Goal: Task Accomplishment & Management: Manage account settings

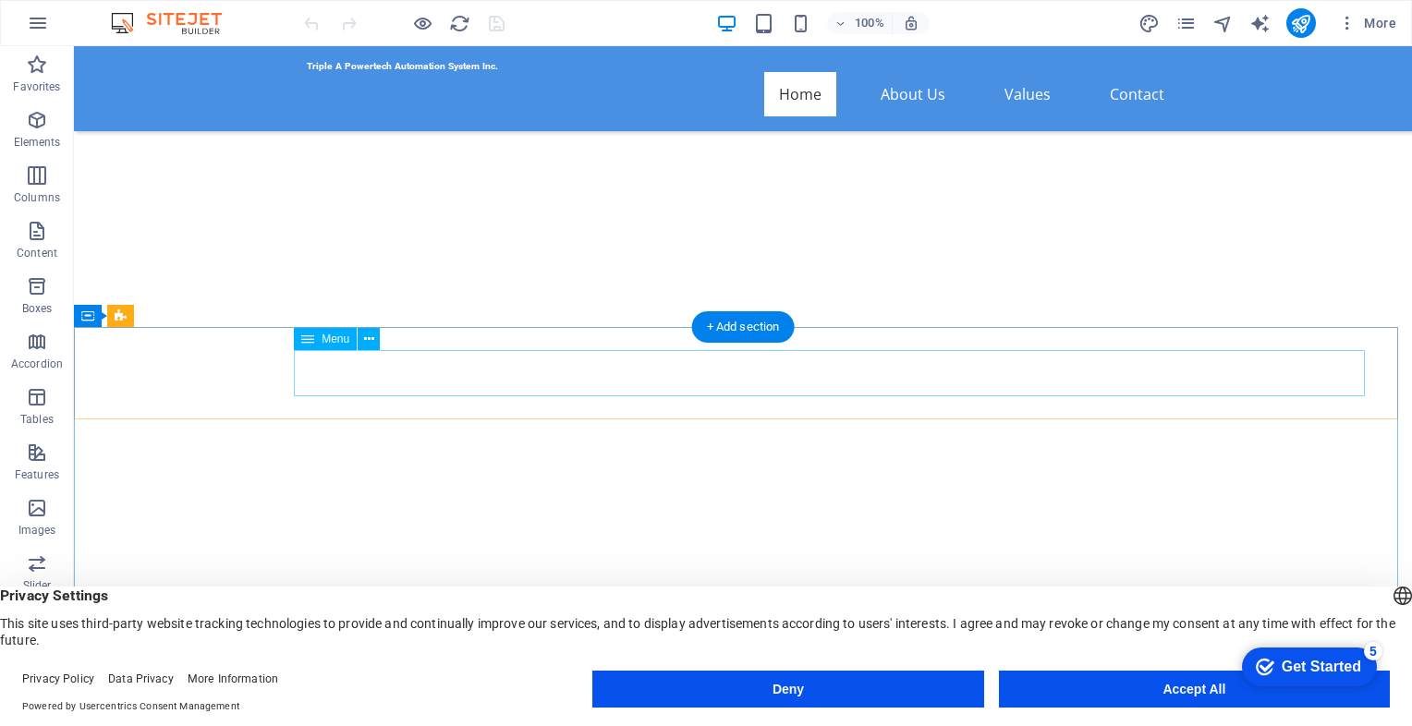
scroll to position [1109, 0]
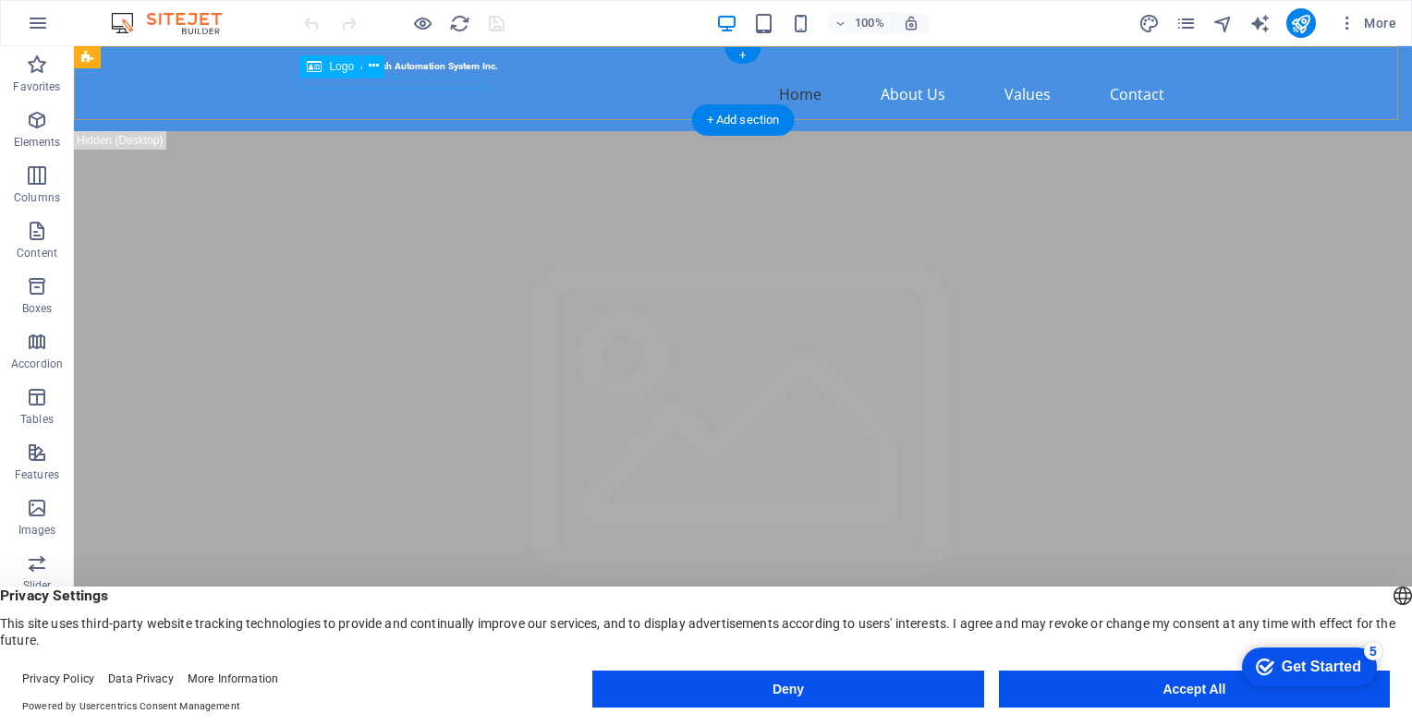
click at [452, 72] on div "Triple A Powertech Automation System Inc." at bounding box center [743, 66] width 872 height 11
click at [453, 72] on div "Triple A Powertech Automation System Inc." at bounding box center [743, 66] width 872 height 11
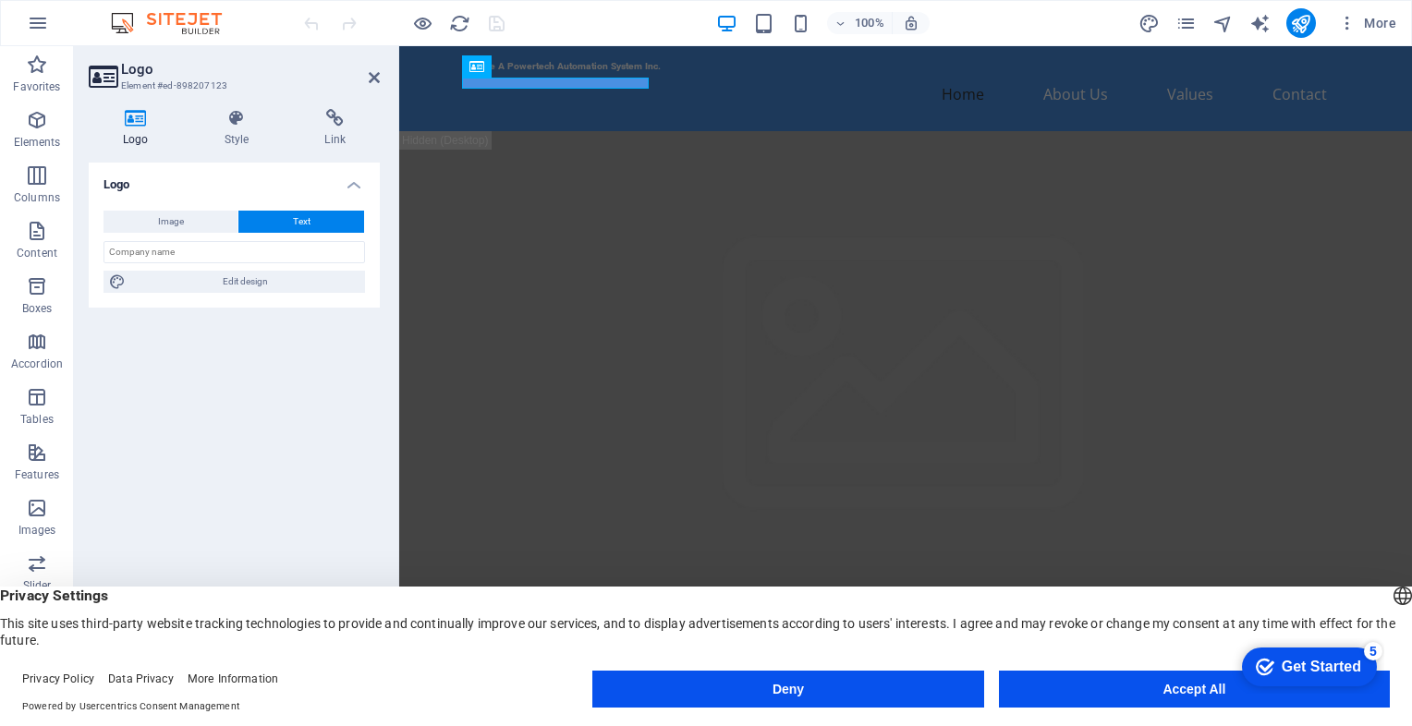
click at [364, 77] on h2 "Logo" at bounding box center [250, 69] width 259 height 17
click at [373, 76] on icon at bounding box center [374, 77] width 11 height 15
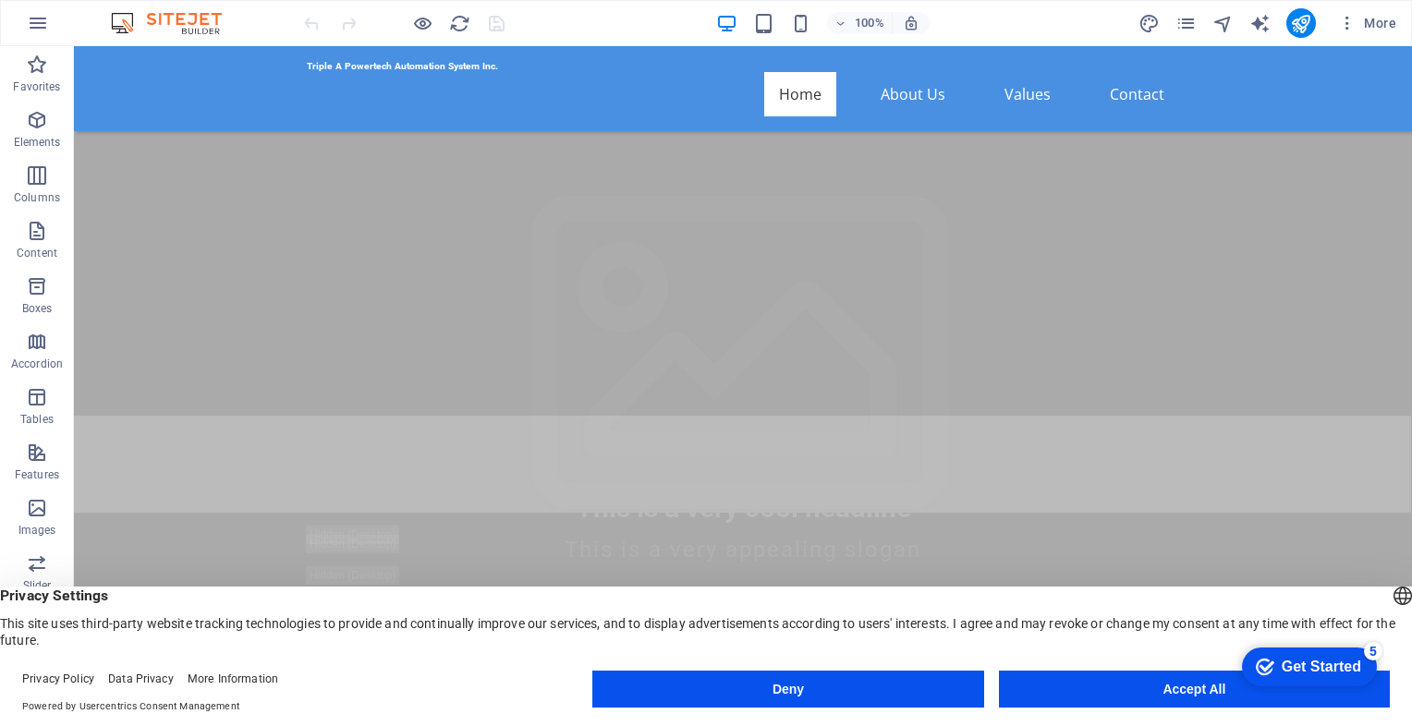
scroll to position [277, 0]
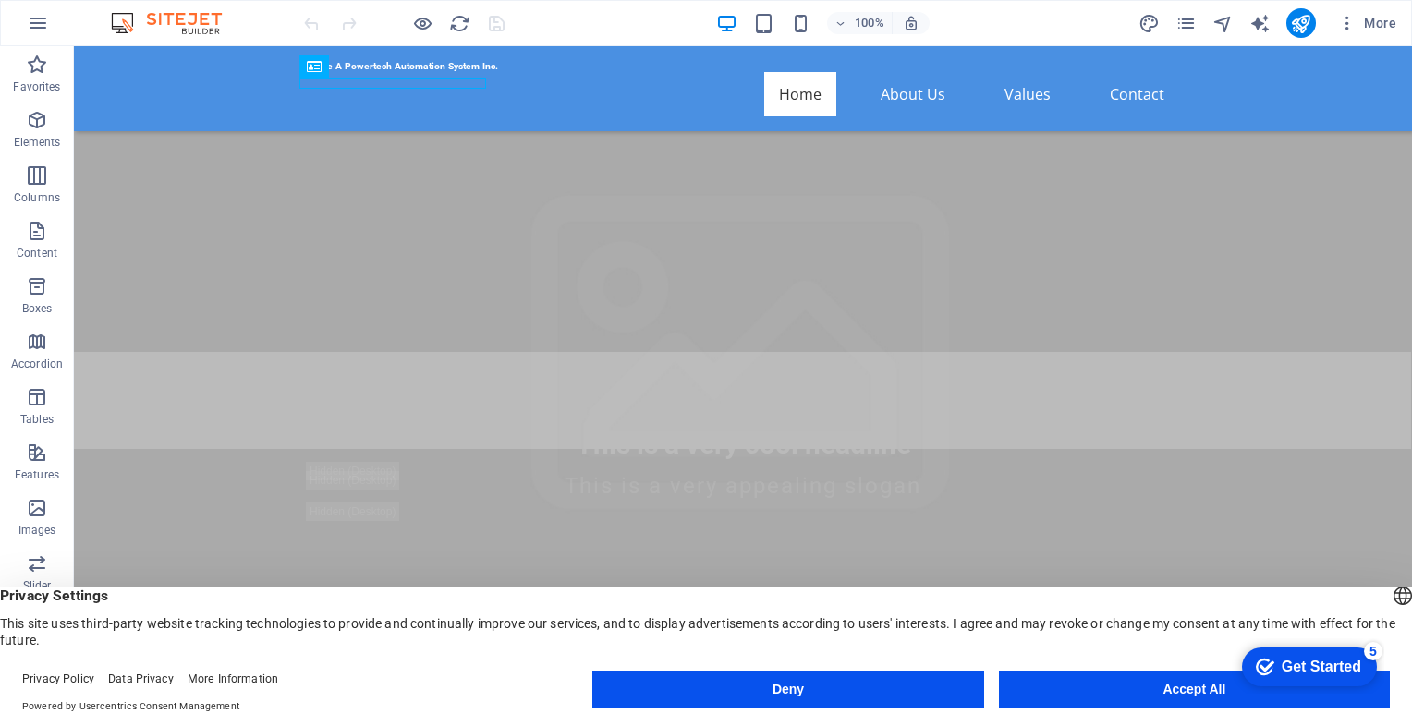
click at [180, 21] on img at bounding box center [175, 23] width 139 height 22
click at [117, 21] on img at bounding box center [175, 23] width 139 height 22
click at [45, 23] on icon "button" at bounding box center [38, 23] width 22 height 22
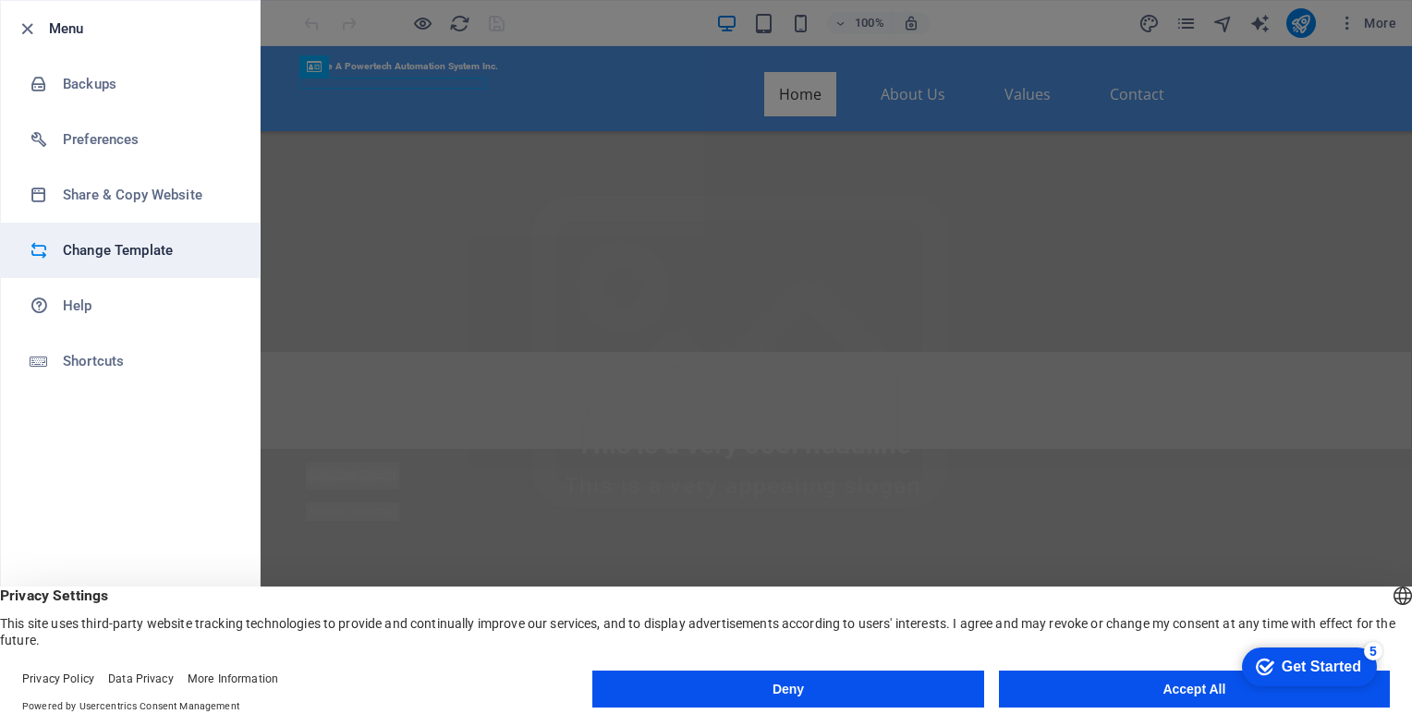
click at [112, 248] on h6 "Change Template" at bounding box center [148, 250] width 171 height 22
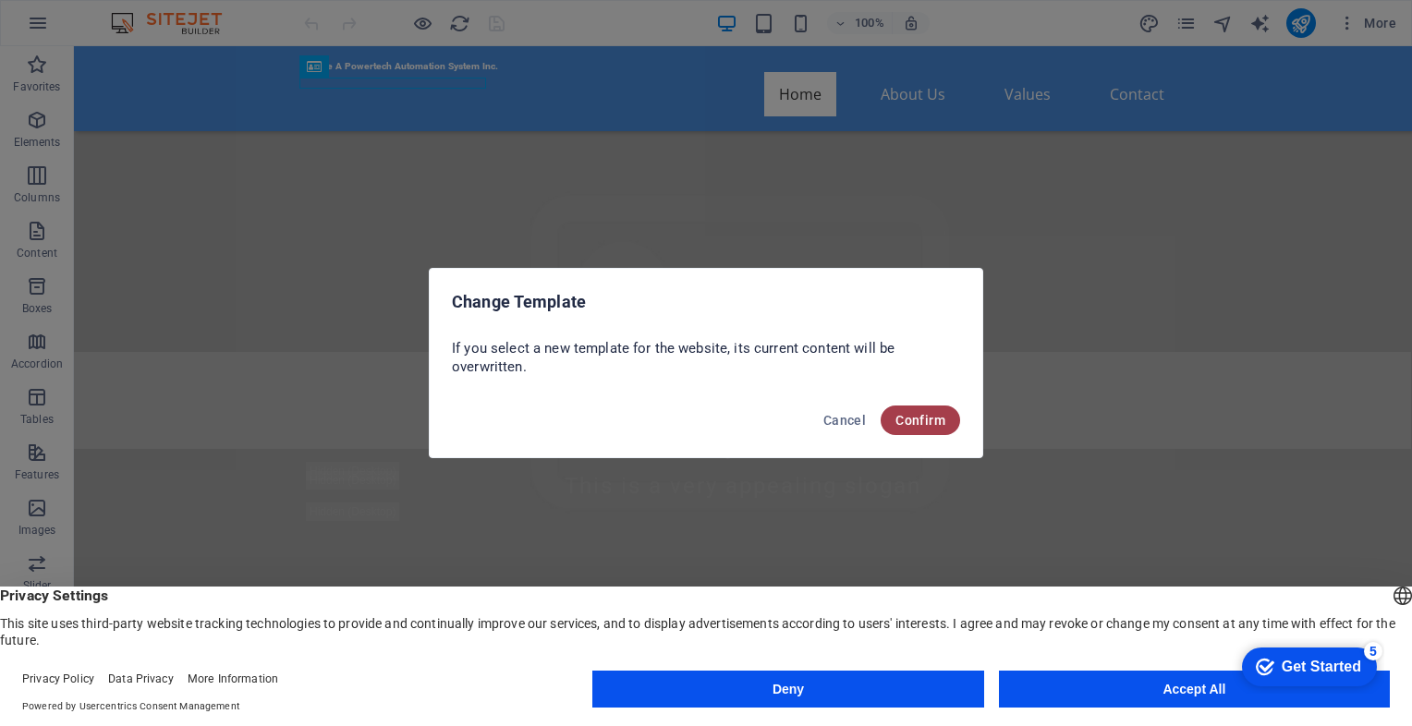
click at [901, 414] on span "Confirm" at bounding box center [920, 420] width 50 height 15
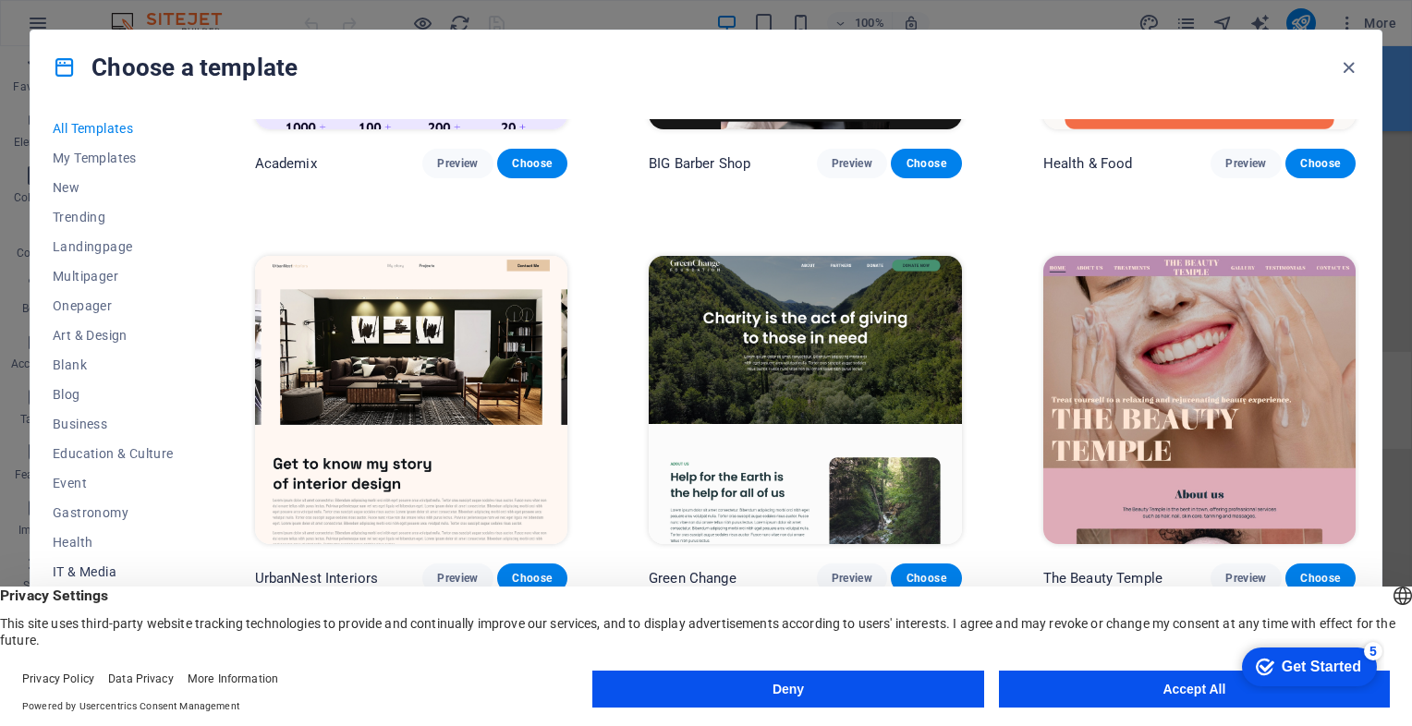
scroll to position [0, 0]
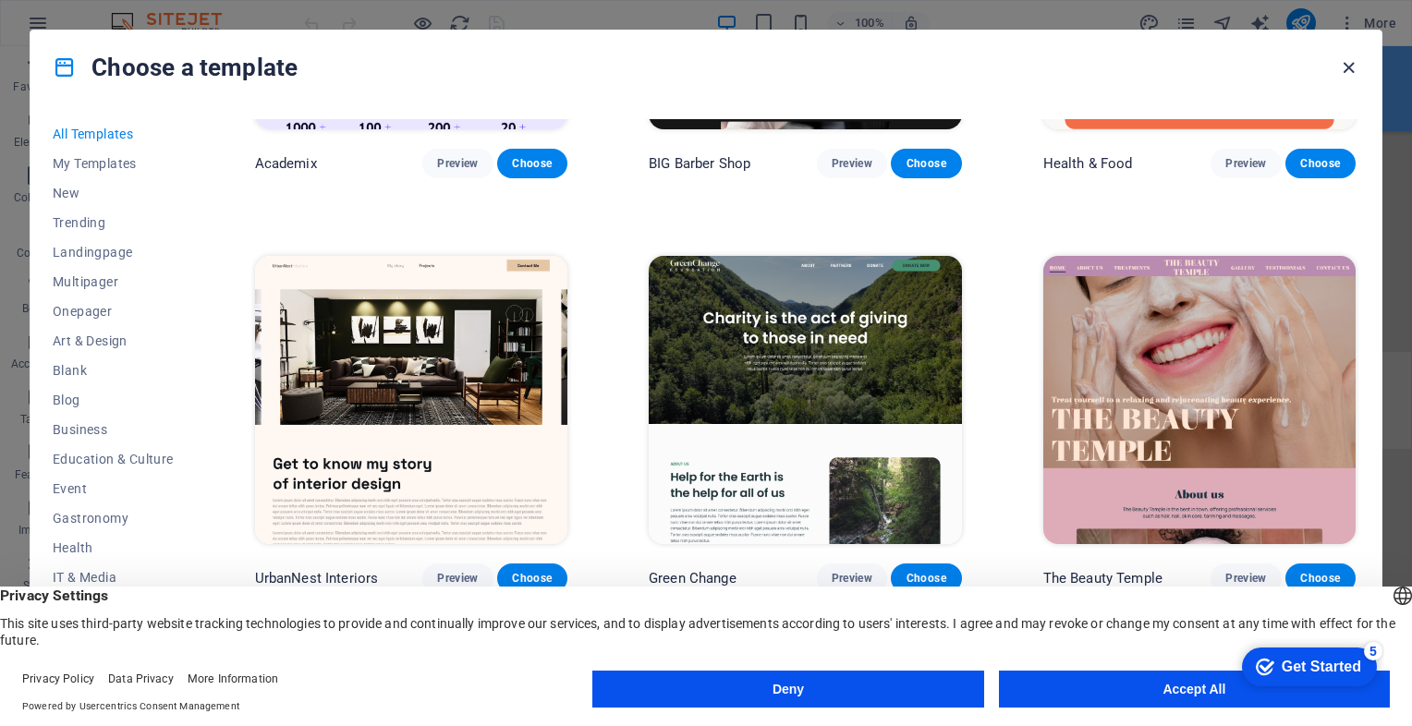
click at [1348, 65] on icon "button" at bounding box center [1348, 67] width 21 height 21
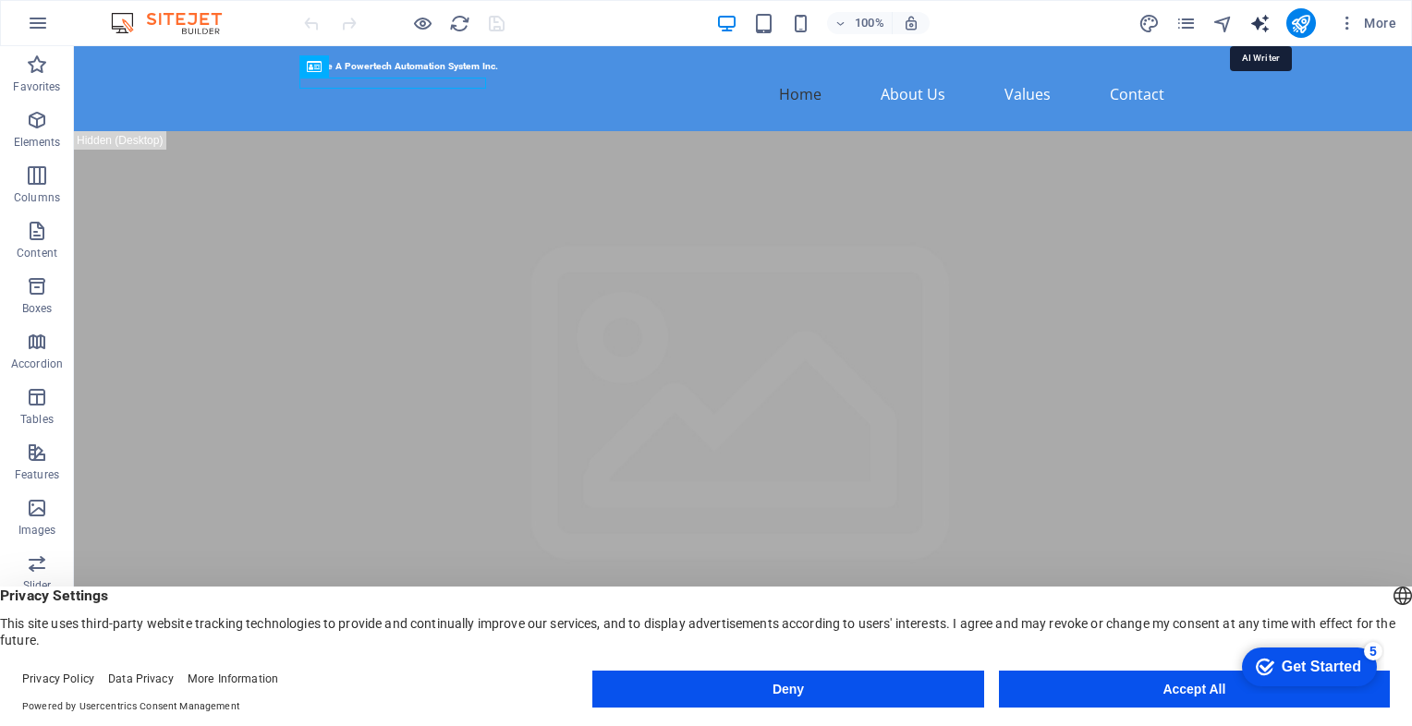
click at [1260, 20] on icon "text_generator" at bounding box center [1259, 23] width 21 height 21
select select "English"
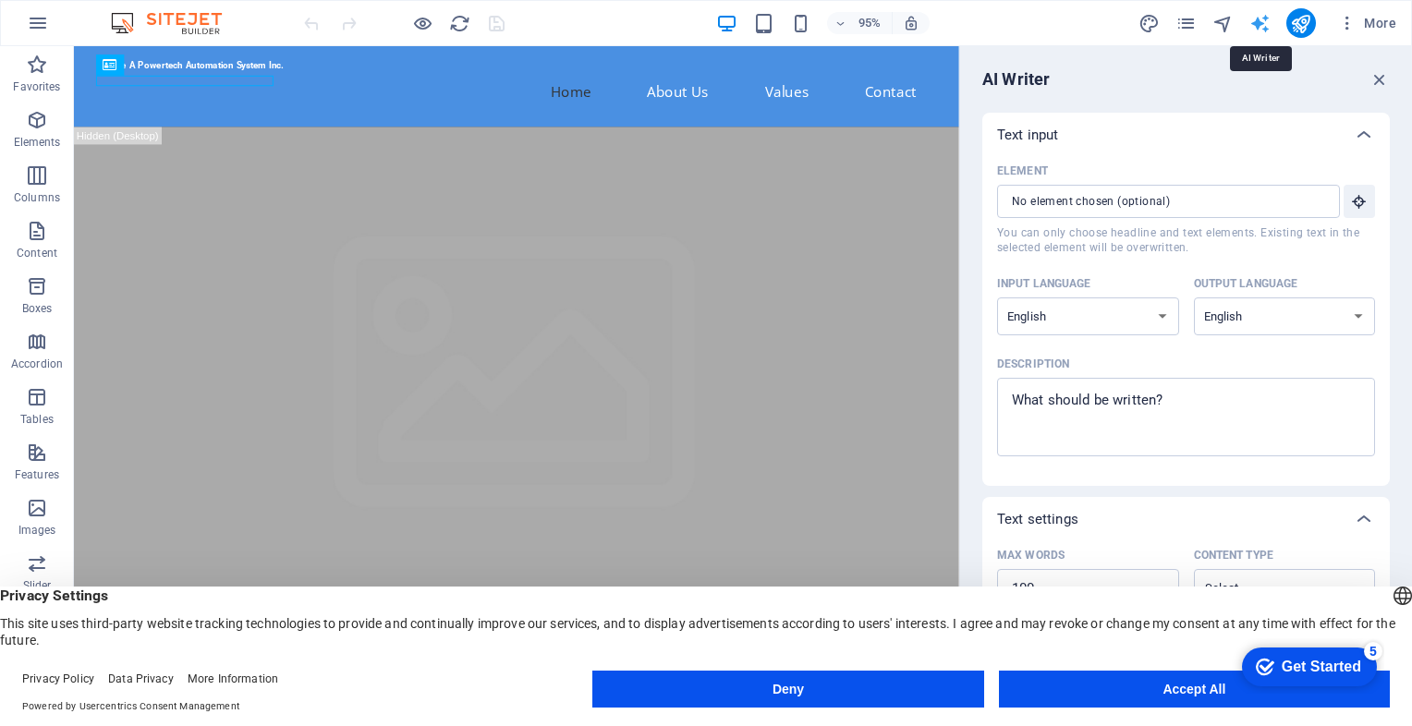
click at [1262, 26] on icon "text_generator" at bounding box center [1259, 23] width 21 height 21
click at [1346, 22] on icon "button" at bounding box center [1347, 23] width 18 height 18
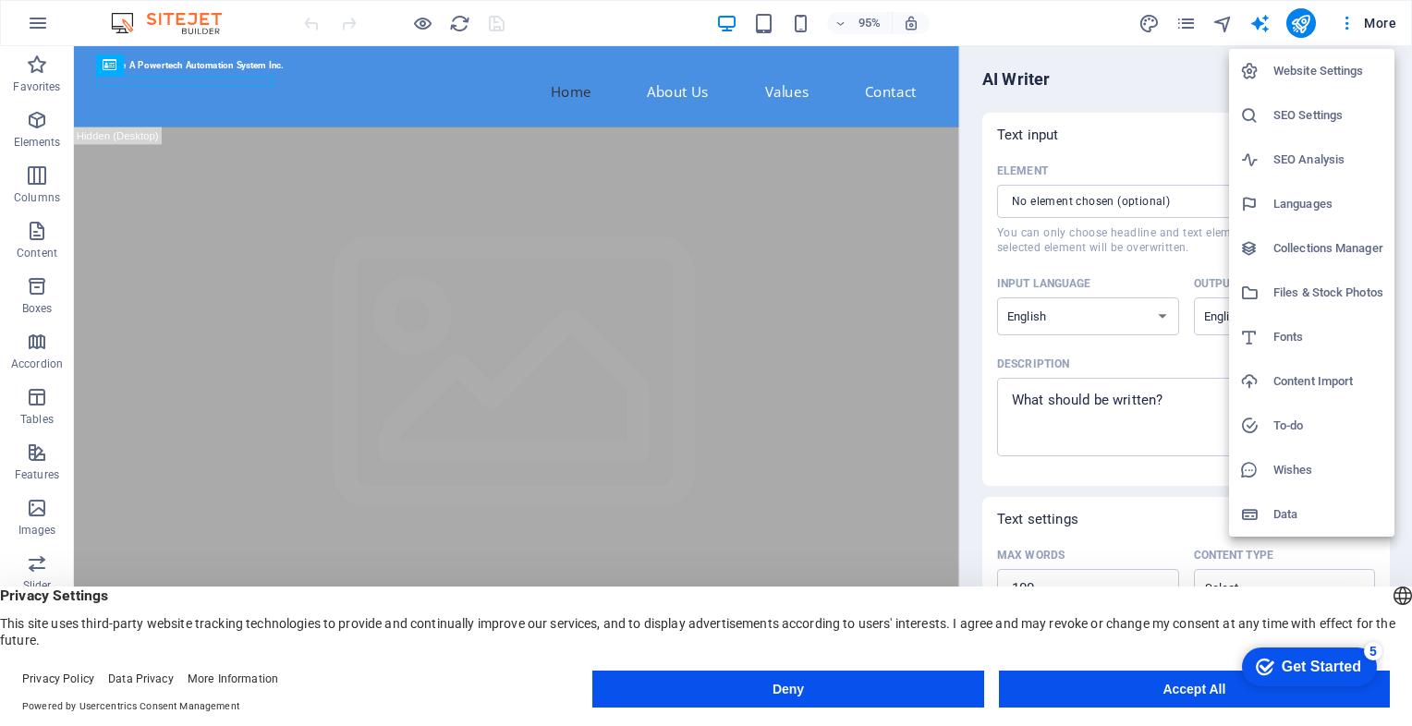
click at [1372, 20] on div at bounding box center [706, 363] width 1412 height 726
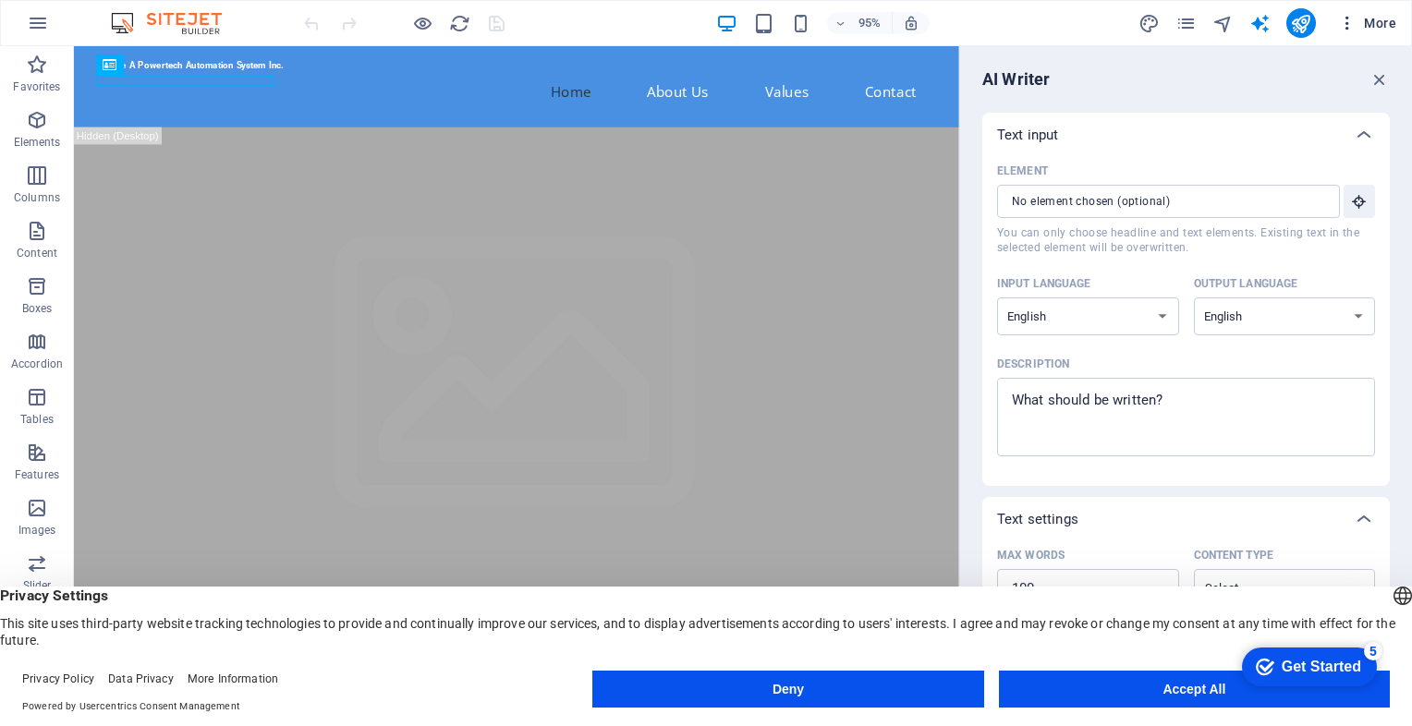
click at [1371, 24] on span "More" at bounding box center [1367, 23] width 58 height 18
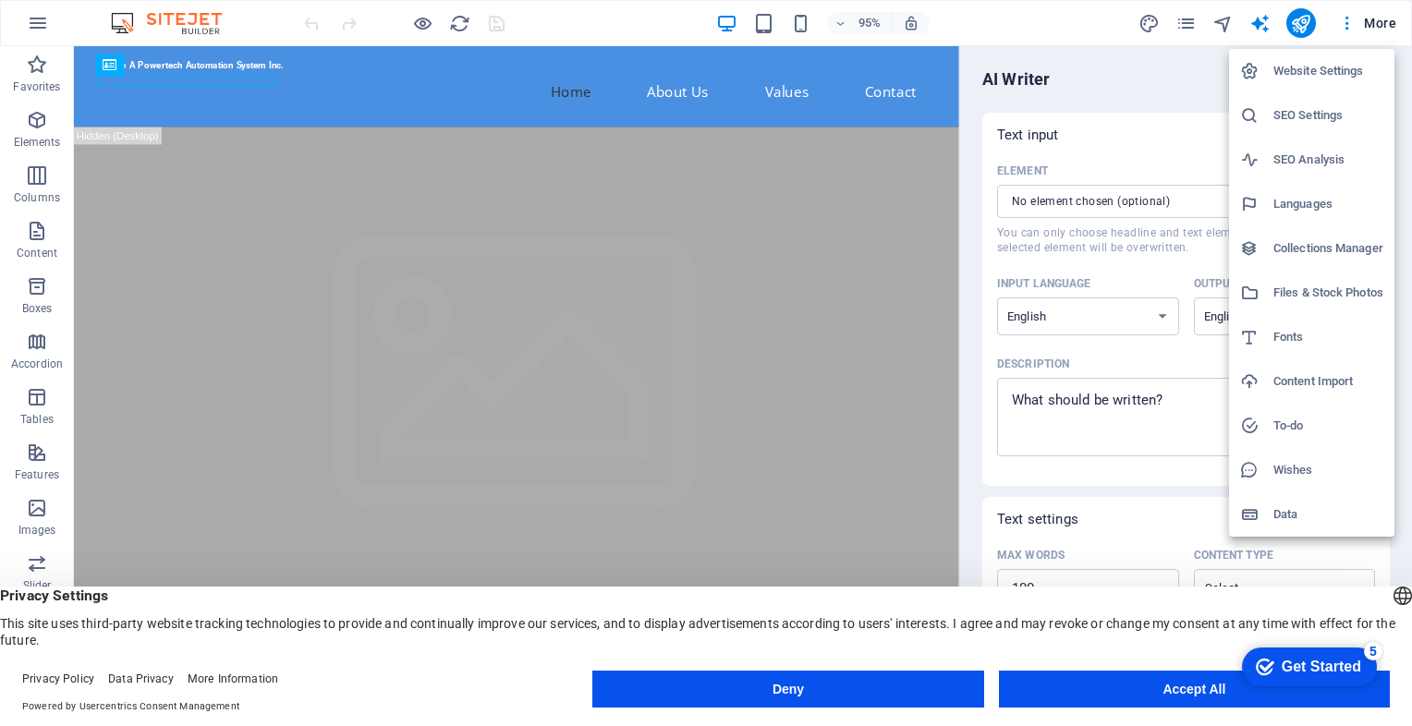
click at [52, 24] on div at bounding box center [706, 363] width 1412 height 726
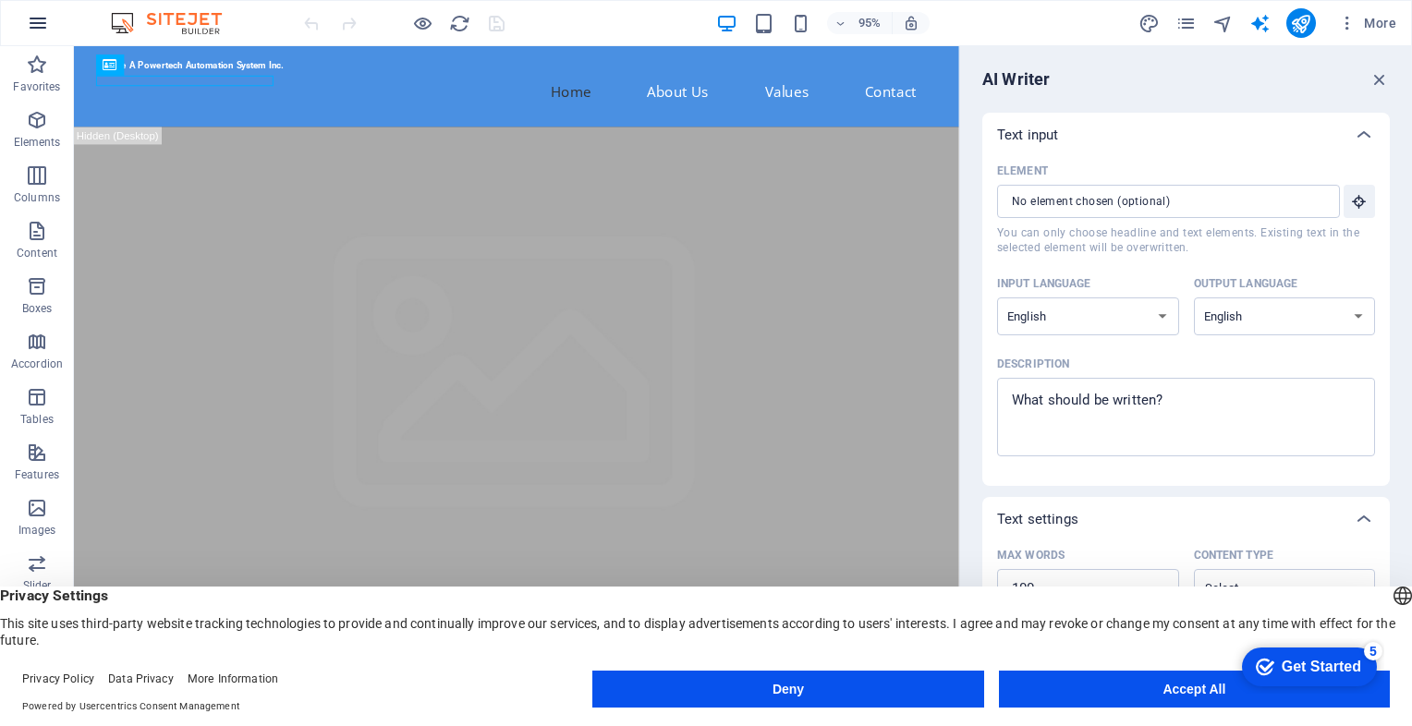
click at [33, 26] on icon "button" at bounding box center [38, 23] width 22 height 22
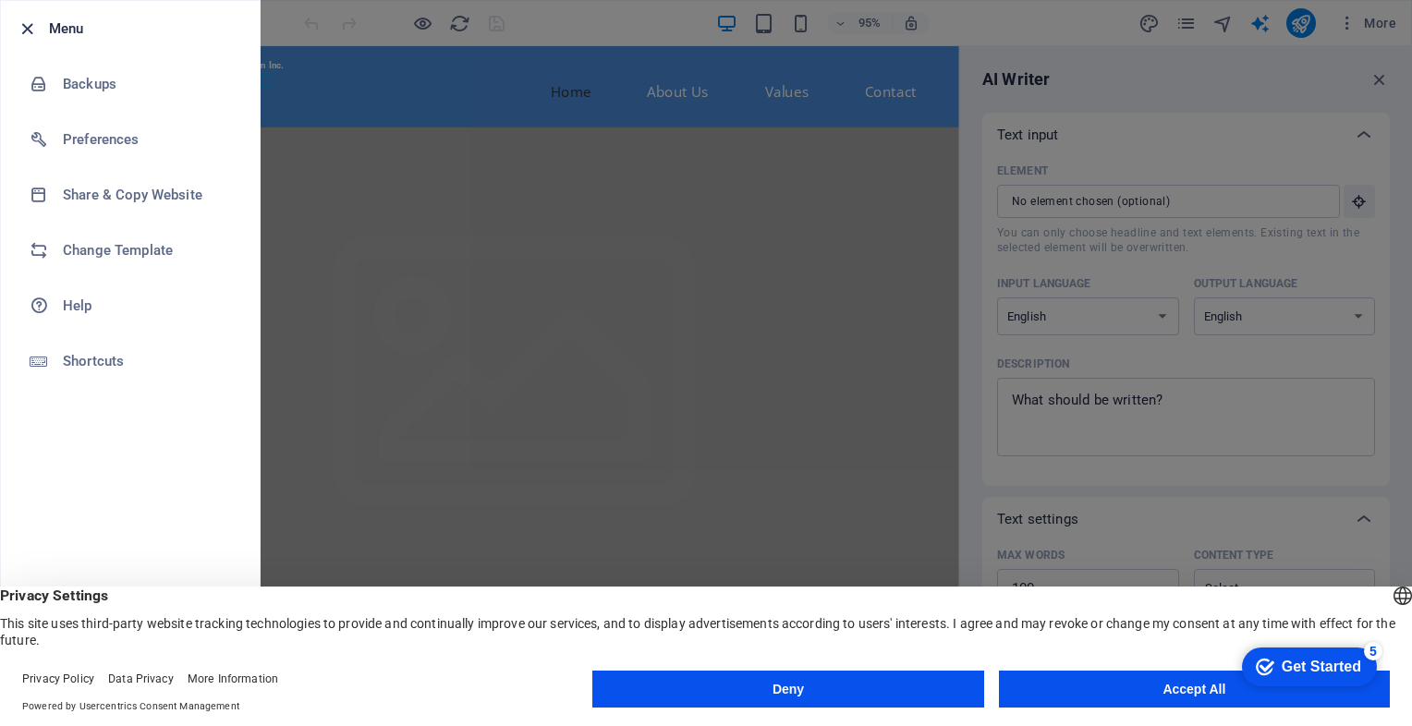
click at [27, 24] on icon "button" at bounding box center [27, 28] width 21 height 21
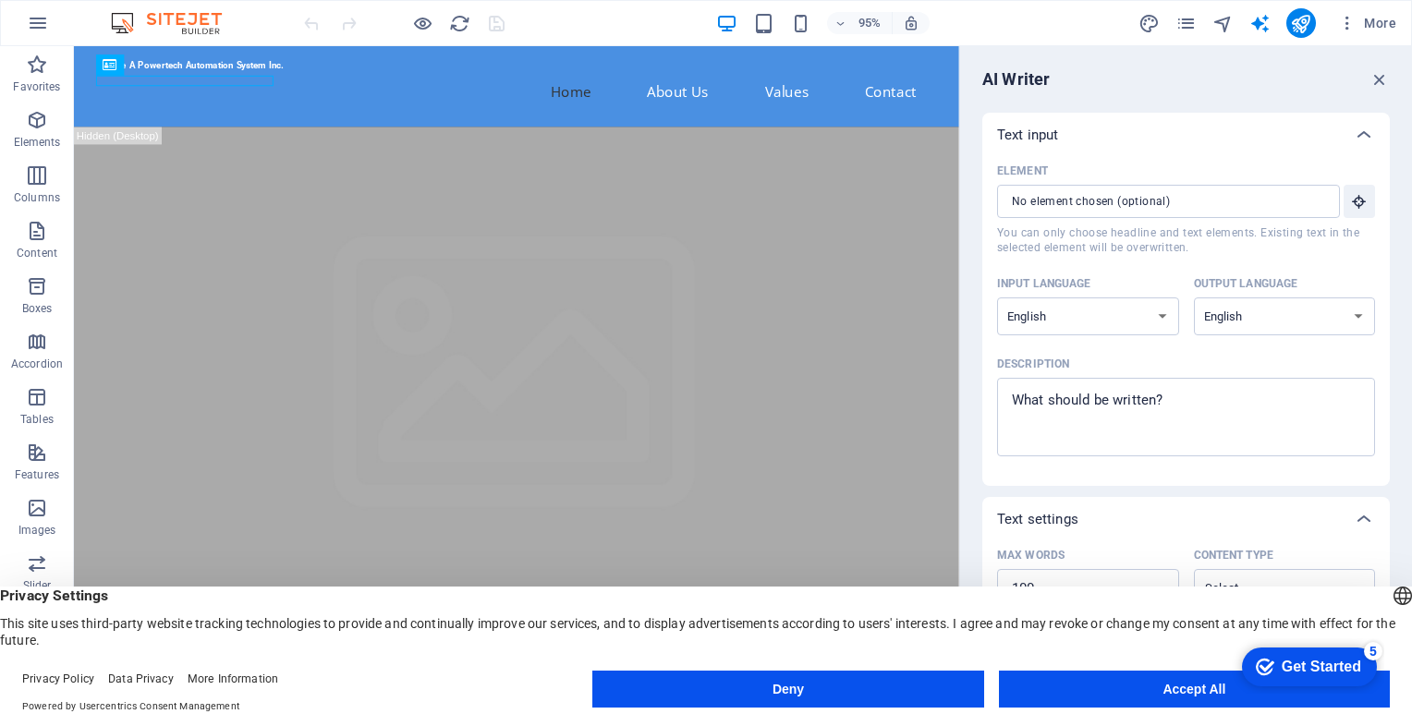
click at [205, 19] on img at bounding box center [175, 23] width 139 height 22
click at [456, 20] on icon "reload" at bounding box center [459, 23] width 21 height 21
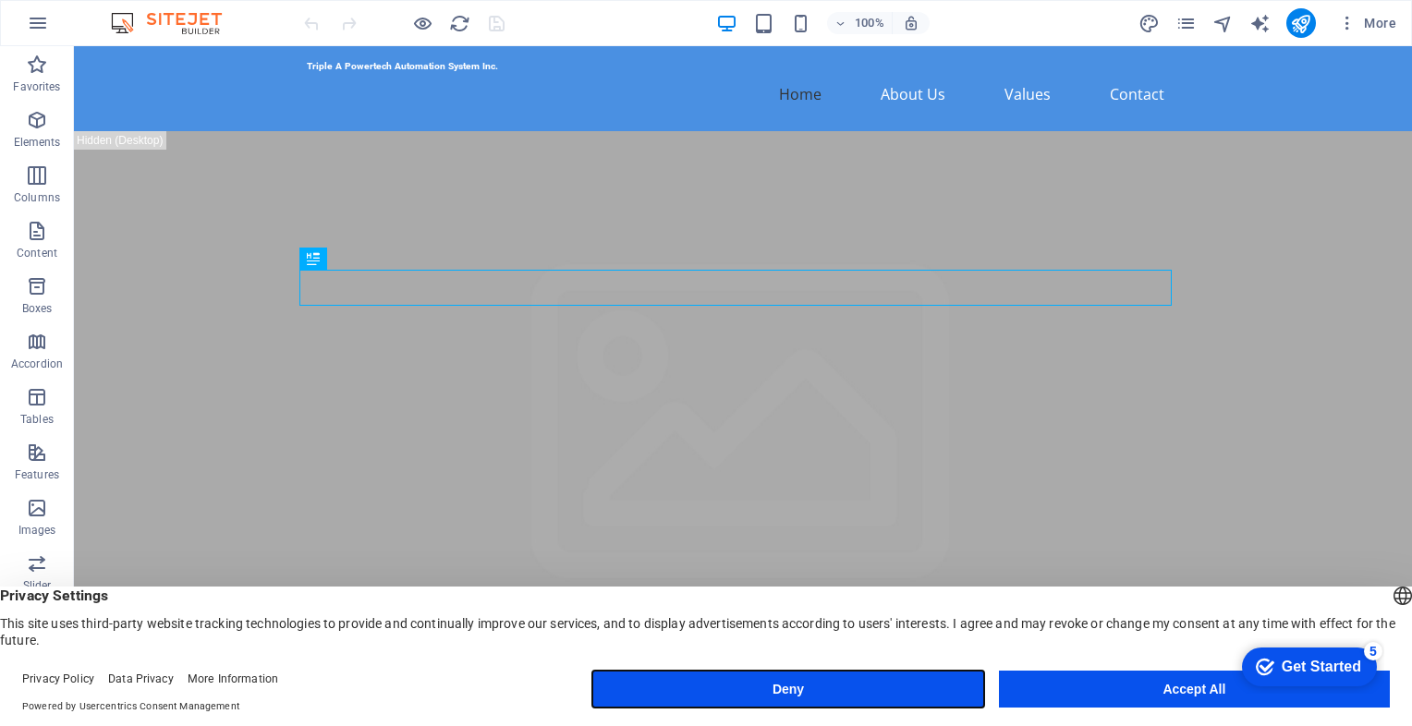
click at [905, 689] on button "Deny" at bounding box center [787, 689] width 391 height 37
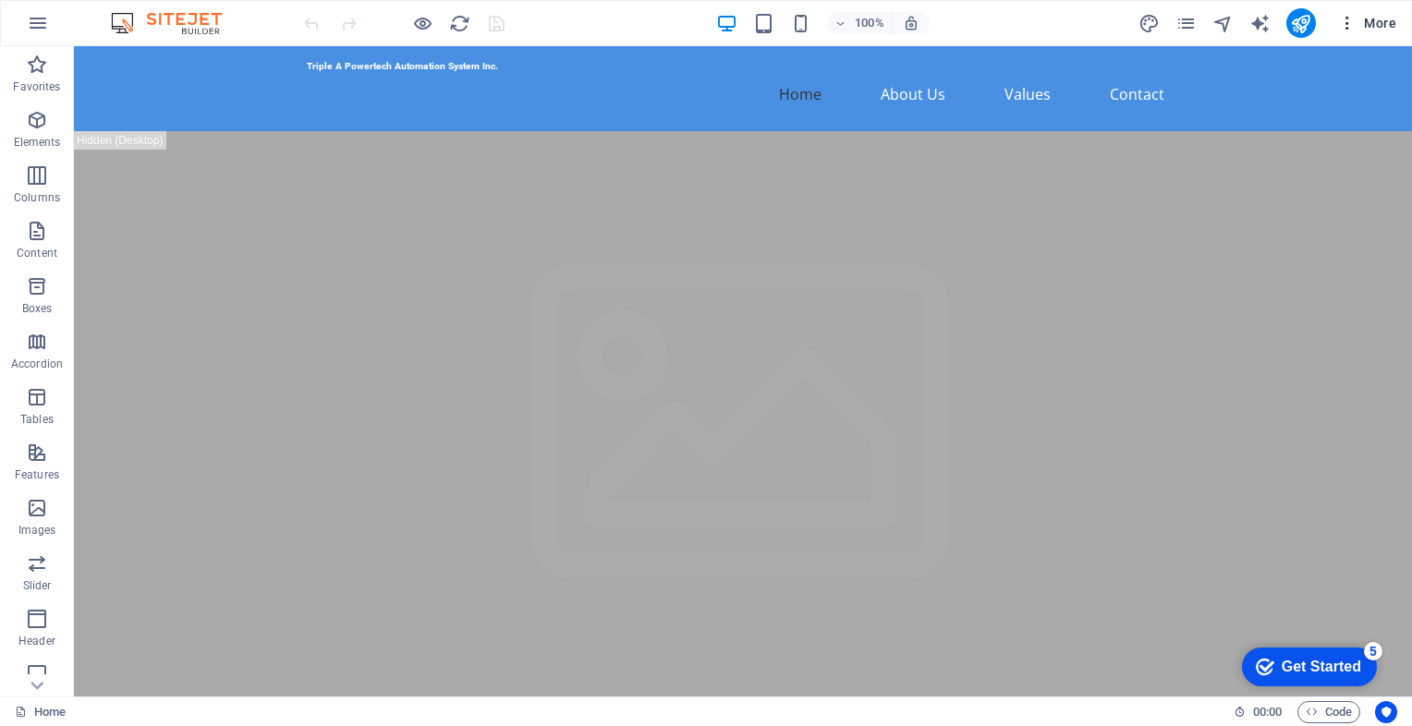
click at [1389, 18] on span "More" at bounding box center [1367, 23] width 58 height 18
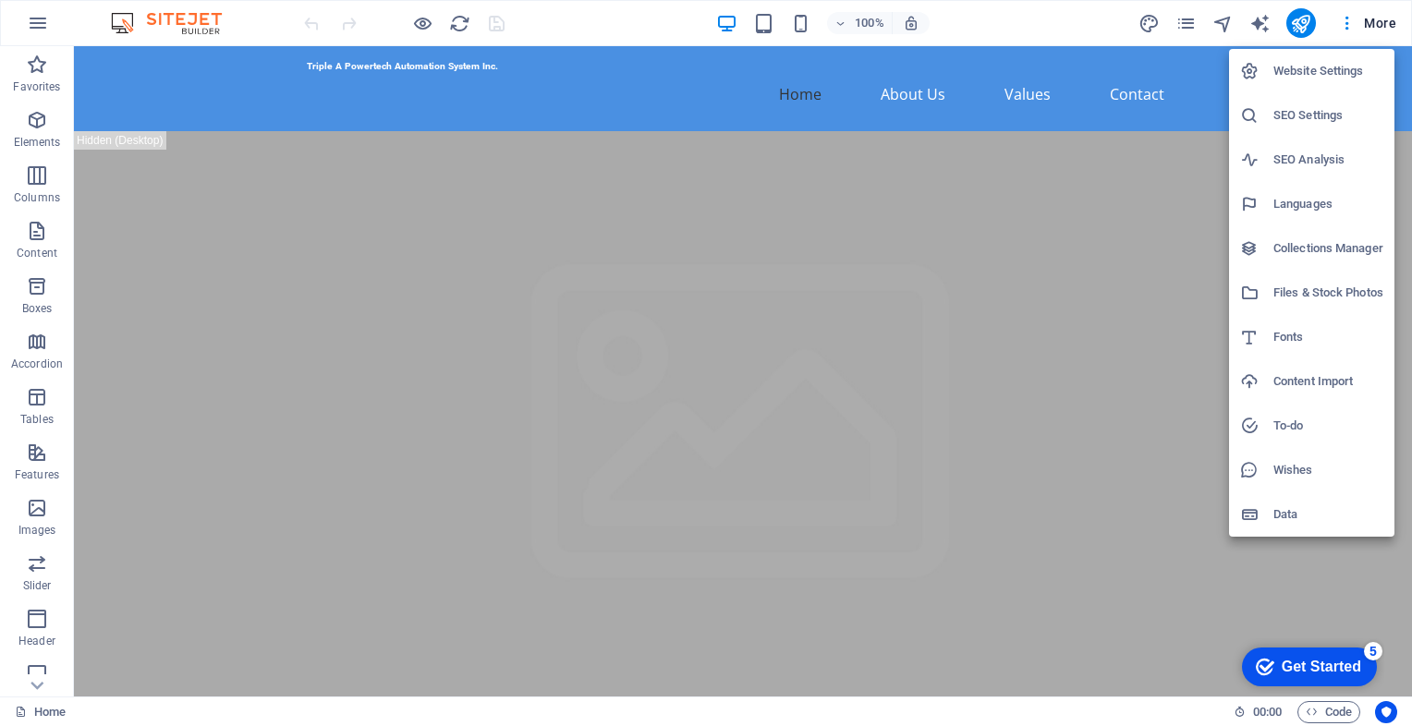
click at [585, 5] on div at bounding box center [706, 363] width 1412 height 726
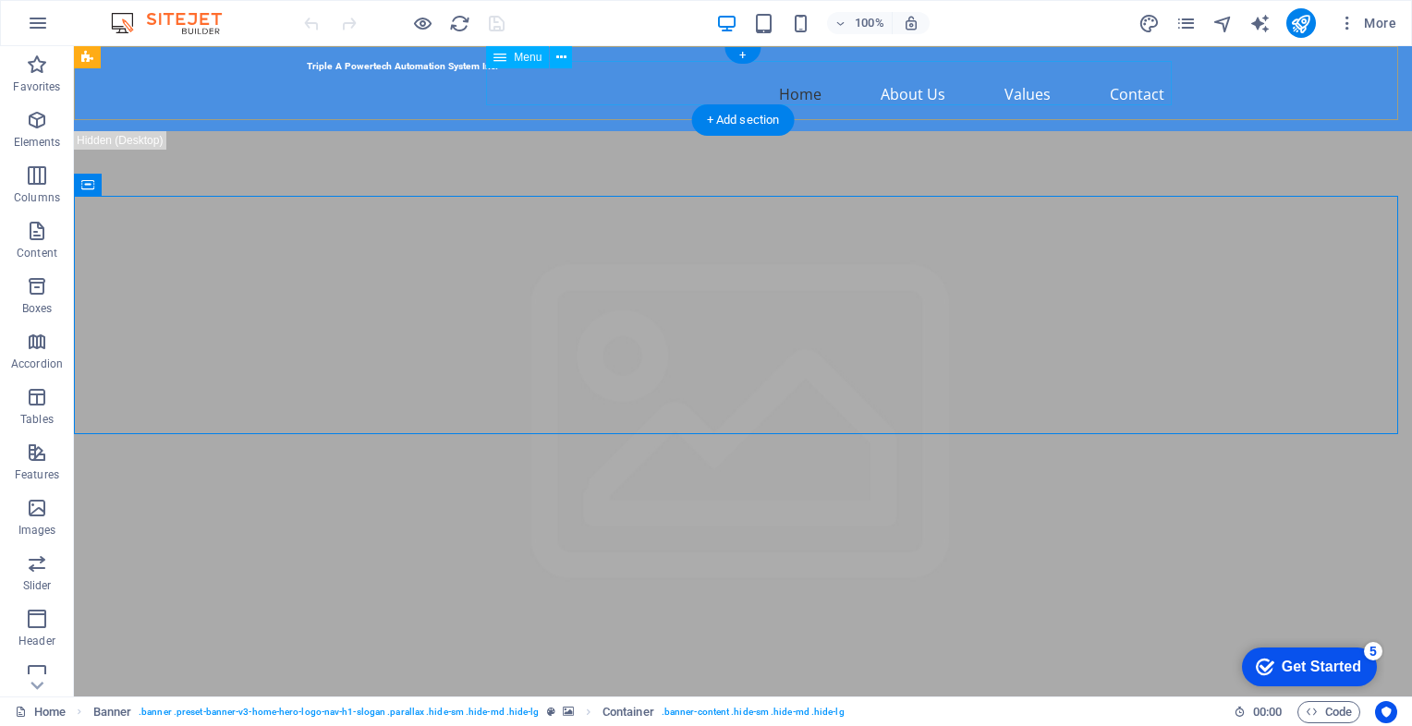
click at [674, 88] on nav "Home About Us Values Contact" at bounding box center [743, 94] width 872 height 44
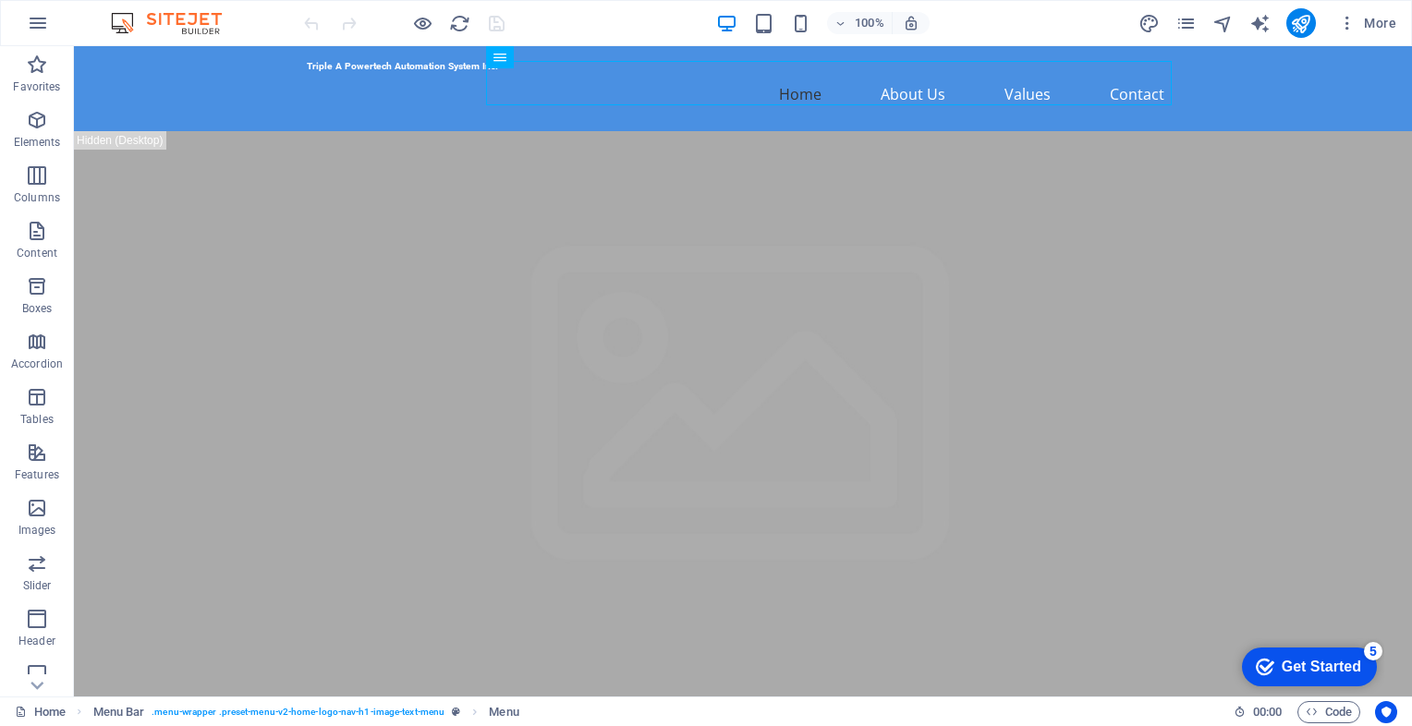
click at [185, 17] on img at bounding box center [175, 23] width 139 height 22
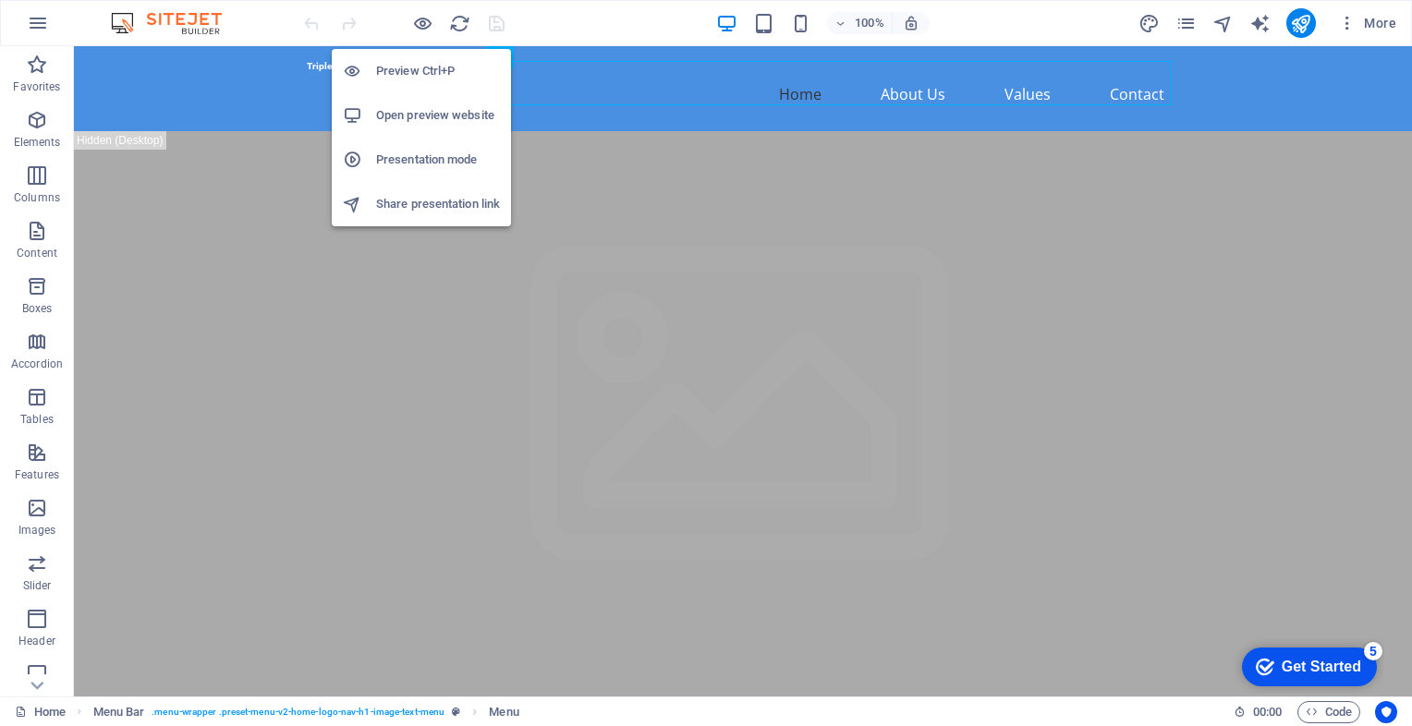
click at [420, 69] on h6 "Preview Ctrl+P" at bounding box center [438, 71] width 124 height 22
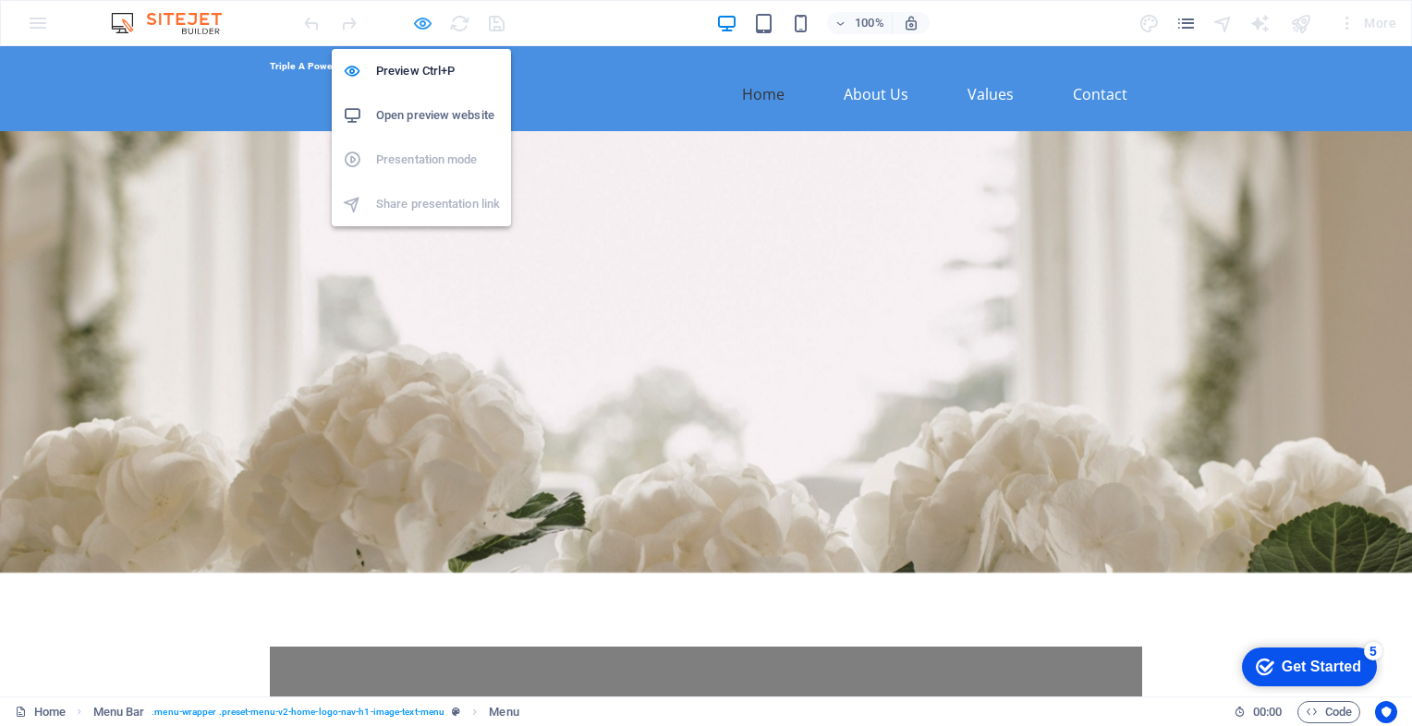
click at [418, 17] on icon "button" at bounding box center [422, 23] width 21 height 21
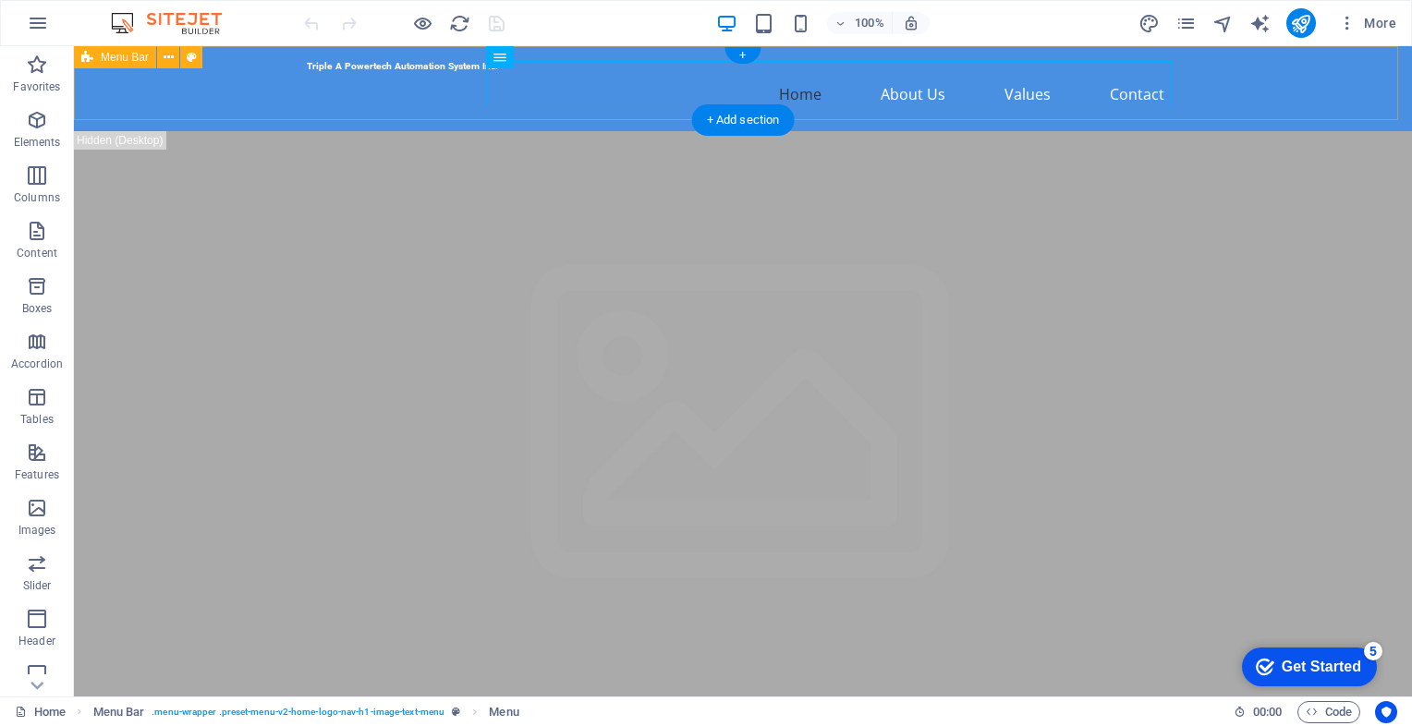
click at [249, 102] on div "Triple A Powertech Automation System Inc. Home About Us Values Contact" at bounding box center [743, 88] width 1338 height 85
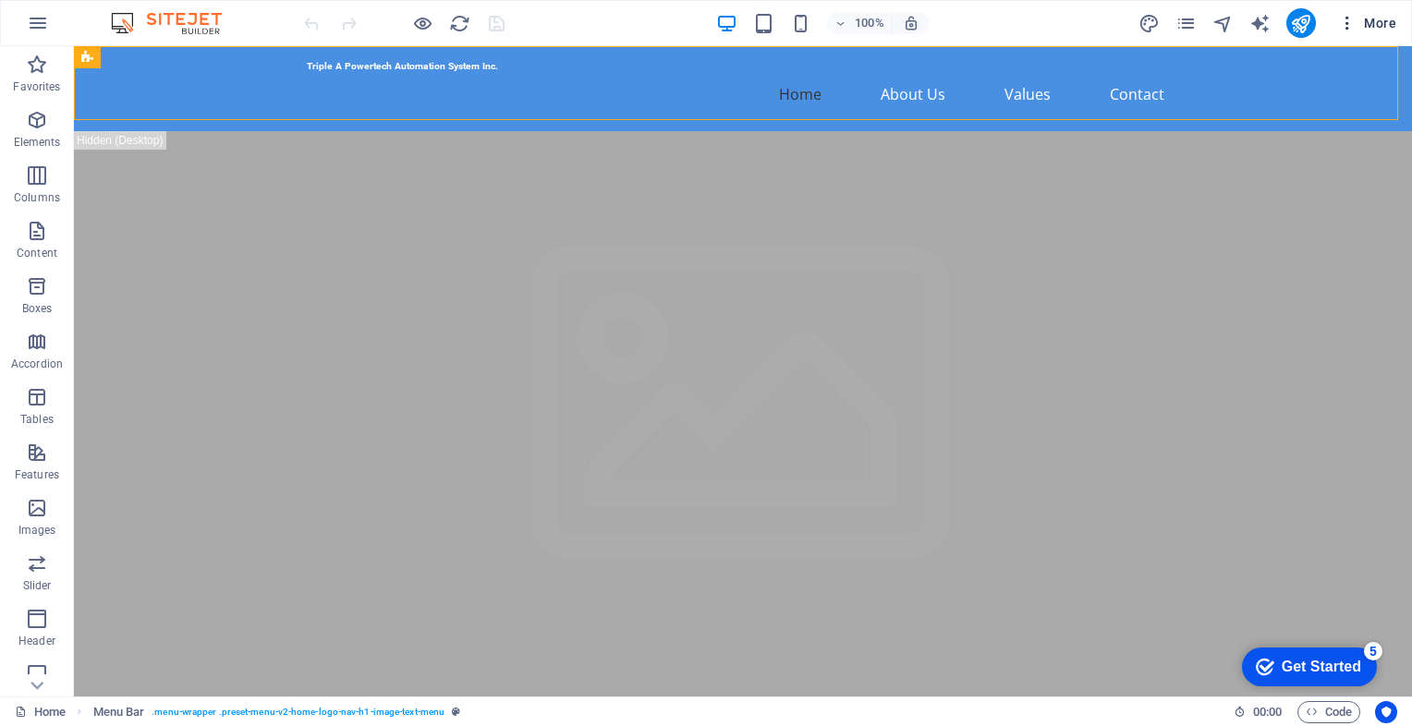
click at [1393, 24] on span "More" at bounding box center [1367, 23] width 58 height 18
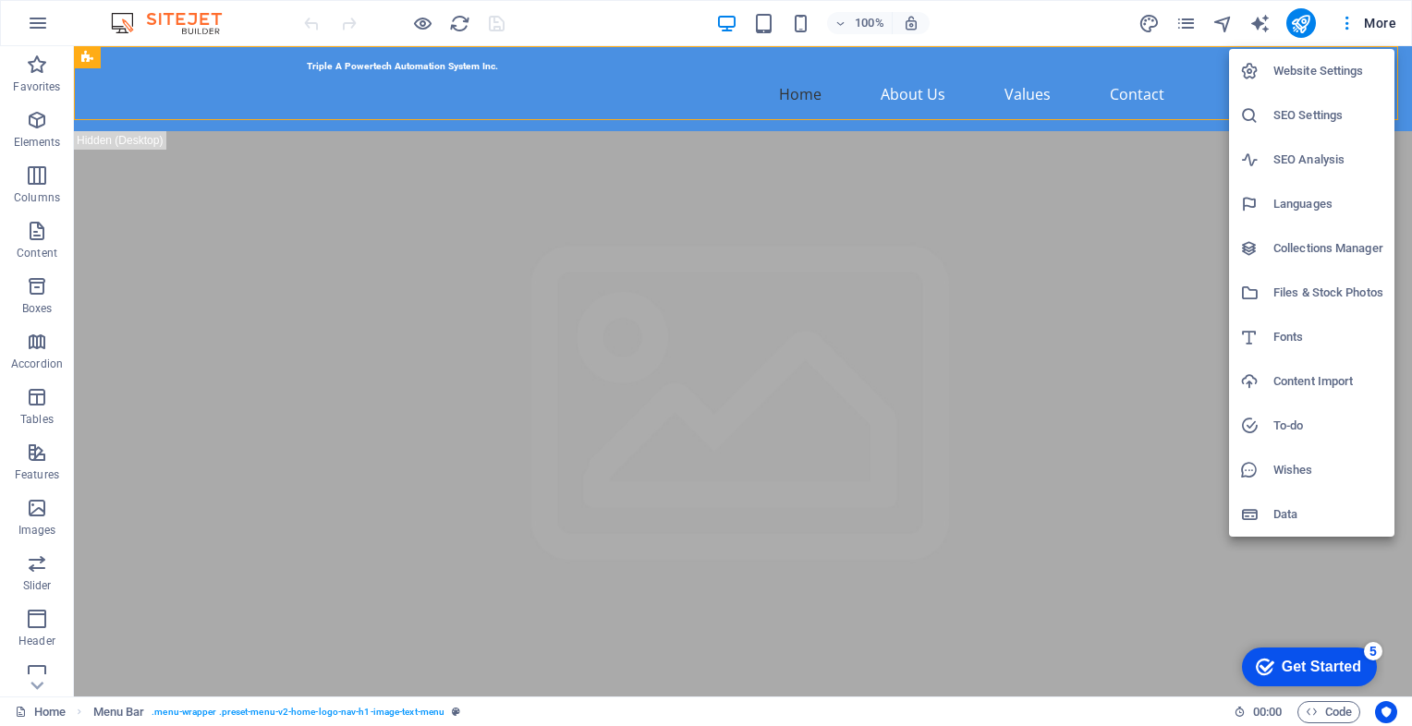
click at [1343, 29] on div at bounding box center [706, 363] width 1412 height 726
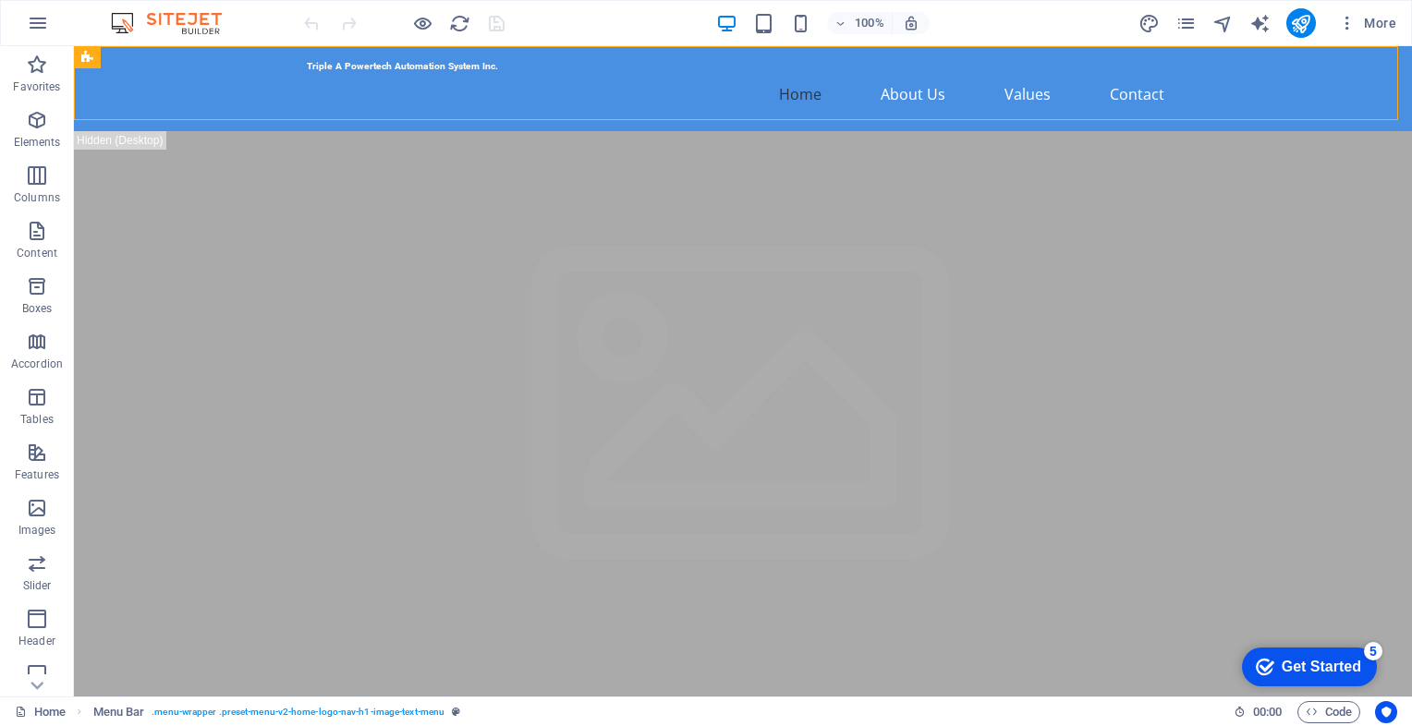
click at [1347, 29] on icon "button" at bounding box center [1347, 23] width 18 height 18
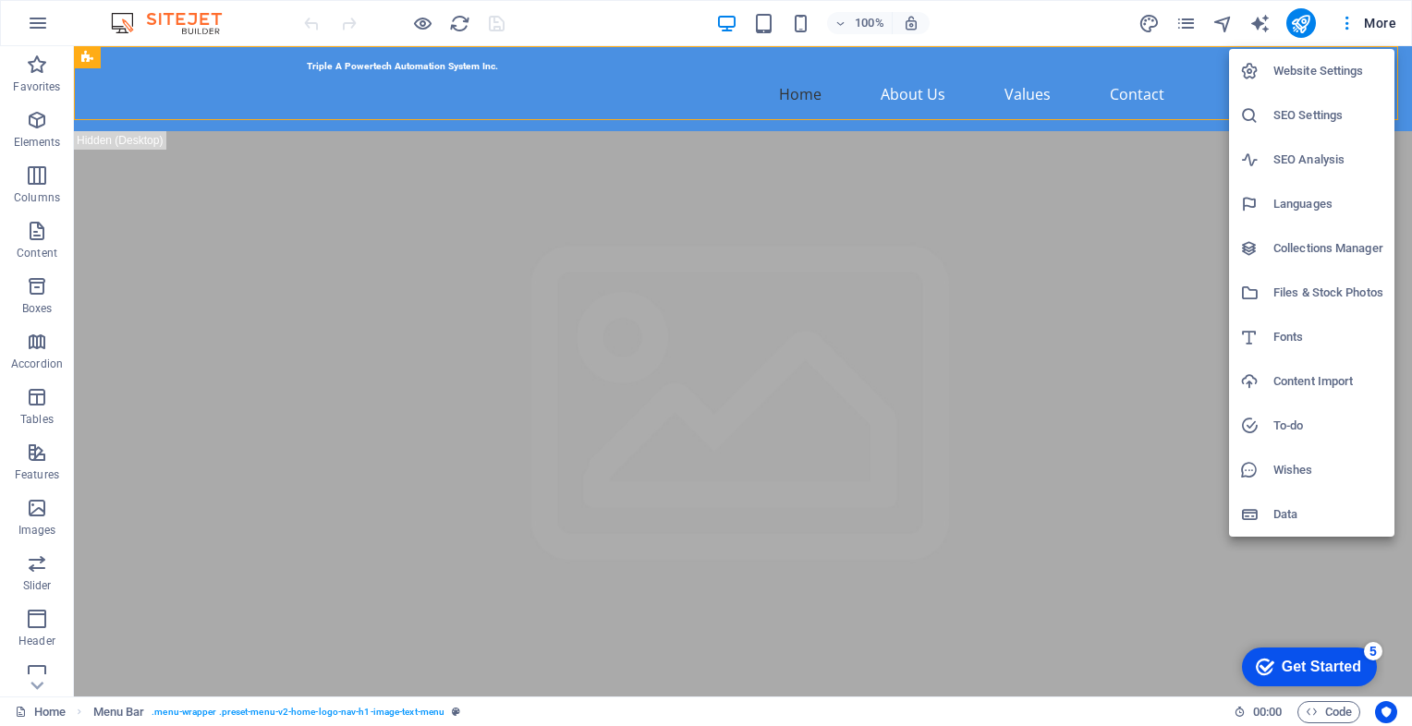
click at [1328, 75] on h6 "Website Settings" at bounding box center [1328, 71] width 110 height 22
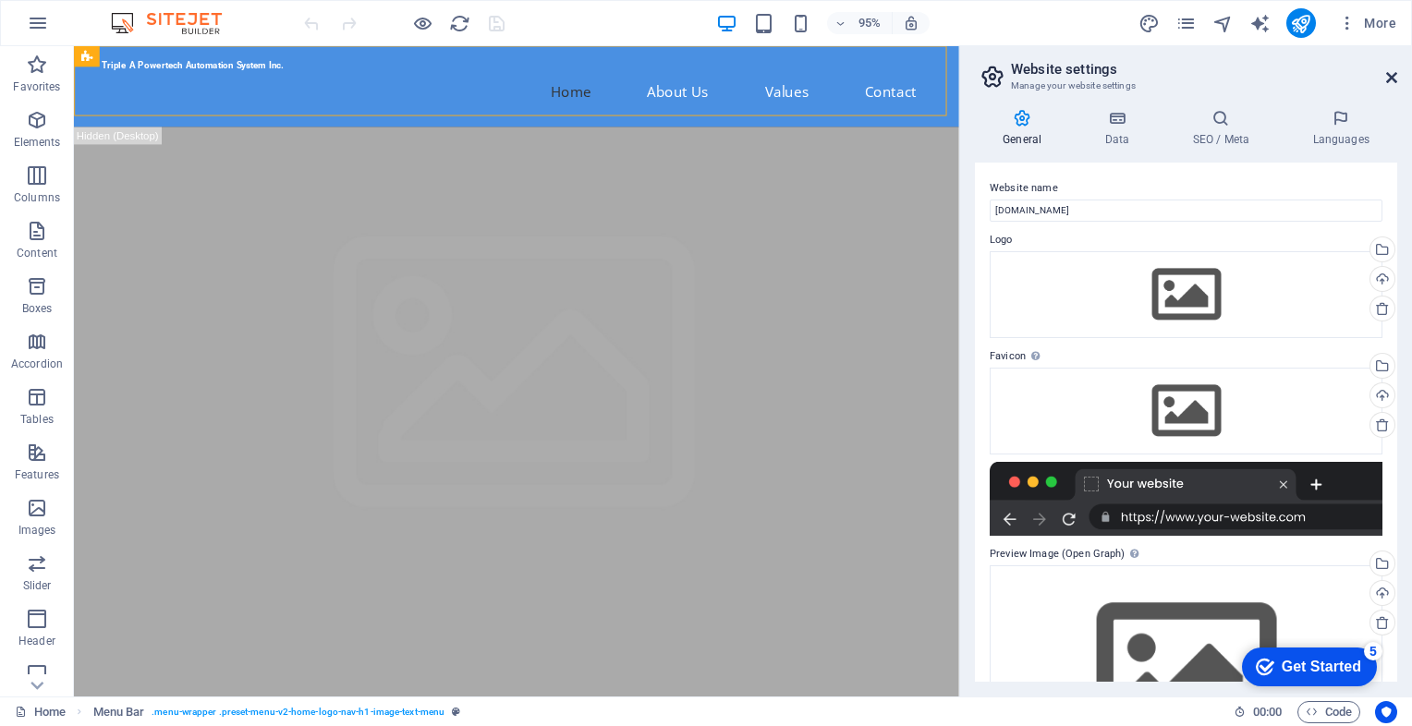
click at [1390, 81] on icon at bounding box center [1391, 77] width 11 height 15
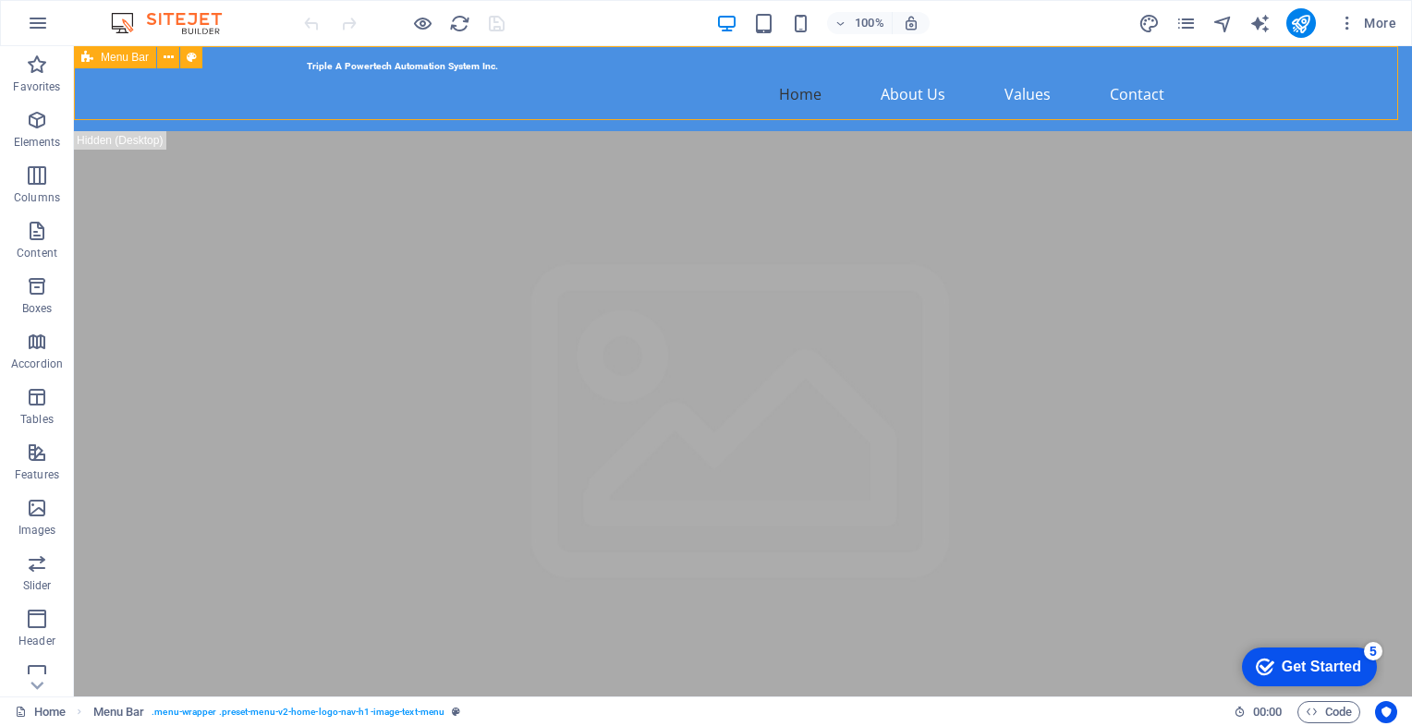
click at [100, 60] on div "Menu Bar" at bounding box center [115, 57] width 82 height 22
click at [164, 60] on icon at bounding box center [169, 57] width 10 height 19
click at [190, 93] on div "Triple A Powertech Automation System Inc. Home About Us Values Contact" at bounding box center [743, 88] width 1338 height 85
click at [346, 78] on div "Logo" at bounding box center [347, 66] width 97 height 23
click at [320, 65] on icon at bounding box center [314, 66] width 15 height 22
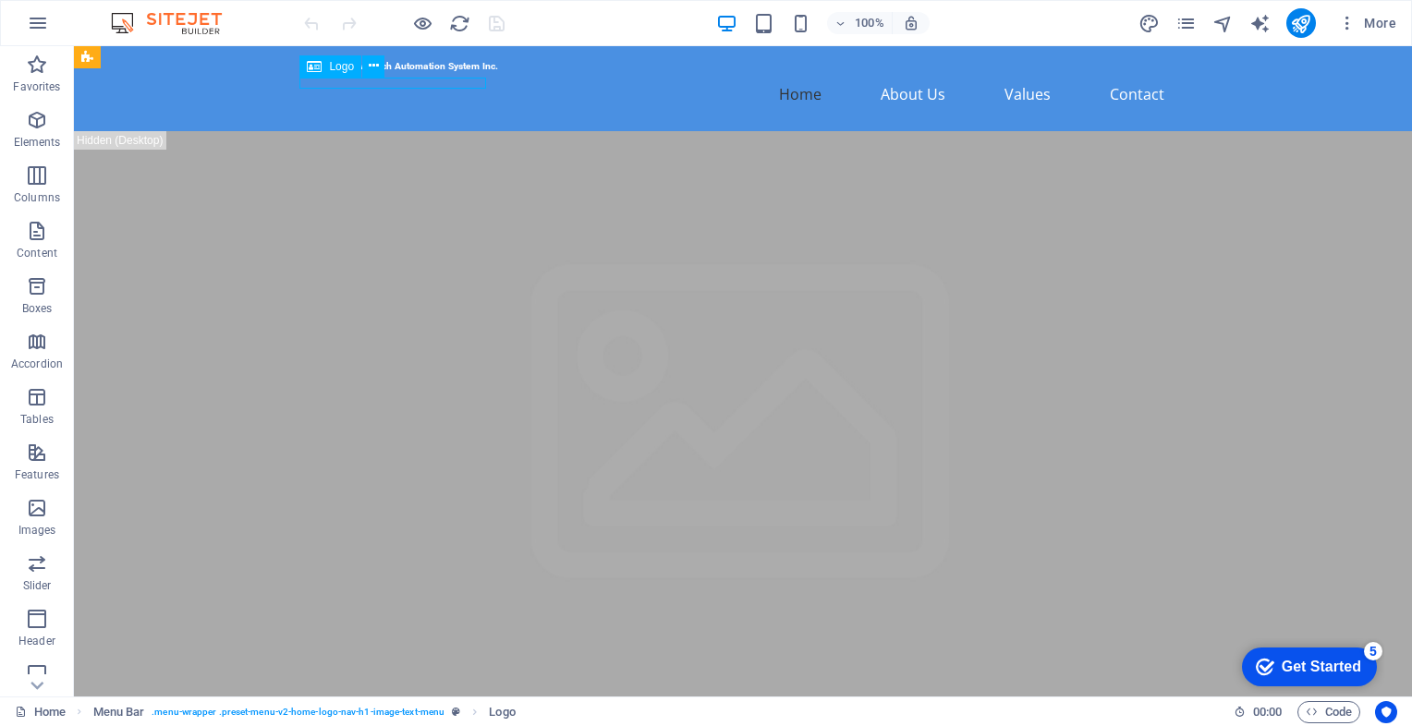
click at [312, 63] on icon at bounding box center [314, 66] width 15 height 22
click at [369, 65] on icon at bounding box center [374, 65] width 10 height 19
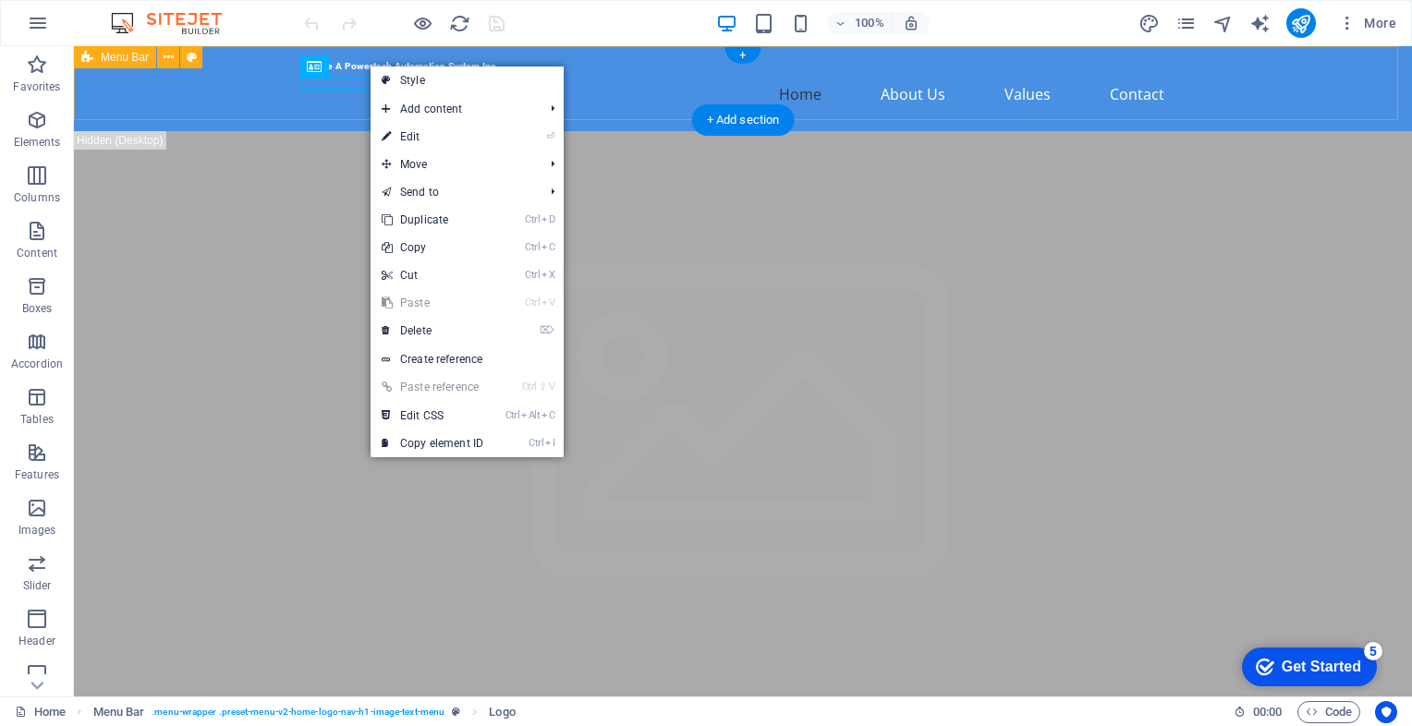
click at [288, 86] on div "Triple A Powertech Automation System Inc. Home About Us Values Contact" at bounding box center [743, 88] width 1338 height 85
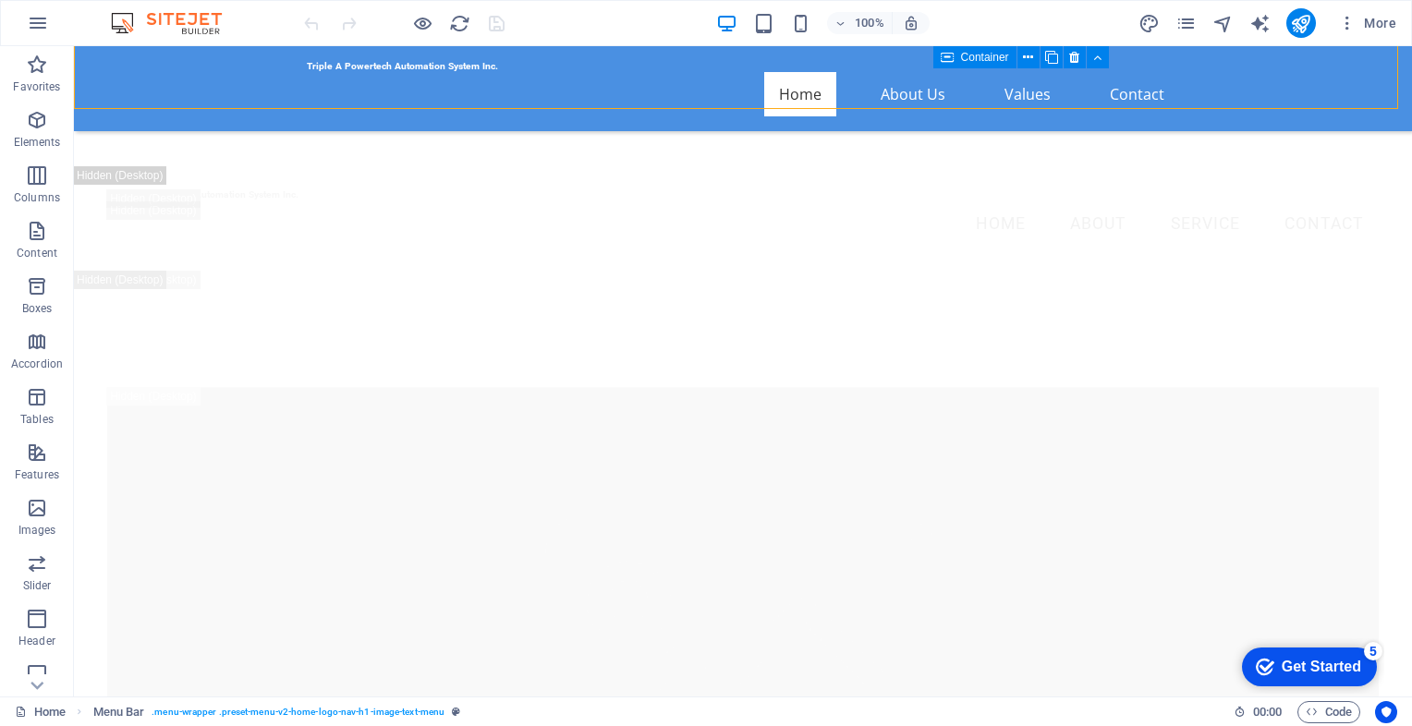
scroll to position [2495, 0]
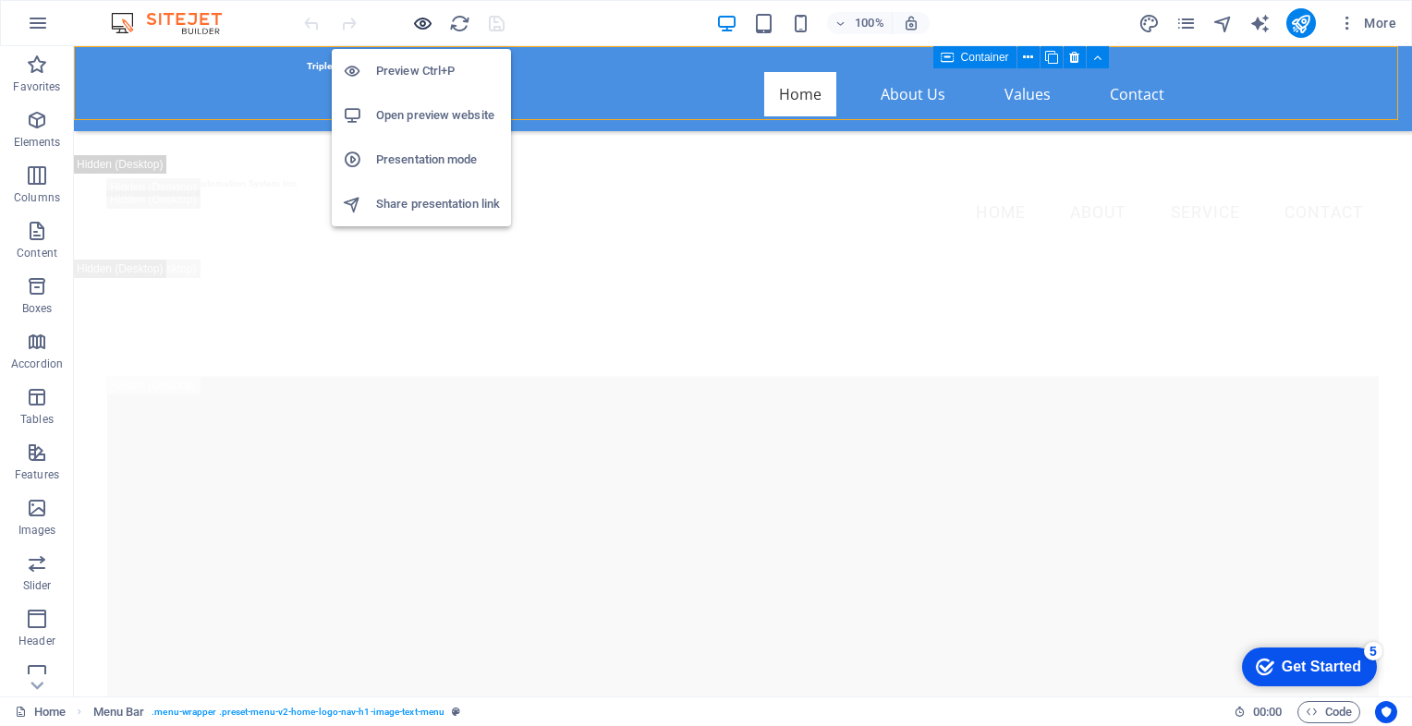
click at [428, 18] on icon "button" at bounding box center [422, 23] width 21 height 21
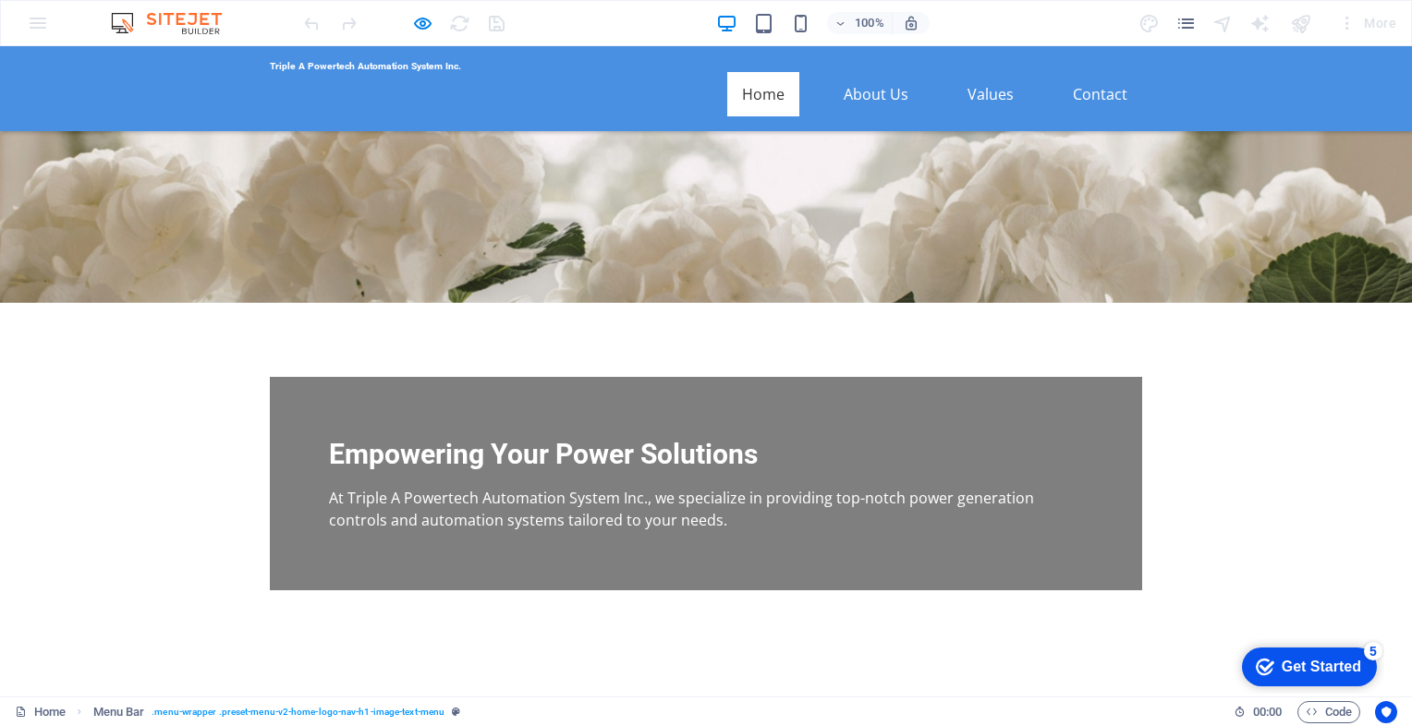
scroll to position [0, 0]
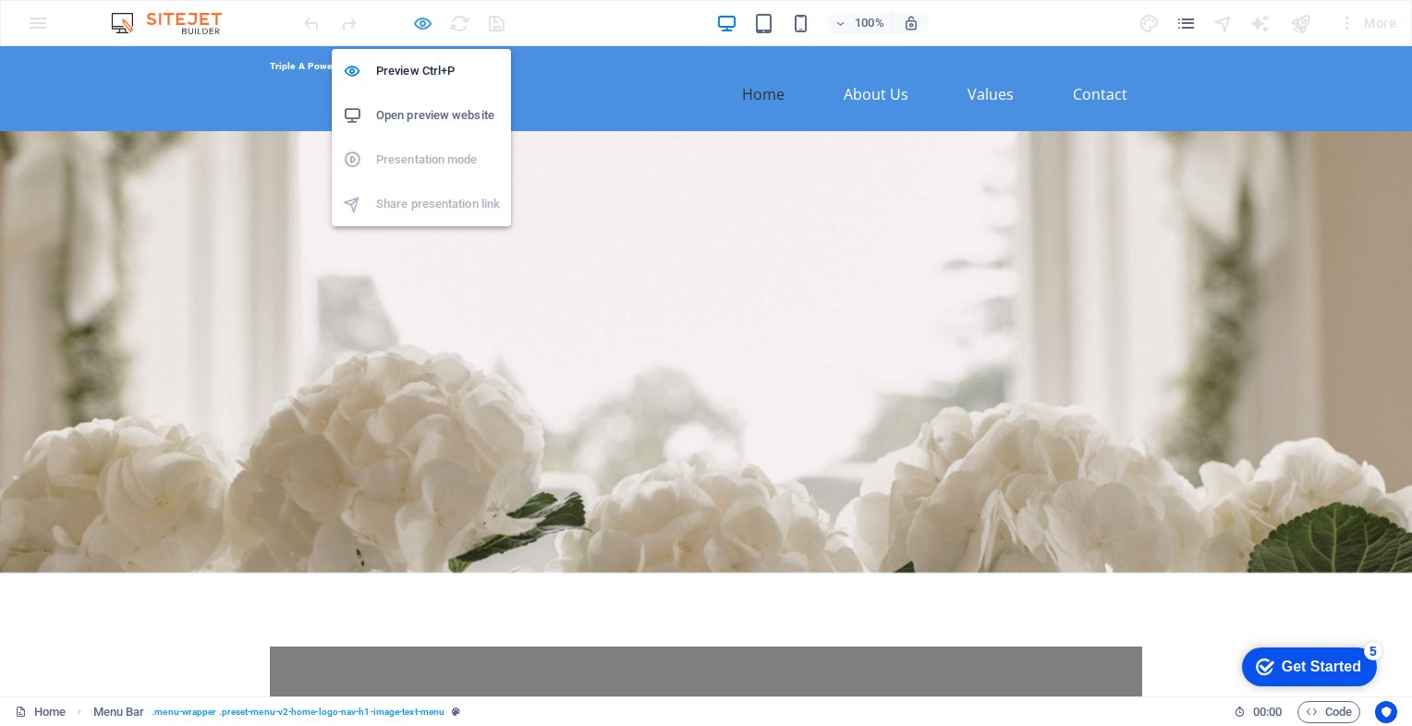
click at [429, 20] on icon "button" at bounding box center [422, 23] width 21 height 21
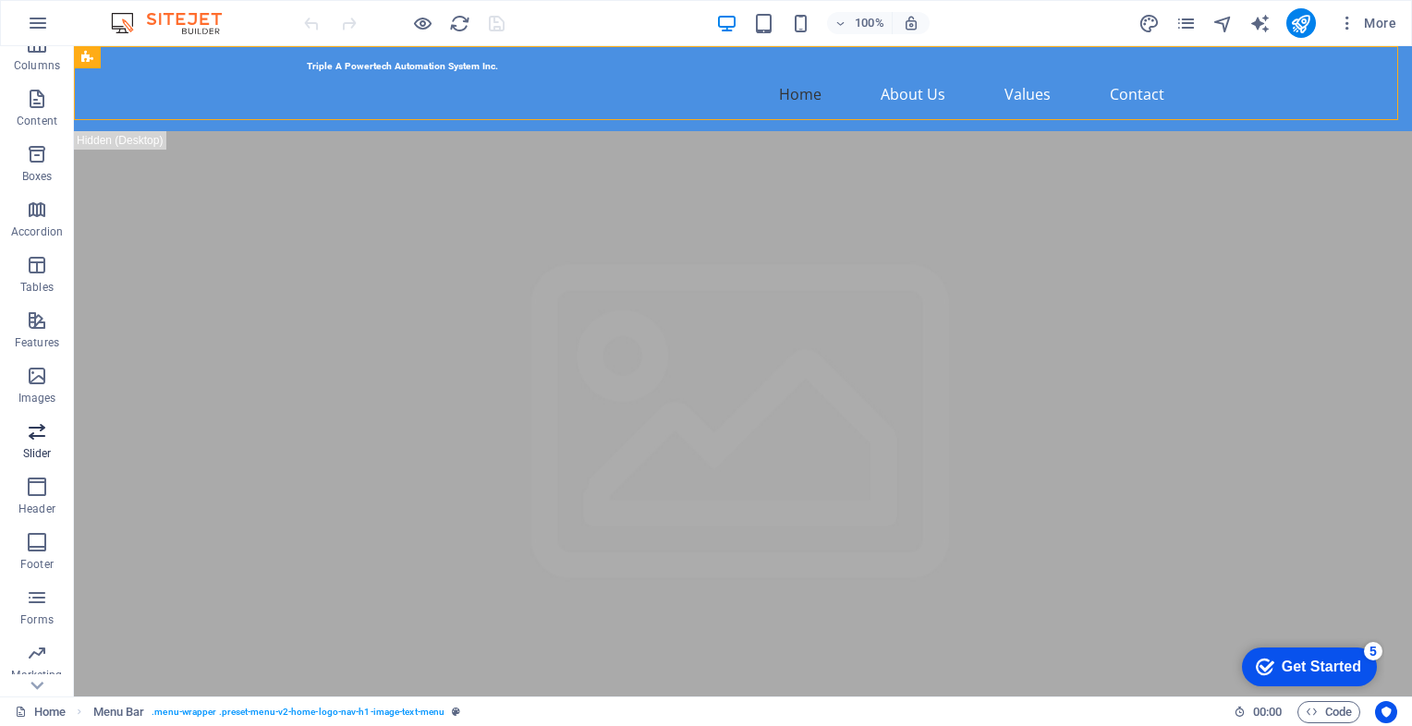
scroll to position [181, 0]
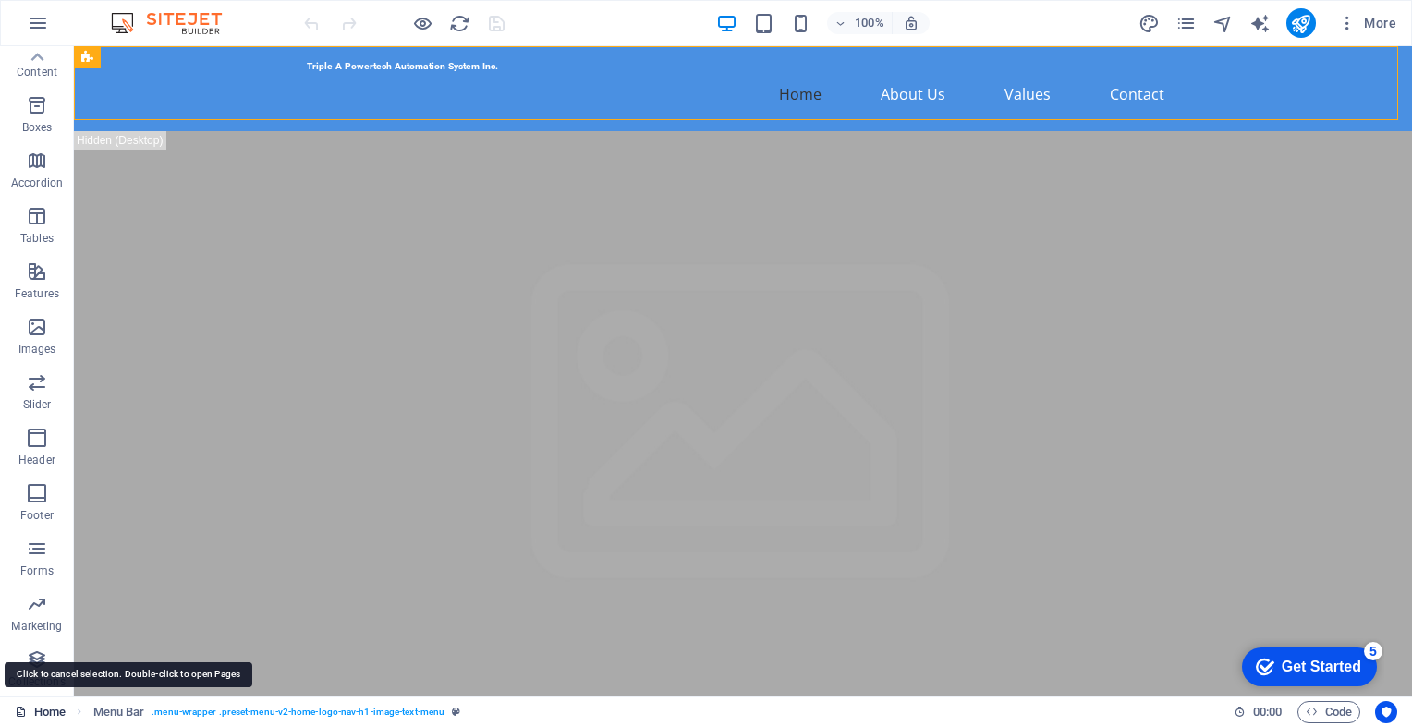
click at [33, 710] on link "Home" at bounding box center [40, 712] width 51 height 22
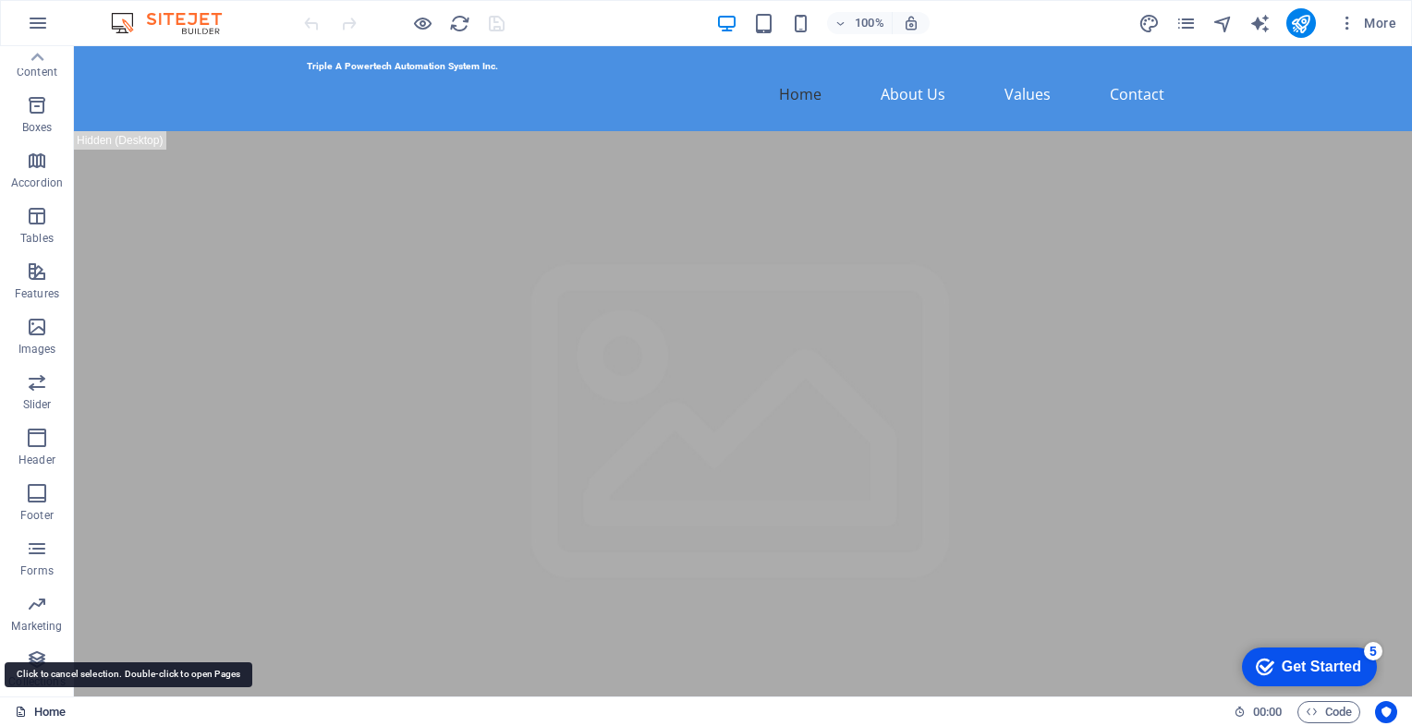
click at [52, 709] on link "Home" at bounding box center [40, 712] width 51 height 22
click at [0, 7] on header "100% More" at bounding box center [706, 23] width 1412 height 46
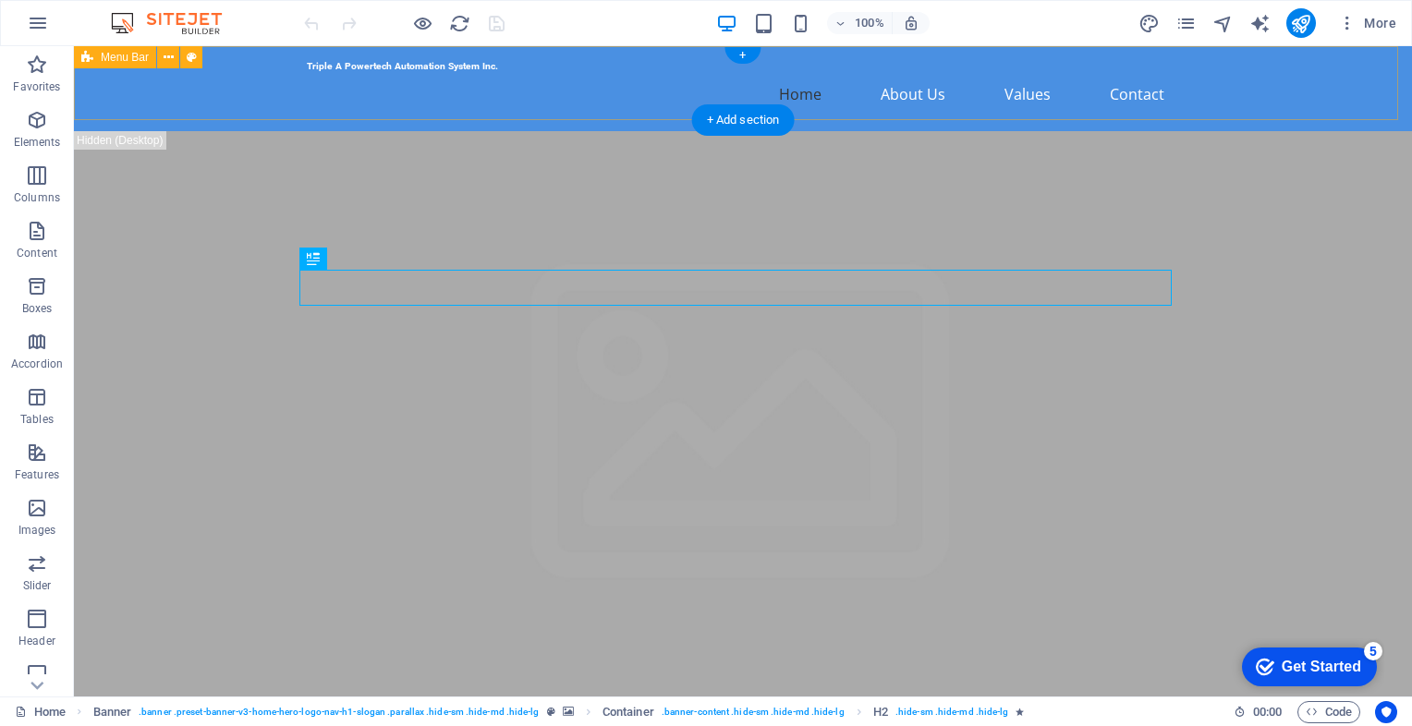
click at [1233, 91] on div "Triple A Powertech Automation System Inc. Home About Us Values Contact" at bounding box center [743, 88] width 1338 height 85
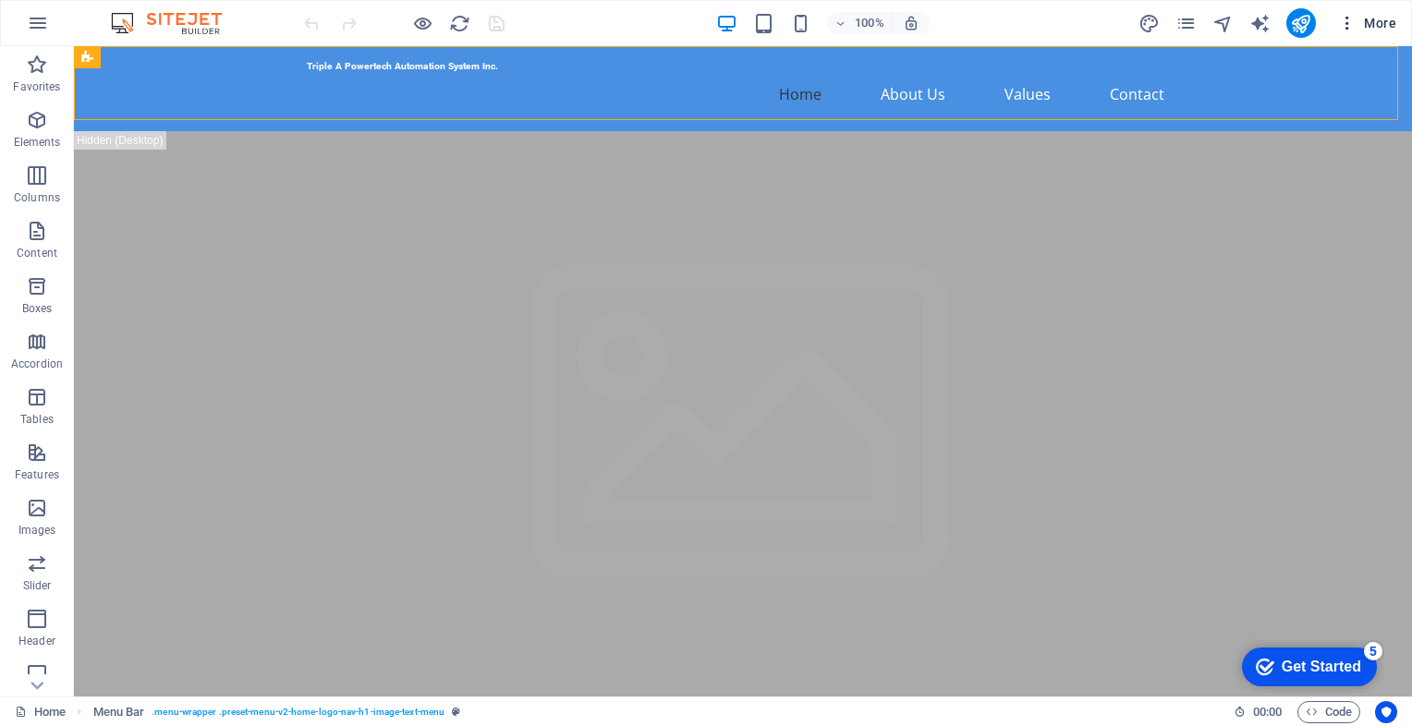
click at [1353, 24] on icon "button" at bounding box center [1347, 23] width 18 height 18
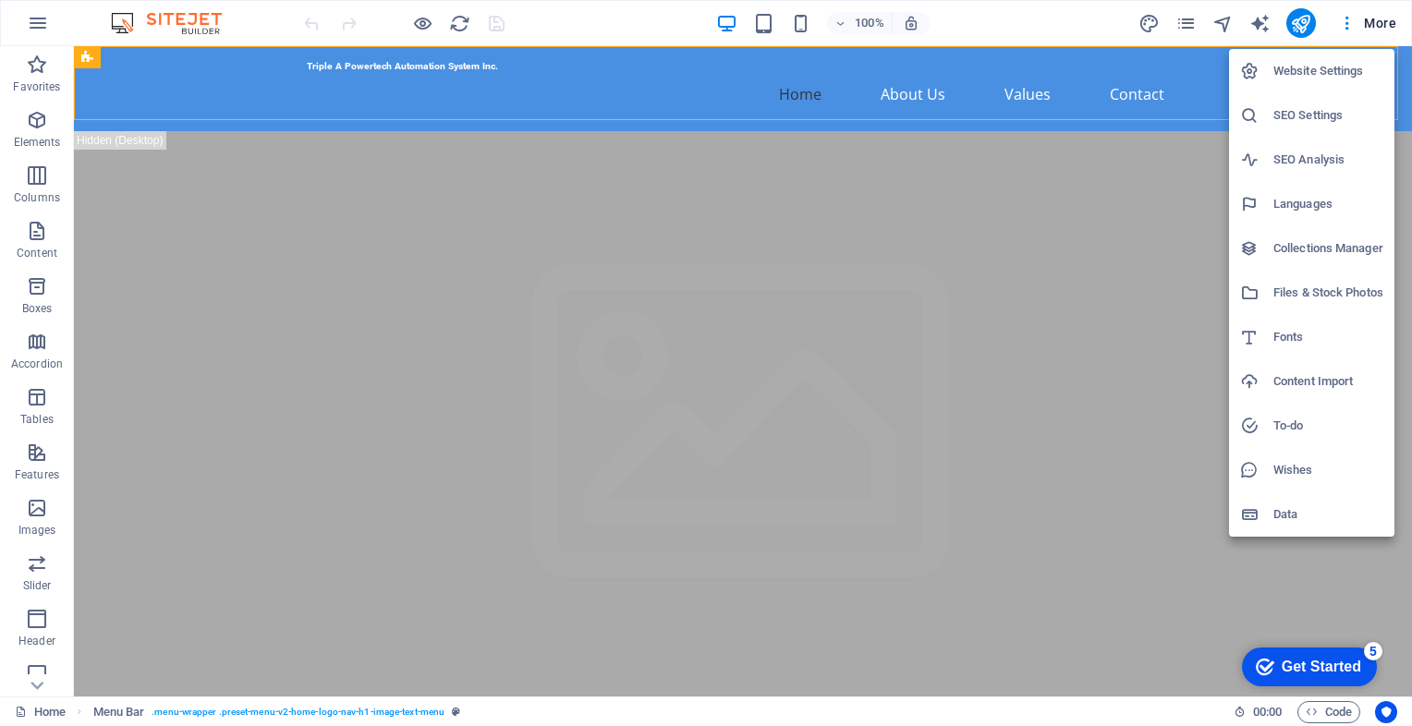
click at [1087, 22] on div at bounding box center [706, 363] width 1412 height 726
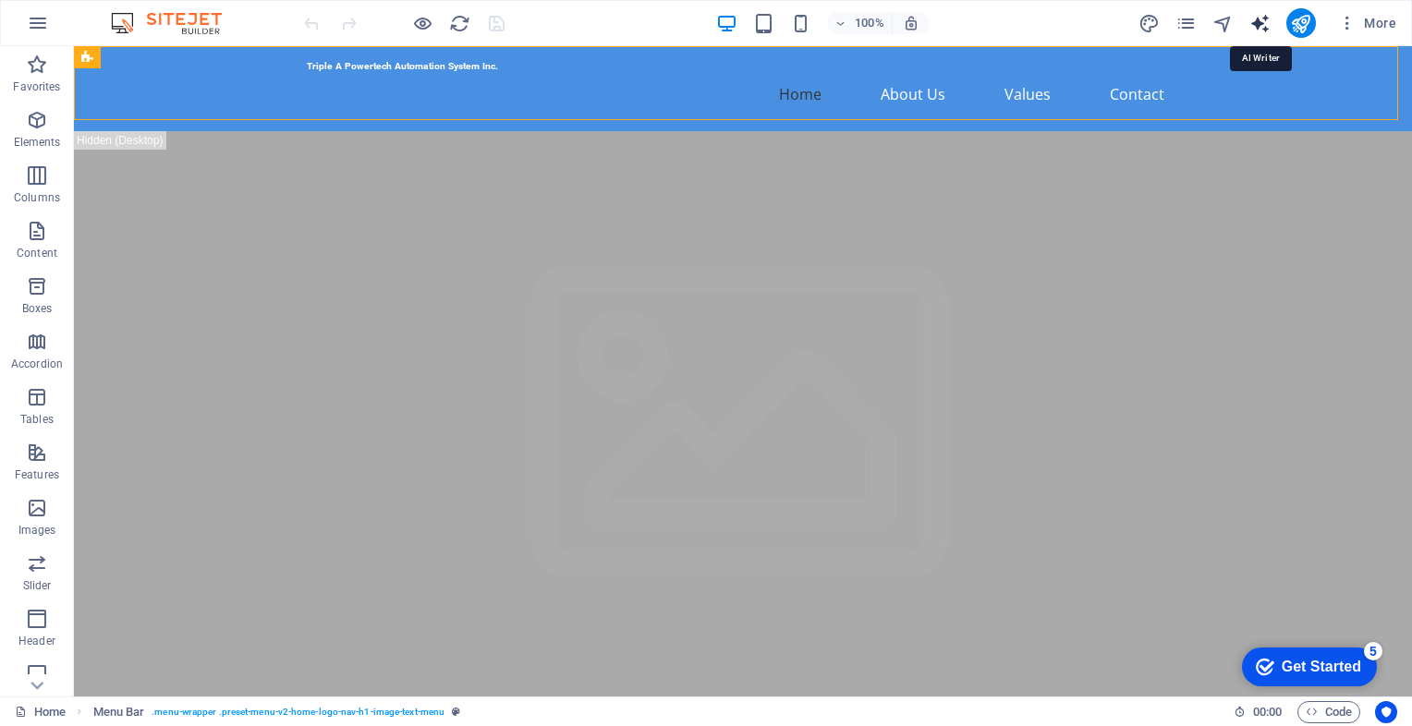
click at [1258, 18] on icon "text_generator" at bounding box center [1259, 23] width 21 height 21
select select "English"
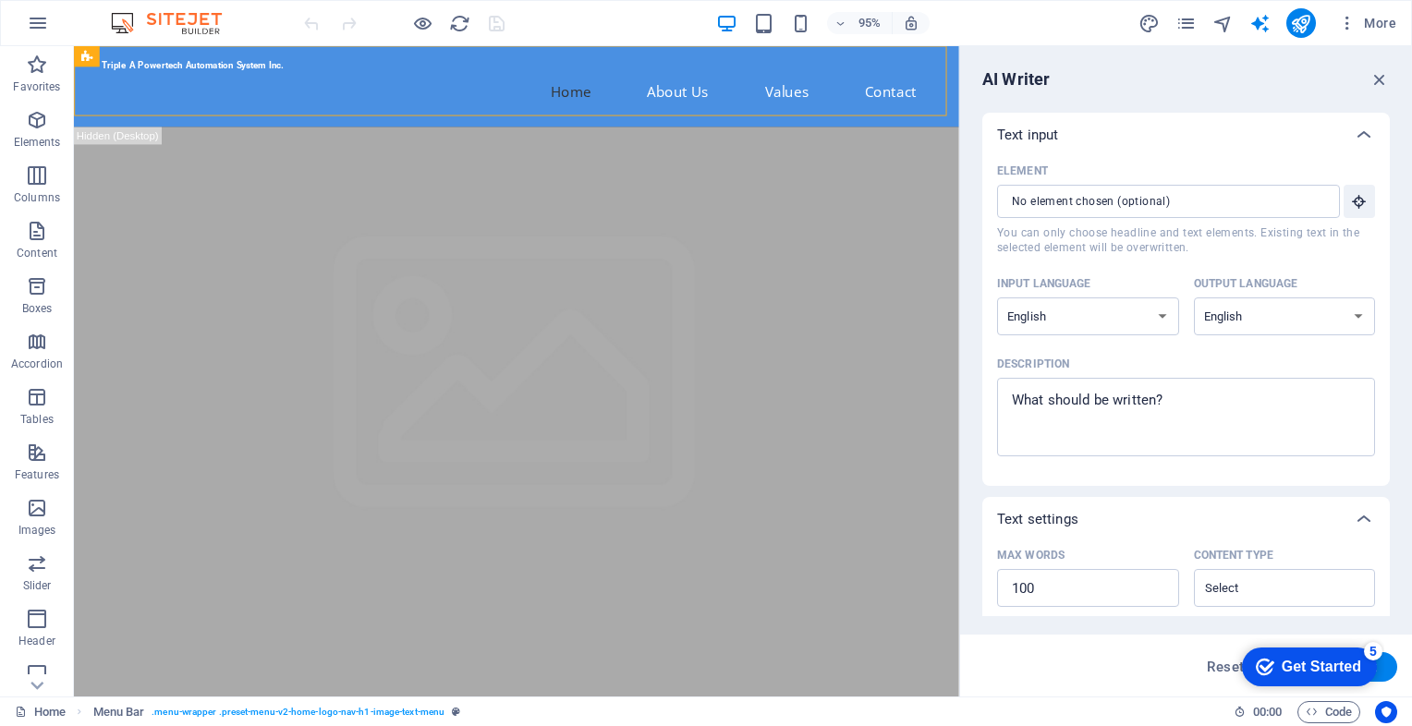
click at [1206, 68] on div "AI Writer" at bounding box center [1185, 79] width 407 height 22
click at [1180, 29] on icon "pages" at bounding box center [1185, 23] width 21 height 21
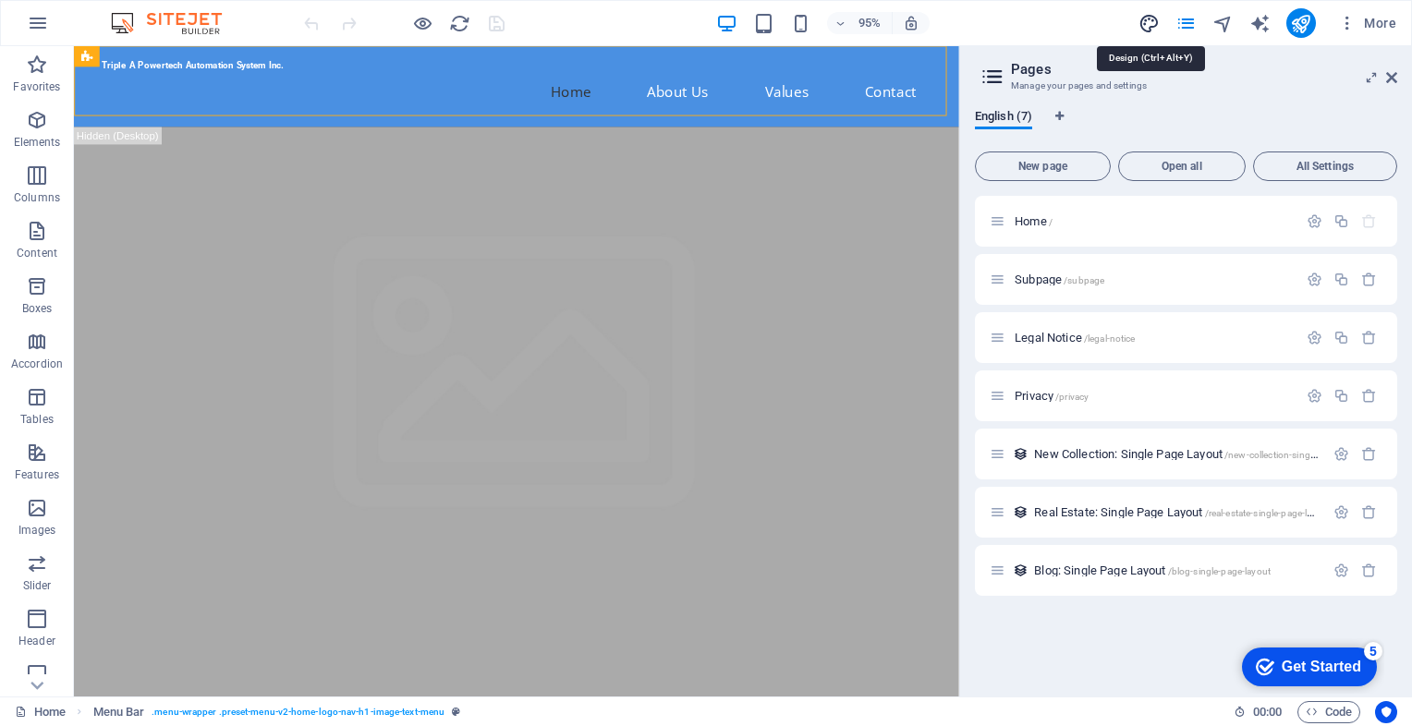
click at [1154, 21] on icon "design" at bounding box center [1148, 23] width 21 height 21
select select "px"
select select "200"
select select "px"
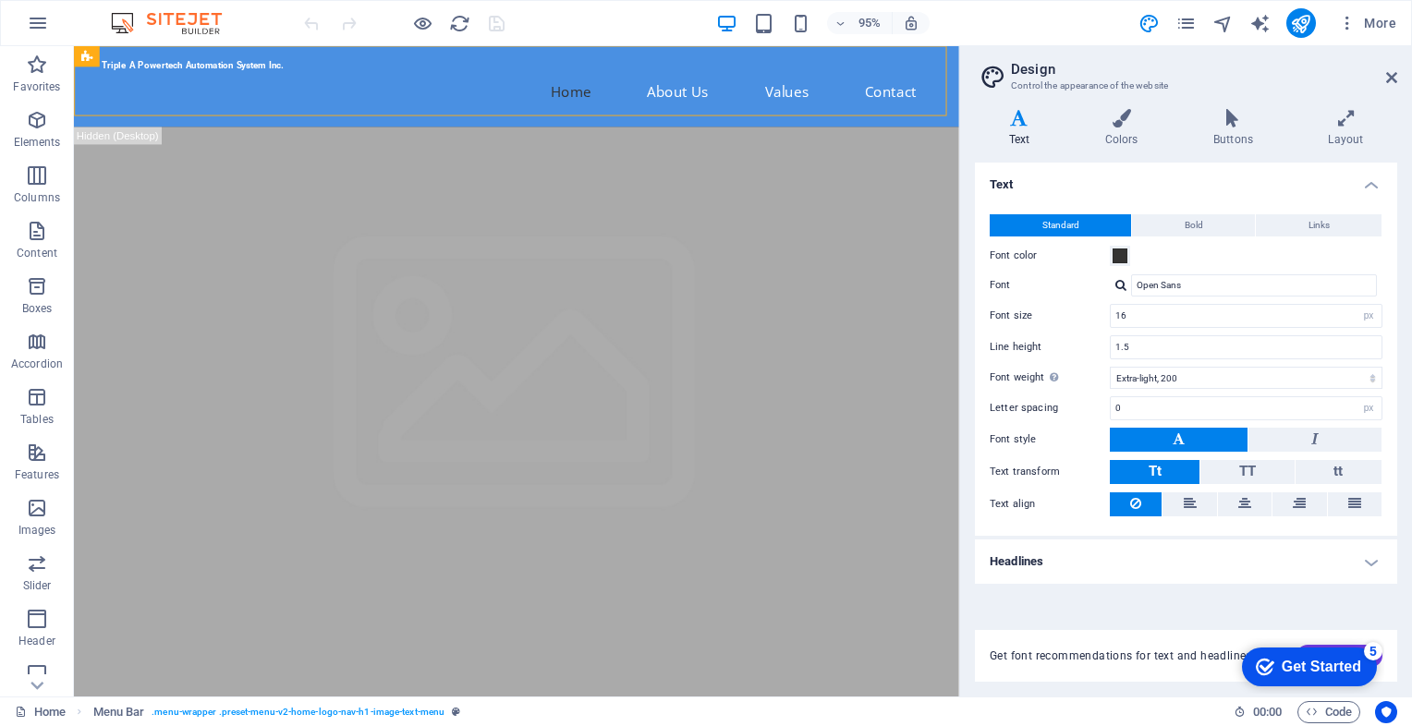
click at [1272, 665] on div "checkmark Get Started 5" at bounding box center [1308, 667] width 105 height 18
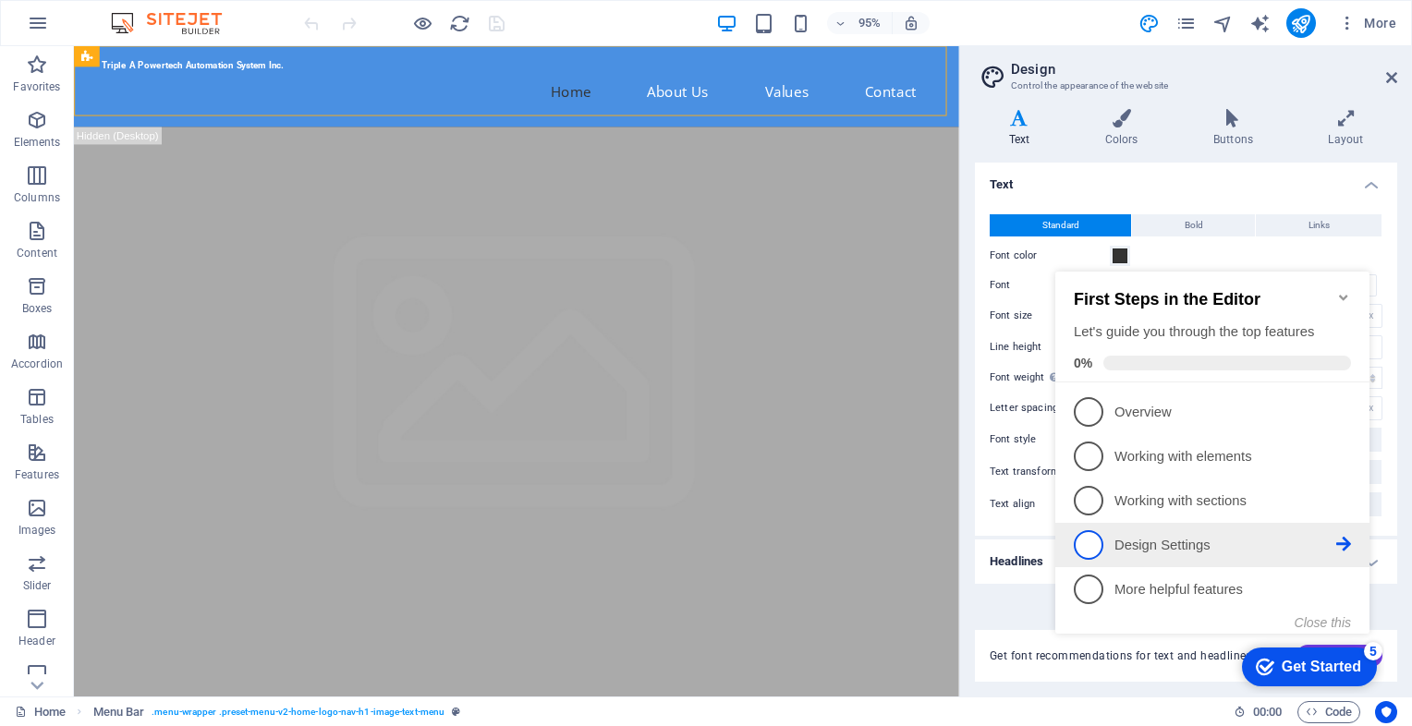
click at [1164, 550] on p "Design Settings - incomplete" at bounding box center [1225, 545] width 222 height 19
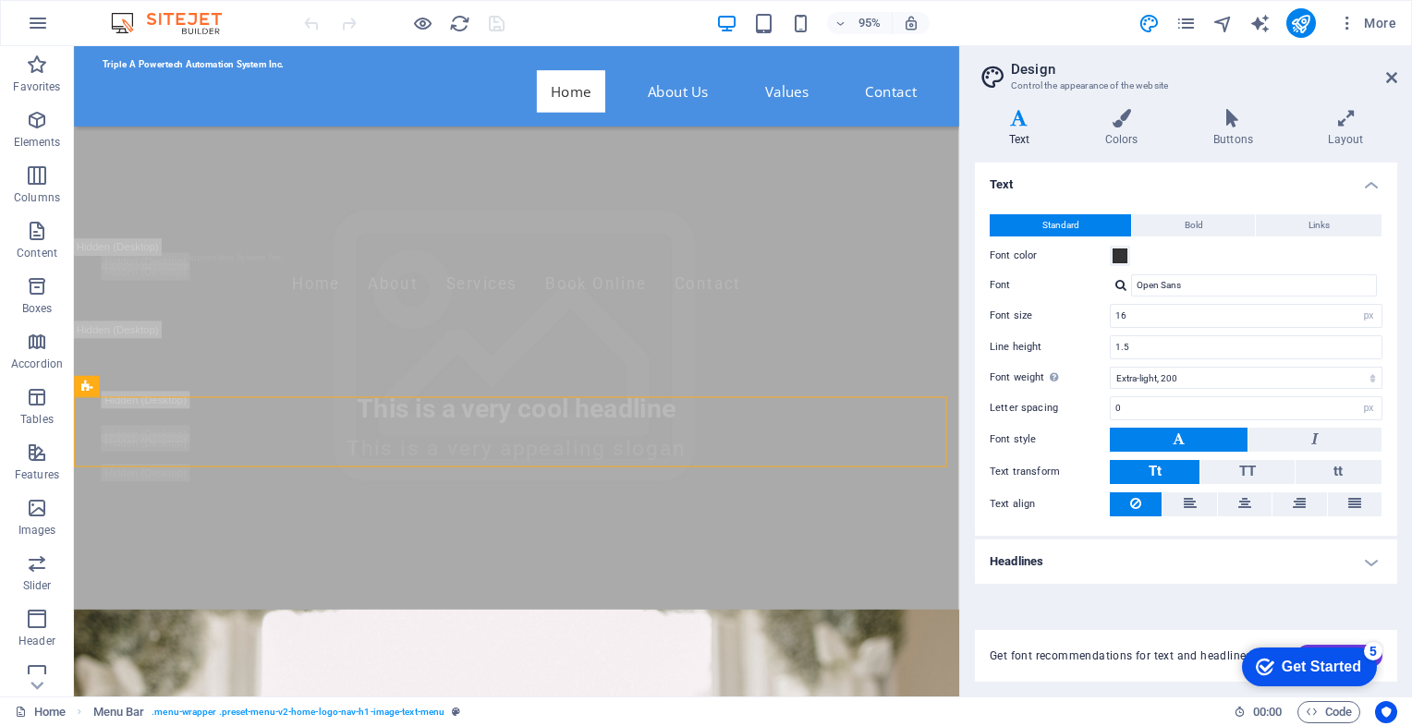
scroll to position [92, 0]
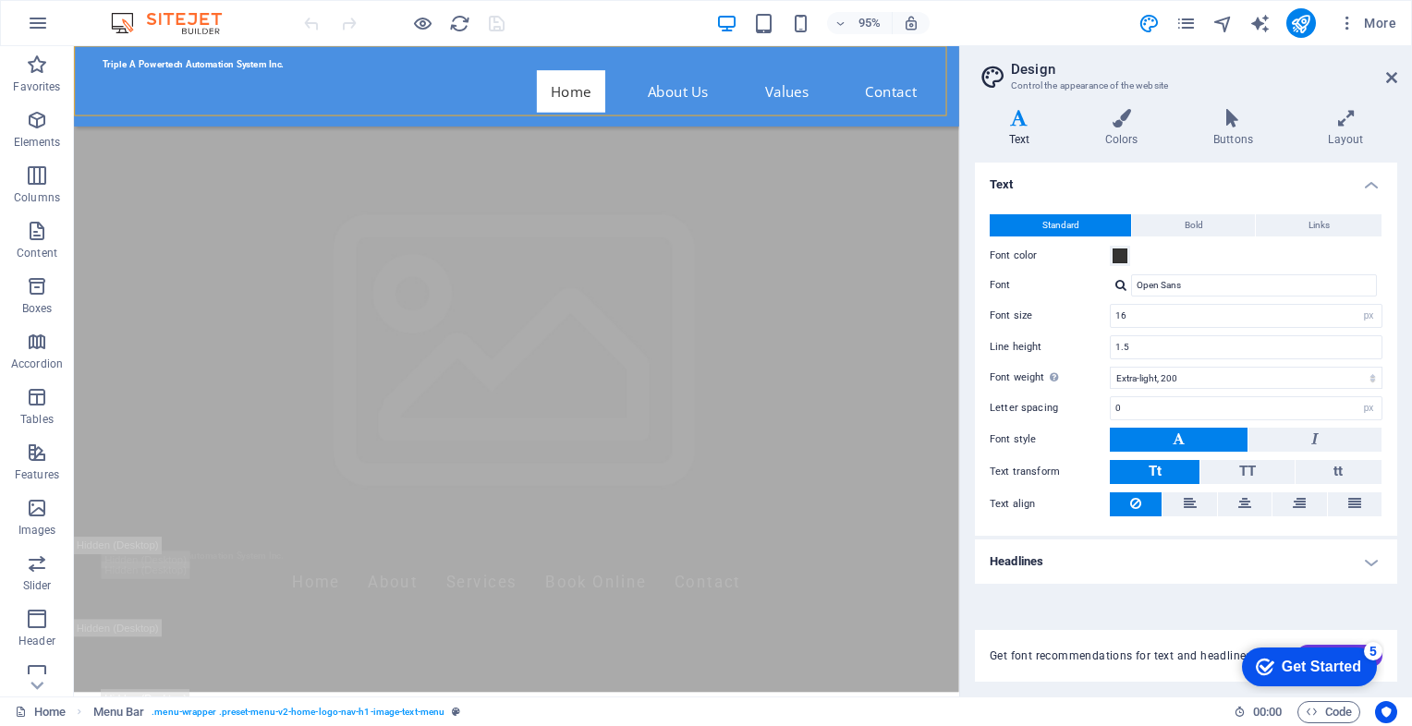
click at [1311, 666] on div "Get Started" at bounding box center [1321, 667] width 79 height 17
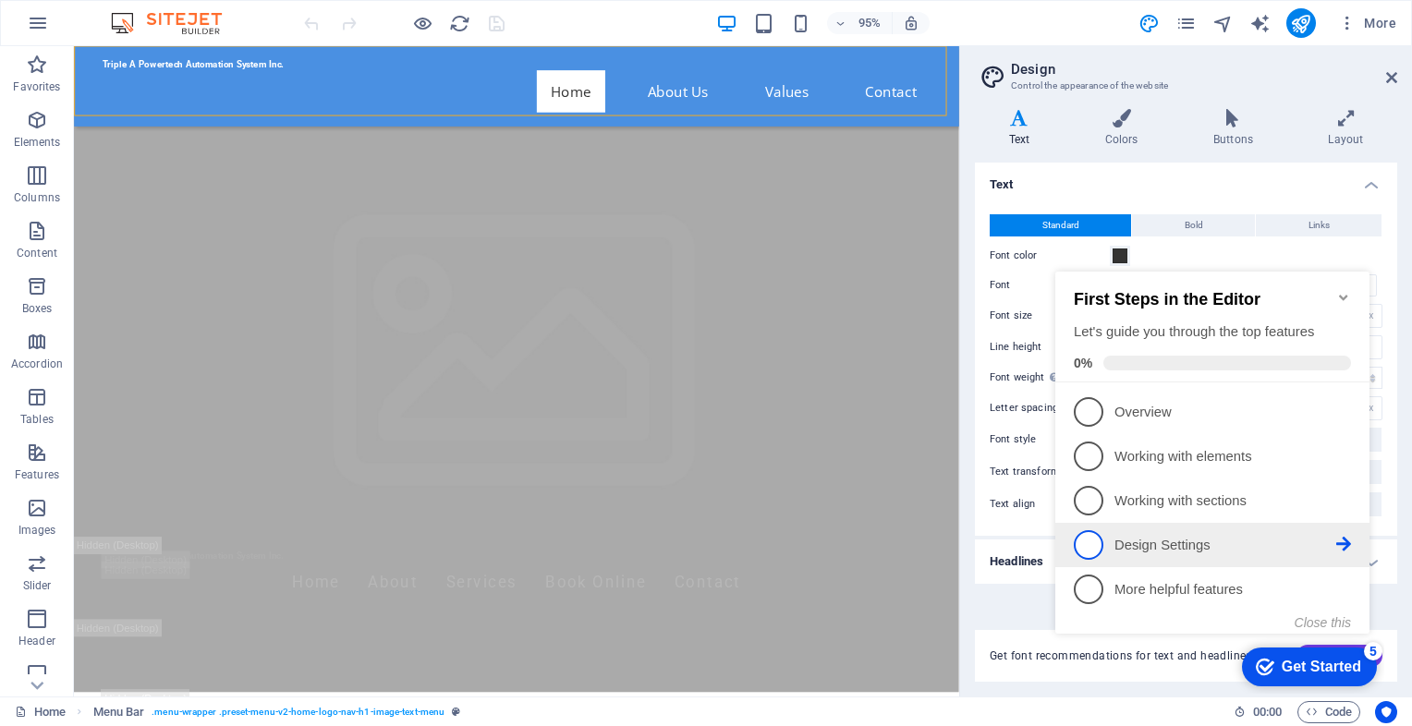
click at [1343, 538] on icon at bounding box center [1343, 544] width 15 height 15
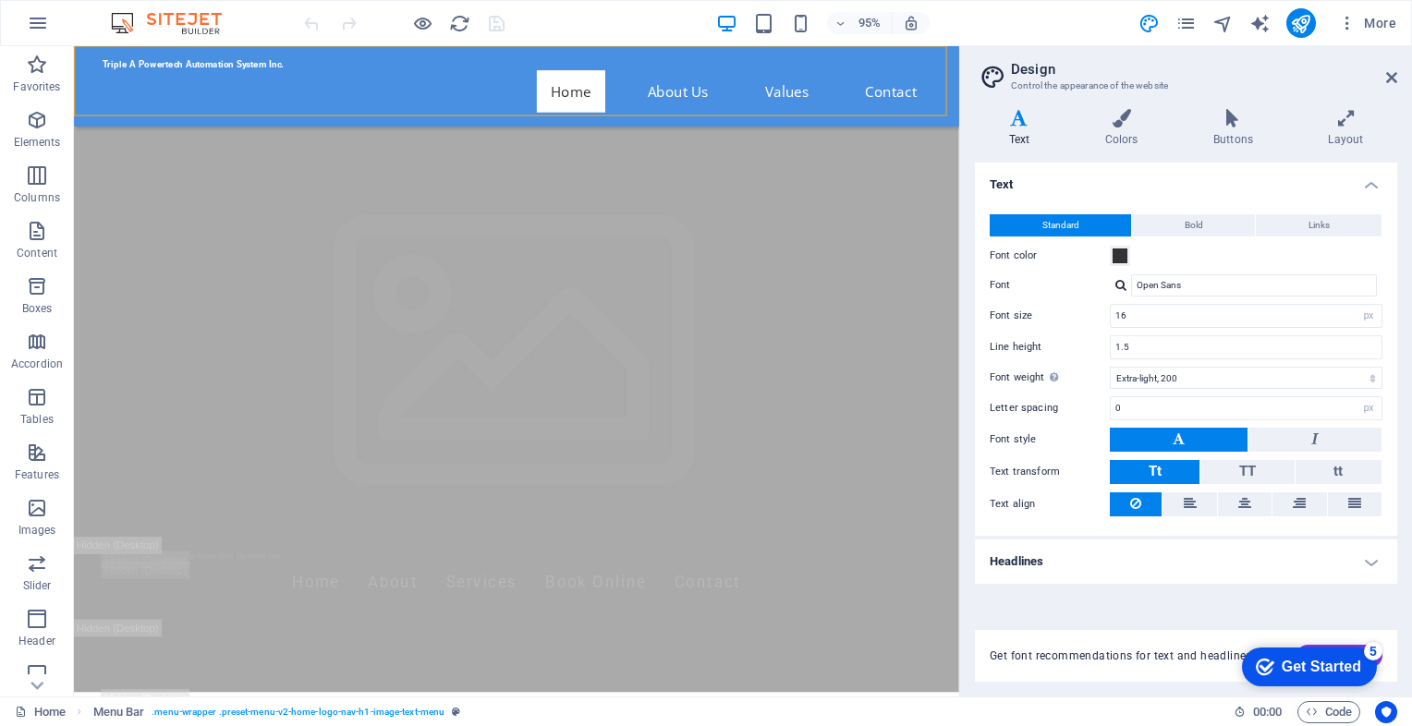
click at [1313, 671] on div "Get Started" at bounding box center [1321, 667] width 79 height 17
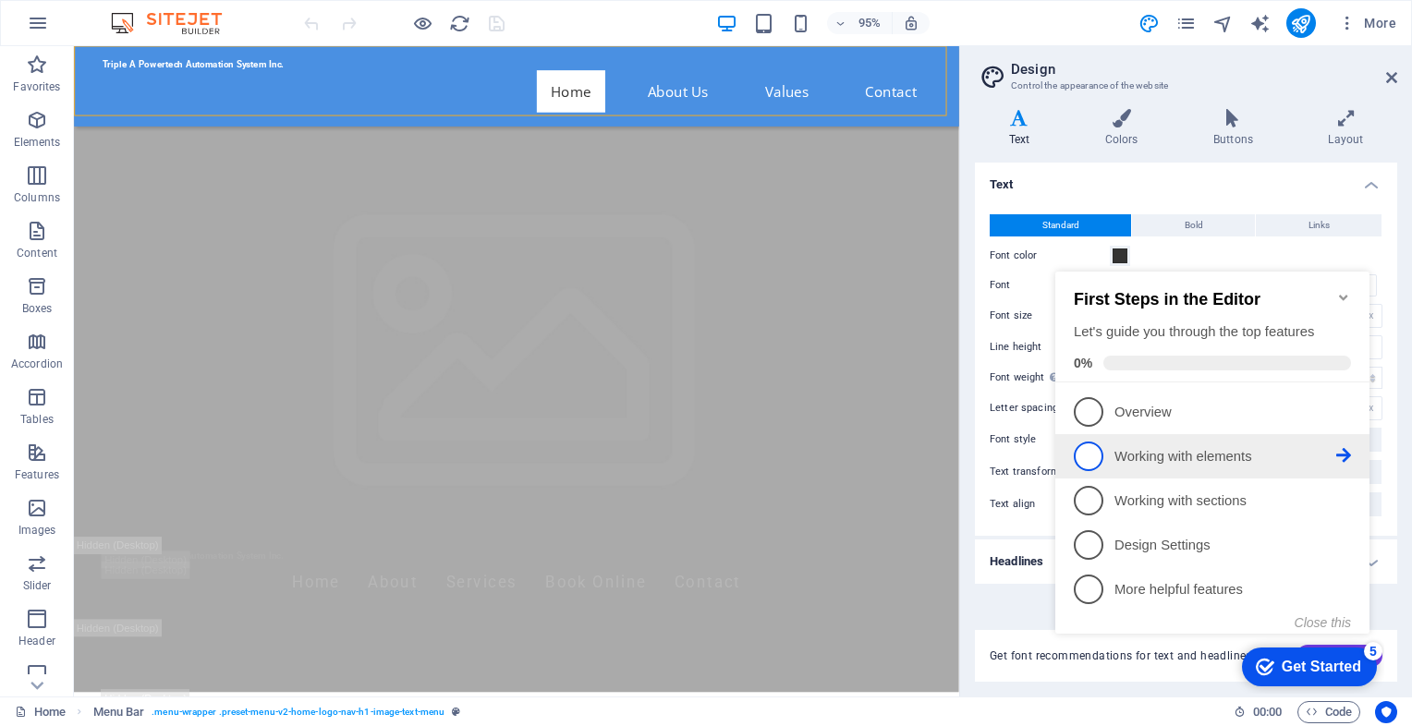
click at [1342, 454] on icon at bounding box center [1343, 455] width 15 height 15
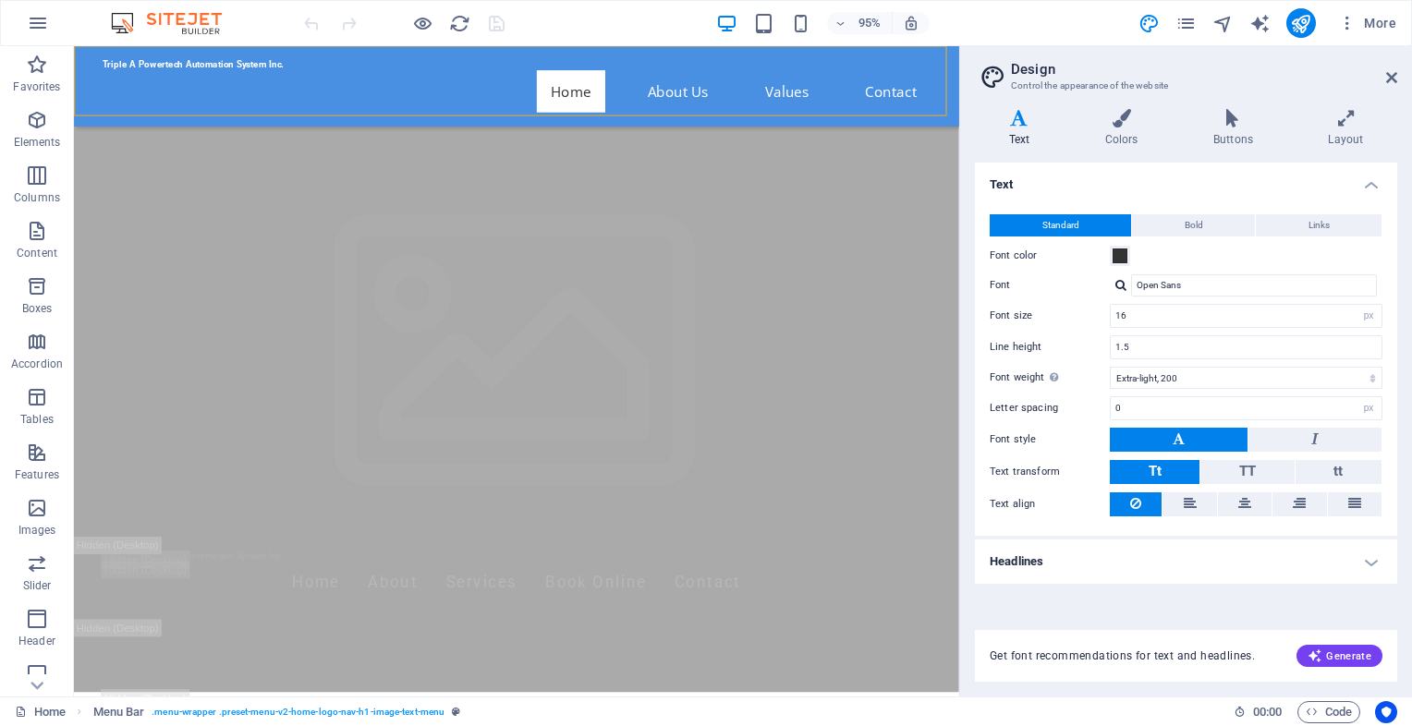
scroll to position [0, 0]
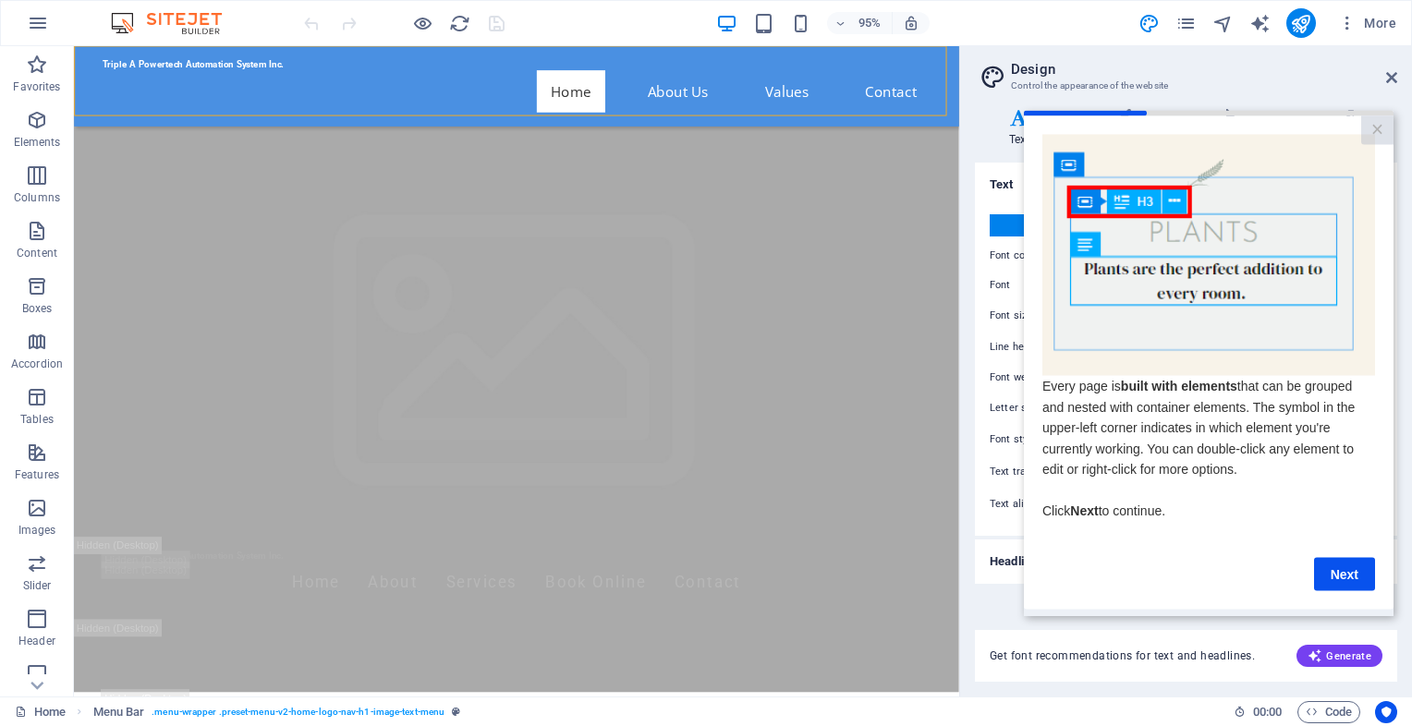
click at [1006, 621] on div "Get font recommendations for text and headlines. Generate" at bounding box center [1186, 645] width 422 height 74
click at [193, 24] on img at bounding box center [175, 23] width 139 height 22
click at [39, 21] on icon "button" at bounding box center [38, 23] width 22 height 22
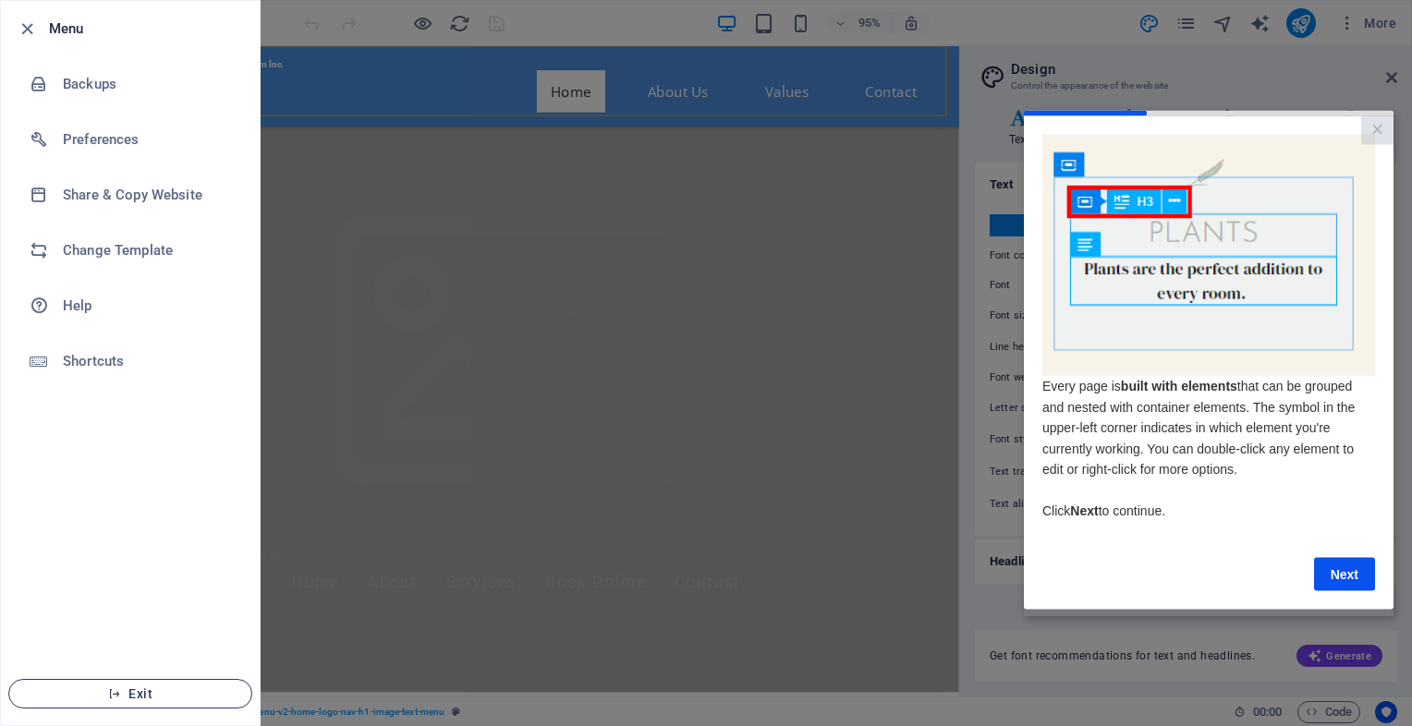
click at [139, 687] on span "Exit" at bounding box center [130, 694] width 213 height 15
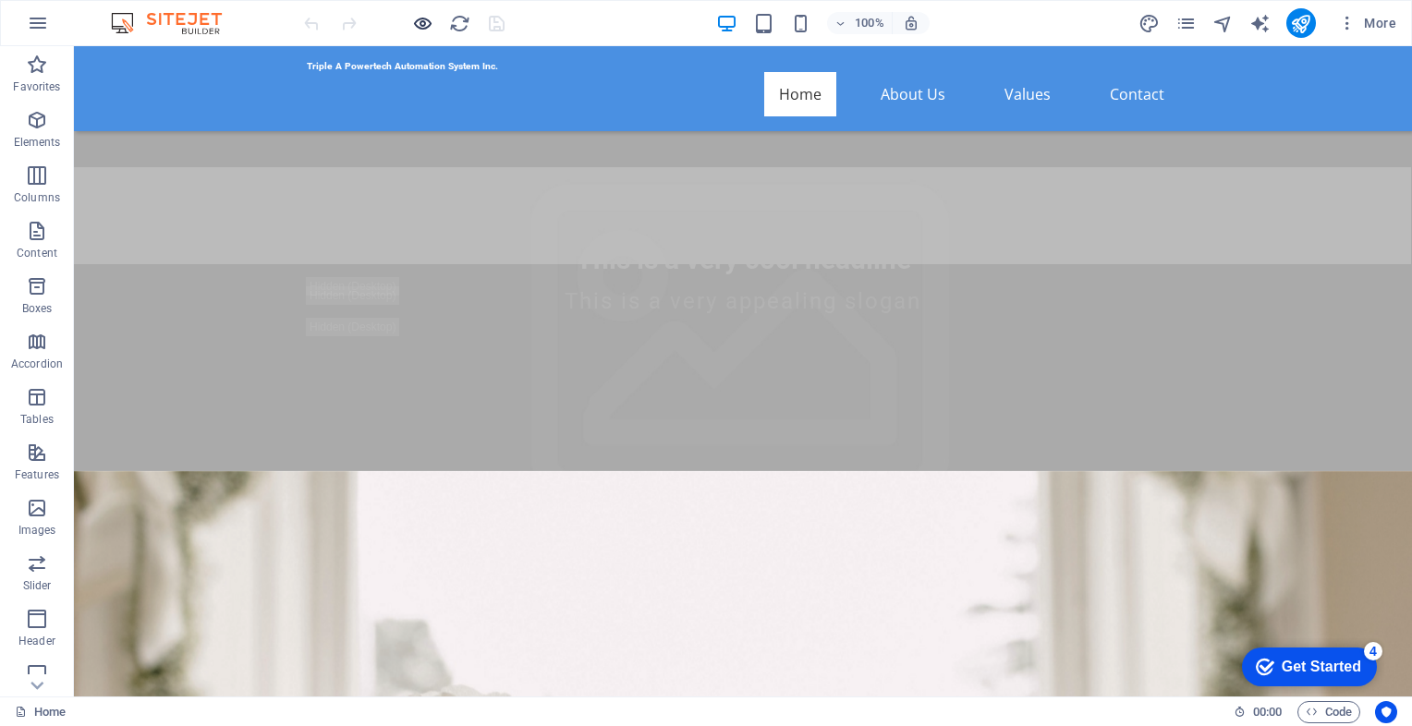
scroll to position [185, 0]
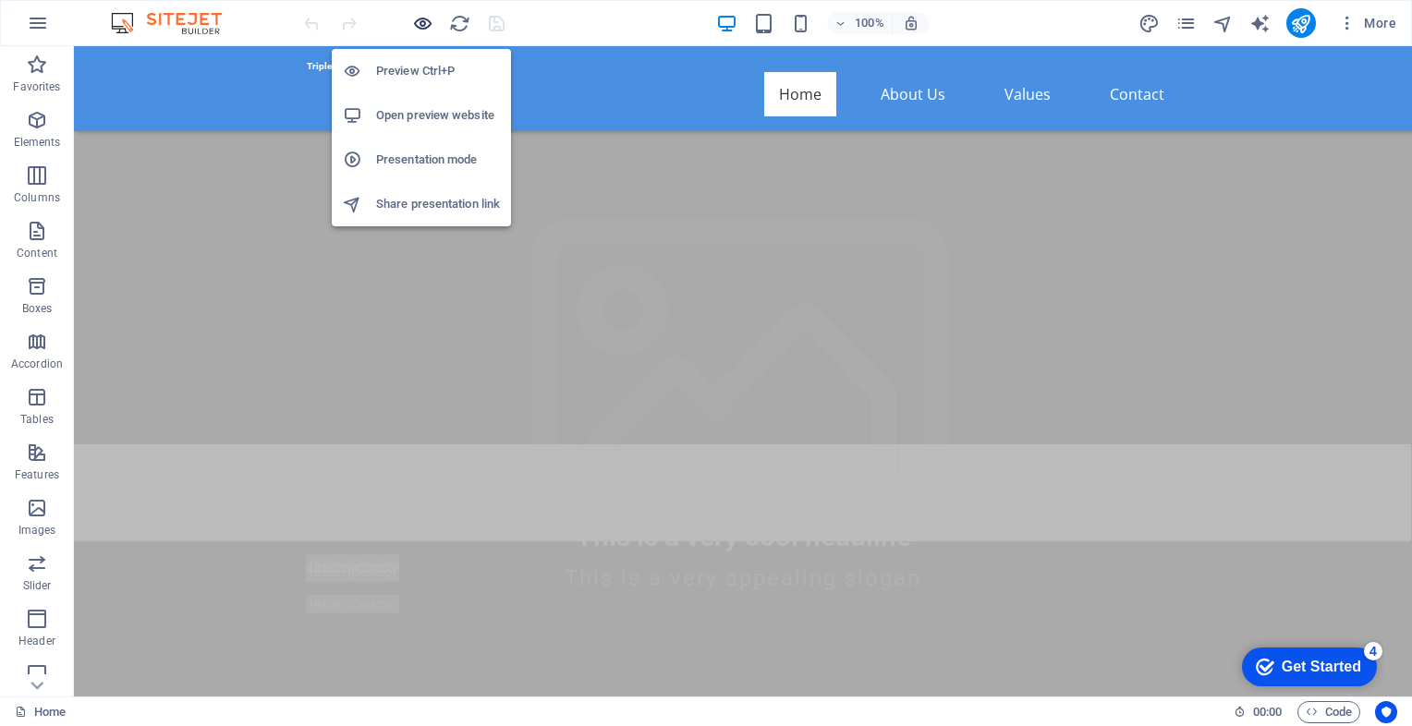
click at [419, 19] on icon "button" at bounding box center [422, 23] width 21 height 21
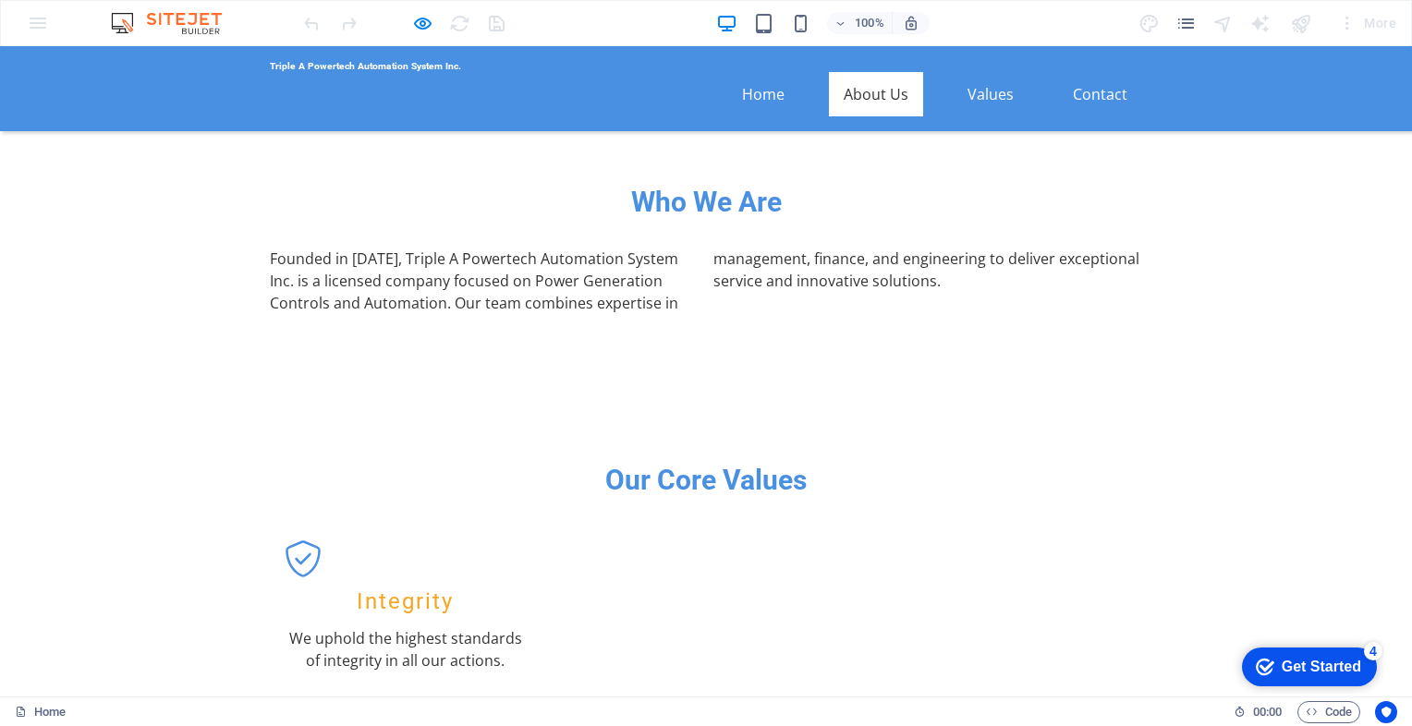
scroll to position [370, 0]
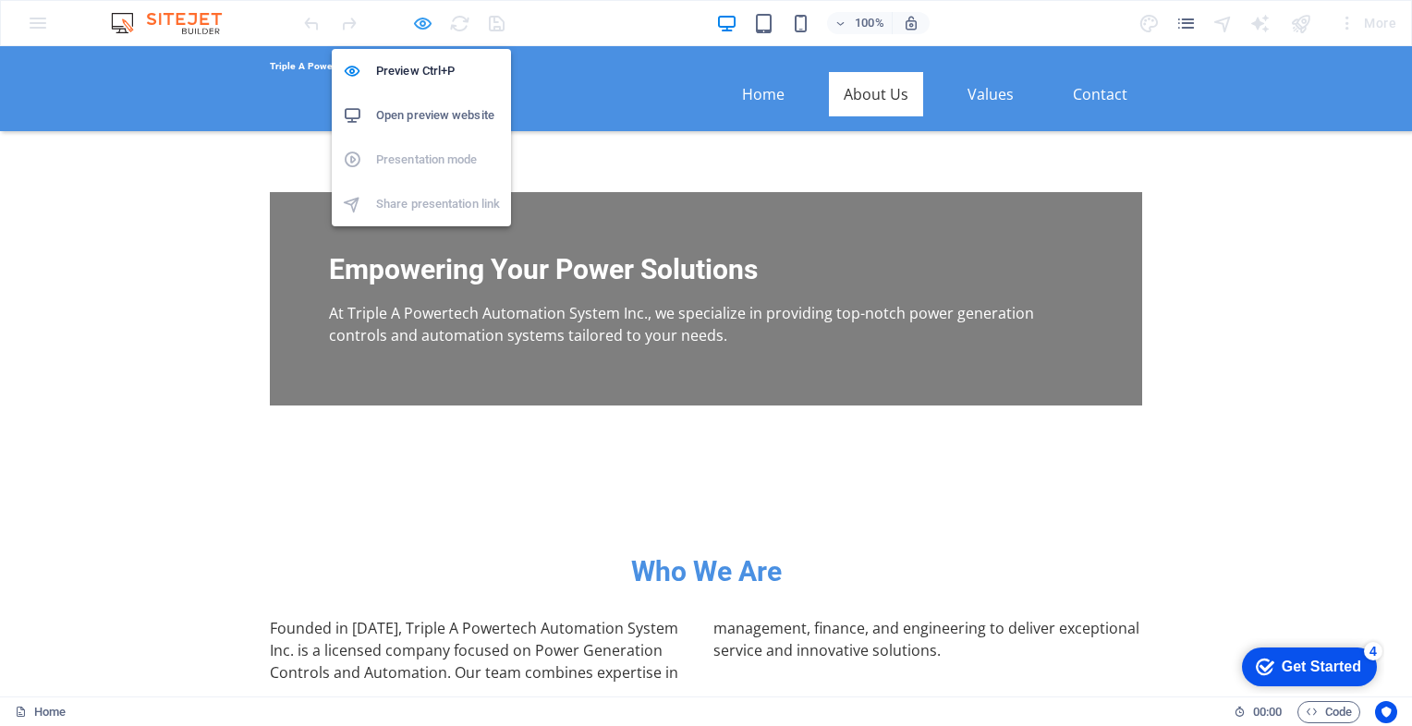
click at [415, 18] on icon "button" at bounding box center [422, 23] width 21 height 21
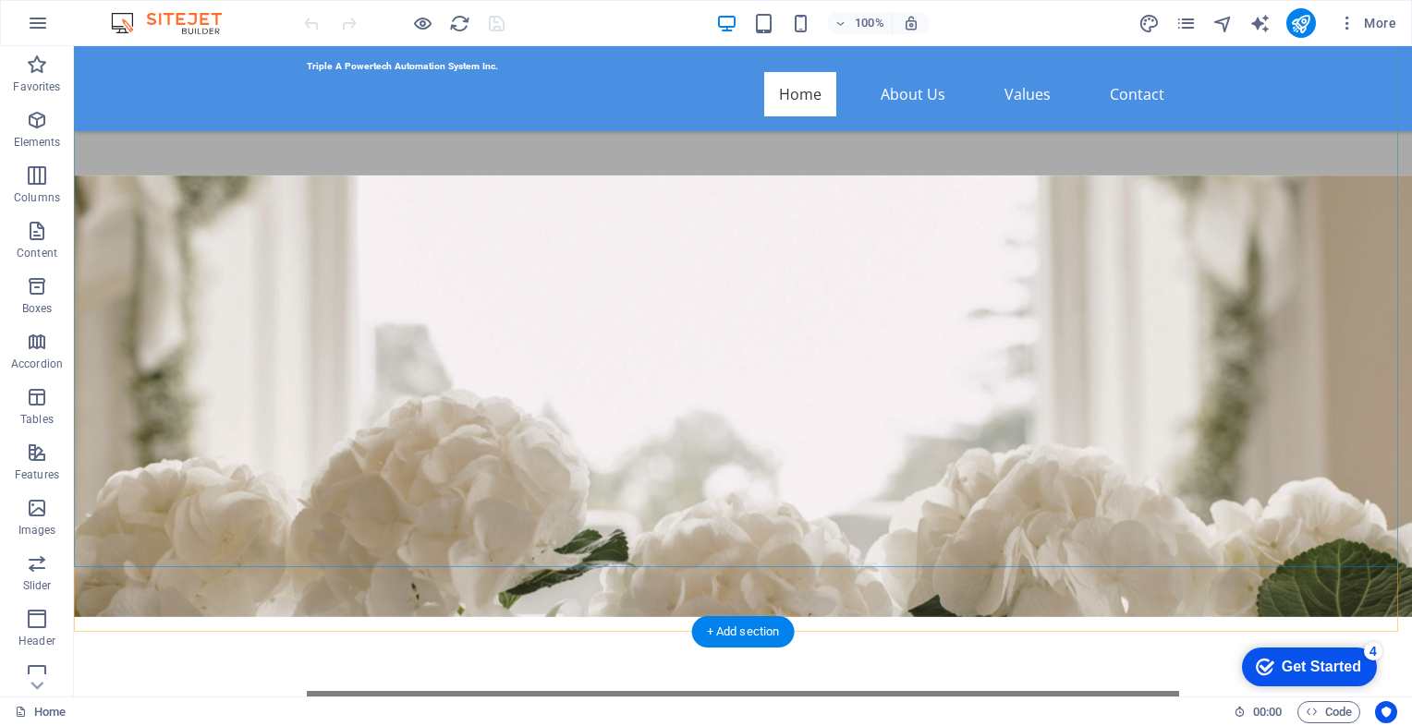
scroll to position [832, 0]
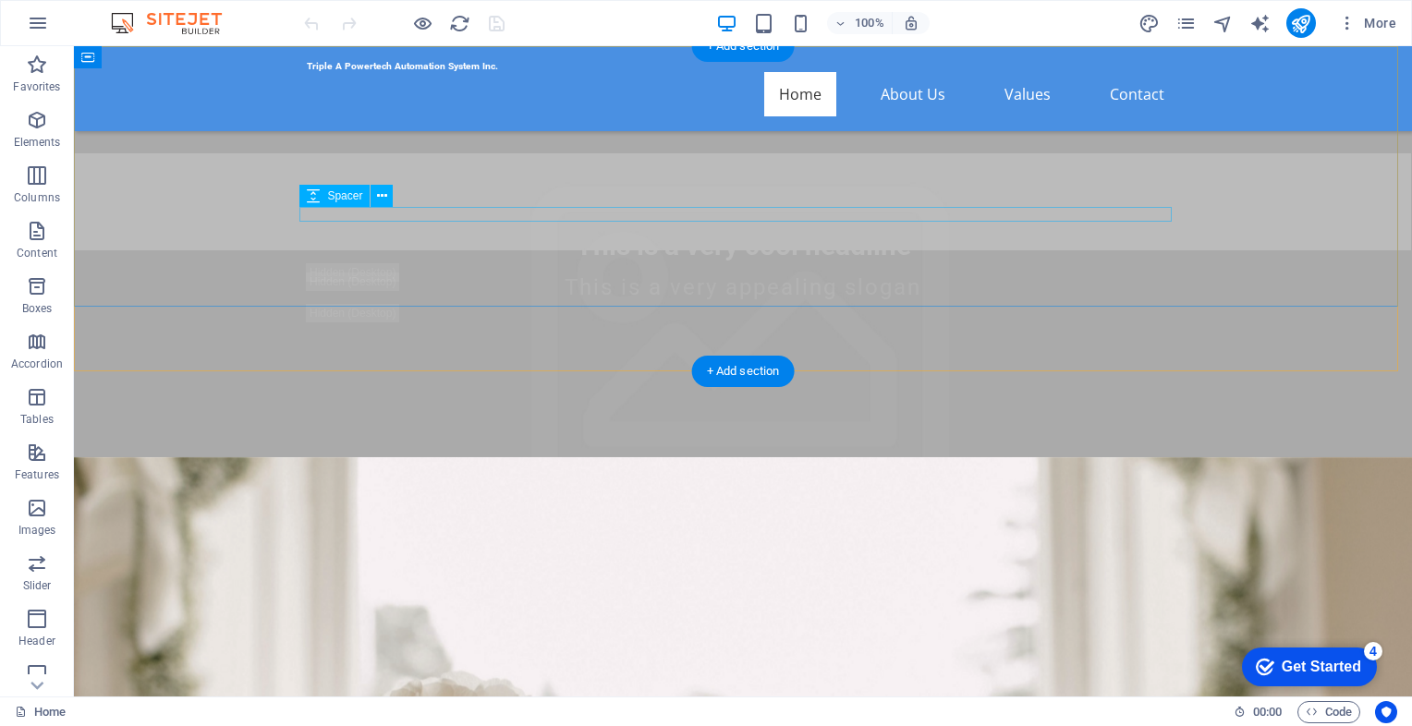
scroll to position [0, 0]
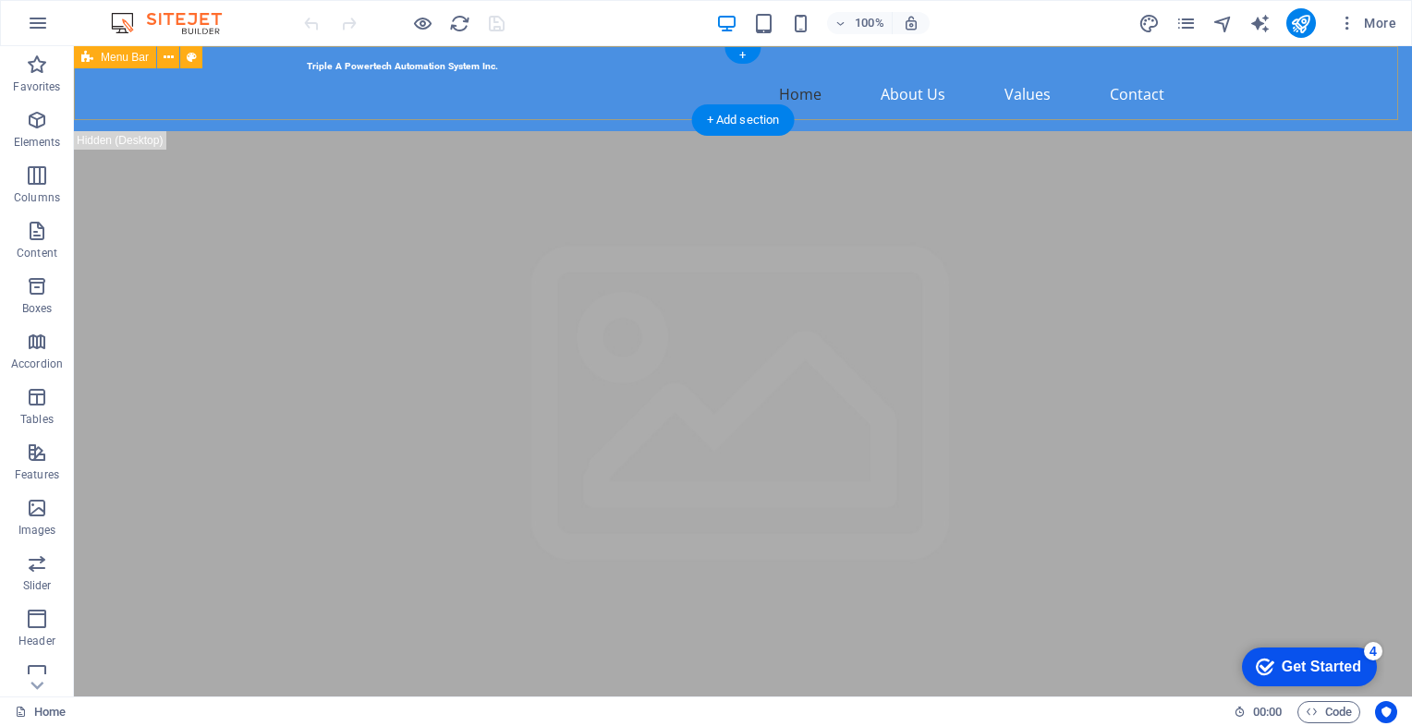
click at [115, 92] on div "Triple A Powertech Automation System Inc. Home About Us Values Contact" at bounding box center [743, 88] width 1338 height 85
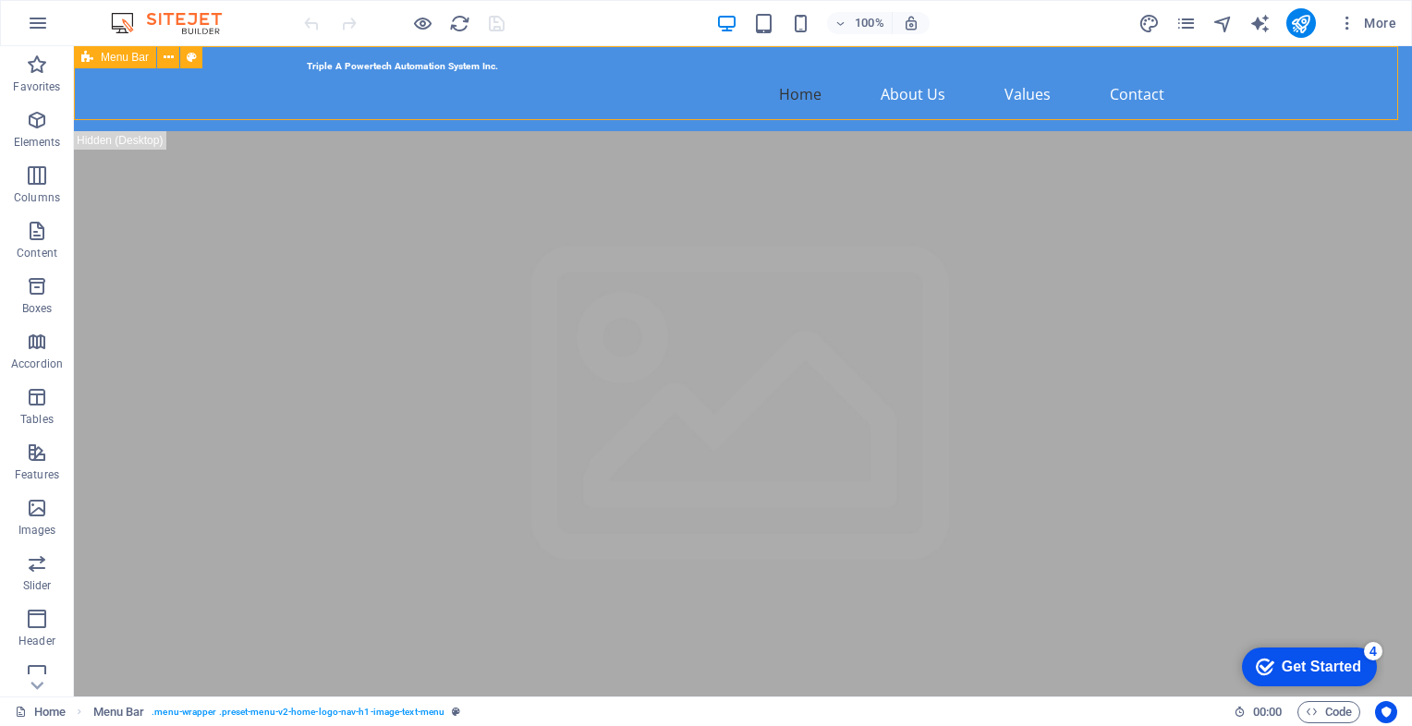
click at [115, 59] on span "Menu Bar" at bounding box center [125, 57] width 48 height 11
click at [124, 79] on div "Triple A Powertech Automation System Inc. Home About Us Values Contact" at bounding box center [743, 88] width 1338 height 85
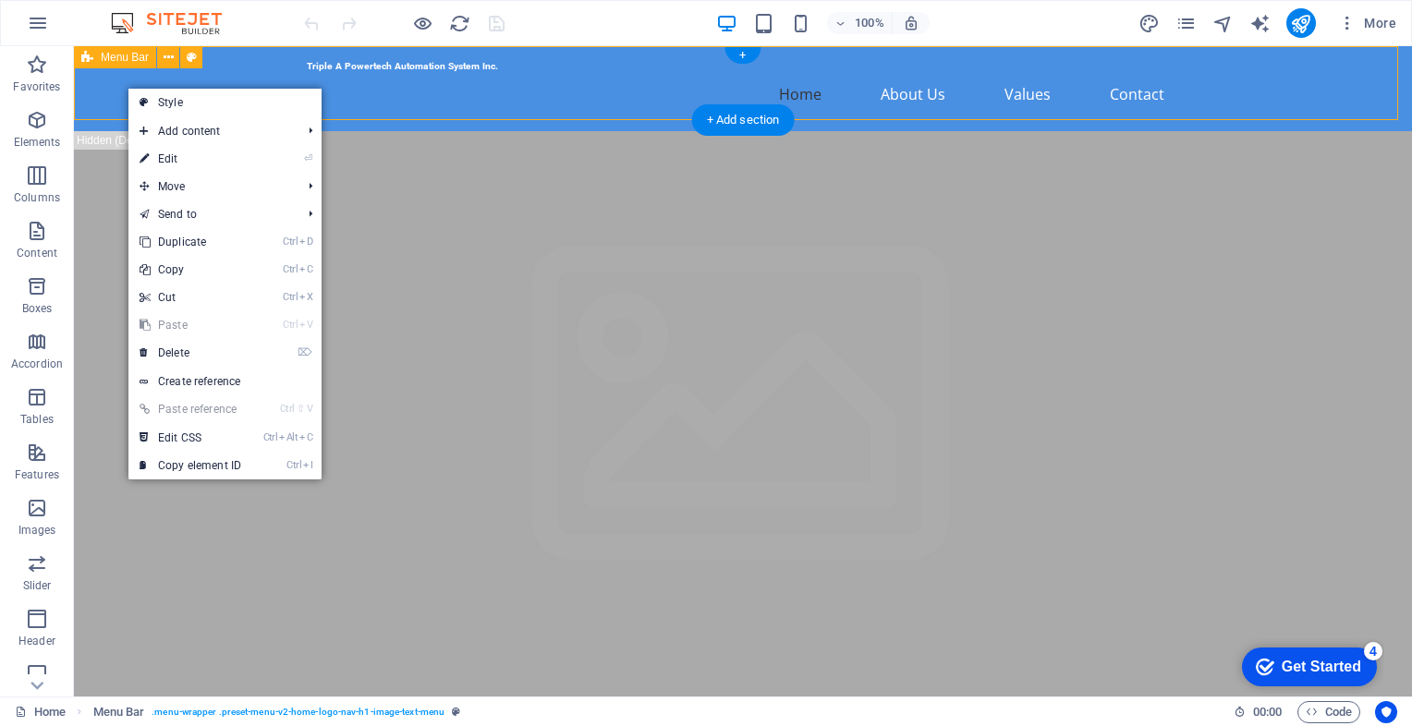
click at [109, 87] on div "Triple A Powertech Automation System Inc. Home About Us Values Contact" at bounding box center [743, 88] width 1338 height 85
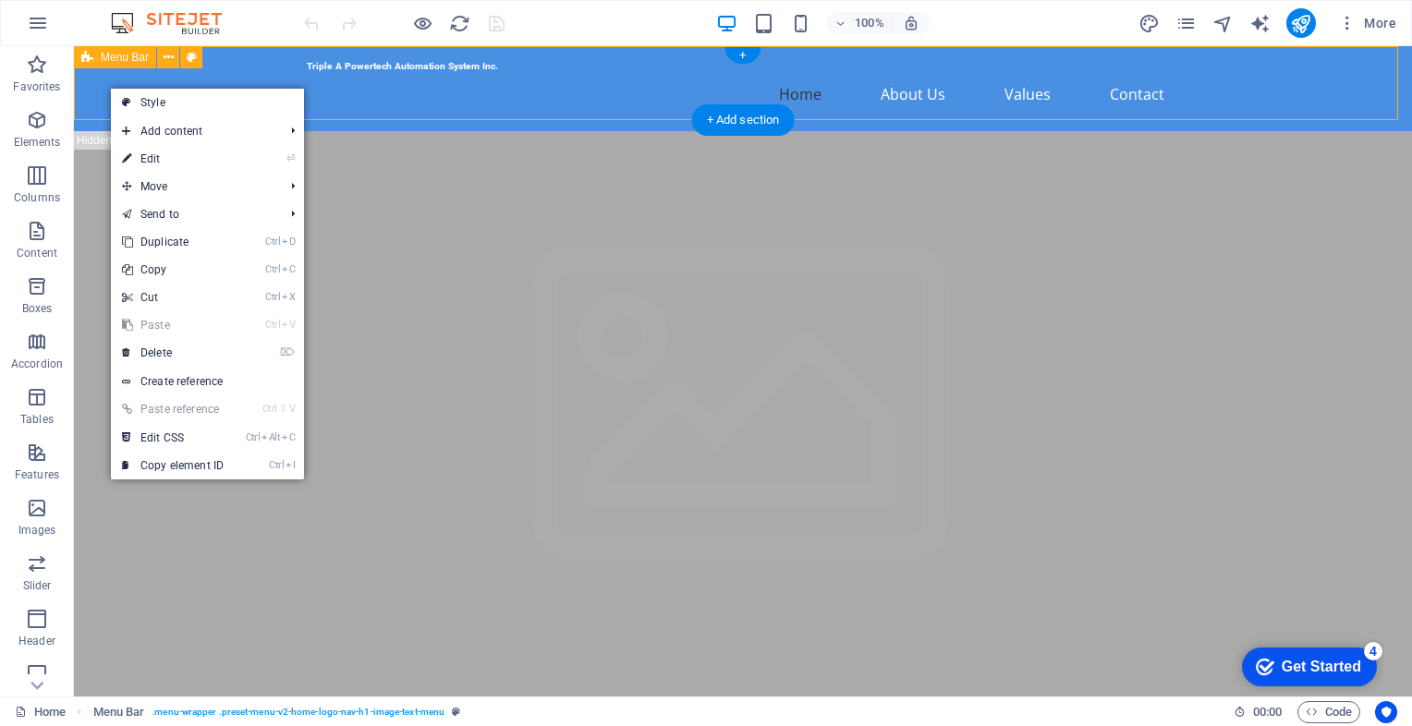
click at [278, 62] on div "Triple A Powertech Automation System Inc. Home About Us Values Contact" at bounding box center [743, 88] width 1338 height 85
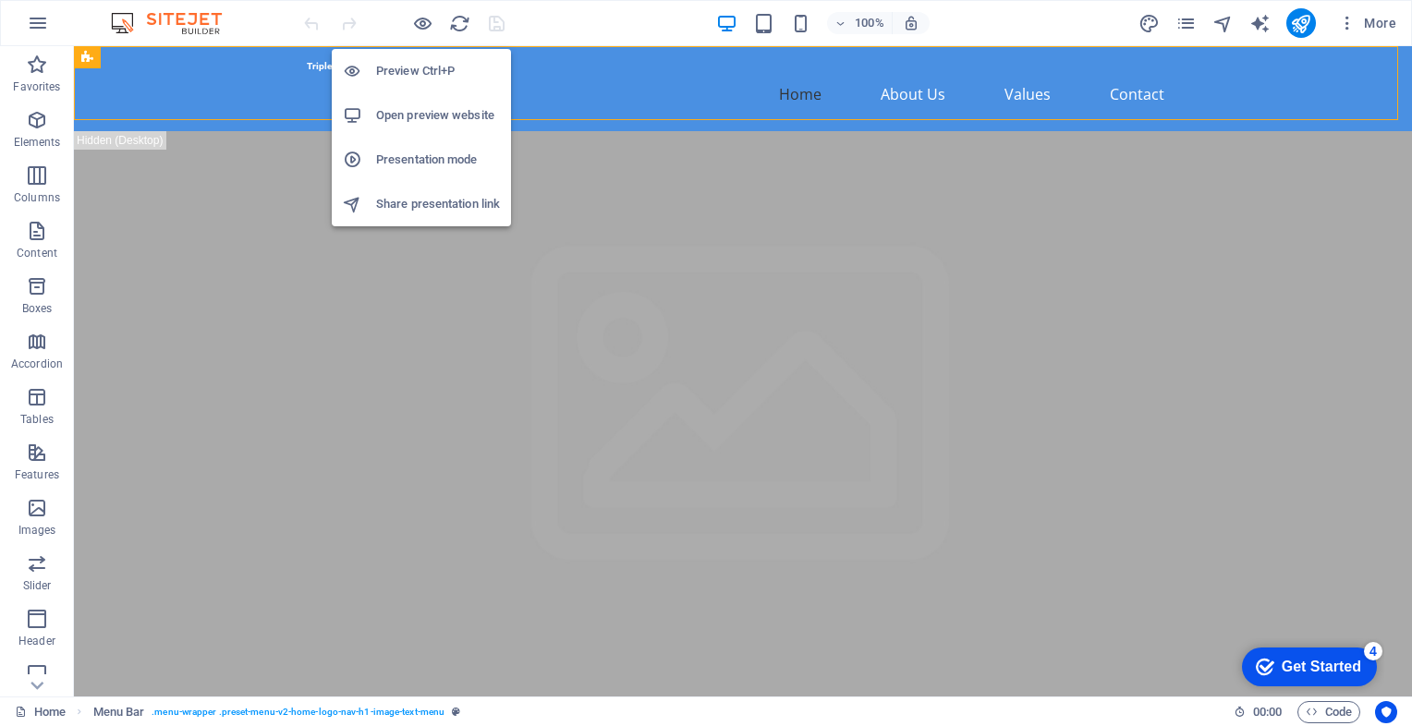
click at [426, 112] on h6 "Open preview website" at bounding box center [438, 115] width 124 height 22
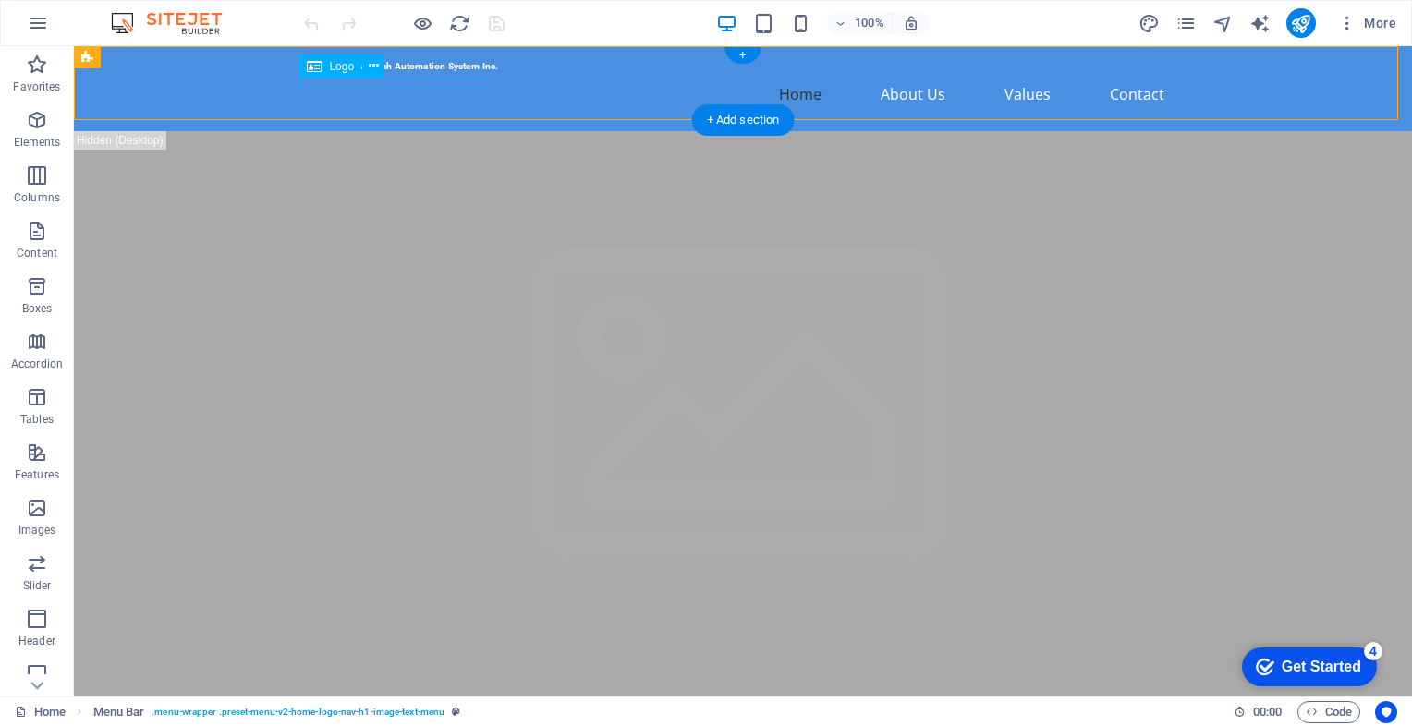
click at [442, 72] on div "Triple A Powertech Automation System Inc." at bounding box center [743, 66] width 872 height 11
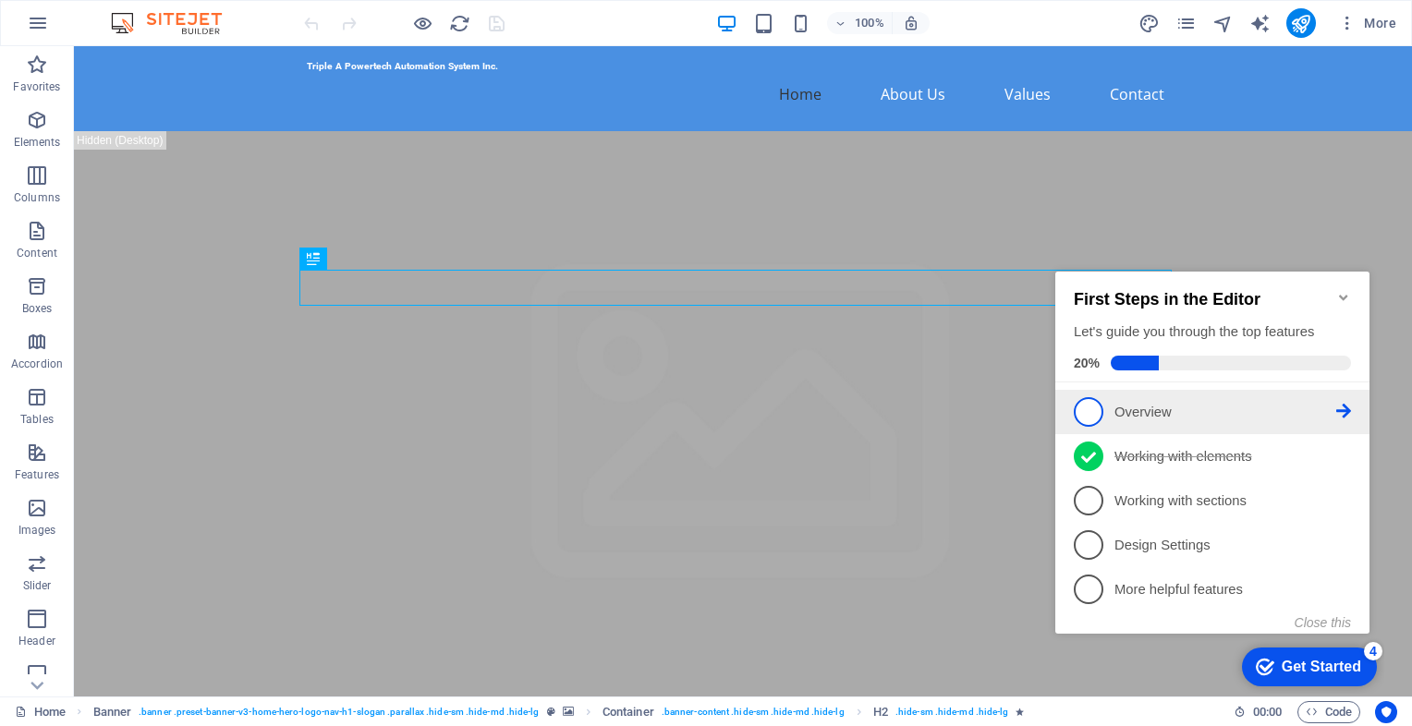
click at [1157, 419] on link "1 Overview - incomplete" at bounding box center [1212, 412] width 277 height 30
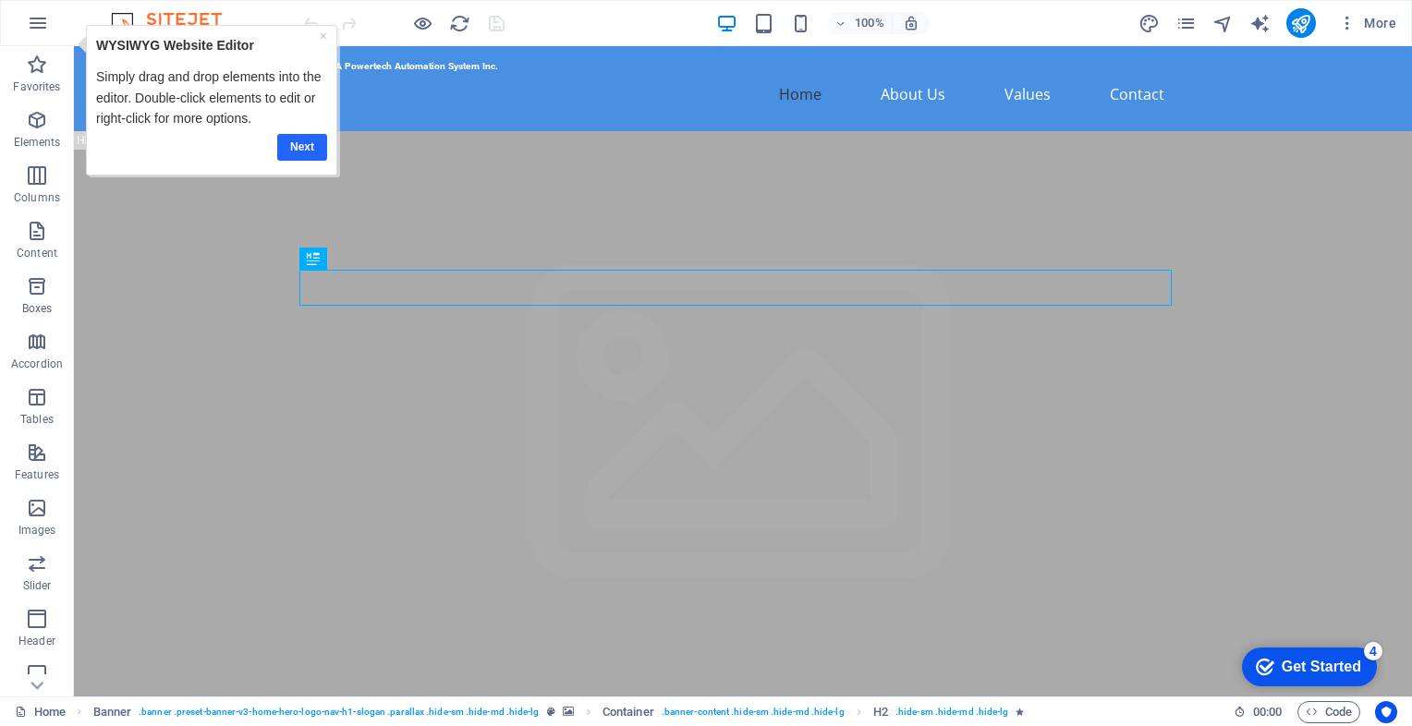
click at [300, 149] on link "Next" at bounding box center [302, 146] width 50 height 27
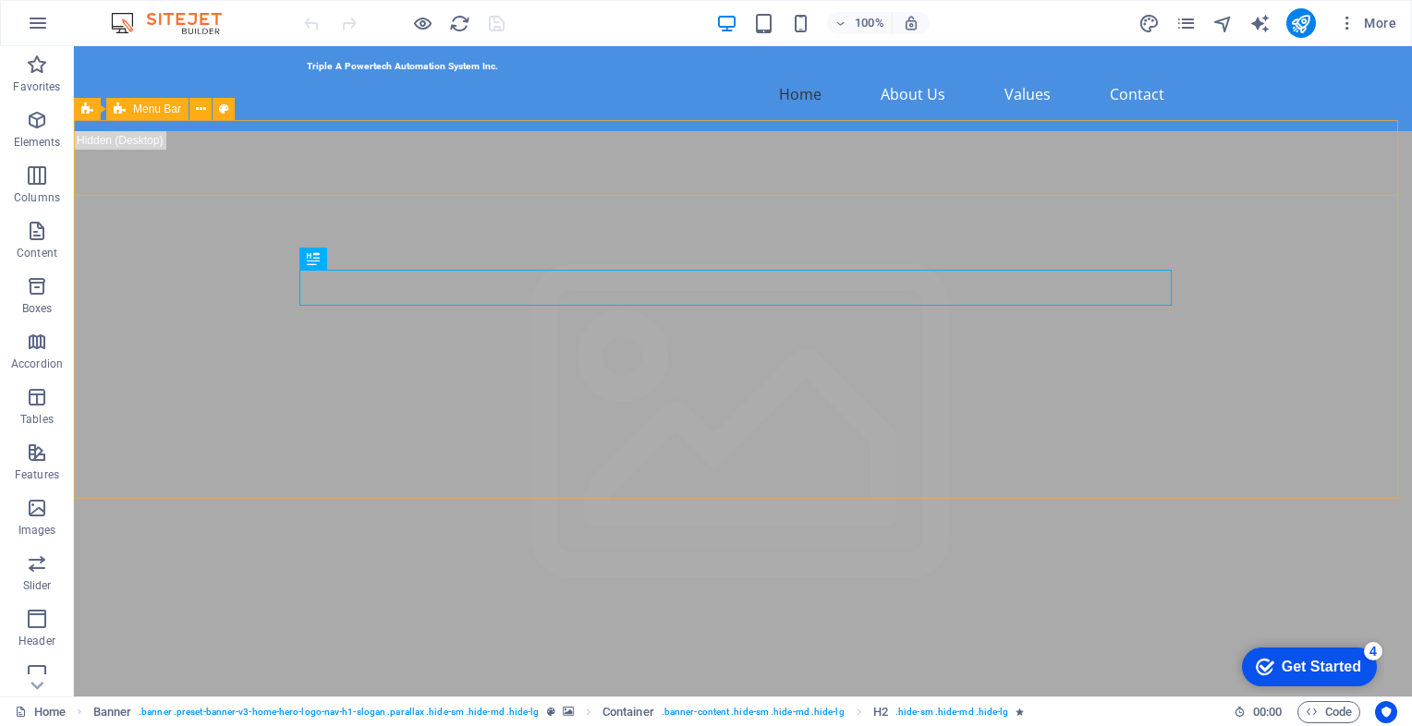
click at [137, 111] on span "Menu Bar" at bounding box center [157, 108] width 48 height 11
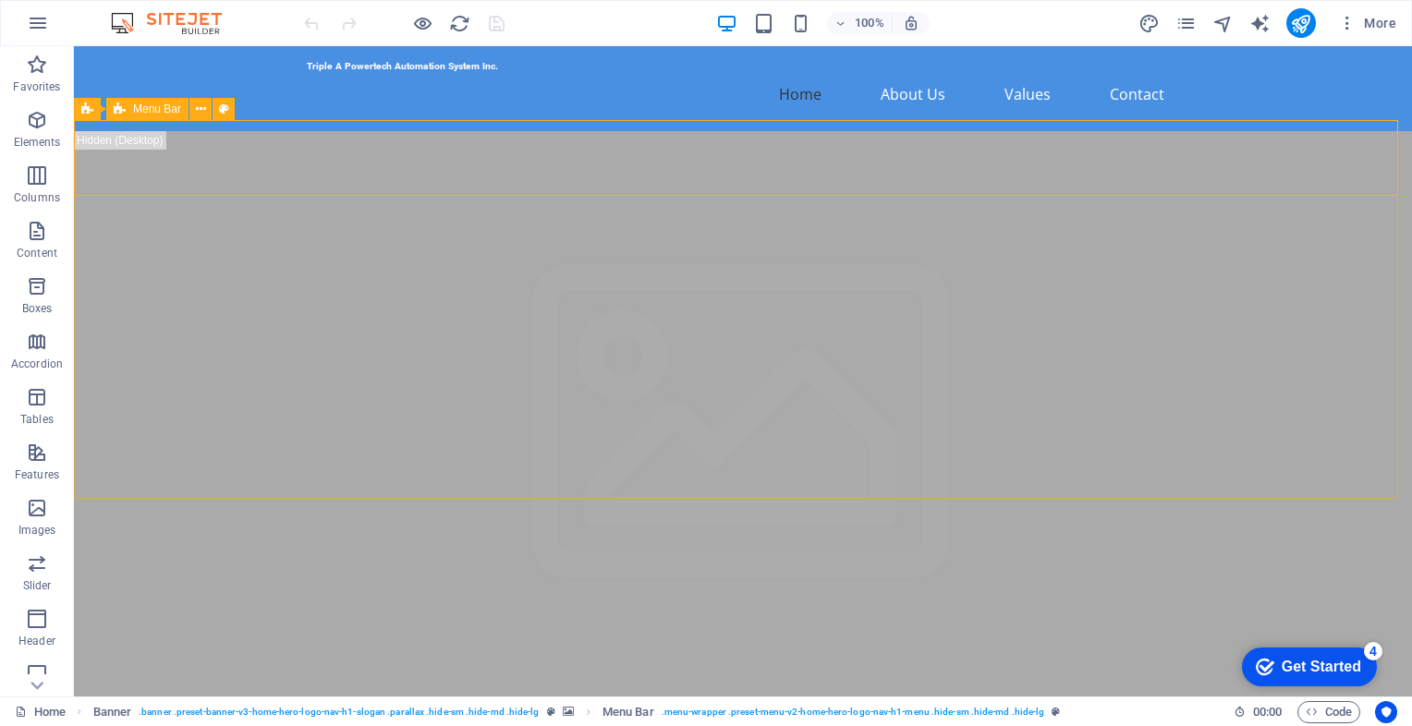
click at [154, 110] on span "Menu Bar" at bounding box center [157, 108] width 48 height 11
click at [205, 110] on icon at bounding box center [201, 109] width 10 height 19
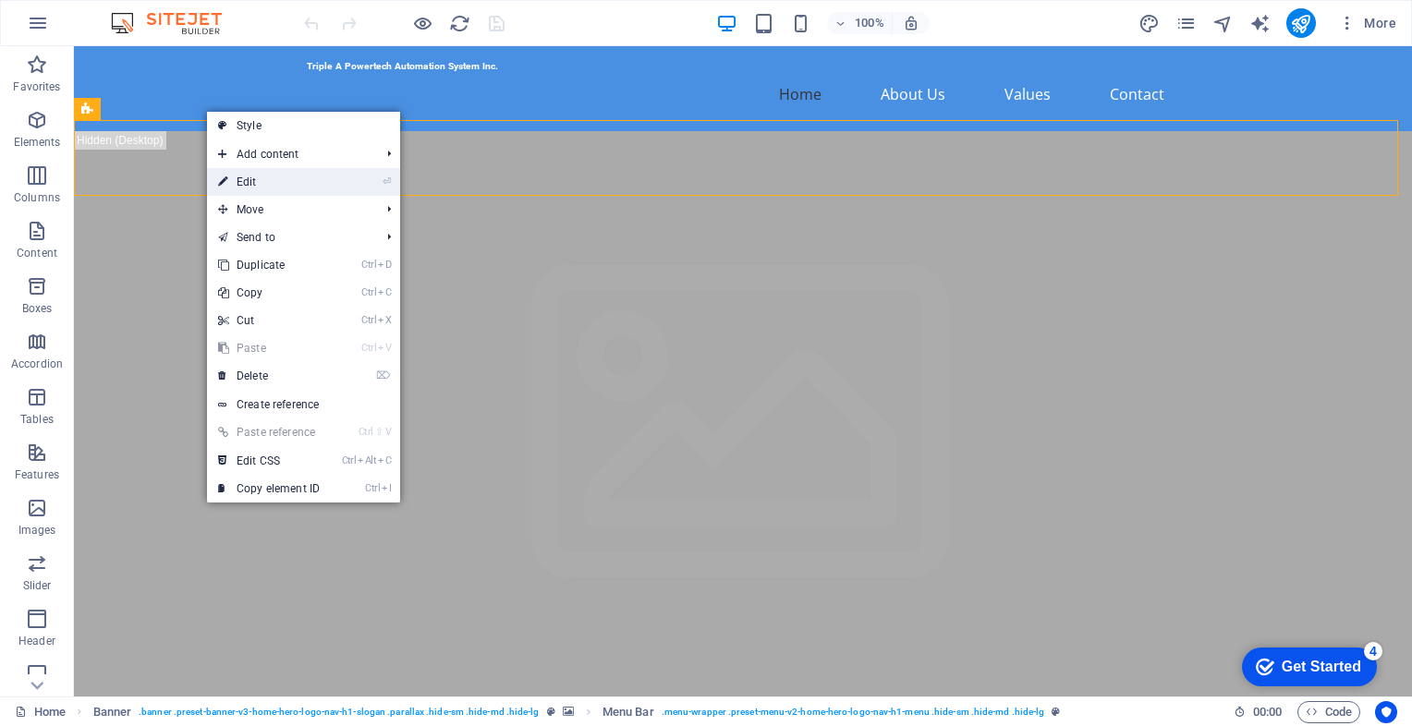
click at [239, 172] on link "⏎ Edit" at bounding box center [269, 182] width 124 height 28
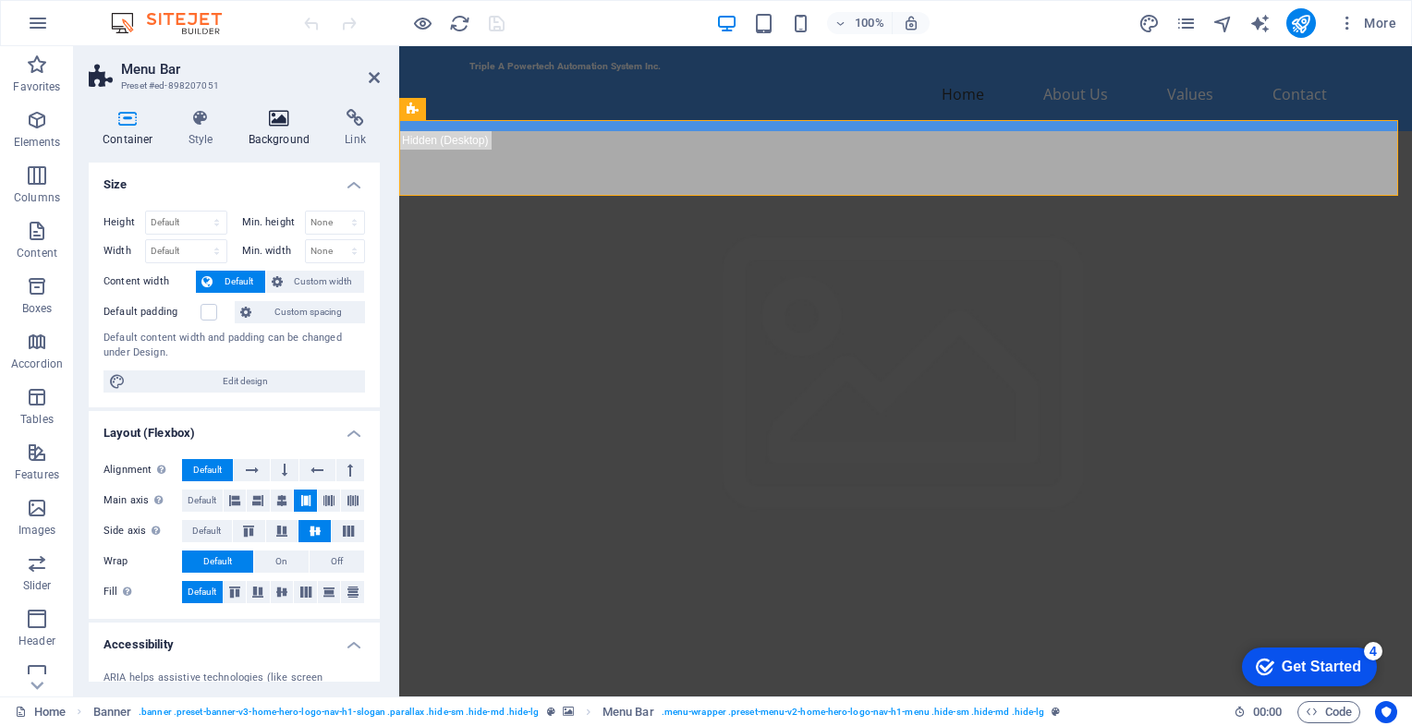
click at [274, 125] on icon at bounding box center [280, 118] width 90 height 18
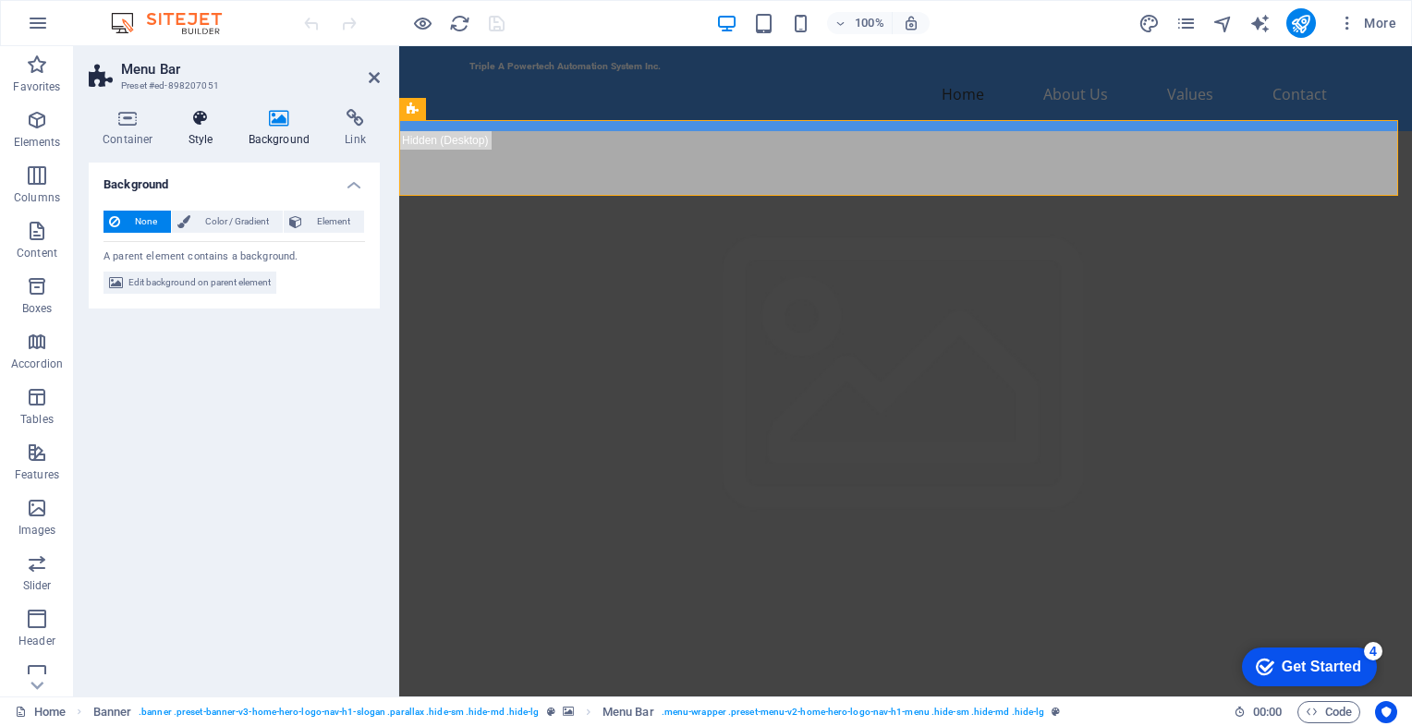
click at [200, 127] on icon at bounding box center [201, 118] width 53 height 18
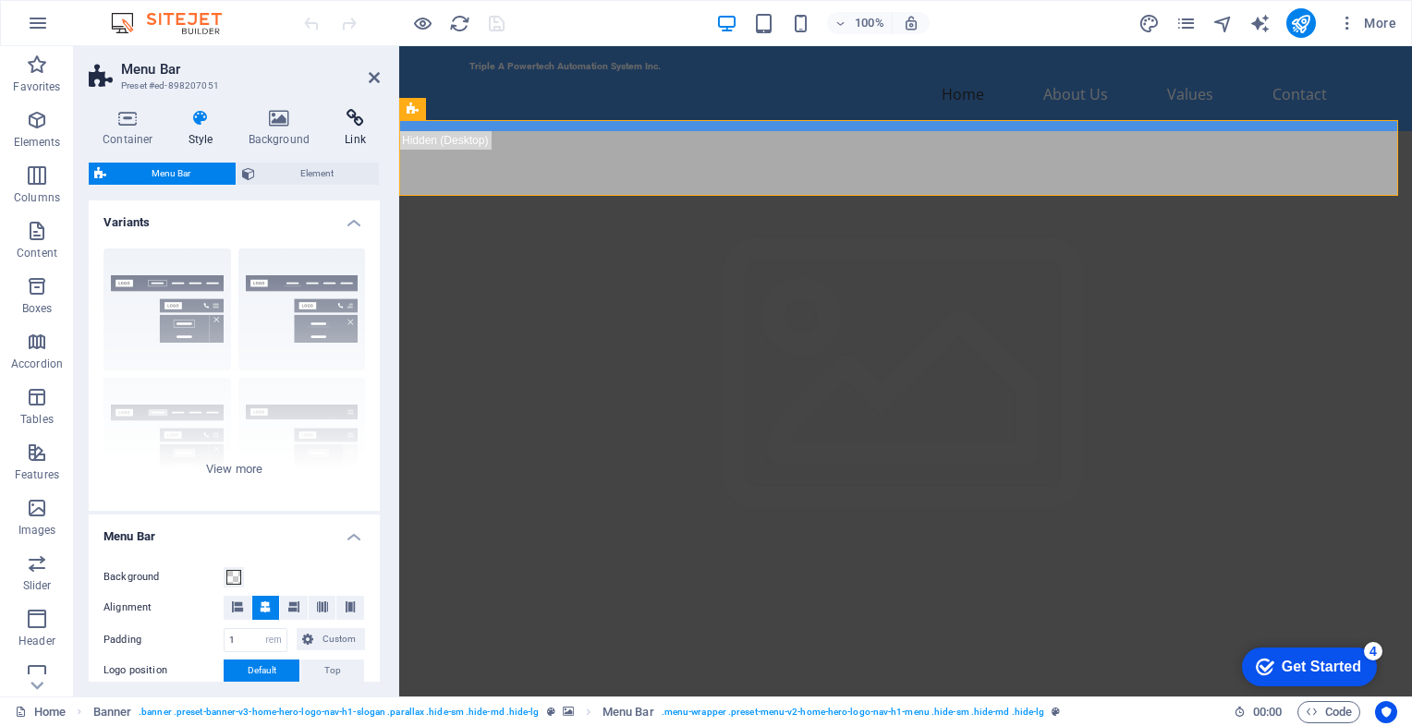
click at [344, 128] on h4 "Link" at bounding box center [355, 128] width 49 height 39
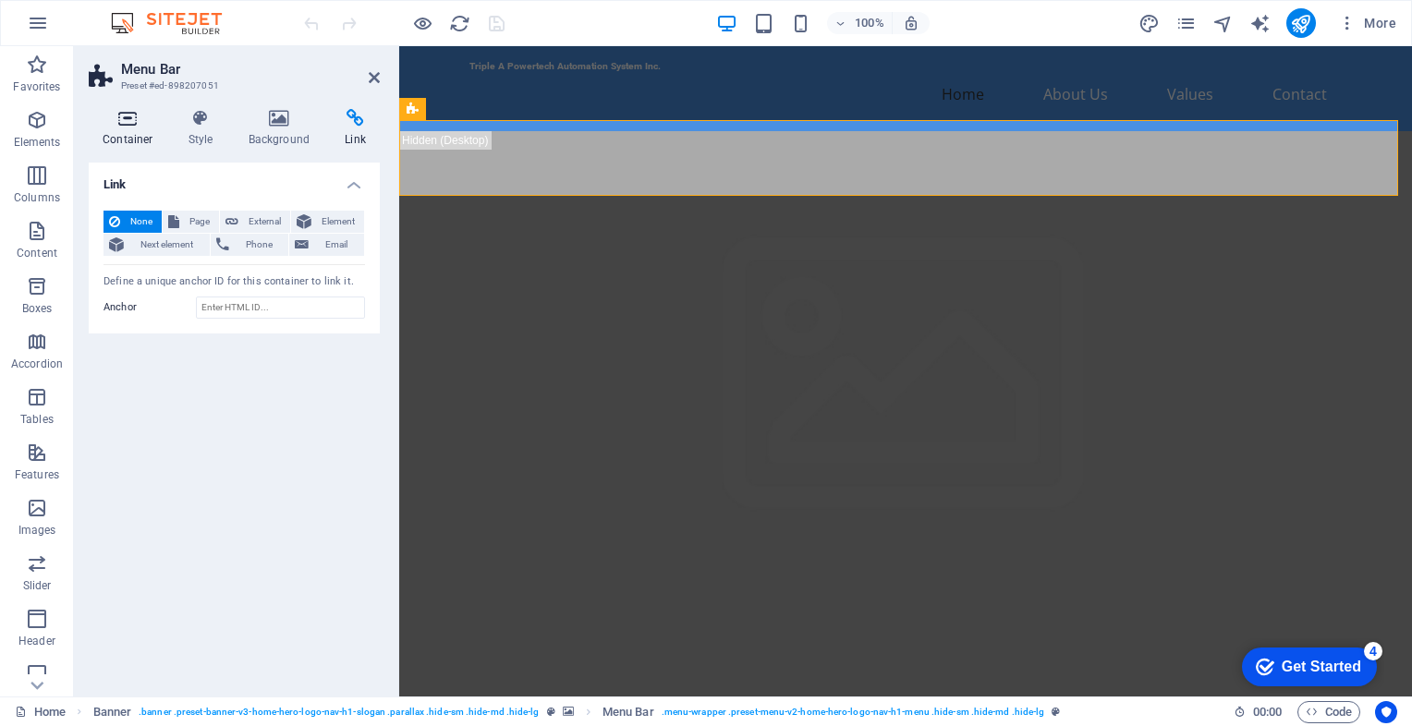
click at [142, 131] on h4 "Container" at bounding box center [132, 128] width 86 height 39
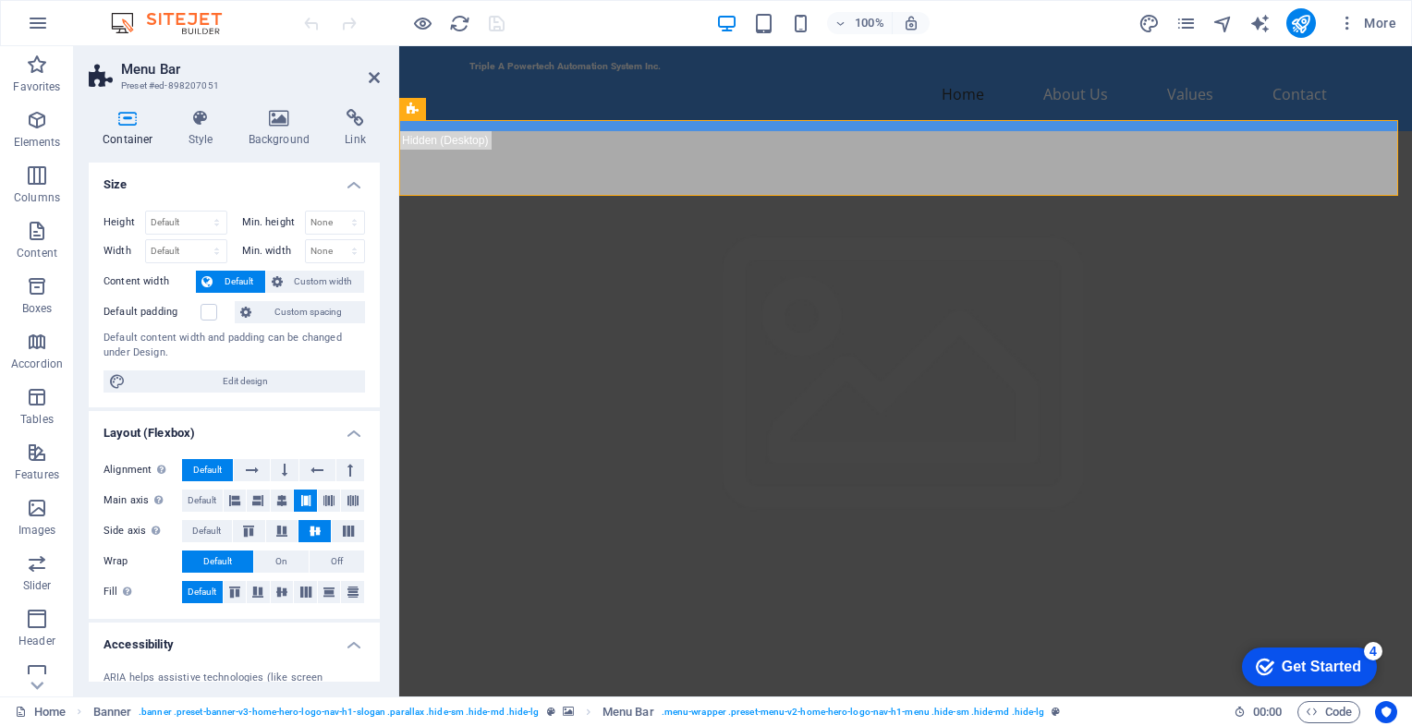
click at [381, 72] on aside "Menu Bar Preset #ed-898207051 Container Style Background Link Size Height Defau…" at bounding box center [236, 371] width 325 height 650
click at [374, 78] on icon at bounding box center [374, 77] width 11 height 15
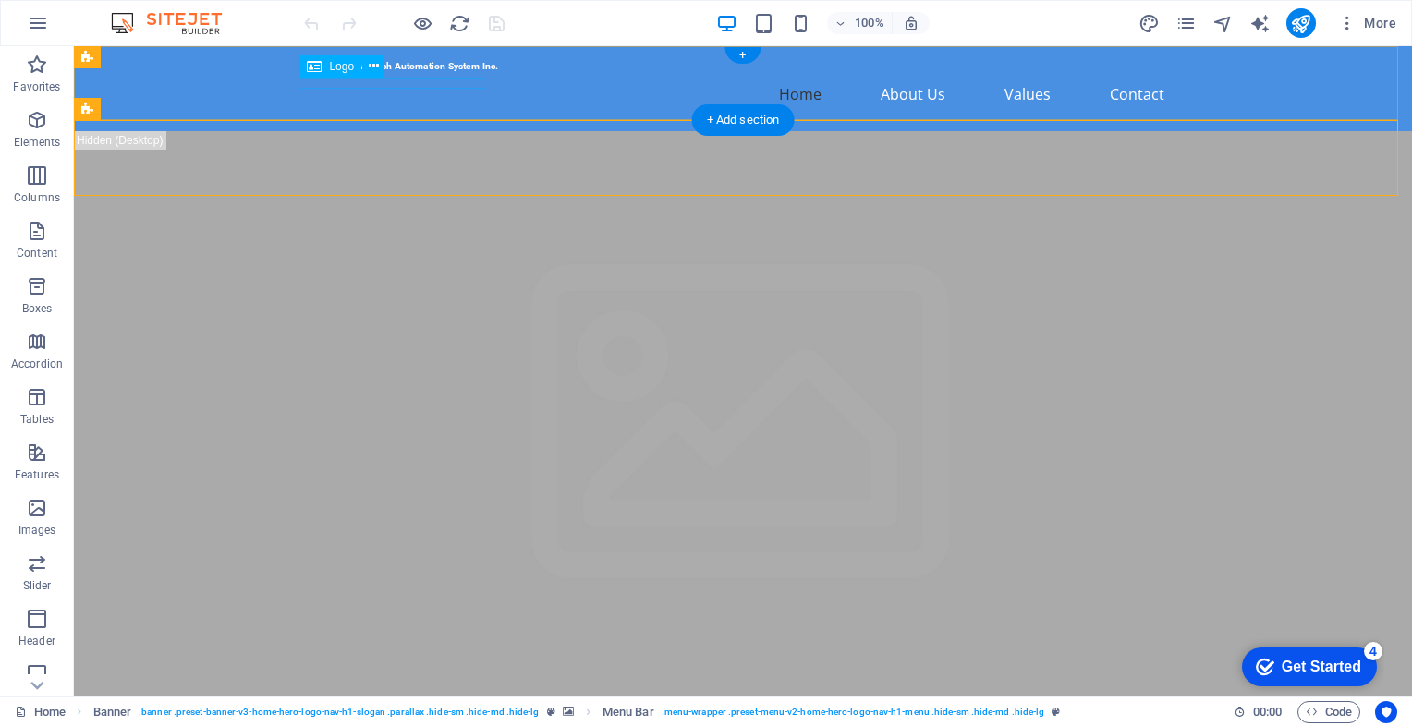
click at [358, 72] on div "Triple A Powertech Automation System Inc." at bounding box center [743, 66] width 872 height 11
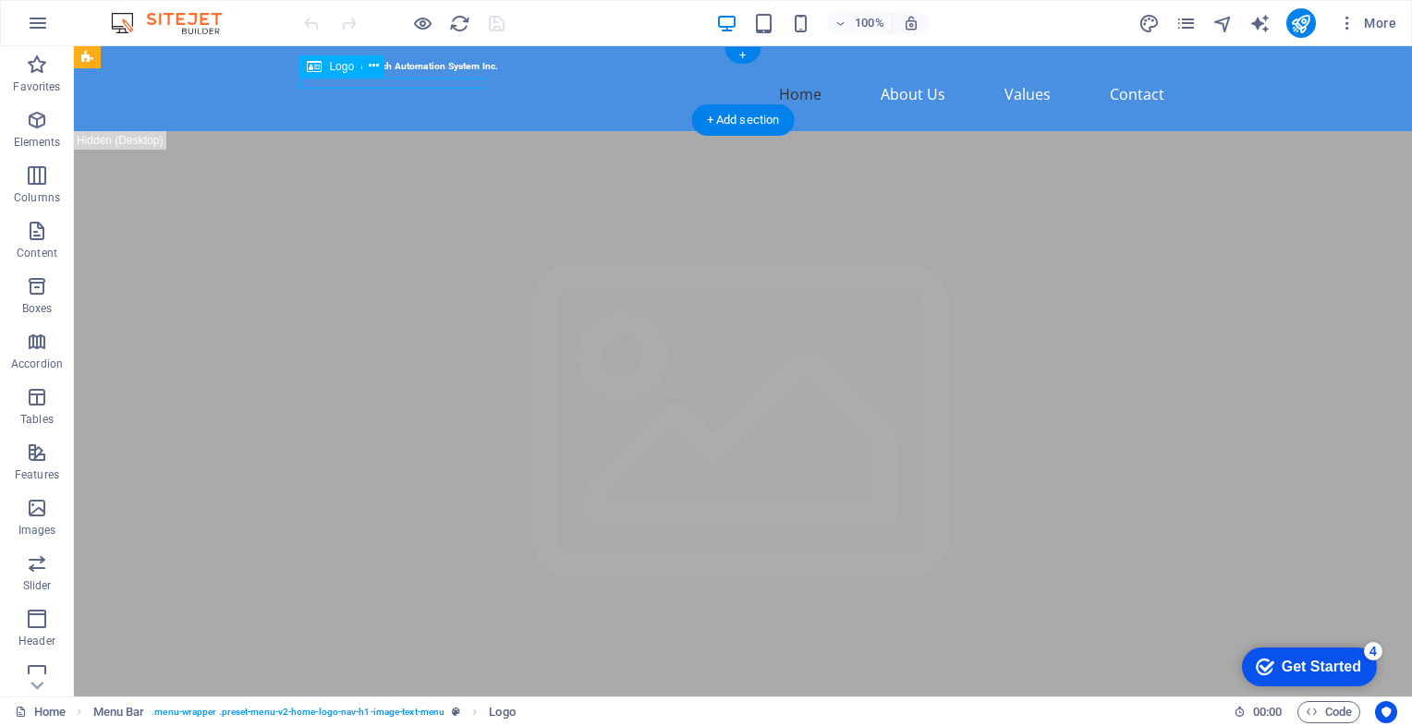
click at [361, 72] on div "Triple A Powertech Automation System Inc." at bounding box center [743, 66] width 872 height 11
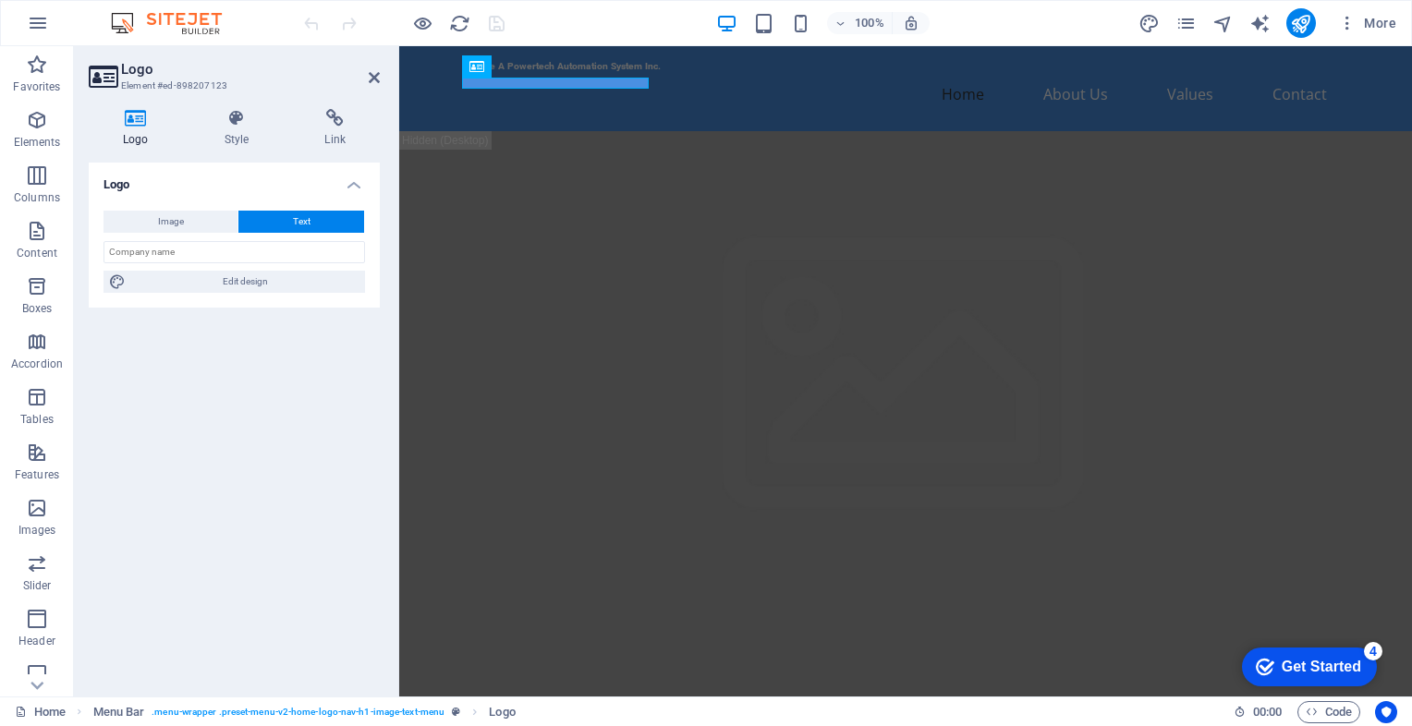
click at [135, 127] on icon at bounding box center [136, 118] width 94 height 18
click at [148, 225] on button "Image" at bounding box center [170, 222] width 134 height 22
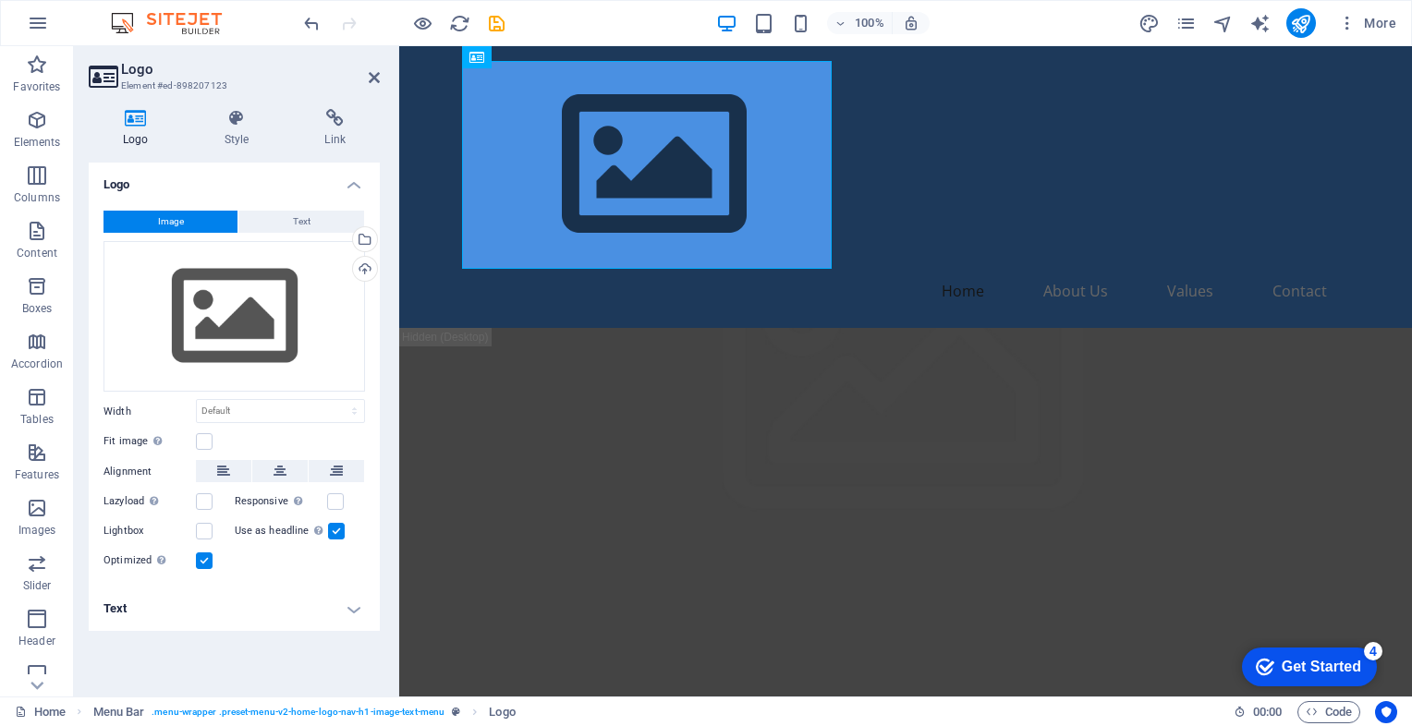
click at [331, 606] on h4 "Text" at bounding box center [234, 609] width 291 height 44
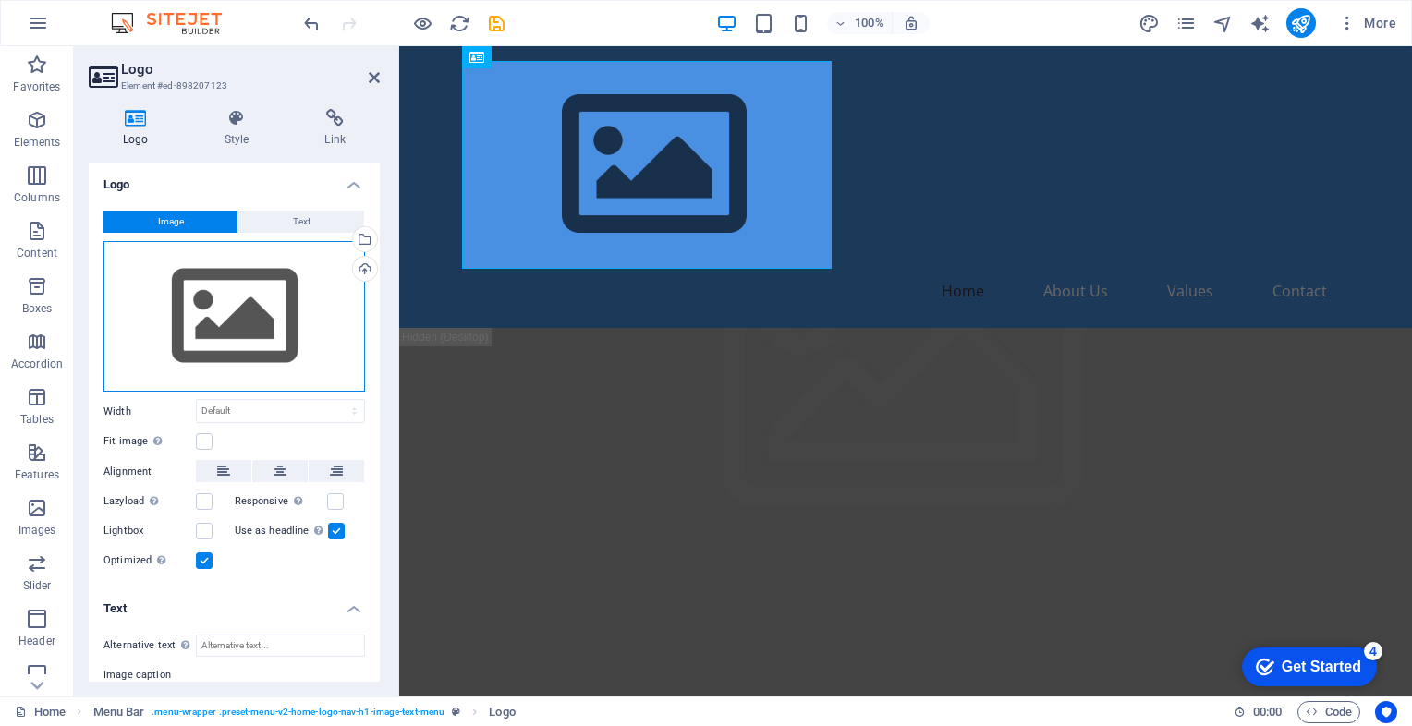
click at [208, 293] on div "Drag files here, click to choose files or select files from Files or our free s…" at bounding box center [233, 317] width 261 height 152
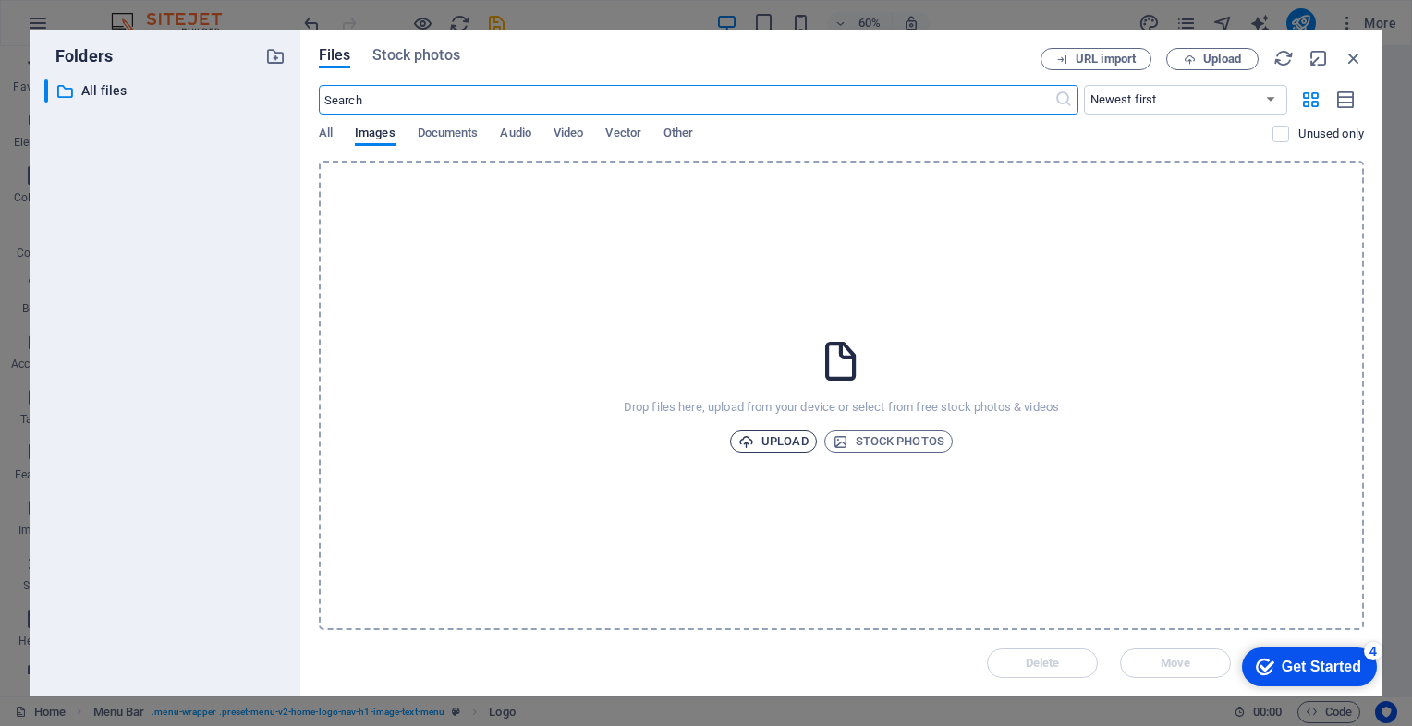
click at [789, 446] on span "Upload" at bounding box center [773, 442] width 70 height 22
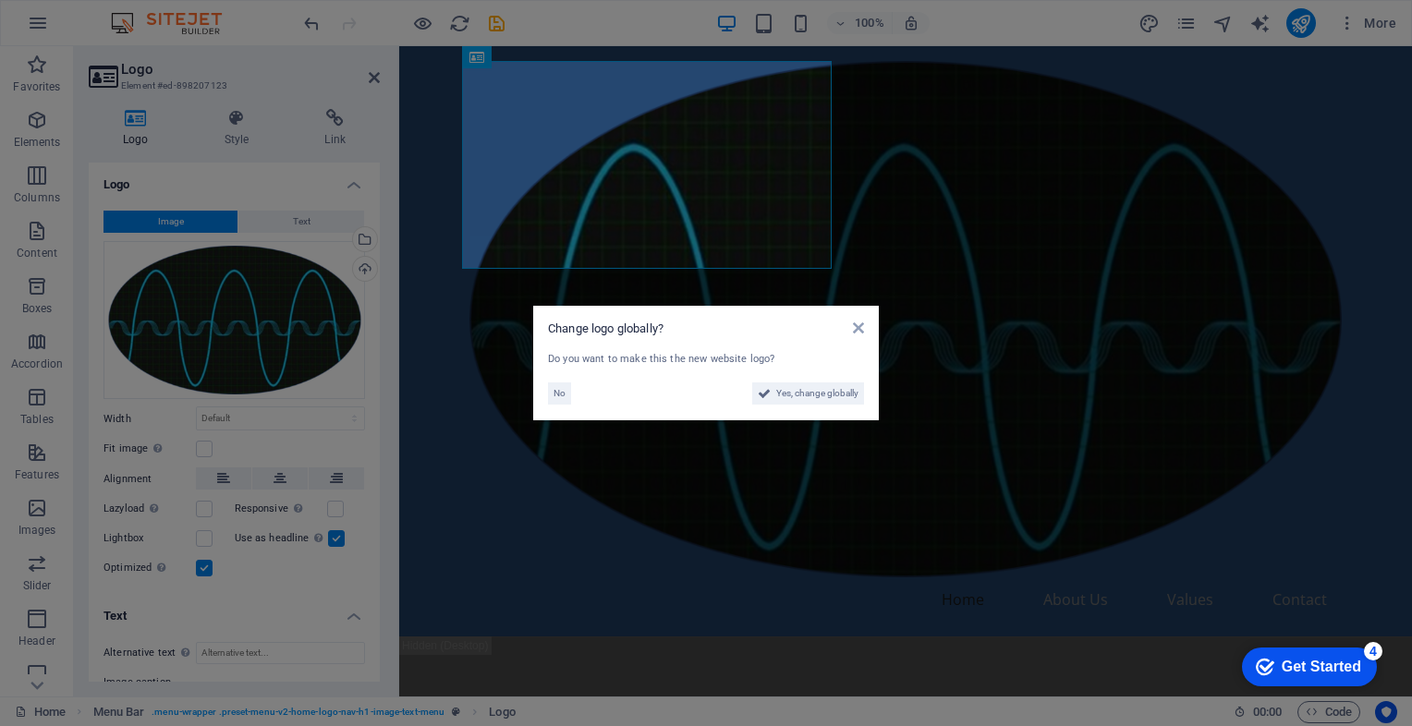
click at [766, 438] on aside "Change logo globally? Do you want to make this the new website logo? No Yes, ch…" at bounding box center [706, 363] width 1412 height 726
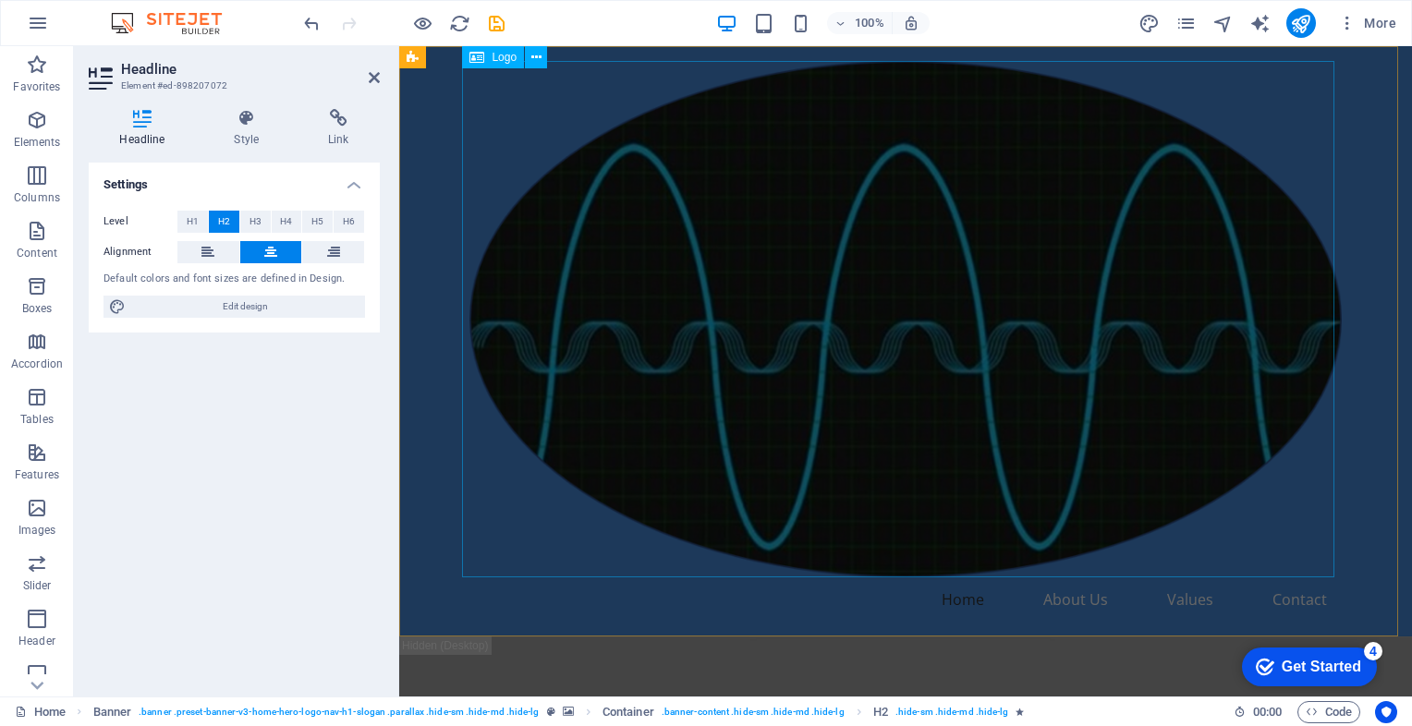
click at [593, 203] on div at bounding box center [905, 319] width 872 height 516
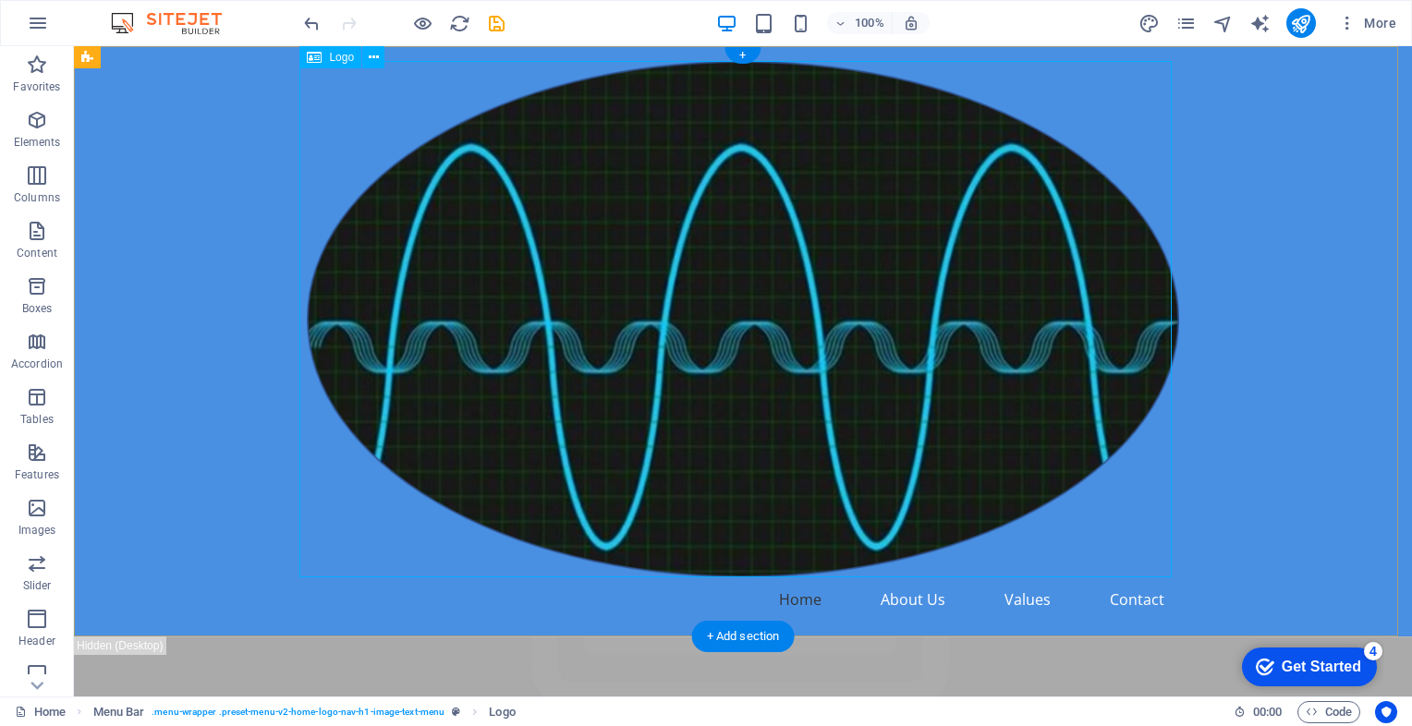
click at [1161, 568] on div at bounding box center [743, 319] width 872 height 516
click at [946, 416] on div at bounding box center [743, 319] width 872 height 516
click at [541, 251] on div at bounding box center [743, 319] width 872 height 516
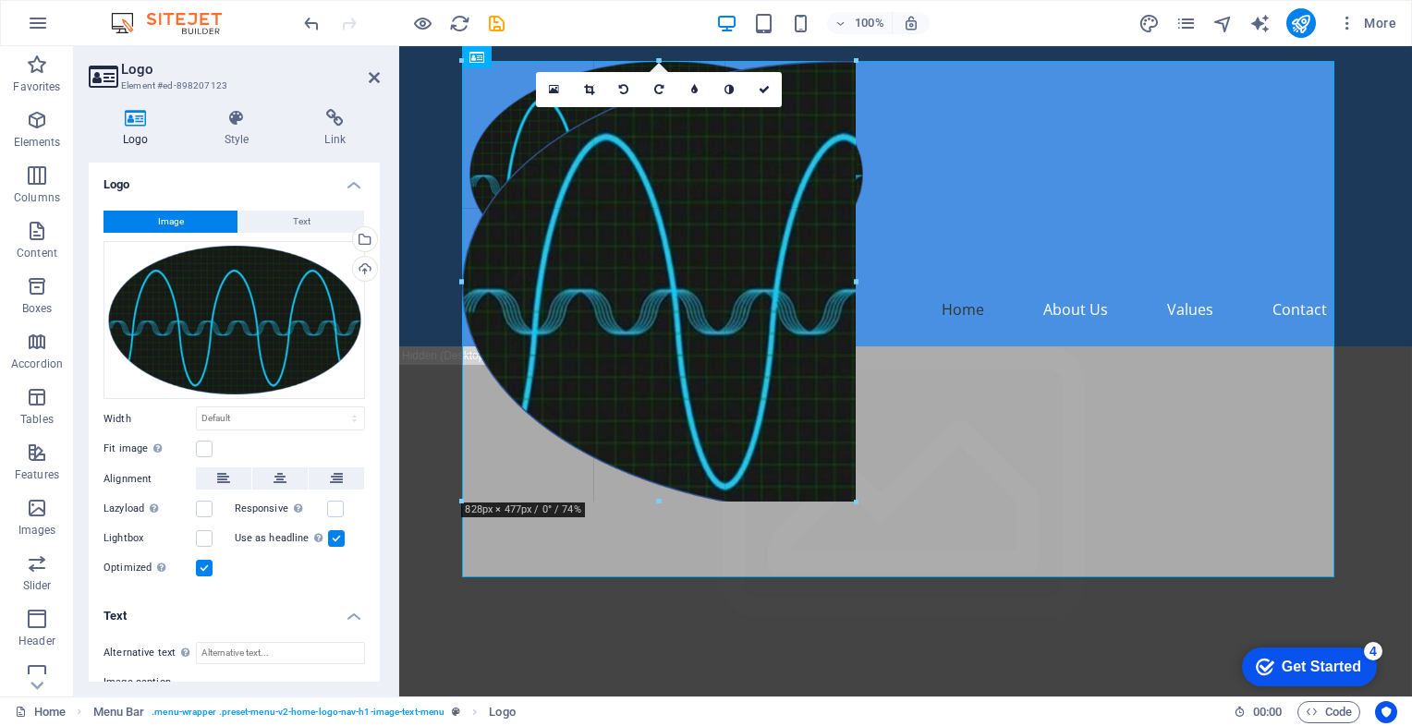
drag, startPoint x: 1337, startPoint y: 575, endPoint x: 565, endPoint y: 285, distance: 824.3
type input "698"
select select "px"
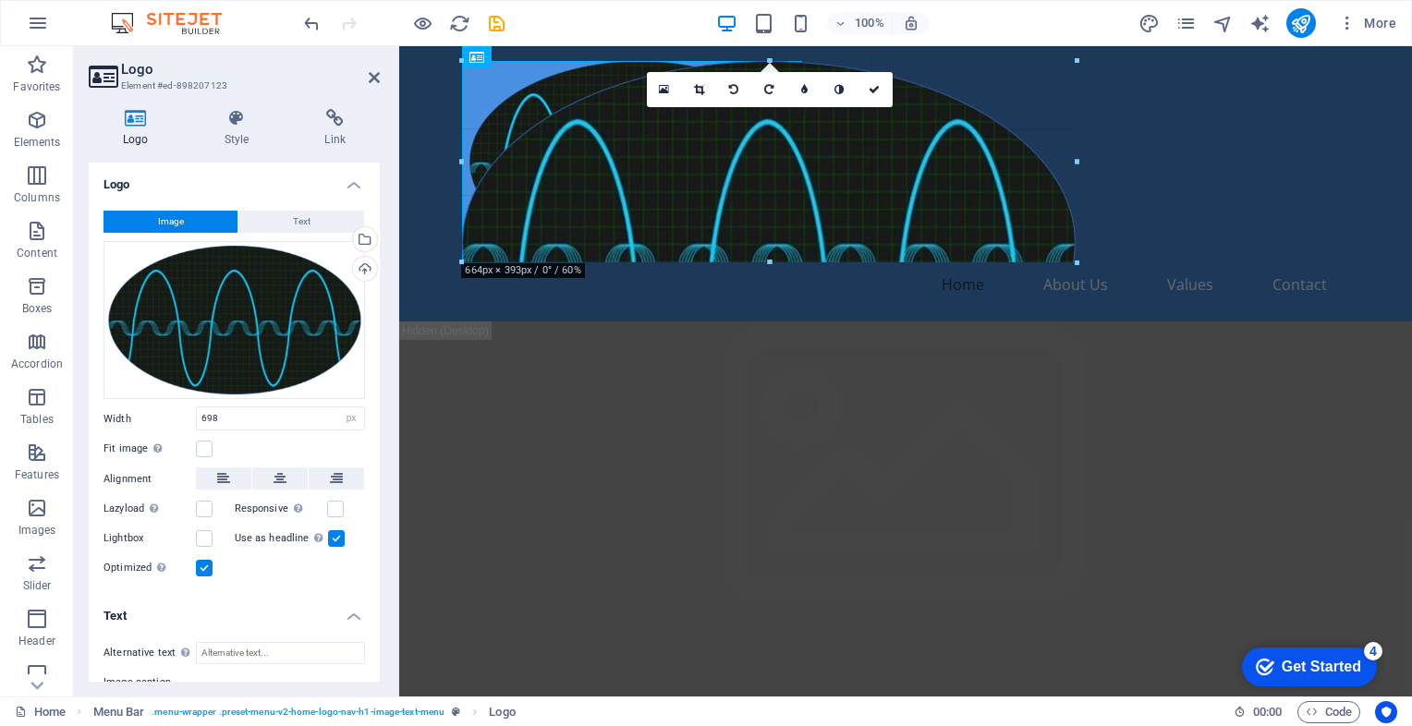
drag, startPoint x: 1112, startPoint y: 407, endPoint x: 408, endPoint y: 122, distance: 759.4
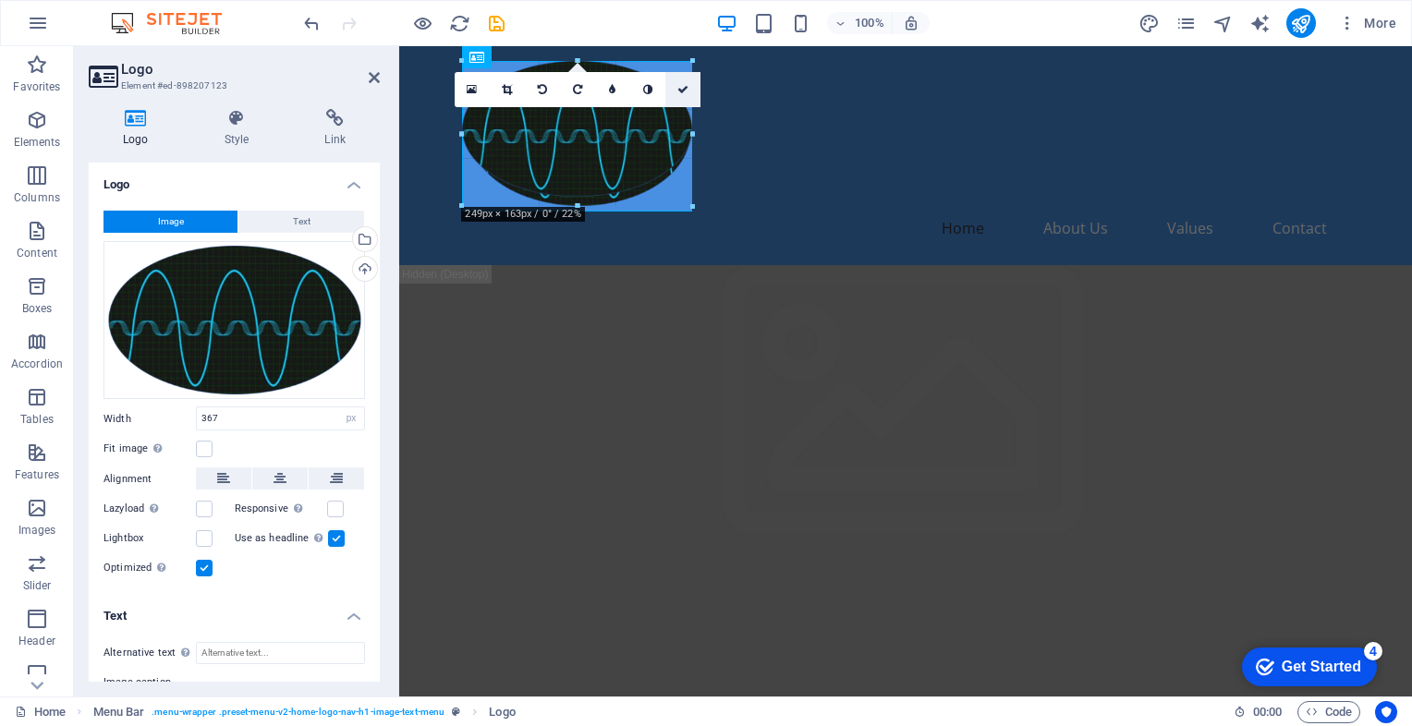
drag, startPoint x: 805, startPoint y: 261, endPoint x: 686, endPoint y: 94, distance: 205.4
type input "241"
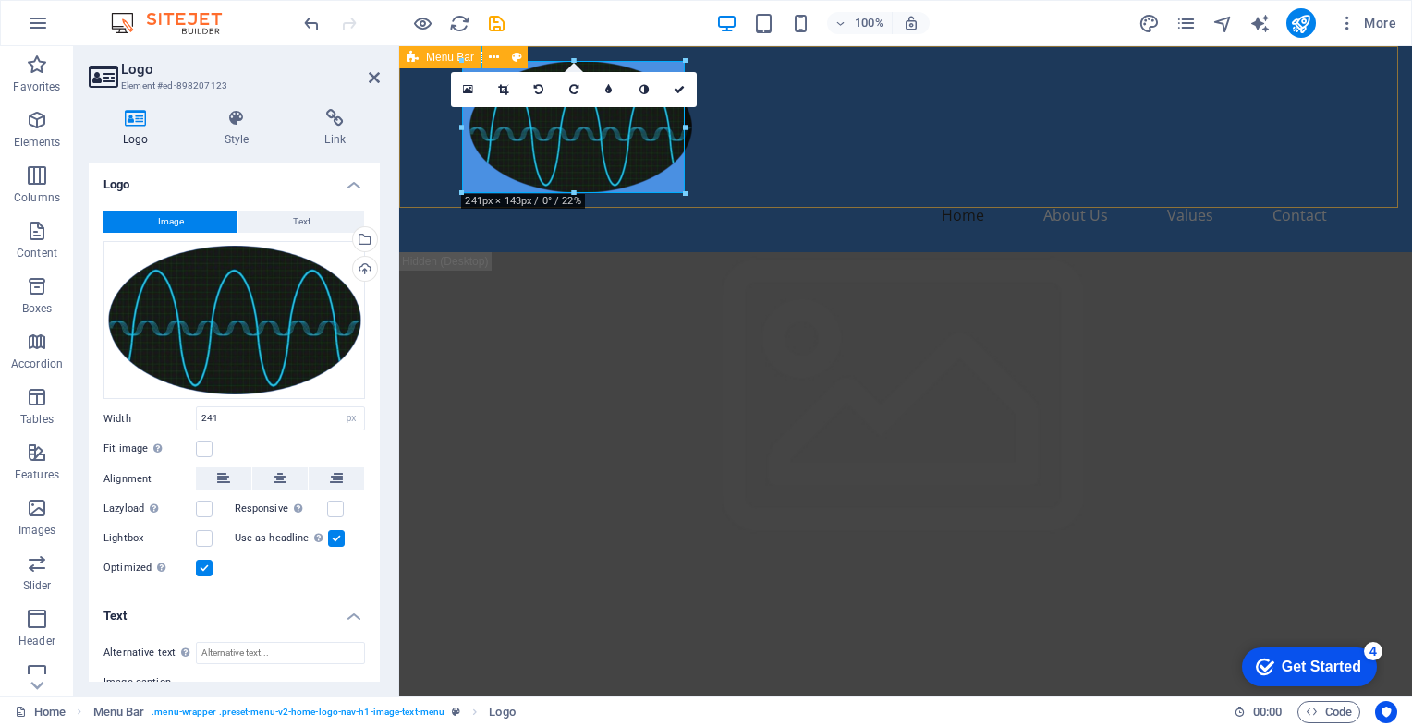
click at [706, 171] on div "Home About Us Values Contact" at bounding box center [905, 149] width 1013 height 206
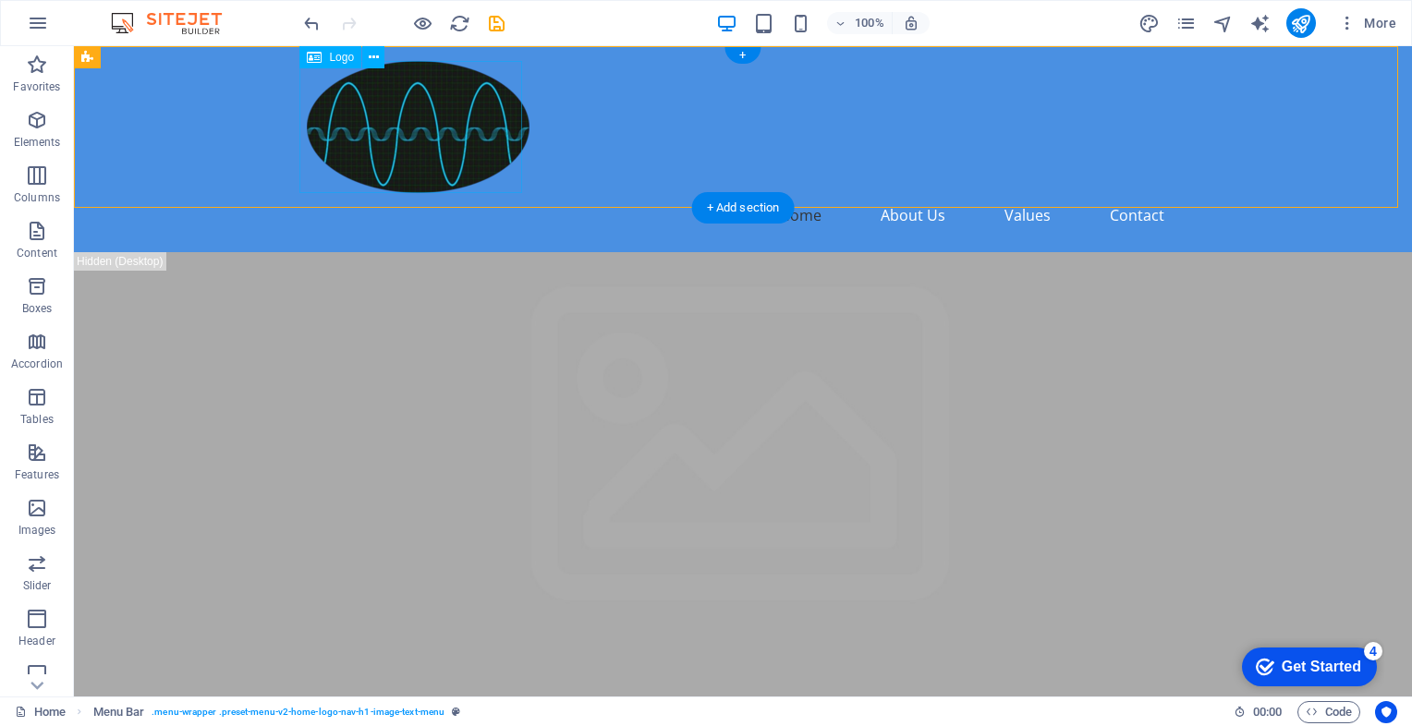
click at [364, 138] on div at bounding box center [743, 127] width 872 height 132
click at [475, 157] on div at bounding box center [743, 127] width 872 height 132
select select "px"
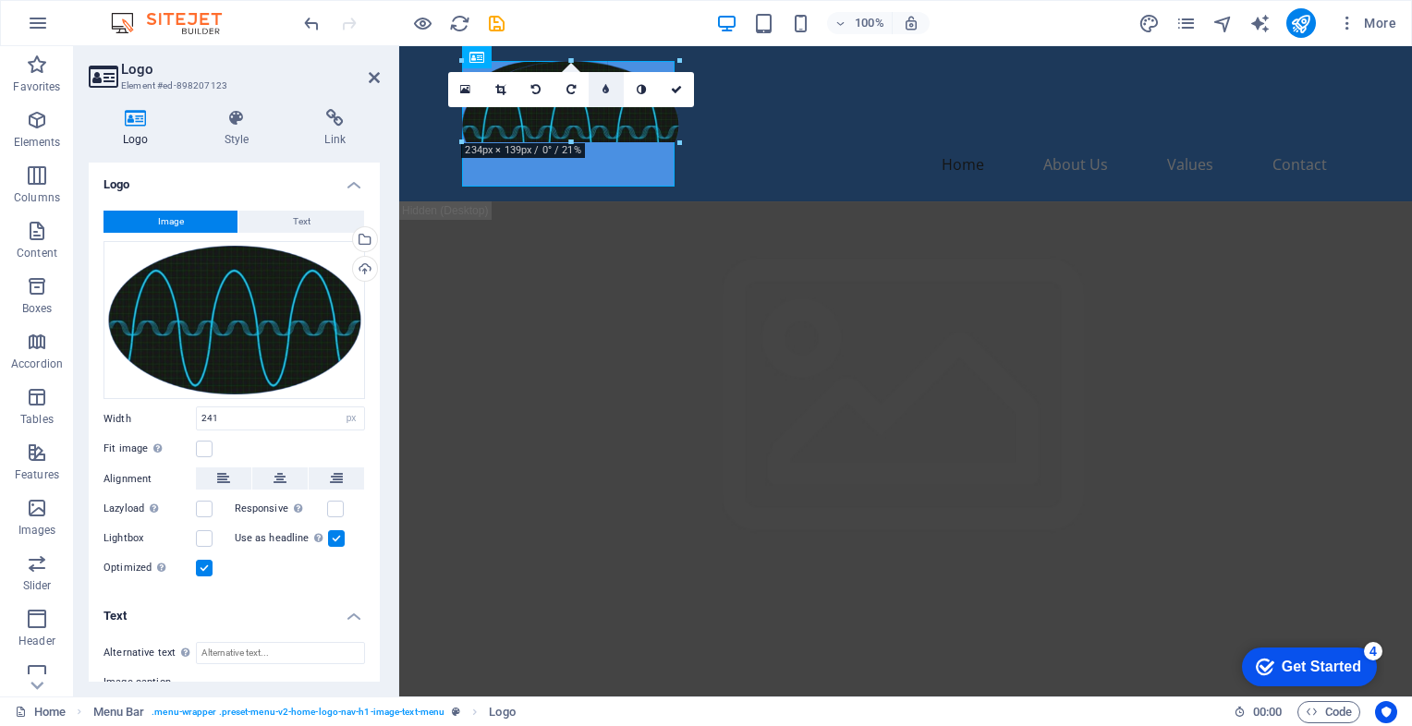
drag, startPoint x: 685, startPoint y: 191, endPoint x: 599, endPoint y: 95, distance: 128.9
type input "148"
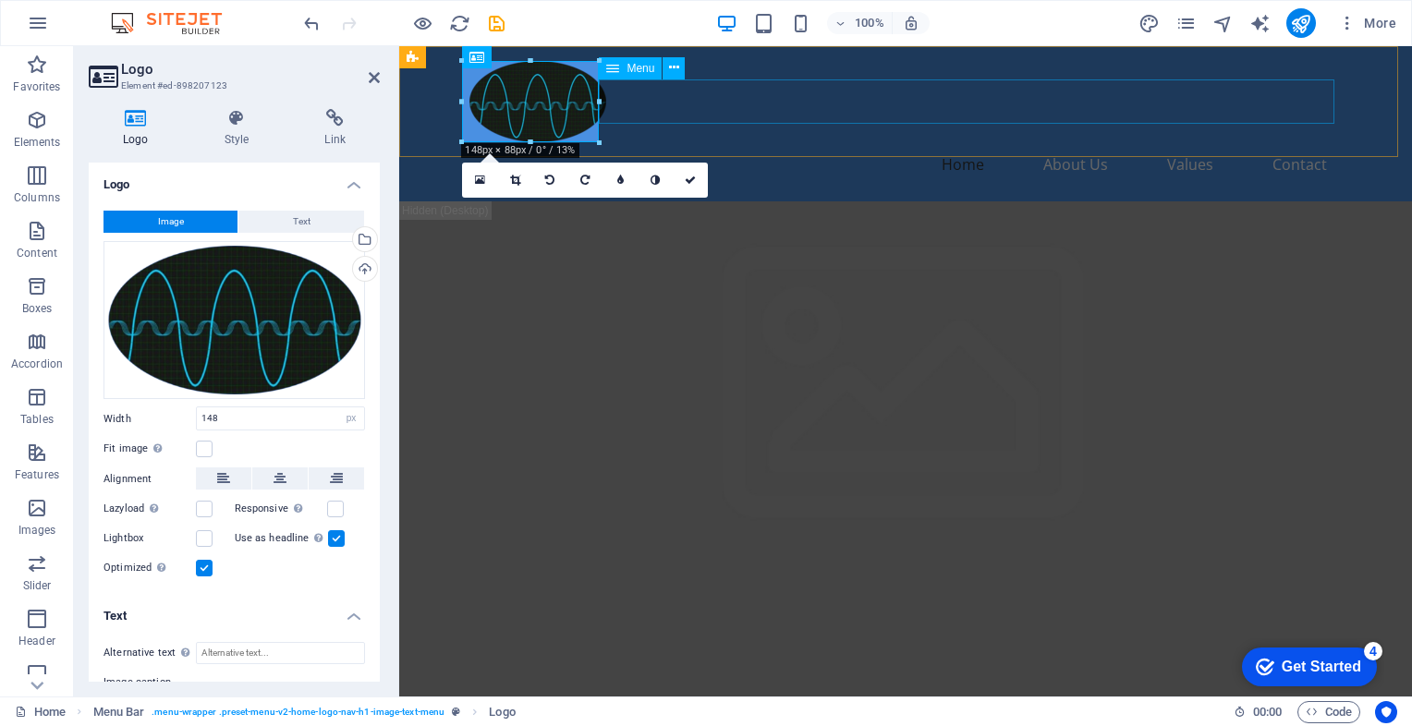
click at [797, 142] on nav "Home About Us Values Contact" at bounding box center [905, 164] width 872 height 44
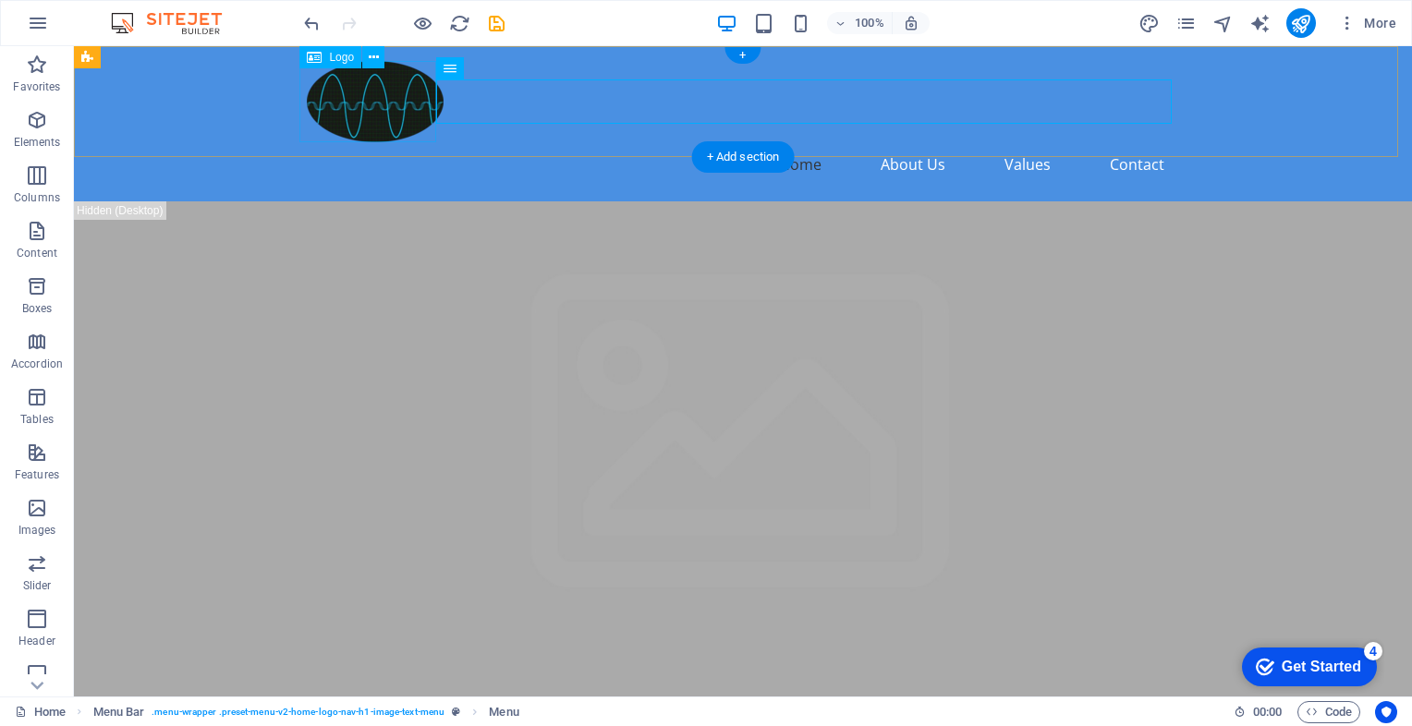
click at [320, 102] on div at bounding box center [743, 101] width 872 height 81
click at [325, 101] on div at bounding box center [743, 101] width 872 height 81
click at [588, 142] on nav "Home About Us Values Contact" at bounding box center [743, 164] width 872 height 44
click at [555, 139] on div "Home About Us Values Contact" at bounding box center [743, 123] width 1338 height 155
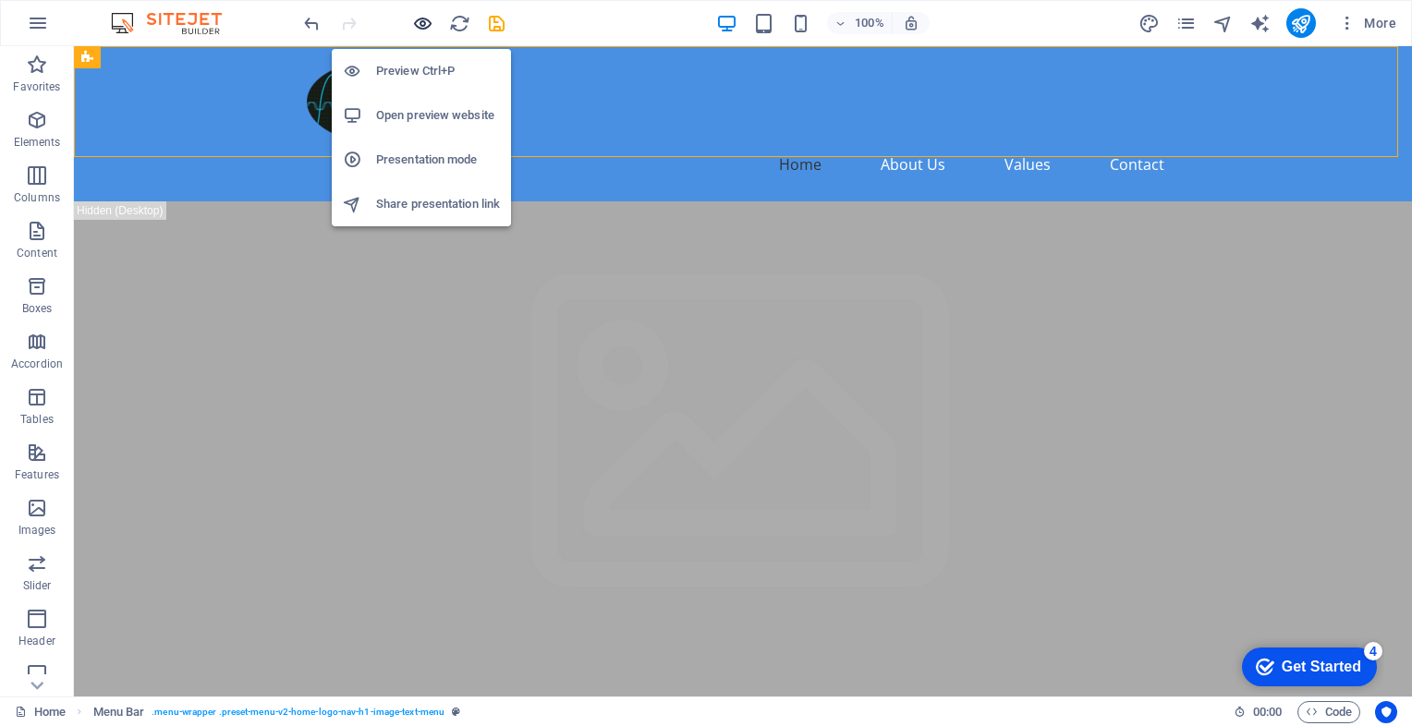
click at [422, 20] on icon "button" at bounding box center [422, 23] width 21 height 21
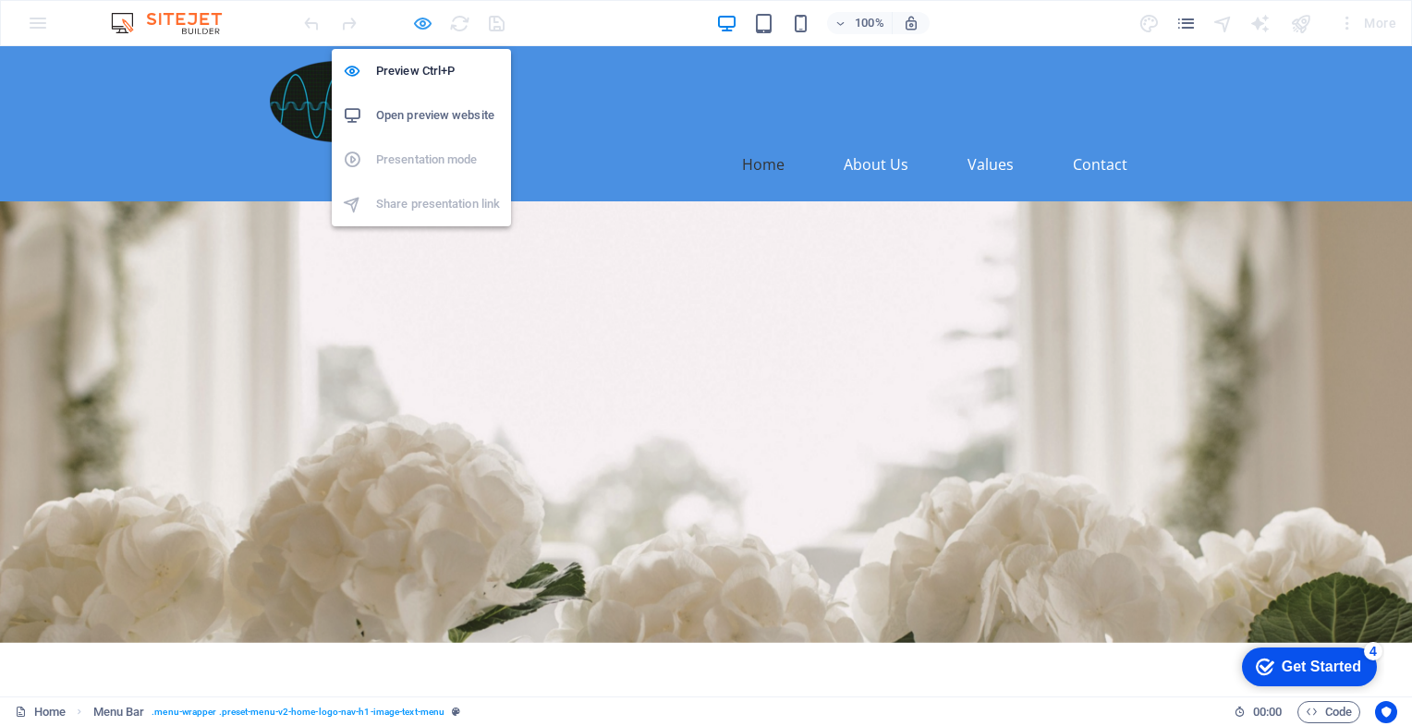
click at [413, 24] on icon "button" at bounding box center [422, 23] width 21 height 21
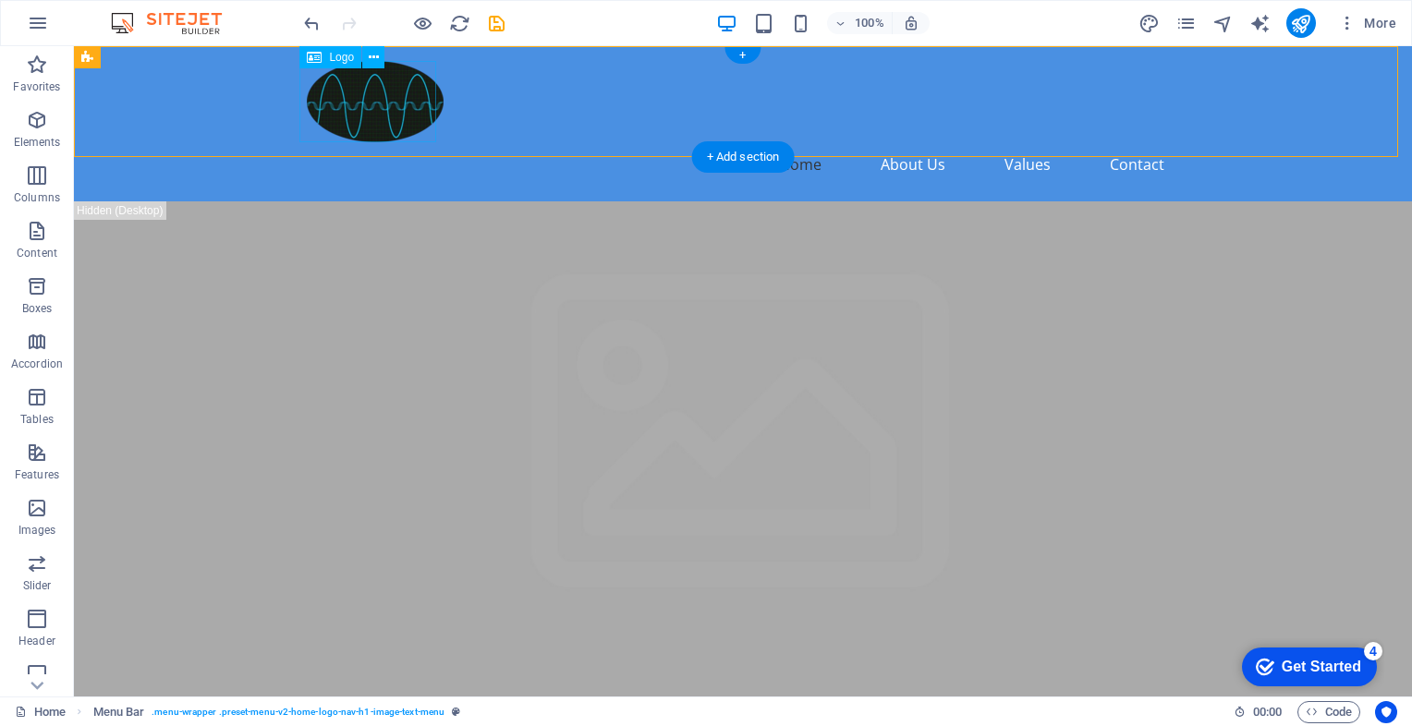
click at [384, 99] on div at bounding box center [743, 101] width 872 height 81
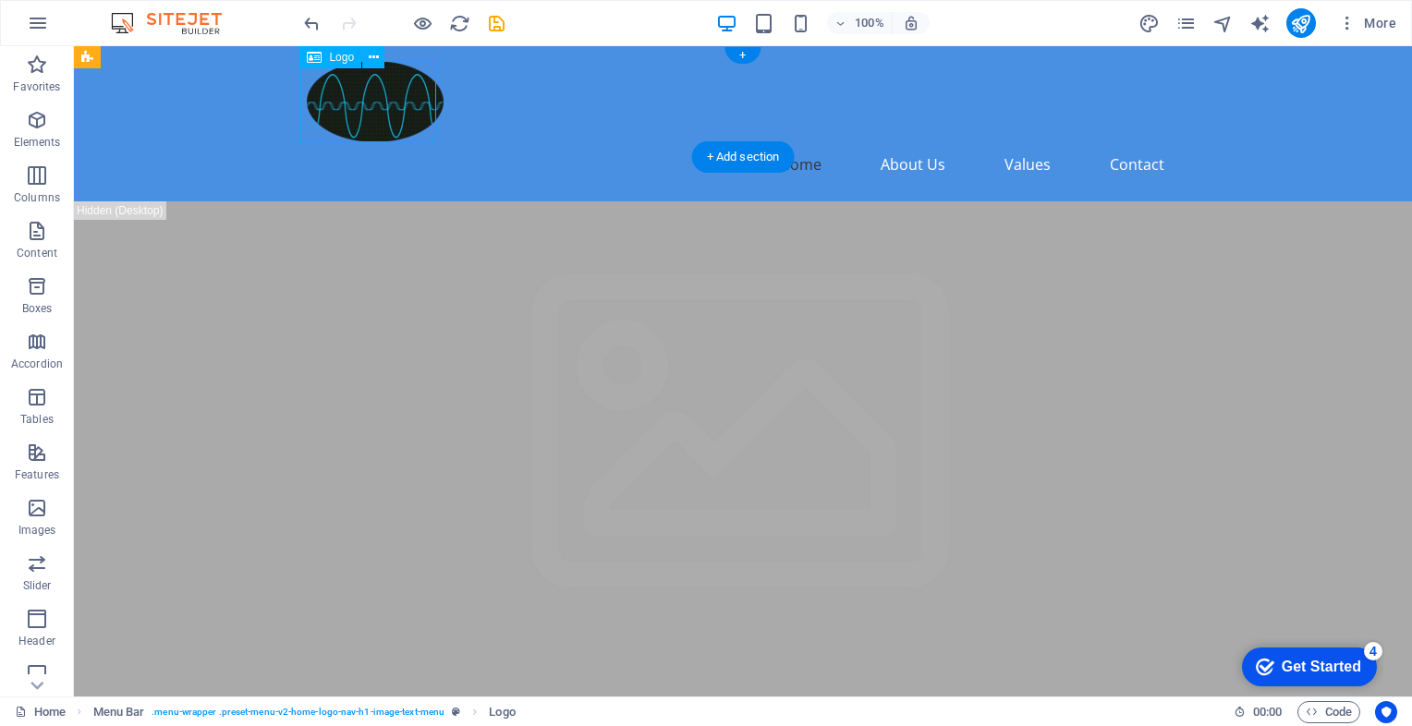
drag, startPoint x: 381, startPoint y: 100, endPoint x: 342, endPoint y: 100, distance: 38.8
click at [342, 100] on div at bounding box center [743, 101] width 872 height 81
select select "px"
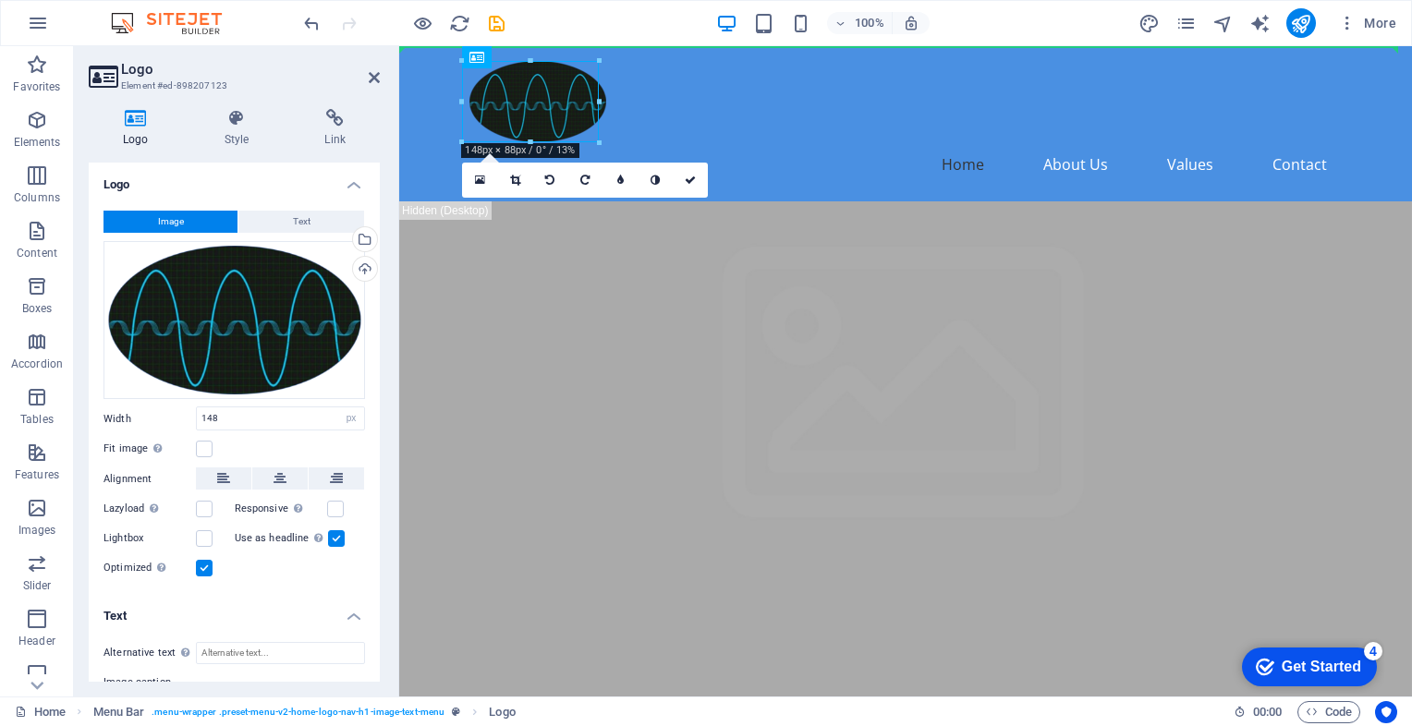
drag, startPoint x: 492, startPoint y: 100, endPoint x: 426, endPoint y: 98, distance: 65.6
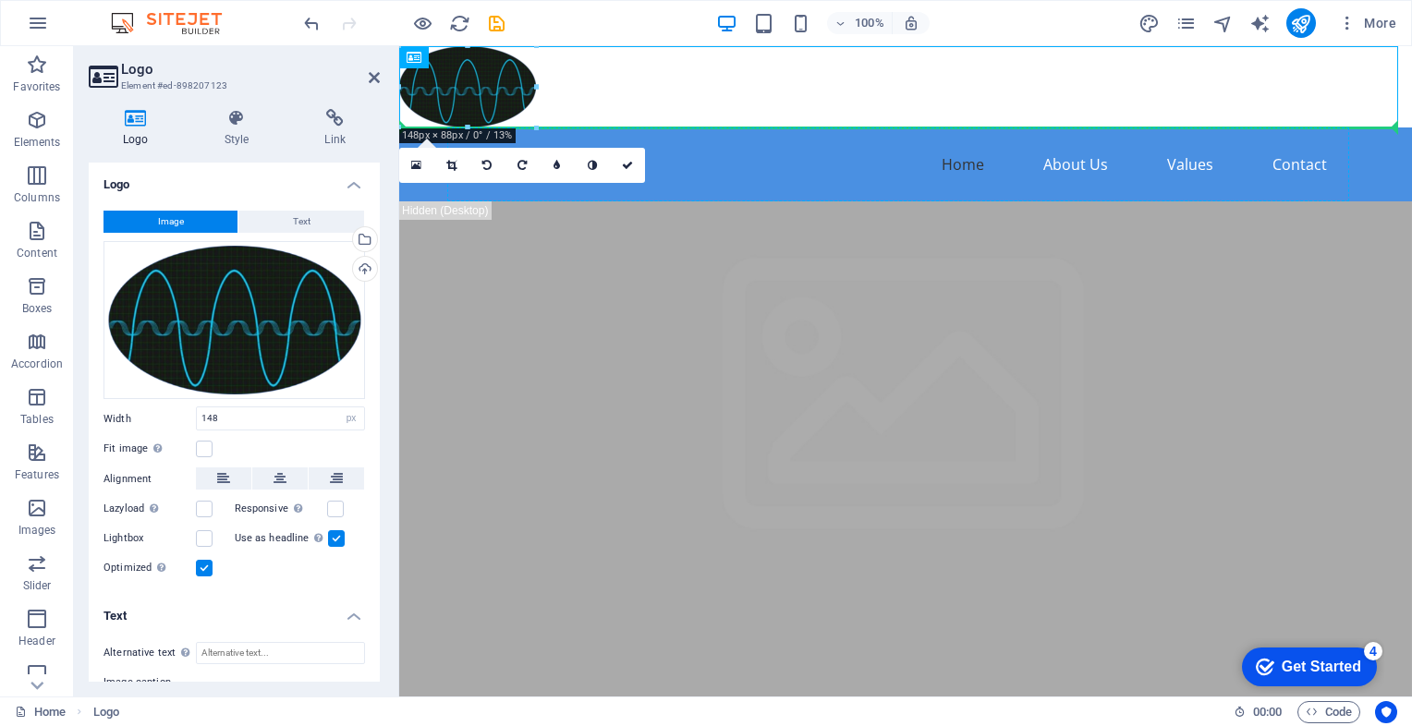
drag, startPoint x: 458, startPoint y: 94, endPoint x: 529, endPoint y: 146, distance: 87.2
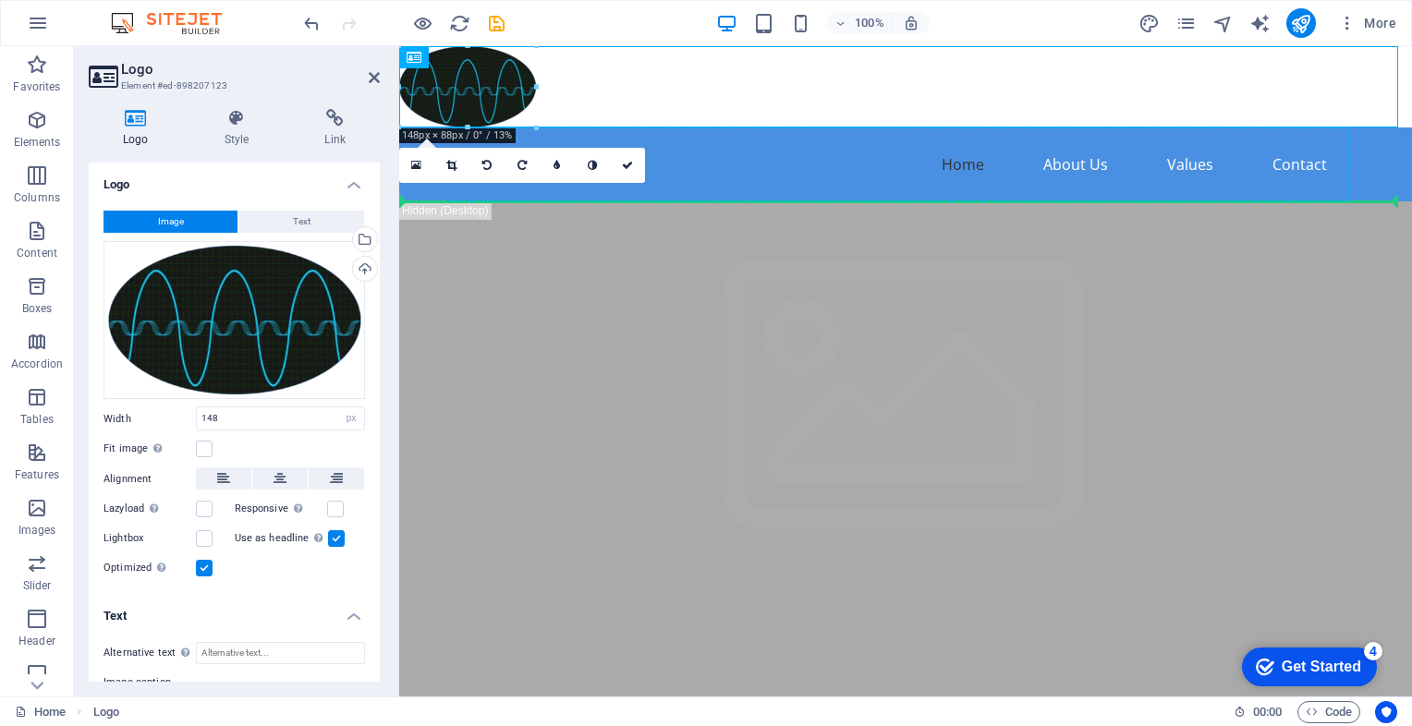
drag, startPoint x: 494, startPoint y: 91, endPoint x: 782, endPoint y: 168, distance: 297.6
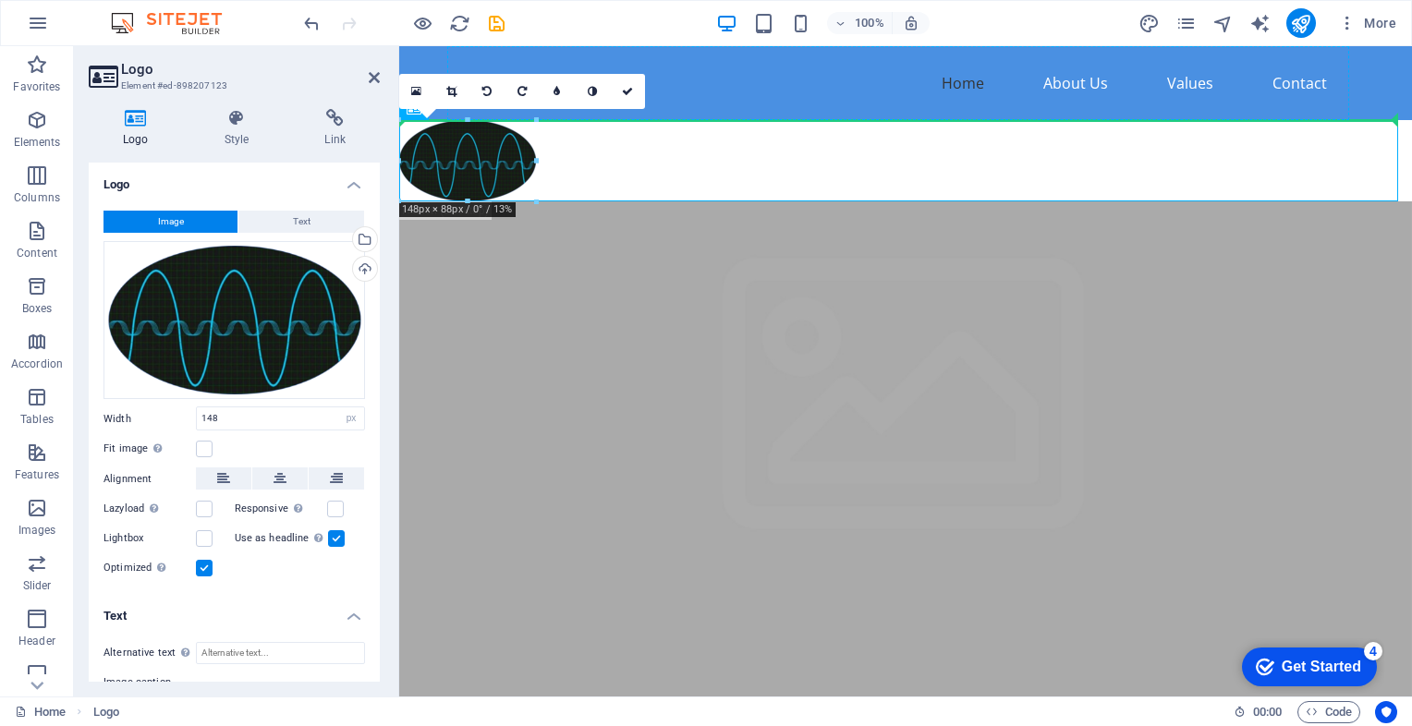
drag, startPoint x: 488, startPoint y: 170, endPoint x: 901, endPoint y: 144, distance: 413.8
drag, startPoint x: 495, startPoint y: 166, endPoint x: 717, endPoint y: 96, distance: 232.6
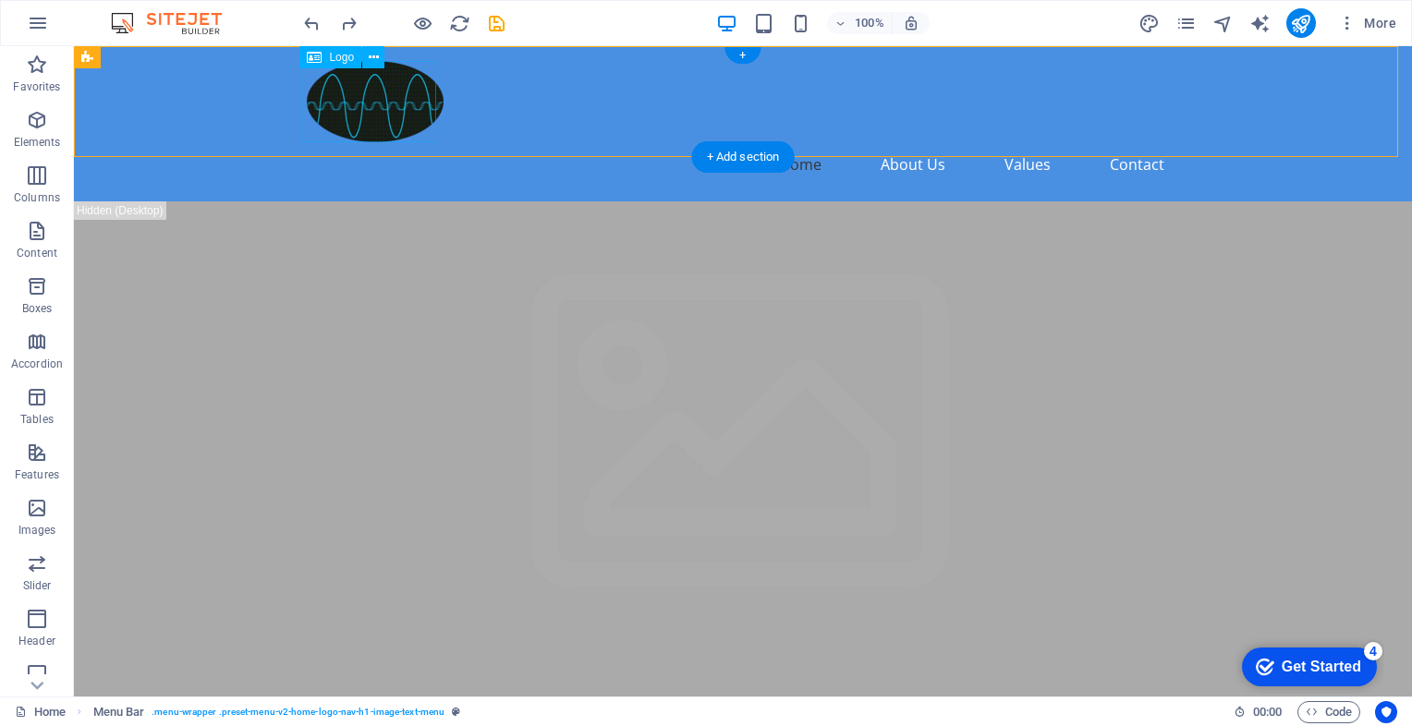
click at [383, 121] on div at bounding box center [743, 101] width 872 height 81
click at [380, 117] on div at bounding box center [743, 101] width 872 height 81
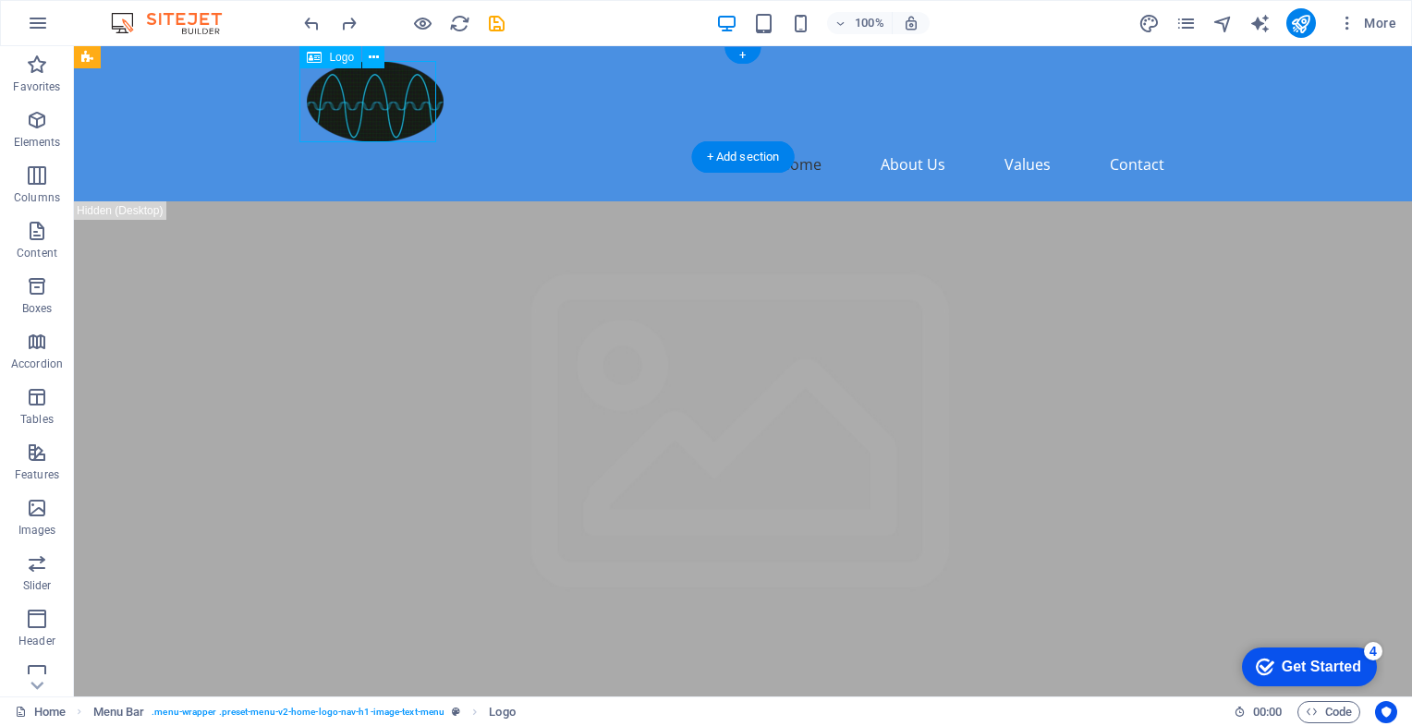
click at [380, 117] on div at bounding box center [743, 101] width 872 height 81
drag, startPoint x: 380, startPoint y: 117, endPoint x: 329, endPoint y: 112, distance: 51.1
click at [327, 117] on div at bounding box center [743, 101] width 872 height 81
click at [507, 142] on nav "Home About Us Values Contact" at bounding box center [743, 164] width 872 height 44
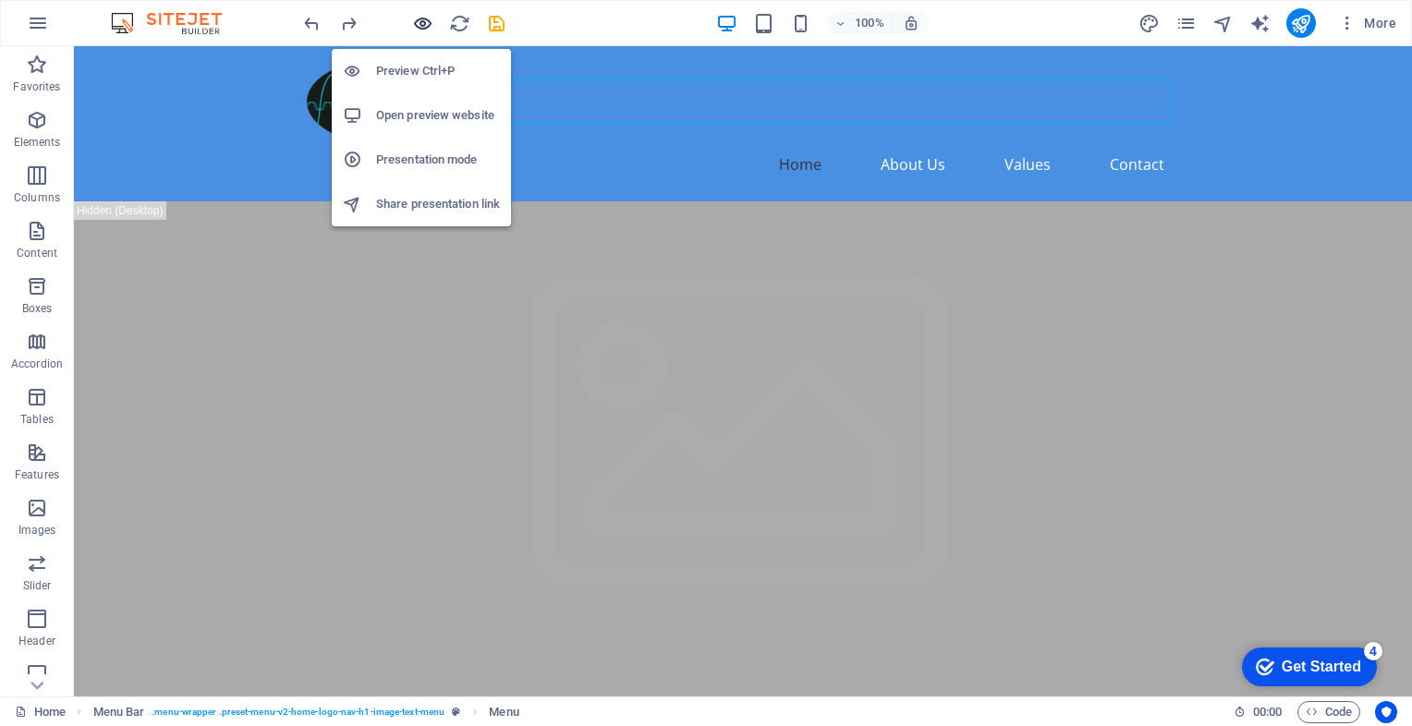
click at [414, 24] on icon "button" at bounding box center [422, 23] width 21 height 21
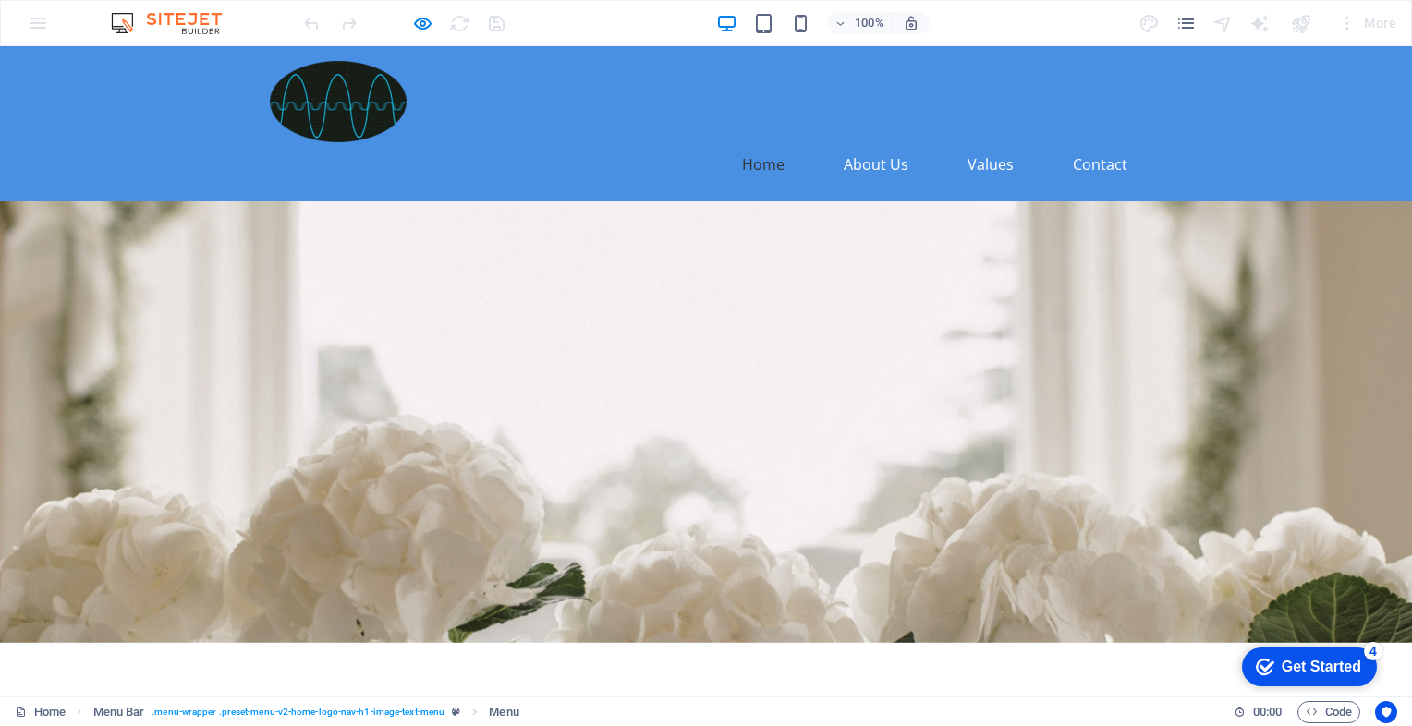
click at [299, 116] on img at bounding box center [338, 101] width 137 height 81
click at [347, 100] on img at bounding box center [338, 101] width 137 height 81
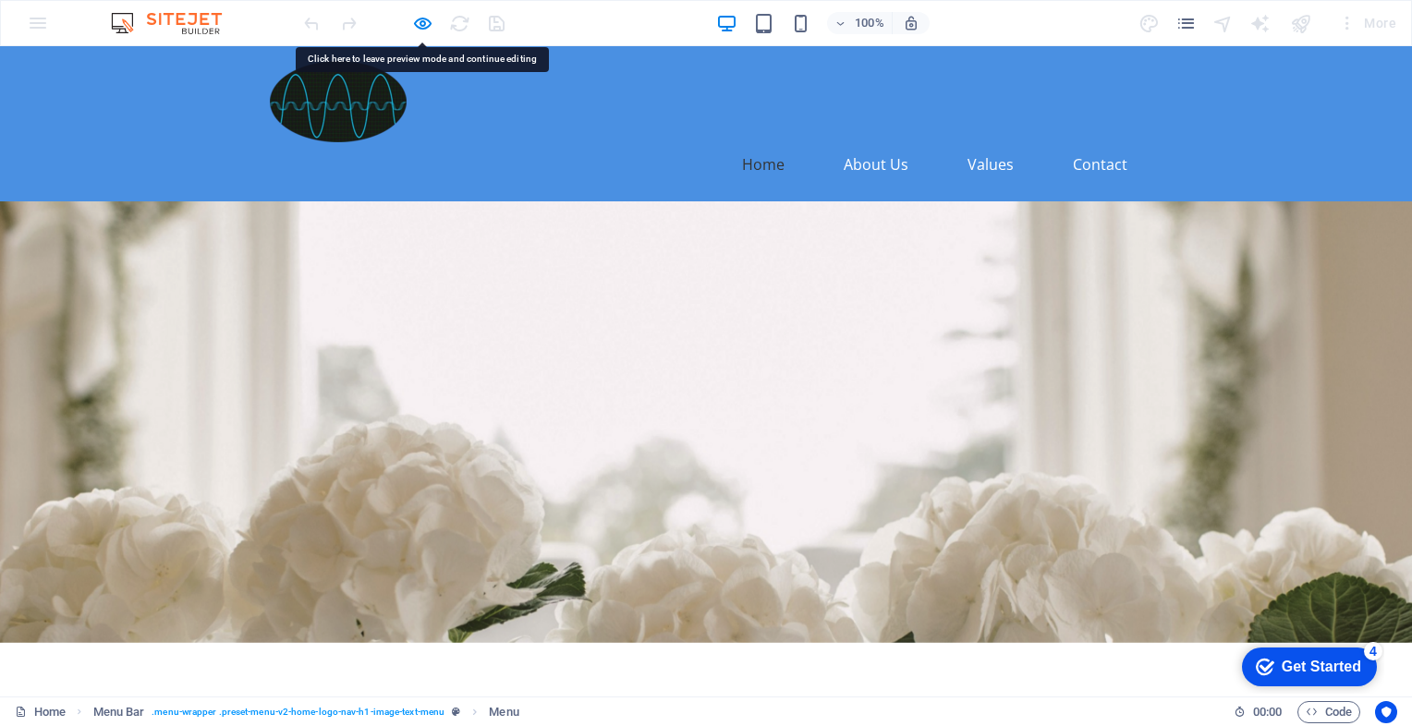
click at [346, 98] on img at bounding box center [338, 101] width 137 height 81
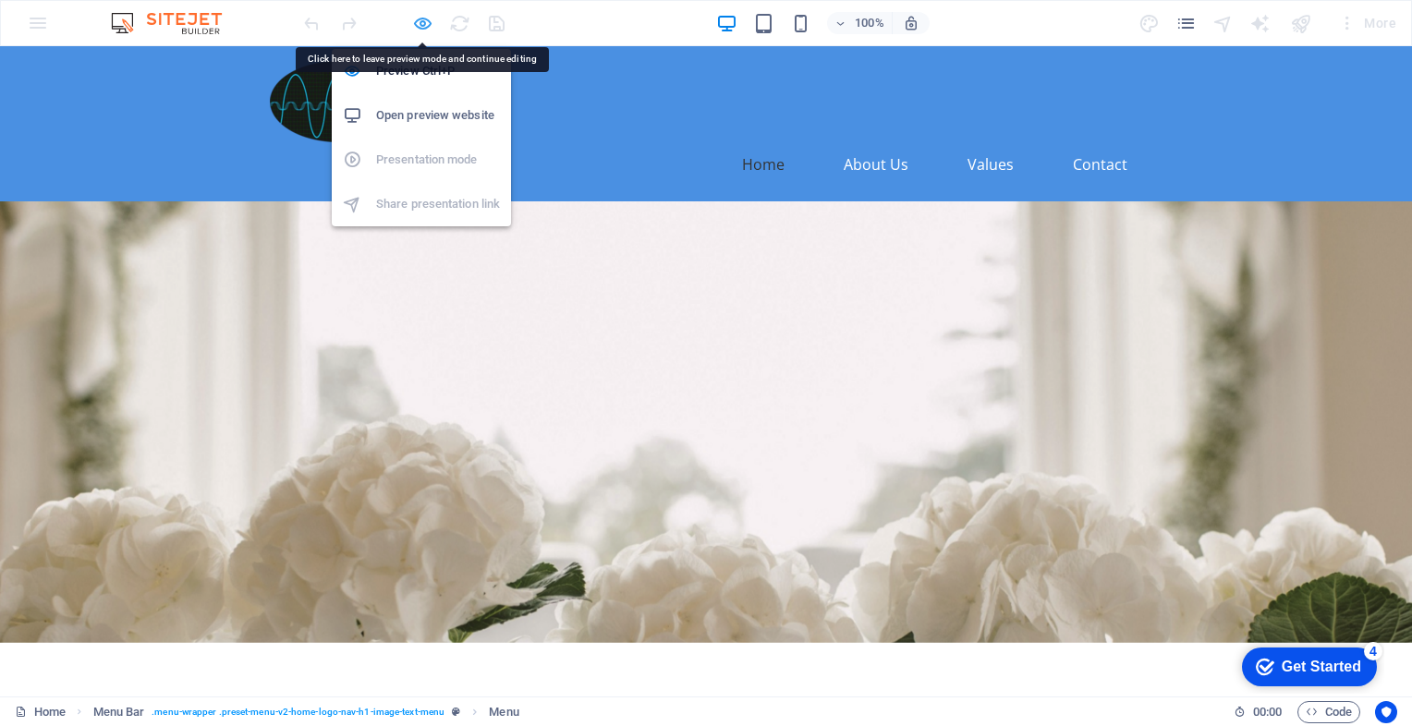
click at [420, 25] on icon "button" at bounding box center [422, 23] width 21 height 21
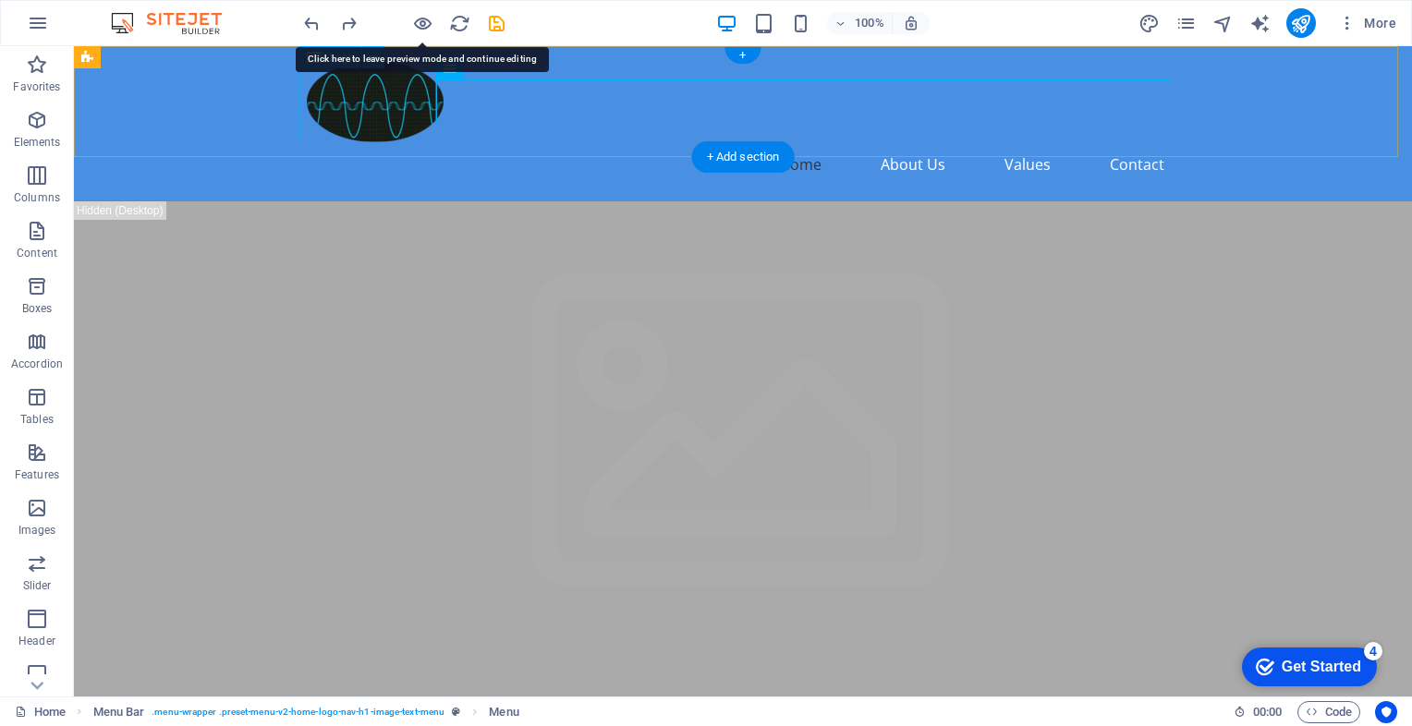
click at [364, 99] on div at bounding box center [743, 101] width 872 height 81
select select "px"
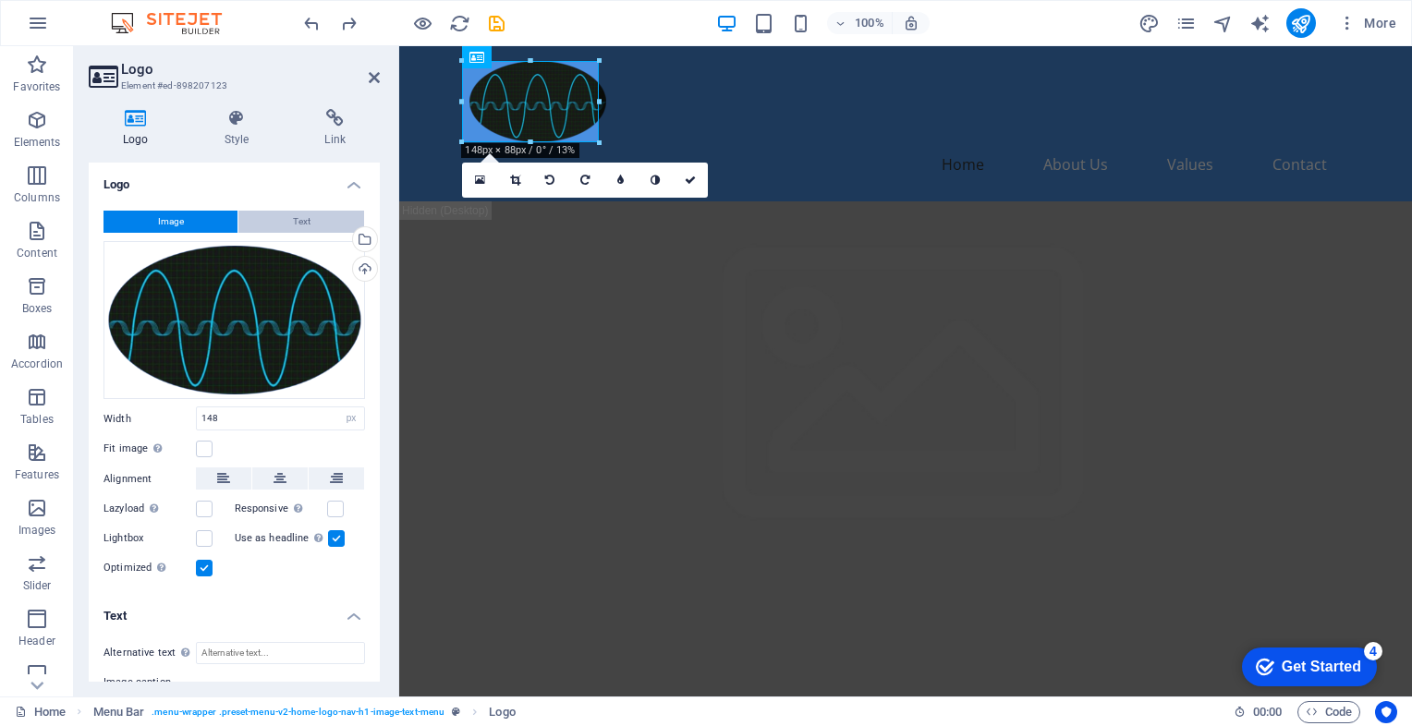
click at [283, 222] on button "Text" at bounding box center [301, 222] width 126 height 22
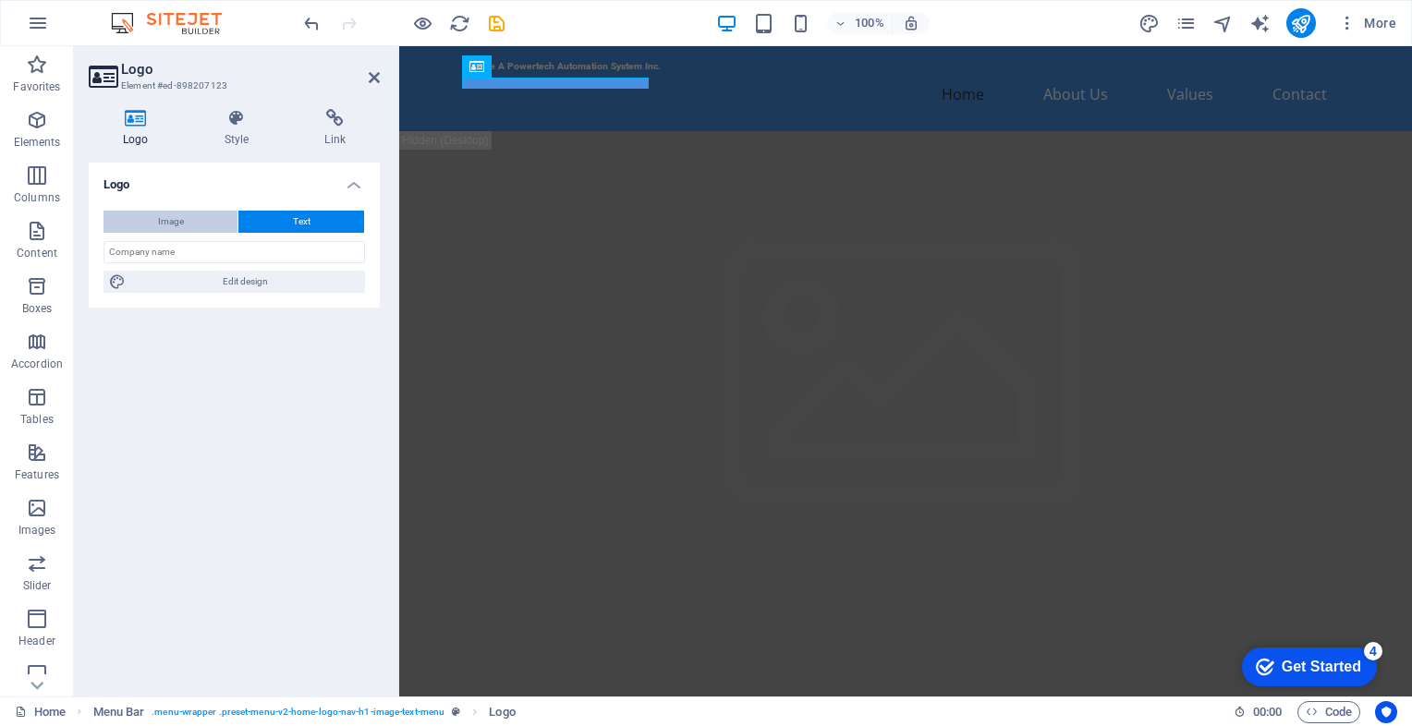
click at [184, 225] on button "Image" at bounding box center [170, 222] width 134 height 22
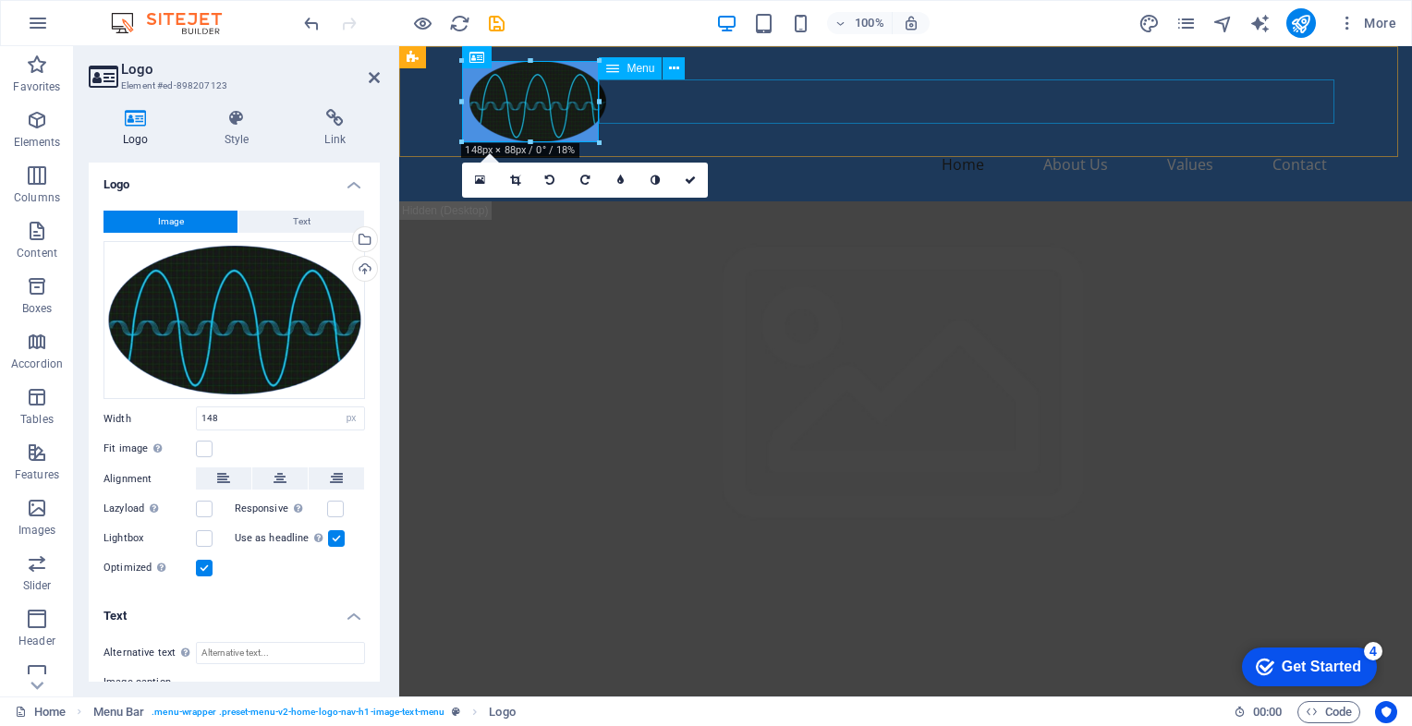
click at [650, 142] on nav "Home About Us Values Contact" at bounding box center [905, 164] width 872 height 44
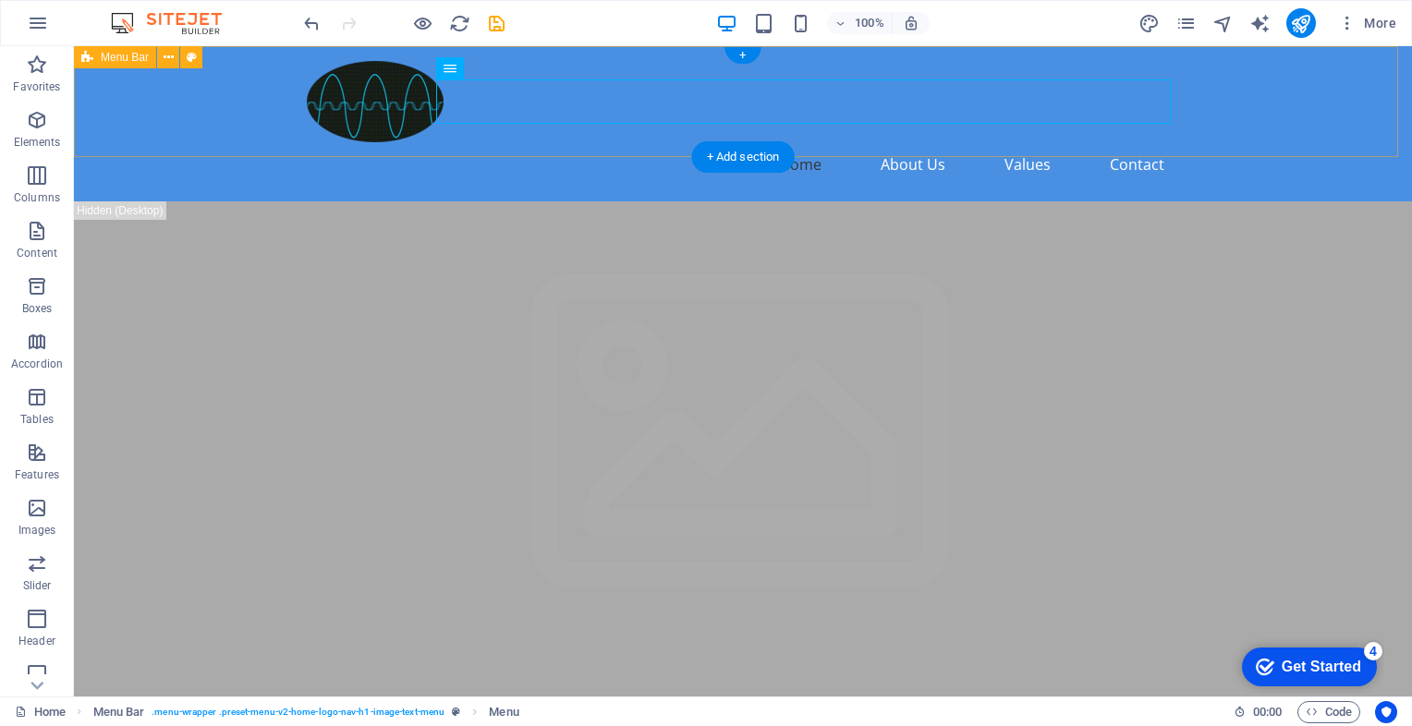
click at [480, 142] on div "Home About Us Values Contact" at bounding box center [743, 123] width 1338 height 155
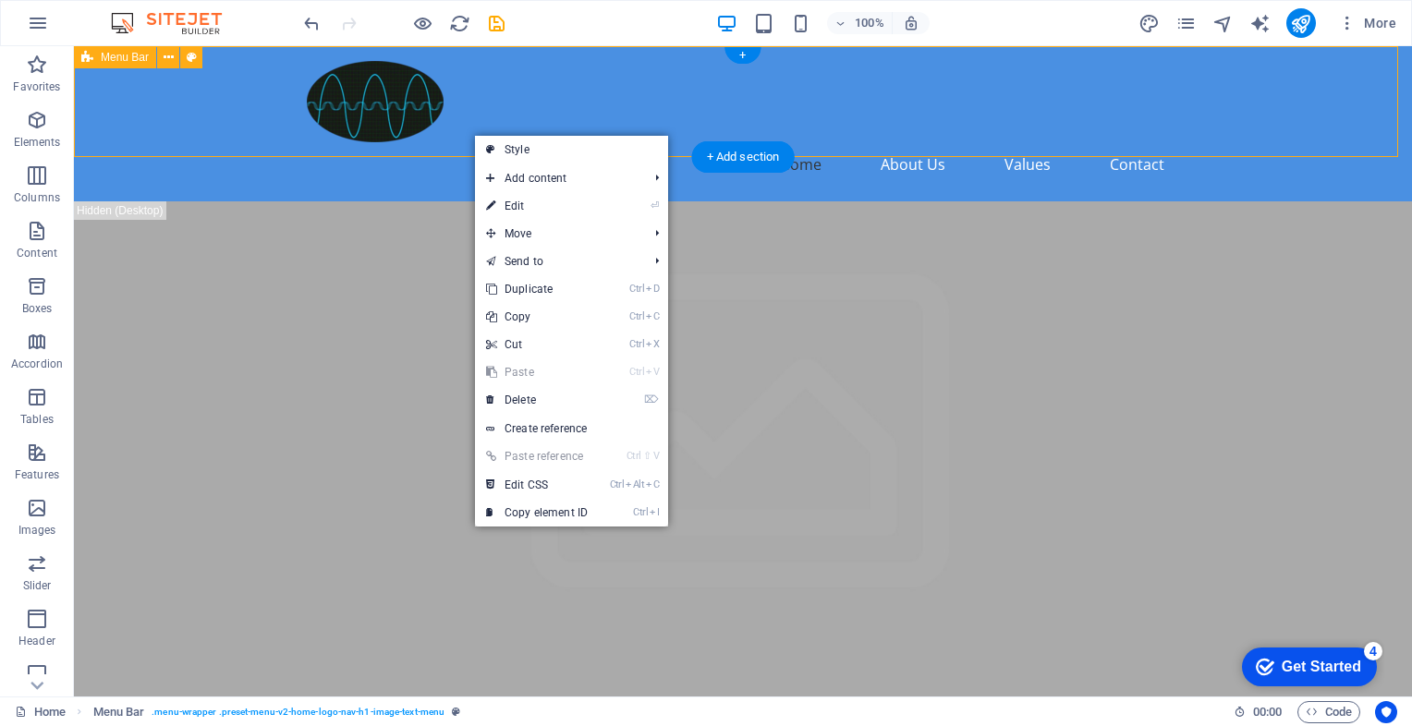
click at [456, 137] on div "Home About Us Values Contact" at bounding box center [743, 123] width 1338 height 155
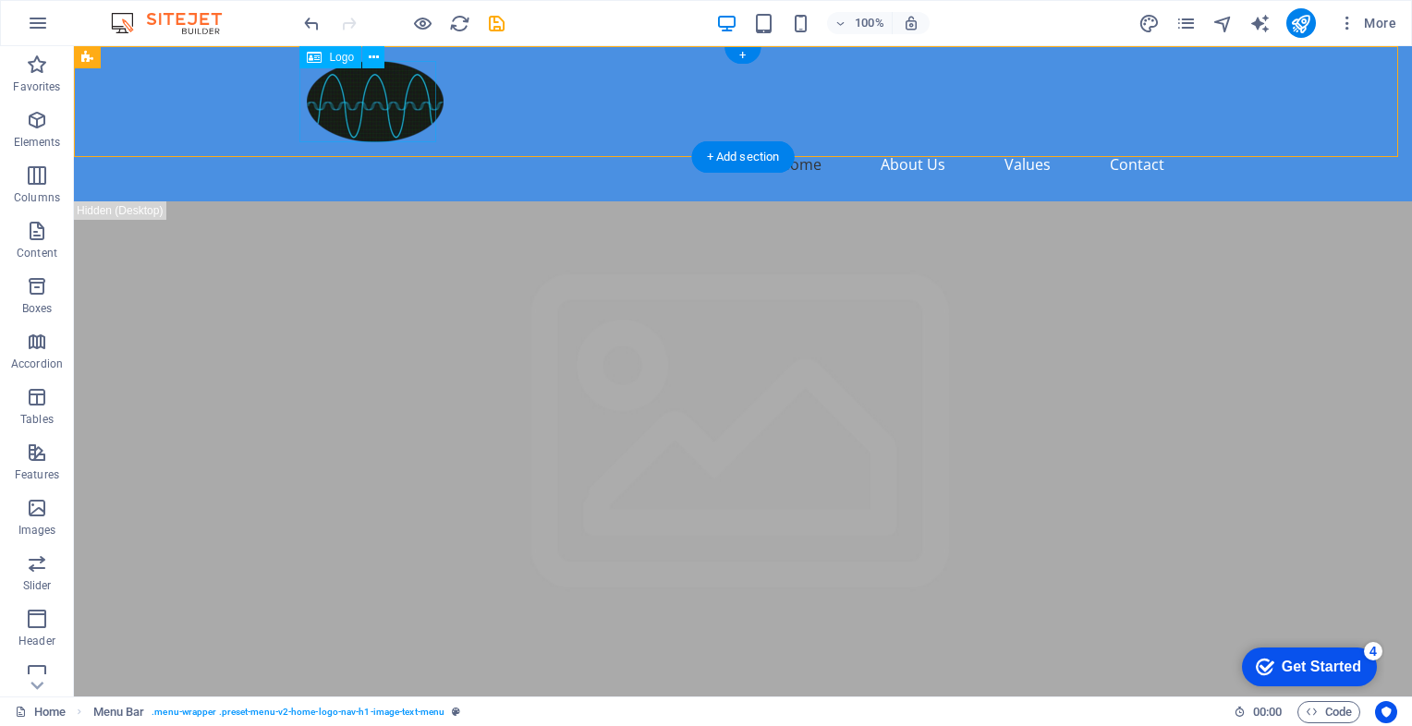
click at [413, 118] on div at bounding box center [743, 101] width 872 height 81
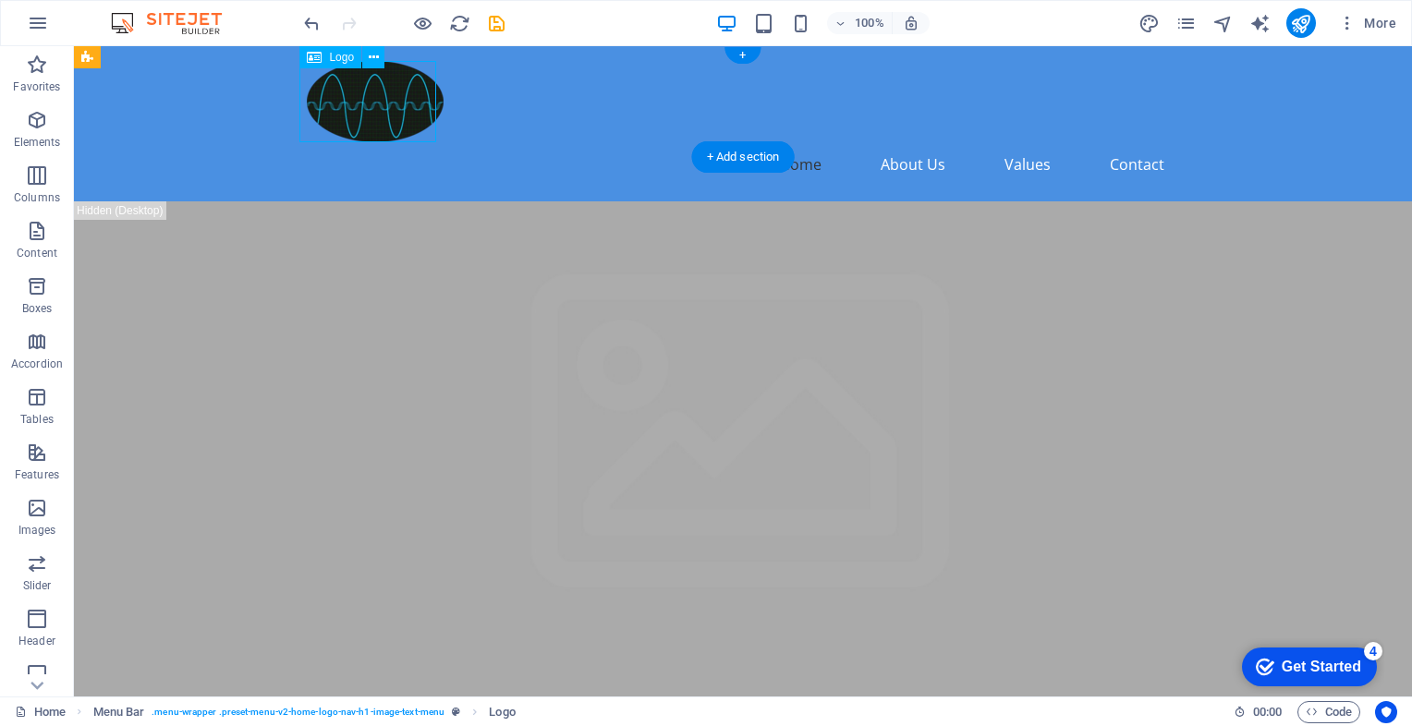
click at [409, 113] on div at bounding box center [743, 101] width 872 height 81
select select "px"
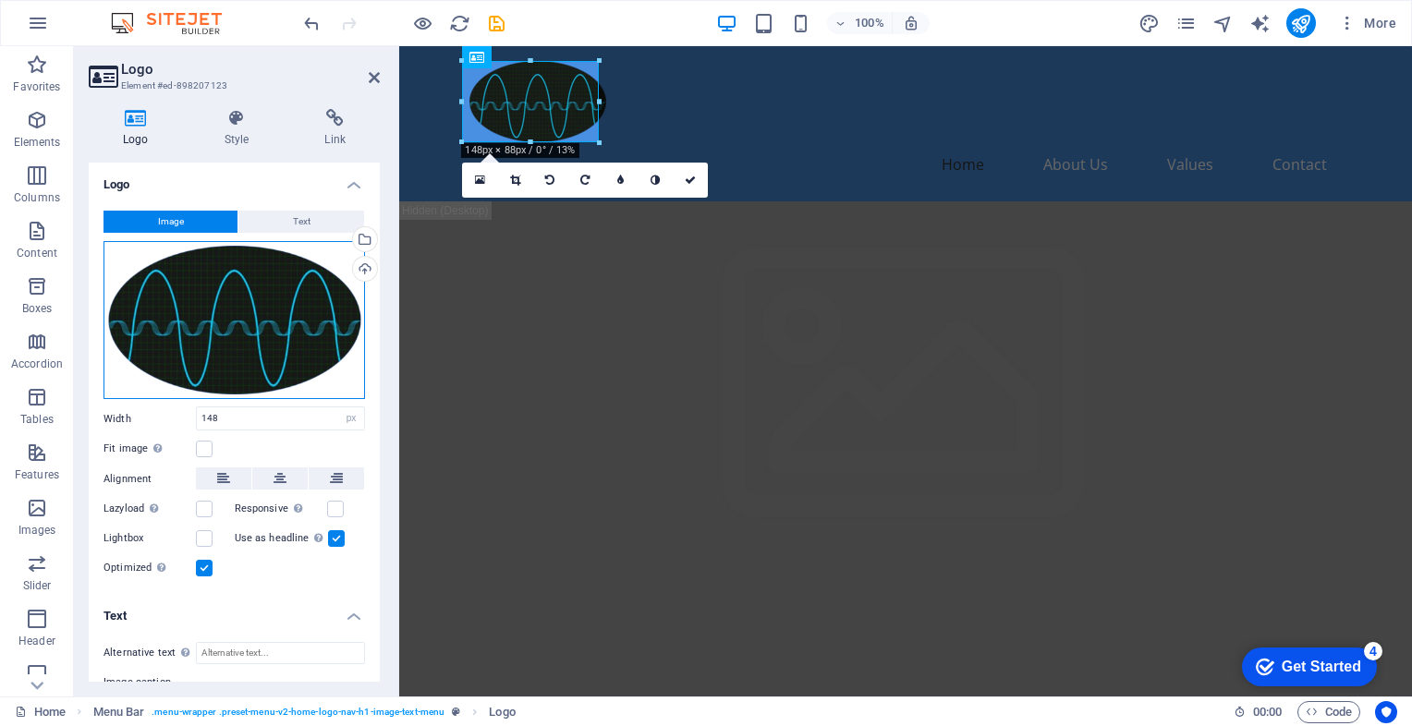
click at [217, 360] on div "Drag files here, click to choose files or select files from Files or our free s…" at bounding box center [233, 320] width 261 height 159
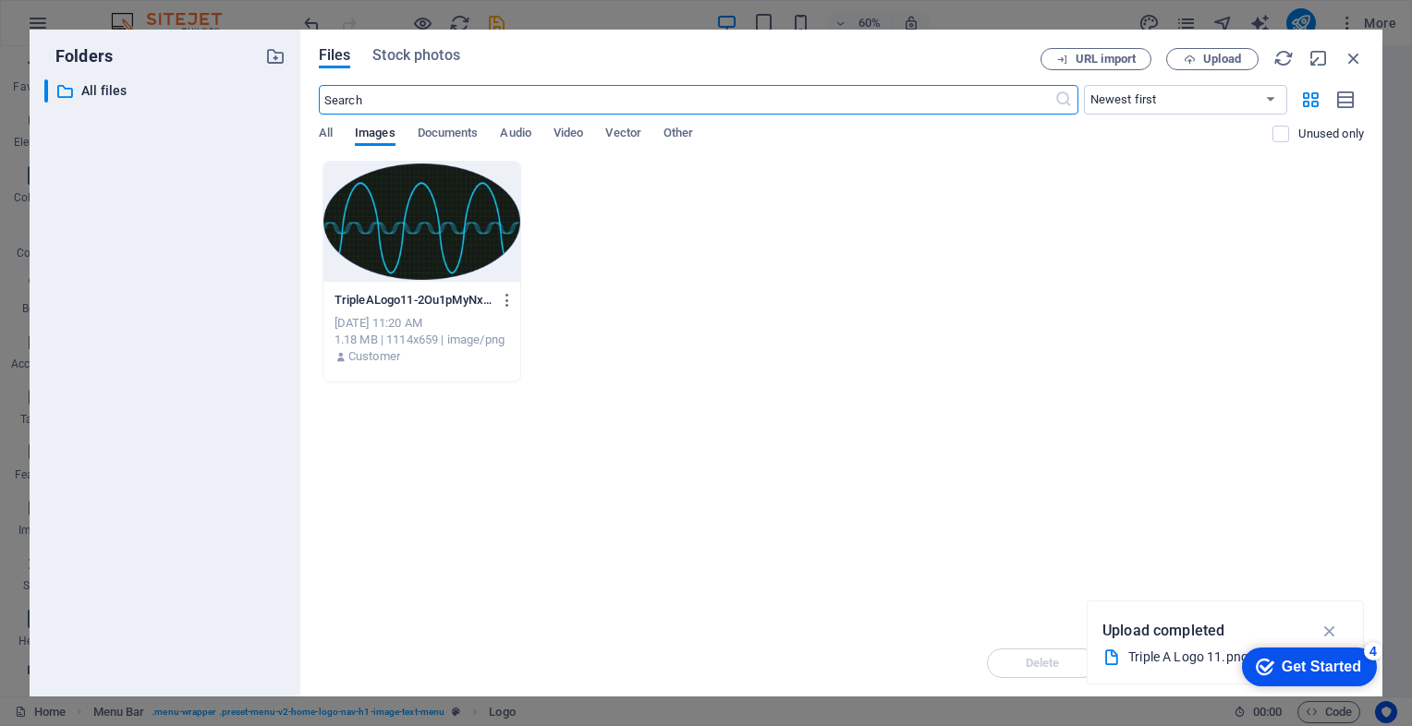
click at [452, 249] on div at bounding box center [421, 222] width 197 height 120
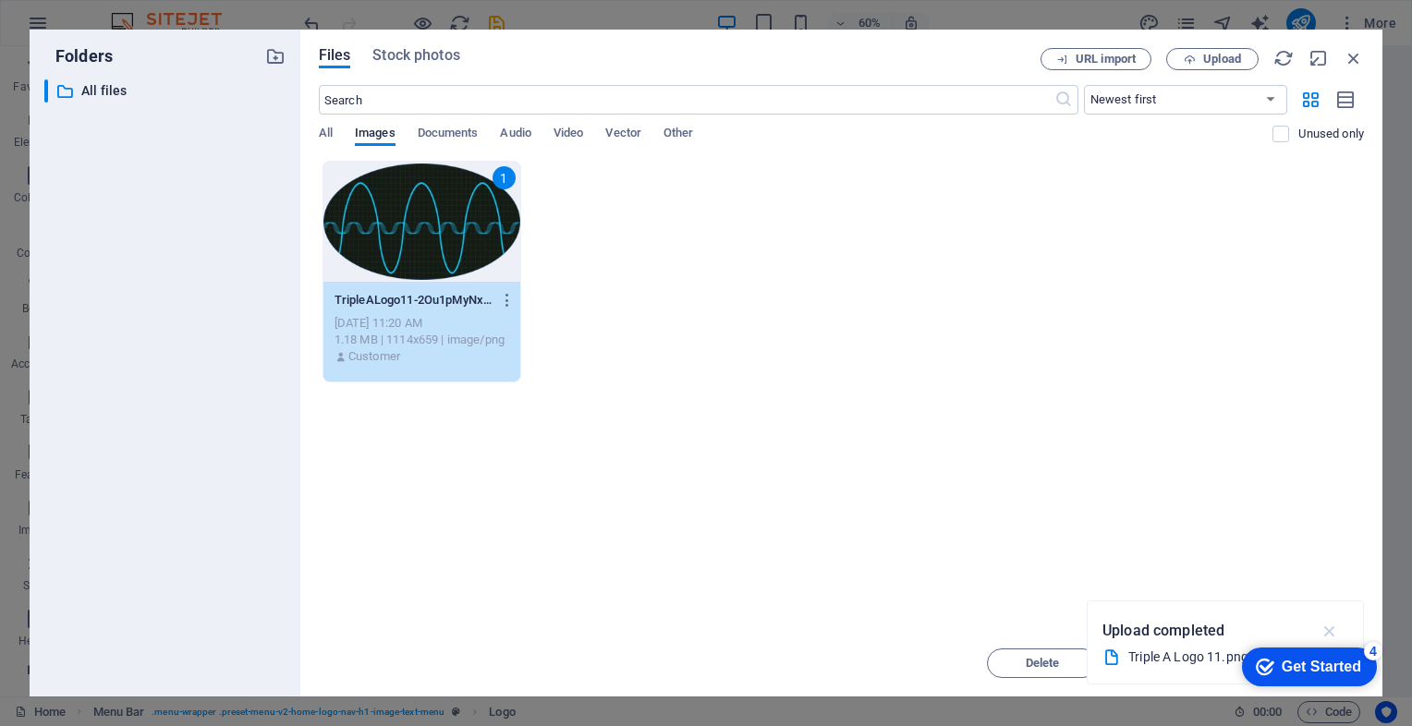
click at [1328, 634] on icon "button" at bounding box center [1329, 631] width 21 height 20
click at [407, 242] on div "1" at bounding box center [421, 222] width 197 height 120
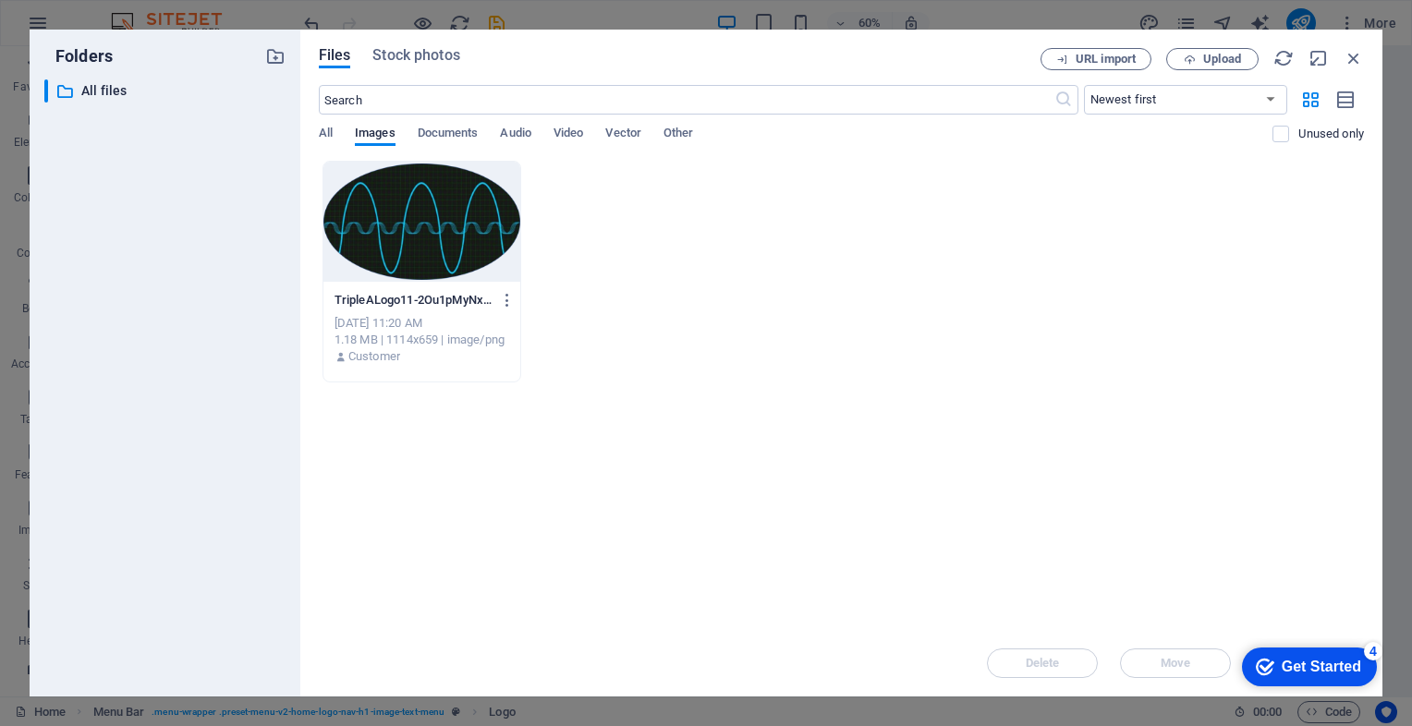
click at [407, 231] on div at bounding box center [421, 222] width 197 height 120
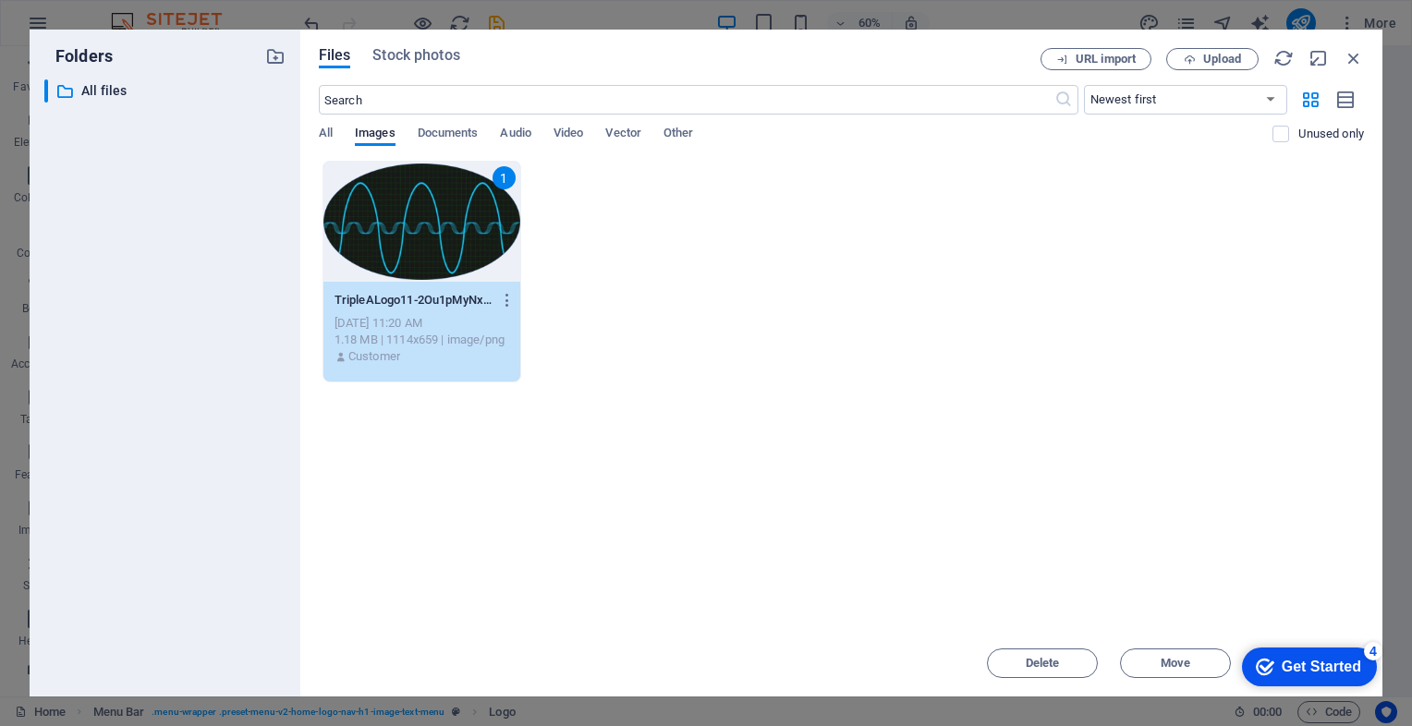
click at [407, 231] on div "1" at bounding box center [421, 222] width 197 height 120
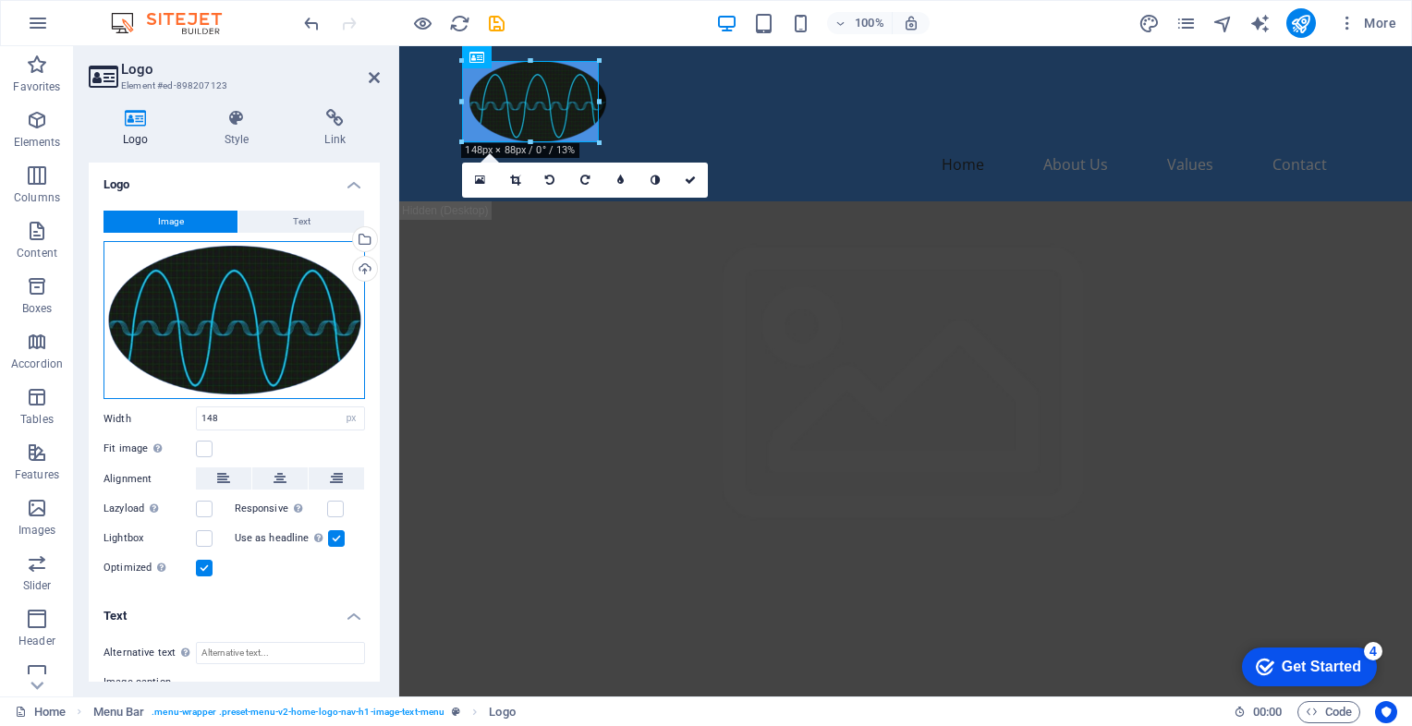
click at [276, 288] on div "Drag files here, click to choose files or select files from Files or our free s…" at bounding box center [233, 320] width 261 height 159
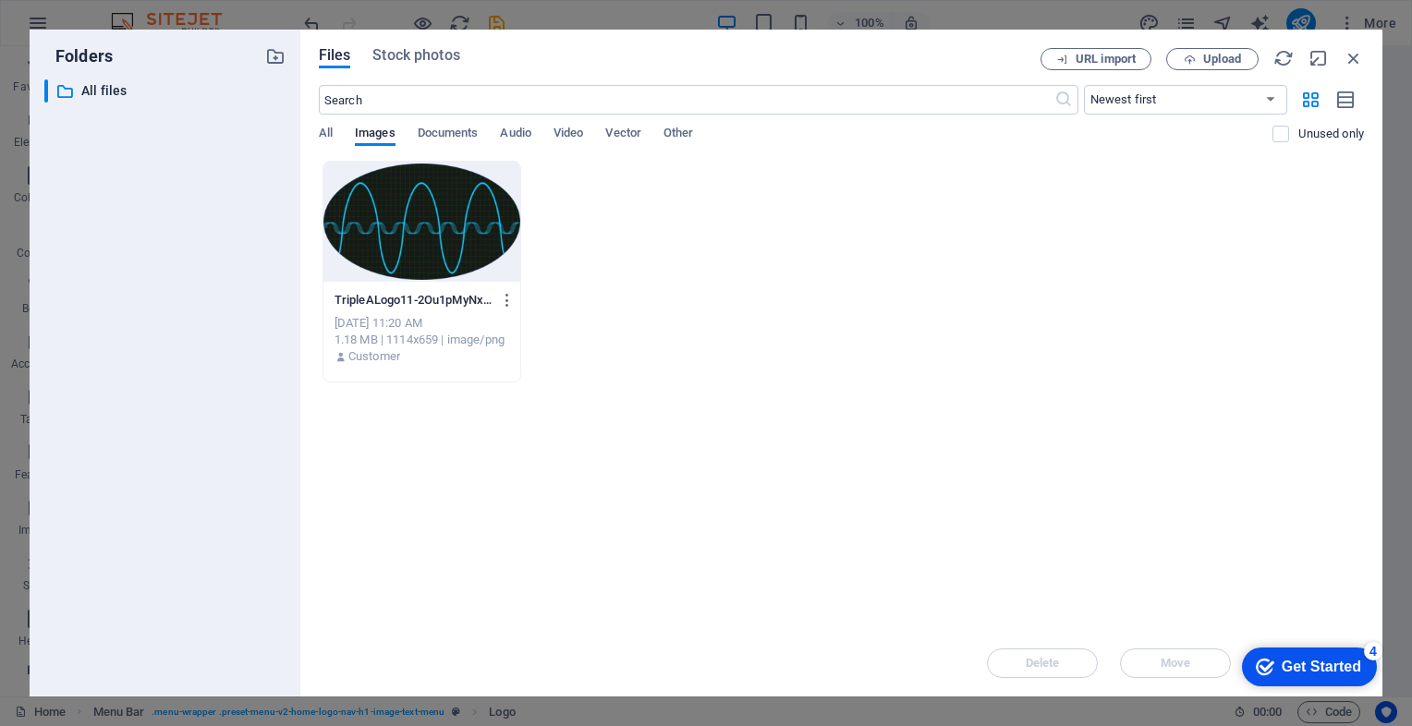
click at [276, 288] on div "​ All files All files" at bounding box center [164, 380] width 241 height 602
click at [451, 131] on span "Documents" at bounding box center [448, 135] width 61 height 26
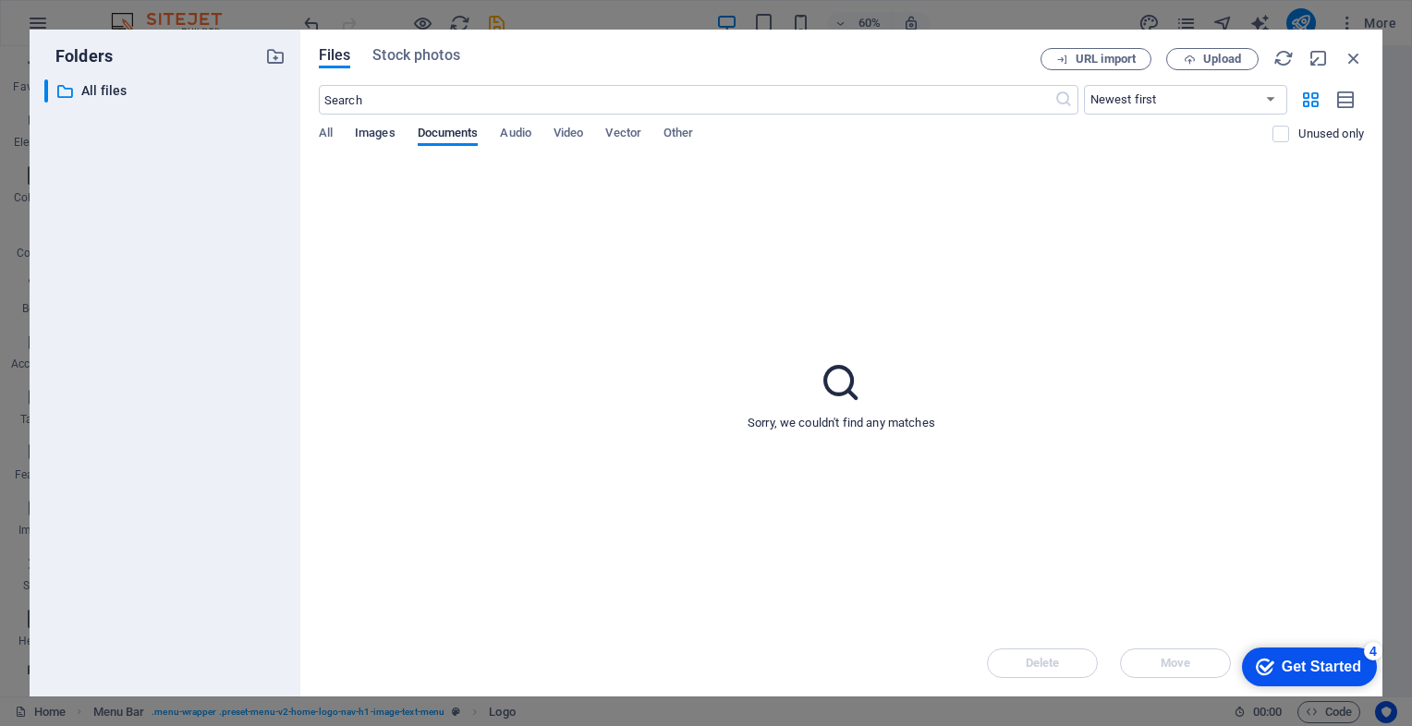
click at [385, 137] on span "Images" at bounding box center [375, 135] width 41 height 26
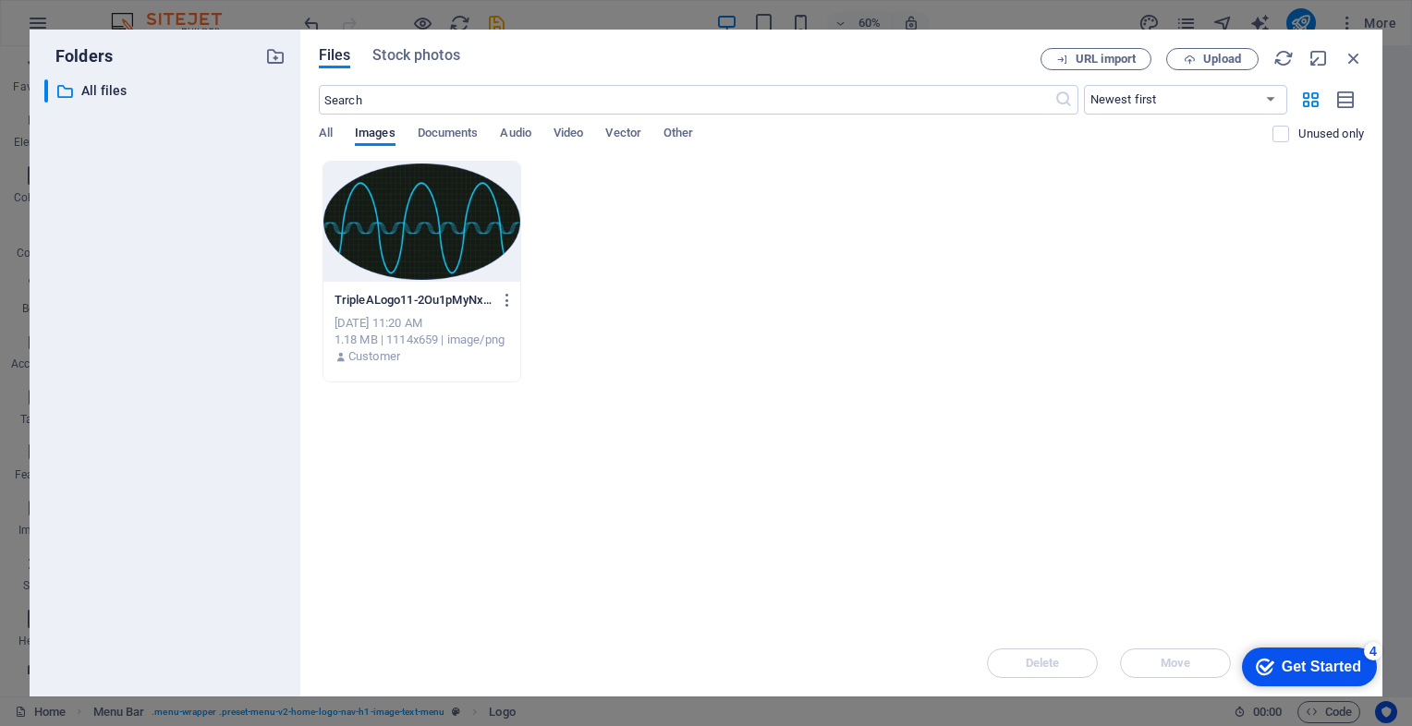
click at [386, 201] on div at bounding box center [421, 222] width 197 height 120
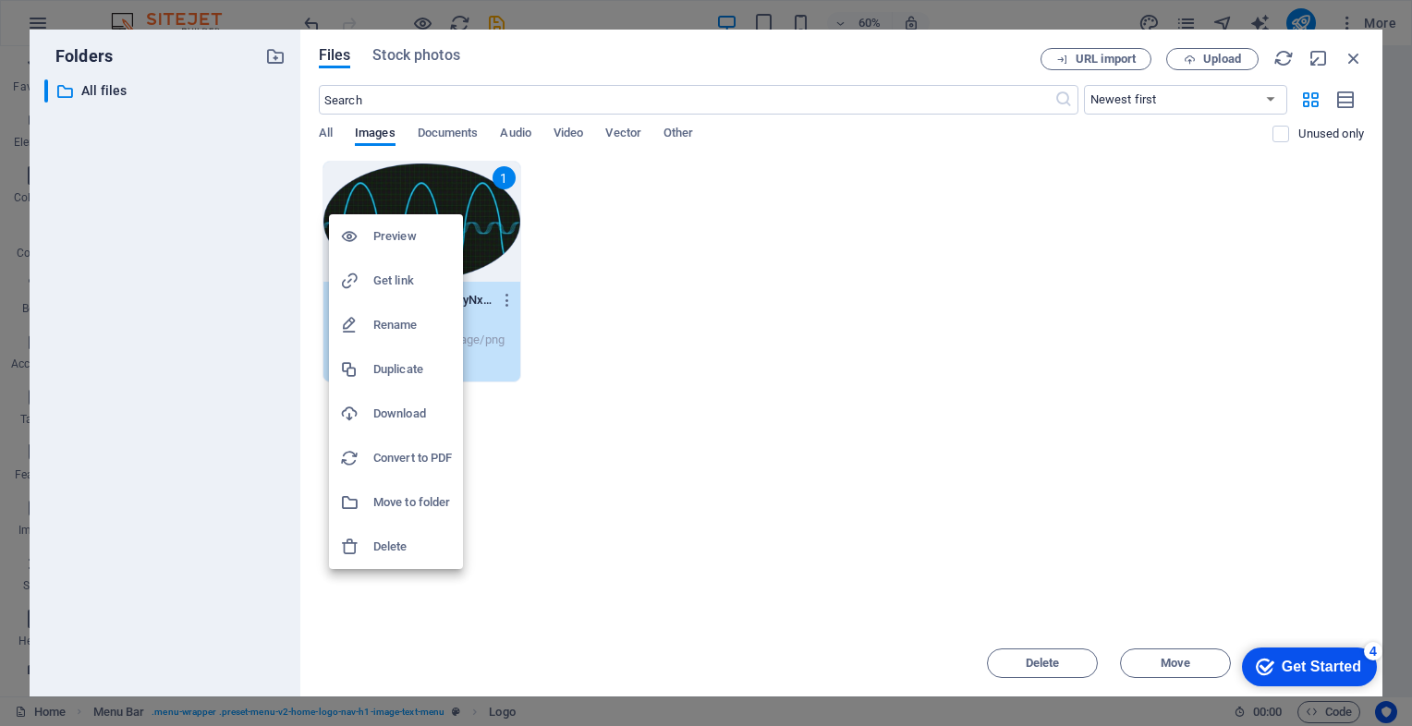
click at [429, 198] on div at bounding box center [706, 363] width 1412 height 726
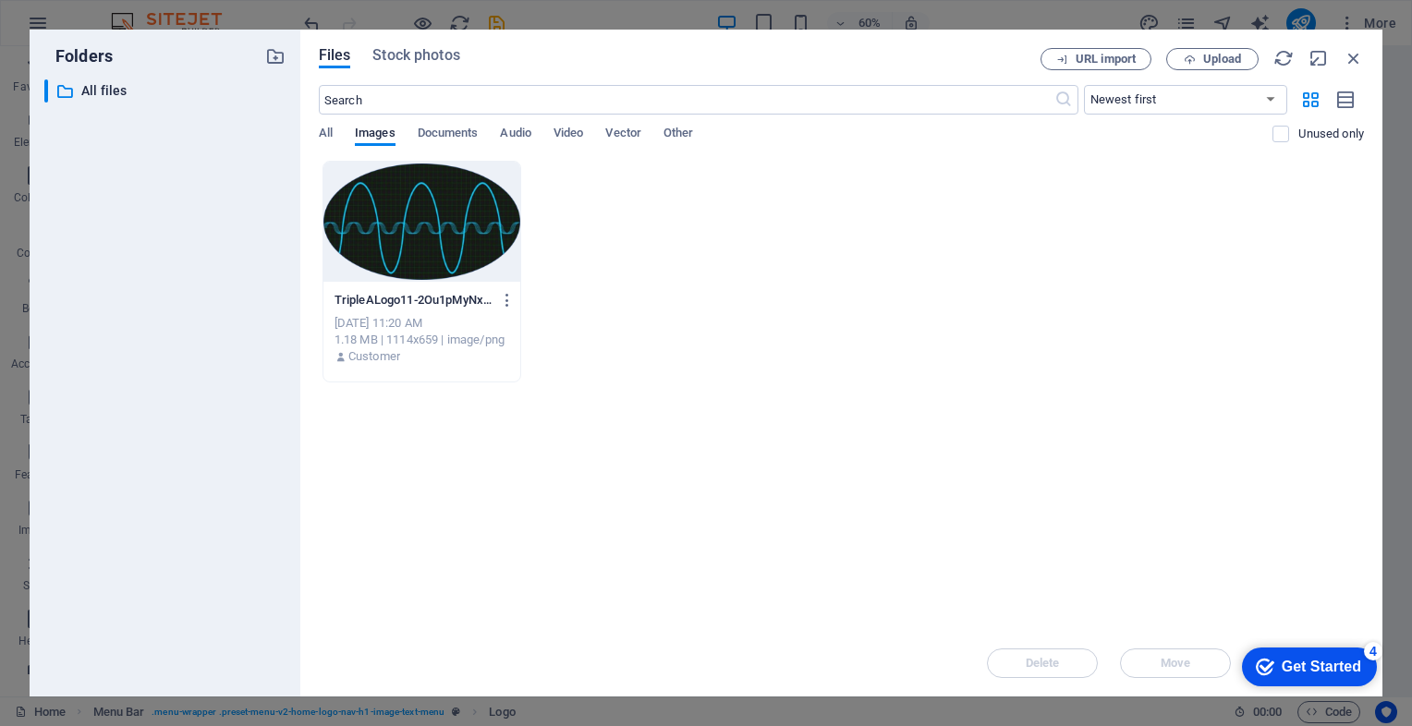
click at [429, 198] on div "Preview Get link Rename Duplicate Download Convert to PDF Move to folder Delete" at bounding box center [706, 368] width 1412 height 715
click at [421, 211] on div at bounding box center [421, 222] width 197 height 120
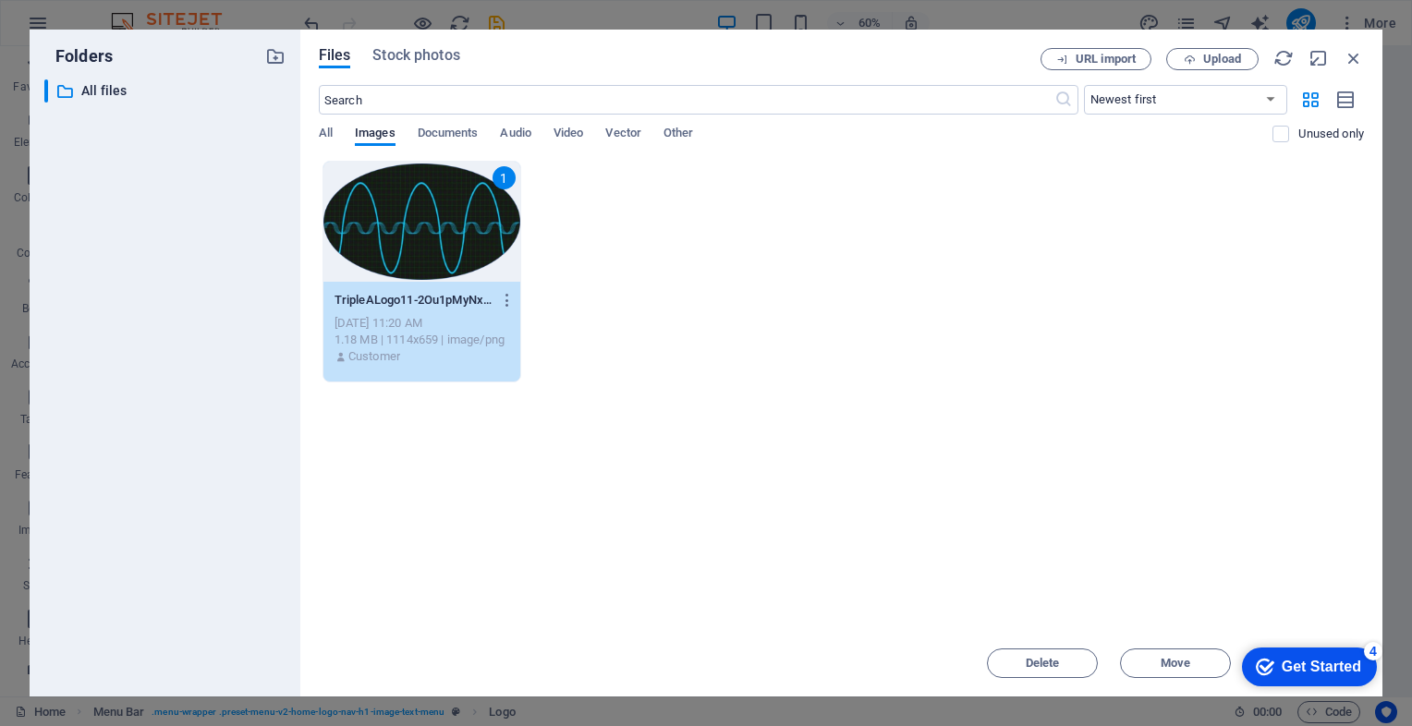
click at [421, 211] on div "1" at bounding box center [421, 222] width 197 height 120
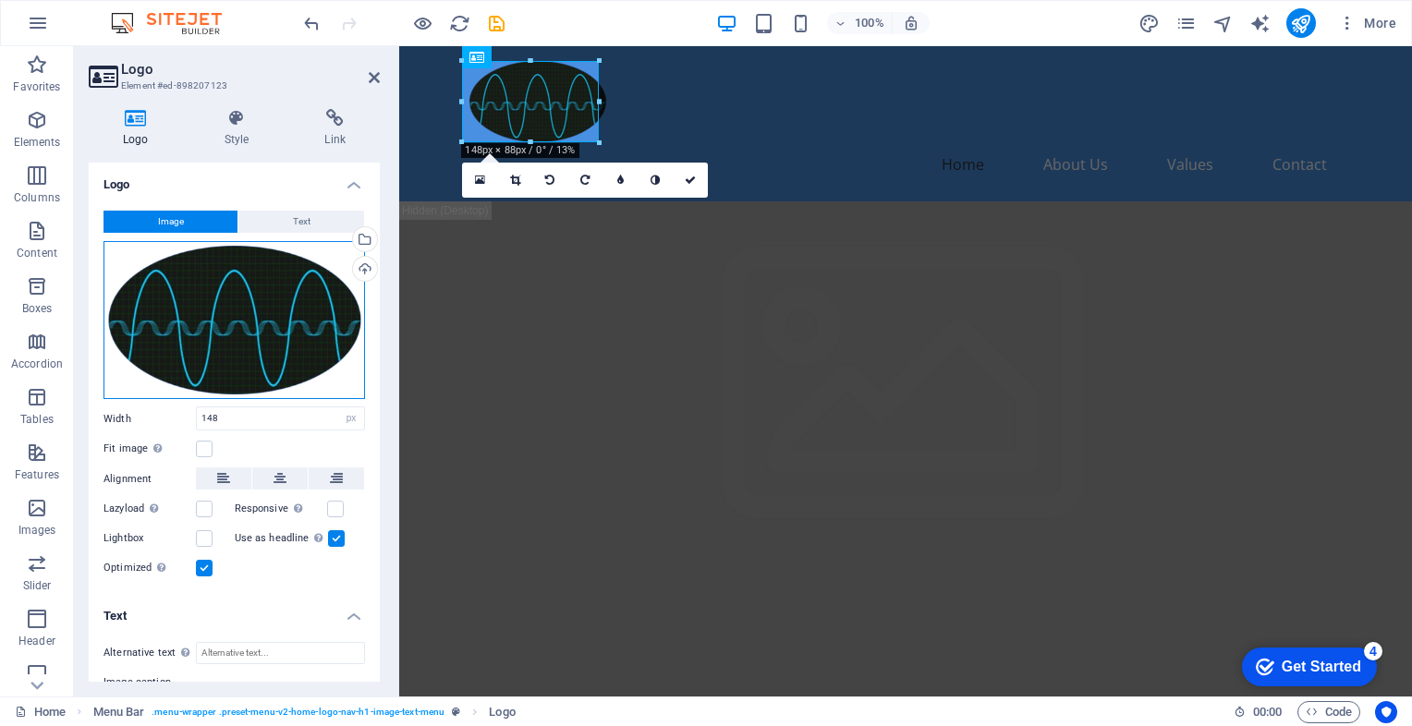
click at [264, 286] on div "Drag files here, click to choose files or select files from Files or our free s…" at bounding box center [233, 320] width 261 height 159
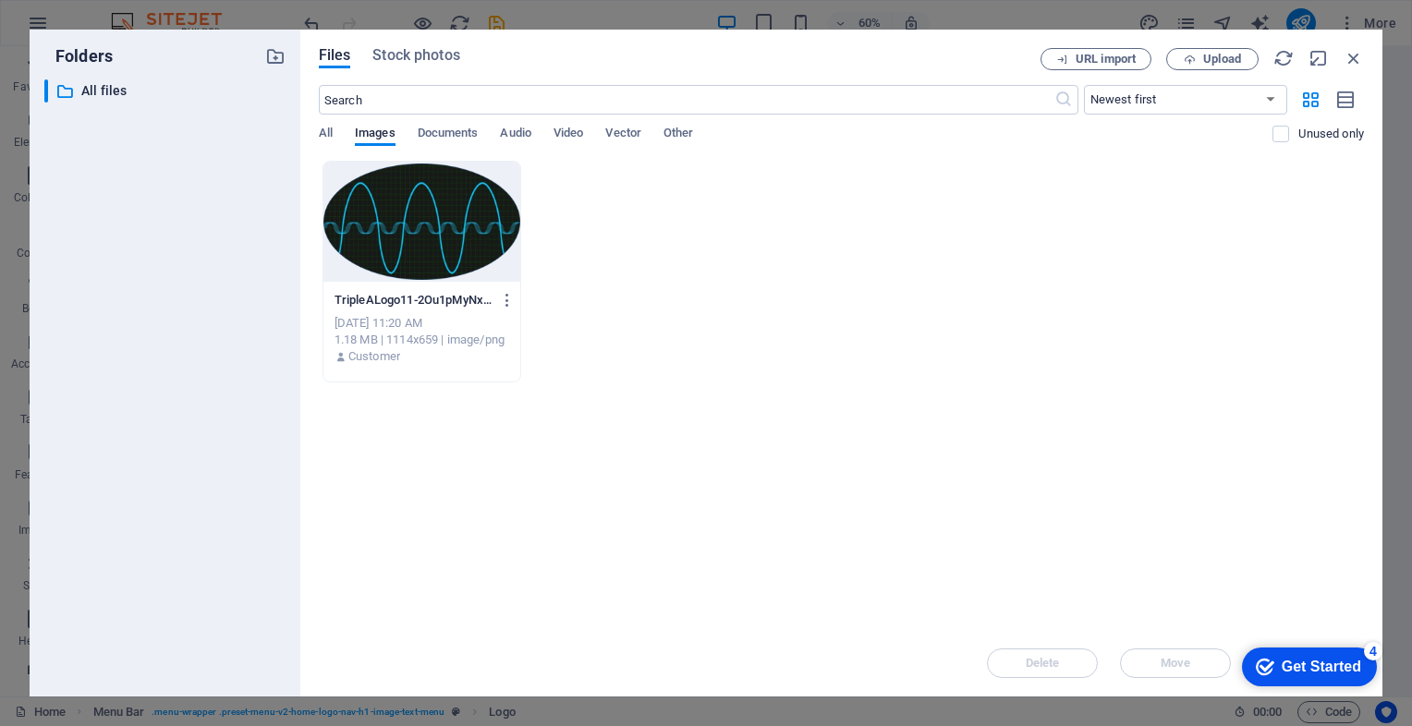
click at [377, 187] on div at bounding box center [421, 222] width 197 height 120
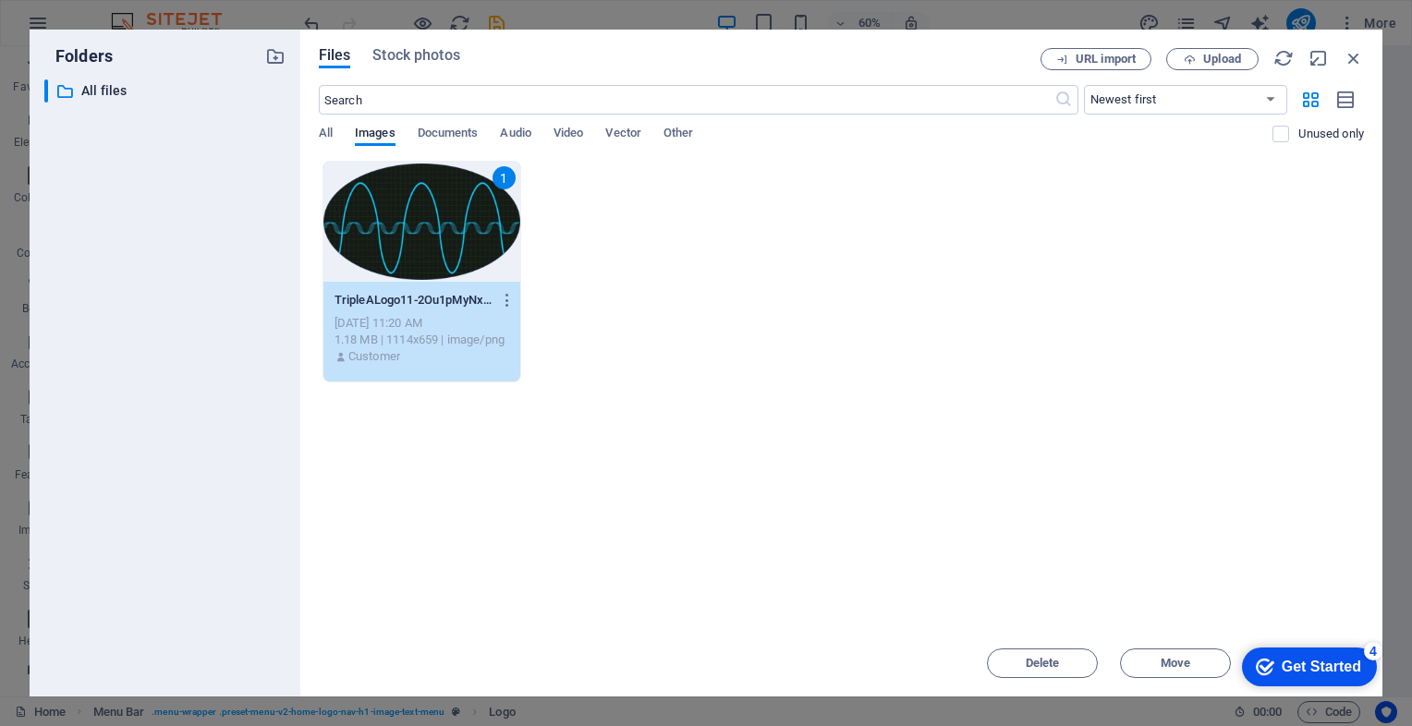
click at [377, 187] on div "1" at bounding box center [421, 222] width 197 height 120
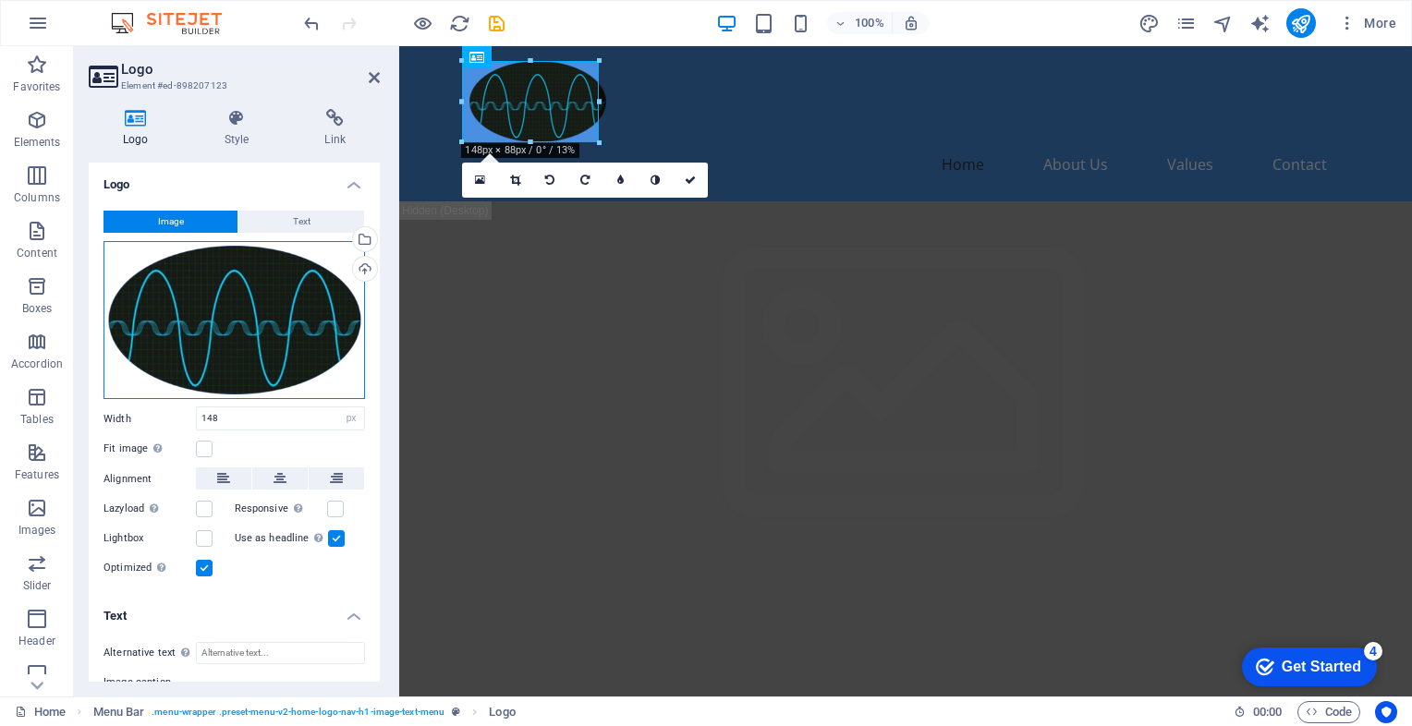
click at [251, 285] on div "Drag files here, click to choose files or select files from Files or our free s…" at bounding box center [233, 320] width 261 height 159
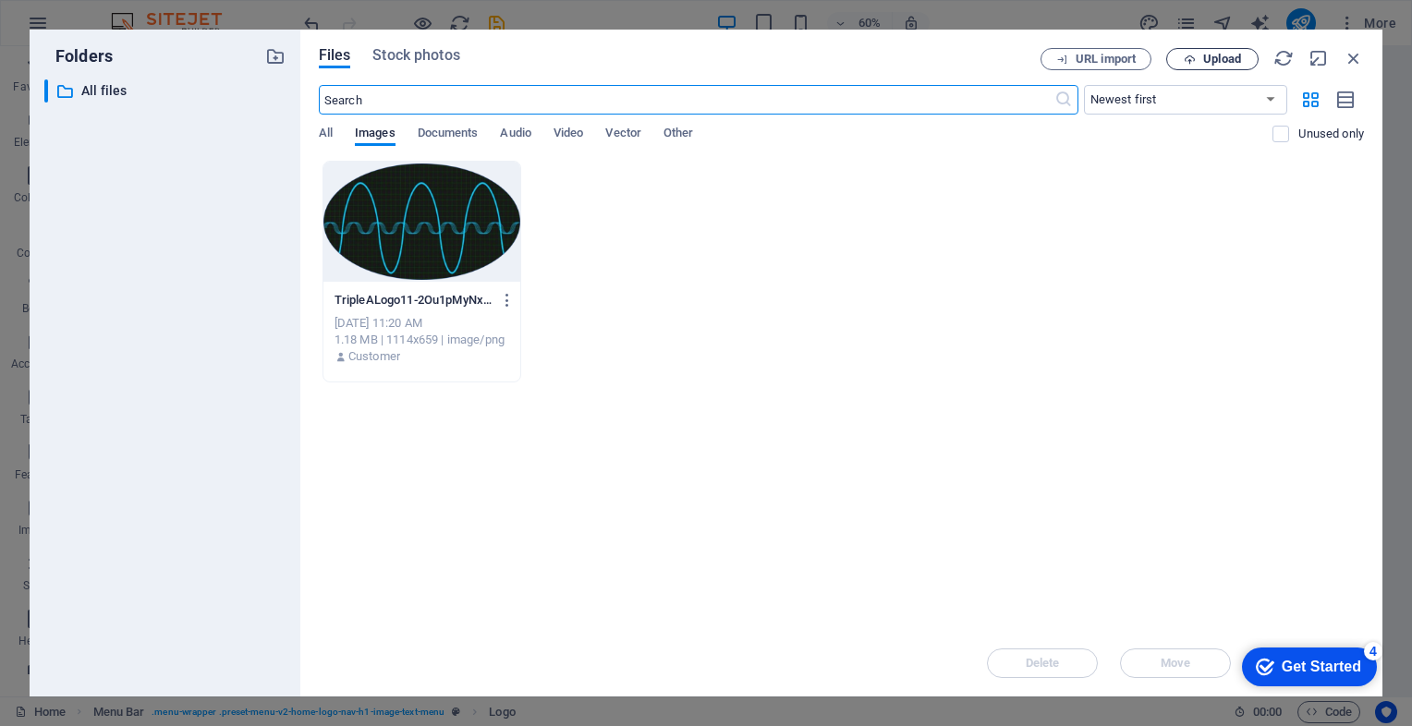
click at [1197, 60] on span "Upload" at bounding box center [1212, 60] width 76 height 12
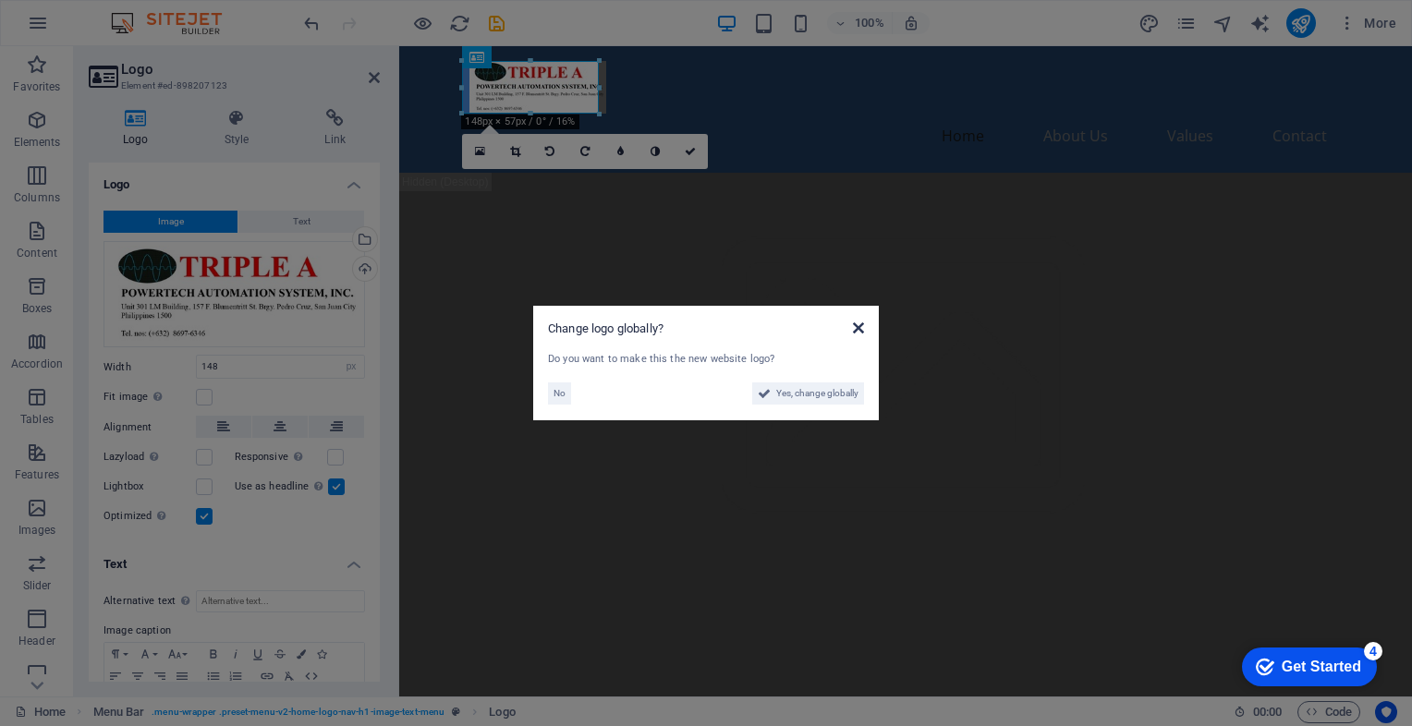
click at [862, 327] on icon at bounding box center [858, 328] width 11 height 15
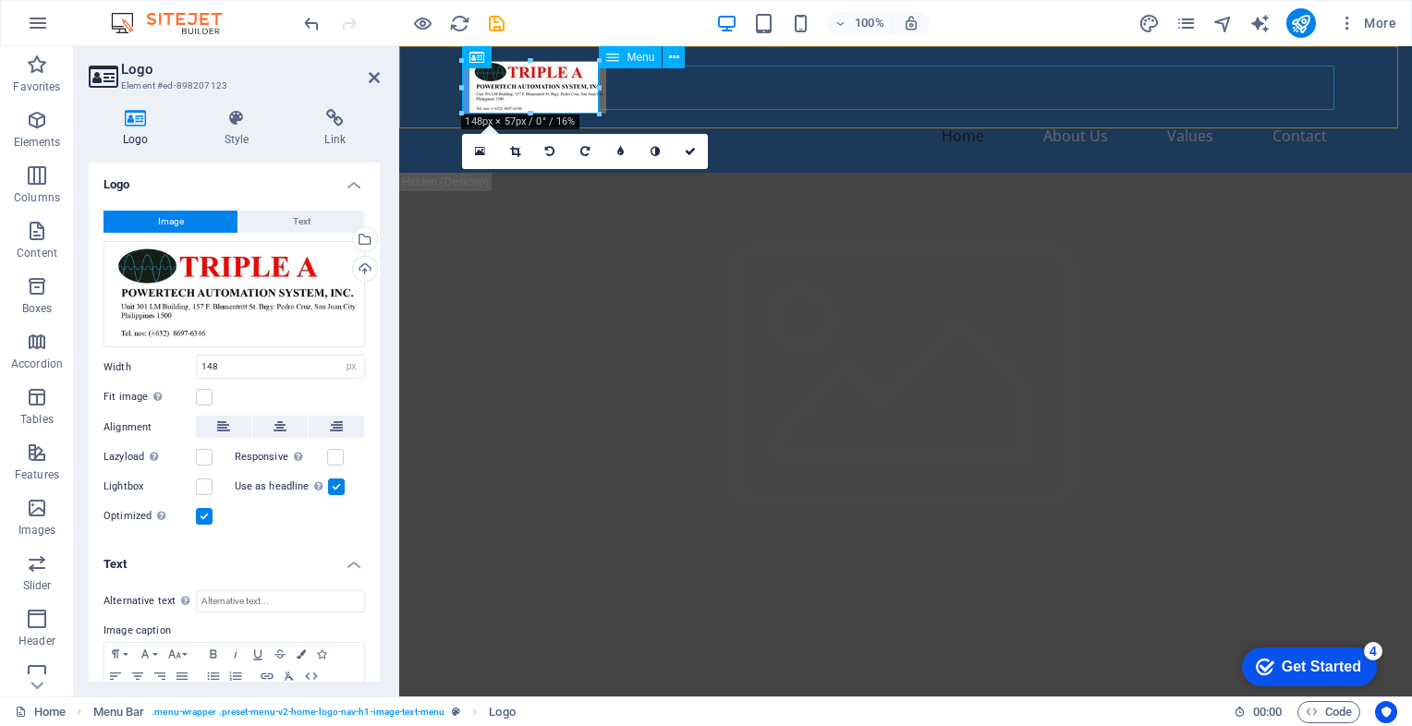
click at [722, 114] on nav "Home About Us Values Contact" at bounding box center [905, 136] width 872 height 44
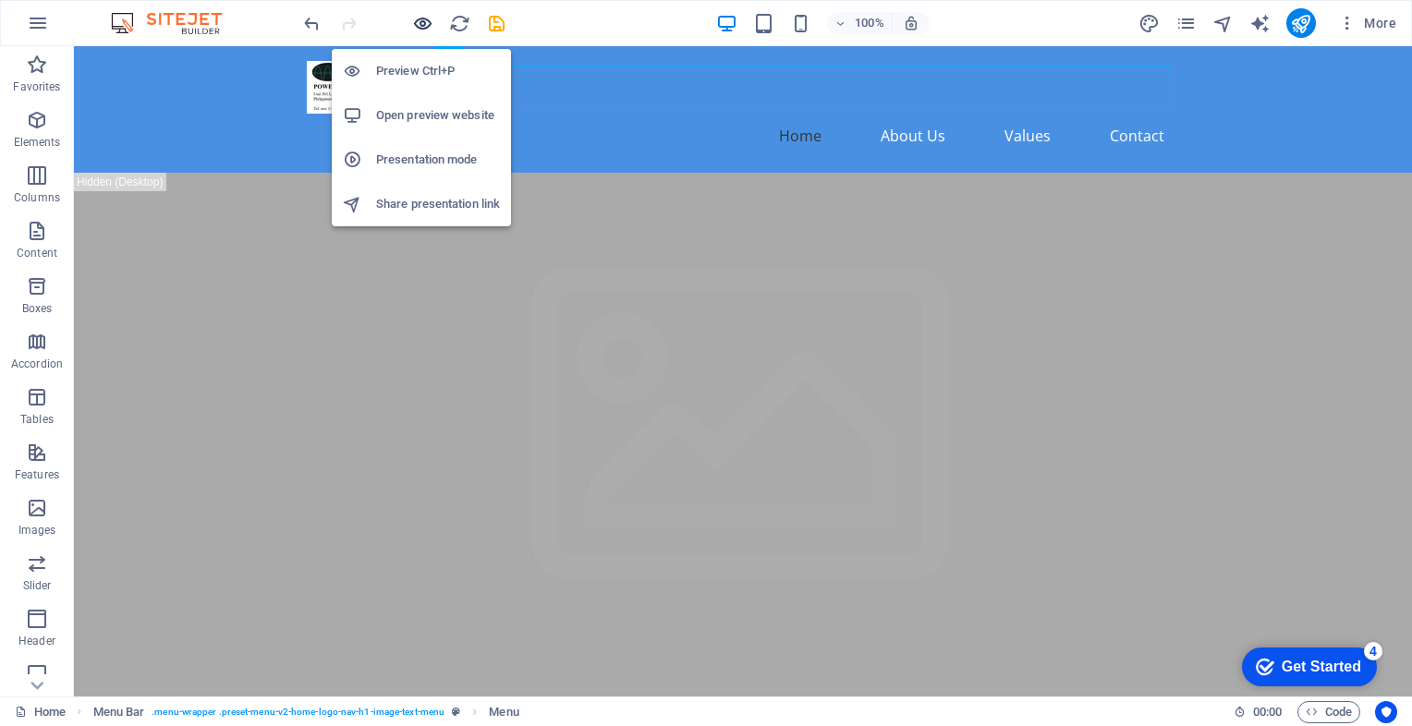
click at [428, 19] on icon "button" at bounding box center [422, 23] width 21 height 21
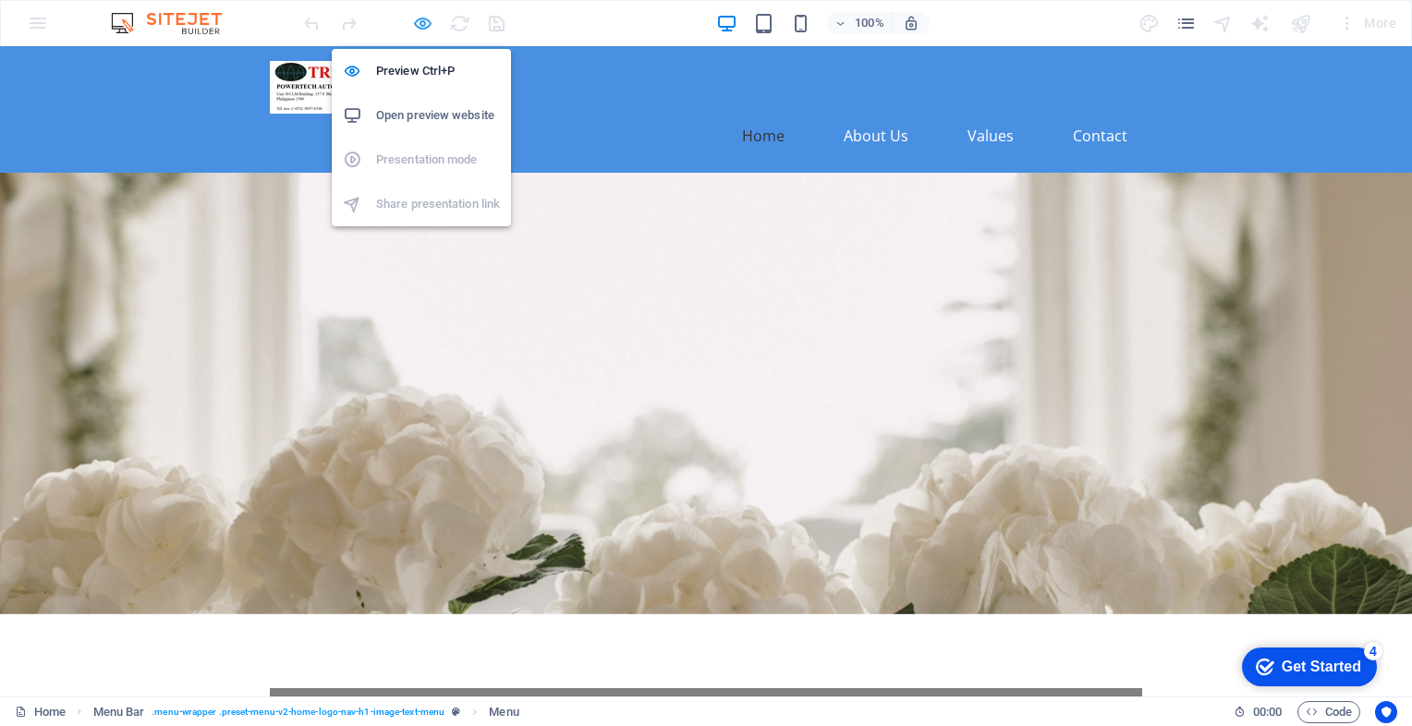
click at [428, 19] on icon "button" at bounding box center [422, 23] width 21 height 21
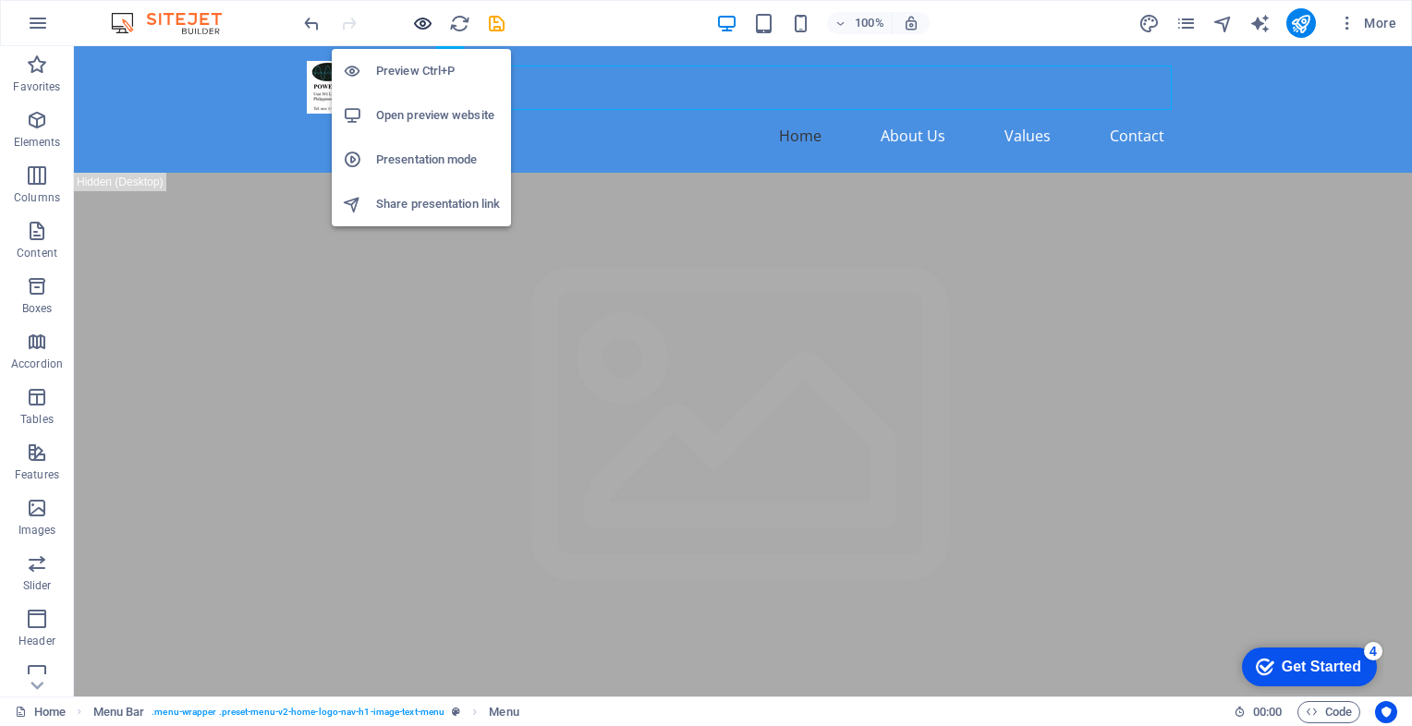
click at [418, 24] on icon "button" at bounding box center [422, 23] width 21 height 21
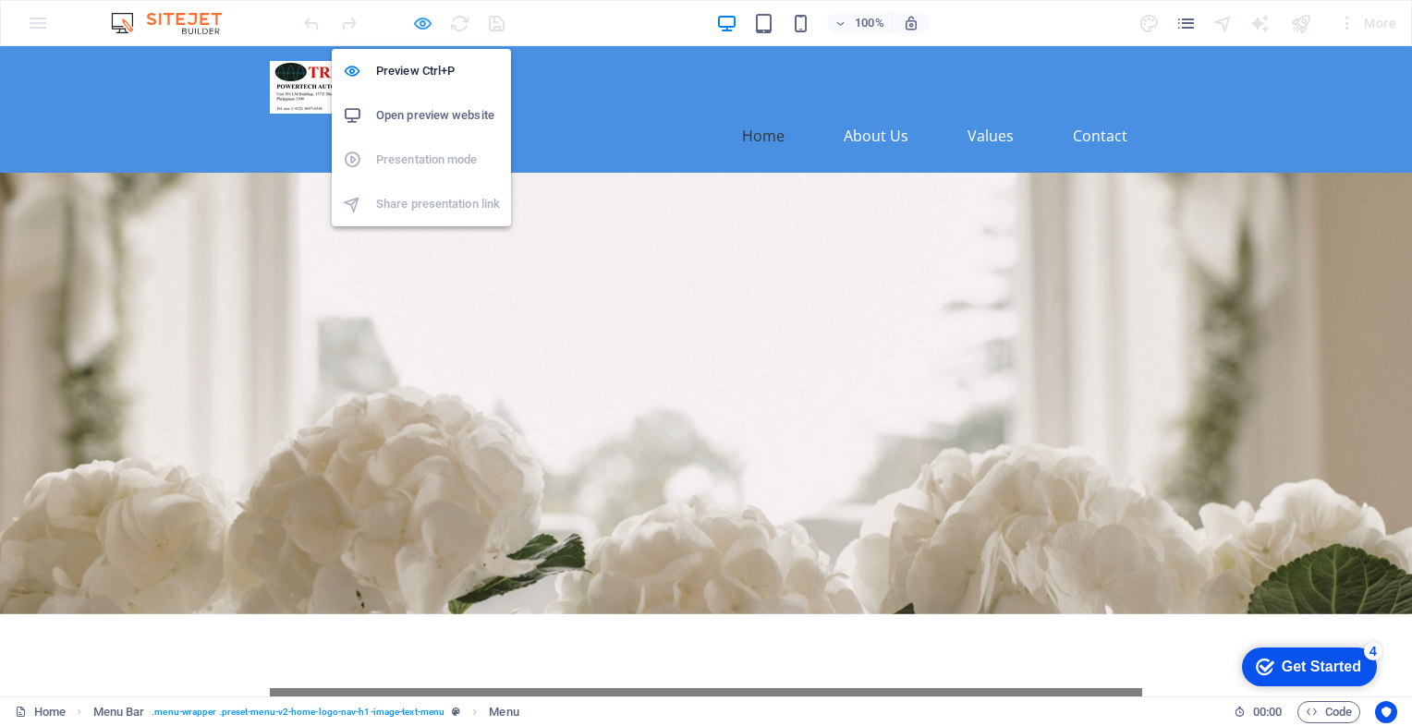
click at [427, 21] on icon "button" at bounding box center [422, 23] width 21 height 21
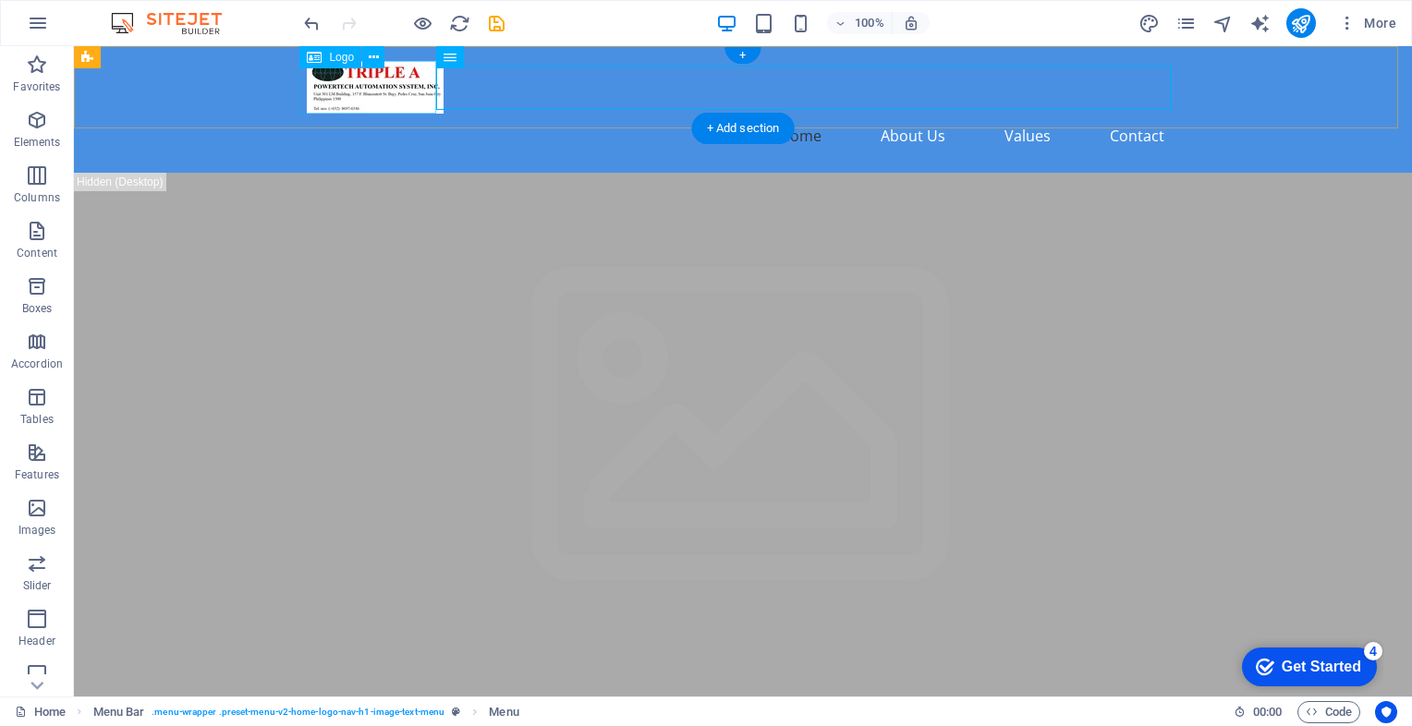
click at [387, 83] on div at bounding box center [743, 87] width 872 height 53
select select "px"
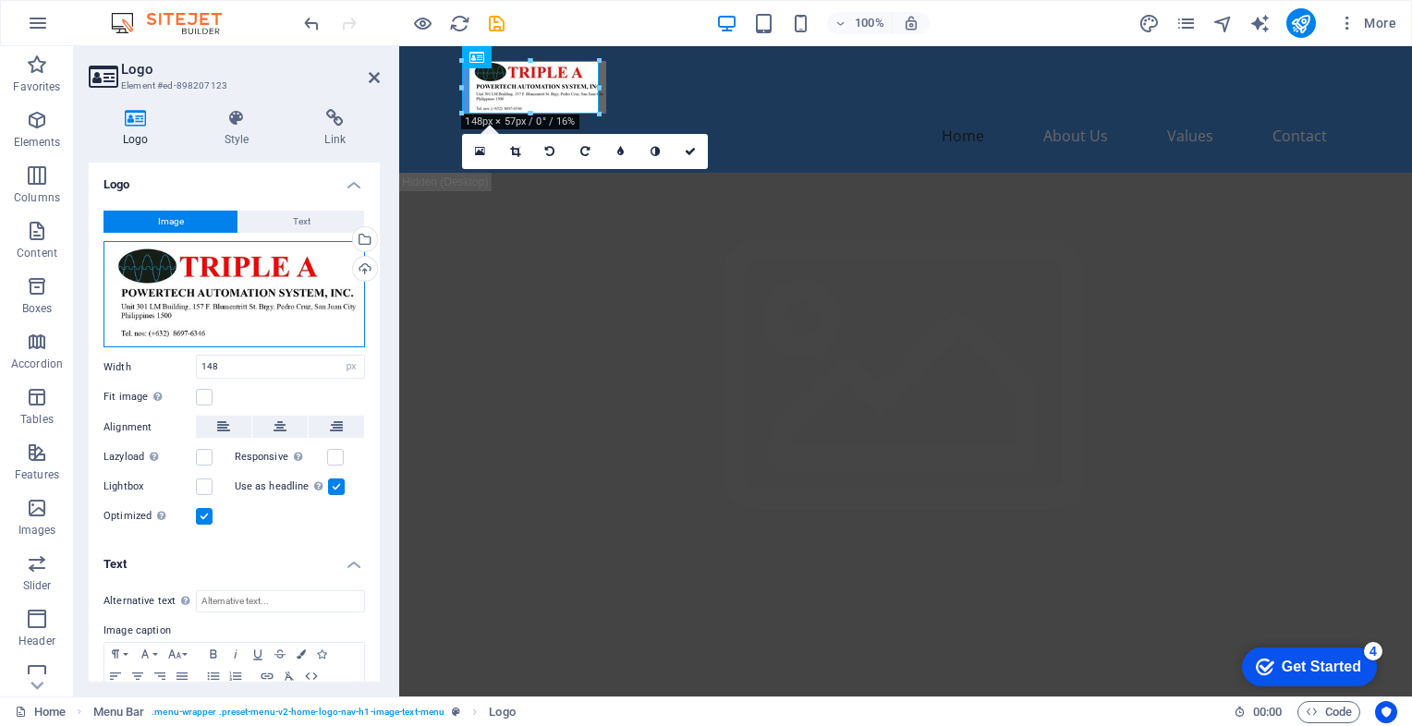
click at [185, 293] on div "Drag files here, click to choose files or select files from Files or our free s…" at bounding box center [233, 294] width 261 height 107
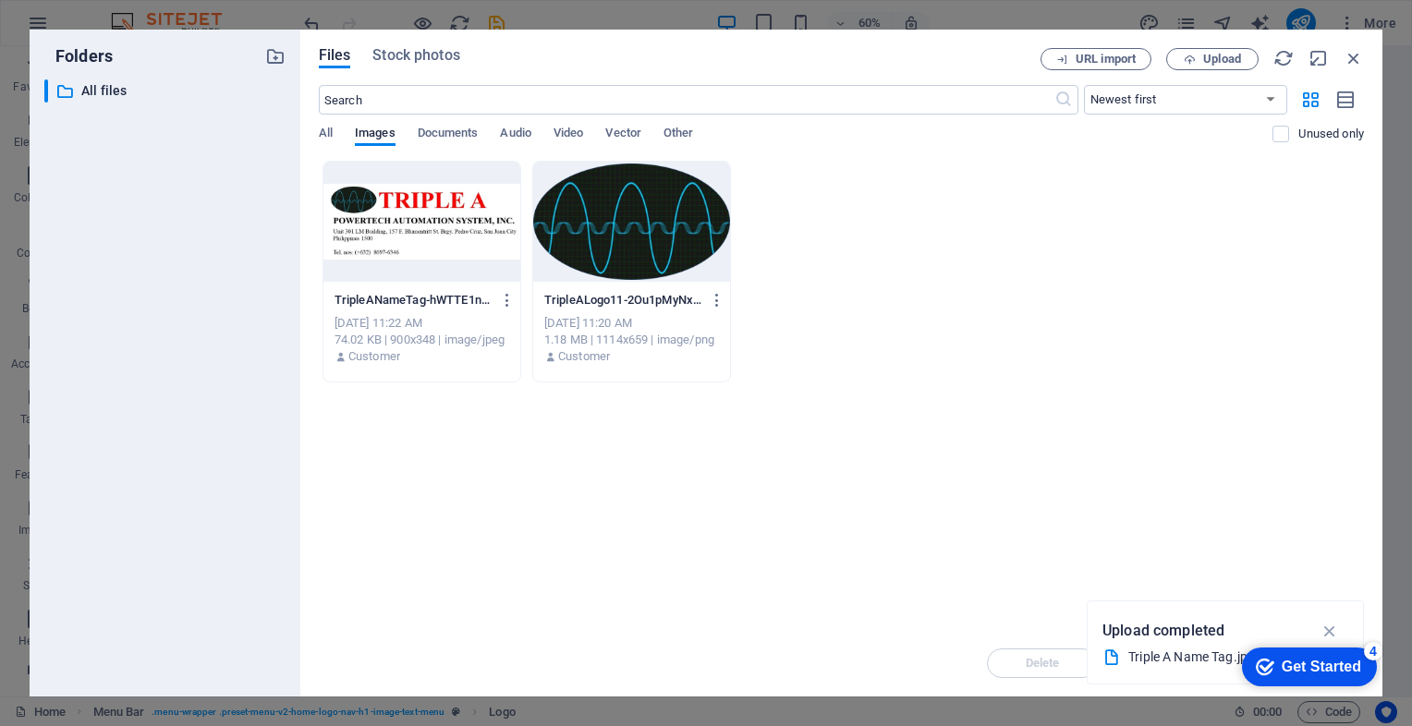
click at [626, 252] on div at bounding box center [631, 222] width 197 height 120
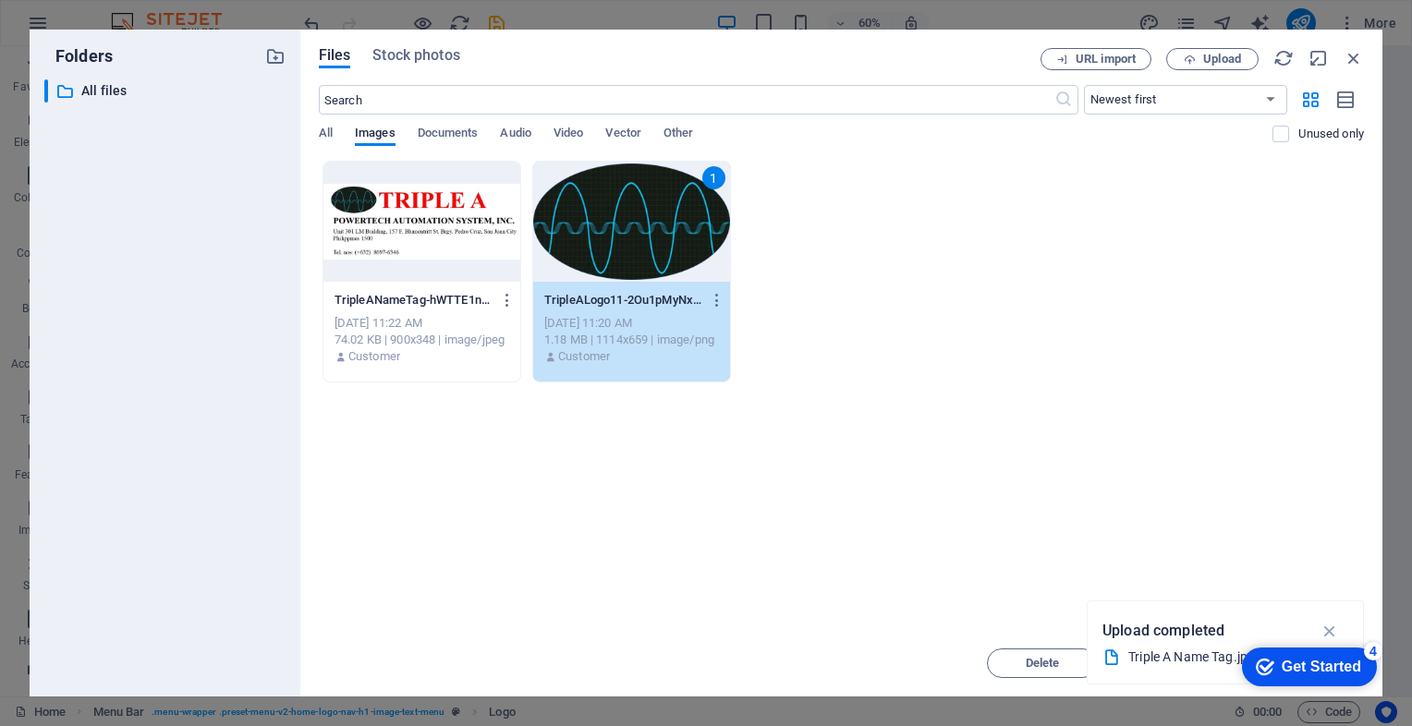
click at [654, 212] on div "1" at bounding box center [631, 222] width 197 height 120
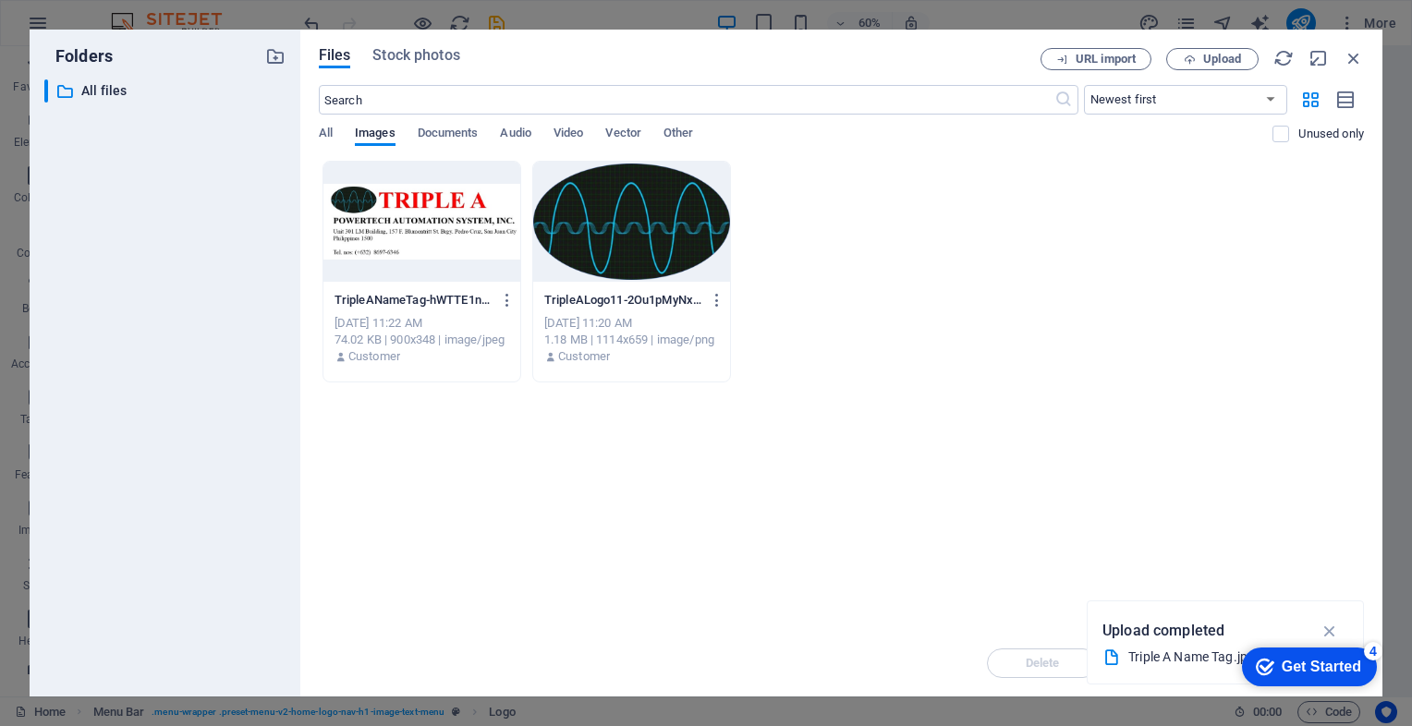
click at [654, 212] on div at bounding box center [631, 222] width 197 height 120
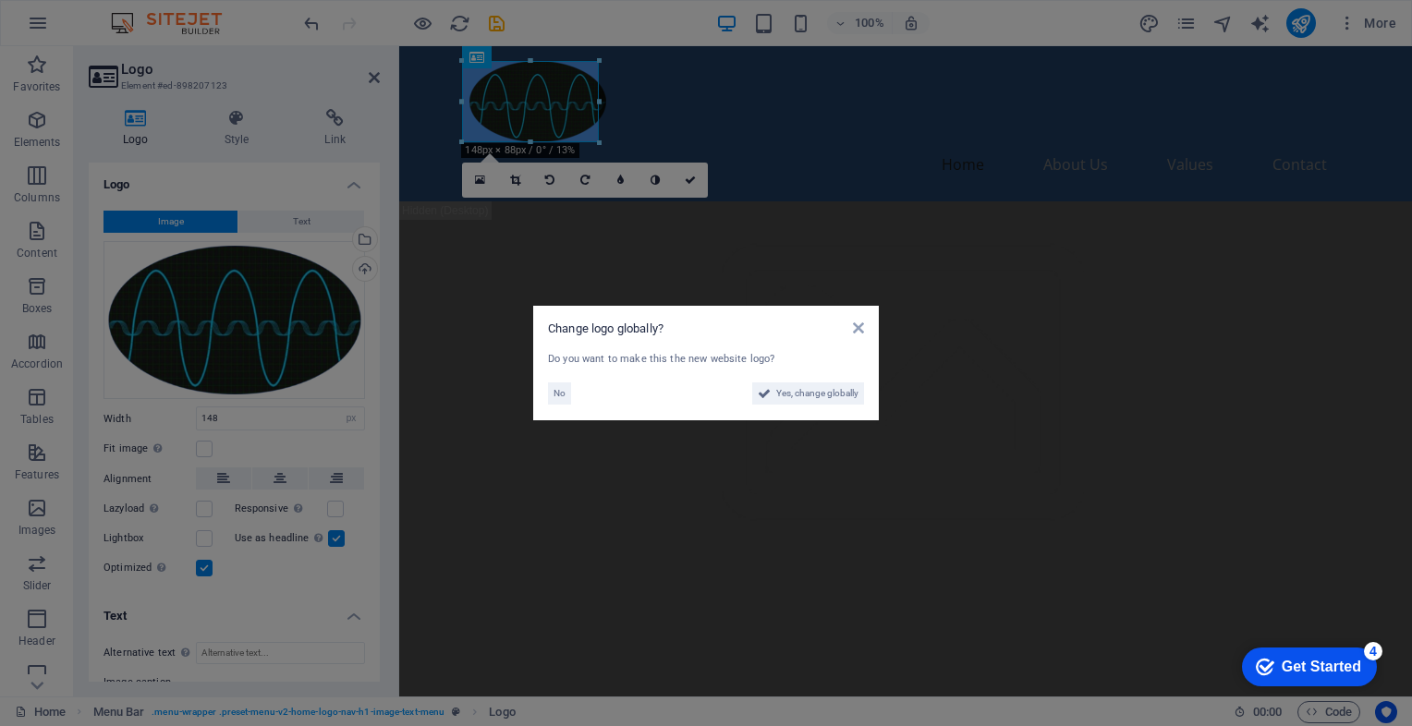
click at [846, 105] on aside "Change logo globally? Do you want to make this the new website logo? No Yes, ch…" at bounding box center [706, 363] width 1412 height 726
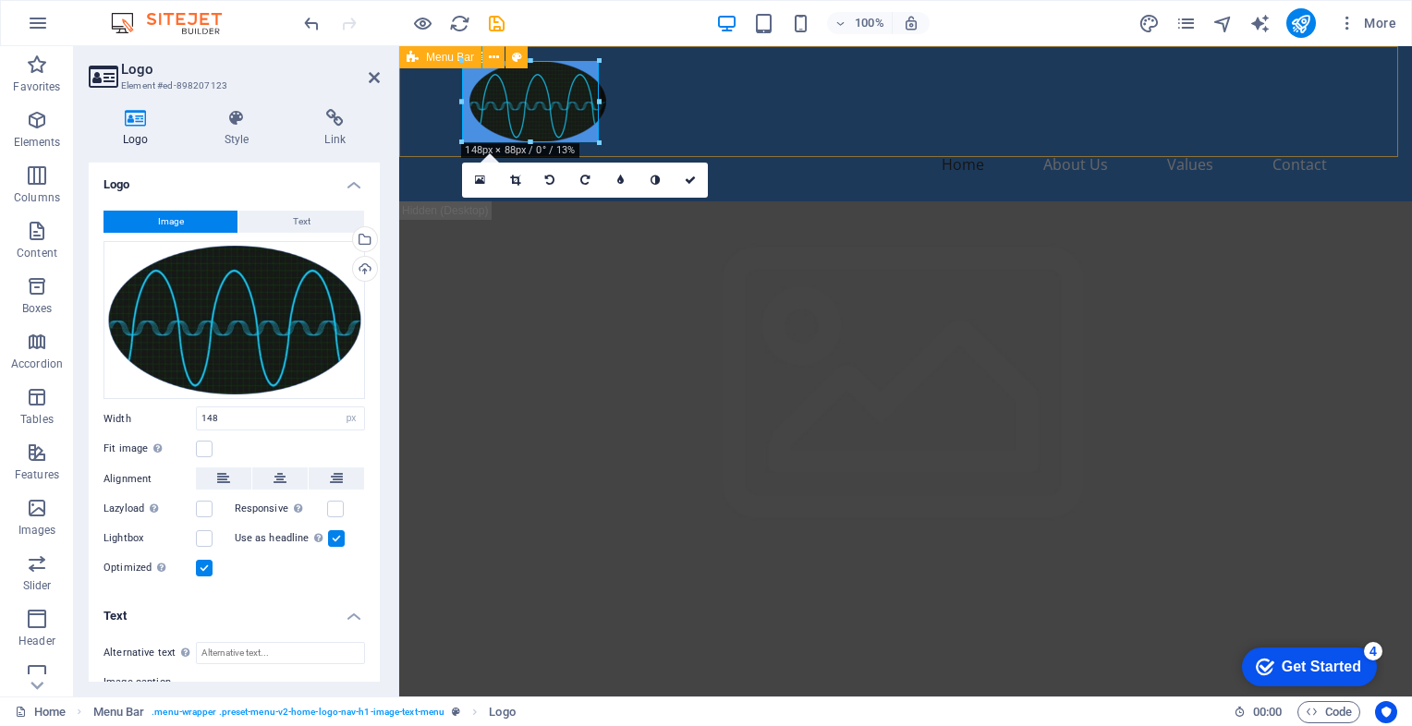
click at [823, 146] on div "Home About Us Values Contact" at bounding box center [905, 123] width 1013 height 155
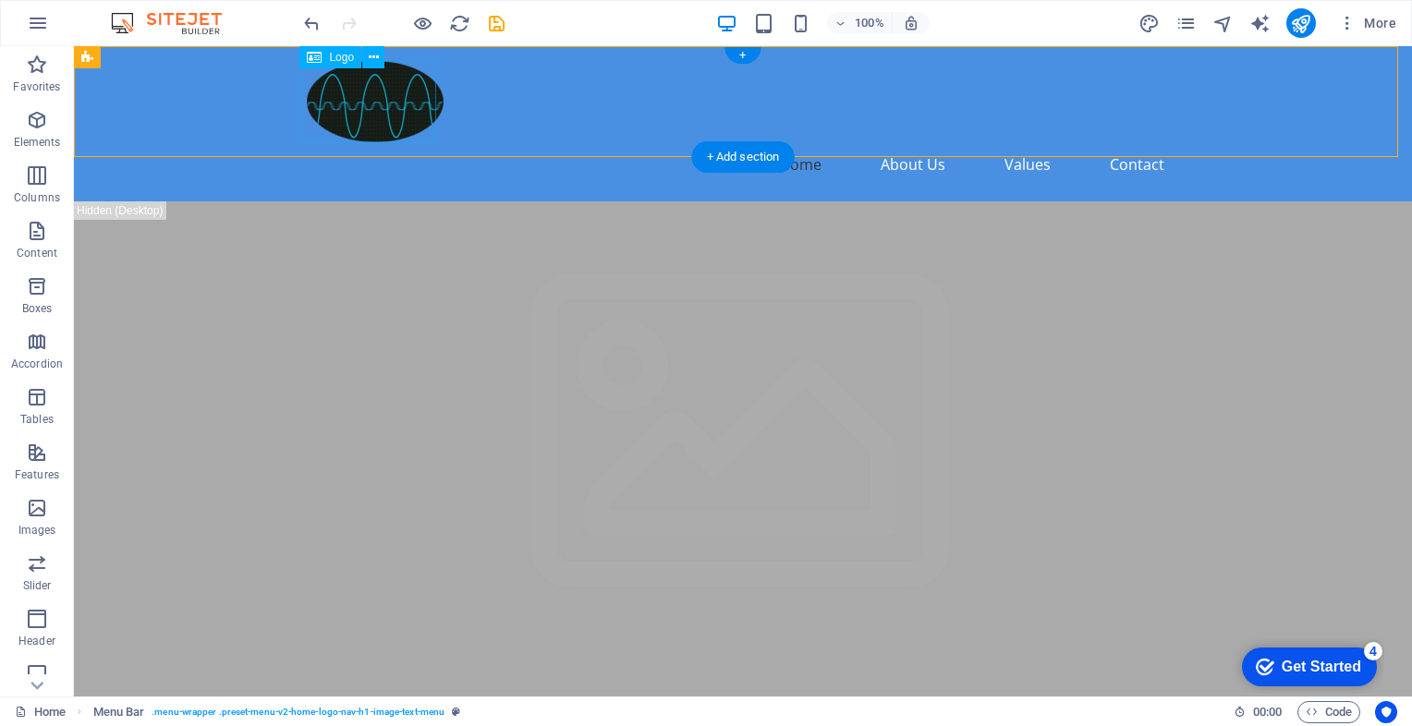
click at [382, 113] on div at bounding box center [743, 101] width 872 height 81
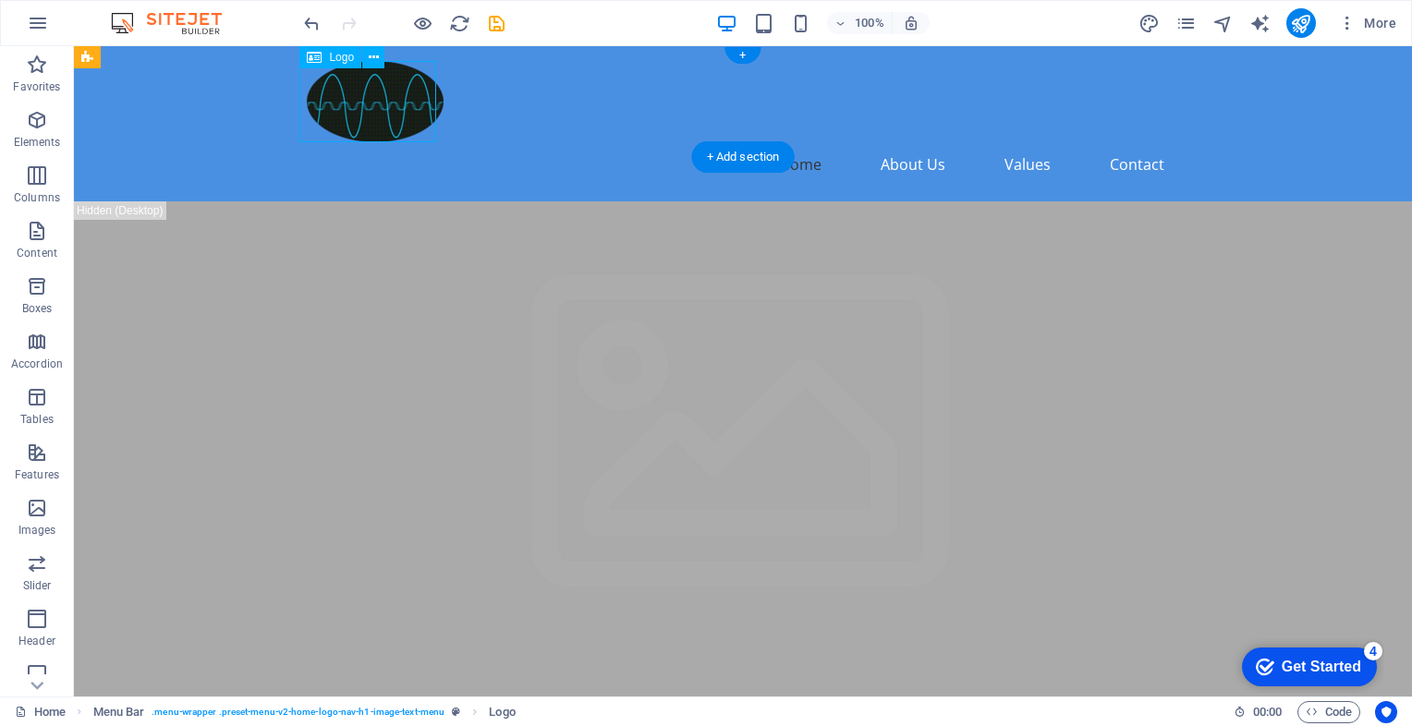
click at [382, 112] on div at bounding box center [743, 101] width 872 height 81
select select "px"
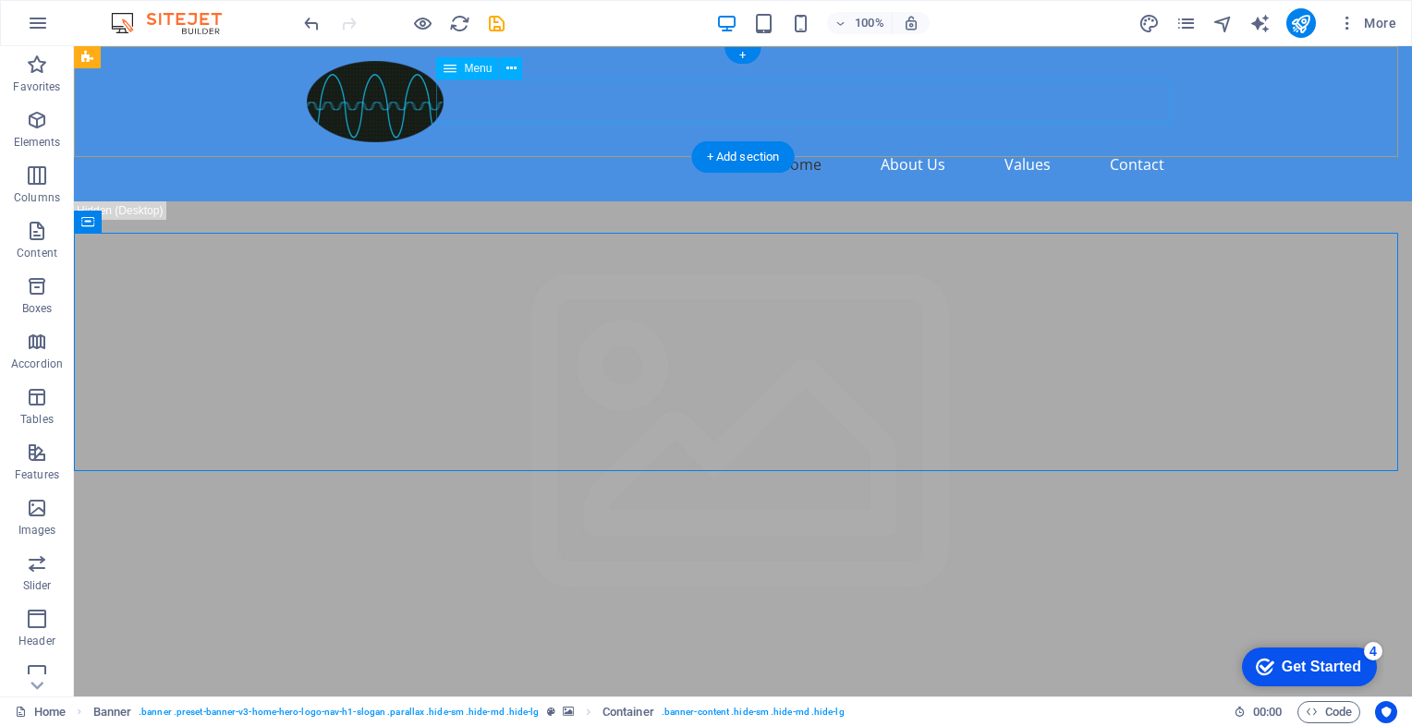
click at [905, 142] on nav "Home About Us Values Contact" at bounding box center [743, 164] width 872 height 44
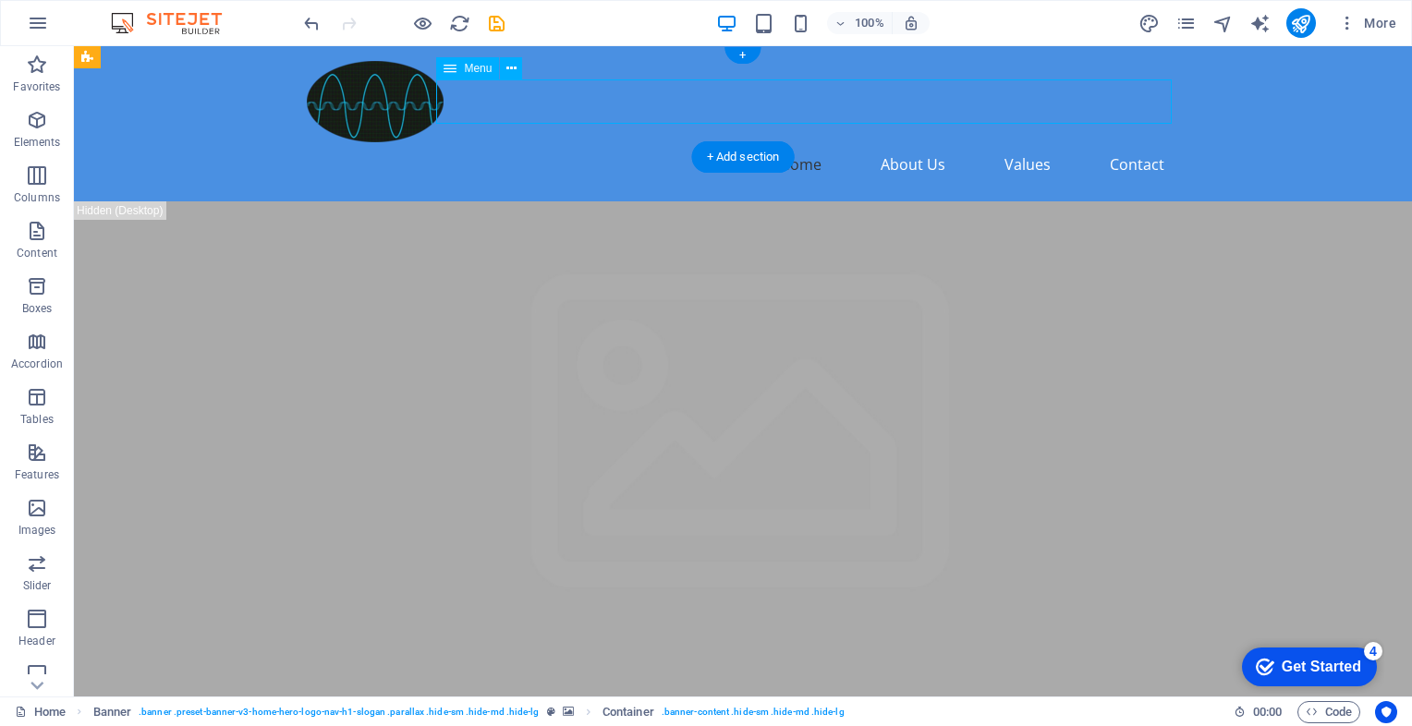
click at [905, 142] on nav "Home About Us Values Contact" at bounding box center [743, 164] width 872 height 44
select select
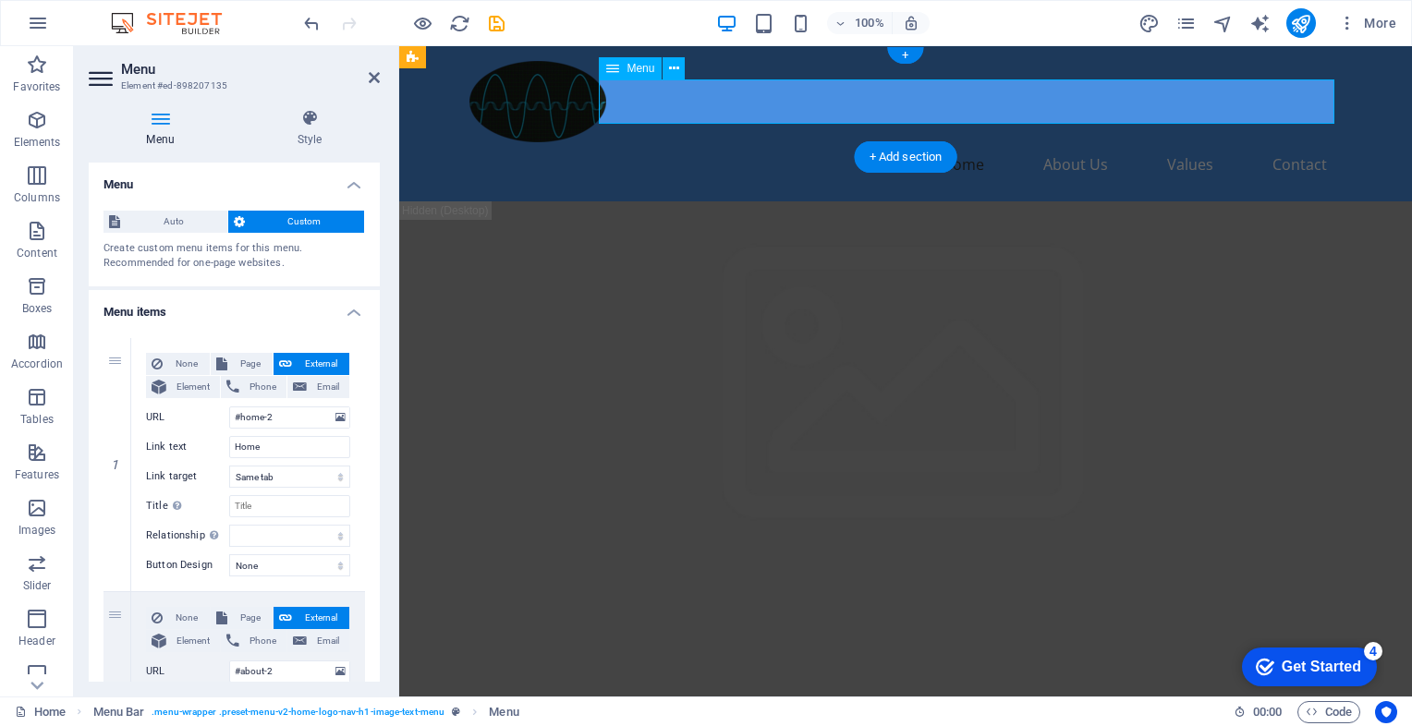
click at [1197, 142] on nav "Home About Us Values Contact" at bounding box center [905, 164] width 872 height 44
click at [376, 74] on icon at bounding box center [374, 77] width 11 height 15
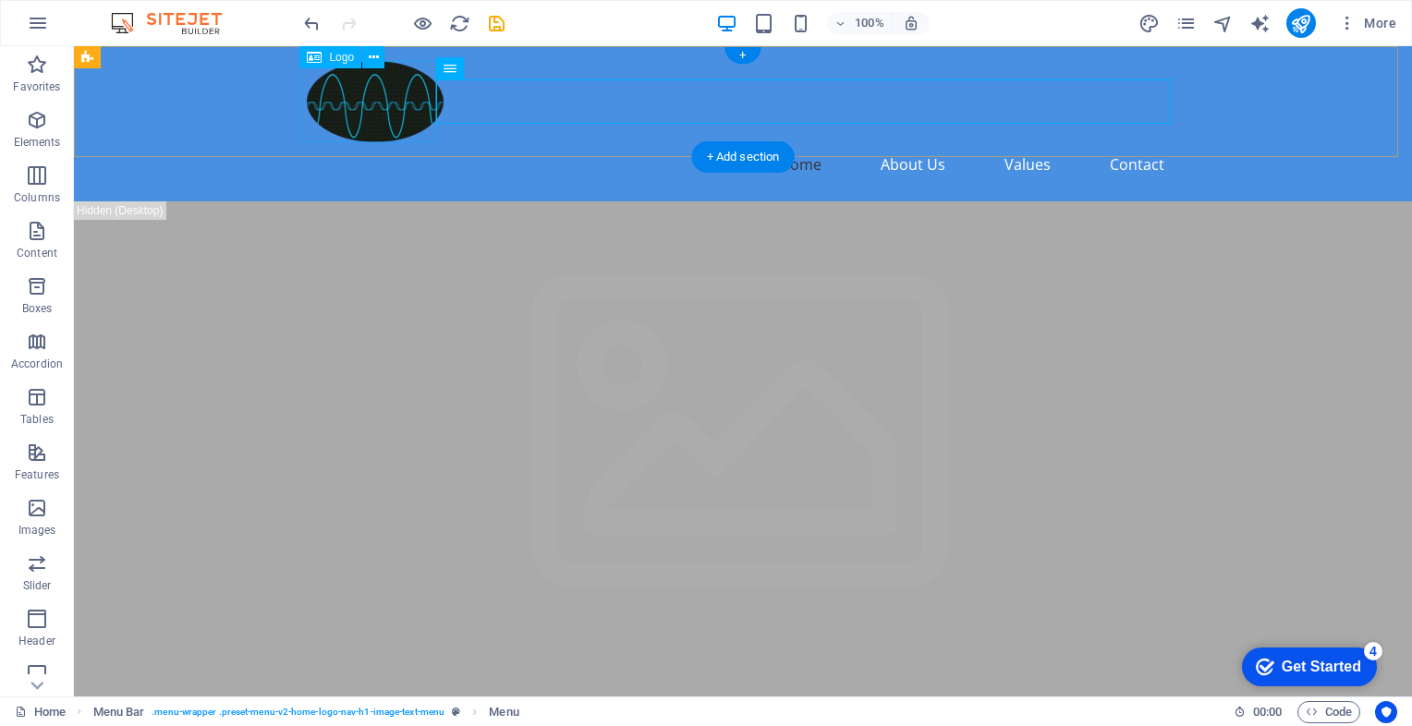
click at [327, 95] on div at bounding box center [743, 101] width 872 height 81
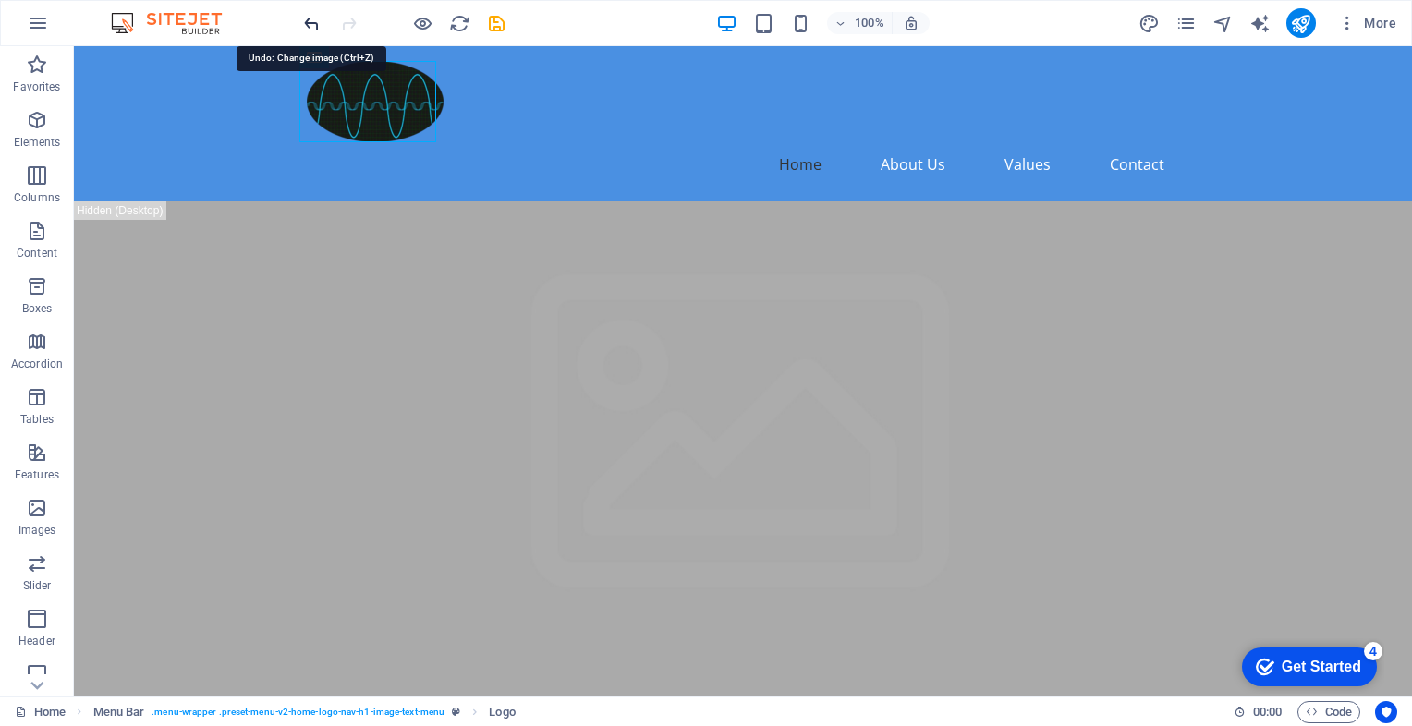
click at [311, 24] on icon "undo" at bounding box center [311, 23] width 21 height 21
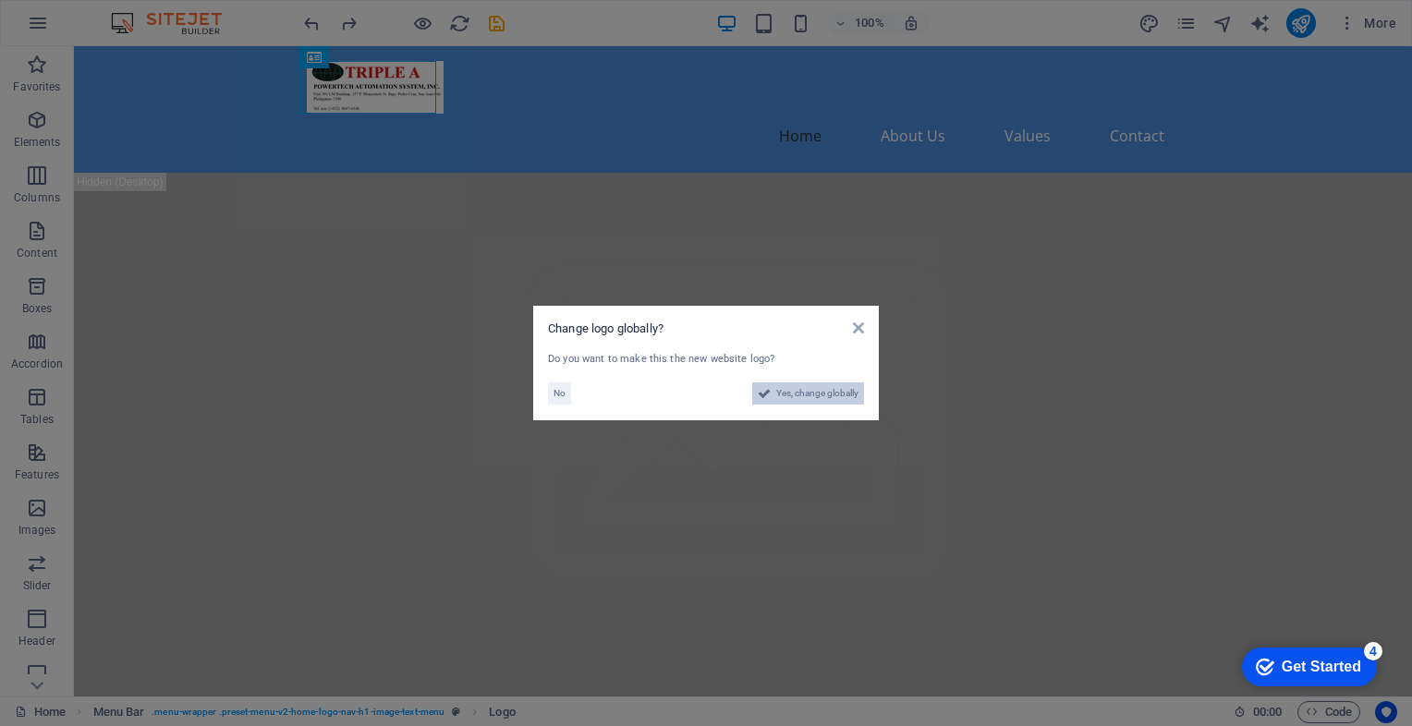
click at [806, 394] on span "Yes, change globally" at bounding box center [817, 394] width 82 height 22
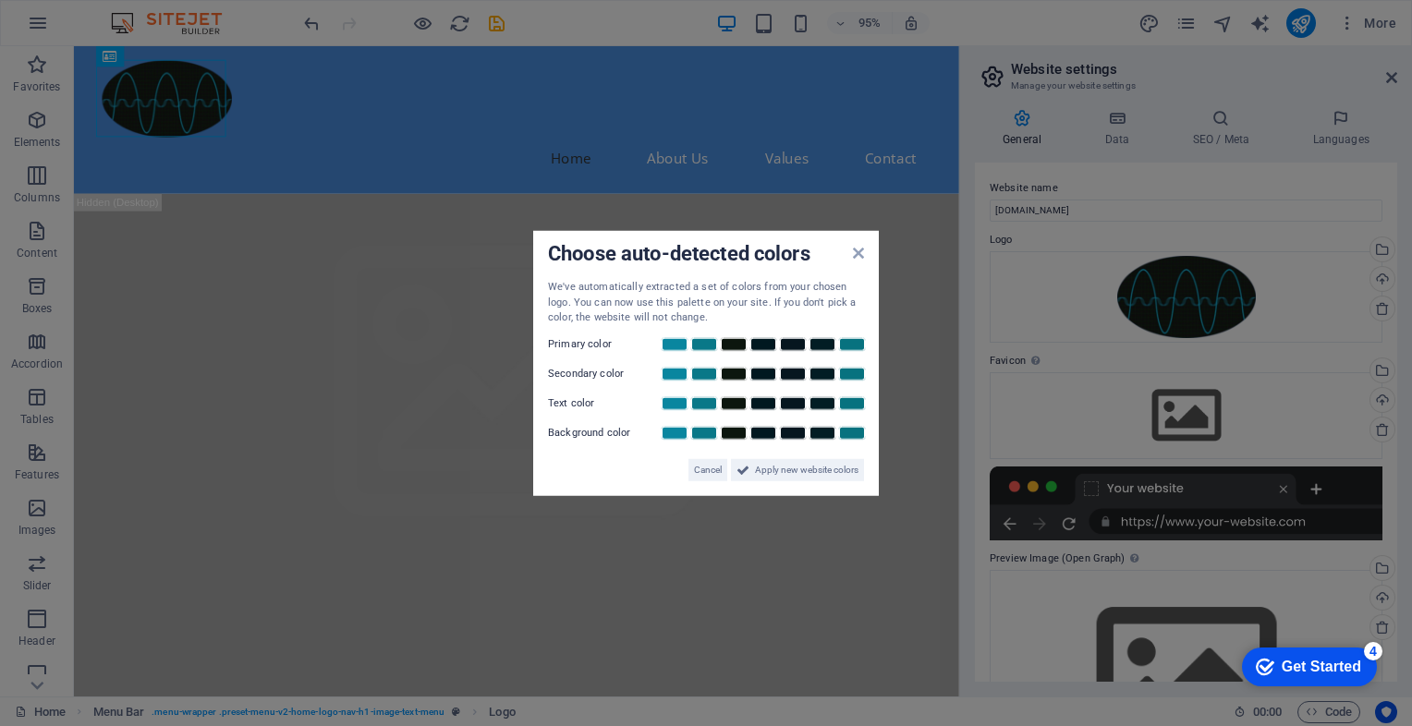
click at [321, 25] on aside "Choose auto-detected colors We've automatically extracted a set of colors from …" at bounding box center [706, 363] width 1412 height 726
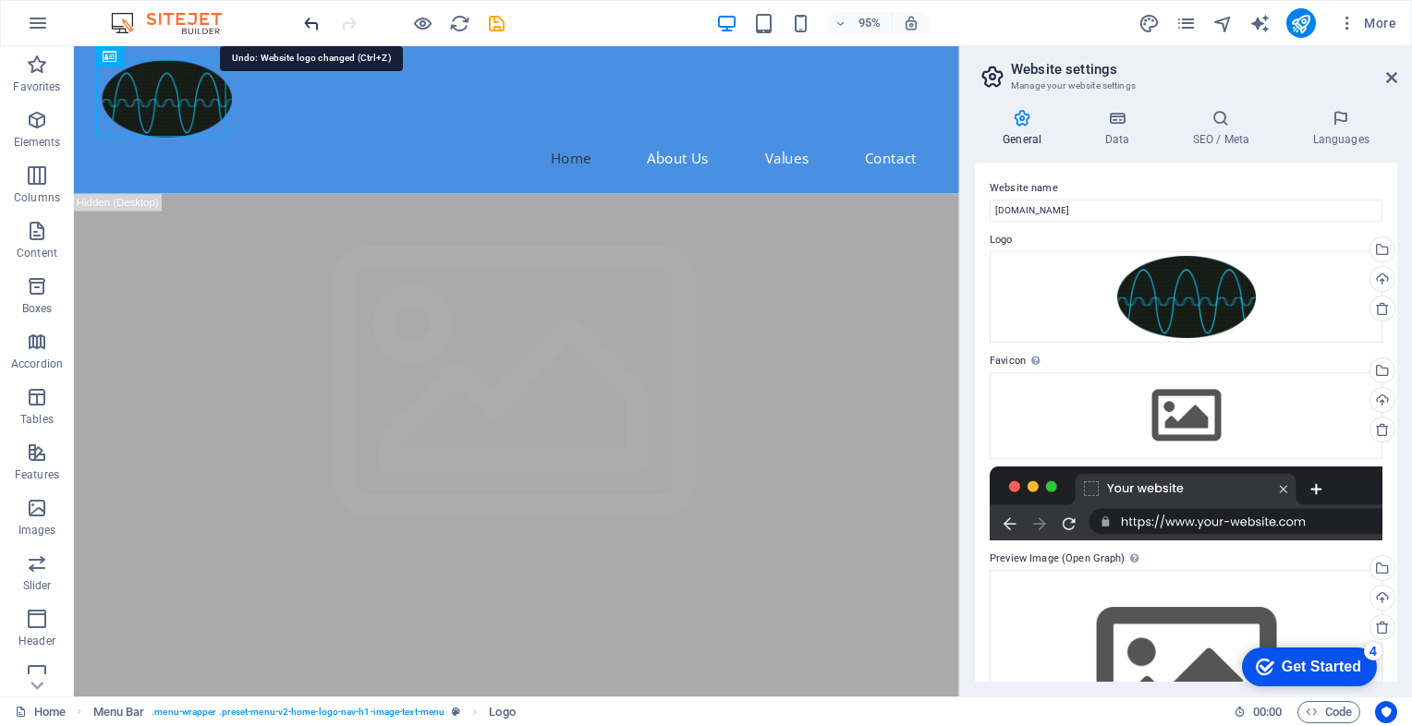
click at [315, 24] on icon "undo" at bounding box center [311, 23] width 21 height 21
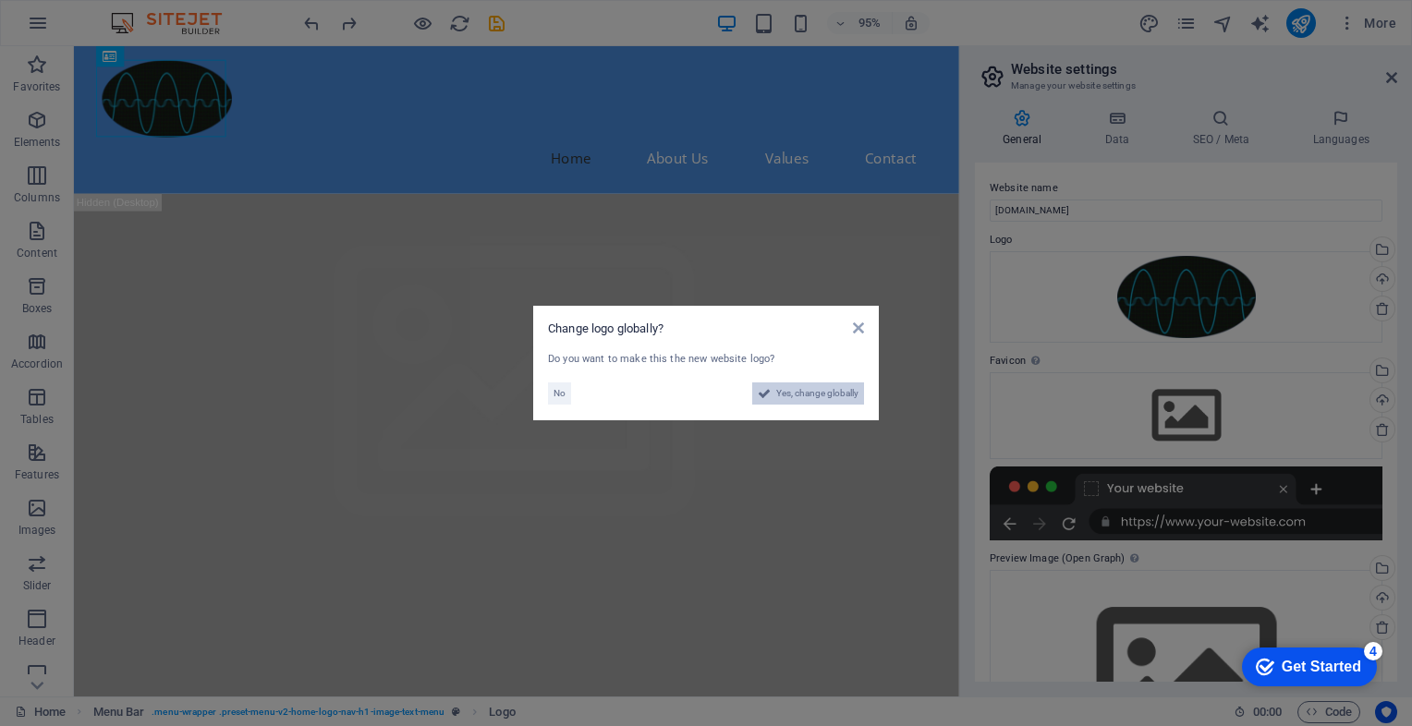
click at [795, 392] on span "Yes, change globally" at bounding box center [817, 394] width 82 height 22
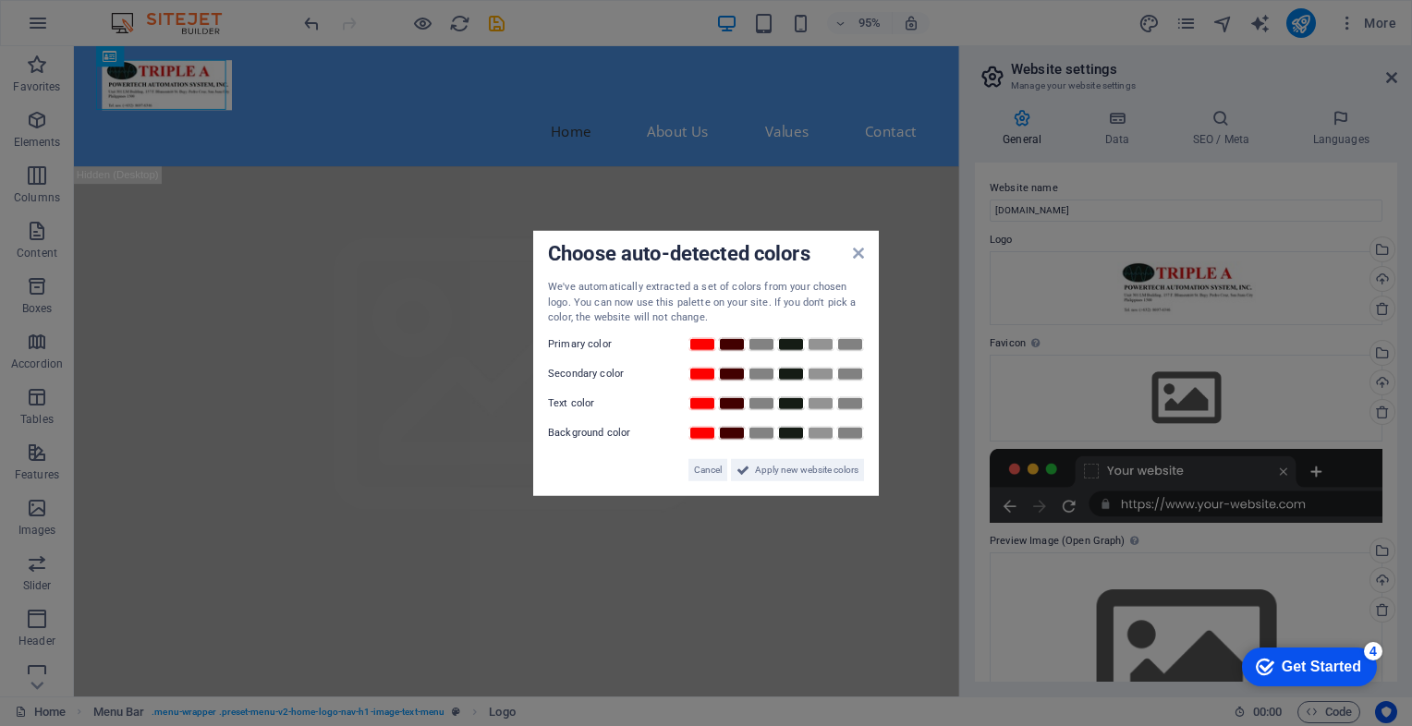
click at [309, 22] on aside "Choose auto-detected colors We've automatically extracted a set of colors from …" at bounding box center [706, 363] width 1412 height 726
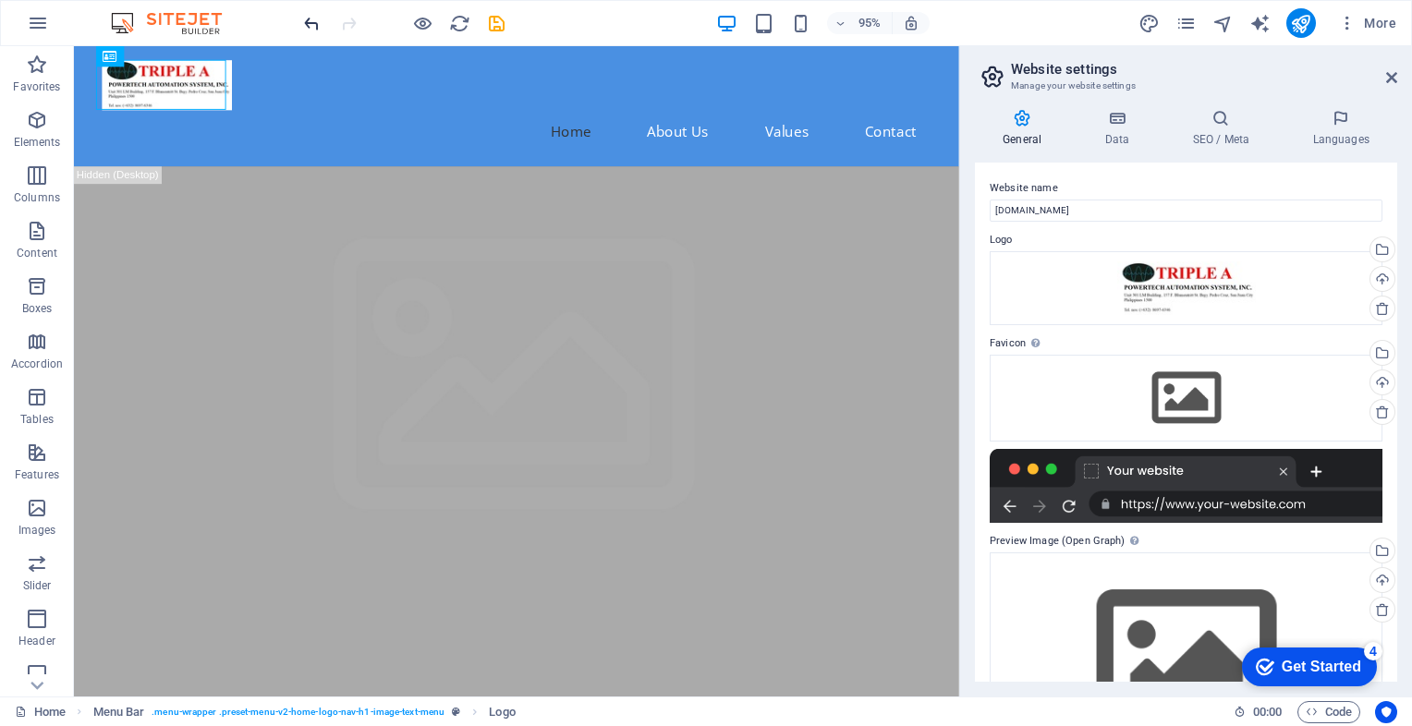
click at [305, 20] on icon "undo" at bounding box center [311, 23] width 21 height 21
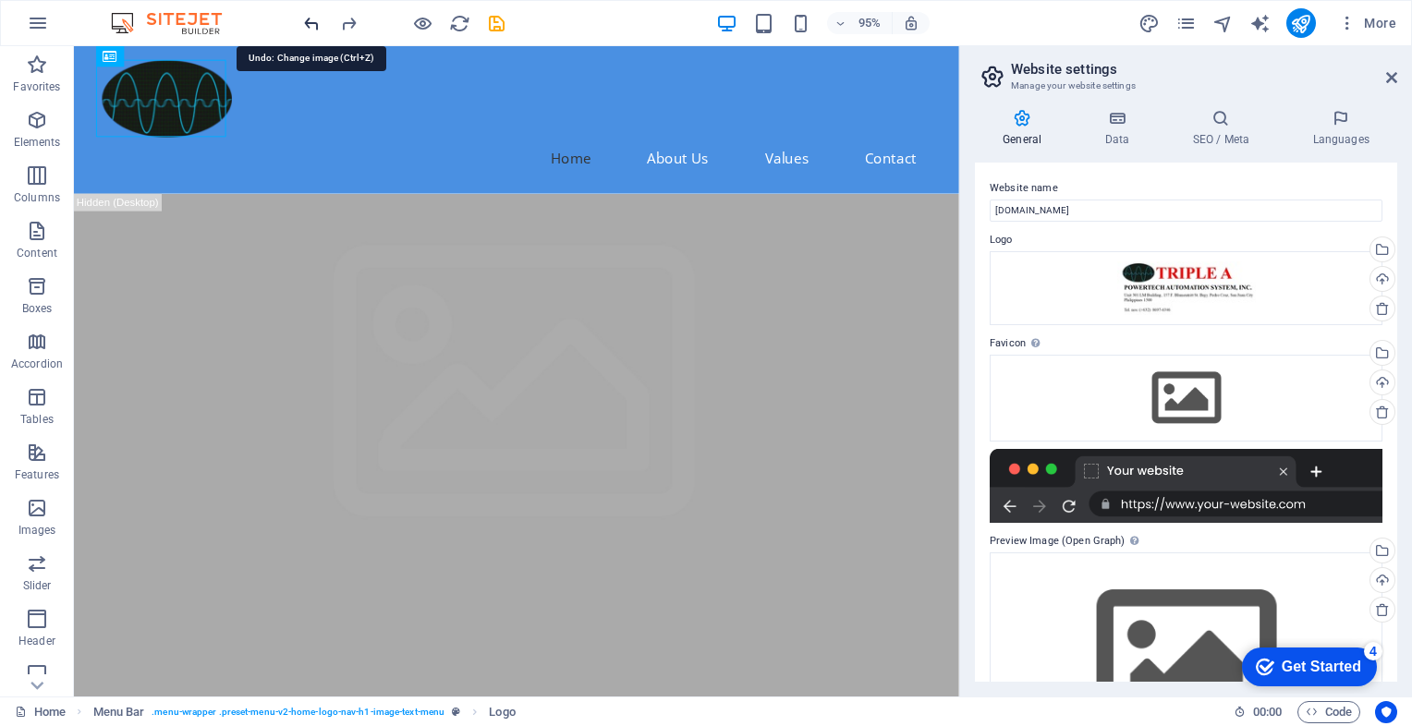
click at [308, 20] on icon "undo" at bounding box center [311, 23] width 21 height 21
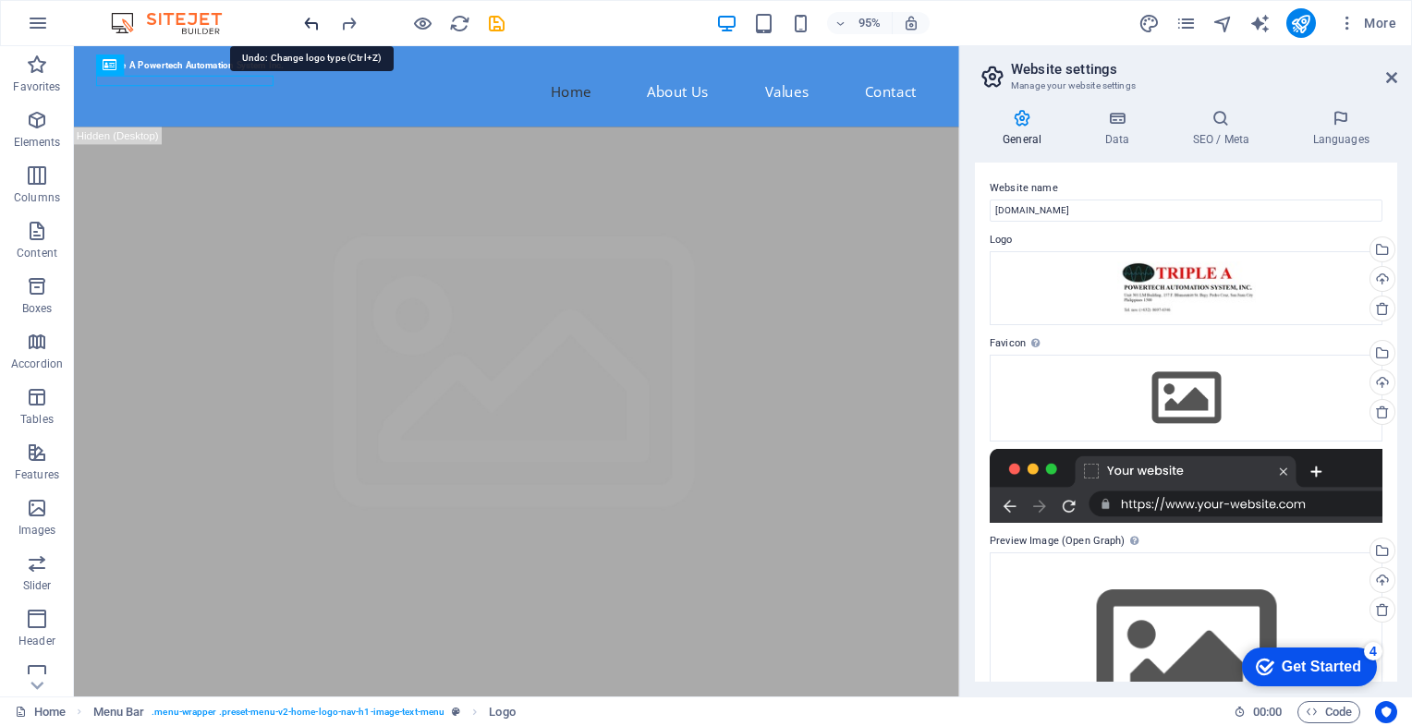
click at [308, 20] on icon "undo" at bounding box center [311, 23] width 21 height 21
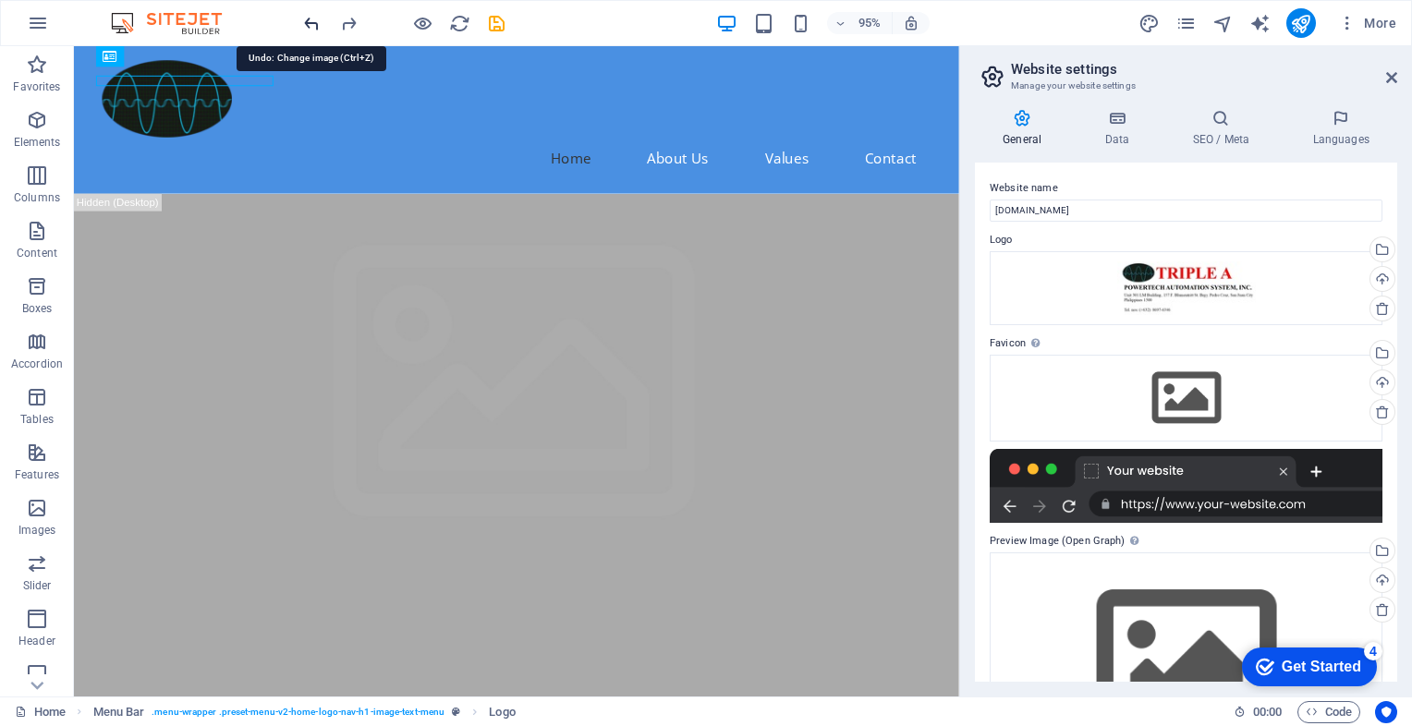
click at [308, 20] on icon "undo" at bounding box center [311, 23] width 21 height 21
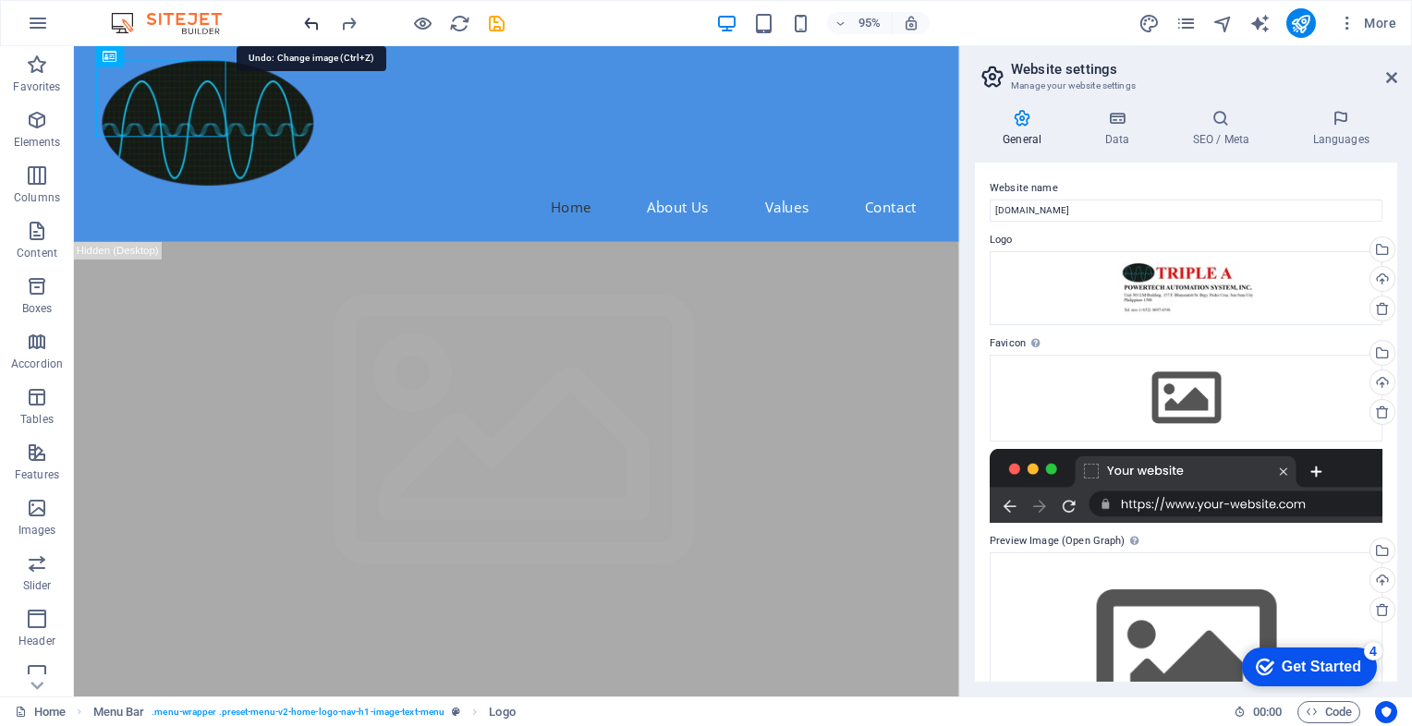
click at [308, 20] on icon "undo" at bounding box center [311, 23] width 21 height 21
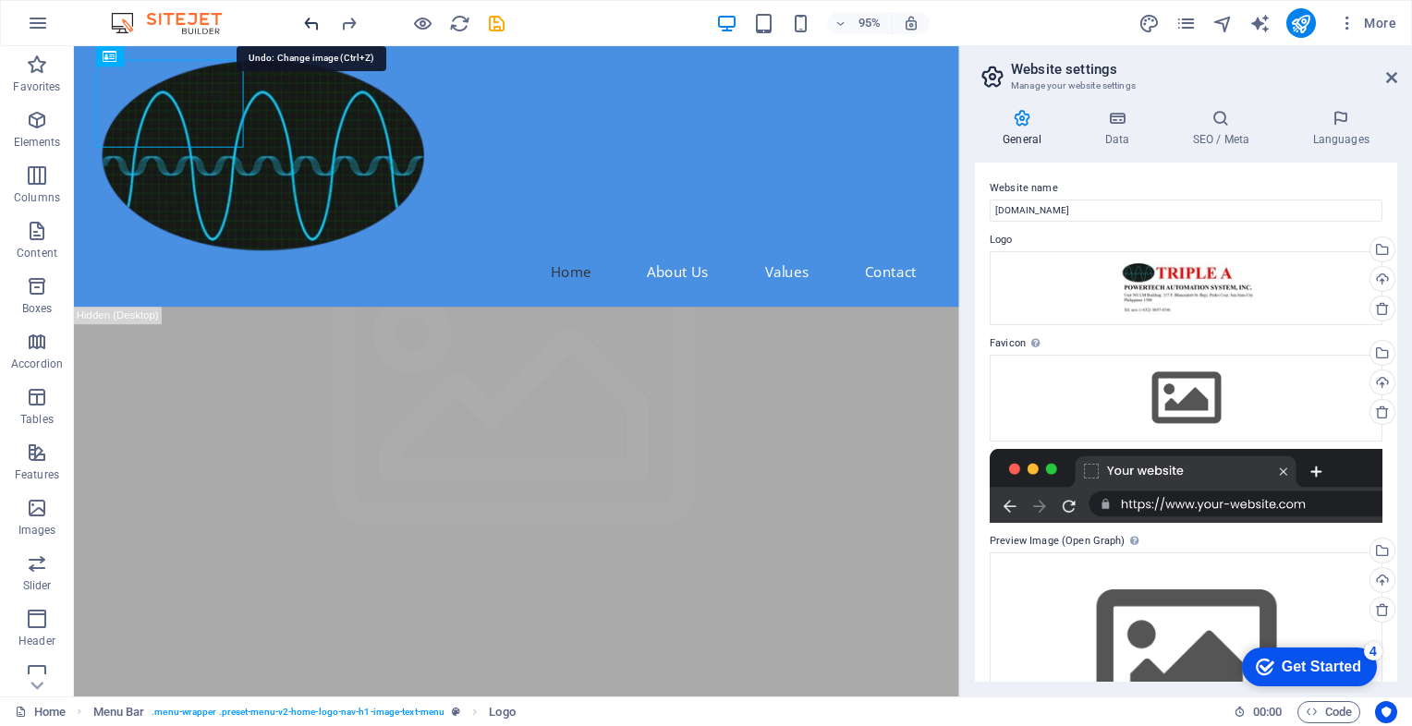
click at [308, 20] on icon "undo" at bounding box center [311, 23] width 21 height 21
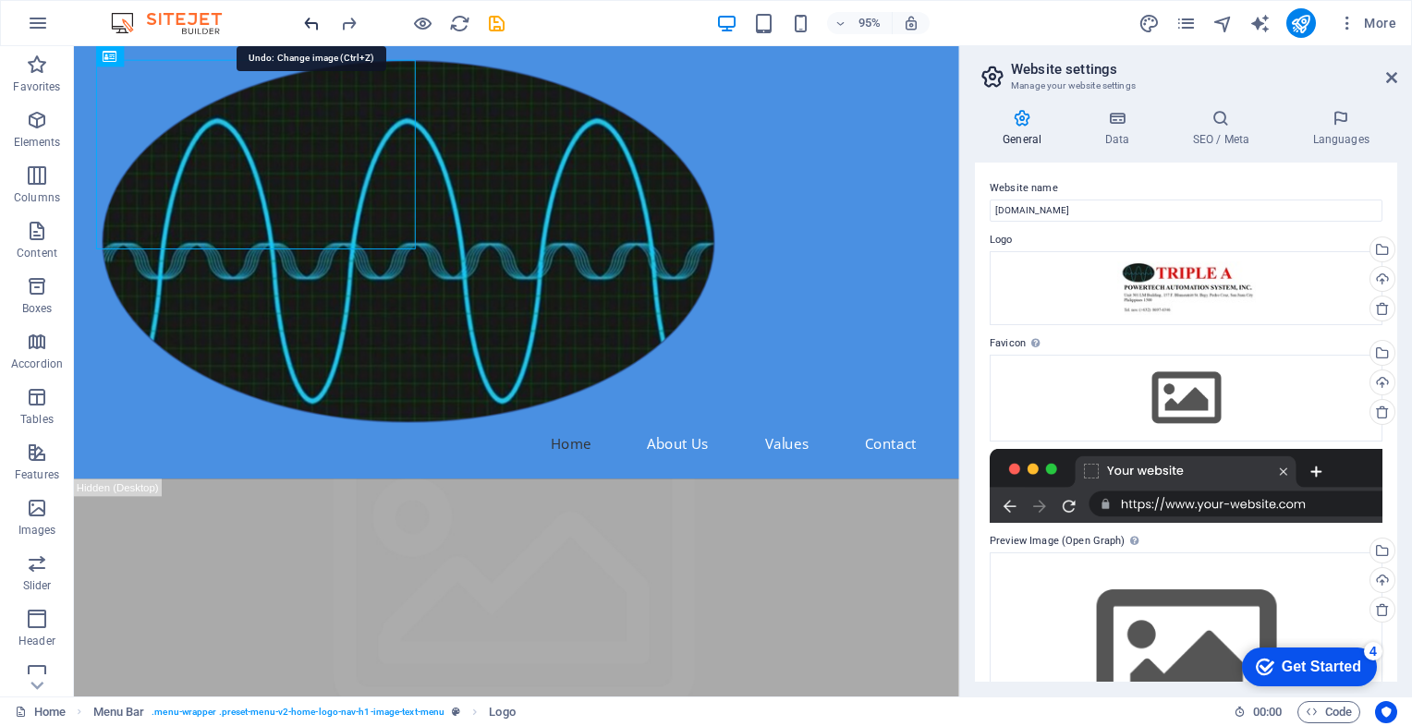
click at [308, 20] on icon "undo" at bounding box center [311, 23] width 21 height 21
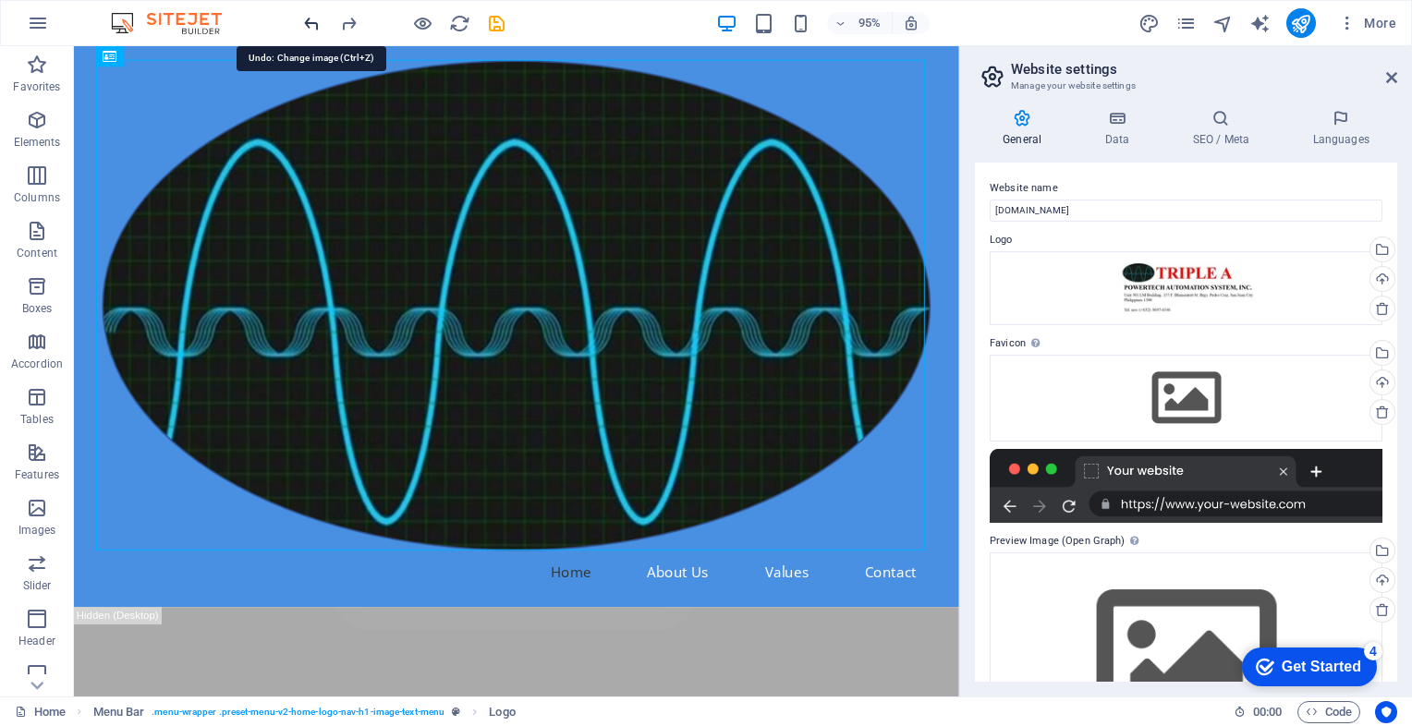
click at [308, 20] on icon "undo" at bounding box center [311, 23] width 21 height 21
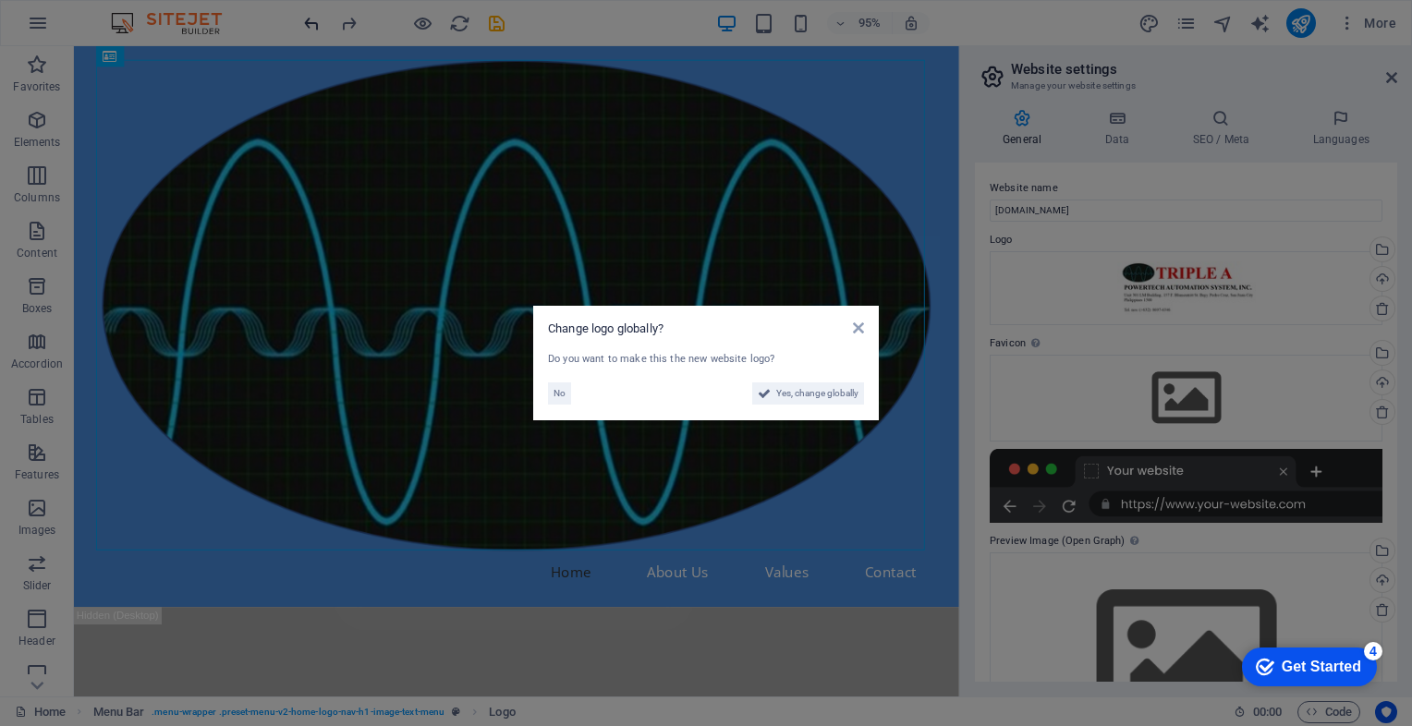
click at [308, 20] on aside "Change logo globally? Do you want to make this the new website logo? No Yes, ch…" at bounding box center [706, 363] width 1412 height 726
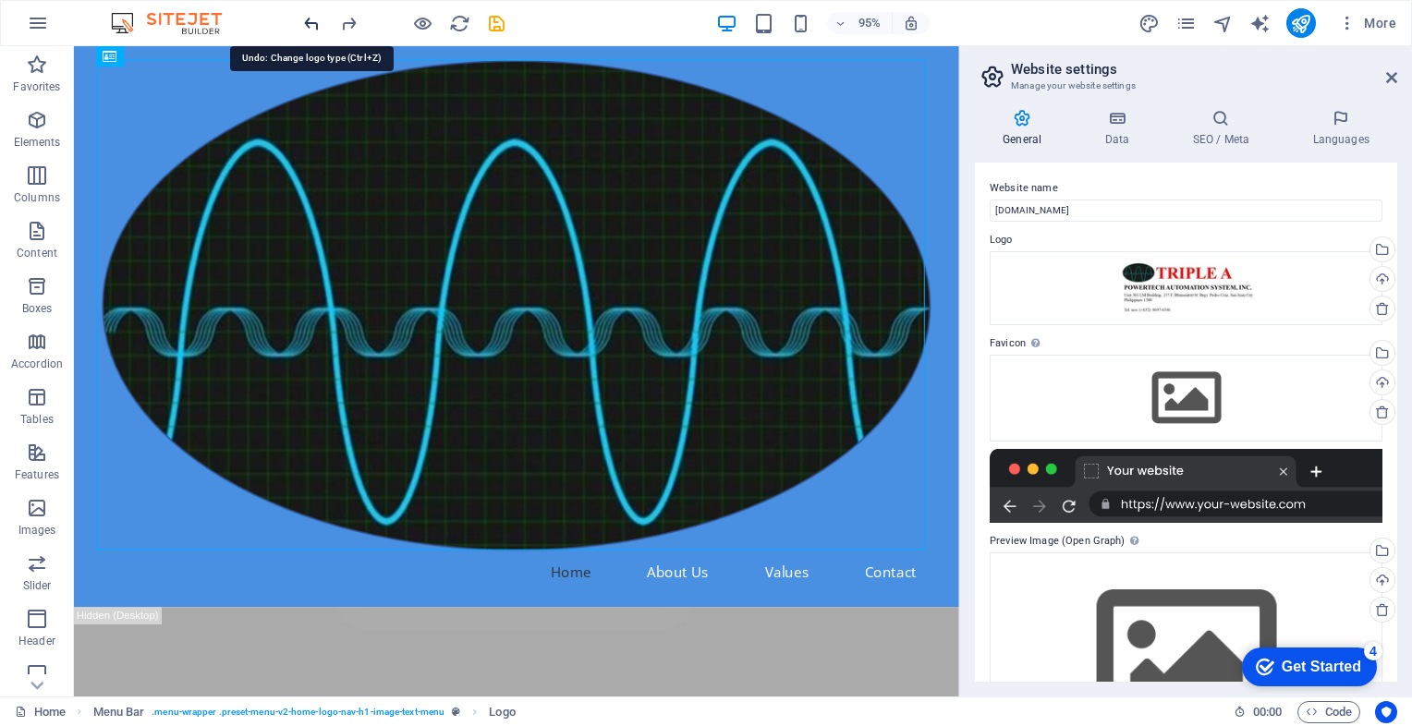
click at [308, 20] on icon "undo" at bounding box center [311, 23] width 21 height 21
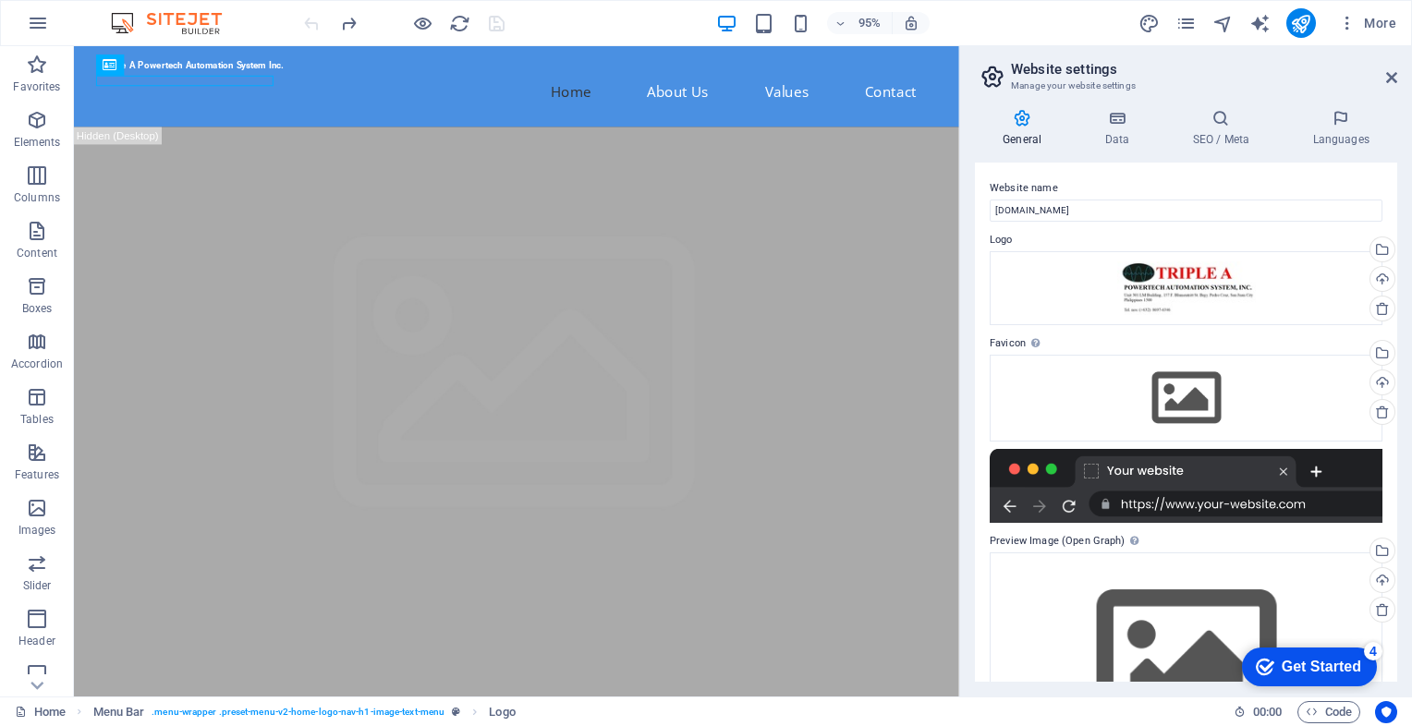
click at [308, 20] on div at bounding box center [403, 23] width 207 height 30
click at [622, 23] on div "95% More" at bounding box center [851, 23] width 1103 height 30
click at [33, 122] on icon "button" at bounding box center [37, 120] width 22 height 22
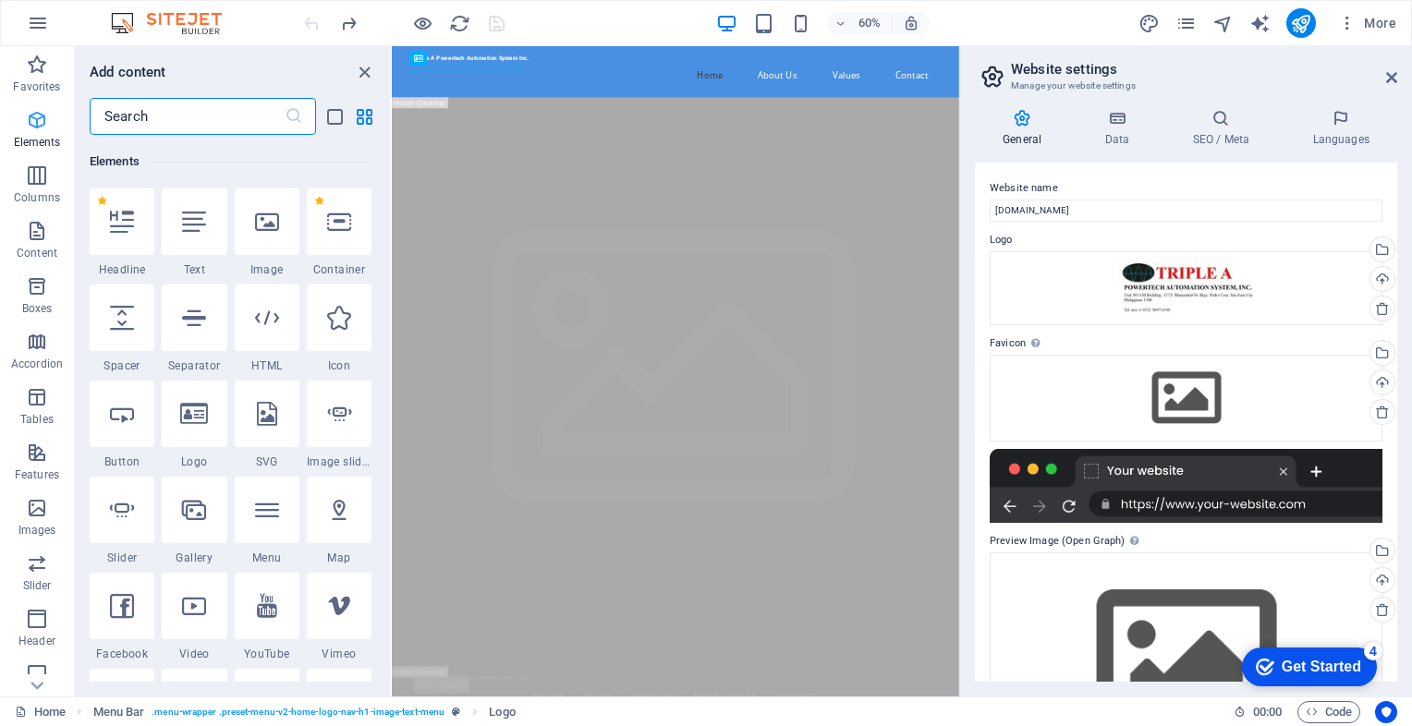
scroll to position [196, 0]
click at [33, 179] on icon "button" at bounding box center [37, 175] width 22 height 22
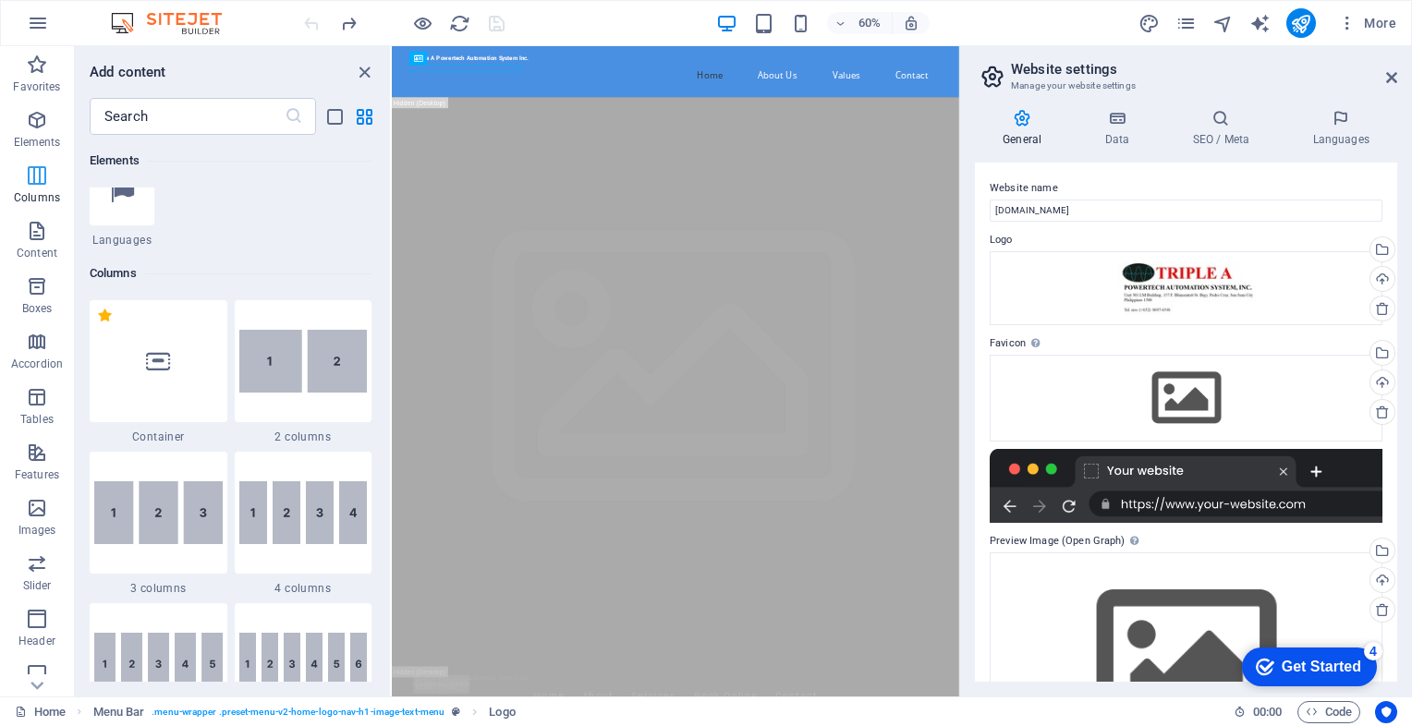
scroll to position [914, 0]
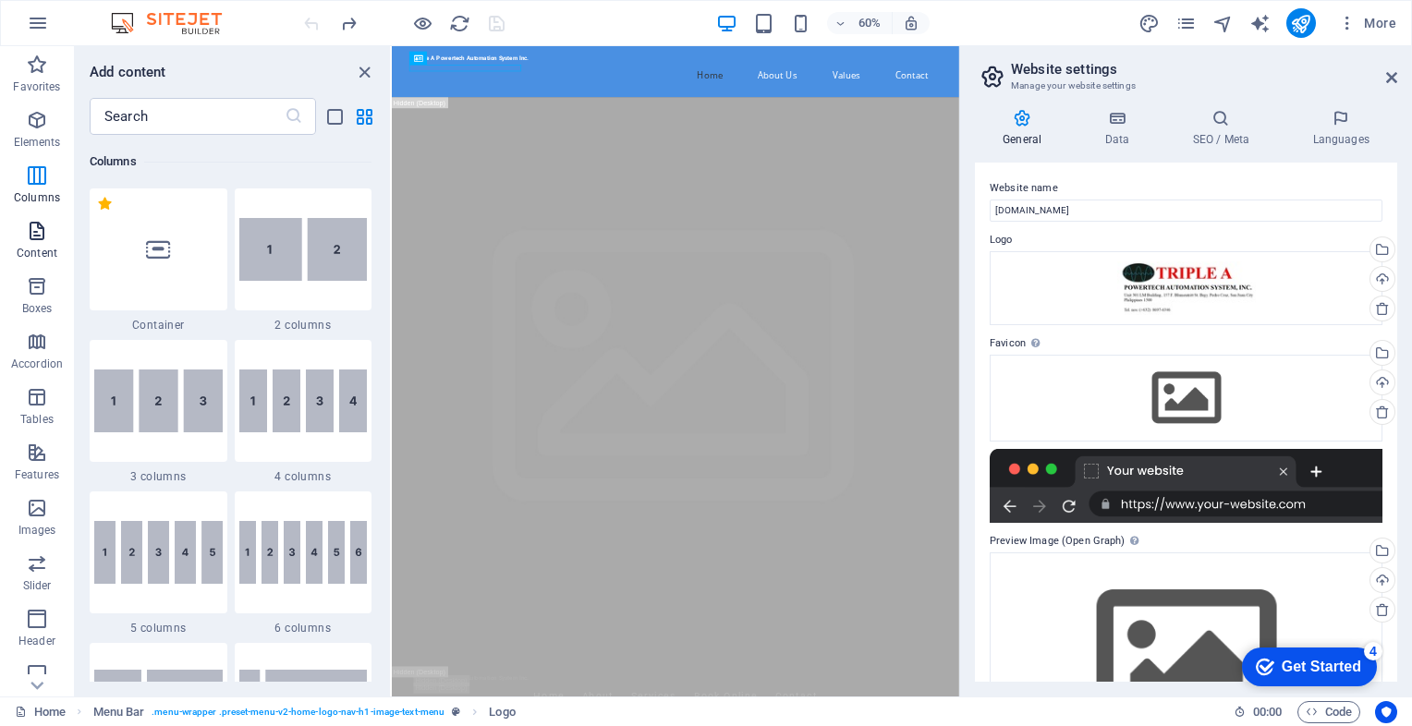
click at [30, 239] on icon "button" at bounding box center [37, 231] width 22 height 22
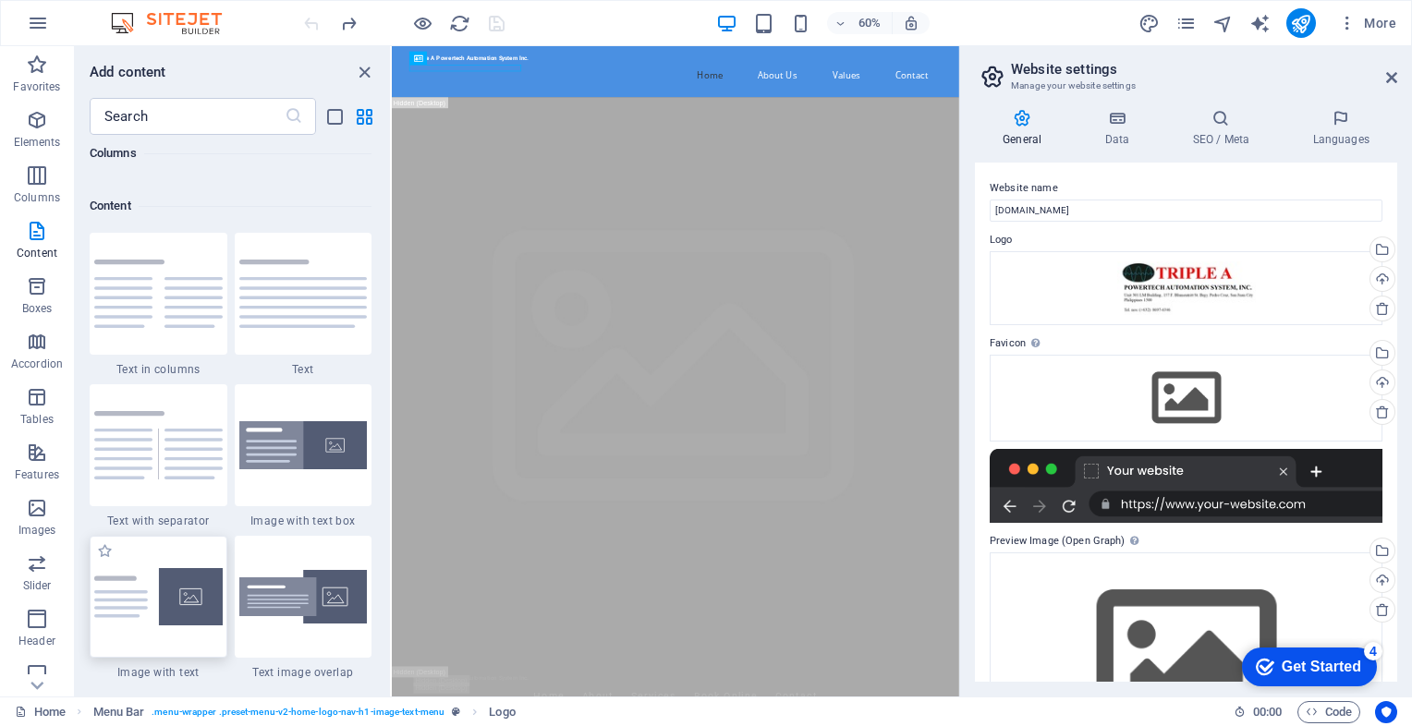
scroll to position [3232, 0]
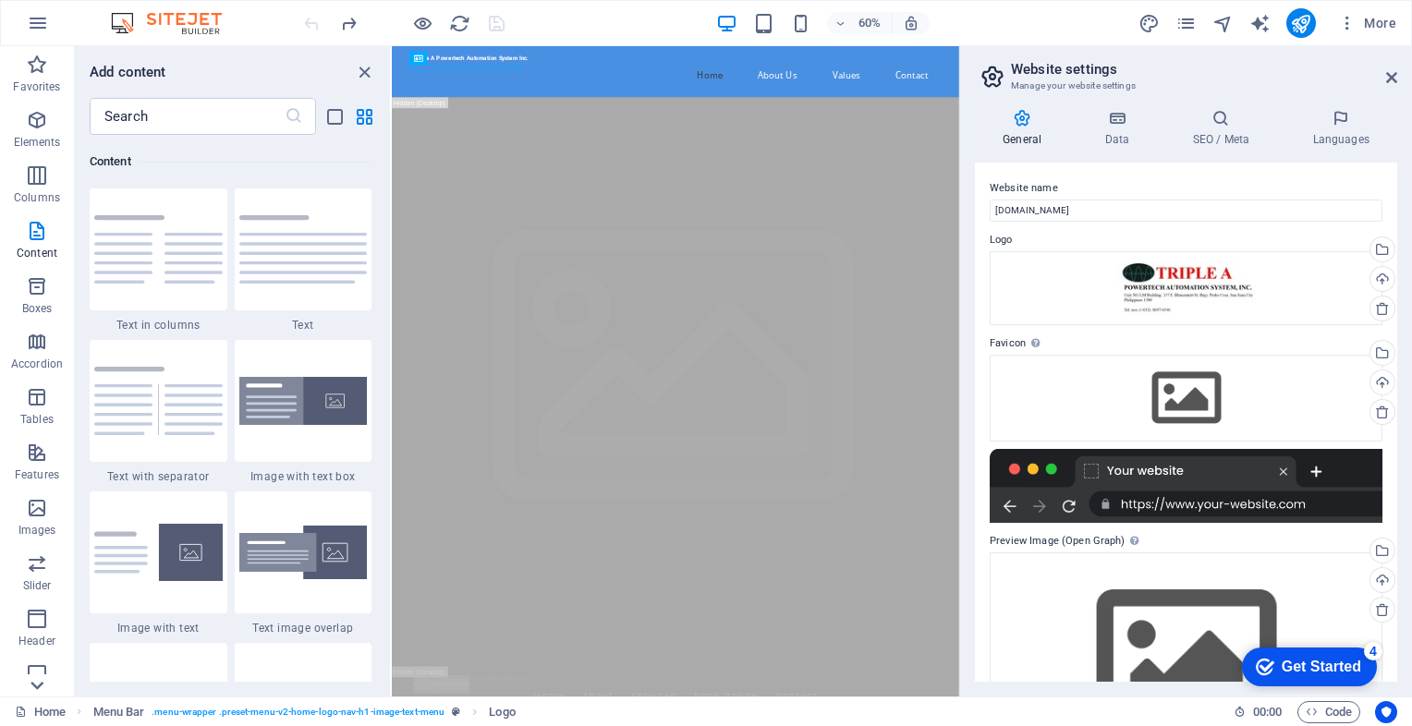
click at [40, 70] on icon at bounding box center [37, 57] width 26 height 26
click at [40, 690] on span "Collections" at bounding box center [37, 671] width 74 height 44
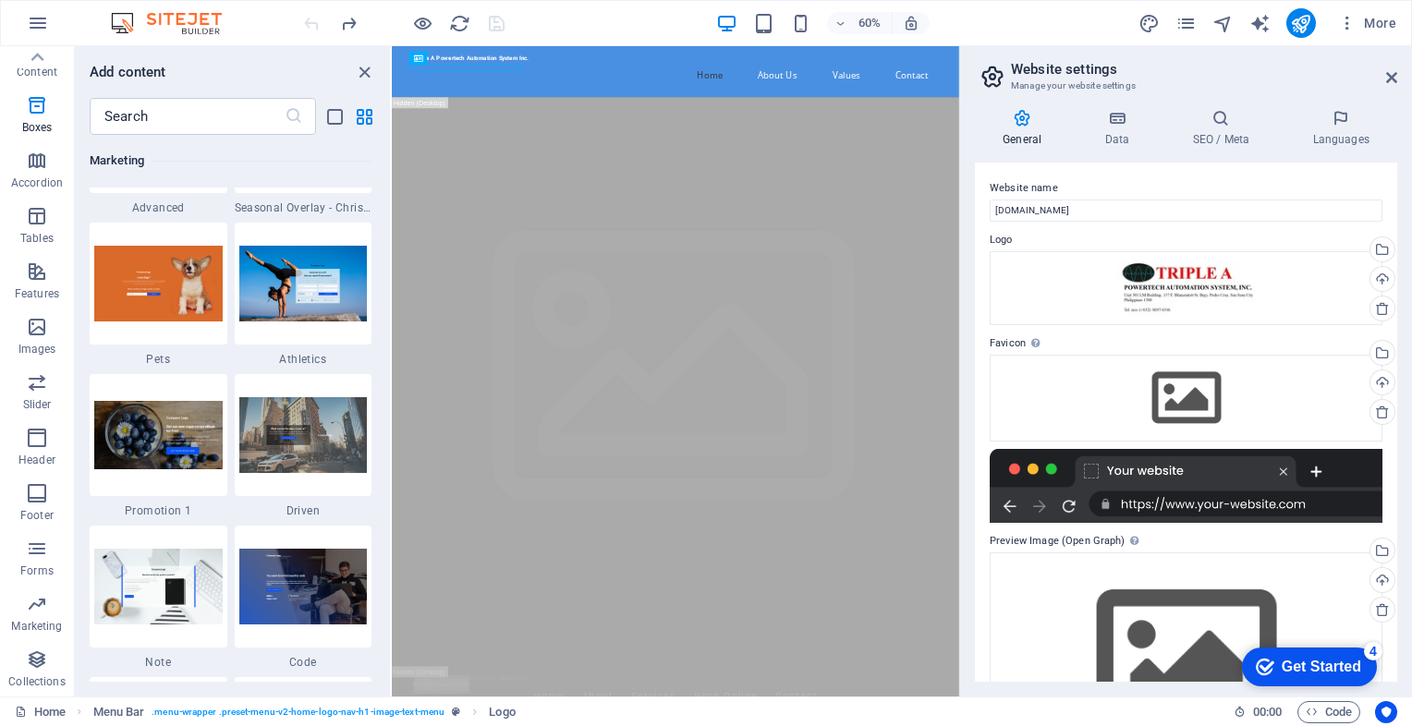
scroll to position [16914, 0]
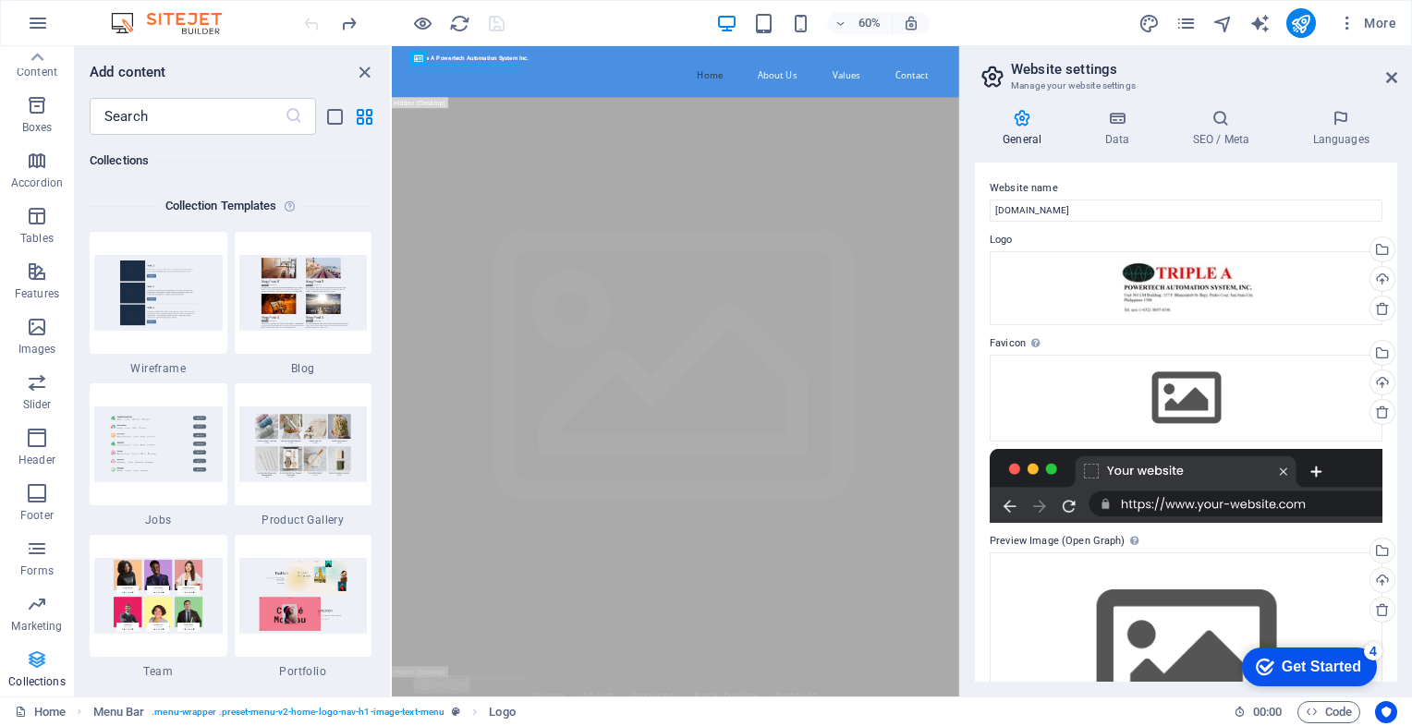
click at [43, 665] on icon "button" at bounding box center [37, 660] width 22 height 22
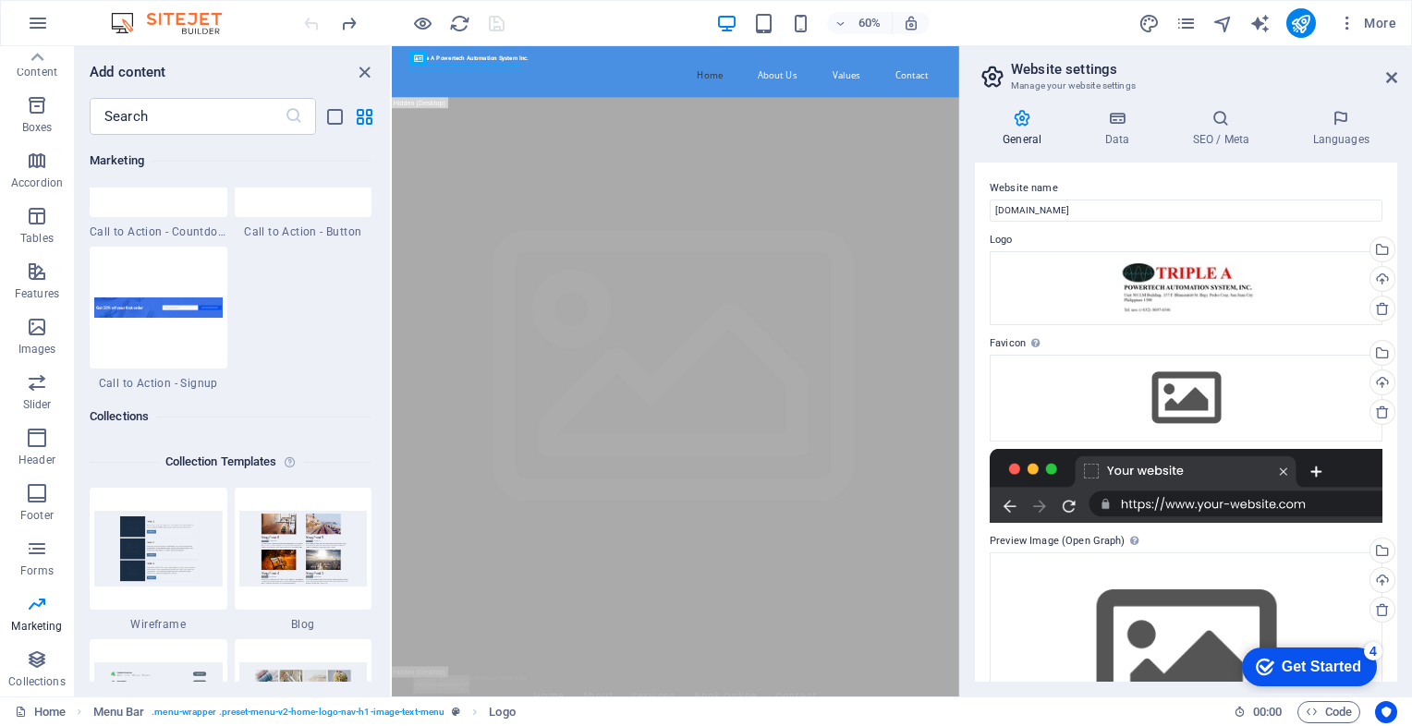
scroll to position [16598, 0]
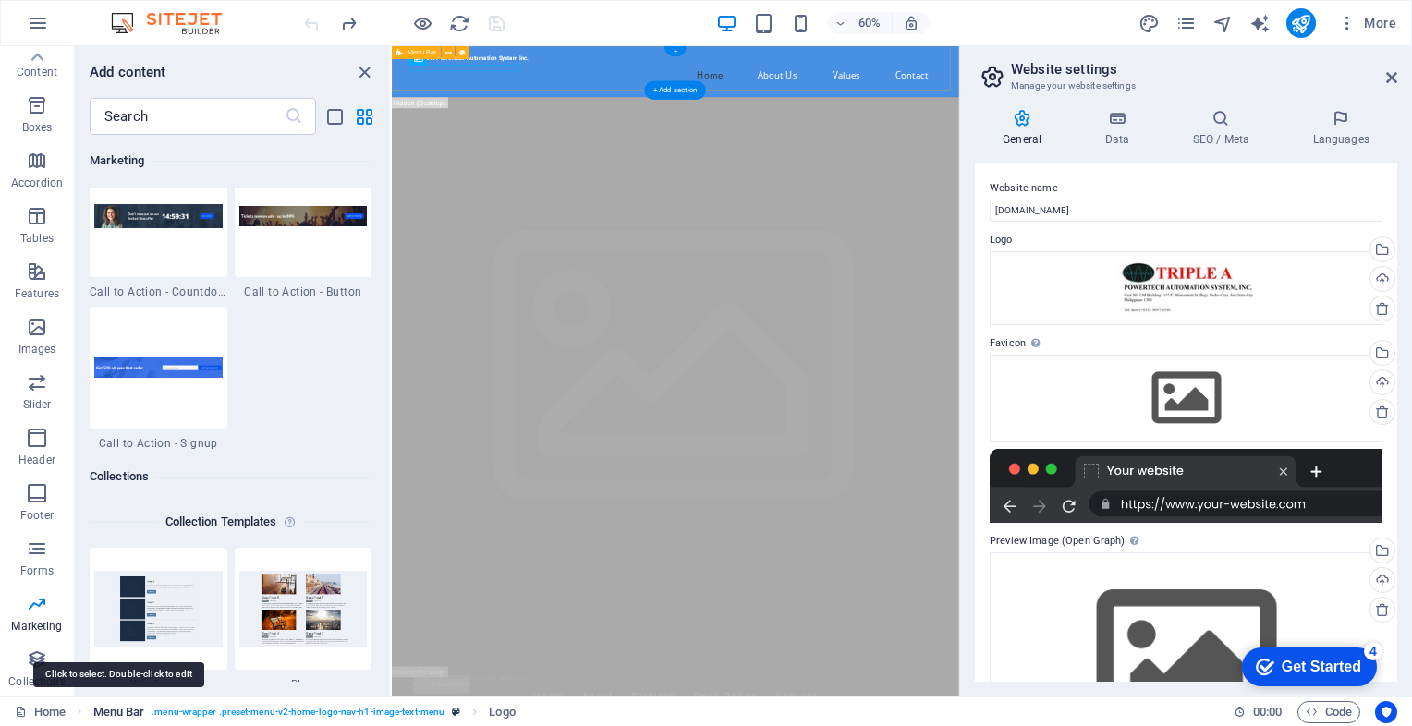
click at [103, 712] on span "Menu Bar" at bounding box center [119, 712] width 52 height 22
click at [122, 711] on span "Menu Bar" at bounding box center [119, 712] width 52 height 22
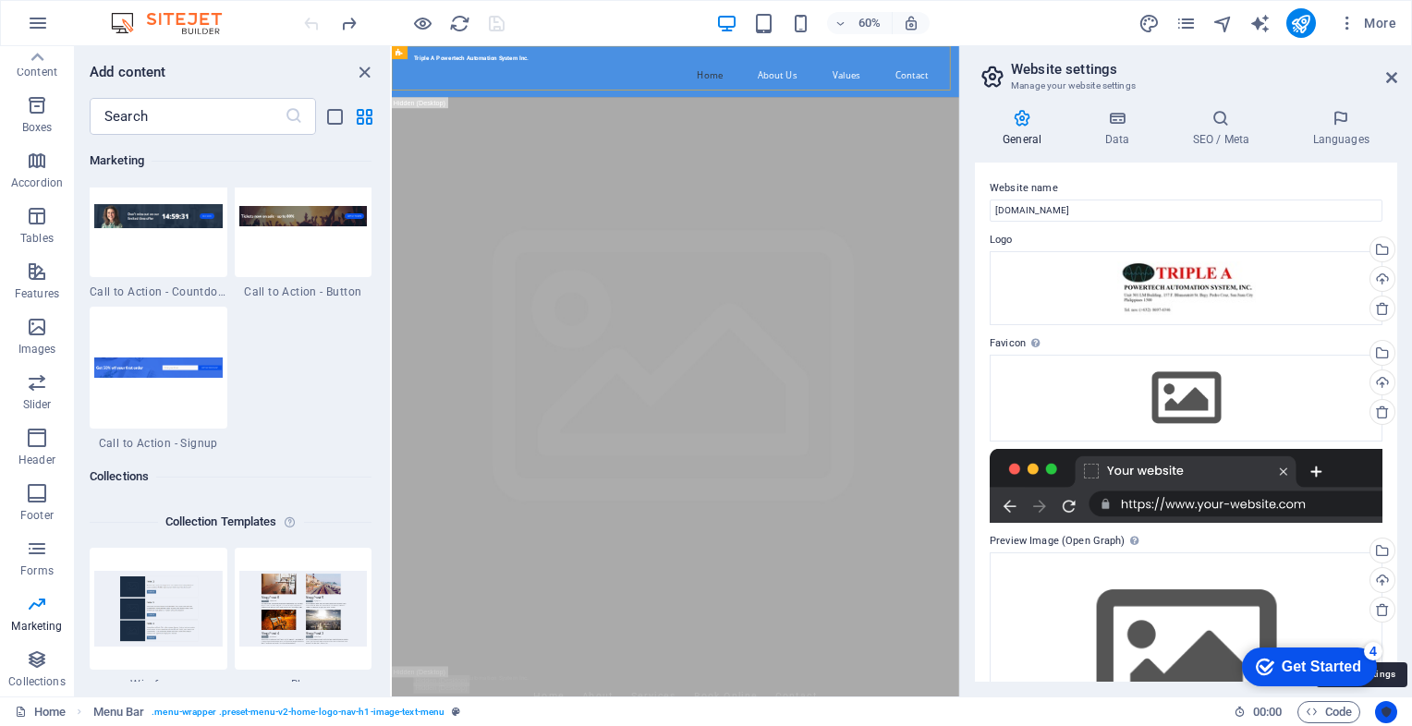
click at [1380, 711] on icon "Usercentrics" at bounding box center [1385, 712] width 13 height 13
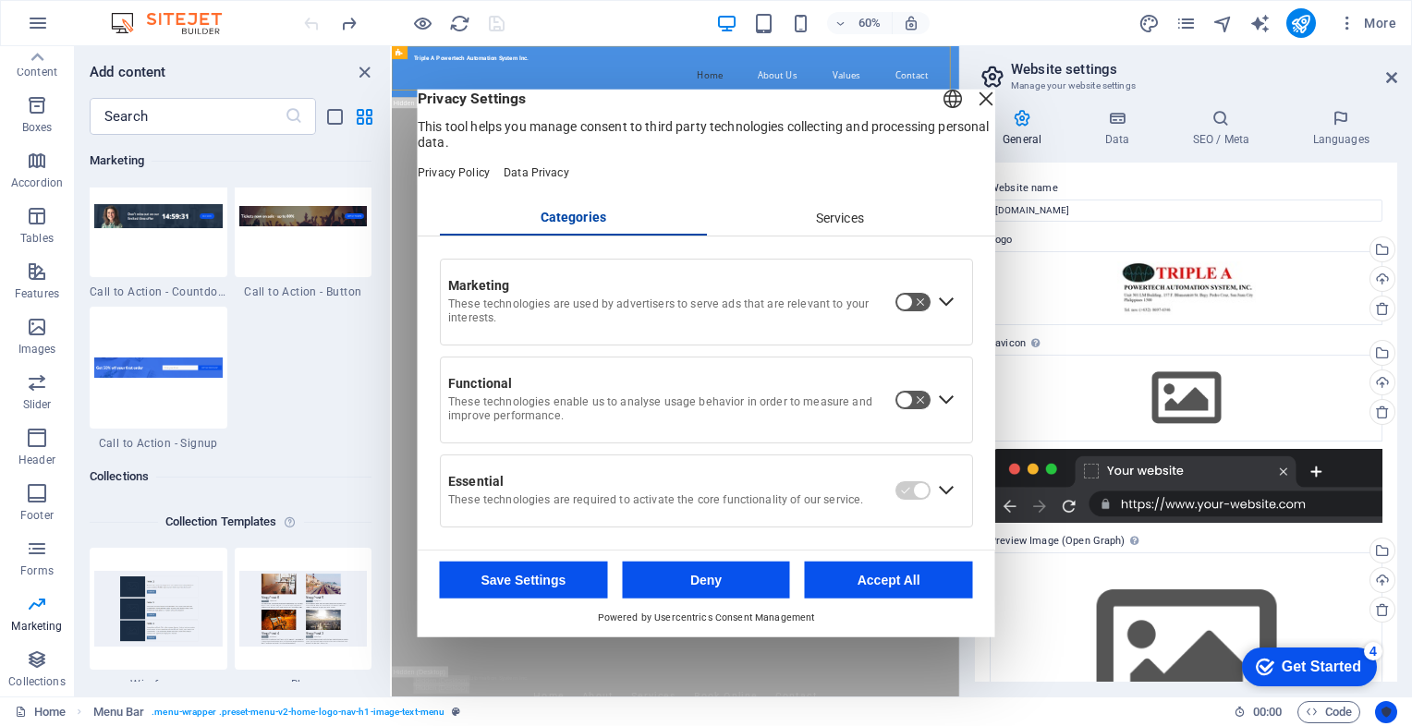
click at [1381, 711] on icon "Usercentrics" at bounding box center [1385, 712] width 13 height 13
click at [55, 713] on link "Home" at bounding box center [40, 712] width 51 height 22
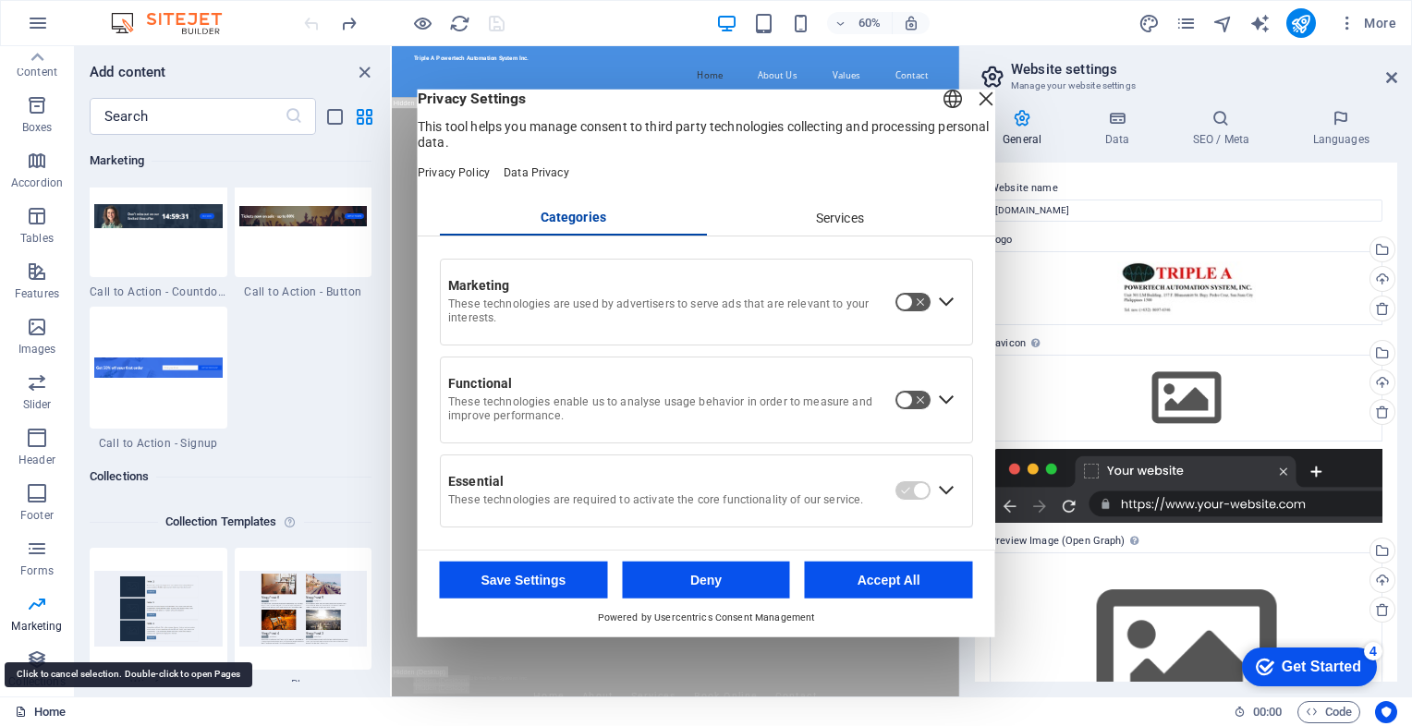
click at [48, 713] on link "Home" at bounding box center [40, 712] width 51 height 22
click at [35, 549] on icon "button" at bounding box center [37, 549] width 22 height 22
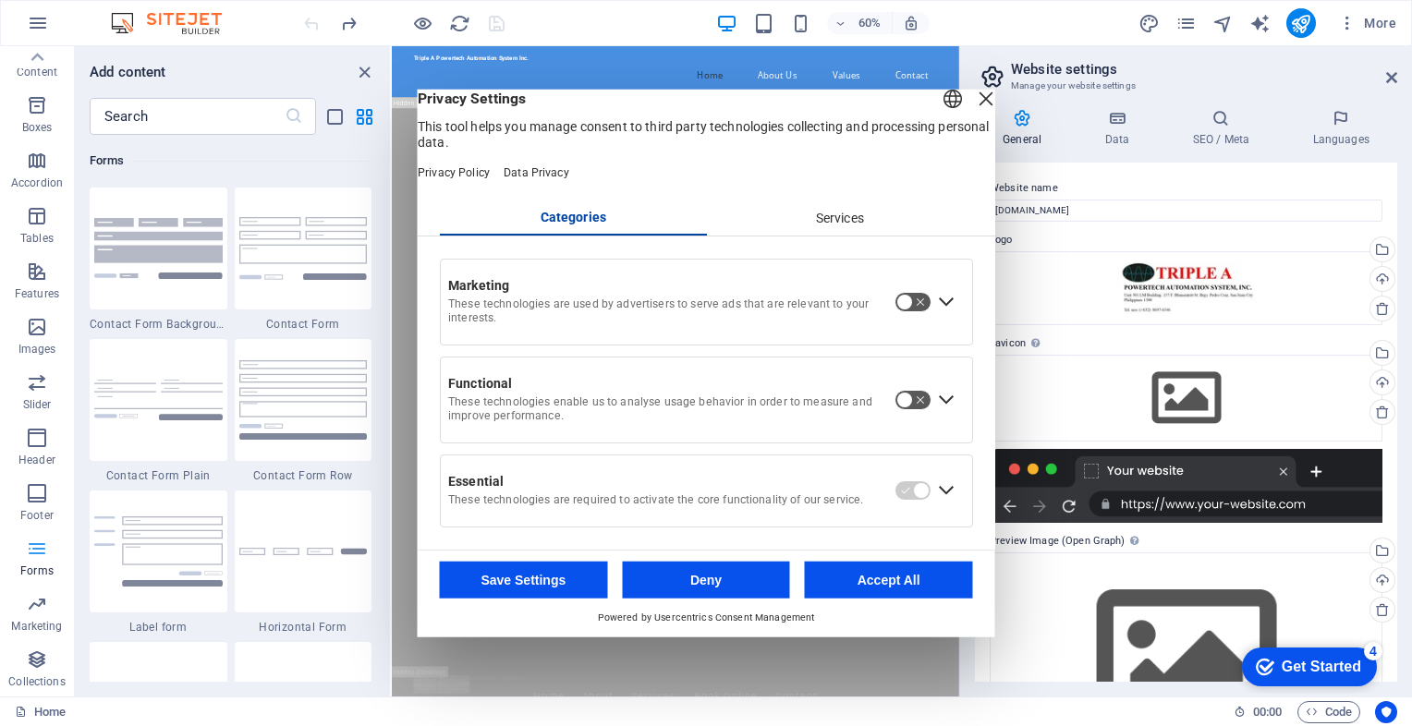
scroll to position [13490, 0]
click at [43, 500] on icon "button" at bounding box center [37, 493] width 22 height 22
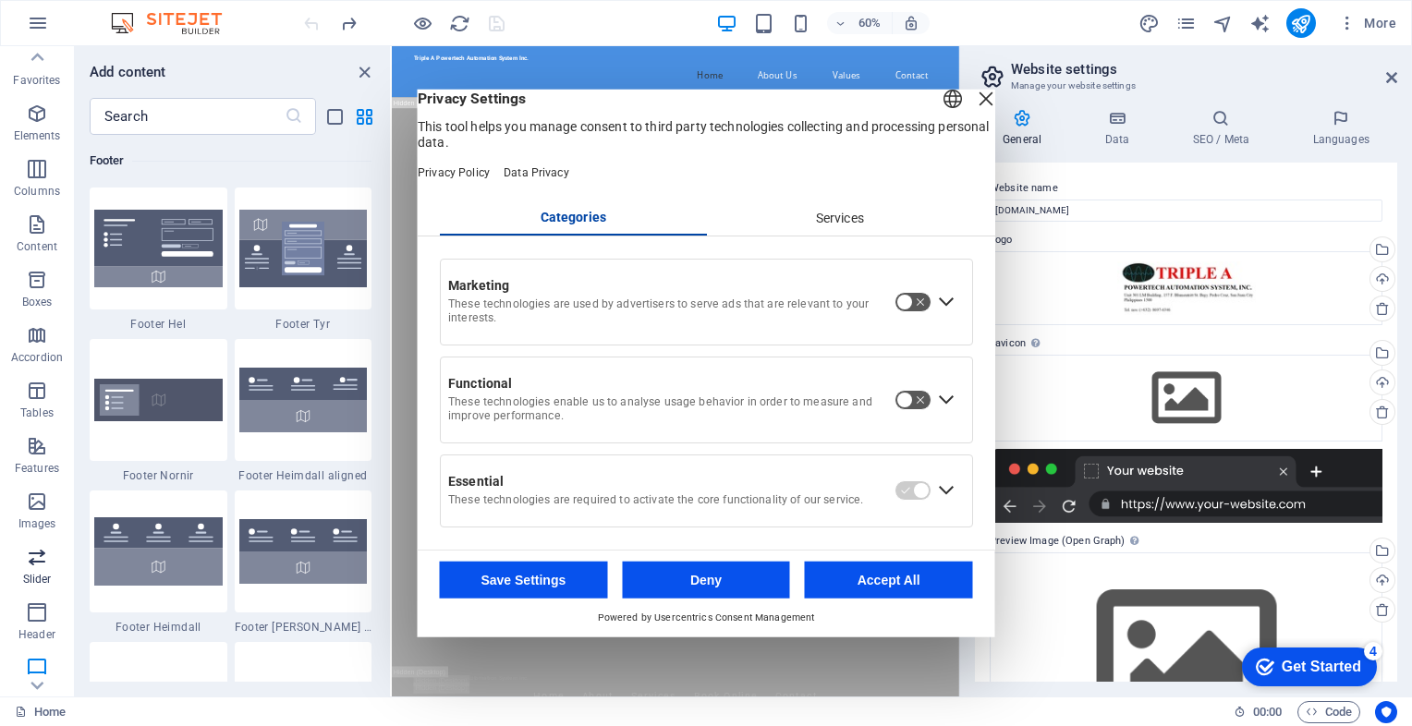
scroll to position [0, 0]
click at [30, 504] on icon "button" at bounding box center [37, 508] width 22 height 22
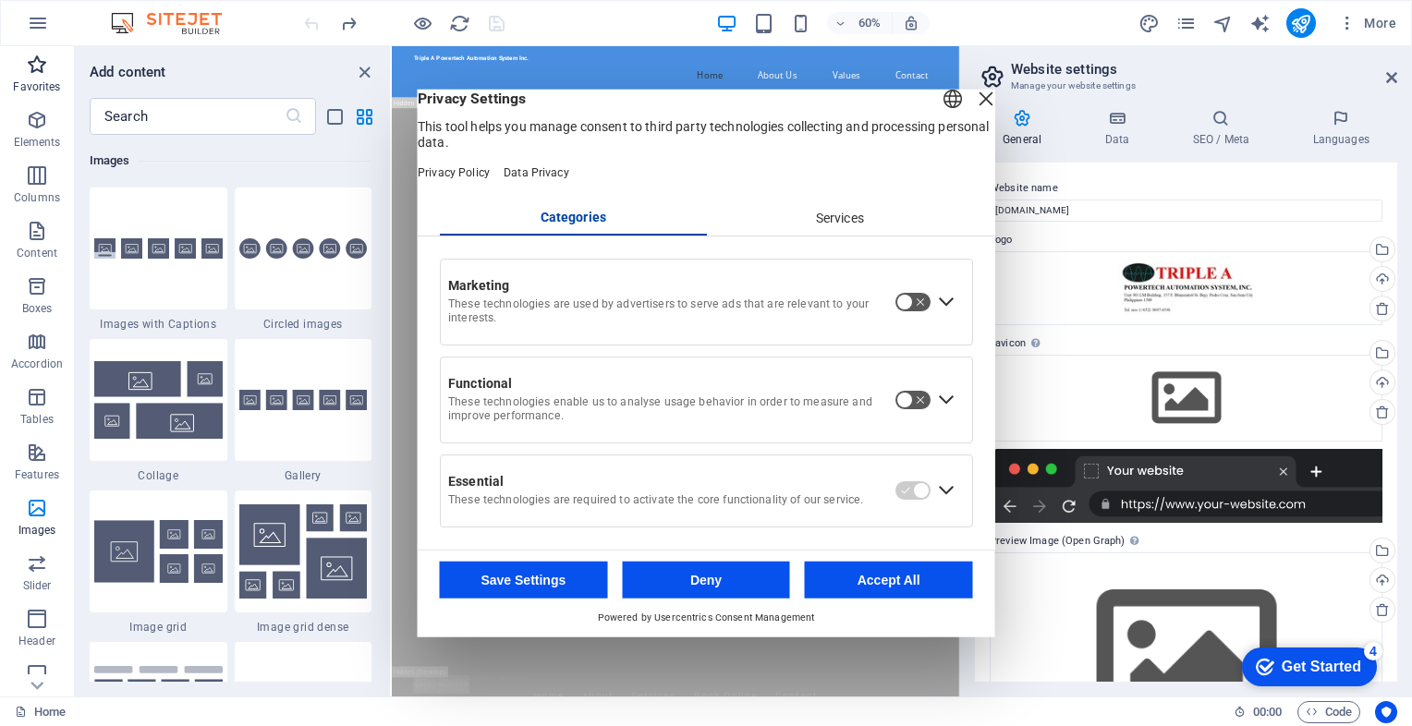
click at [48, 67] on span "Favorites" at bounding box center [37, 76] width 74 height 44
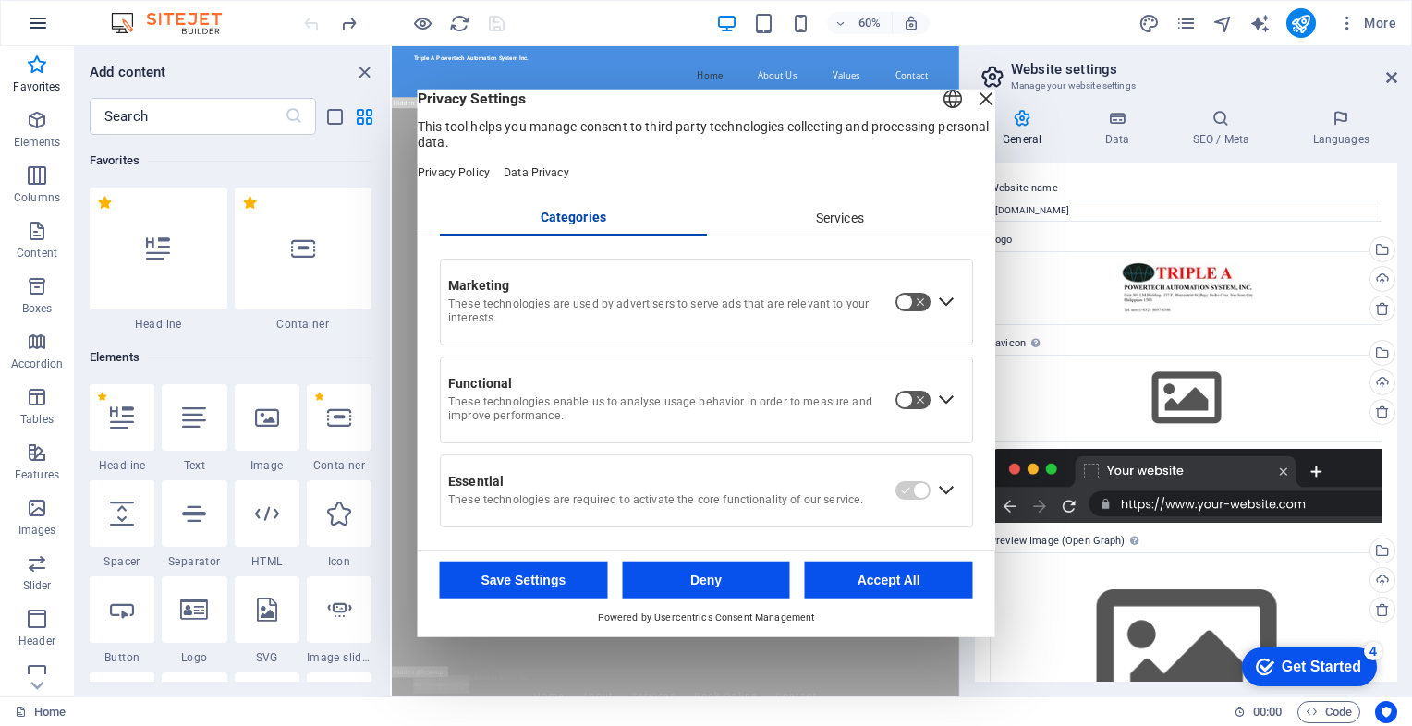
click at [52, 27] on button "button" at bounding box center [38, 23] width 44 height 44
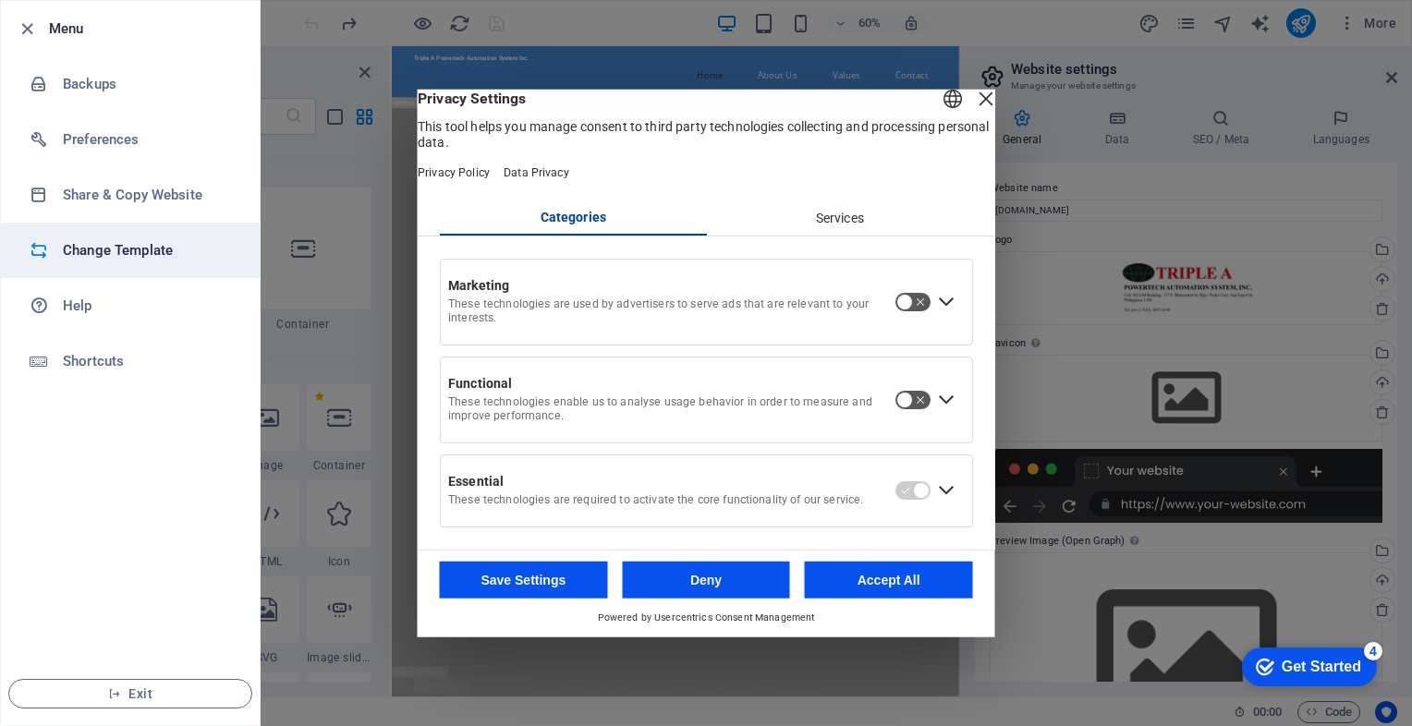
click at [79, 258] on h6 "Change Template" at bounding box center [148, 250] width 171 height 22
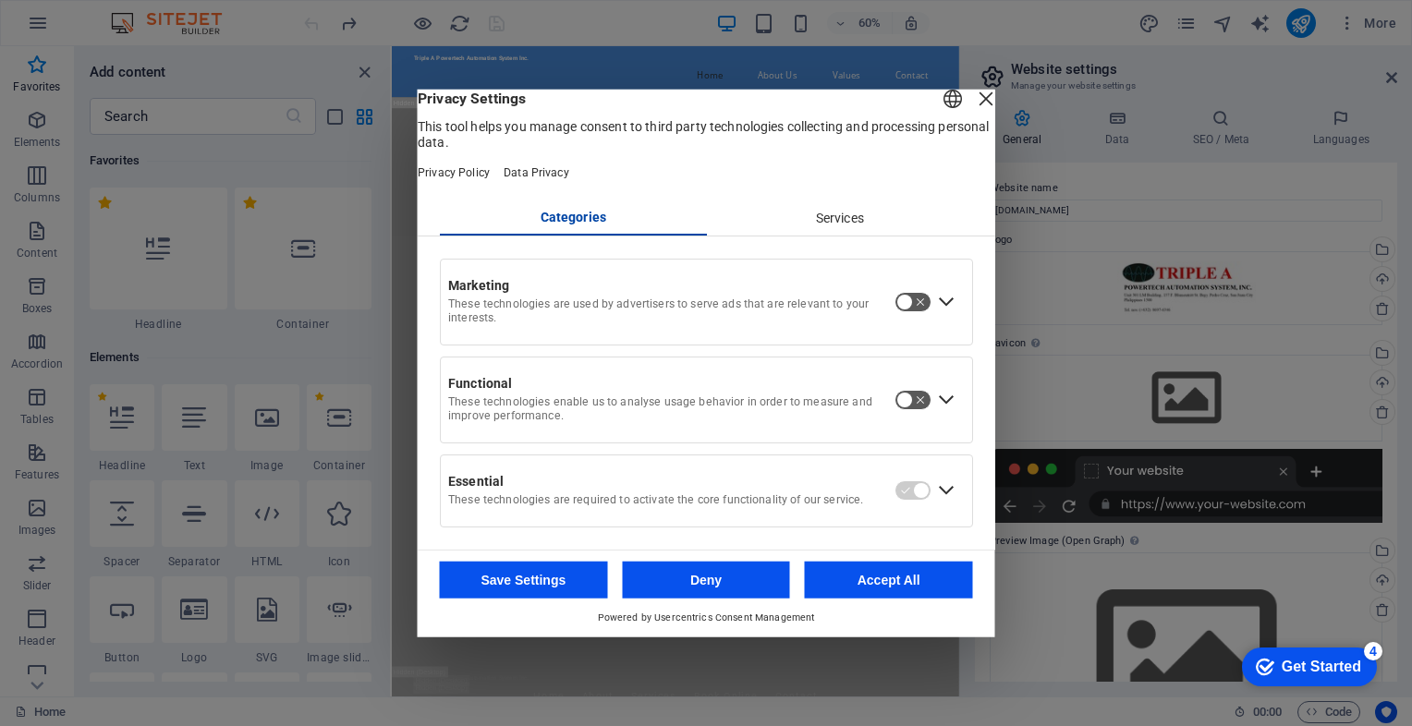
click at [973, 111] on div "Close Layer" at bounding box center [986, 99] width 26 height 26
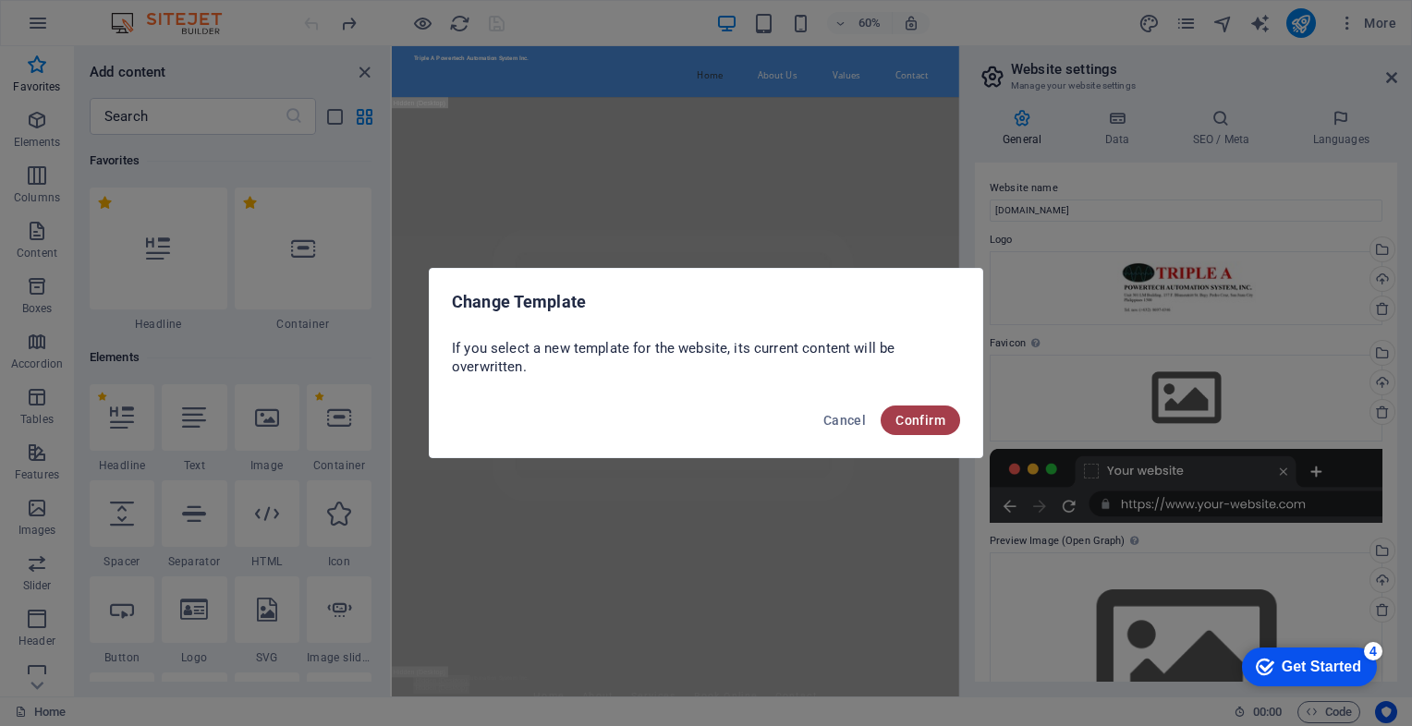
click at [903, 422] on span "Confirm" at bounding box center [920, 420] width 50 height 15
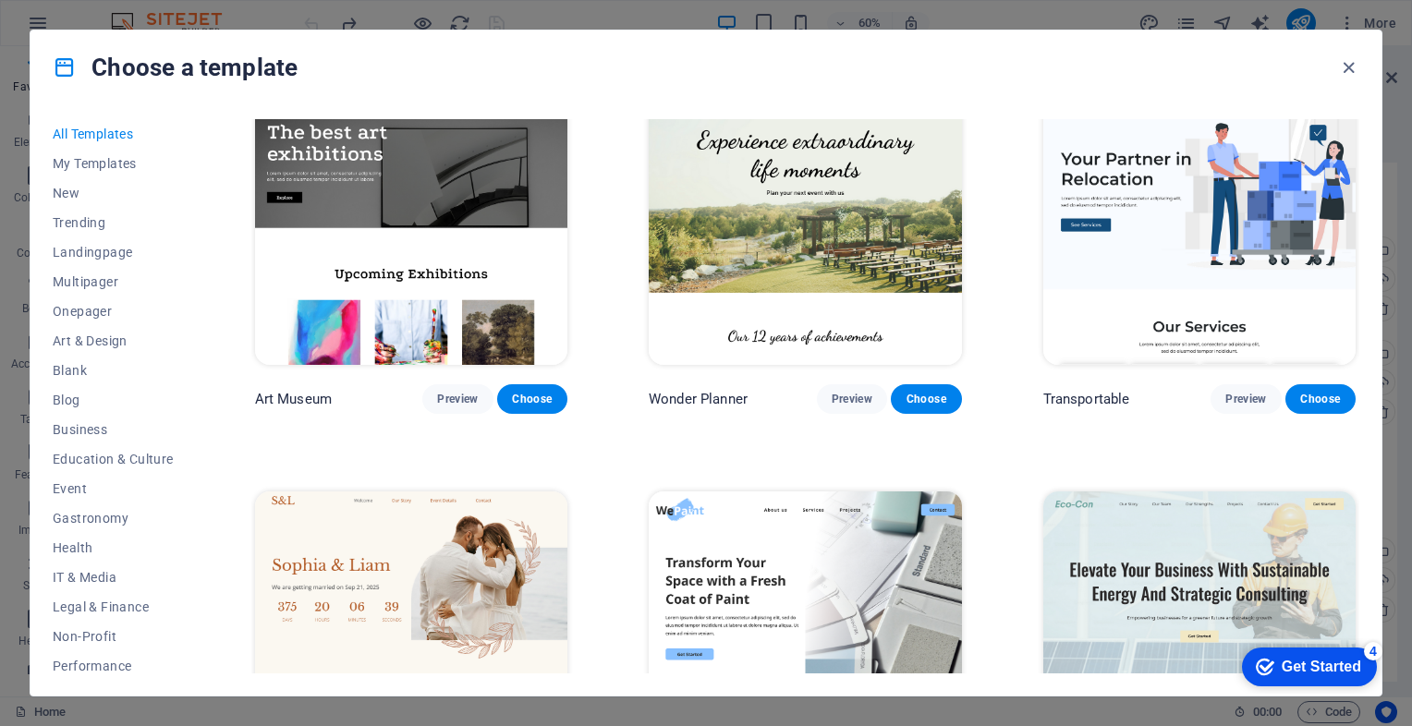
scroll to position [462, 0]
click at [79, 164] on span "My Templates" at bounding box center [113, 163] width 121 height 15
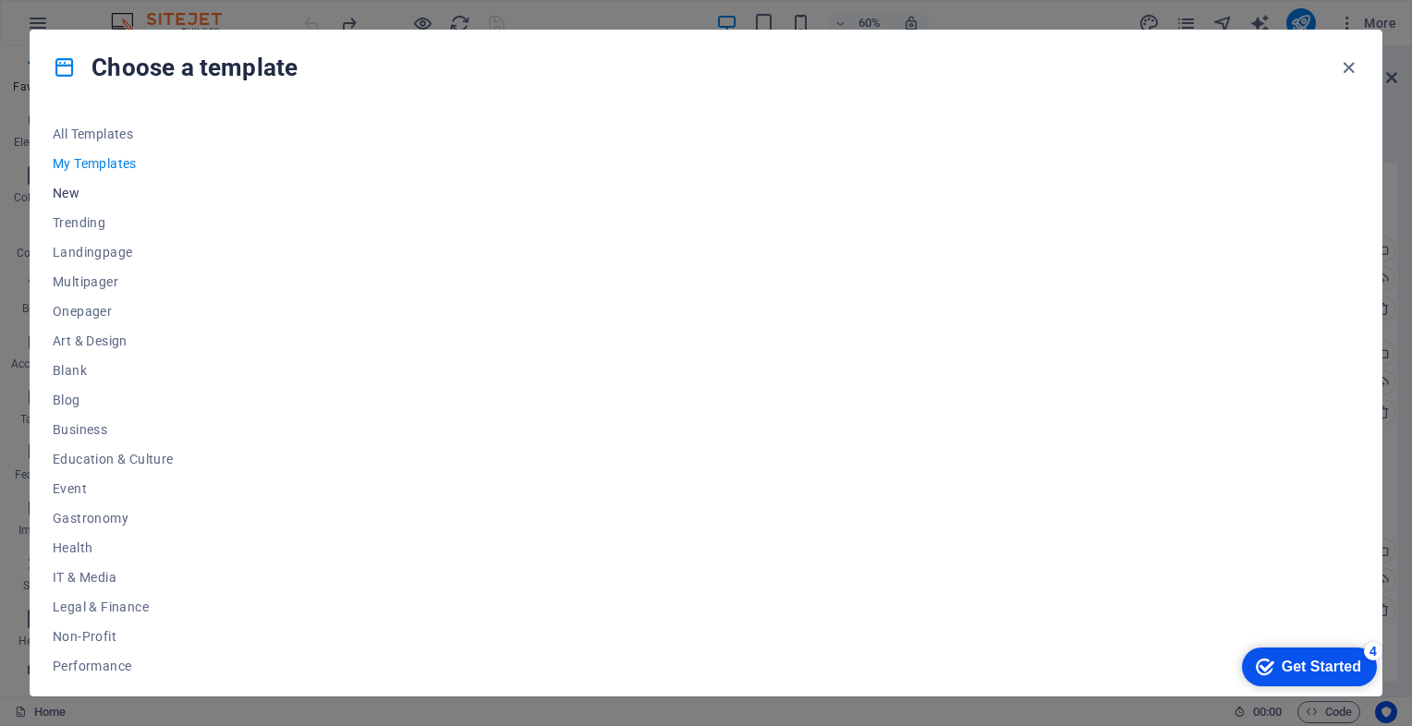
click at [78, 190] on span "New" at bounding box center [113, 193] width 121 height 15
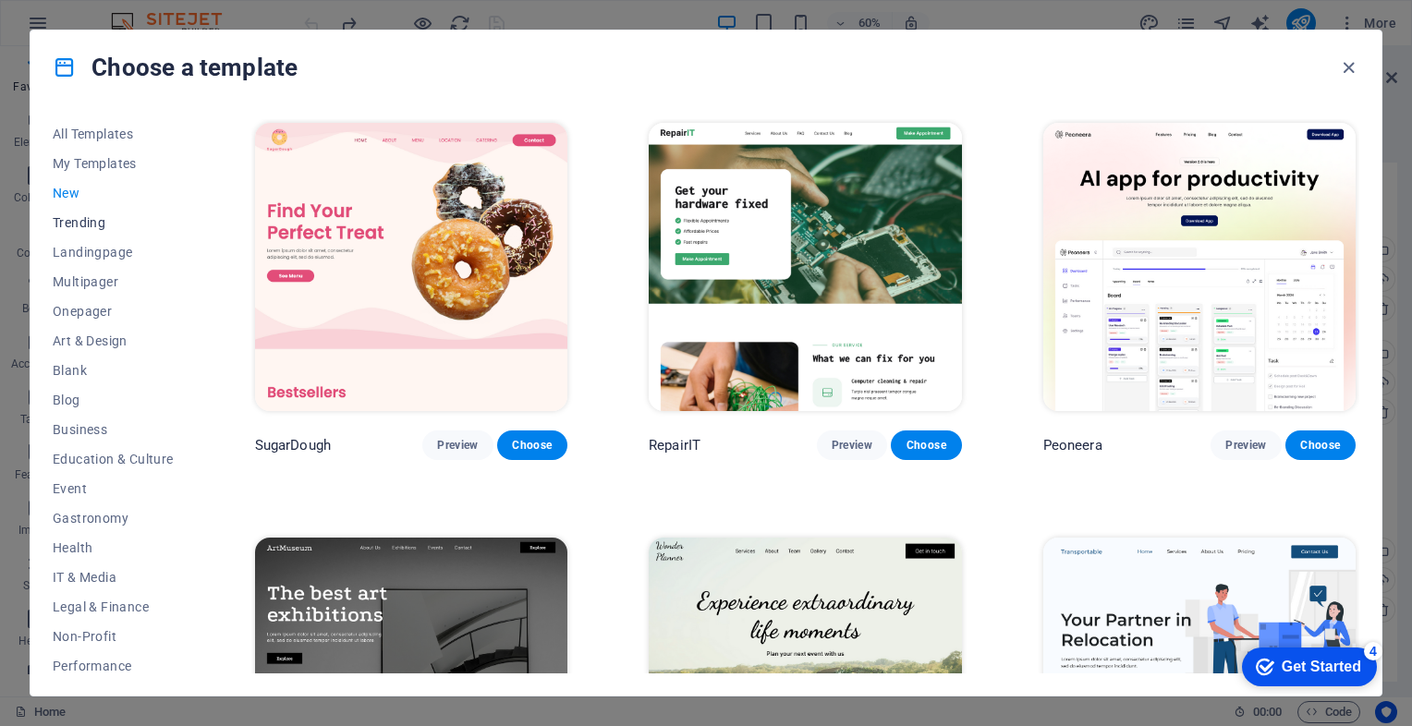
click at [67, 226] on span "Trending" at bounding box center [113, 222] width 121 height 15
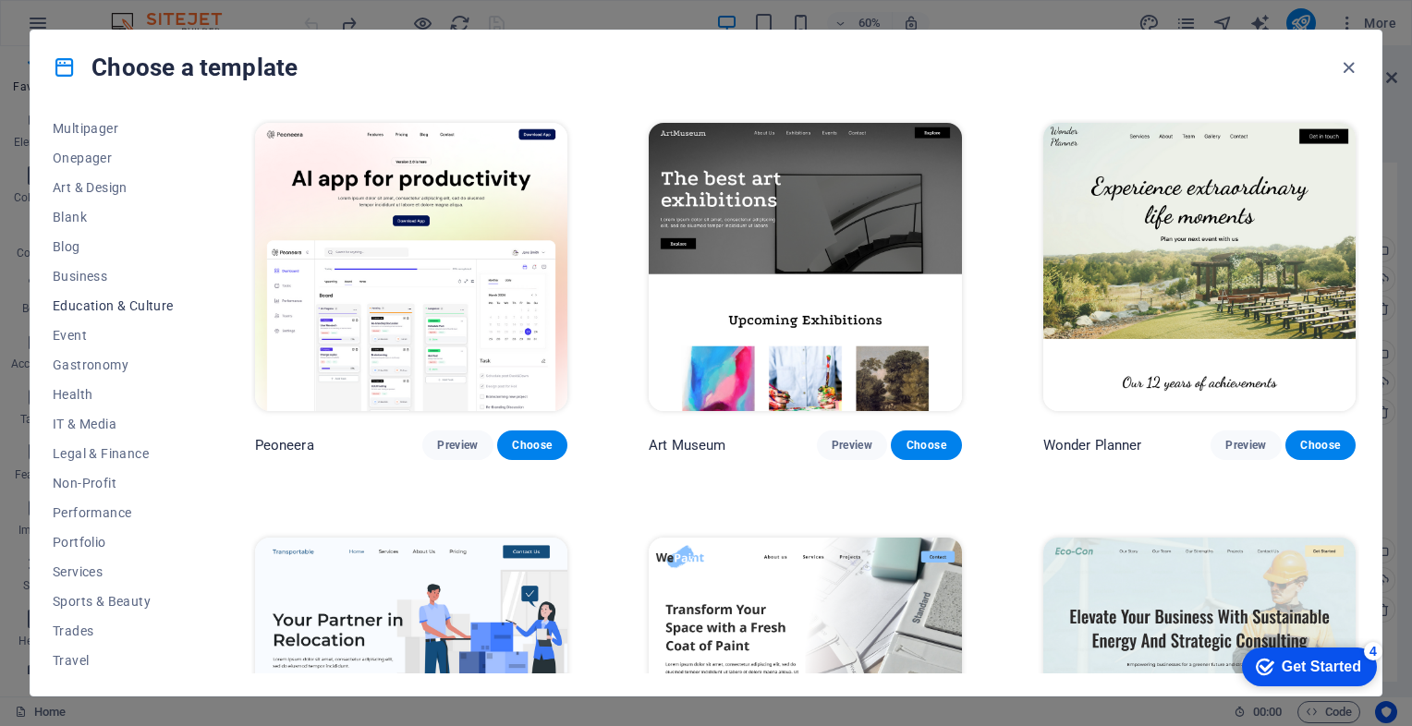
scroll to position [185, 0]
click at [107, 653] on span "Wireframe" at bounding box center [113, 658] width 121 height 15
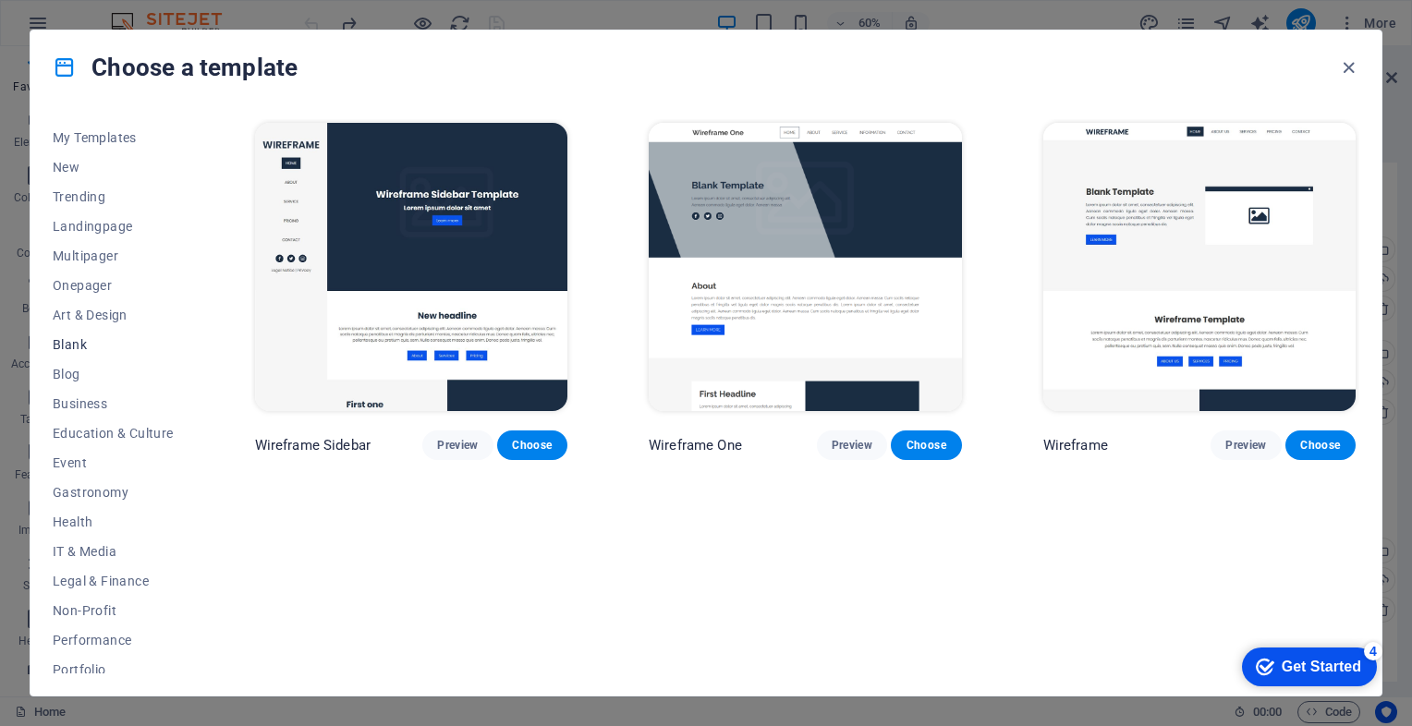
scroll to position [0, 0]
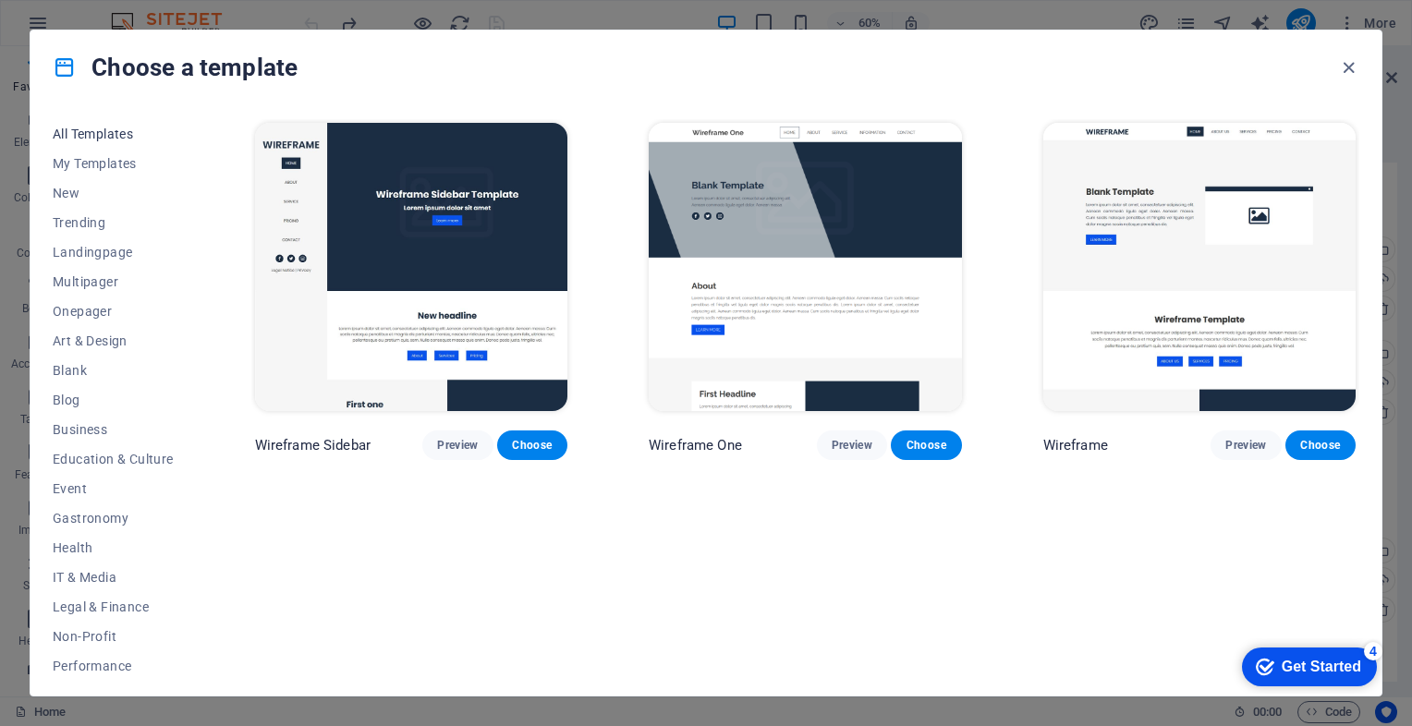
click at [103, 138] on span "All Templates" at bounding box center [113, 134] width 121 height 15
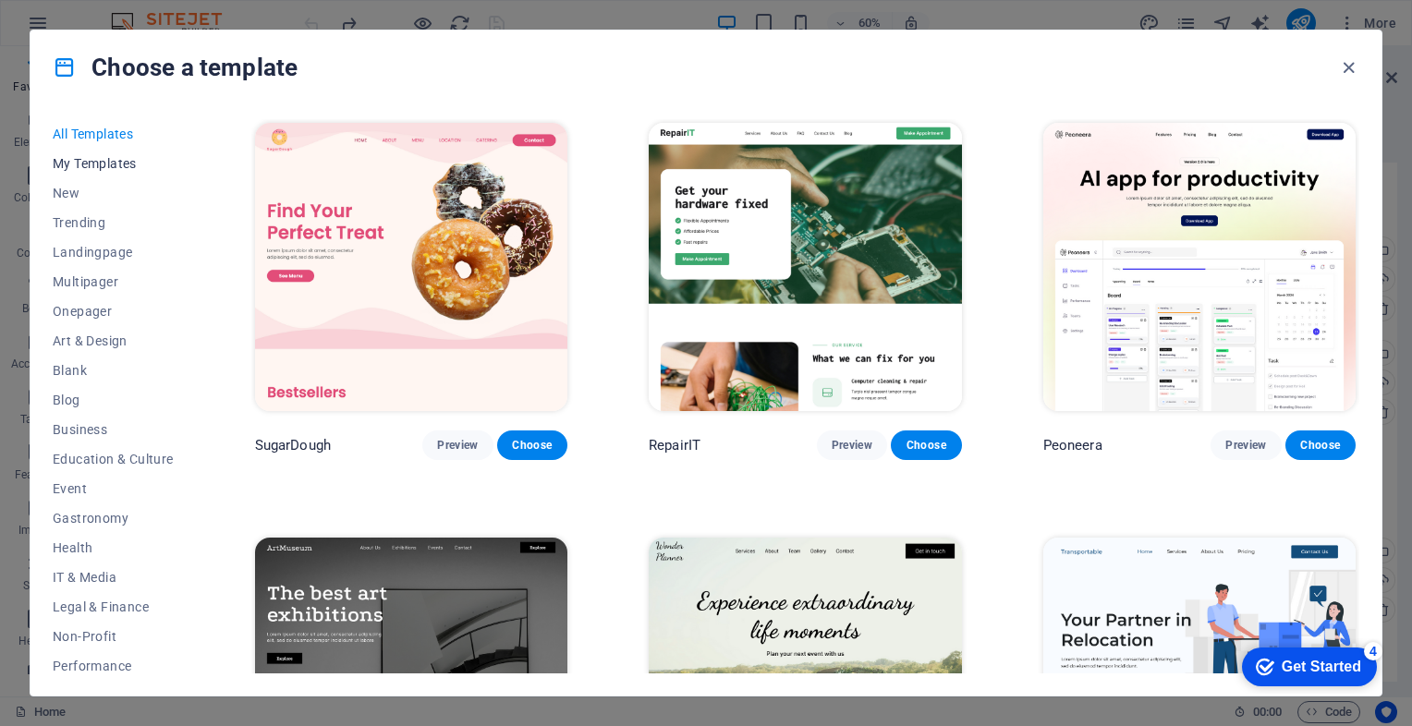
click at [103, 157] on span "My Templates" at bounding box center [113, 163] width 121 height 15
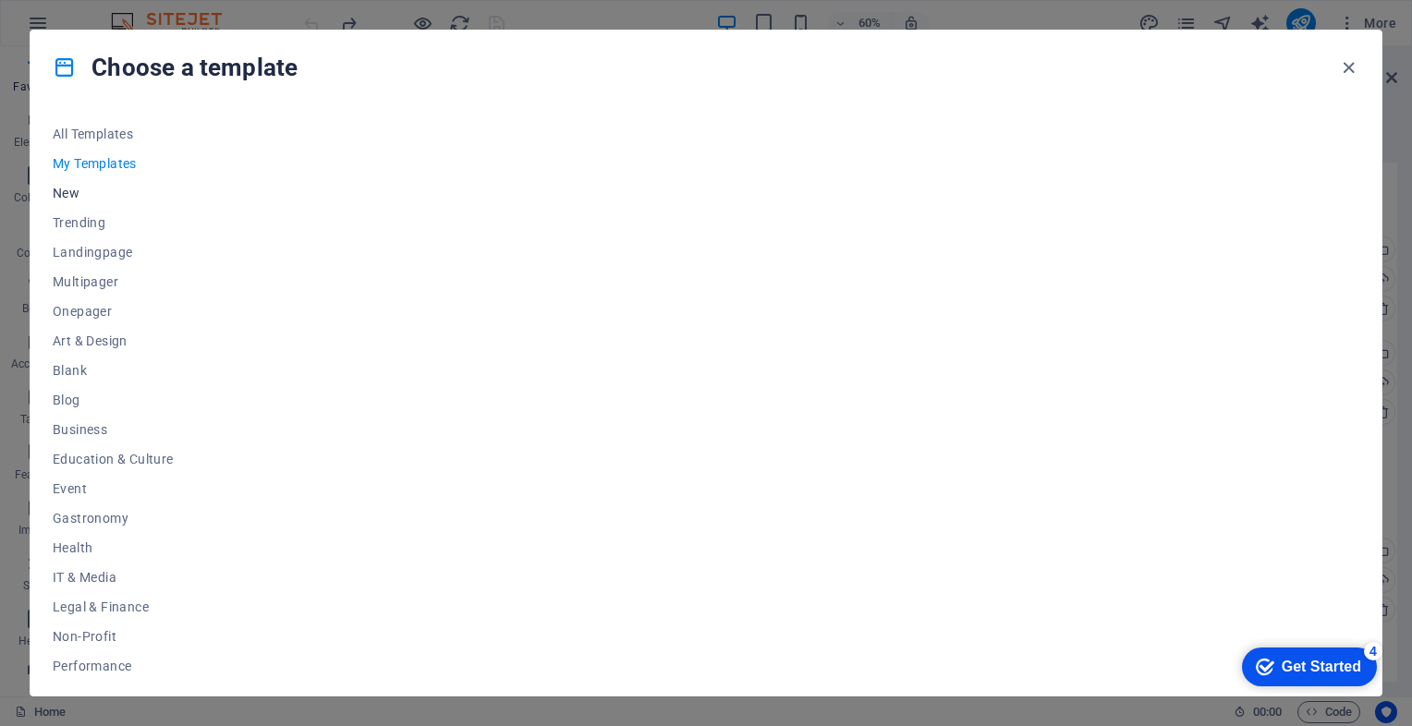
click at [76, 186] on span "New" at bounding box center [113, 193] width 121 height 15
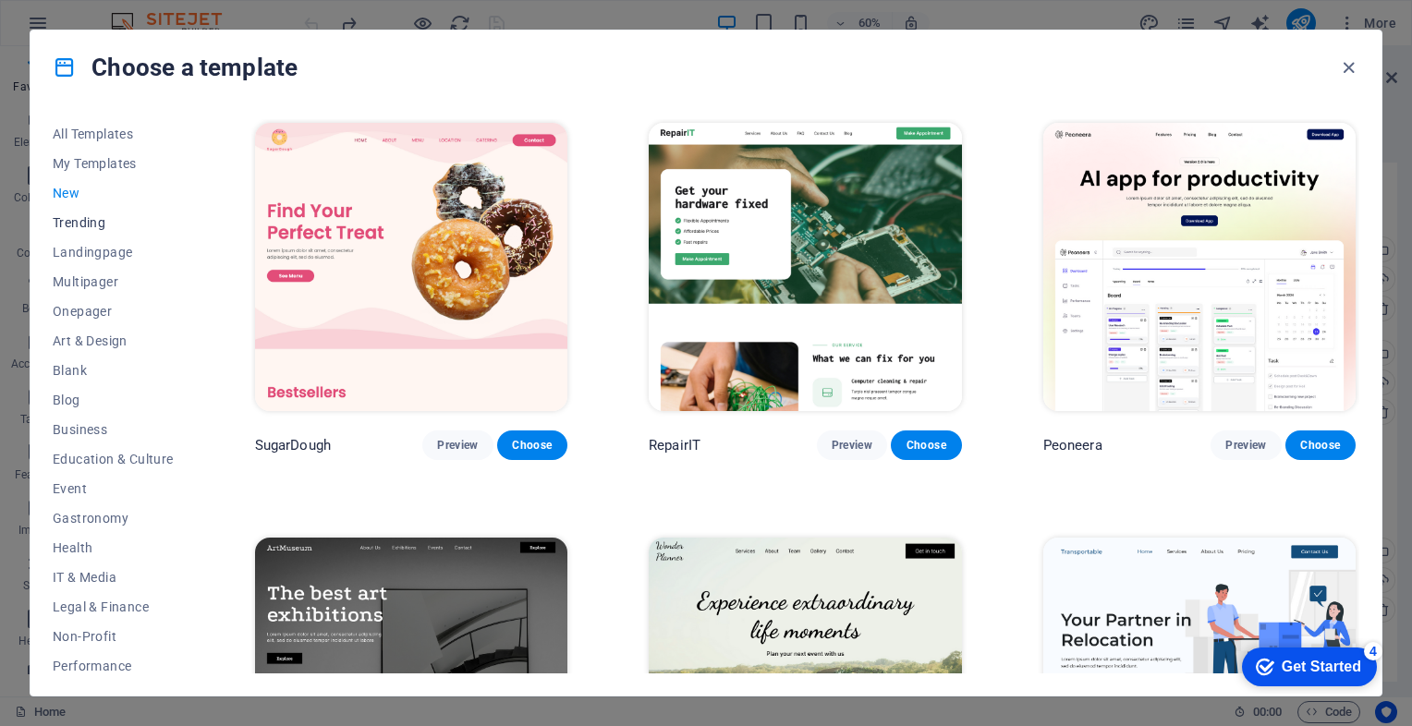
click at [78, 222] on span "Trending" at bounding box center [113, 222] width 121 height 15
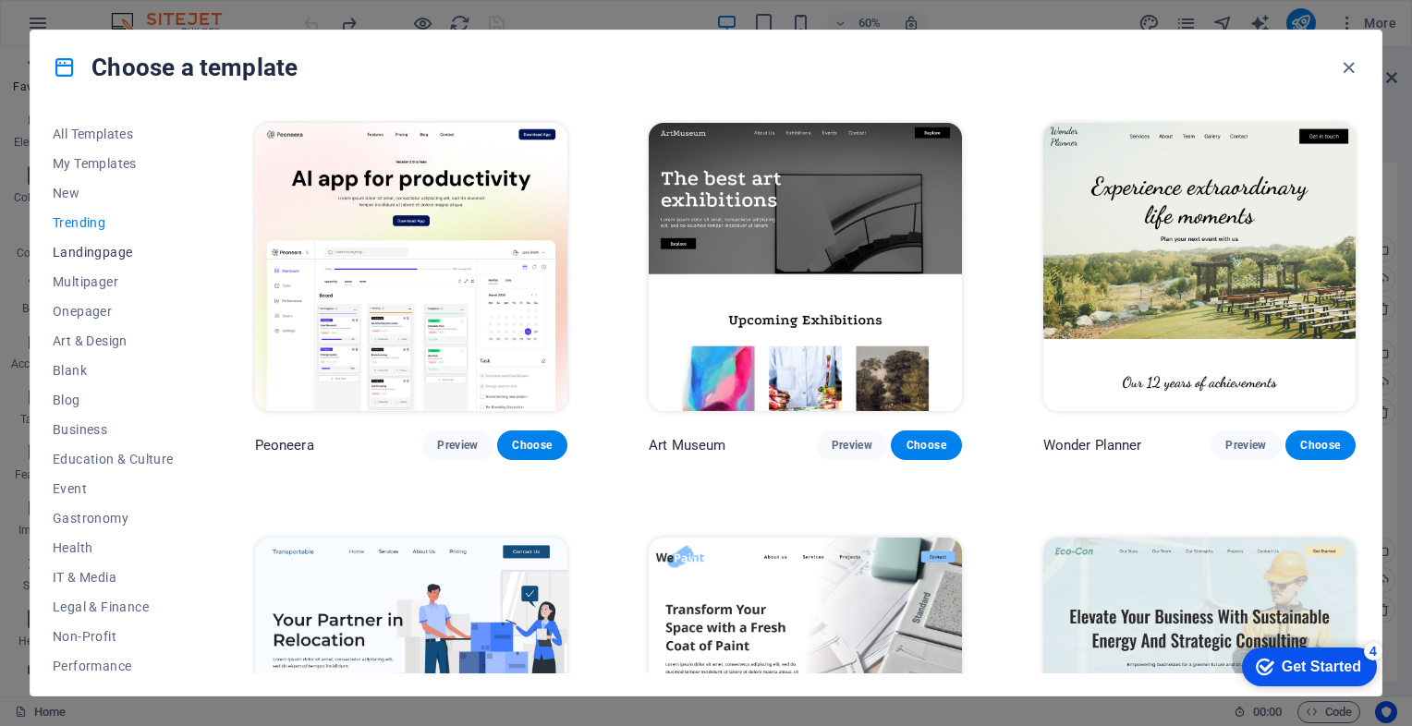
click at [81, 256] on span "Landingpage" at bounding box center [113, 252] width 121 height 15
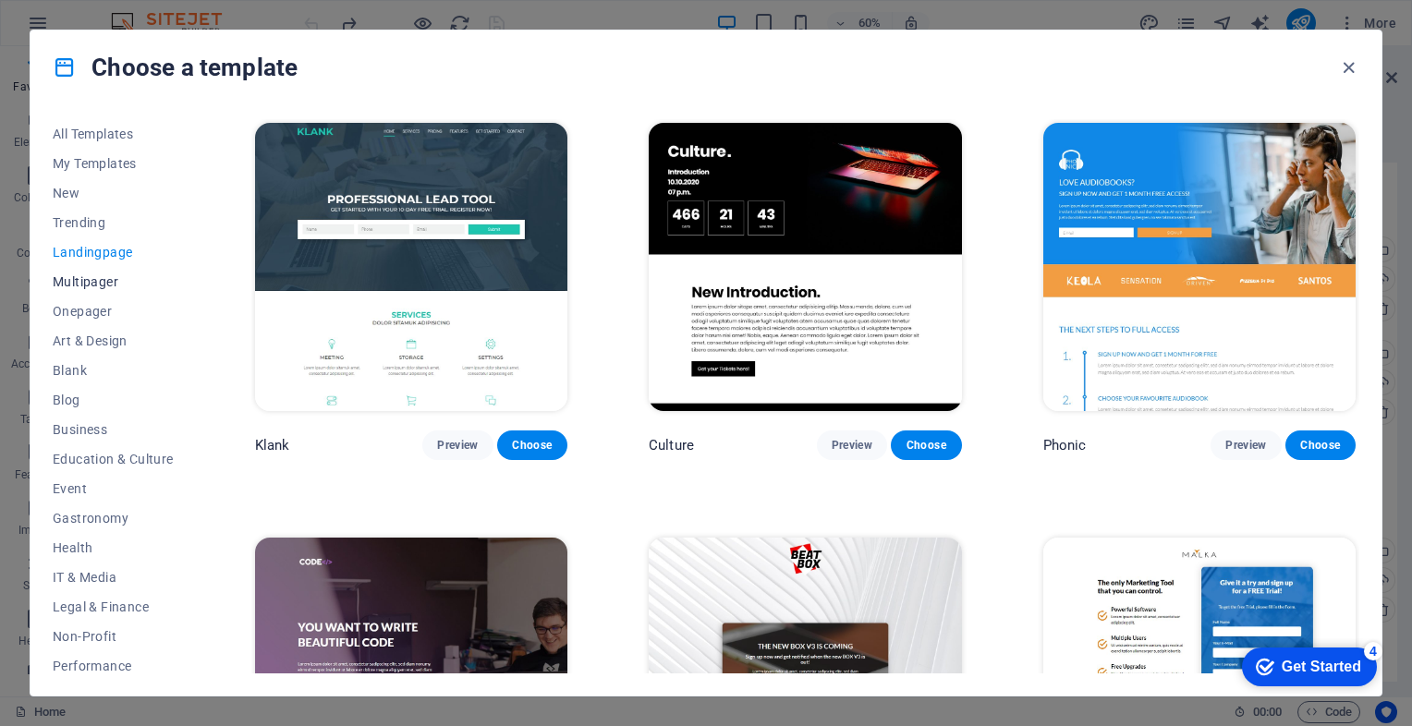
click at [83, 285] on span "Multipager" at bounding box center [113, 281] width 121 height 15
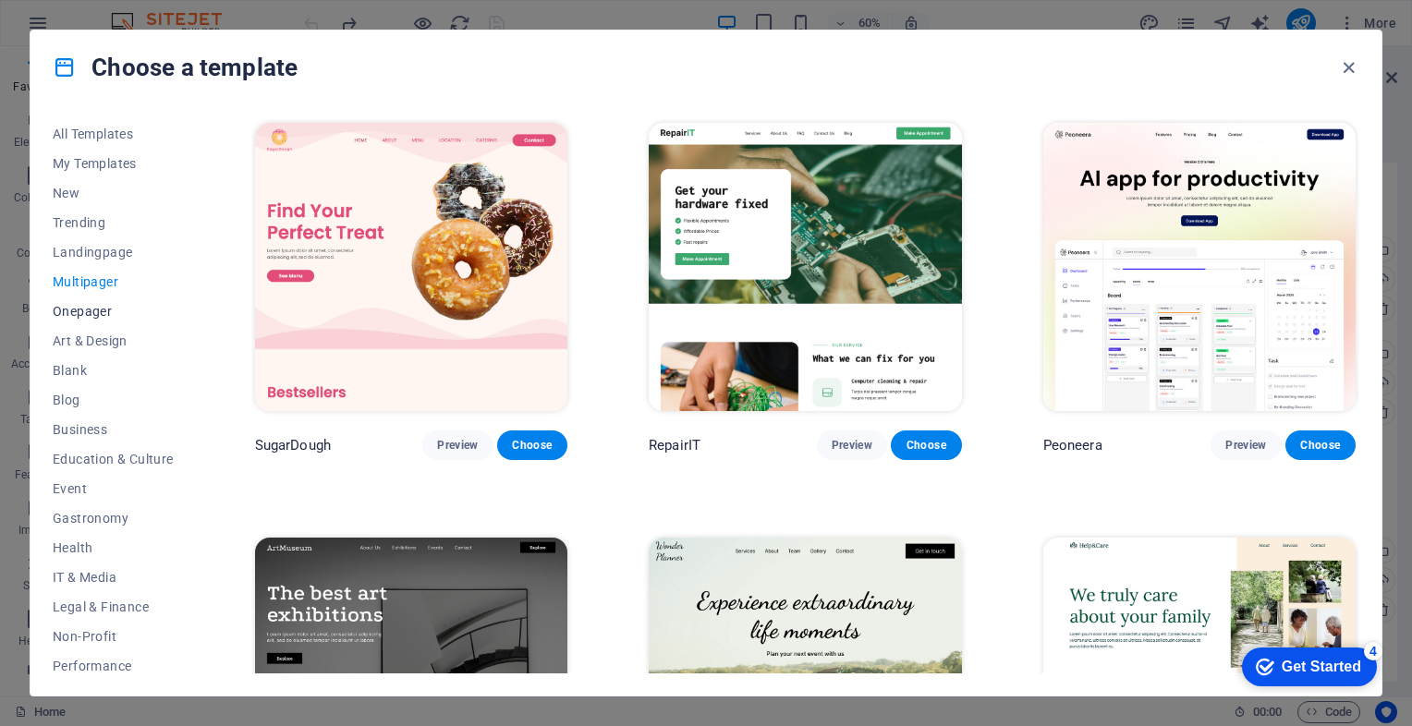
click at [96, 307] on span "Onepager" at bounding box center [113, 311] width 121 height 15
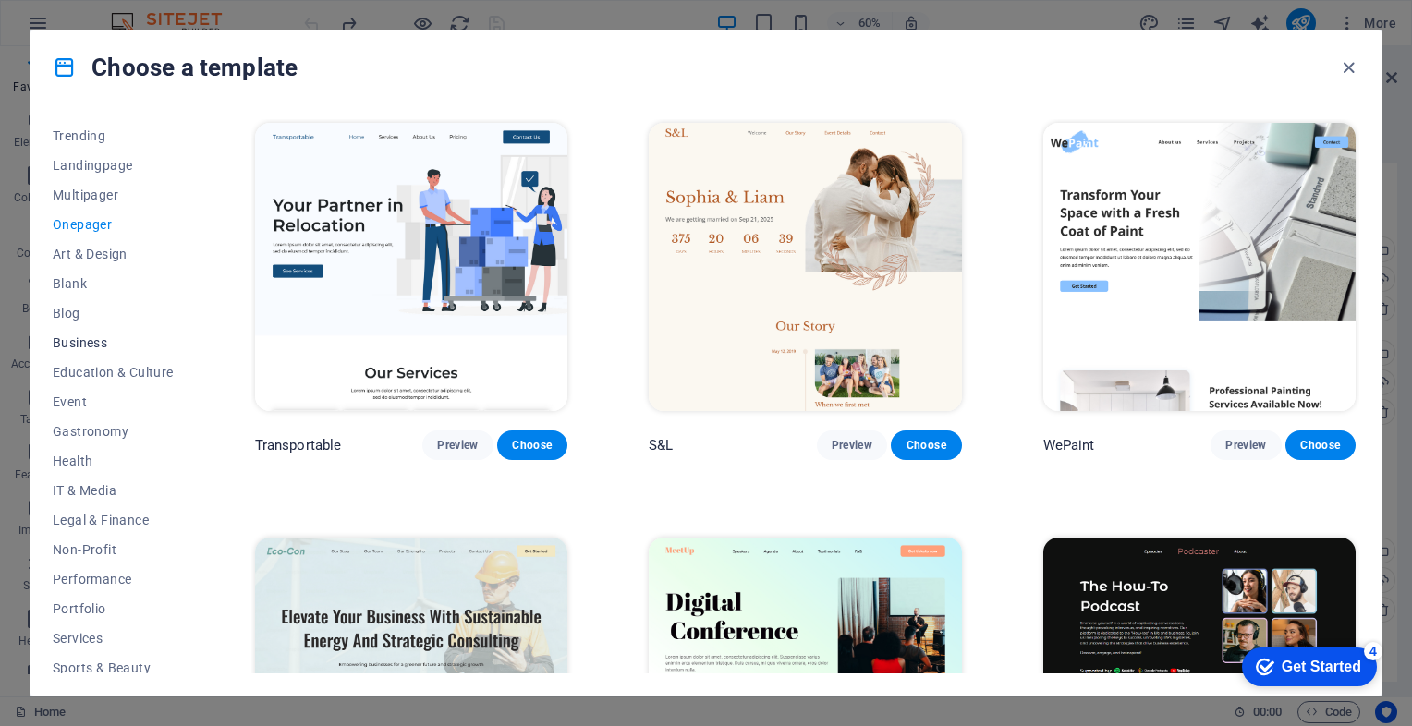
scroll to position [92, 0]
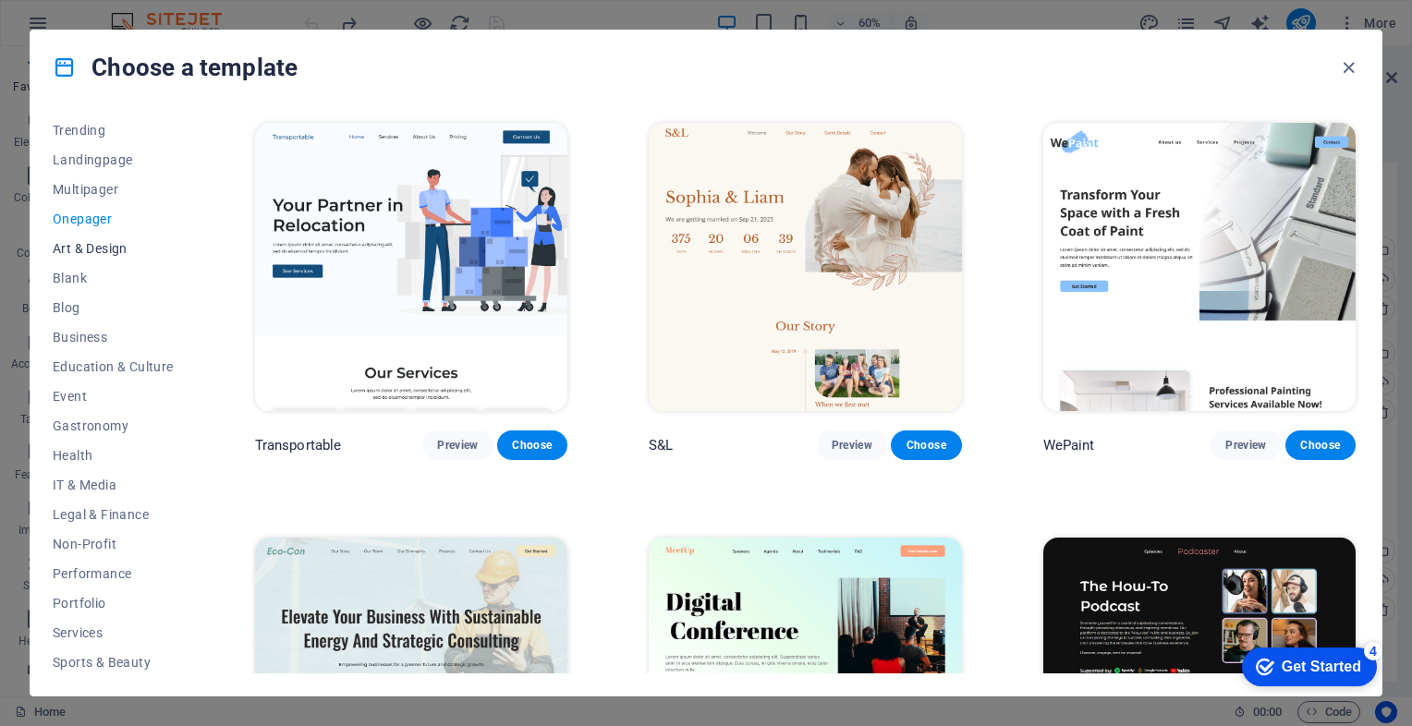
click at [83, 253] on span "Art & Design" at bounding box center [113, 248] width 121 height 15
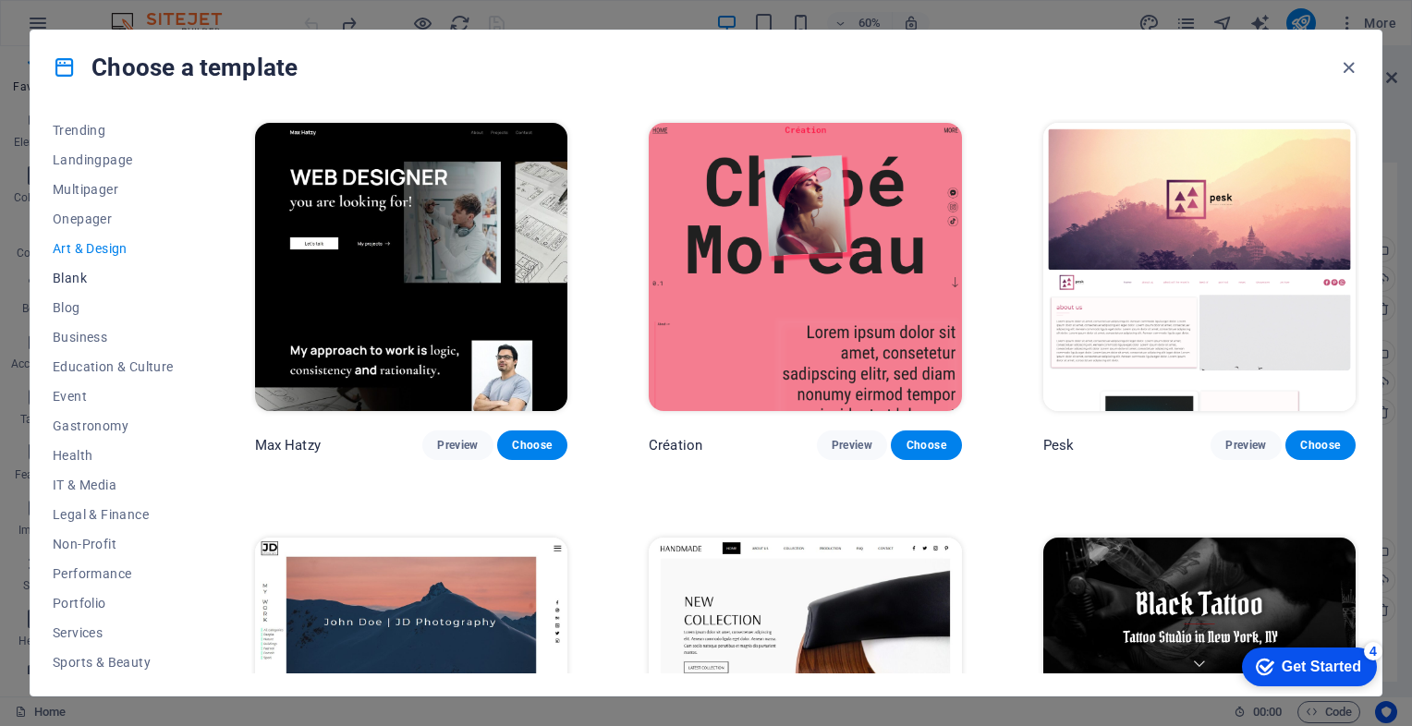
click at [65, 283] on span "Blank" at bounding box center [113, 278] width 121 height 15
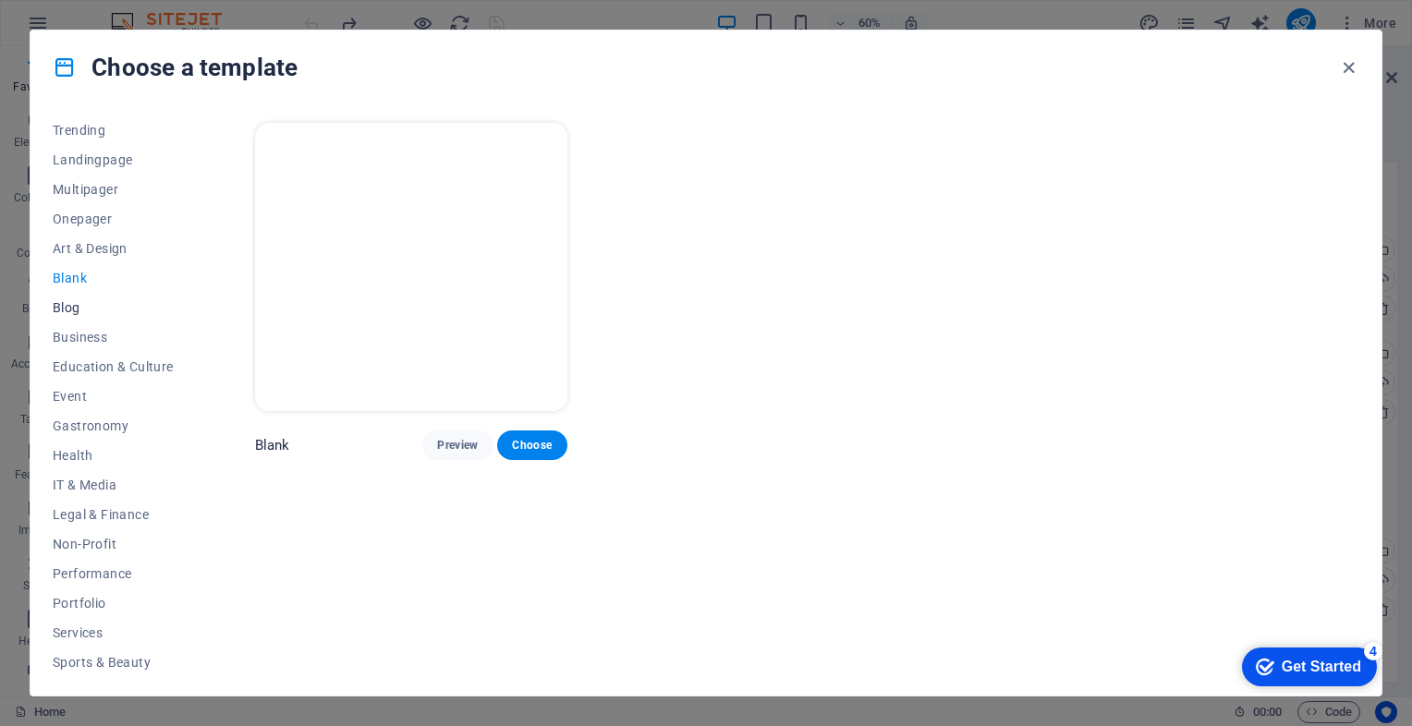
click at [69, 303] on span "Blog" at bounding box center [113, 307] width 121 height 15
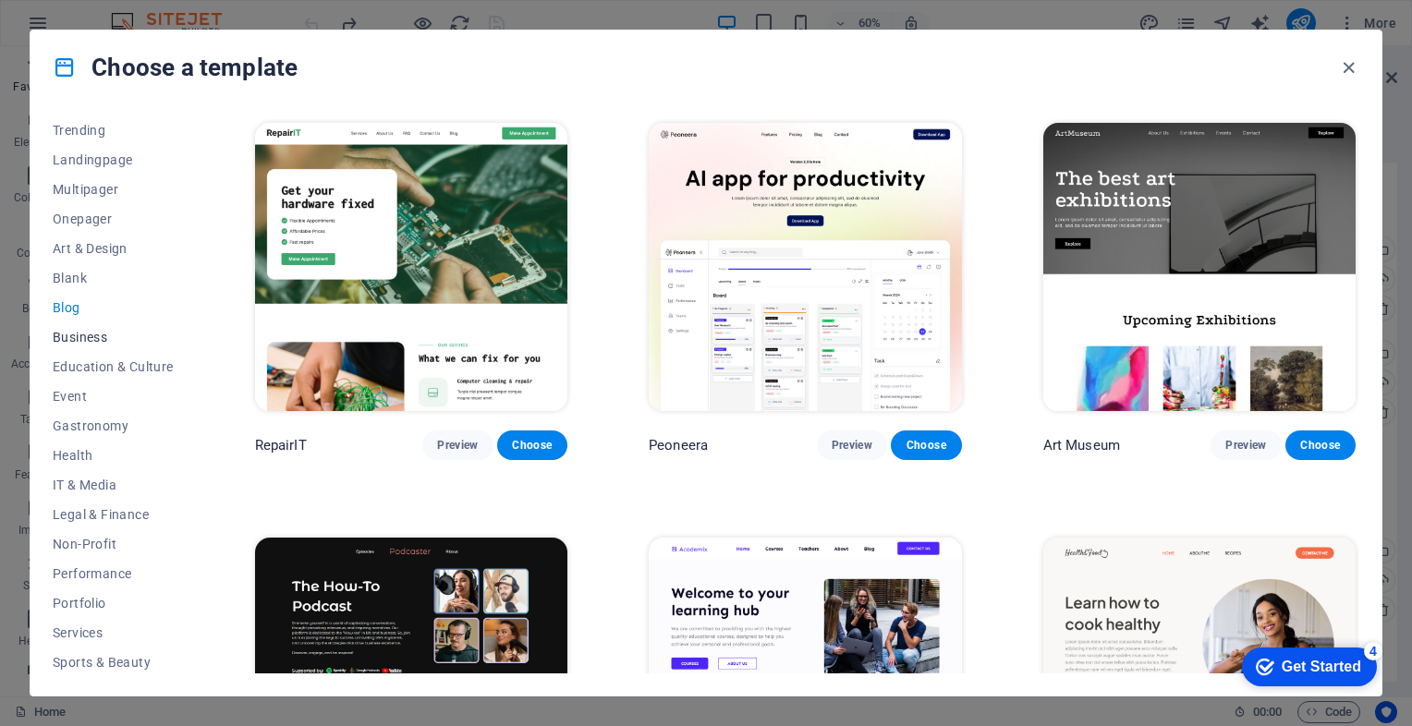
click at [74, 332] on span "Business" at bounding box center [113, 337] width 121 height 15
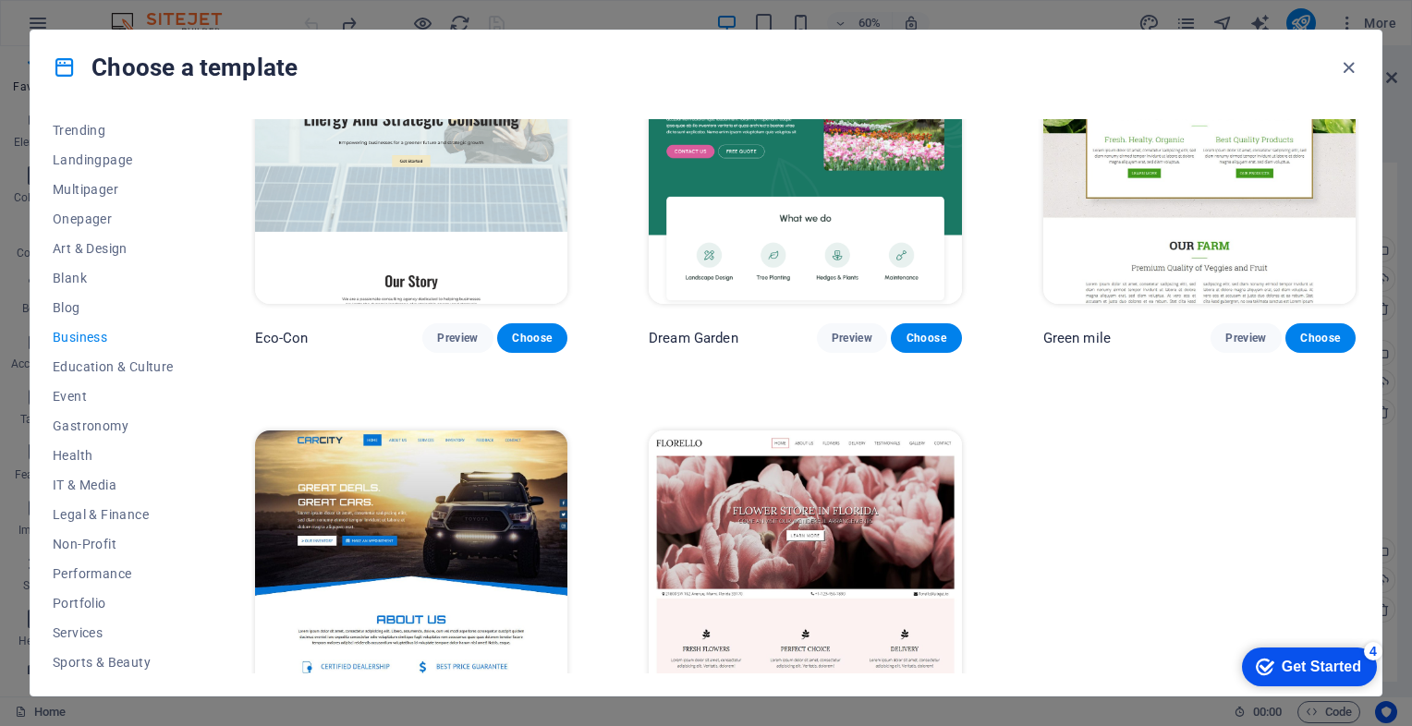
scroll to position [104, 0]
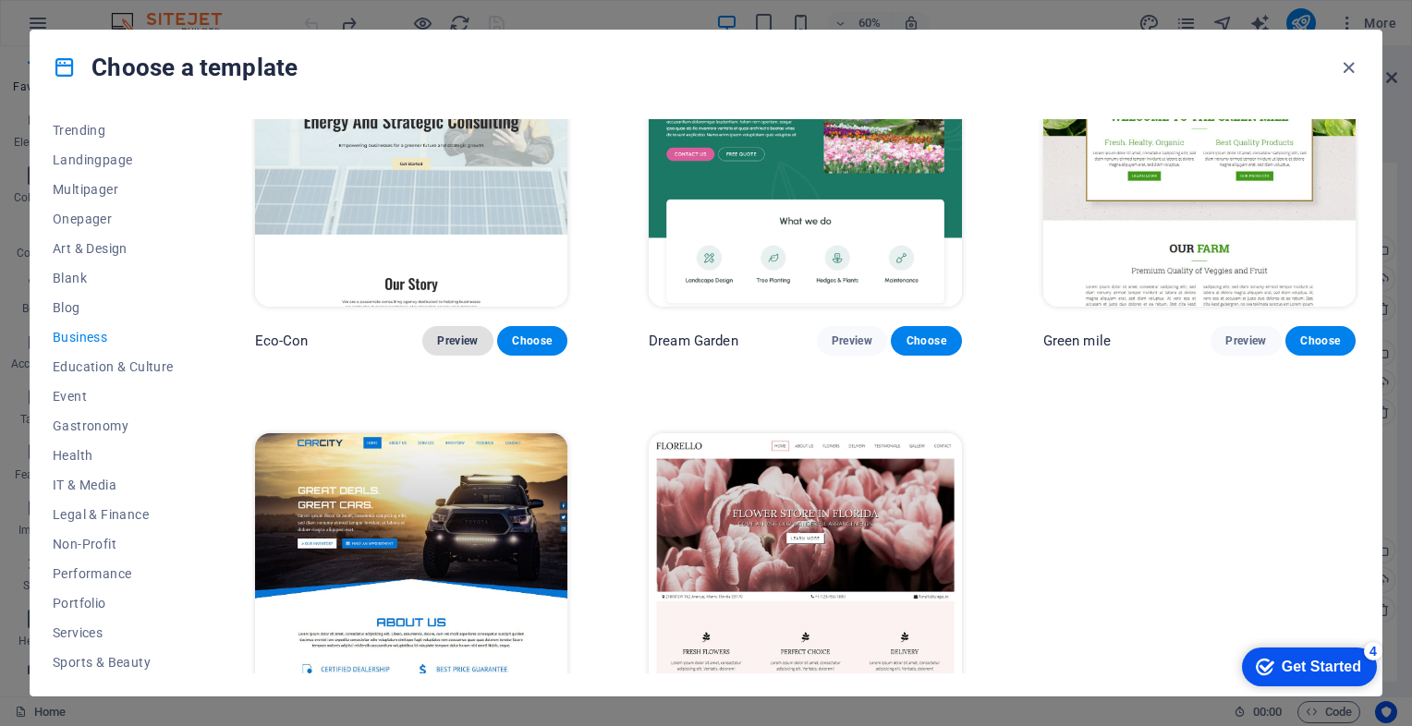
click at [453, 336] on span "Preview" at bounding box center [457, 341] width 41 height 15
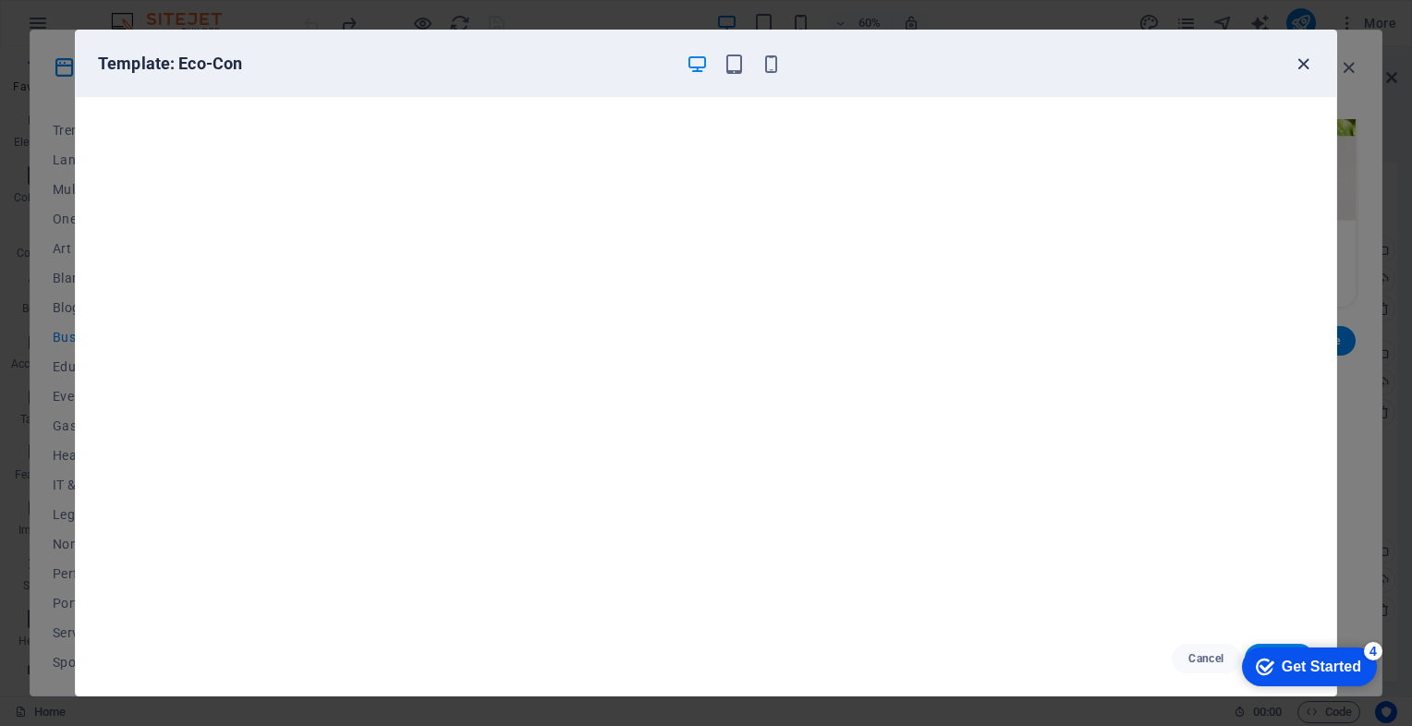
click at [1306, 61] on icon "button" at bounding box center [1303, 64] width 21 height 21
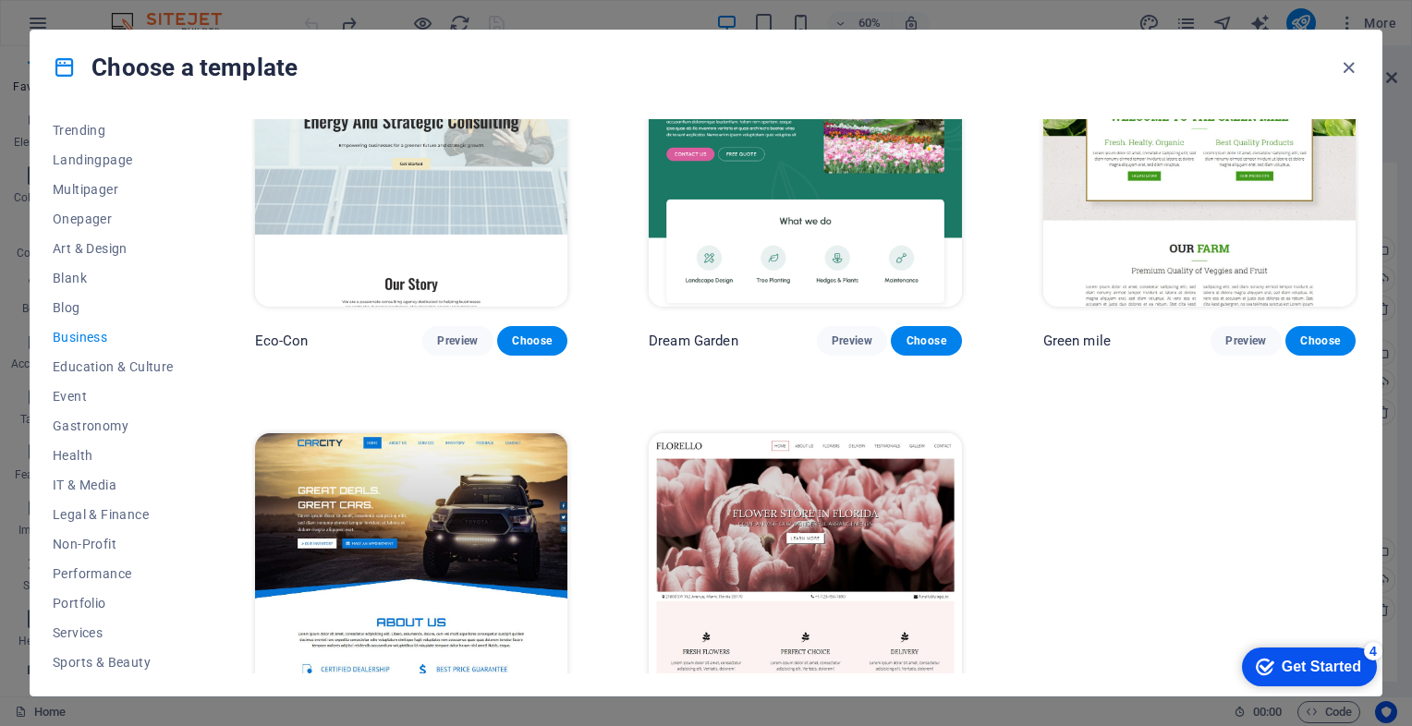
click at [458, 501] on img at bounding box center [411, 577] width 312 height 288
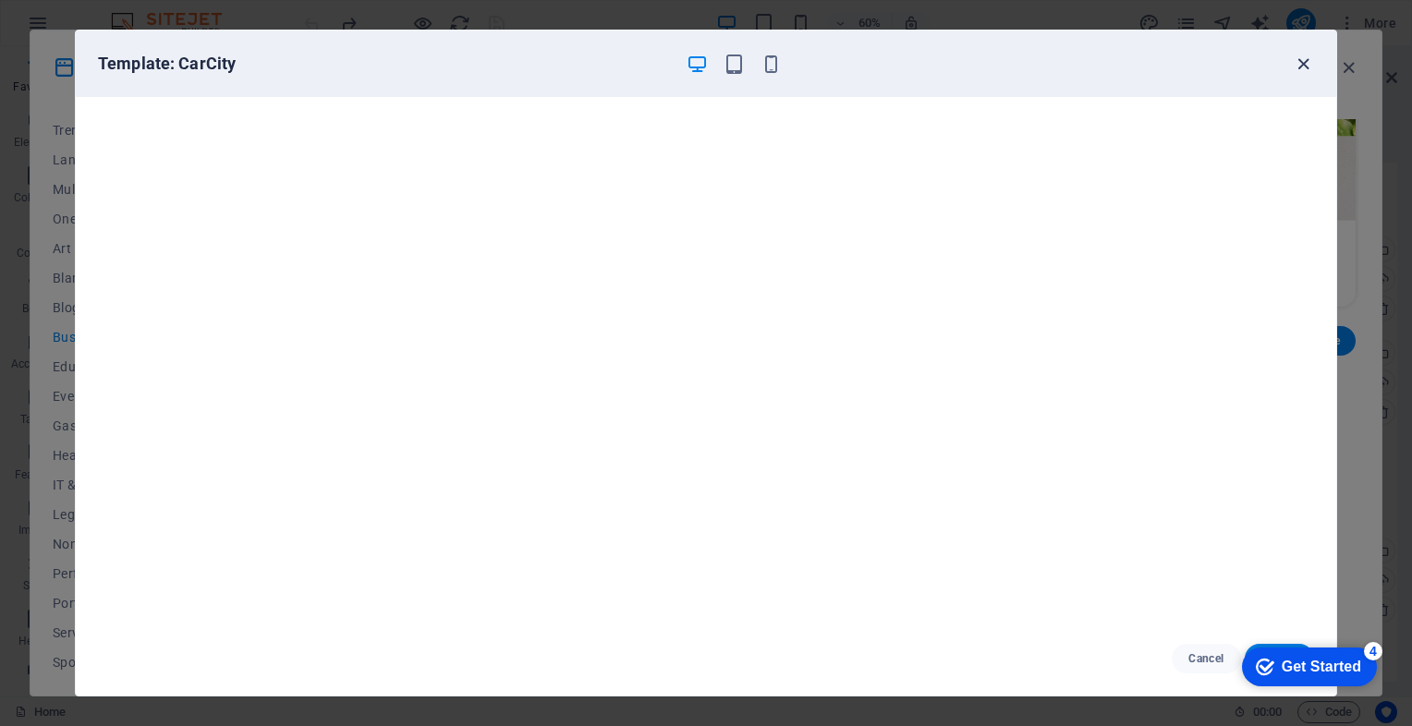
click at [1305, 60] on icon "button" at bounding box center [1303, 64] width 21 height 21
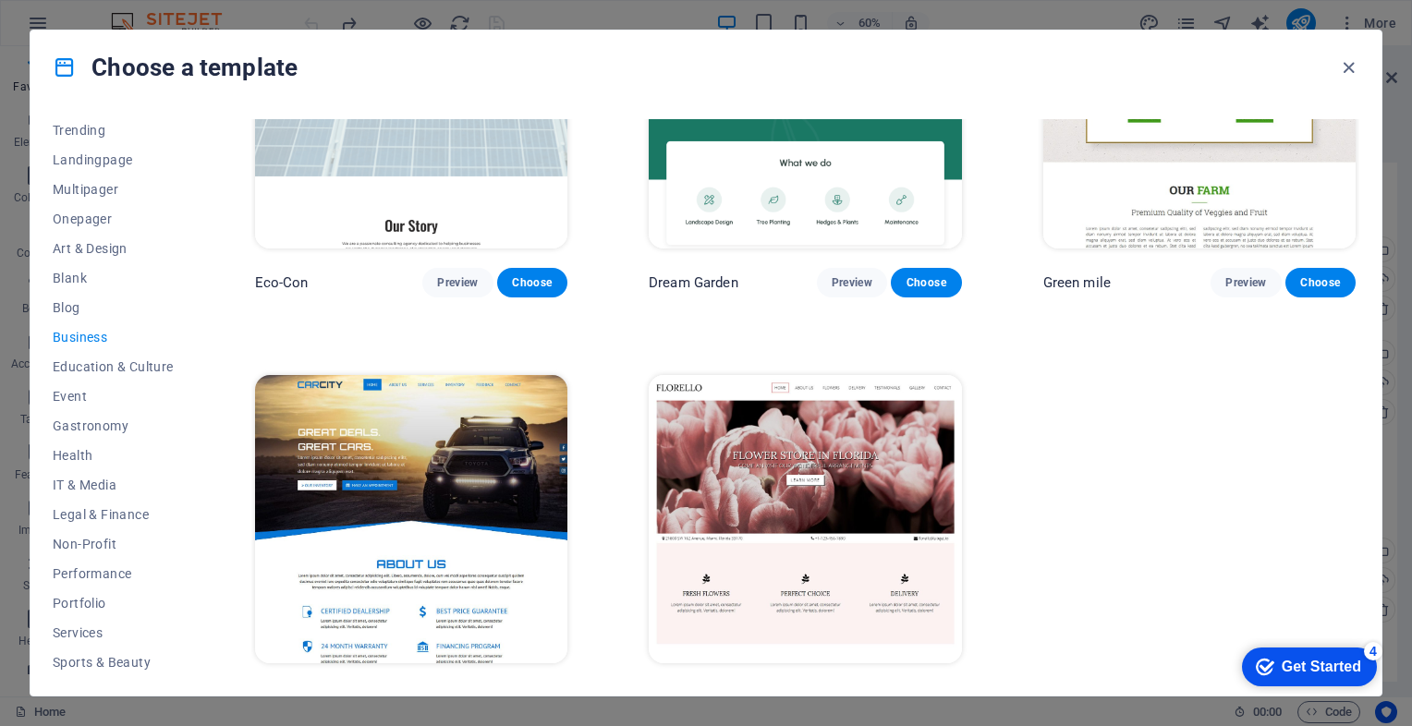
scroll to position [197, 0]
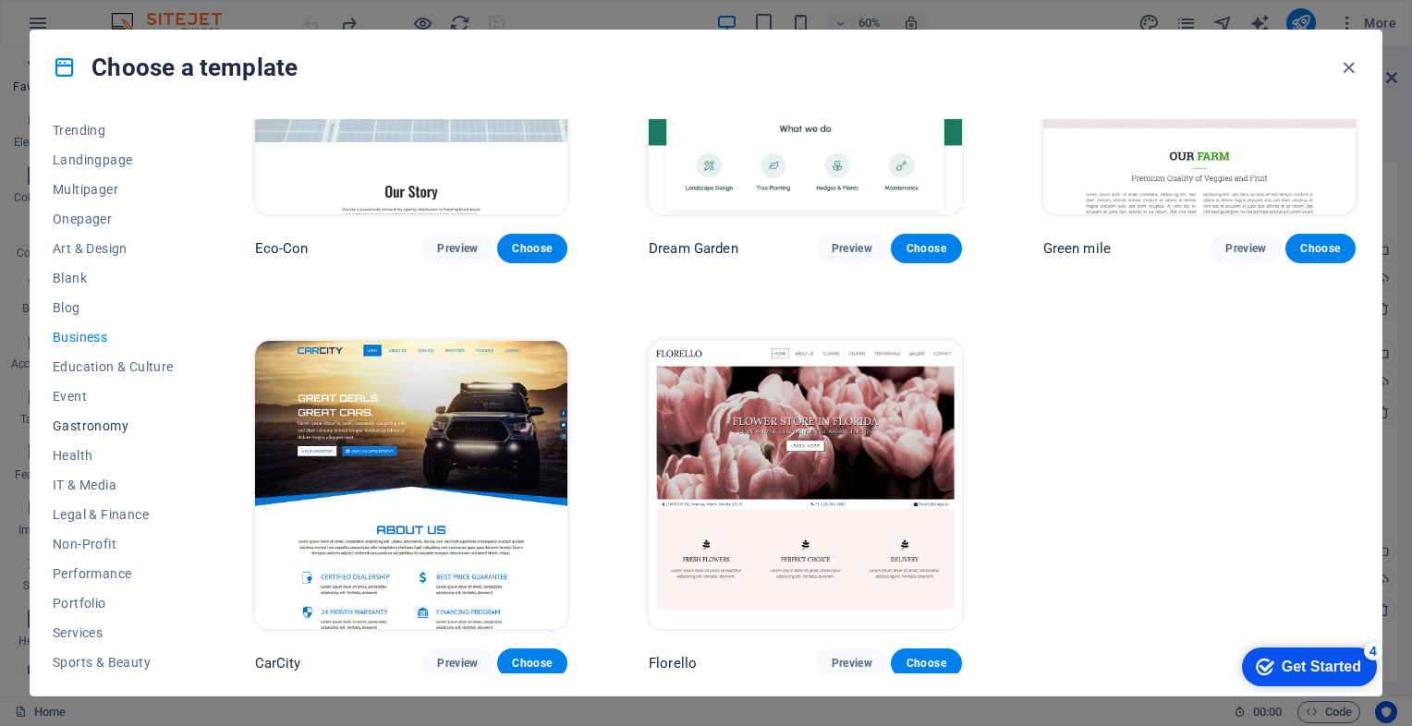
click at [103, 419] on span "Gastronomy" at bounding box center [113, 426] width 121 height 15
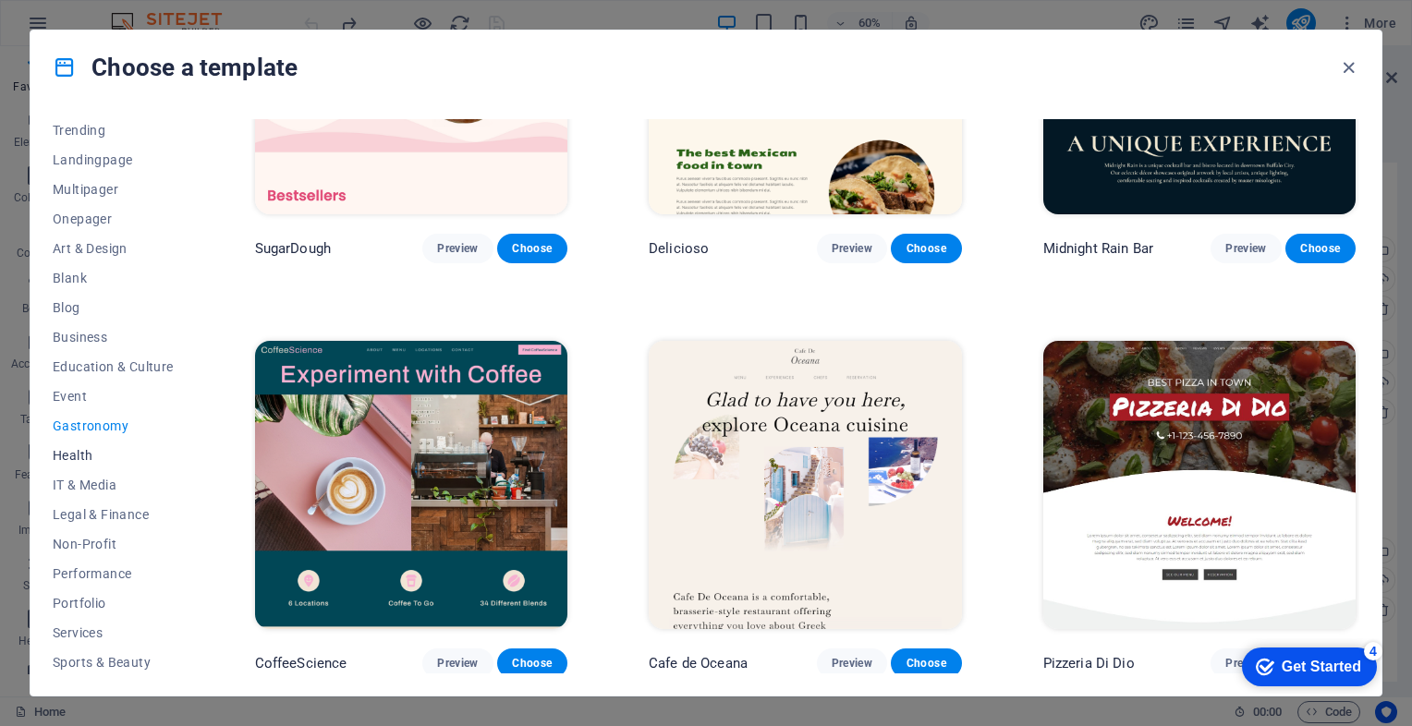
click at [67, 455] on span "Health" at bounding box center [113, 455] width 121 height 15
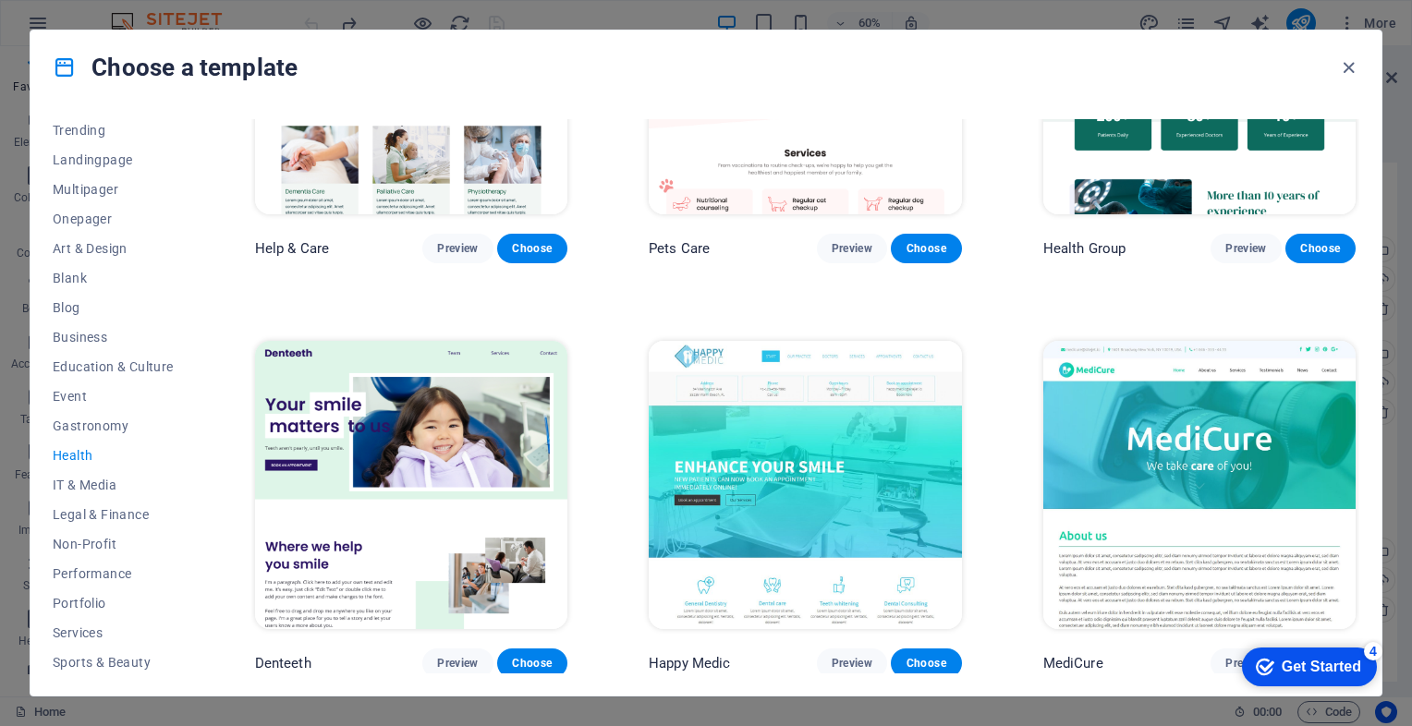
scroll to position [0, 0]
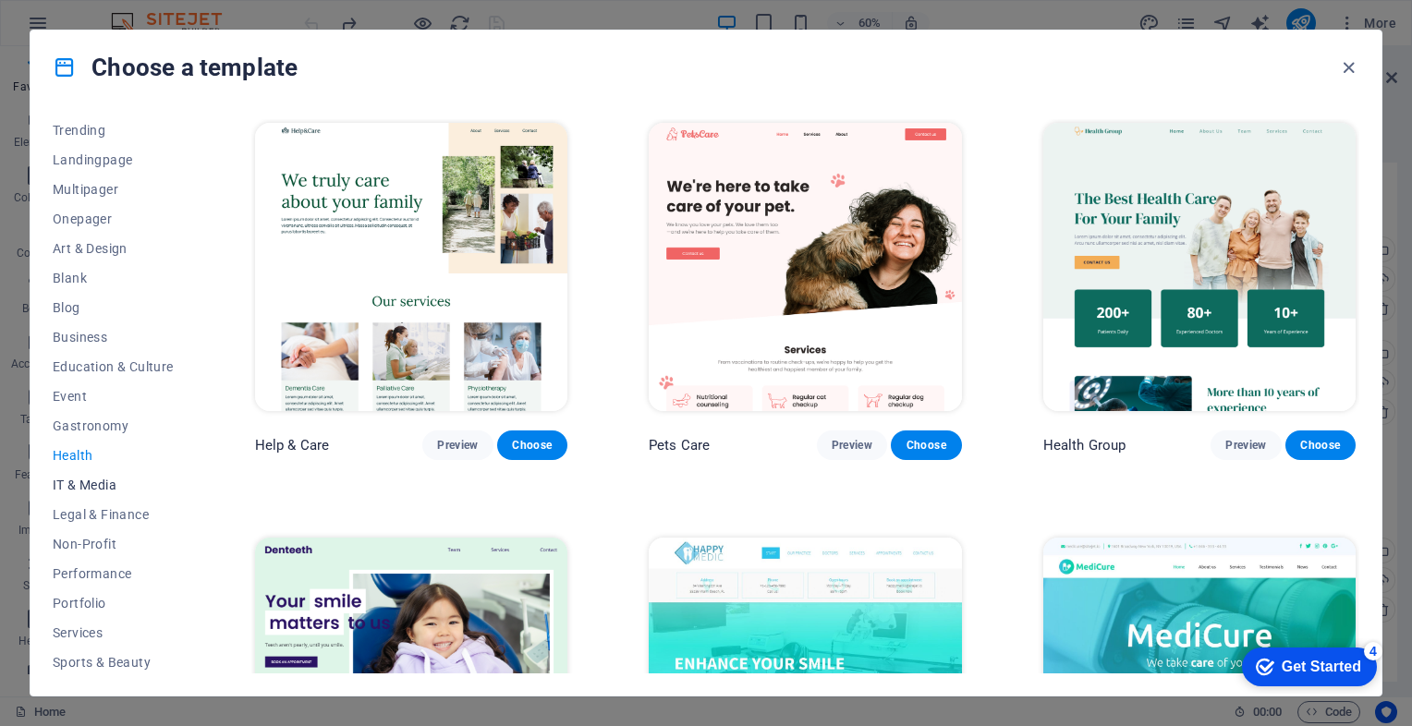
click at [88, 483] on span "IT & Media" at bounding box center [113, 485] width 121 height 15
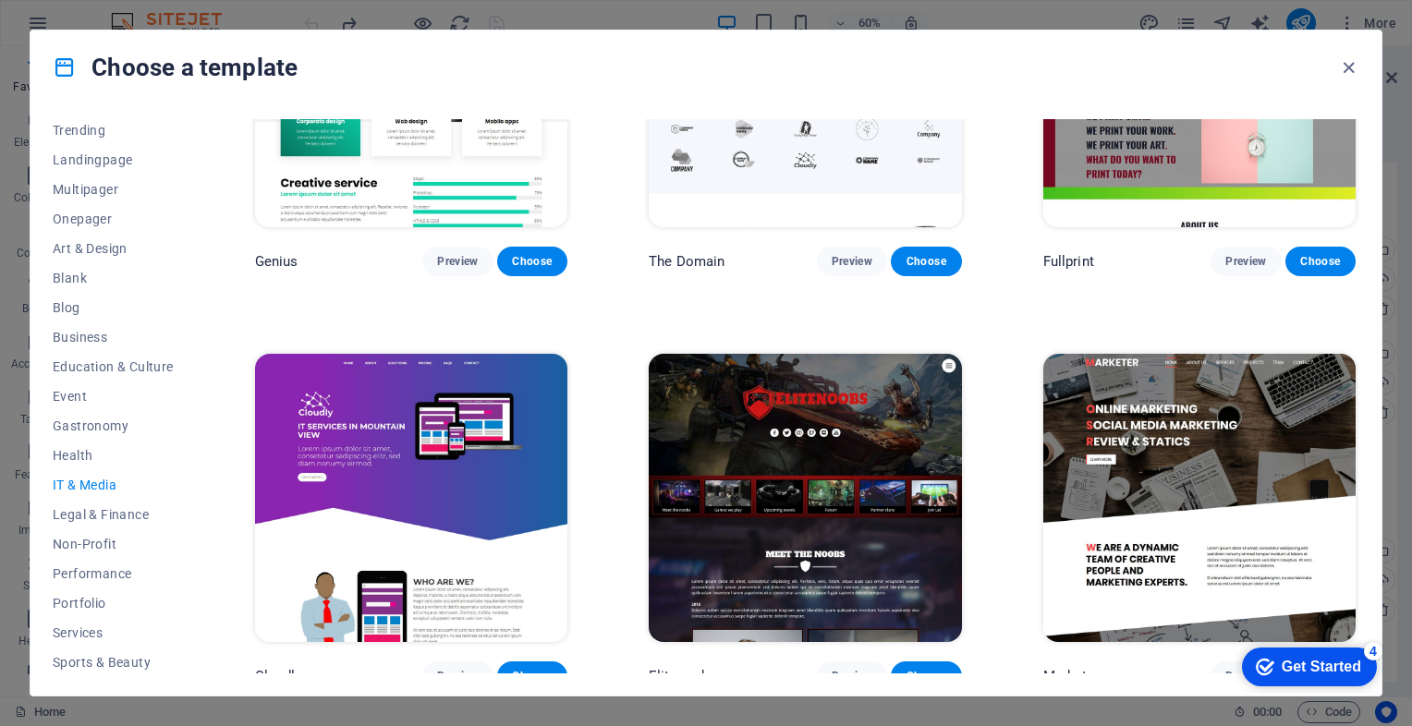
scroll to position [1024, 0]
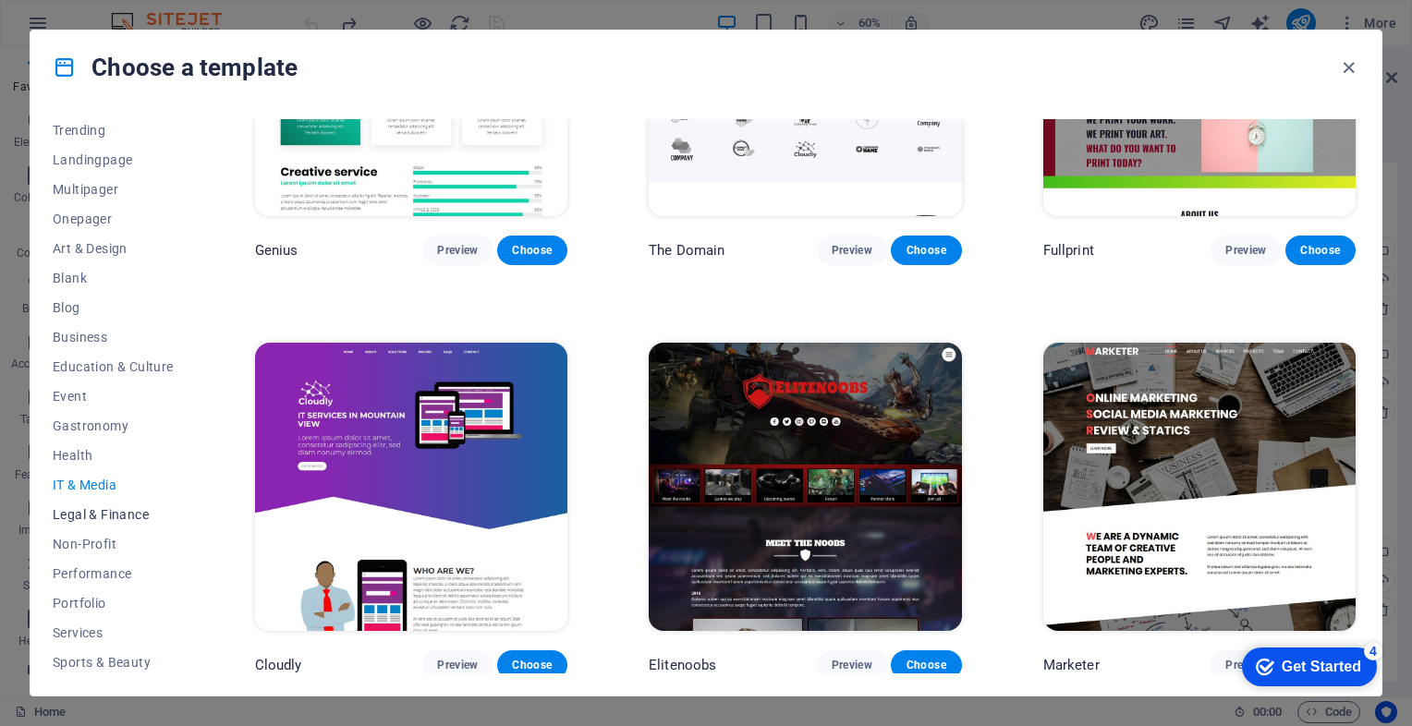
click at [90, 504] on button "Legal & Finance" at bounding box center [113, 515] width 121 height 30
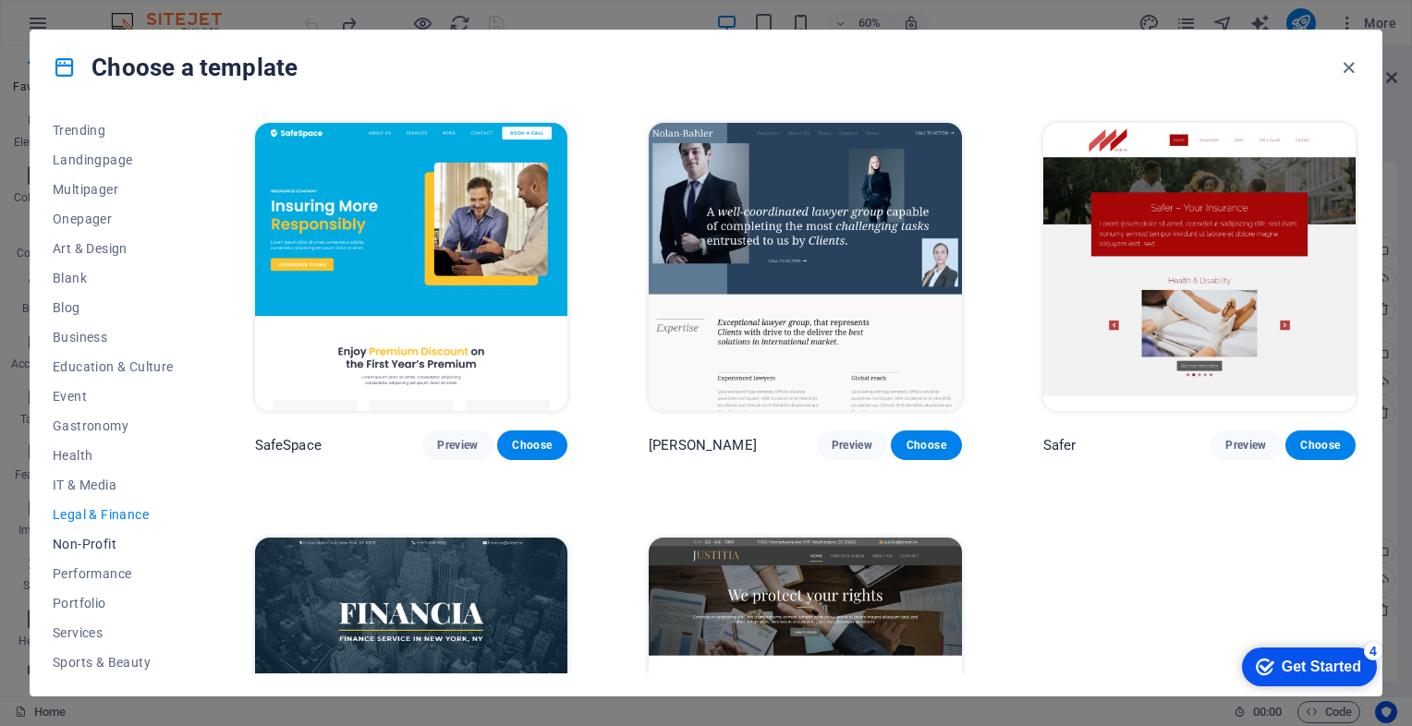
click at [91, 541] on span "Non-Profit" at bounding box center [113, 544] width 121 height 15
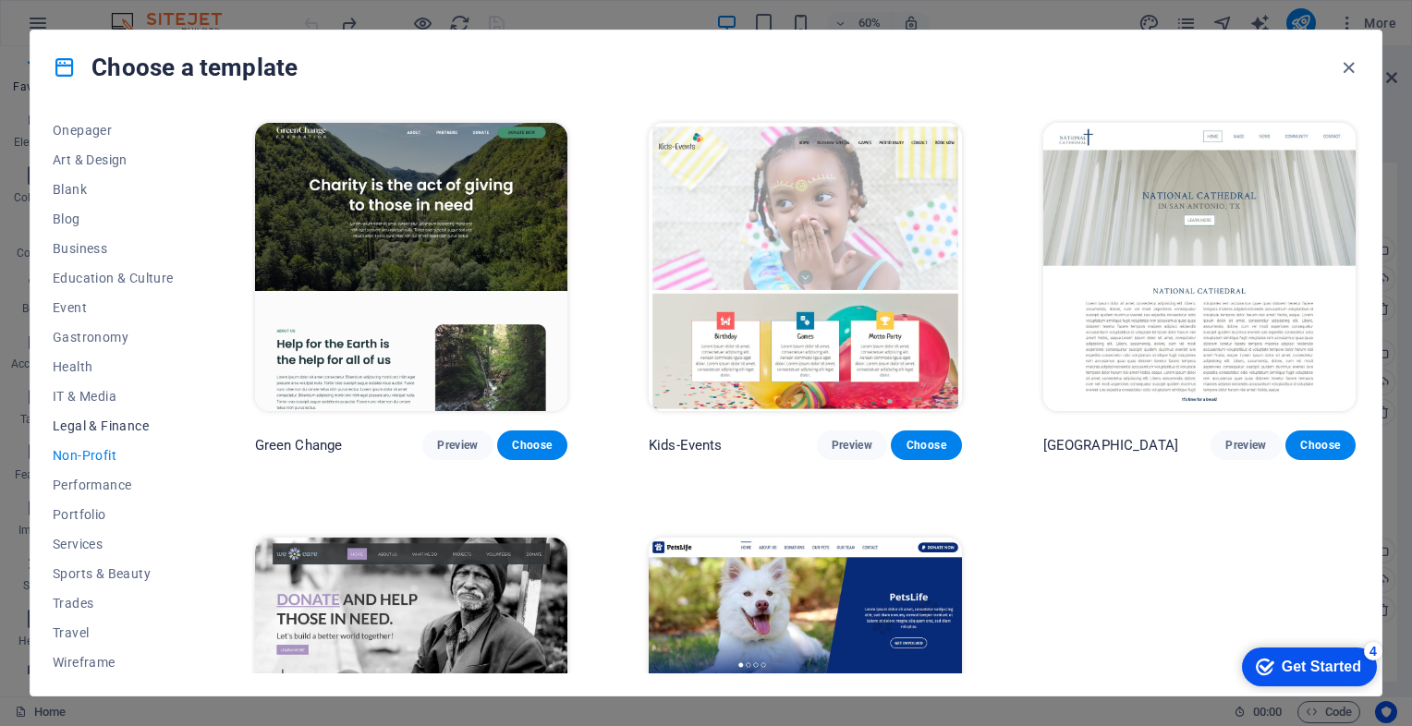
scroll to position [185, 0]
click at [89, 482] on span "Performance" at bounding box center [113, 481] width 121 height 15
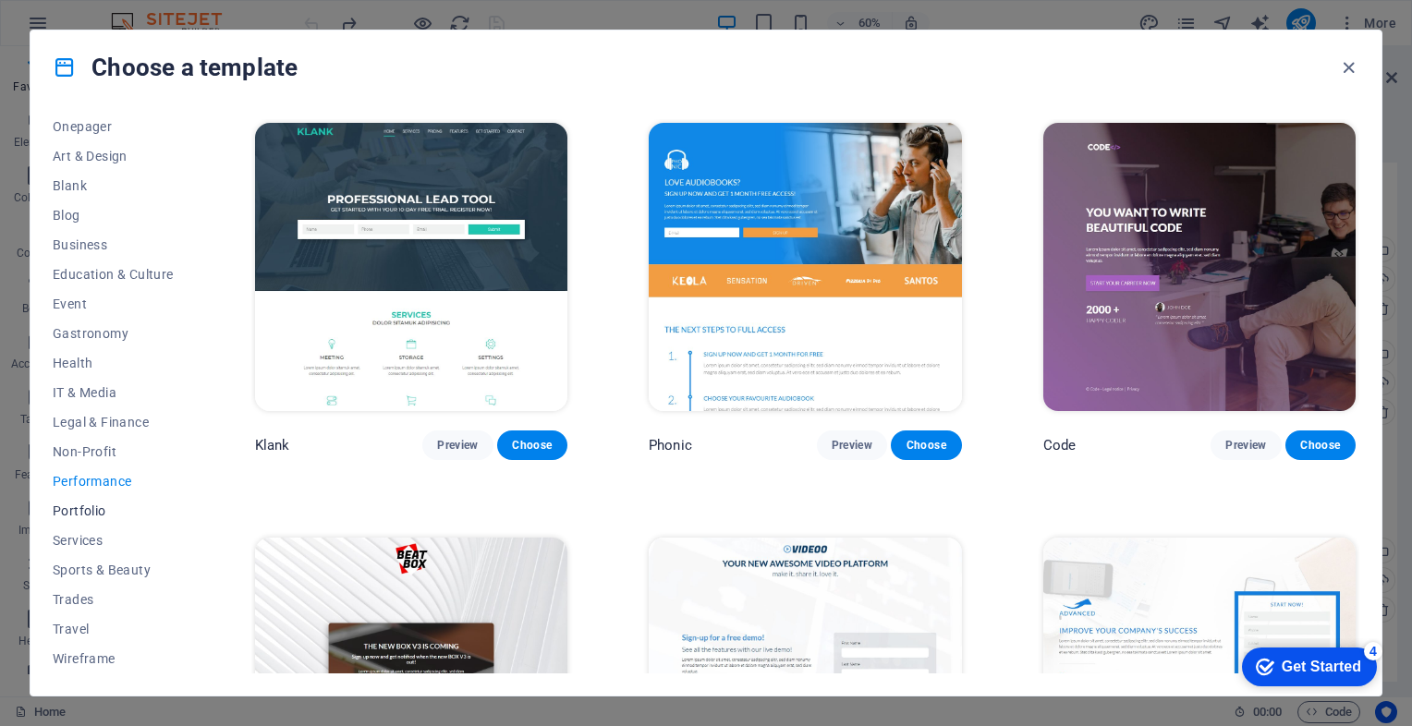
click at [84, 512] on span "Portfolio" at bounding box center [113, 511] width 121 height 15
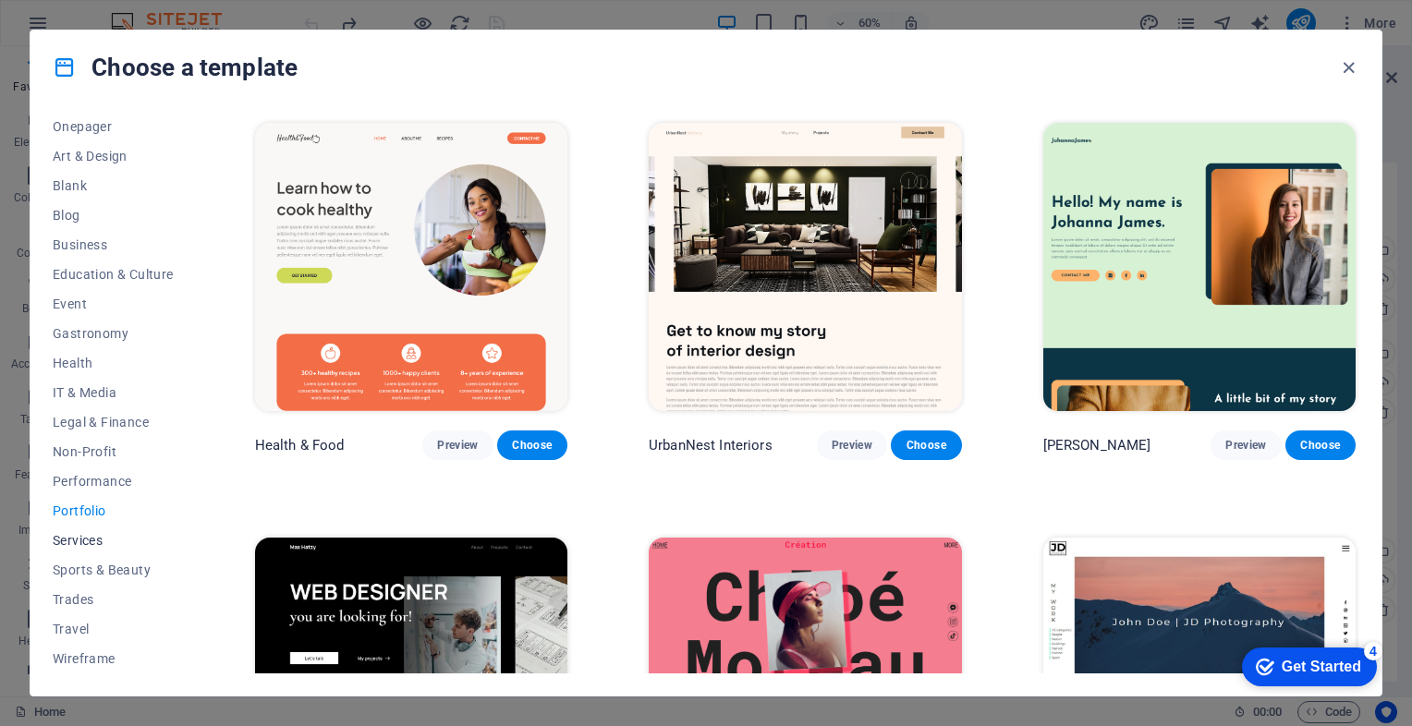
click at [85, 541] on span "Services" at bounding box center [113, 540] width 121 height 15
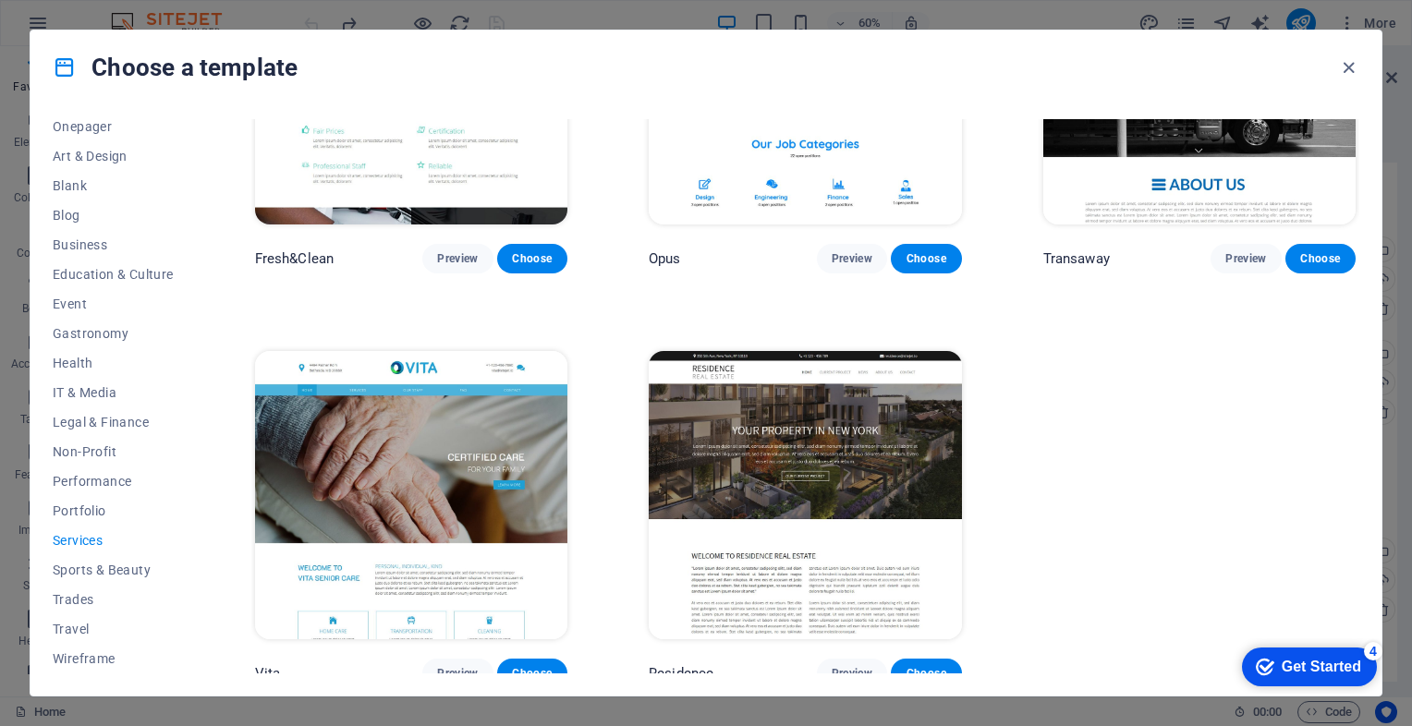
scroll to position [2262, 0]
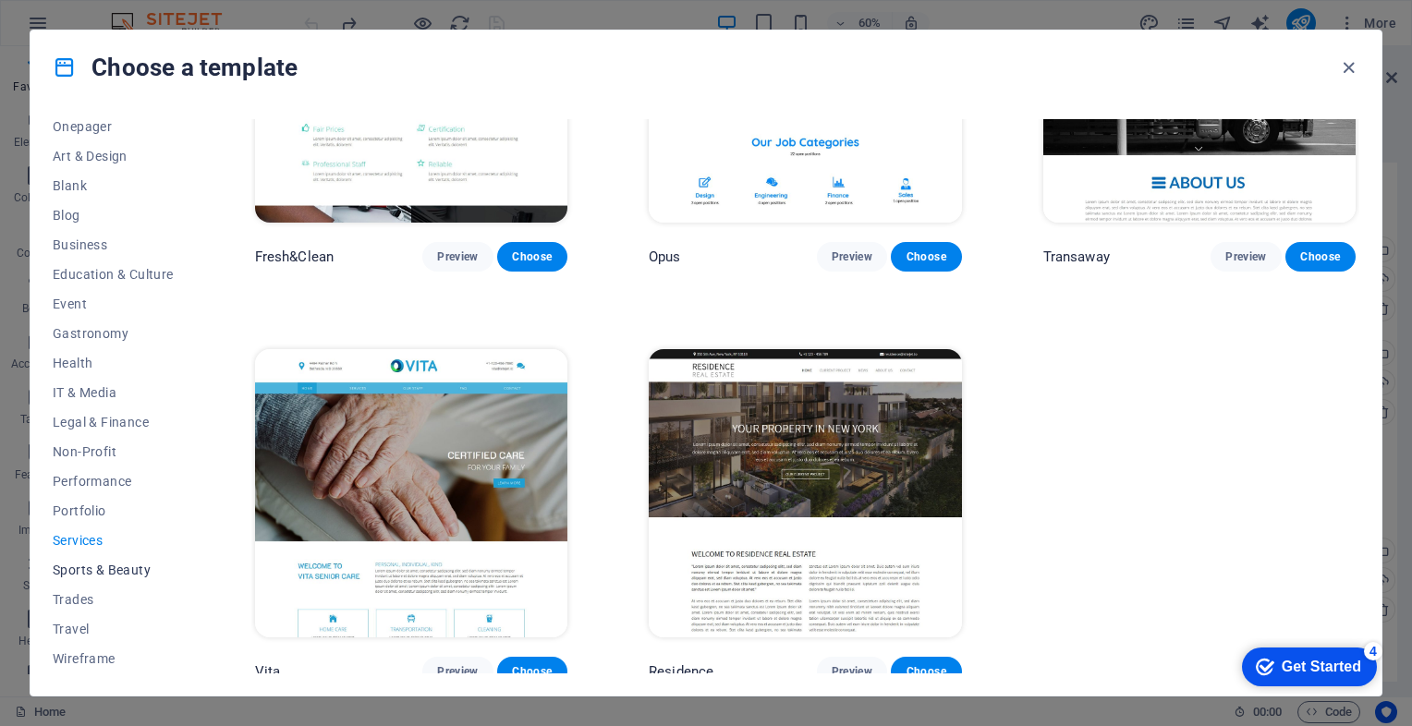
click at [85, 574] on span "Sports & Beauty" at bounding box center [113, 570] width 121 height 15
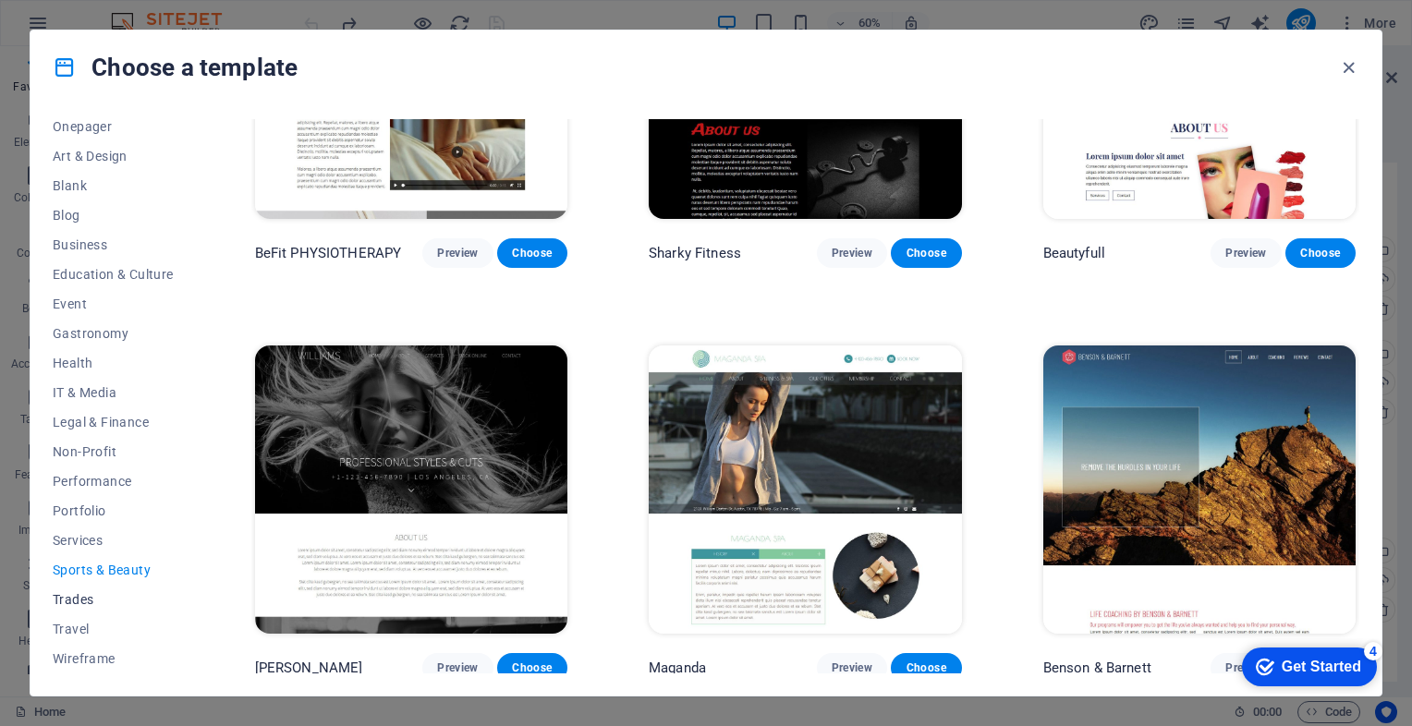
click at [72, 598] on span "Trades" at bounding box center [113, 599] width 121 height 15
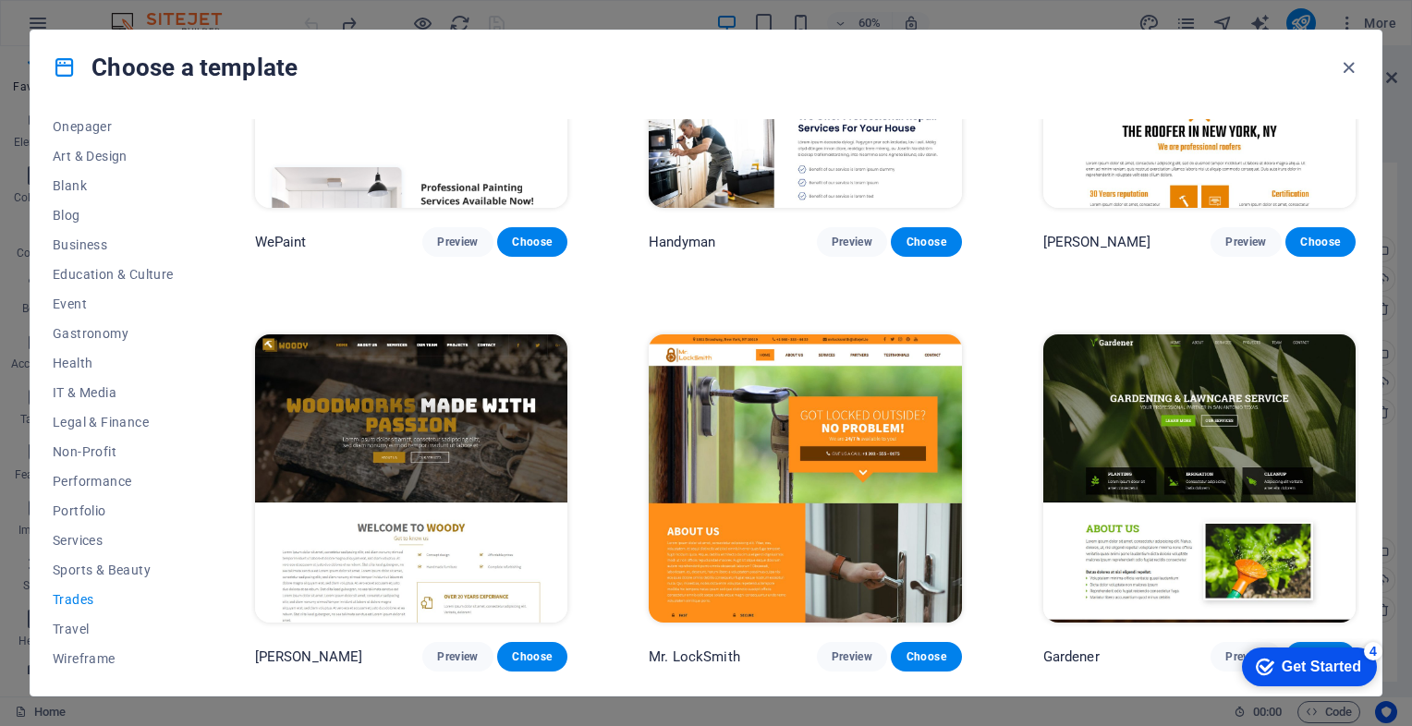
scroll to position [277, 0]
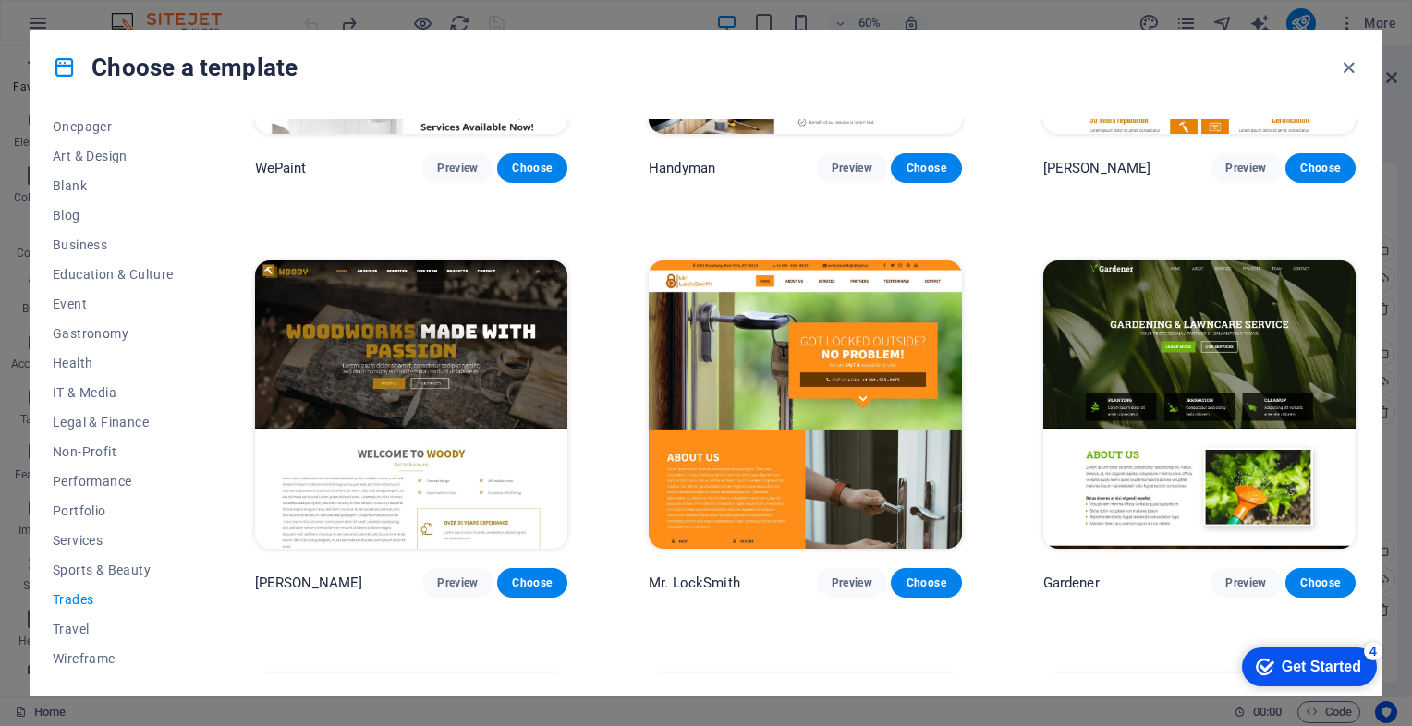
click at [464, 400] on img at bounding box center [411, 405] width 312 height 288
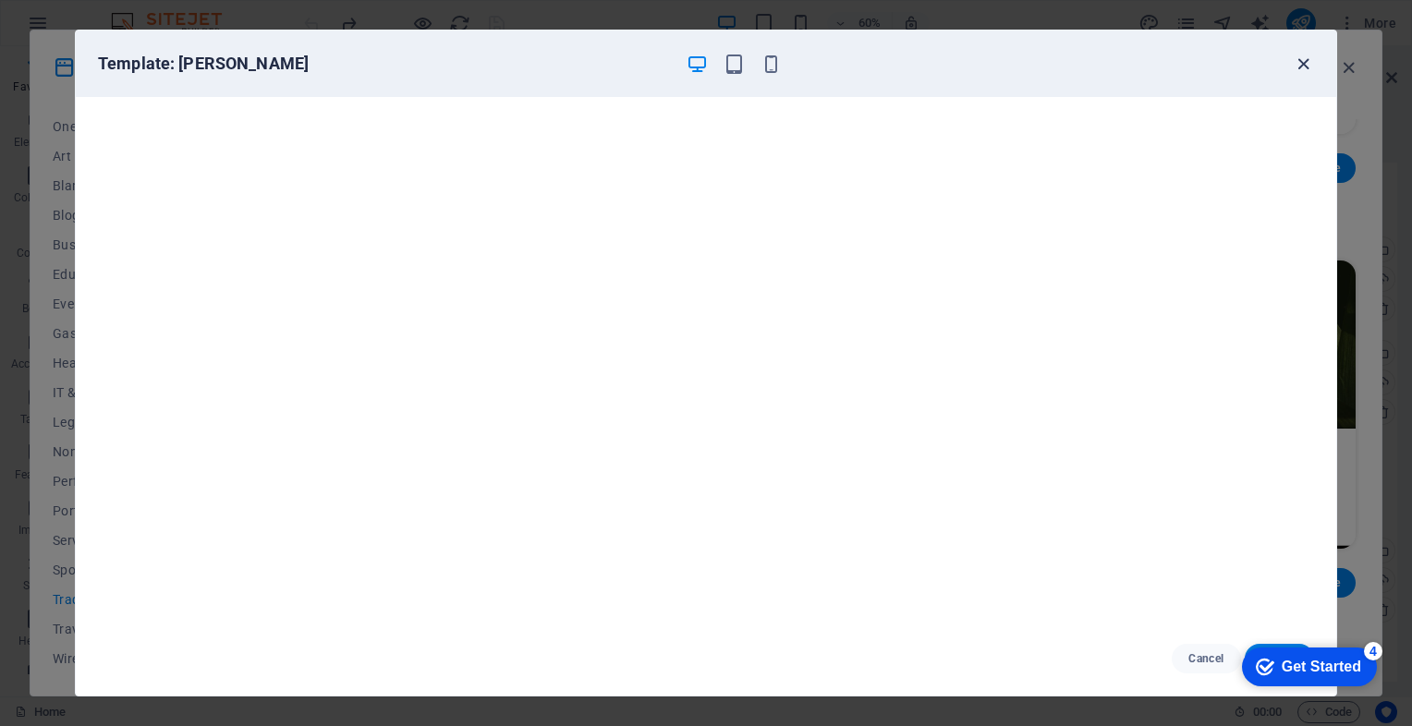
click at [1297, 62] on icon "button" at bounding box center [1303, 64] width 21 height 21
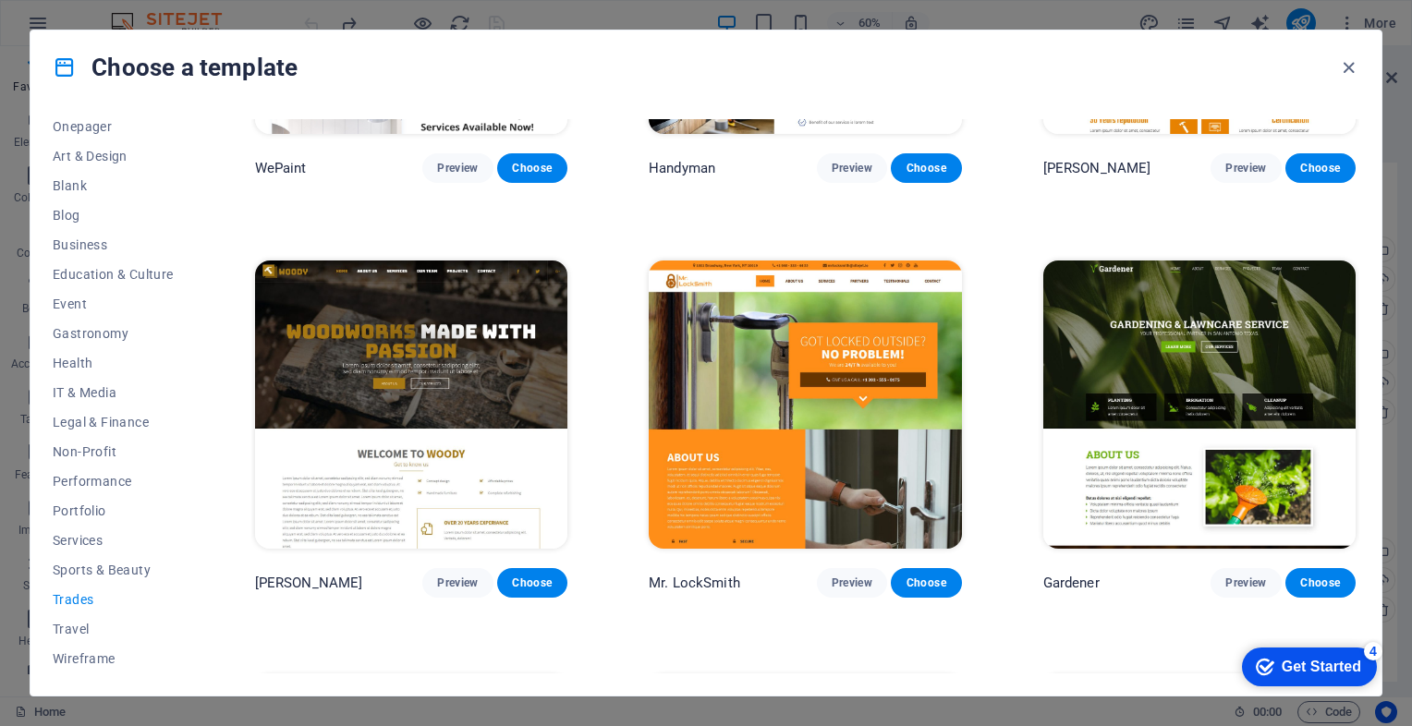
click at [739, 413] on img at bounding box center [805, 405] width 312 height 288
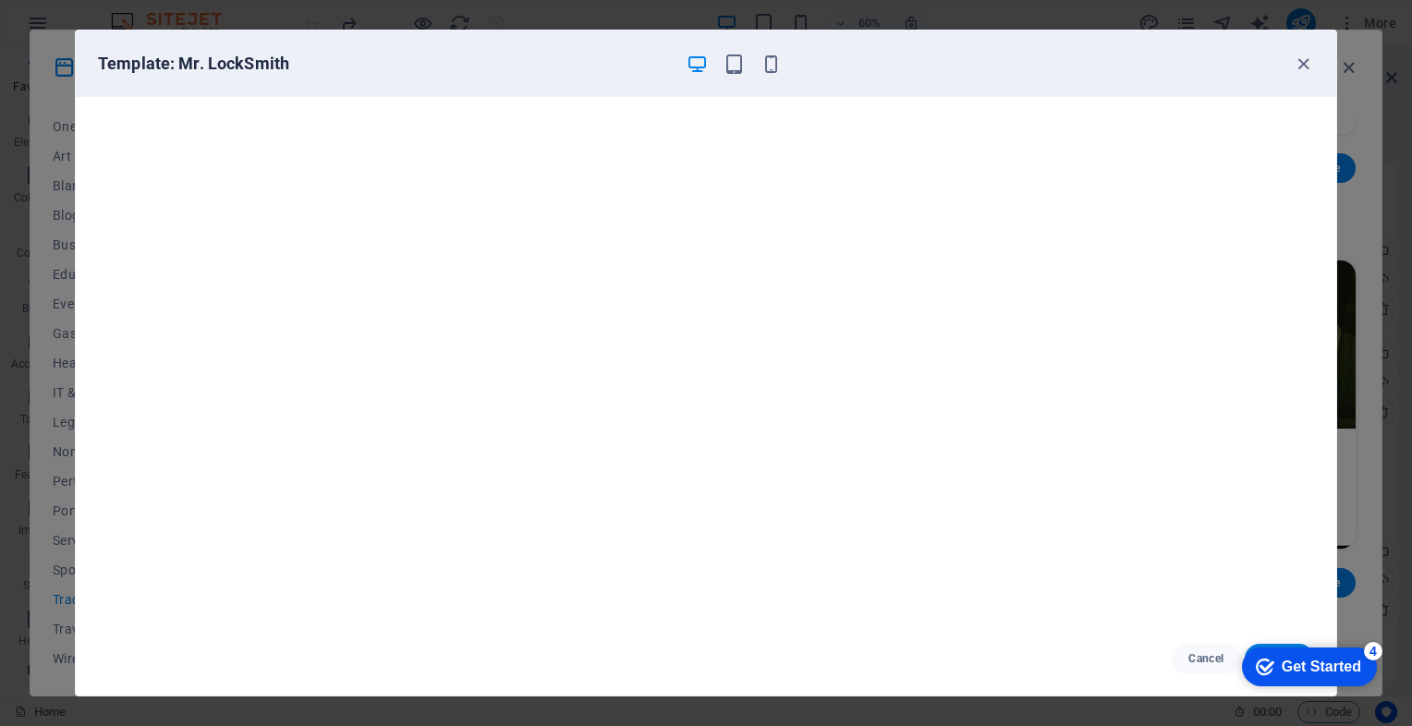
scroll to position [0, 0]
click at [1307, 59] on icon "button" at bounding box center [1303, 64] width 21 height 21
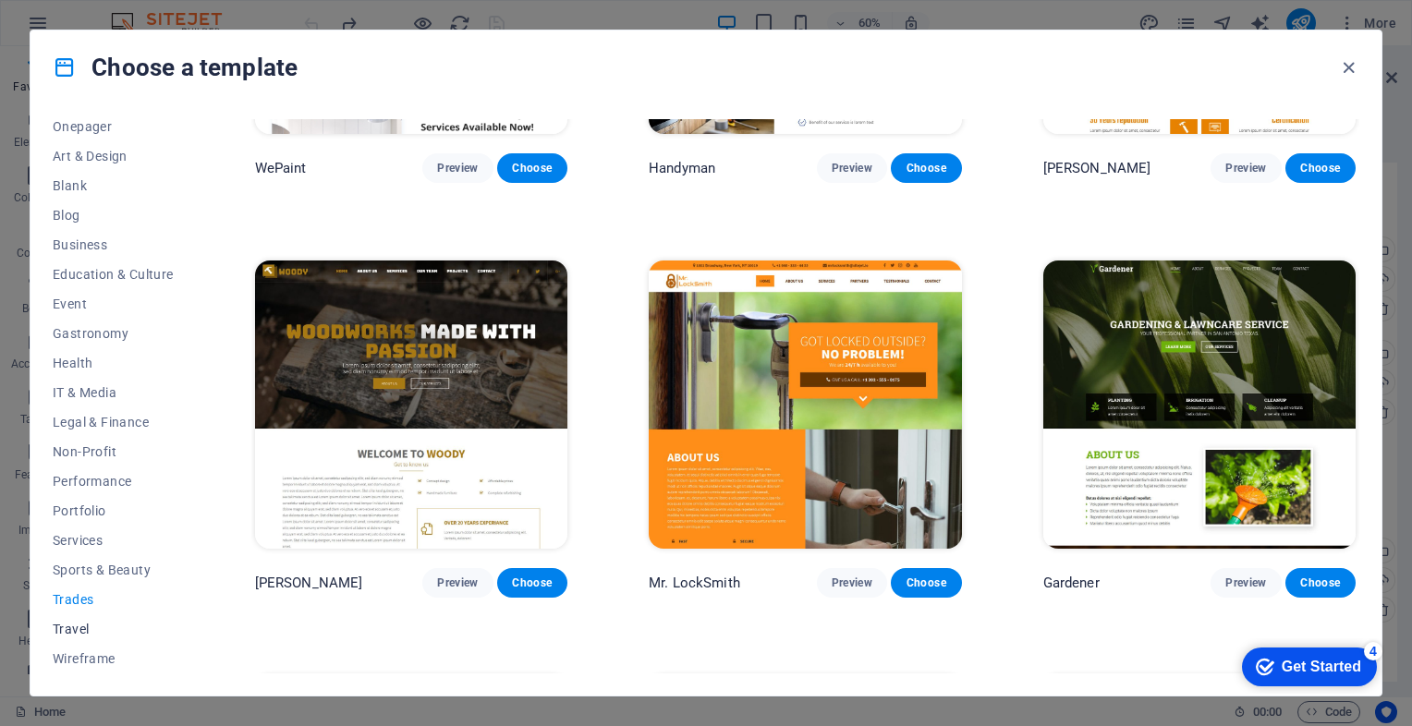
click at [63, 632] on span "Travel" at bounding box center [113, 629] width 121 height 15
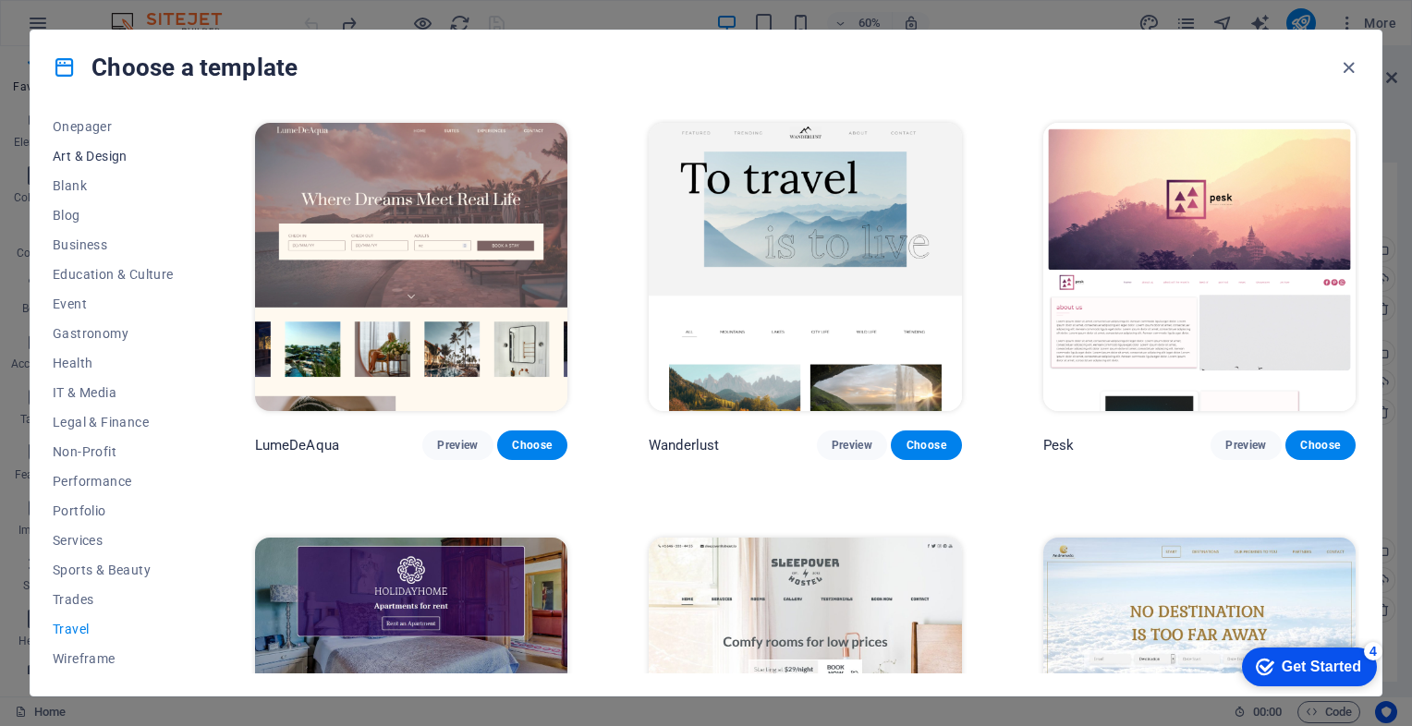
click at [88, 159] on span "Art & Design" at bounding box center [113, 156] width 121 height 15
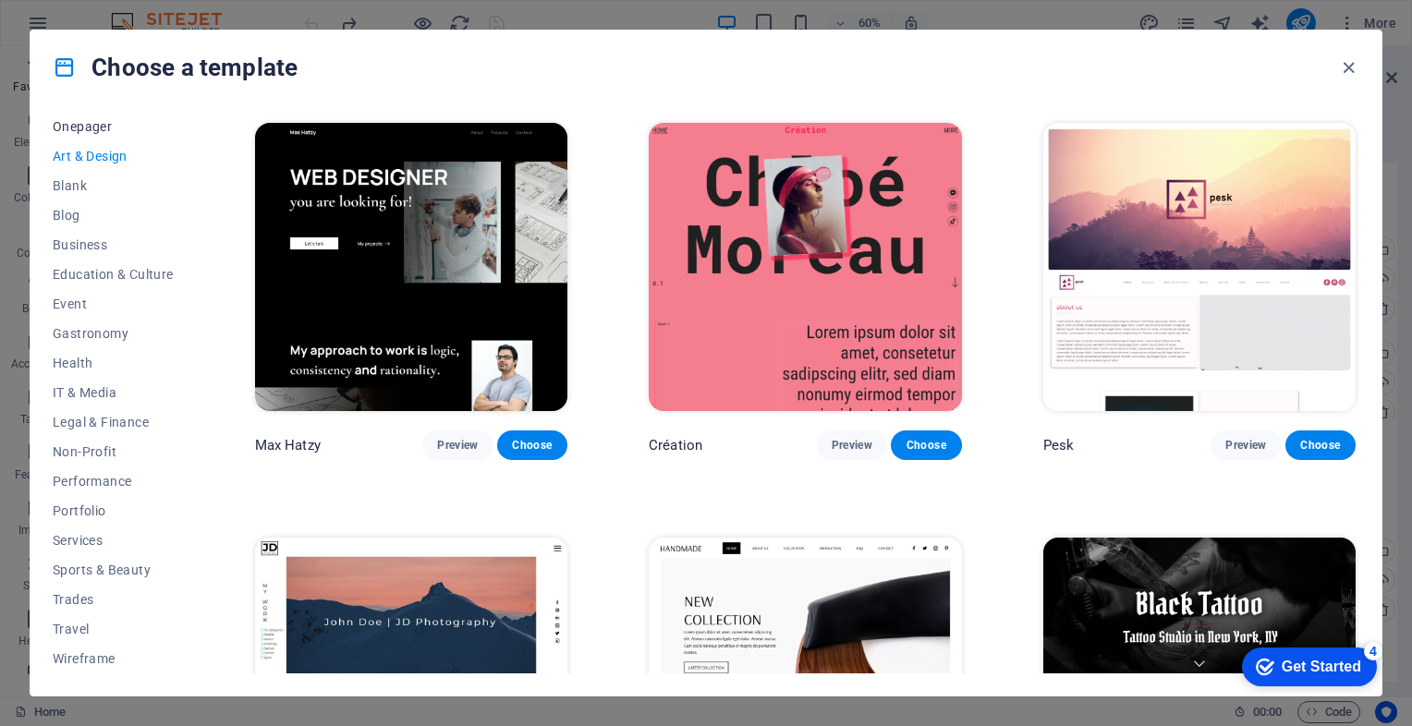
click at [59, 128] on span "Onepager" at bounding box center [113, 126] width 121 height 15
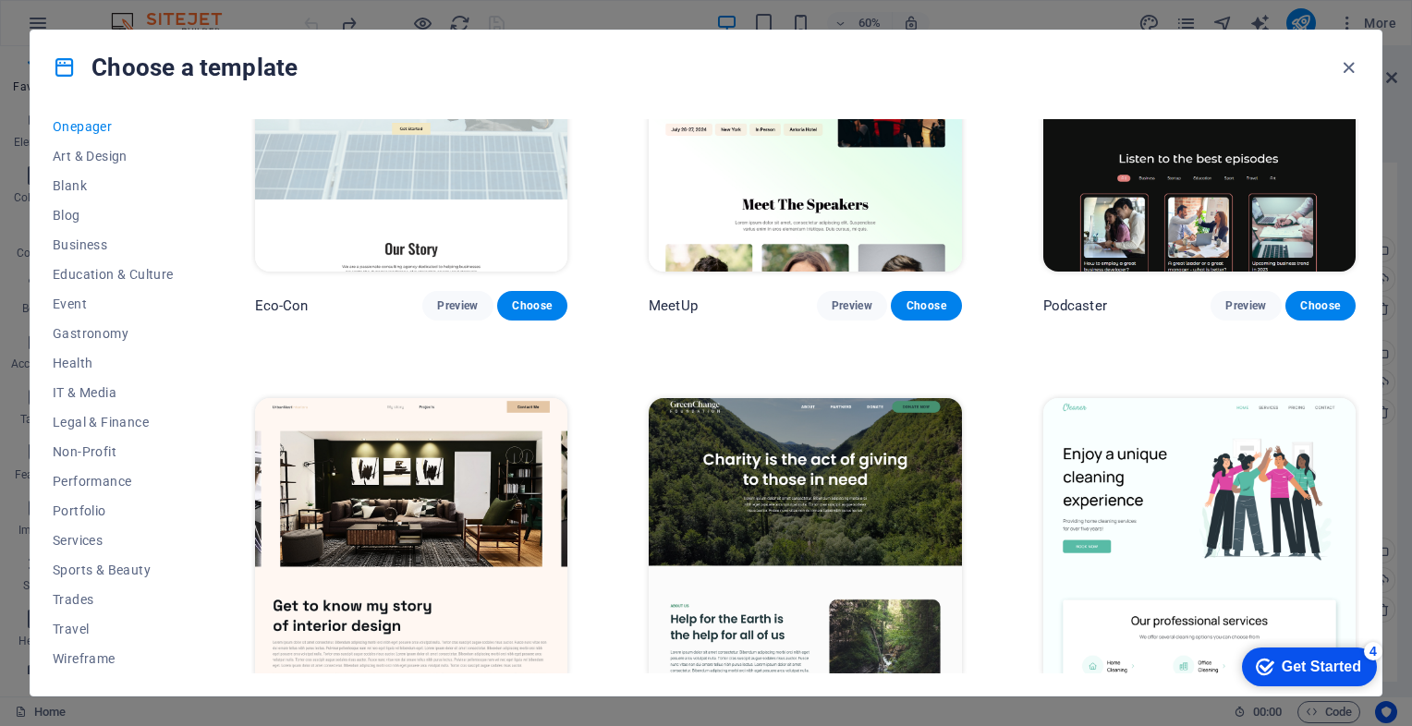
scroll to position [924, 0]
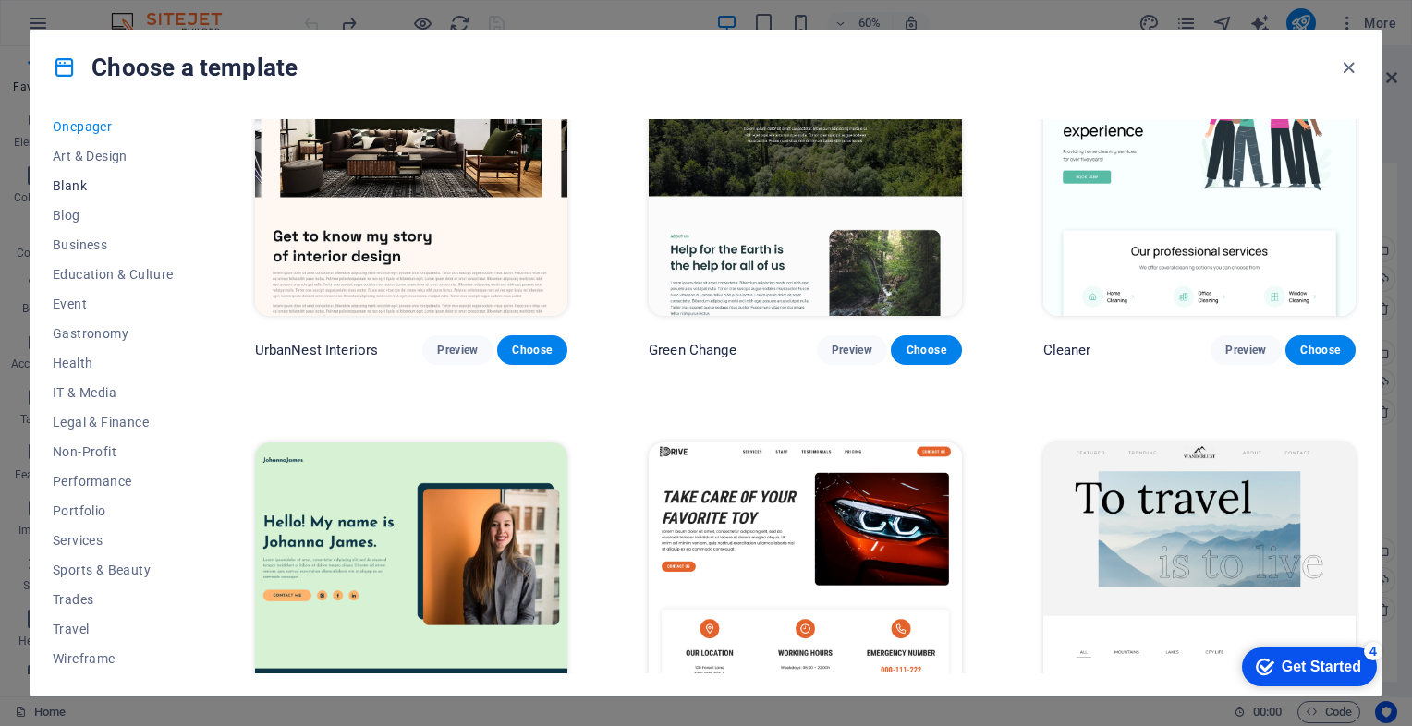
click at [85, 185] on span "Blank" at bounding box center [113, 185] width 121 height 15
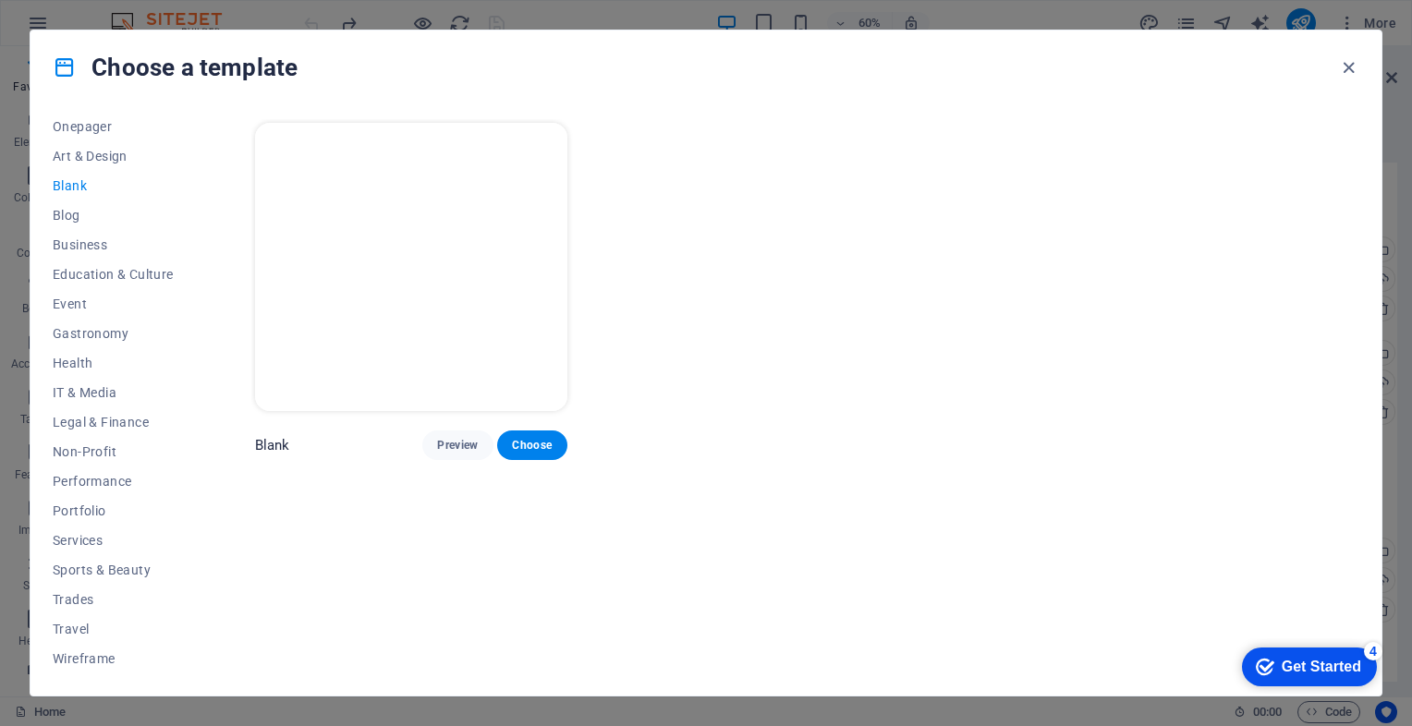
scroll to position [0, 0]
click at [68, 217] on span "Blog" at bounding box center [113, 215] width 121 height 15
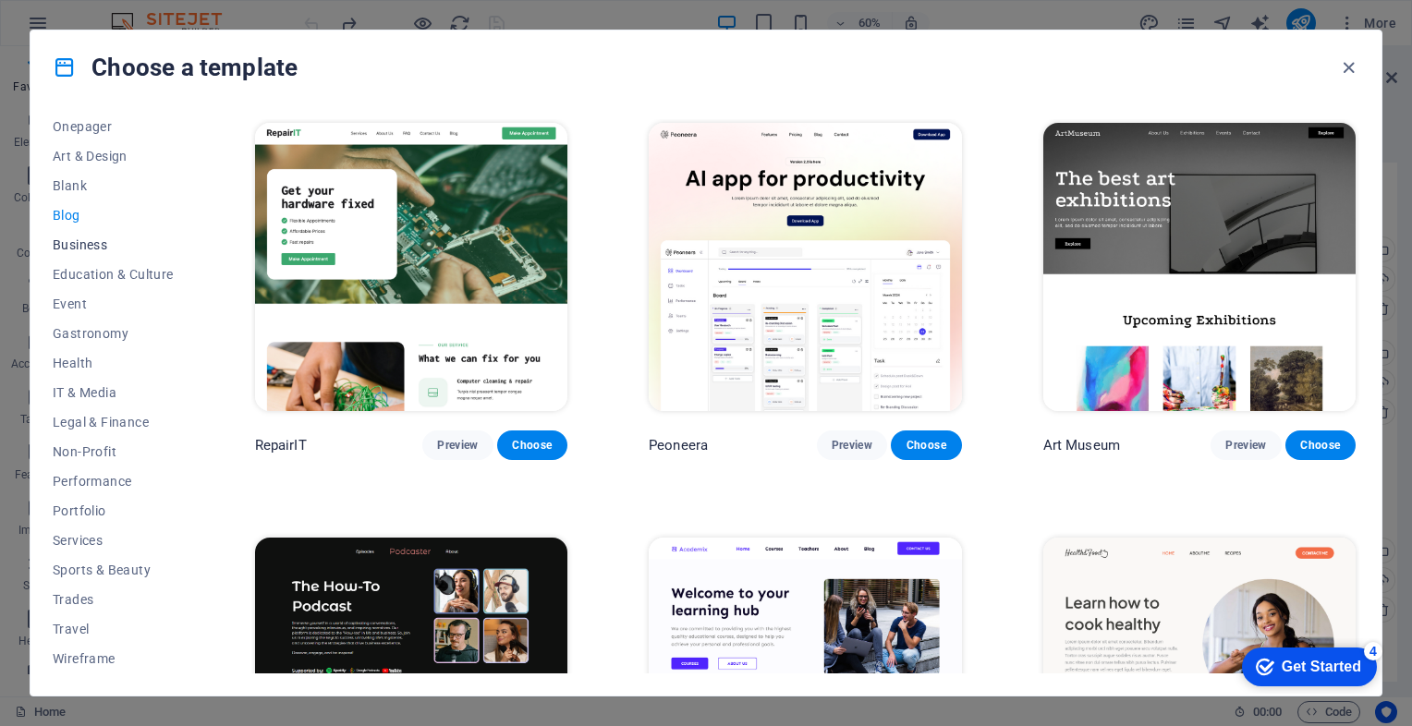
click at [79, 245] on span "Business" at bounding box center [113, 244] width 121 height 15
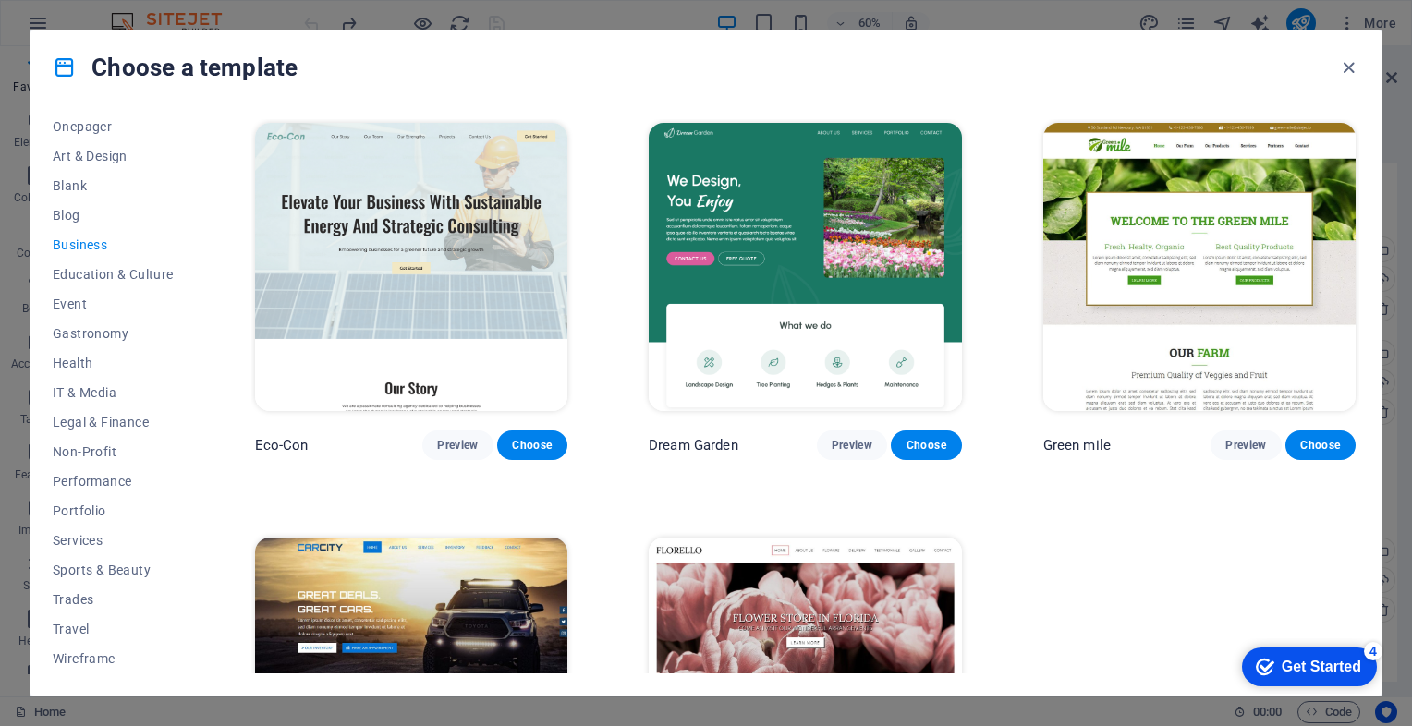
click at [824, 288] on img at bounding box center [805, 267] width 312 height 288
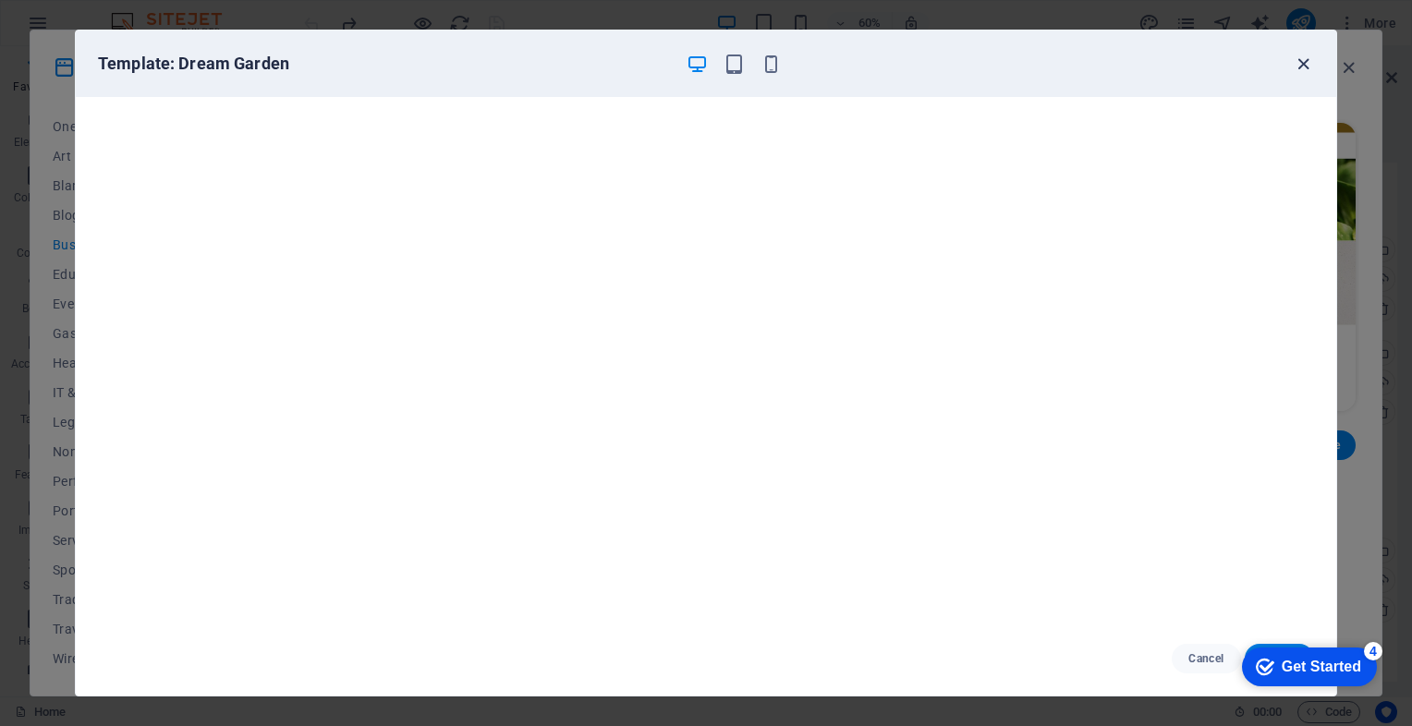
click at [1306, 57] on icon "button" at bounding box center [1303, 64] width 21 height 21
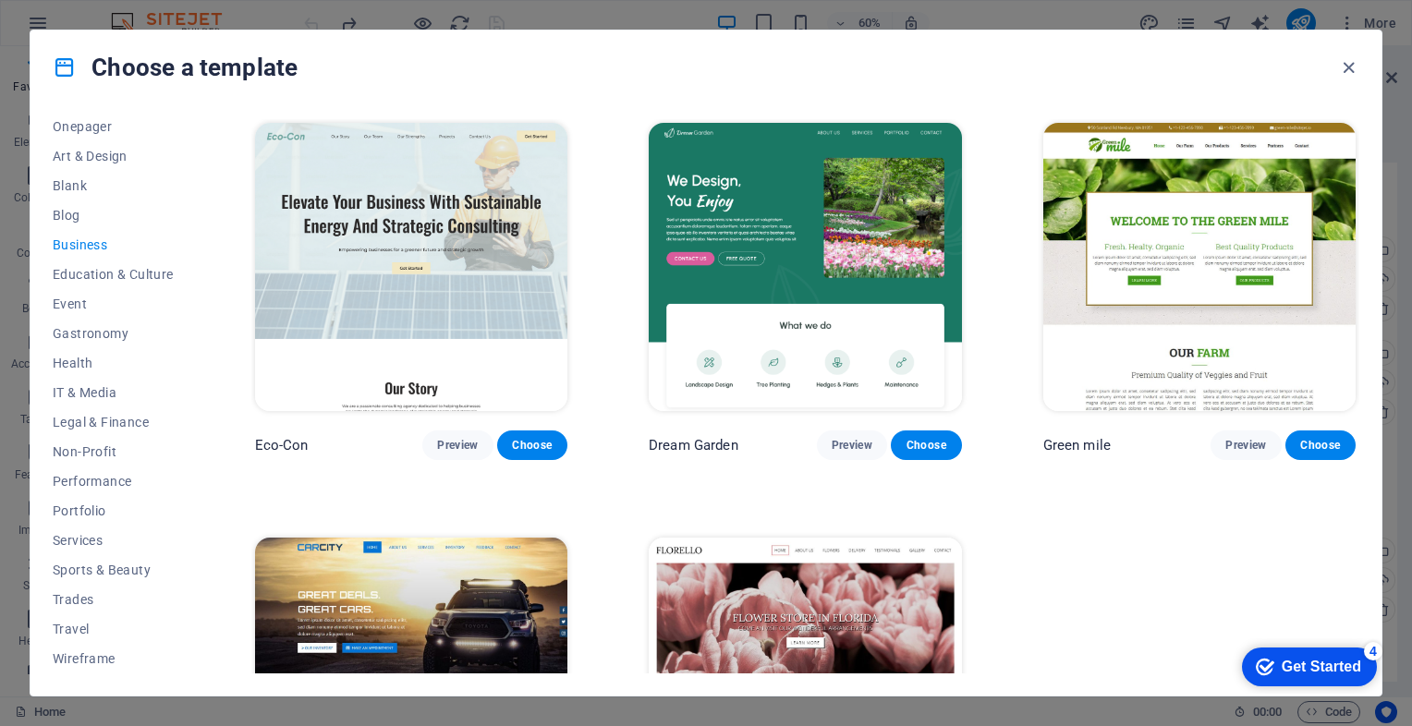
click at [383, 271] on img at bounding box center [411, 267] width 312 height 288
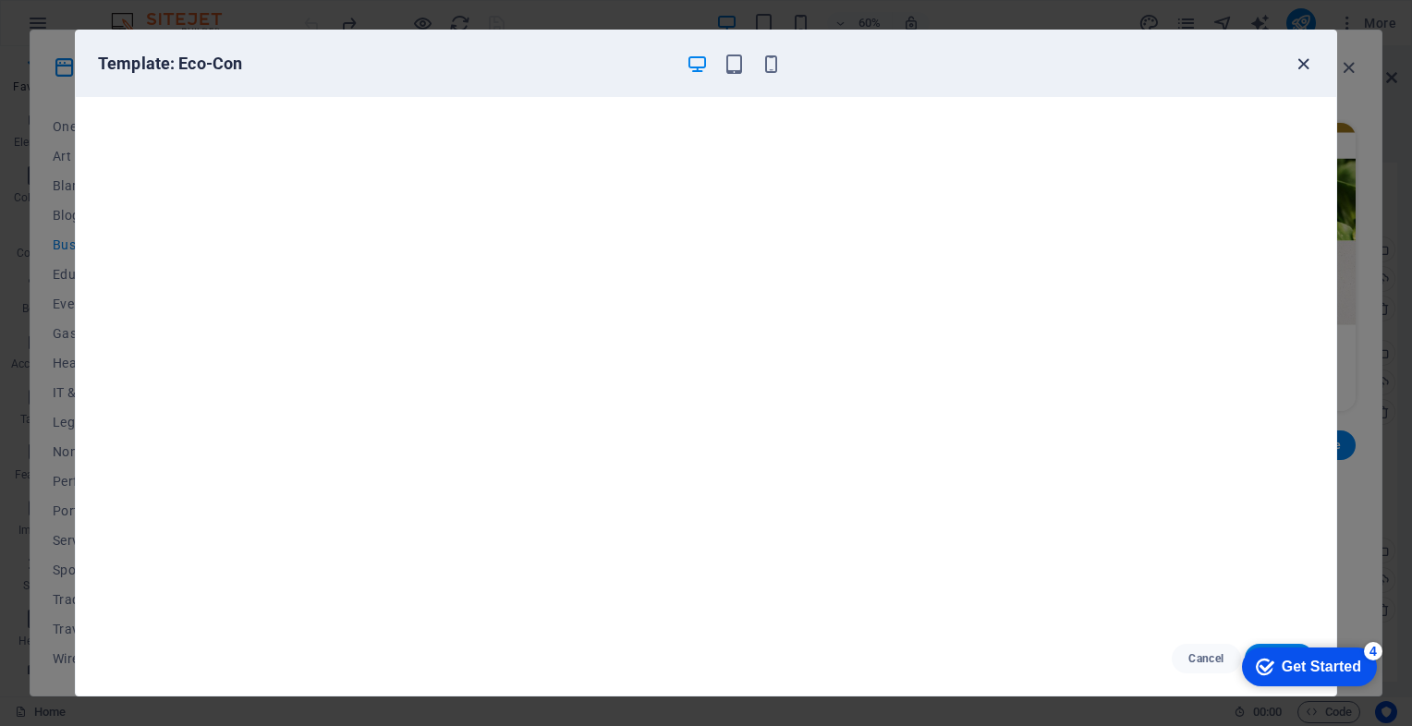
click at [1297, 65] on icon "button" at bounding box center [1303, 64] width 21 height 21
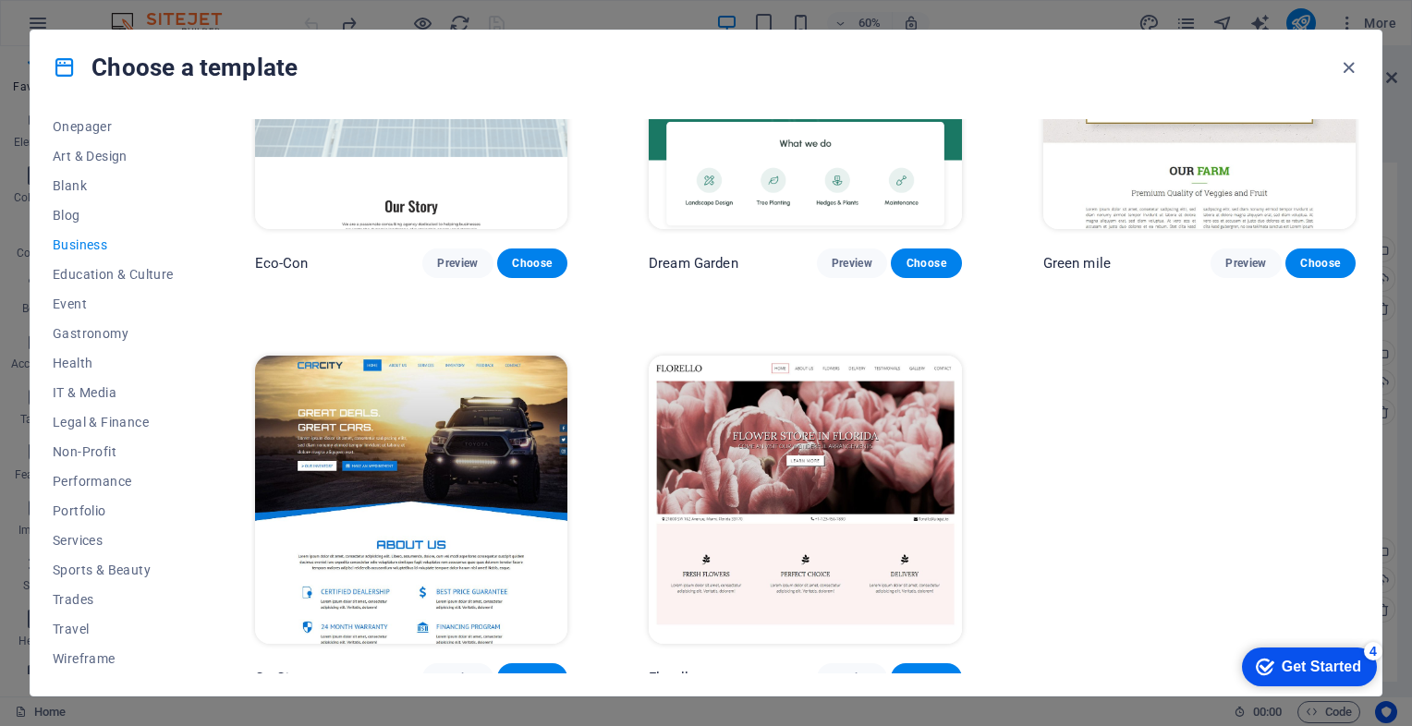
scroll to position [197, 0]
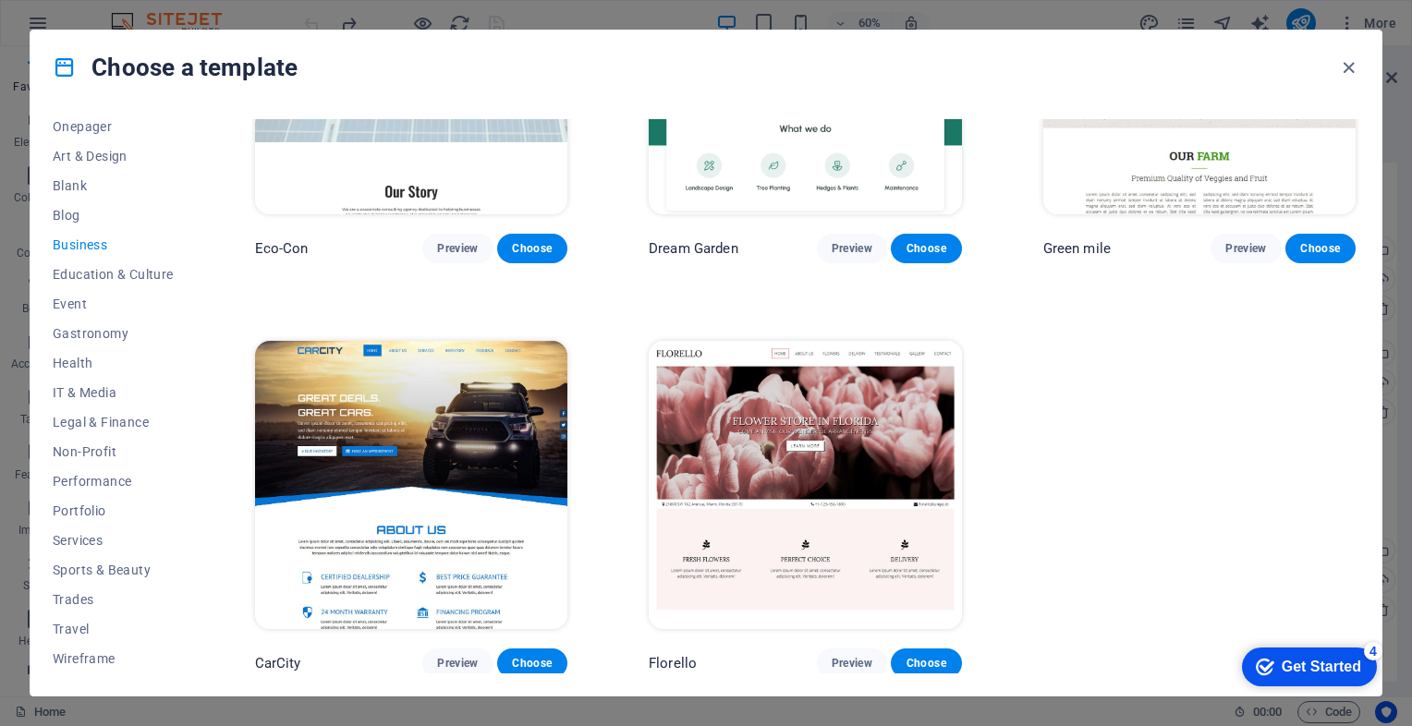
click at [429, 419] on img at bounding box center [411, 485] width 312 height 288
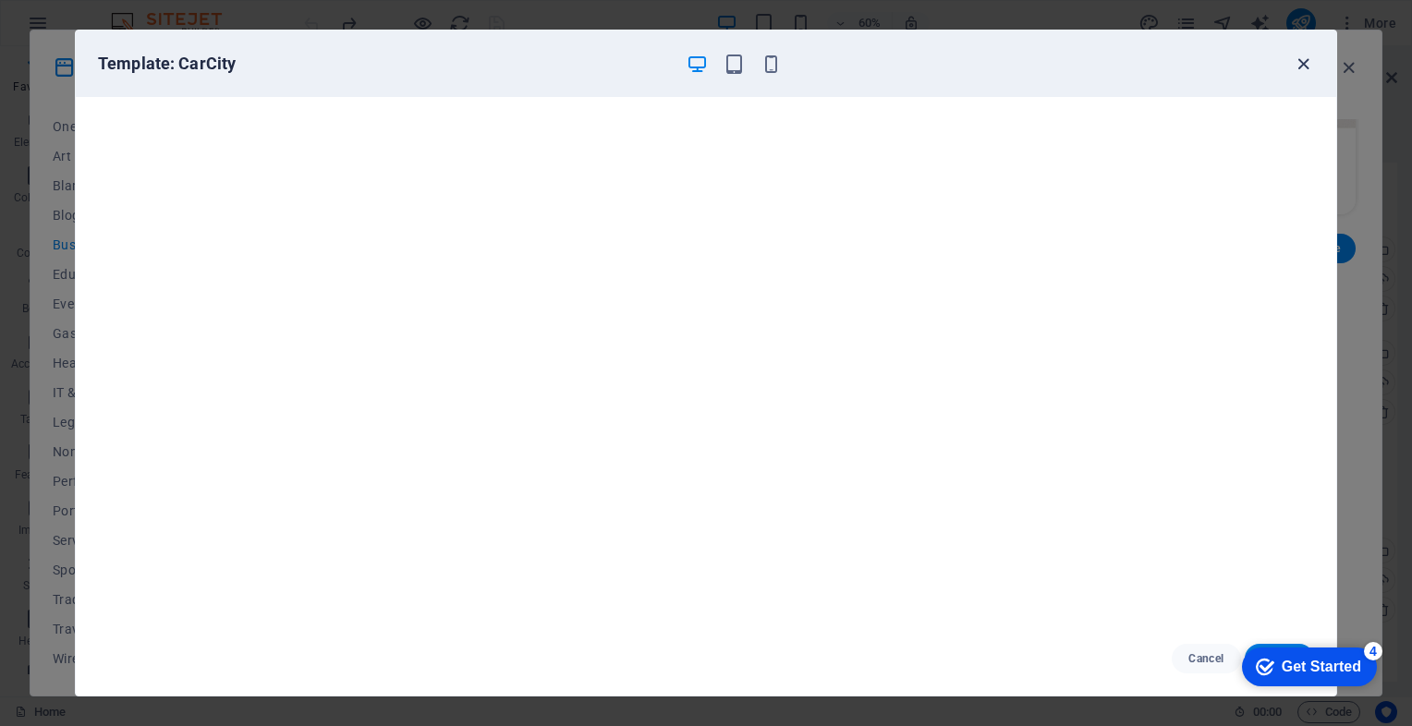
click at [1296, 66] on icon "button" at bounding box center [1303, 64] width 21 height 21
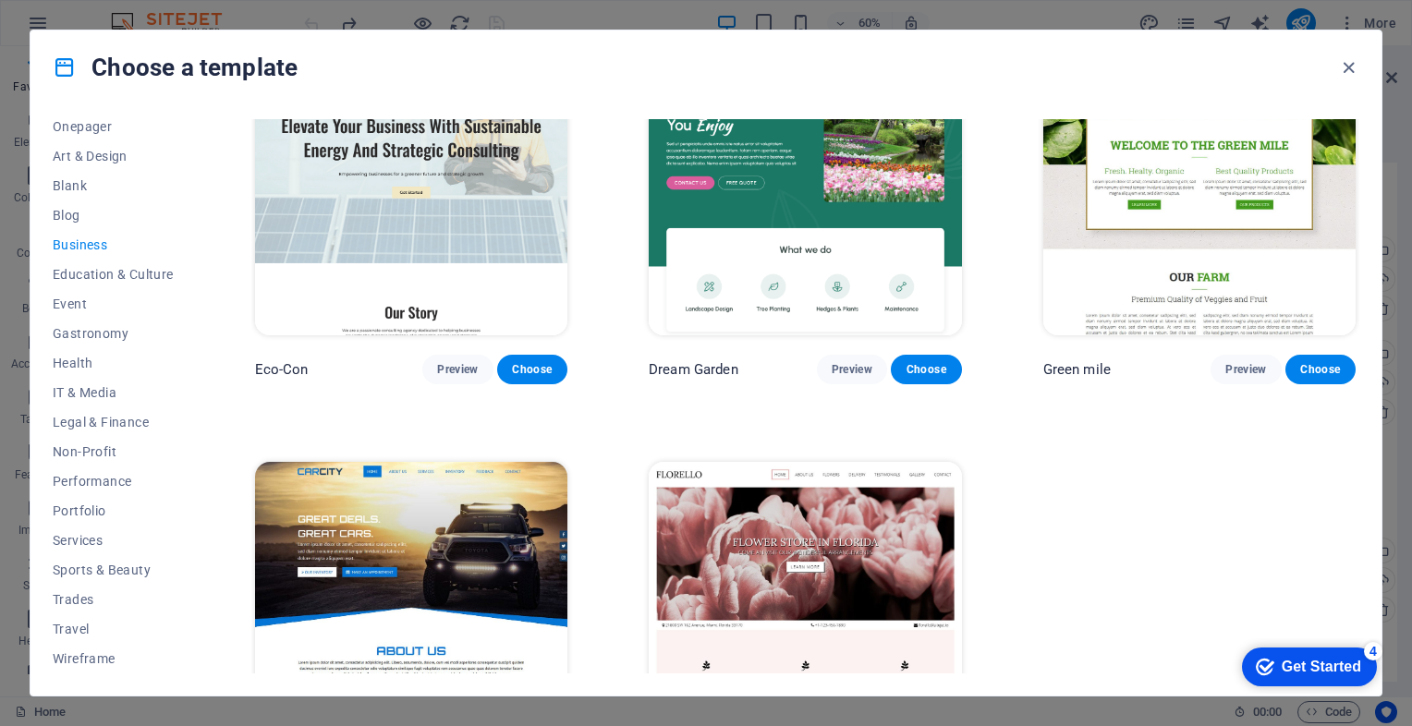
scroll to position [0, 0]
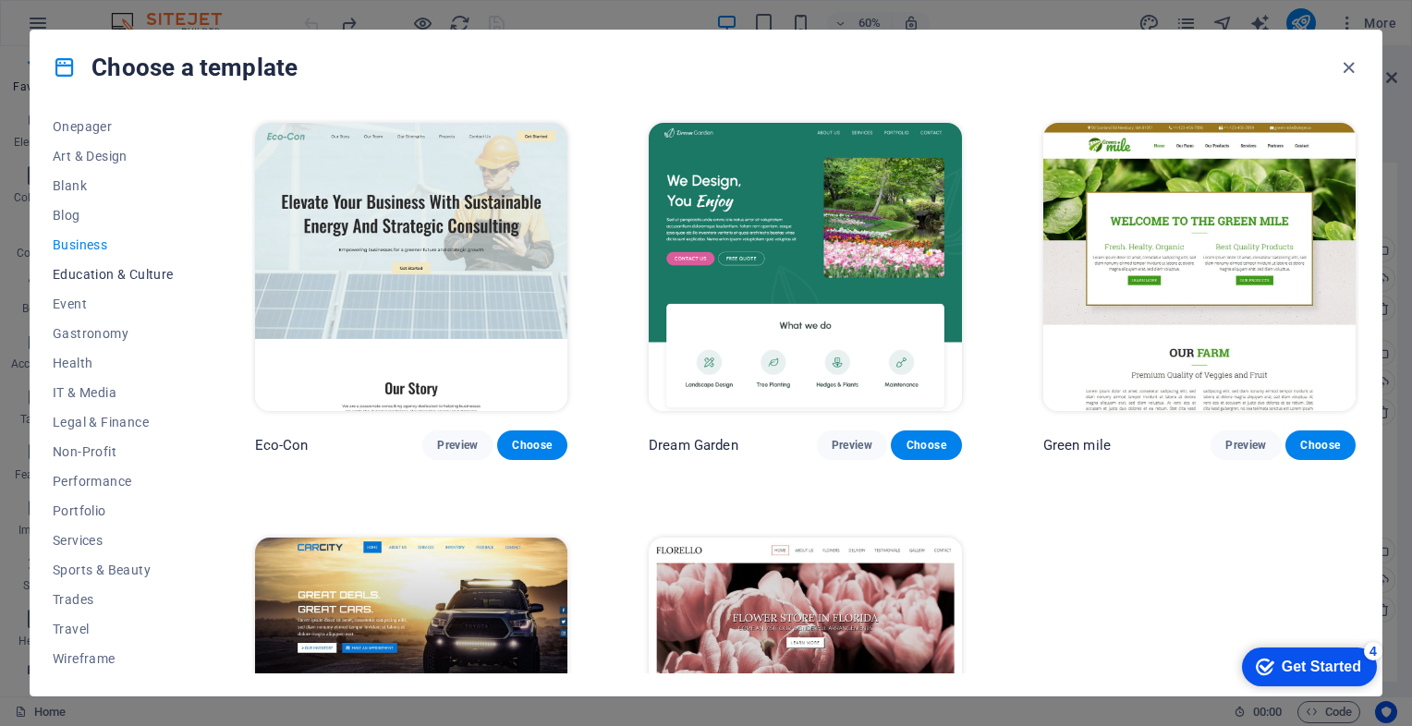
click at [102, 273] on span "Education & Culture" at bounding box center [113, 274] width 121 height 15
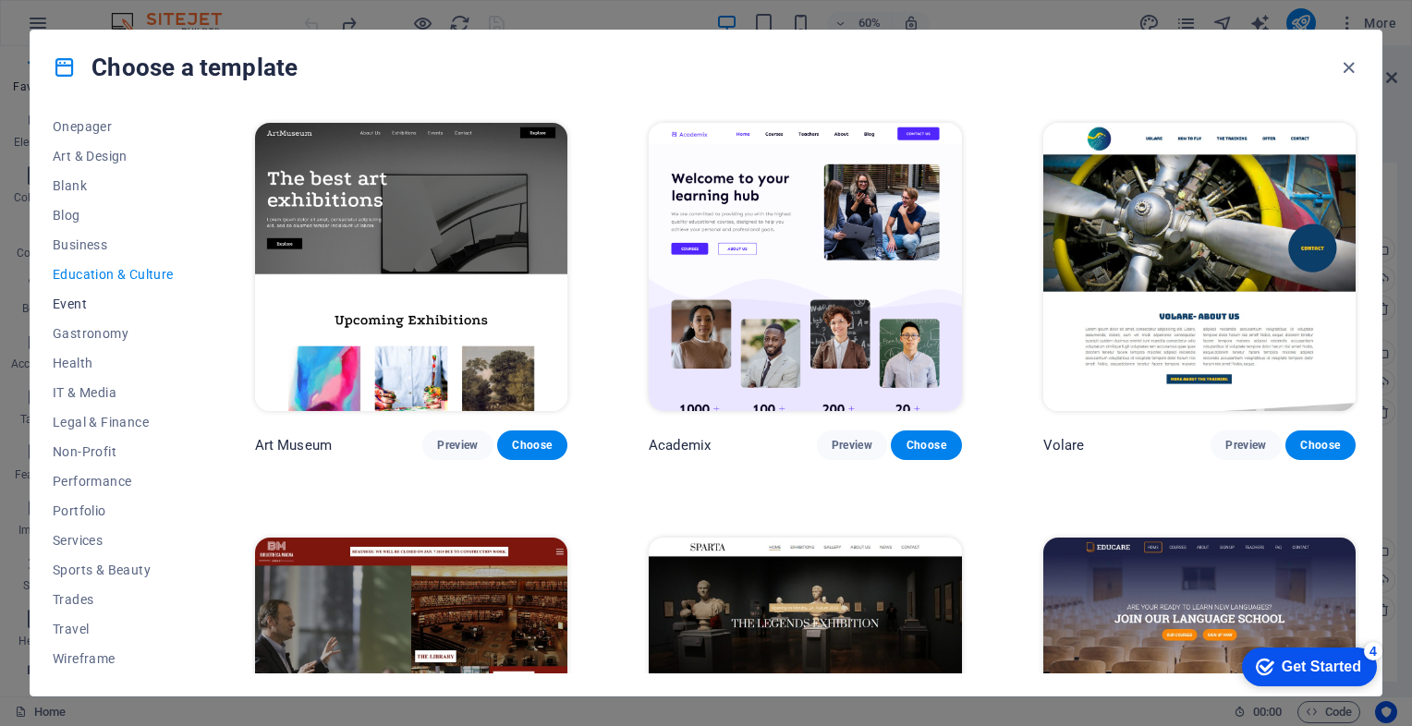
click at [70, 301] on span "Event" at bounding box center [113, 304] width 121 height 15
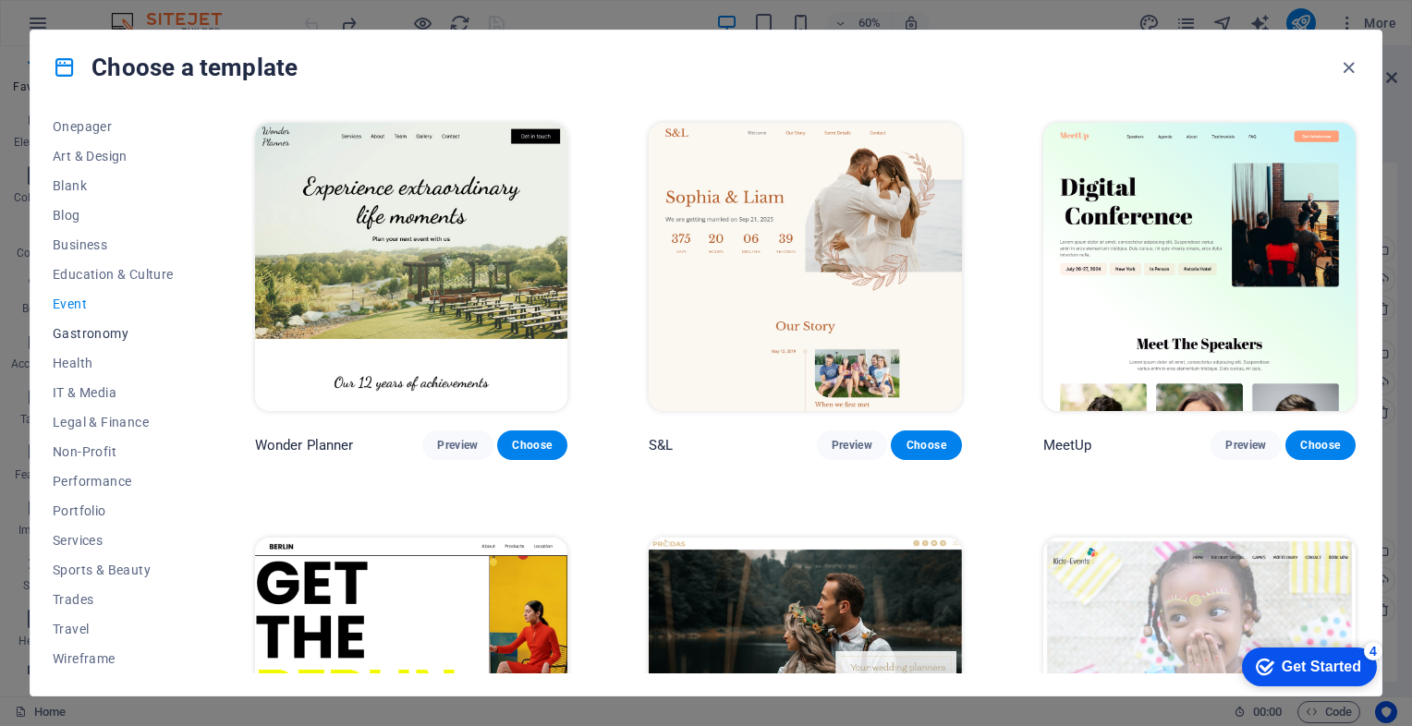
click at [68, 330] on span "Gastronomy" at bounding box center [113, 333] width 121 height 15
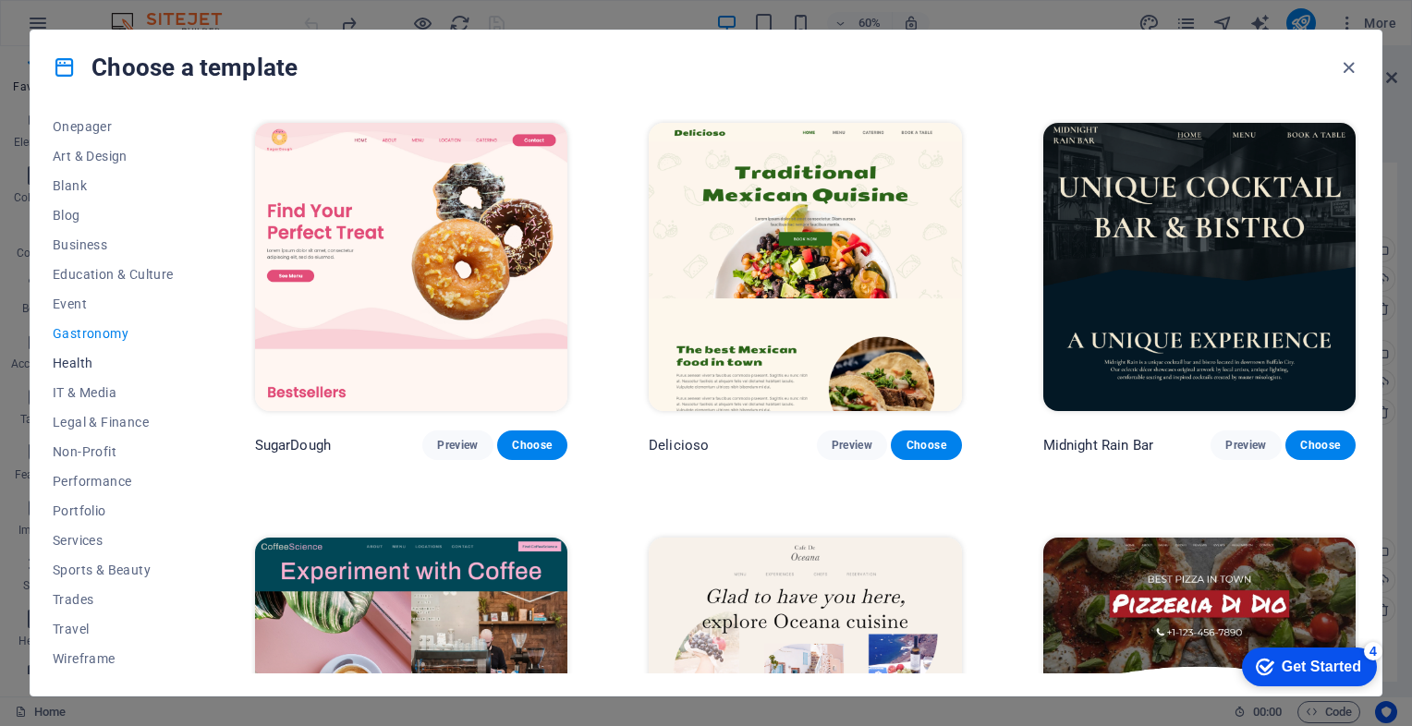
click at [64, 364] on span "Health" at bounding box center [113, 363] width 121 height 15
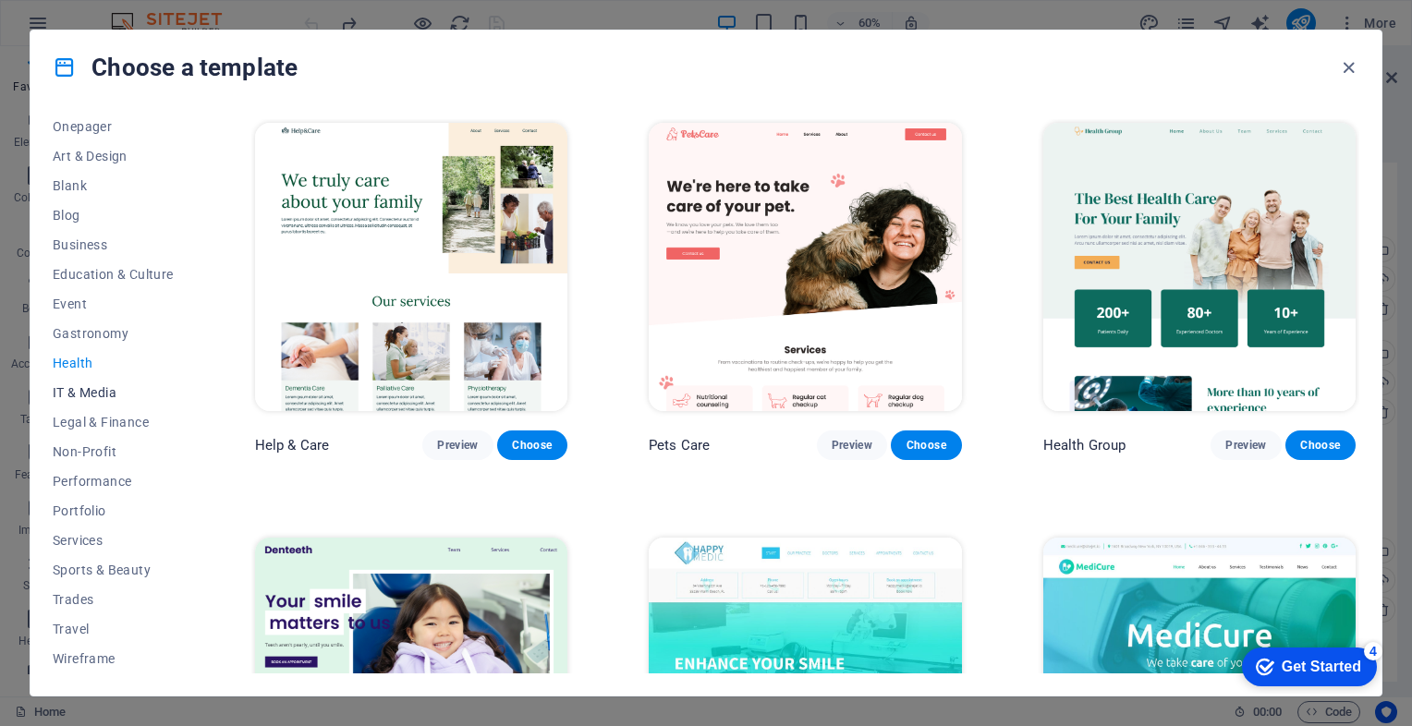
click at [69, 394] on span "IT & Media" at bounding box center [113, 392] width 121 height 15
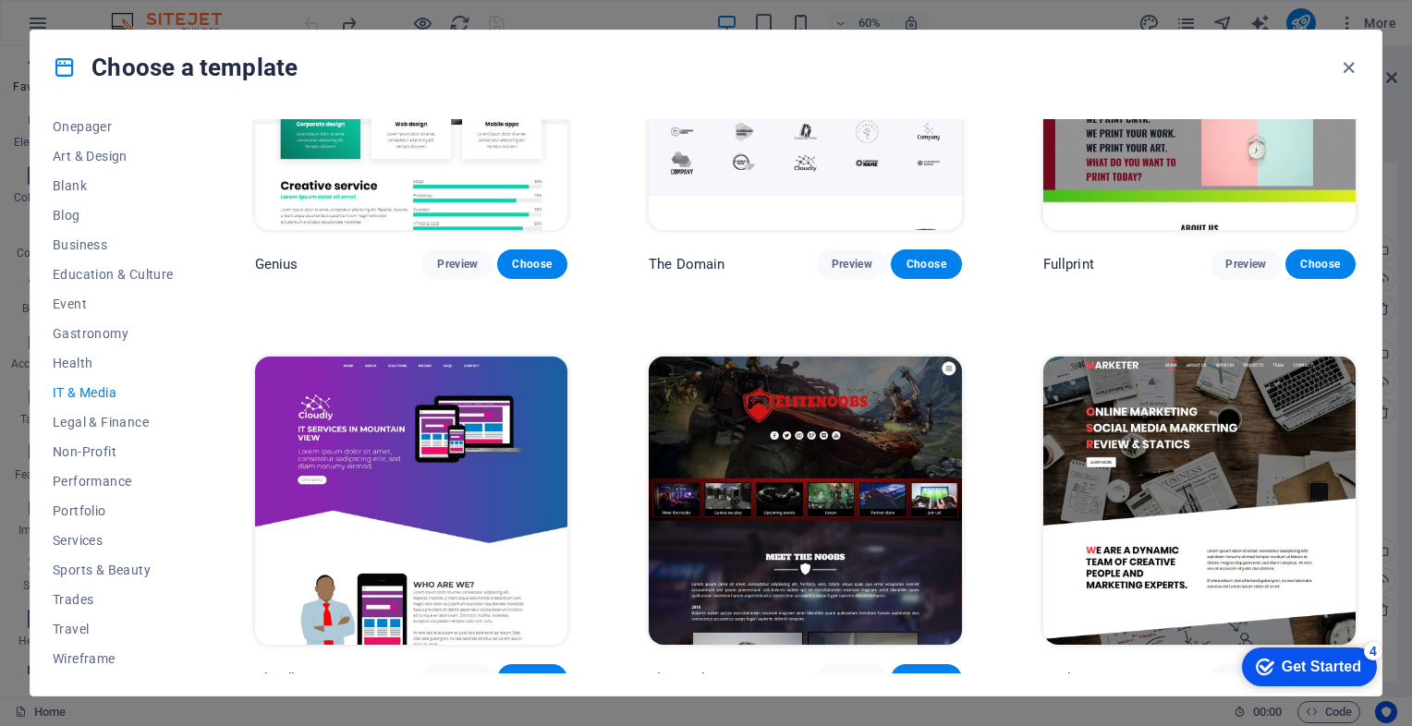
scroll to position [1024, 0]
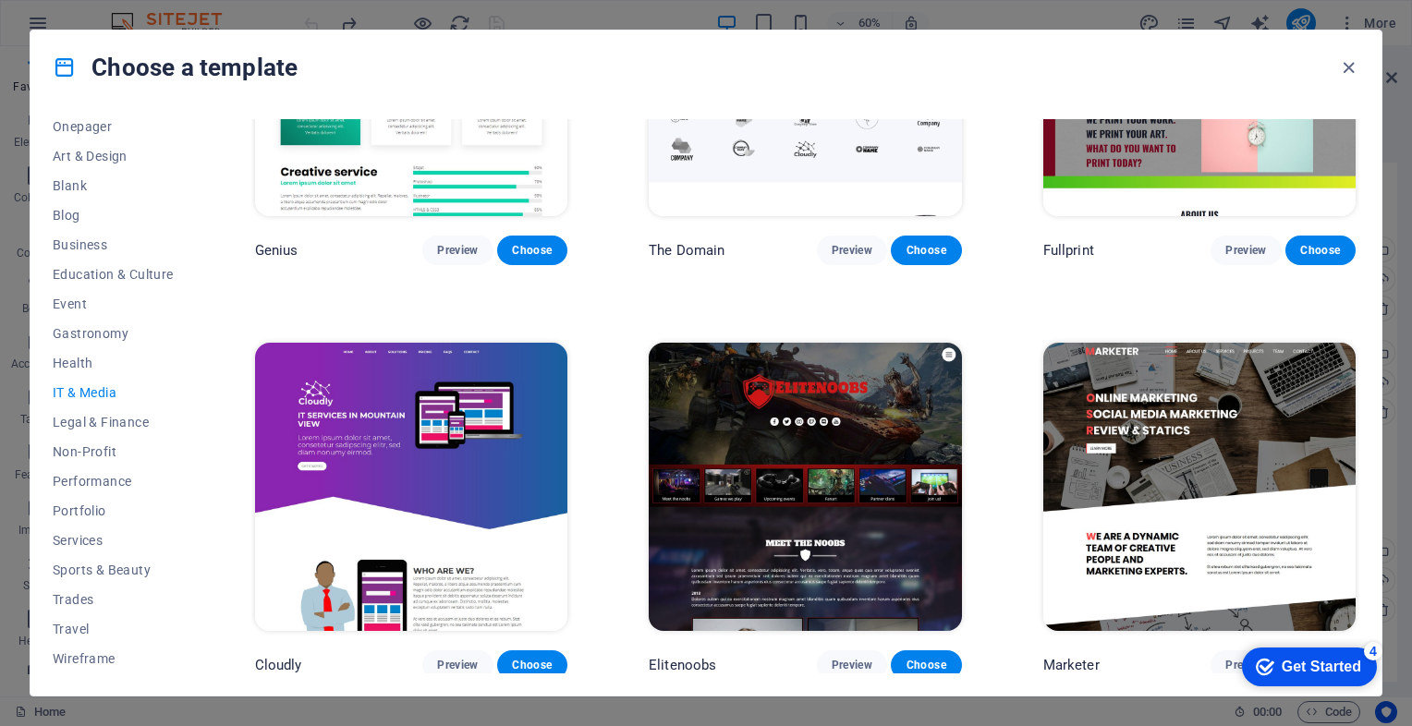
click at [711, 491] on img at bounding box center [805, 487] width 312 height 288
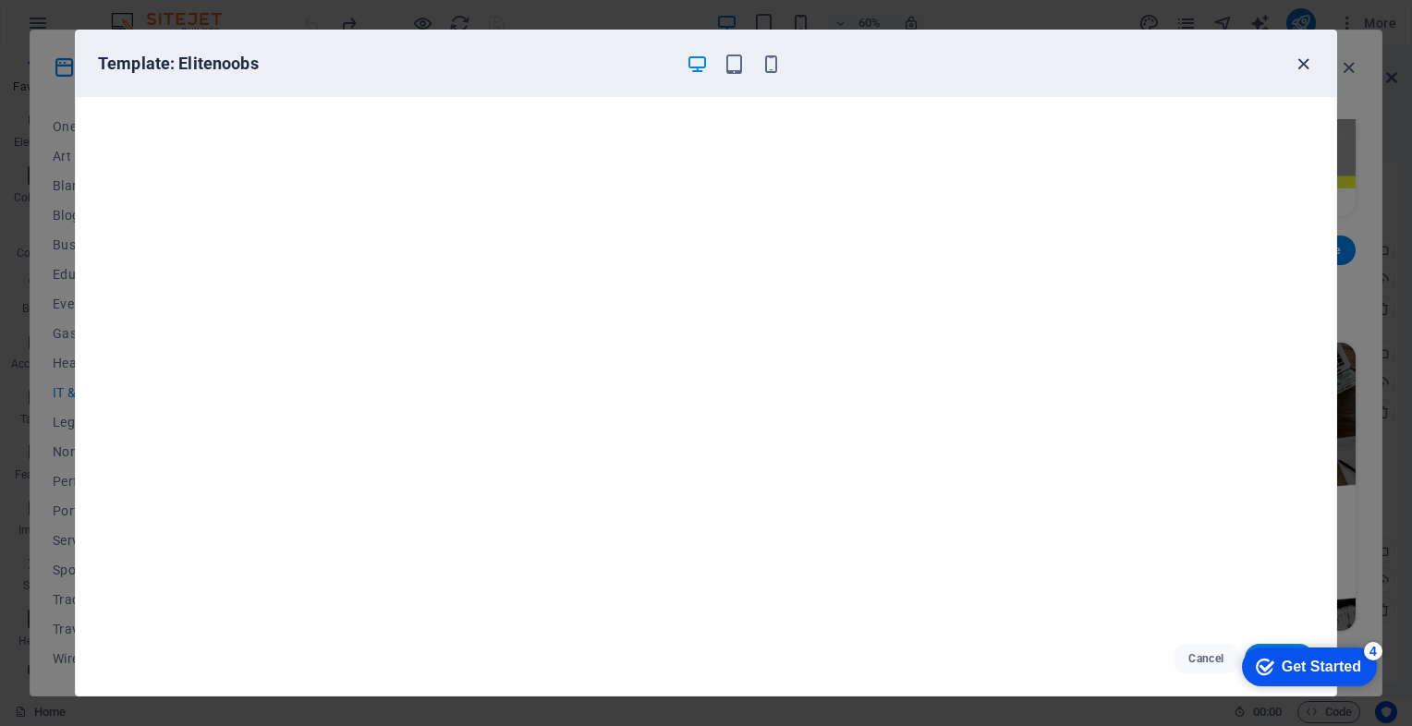
click at [1307, 65] on icon "button" at bounding box center [1303, 64] width 21 height 21
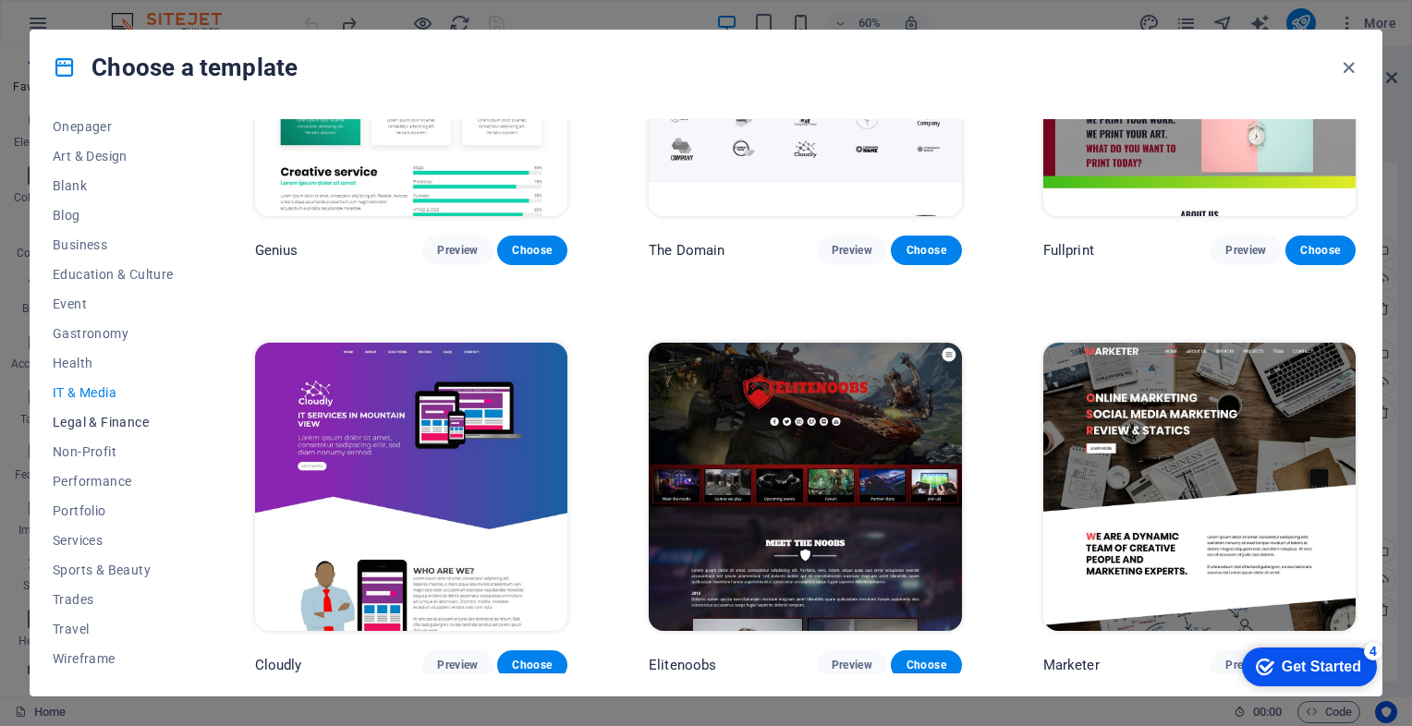
click at [94, 424] on span "Legal & Finance" at bounding box center [113, 422] width 121 height 15
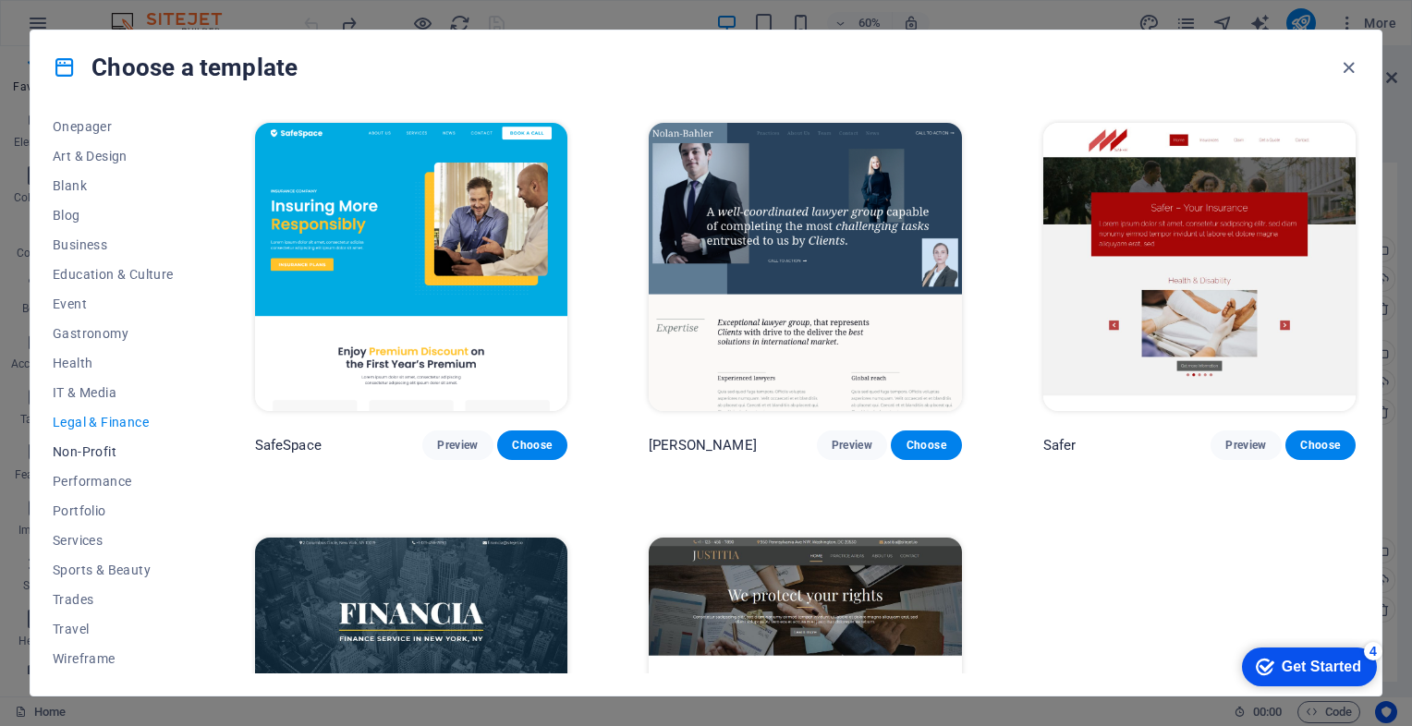
click at [86, 448] on span "Non-Profit" at bounding box center [113, 451] width 121 height 15
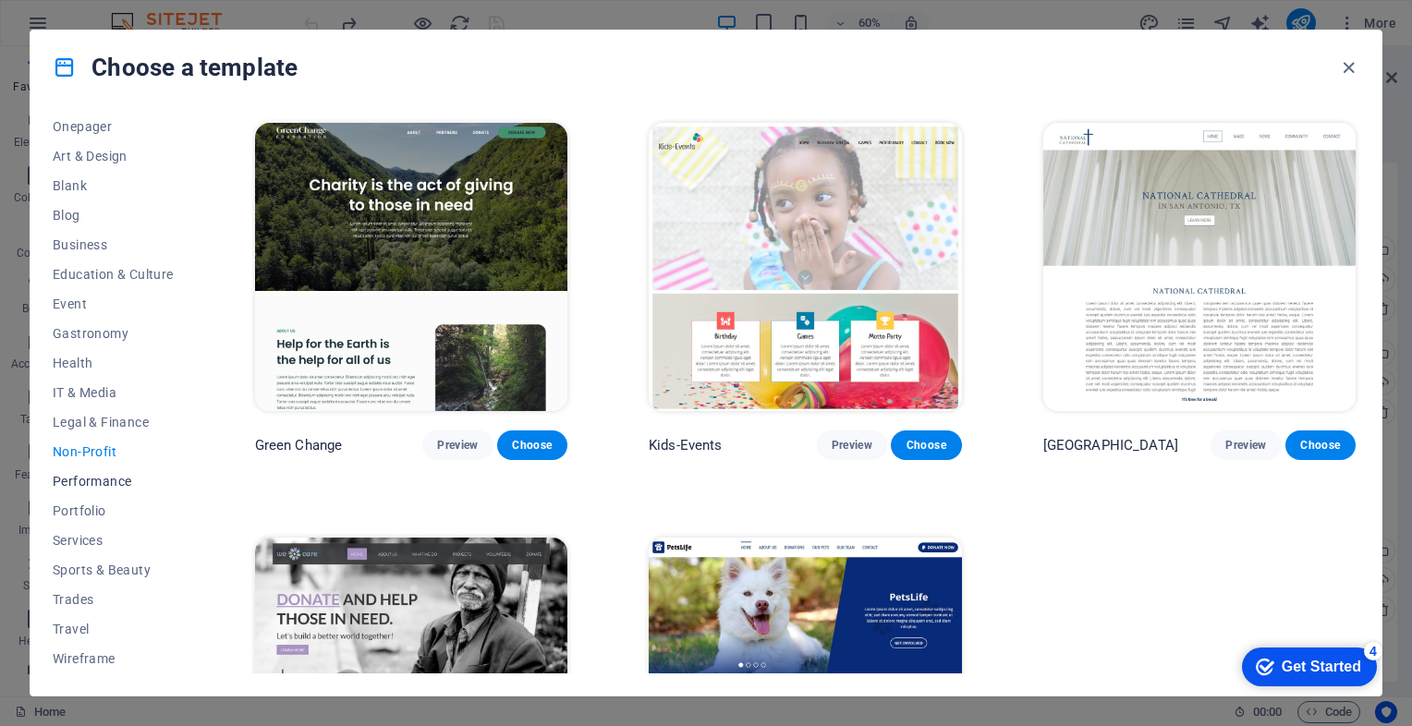
click at [72, 482] on span "Performance" at bounding box center [113, 481] width 121 height 15
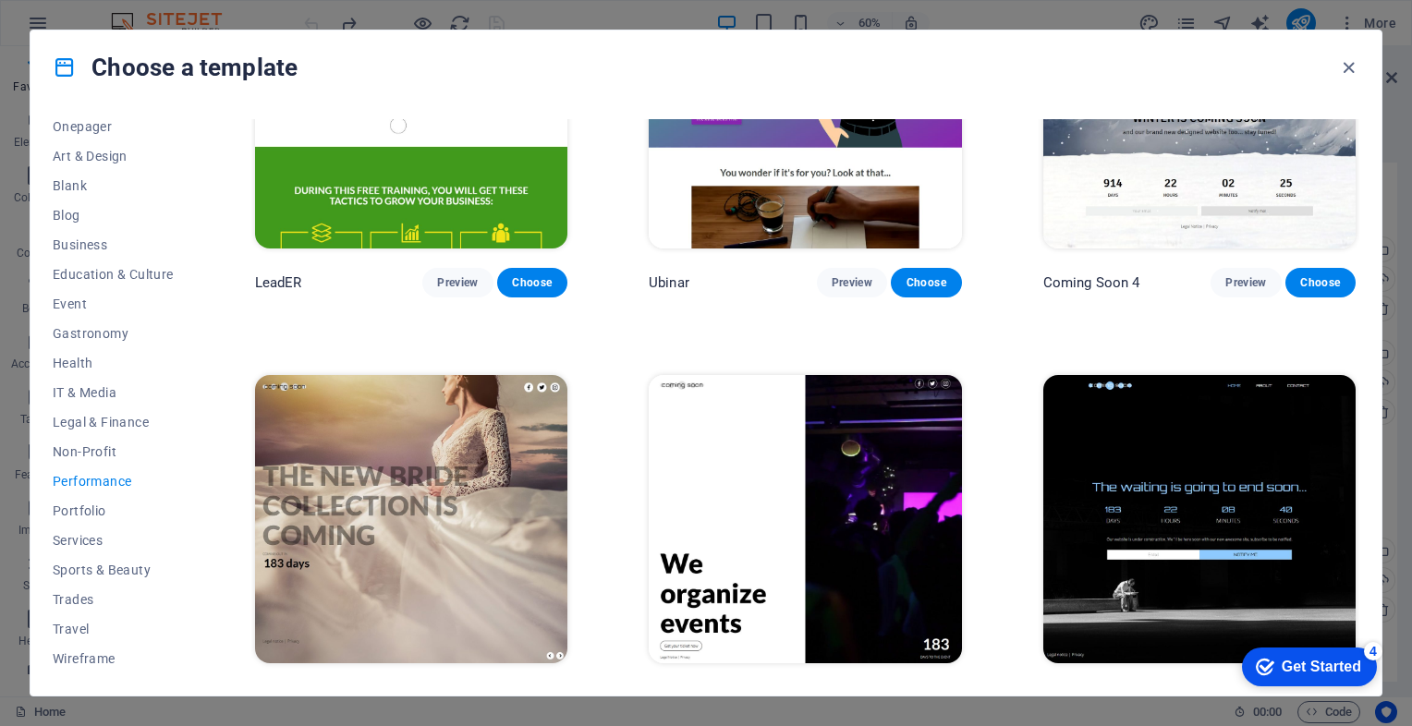
scroll to position [1849, 0]
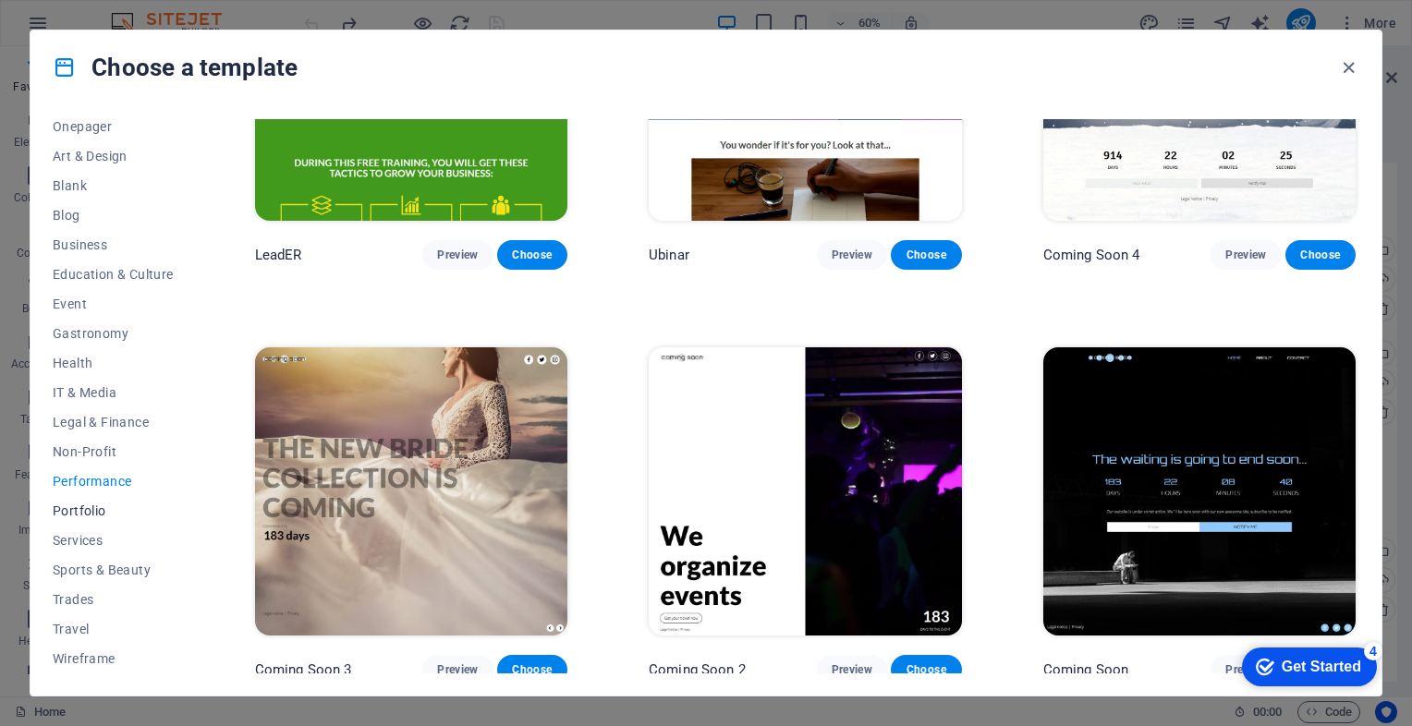
click at [74, 511] on span "Portfolio" at bounding box center [113, 511] width 121 height 15
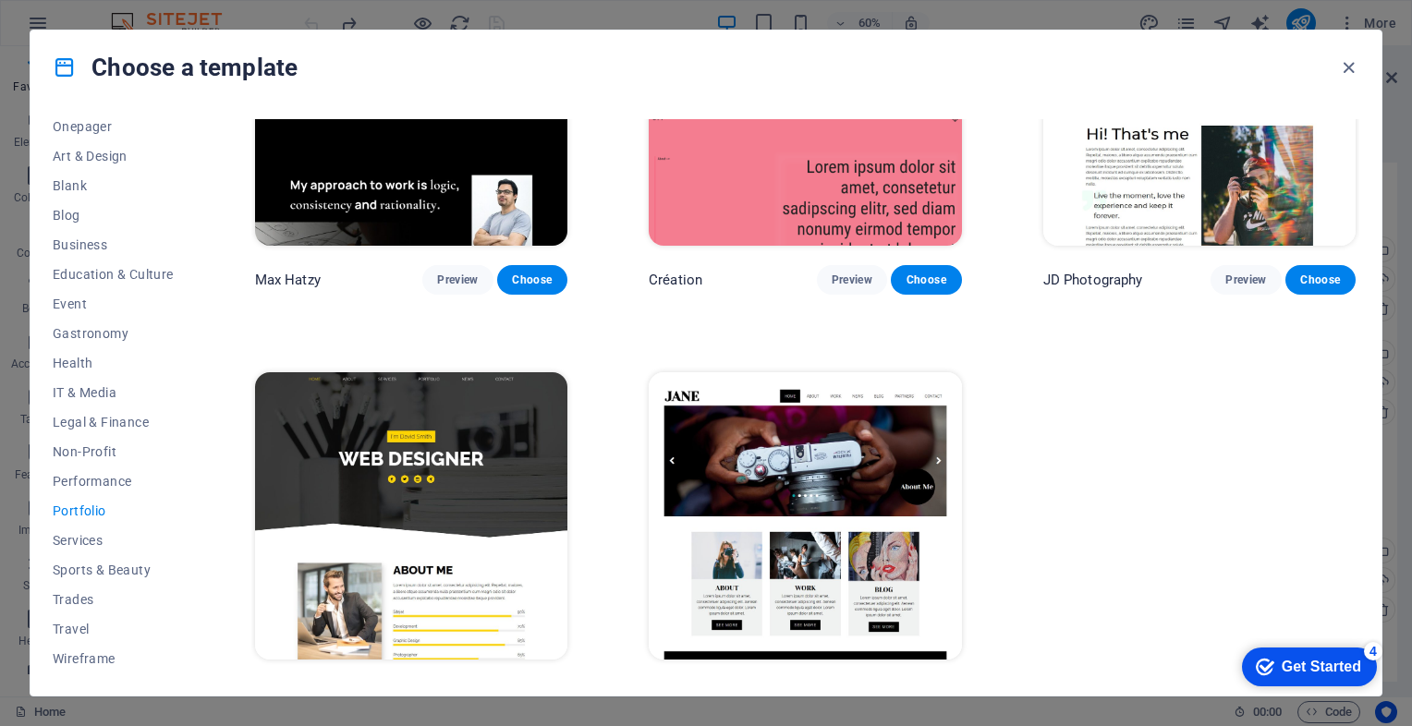
scroll to position [610, 0]
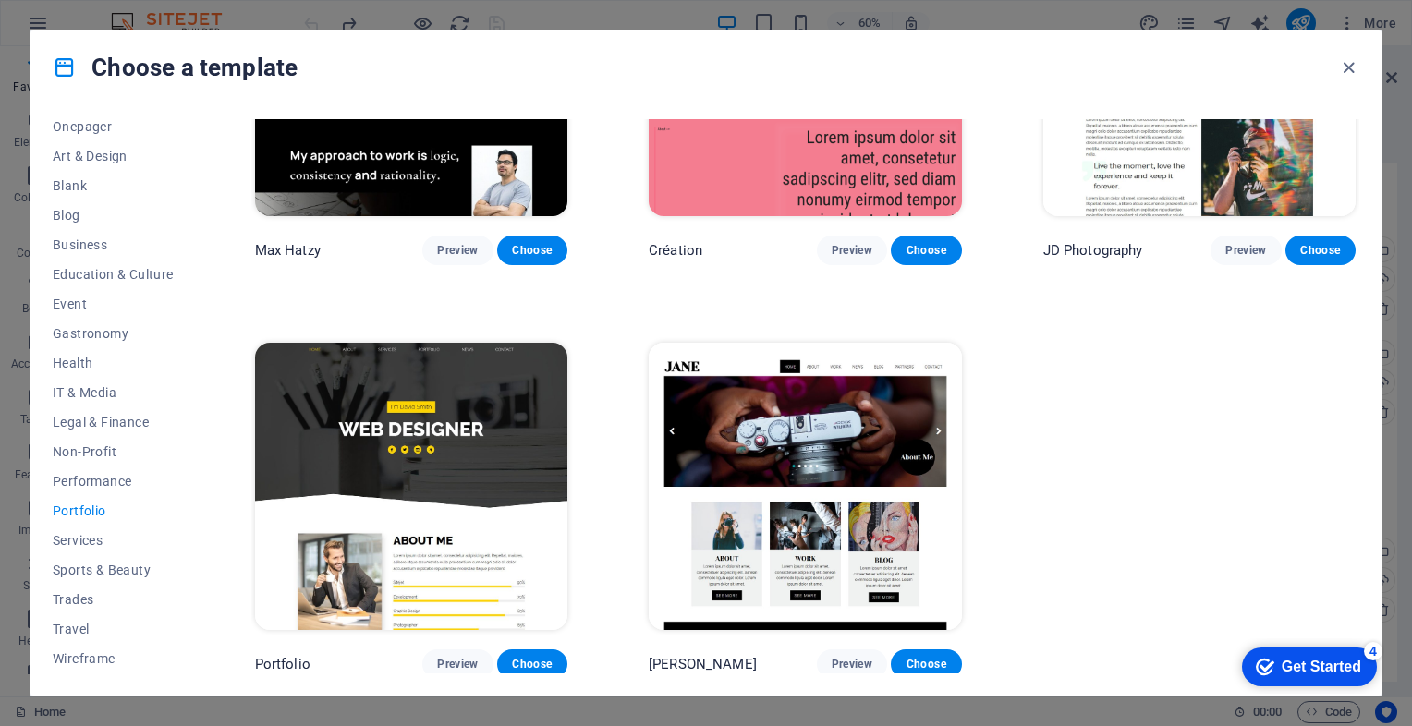
click at [769, 451] on img at bounding box center [805, 487] width 312 height 288
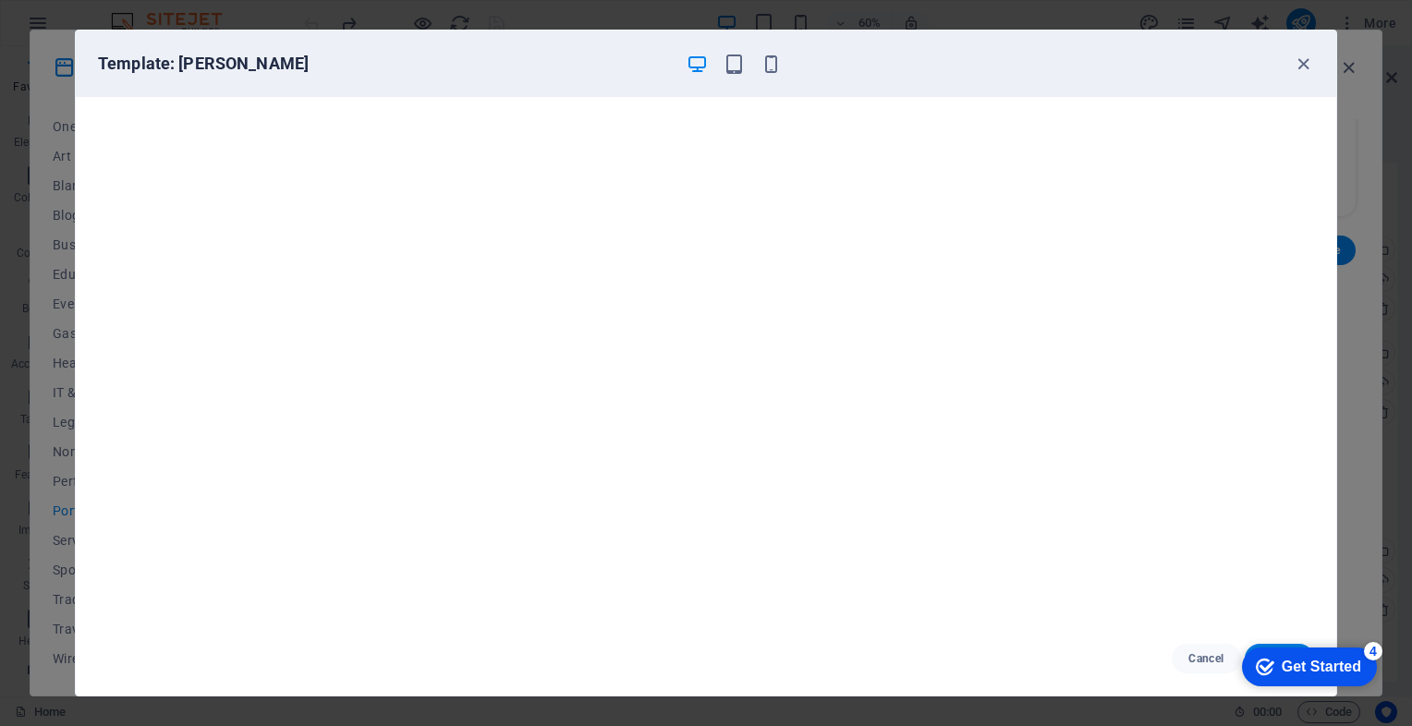
scroll to position [5, 0]
click at [1307, 61] on icon "button" at bounding box center [1303, 64] width 21 height 21
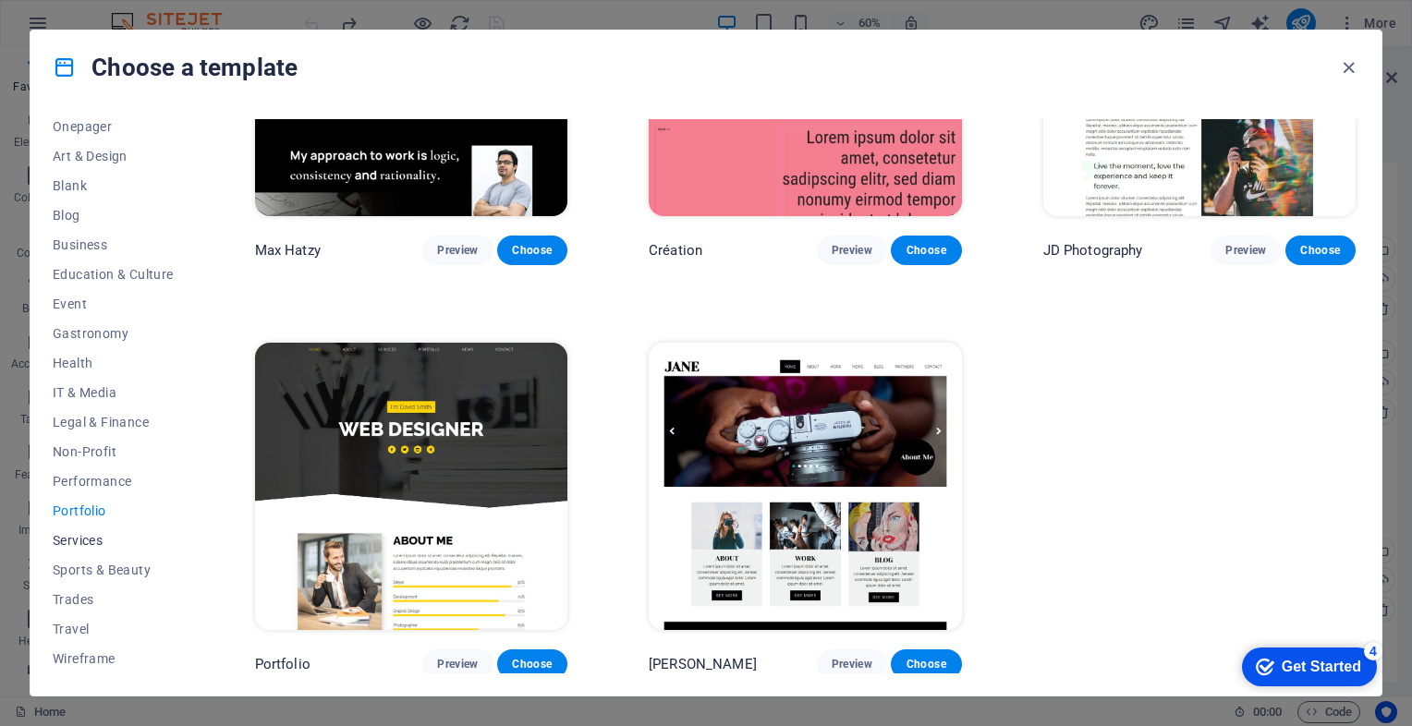
click at [56, 543] on span "Services" at bounding box center [113, 540] width 121 height 15
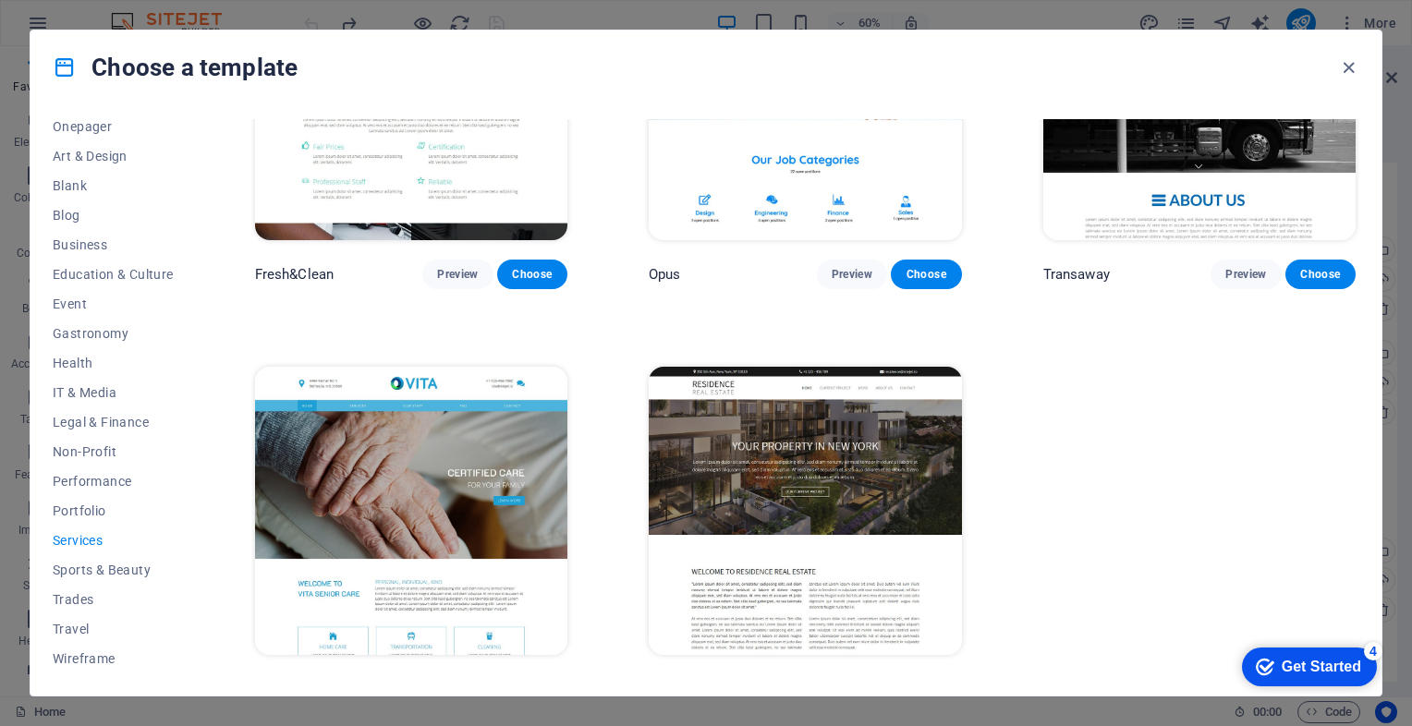
scroll to position [2262, 0]
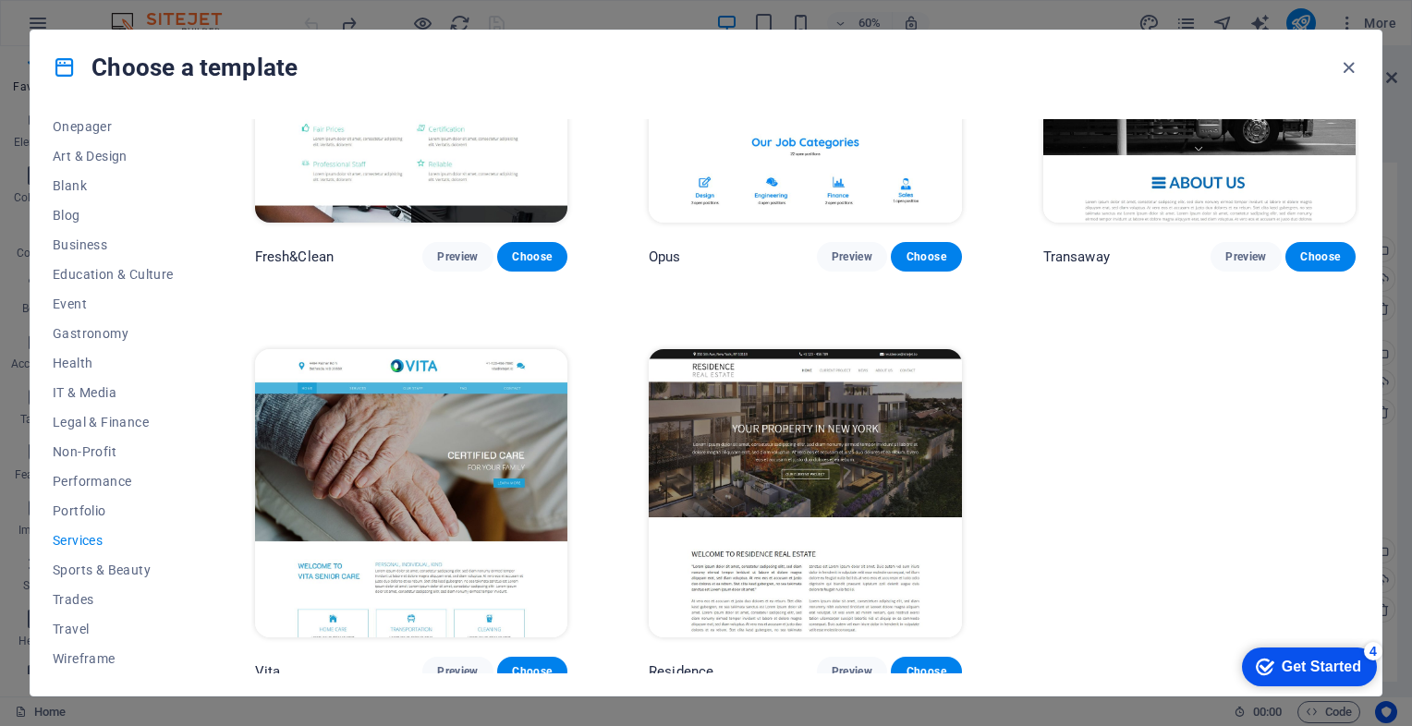
click at [718, 466] on img at bounding box center [805, 493] width 312 height 288
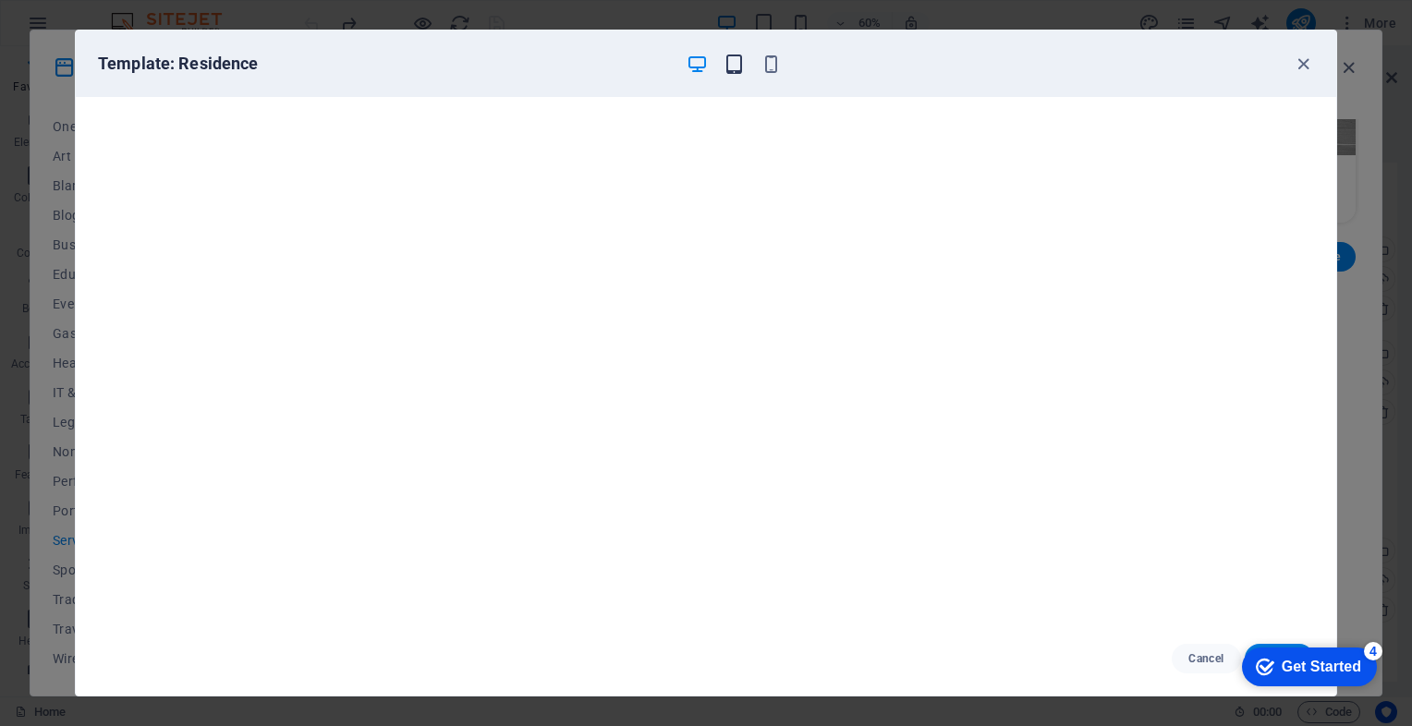
click at [729, 60] on icon "button" at bounding box center [733, 64] width 21 height 21
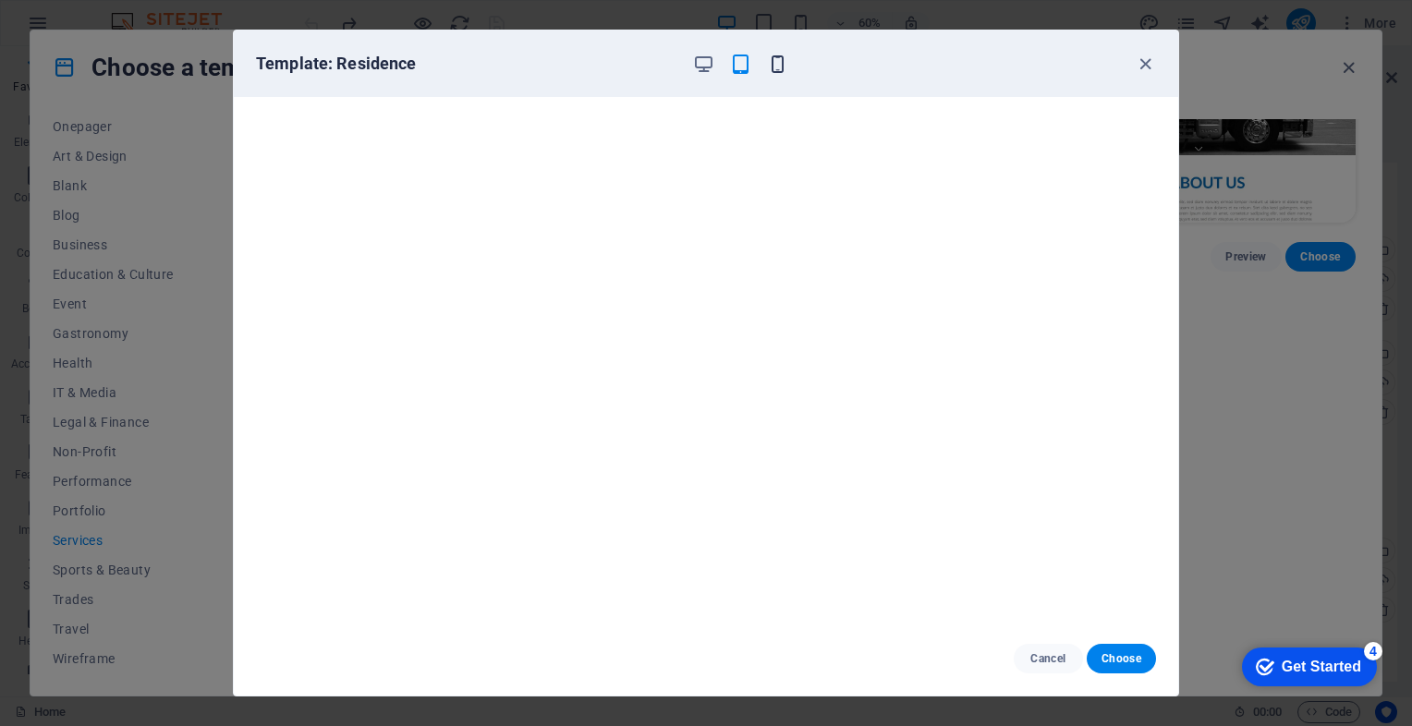
click at [773, 64] on icon "button" at bounding box center [777, 64] width 21 height 21
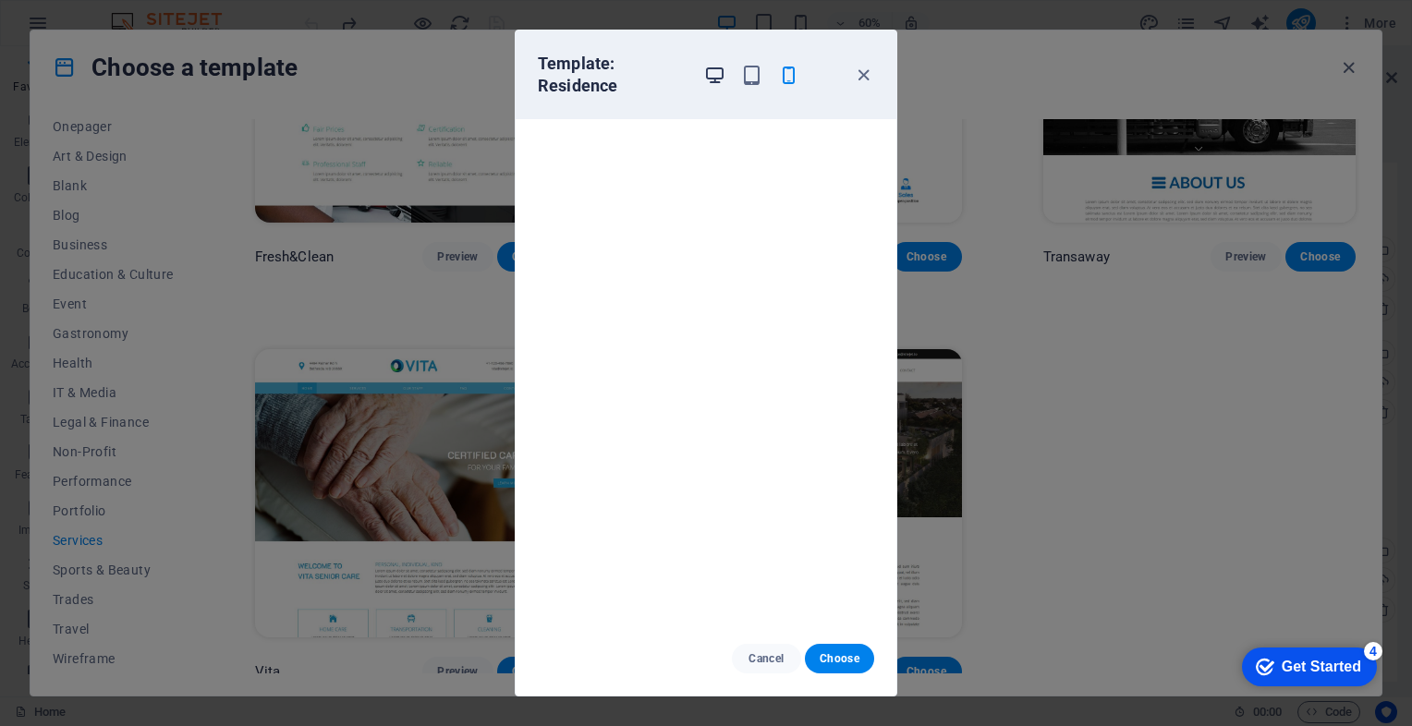
click at [714, 67] on icon "button" at bounding box center [714, 75] width 21 height 21
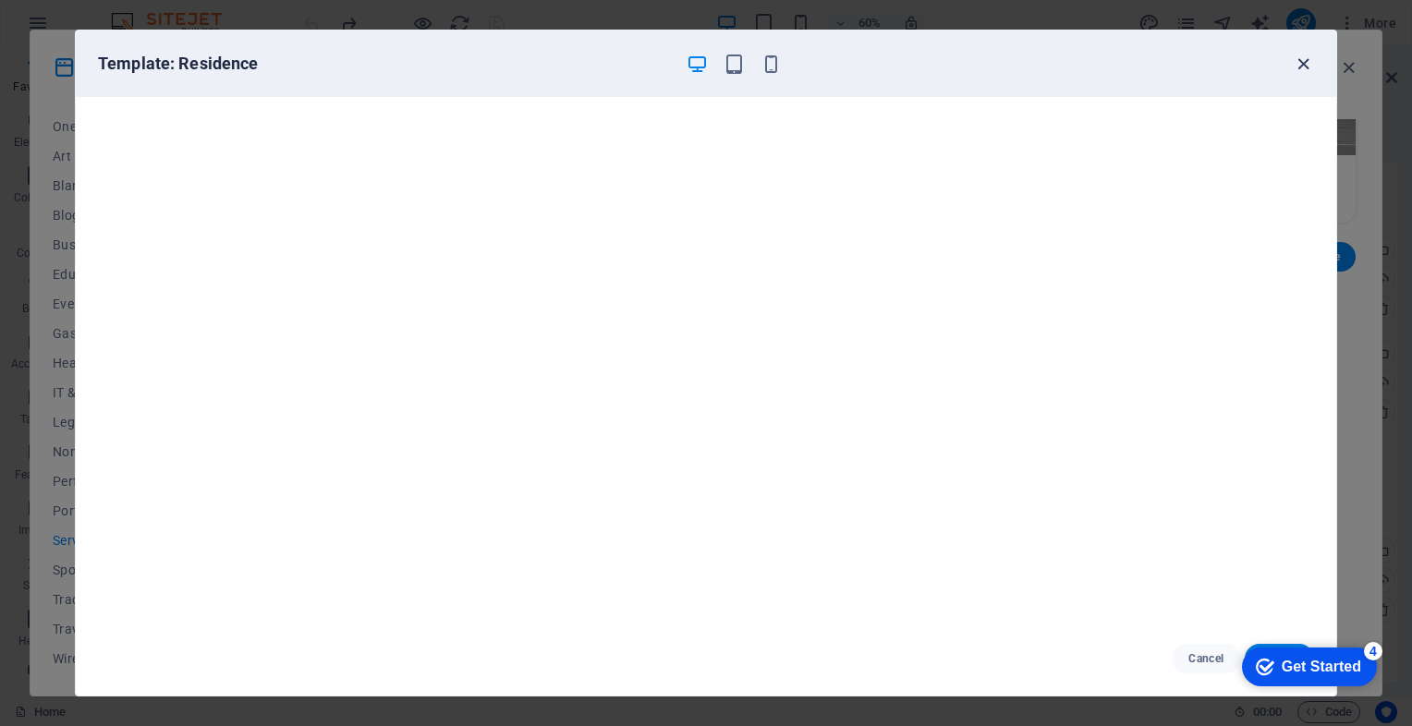
click at [1301, 65] on icon "button" at bounding box center [1303, 64] width 21 height 21
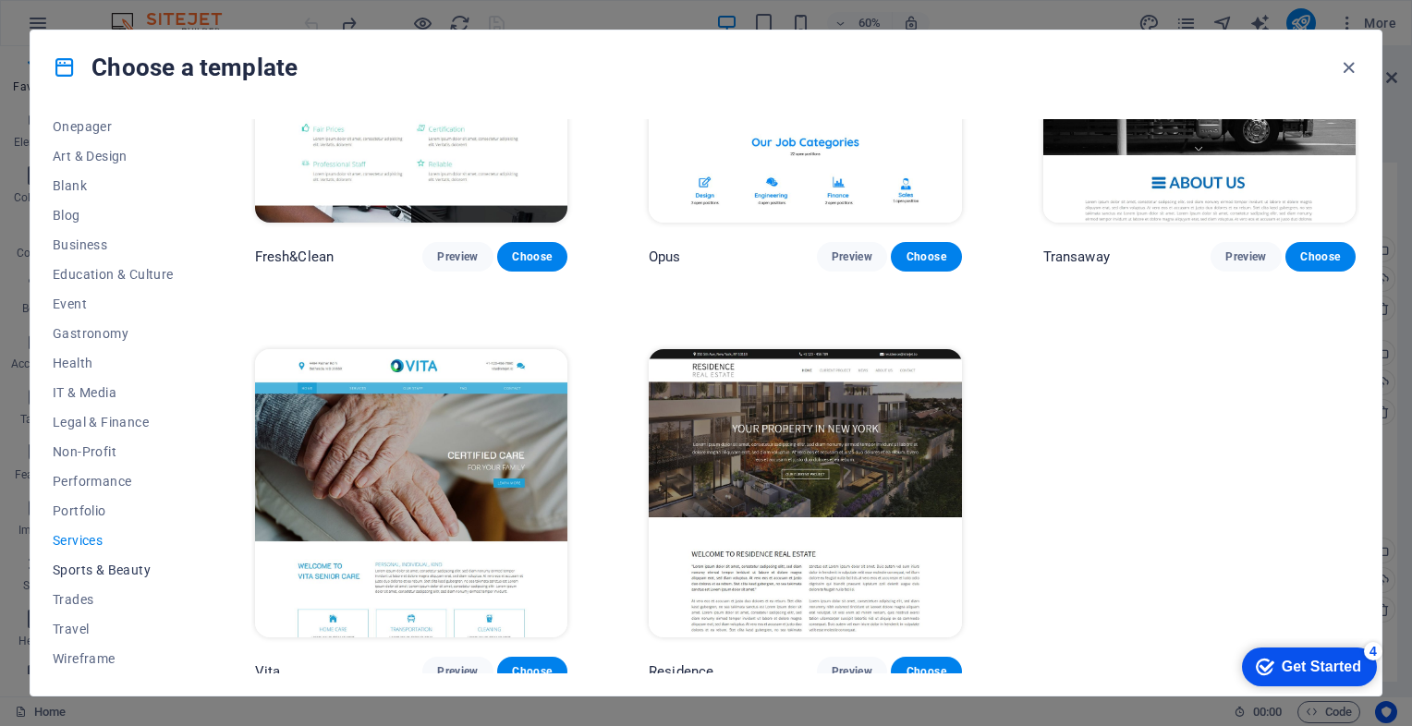
click at [79, 565] on span "Sports & Beauty" at bounding box center [113, 570] width 121 height 15
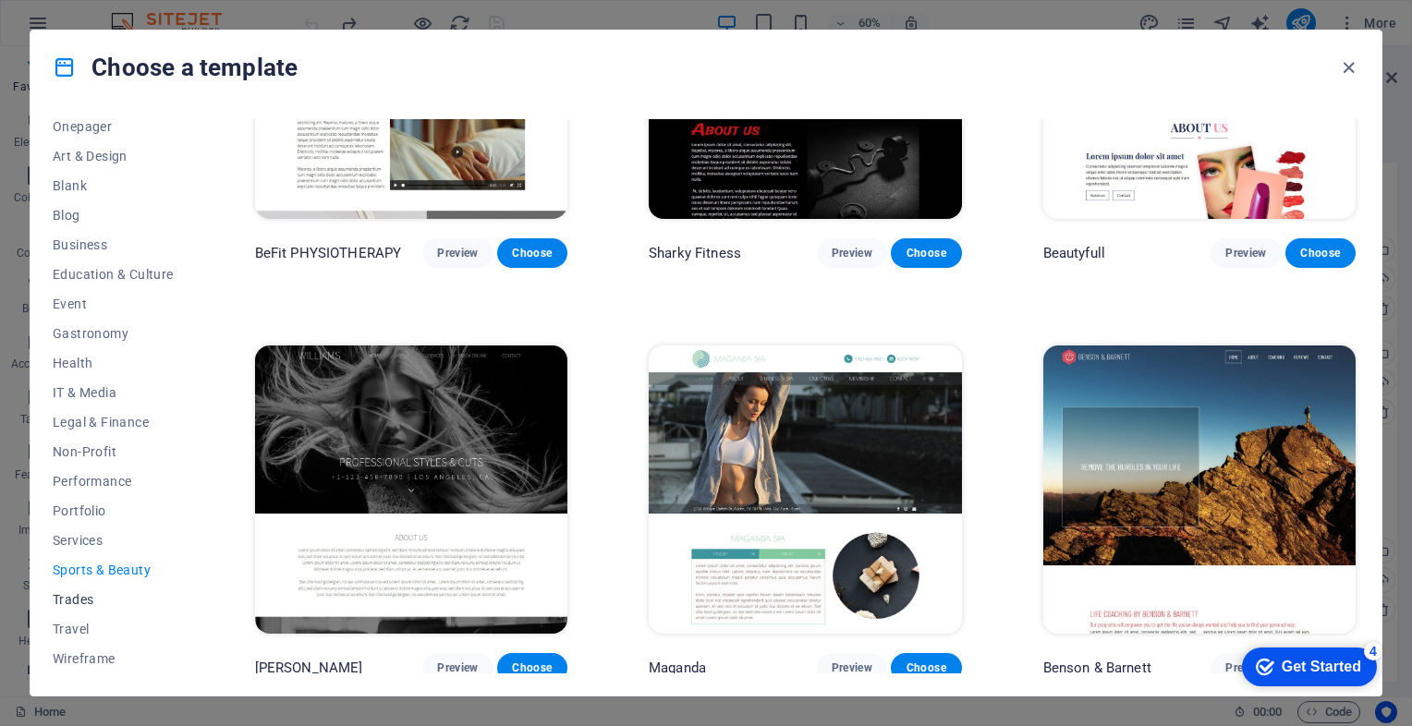
click at [57, 600] on span "Trades" at bounding box center [113, 599] width 121 height 15
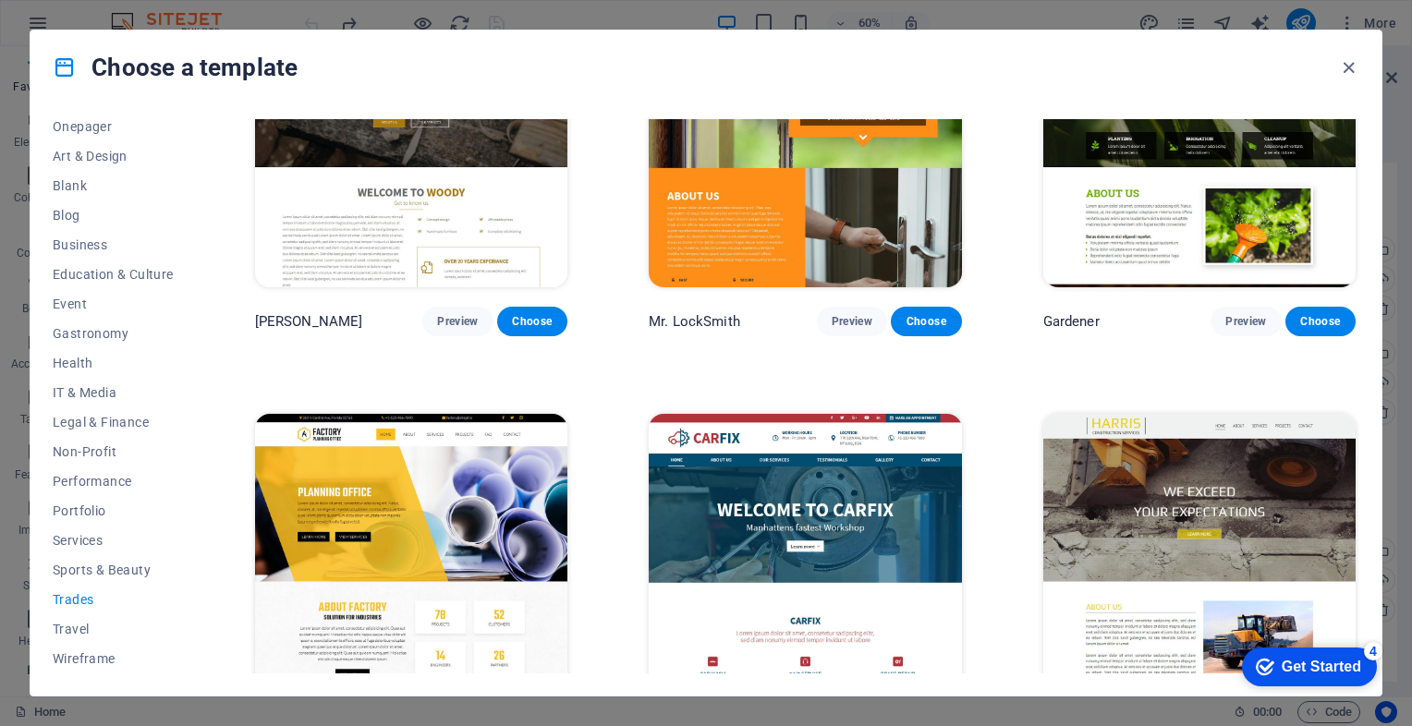
scroll to position [610, 0]
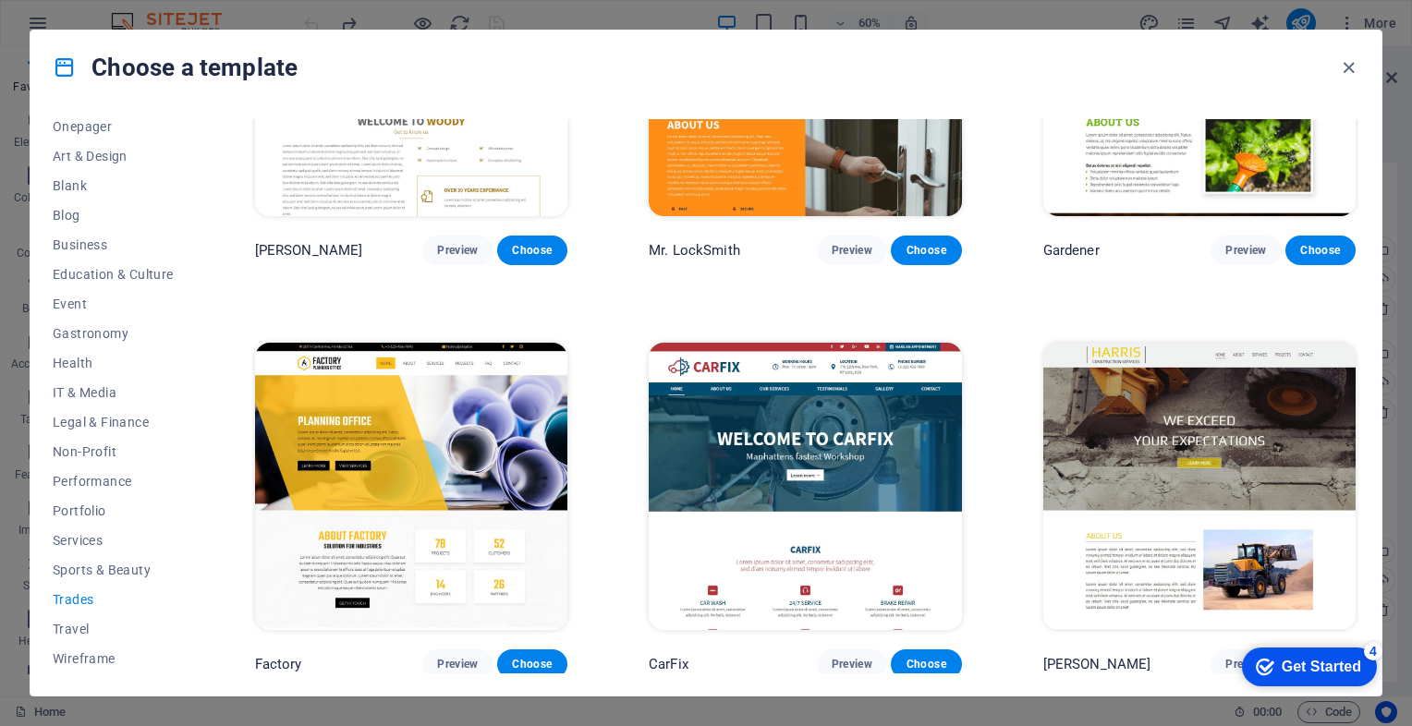
click at [360, 416] on img at bounding box center [411, 487] width 312 height 288
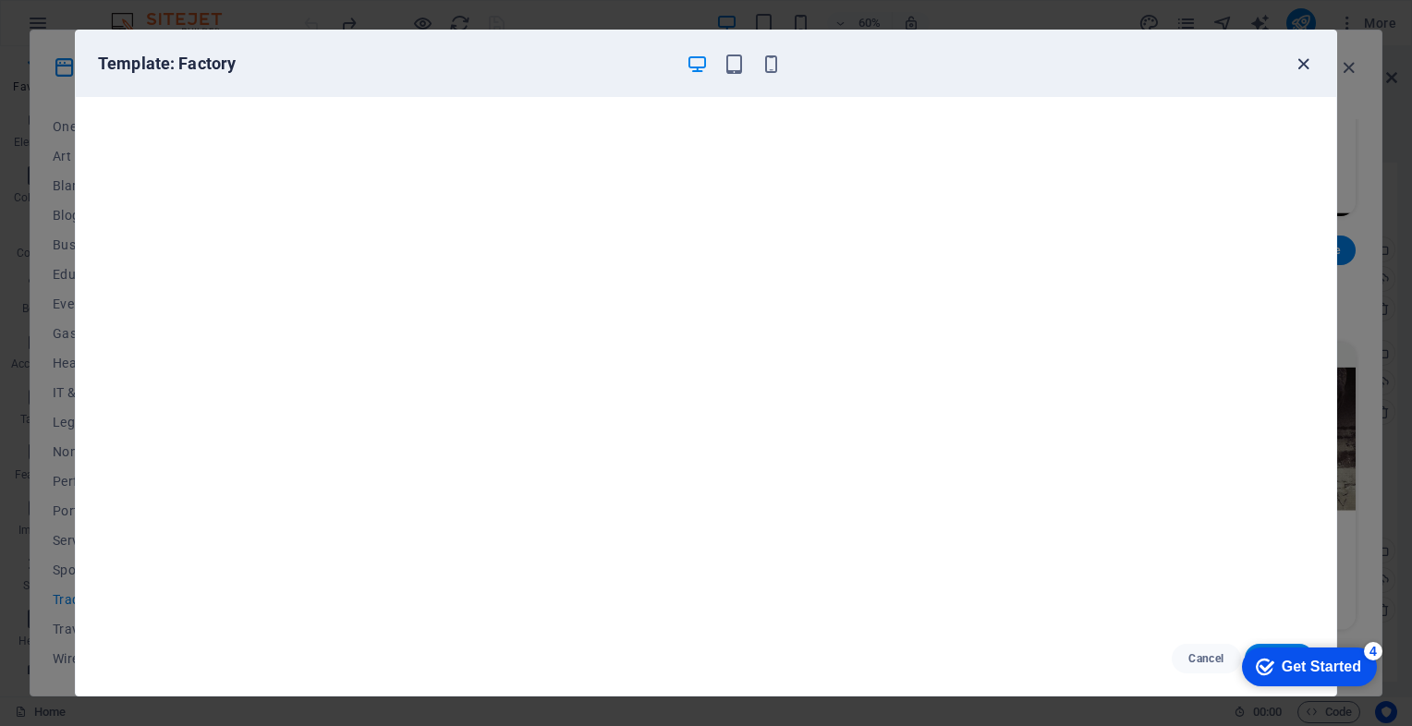
click at [1305, 62] on icon "button" at bounding box center [1303, 64] width 21 height 21
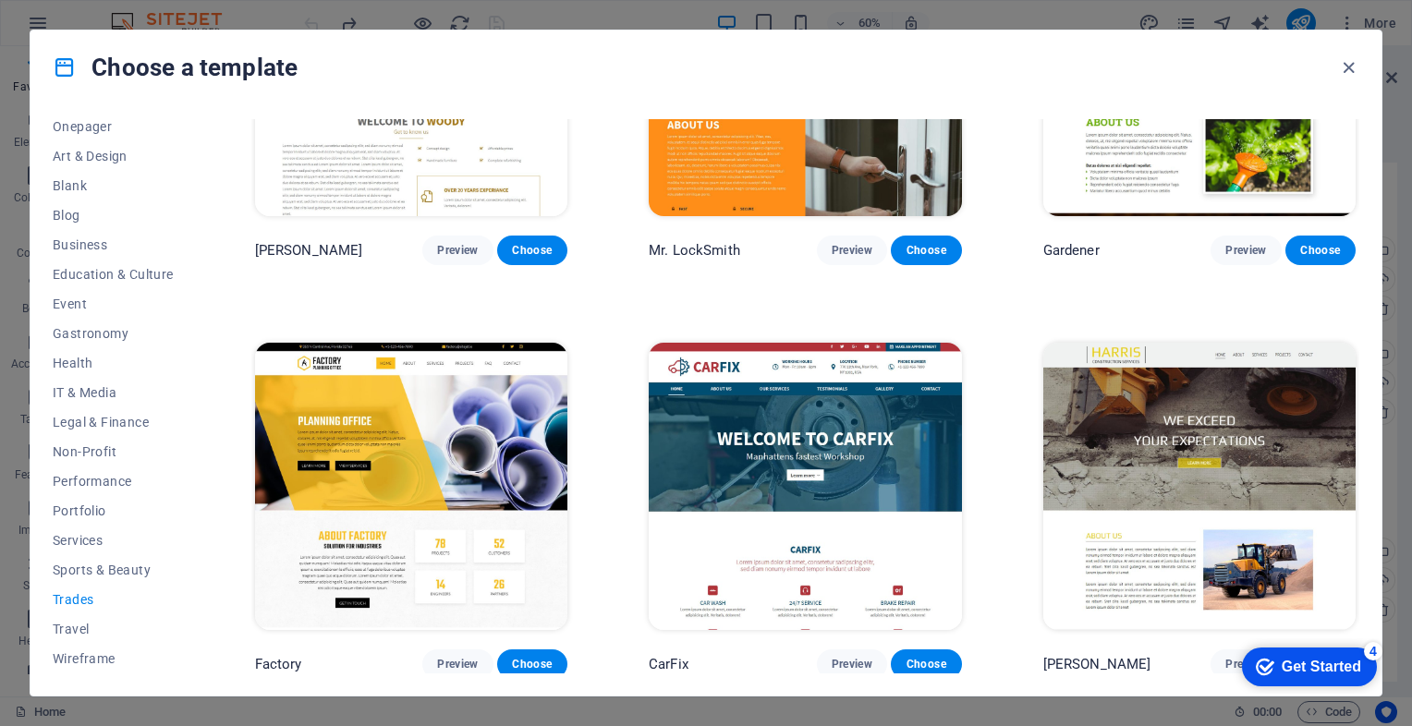
click at [738, 475] on img at bounding box center [805, 487] width 312 height 288
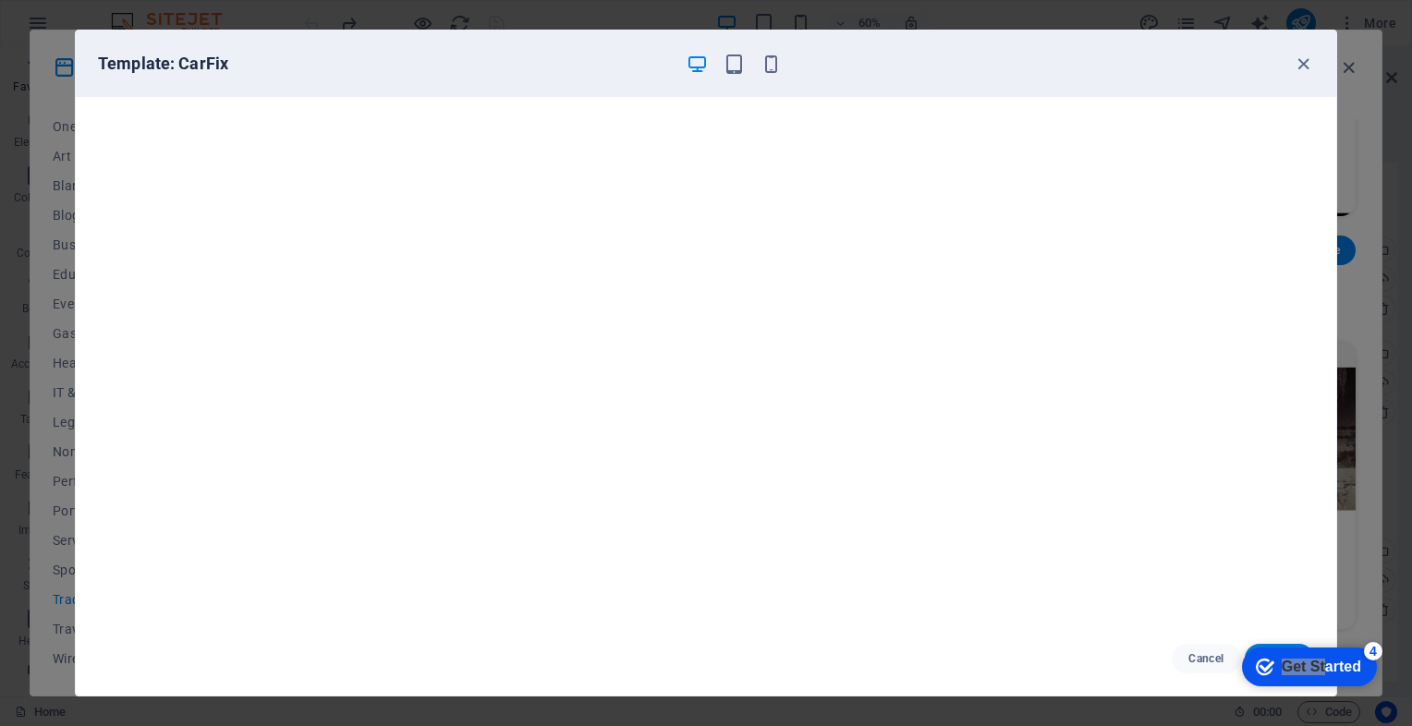
drag, startPoint x: 1324, startPoint y: 673, endPoint x: 1014, endPoint y: 581, distance: 323.6
click html "checkmark Get Started 4 First Steps in the Editor Let's guide you through the t…"
drag, startPoint x: 1003, startPoint y: 47, endPoint x: 980, endPoint y: 8, distance: 45.2
click at [980, 8] on div "Template: CarFix Cancel Choose" at bounding box center [706, 363] width 1412 height 726
click at [1342, 672] on div "Get Started" at bounding box center [1321, 667] width 79 height 17
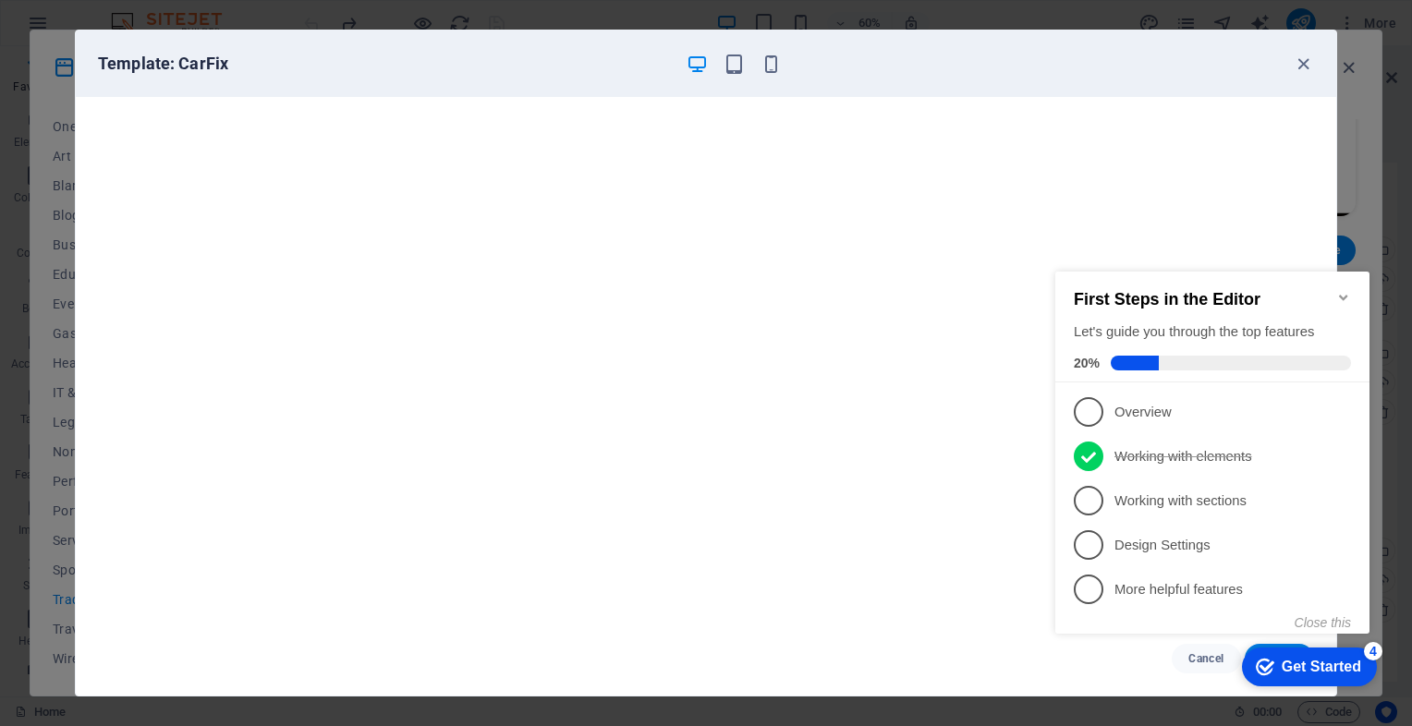
click at [1349, 290] on icon "Minimize checklist" at bounding box center [1343, 297] width 15 height 15
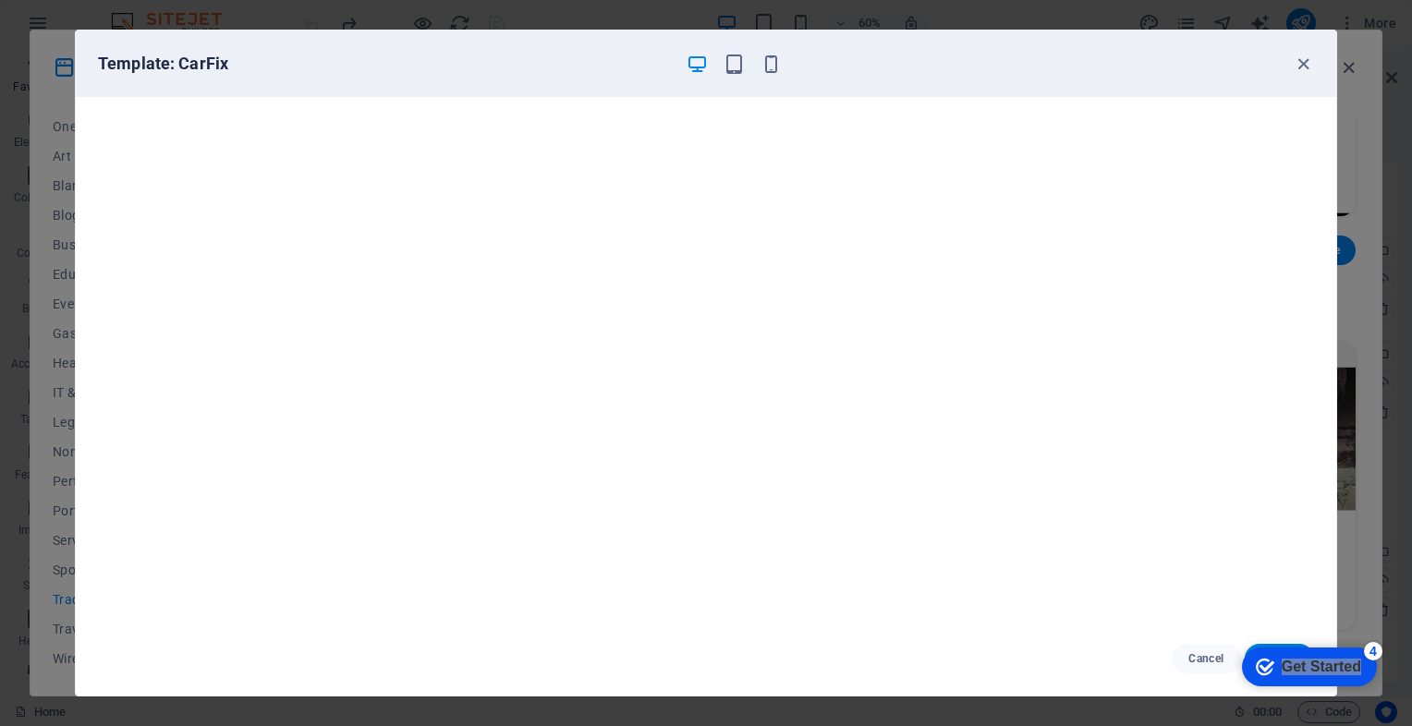
drag, startPoint x: 1357, startPoint y: 667, endPoint x: 1343, endPoint y: 518, distance: 149.5
click html "checkmark Get Started 4 First Steps in the Editor Let's guide you through the t…"
click at [1312, 678] on div "checkmark Get Started 4" at bounding box center [1309, 667] width 135 height 39
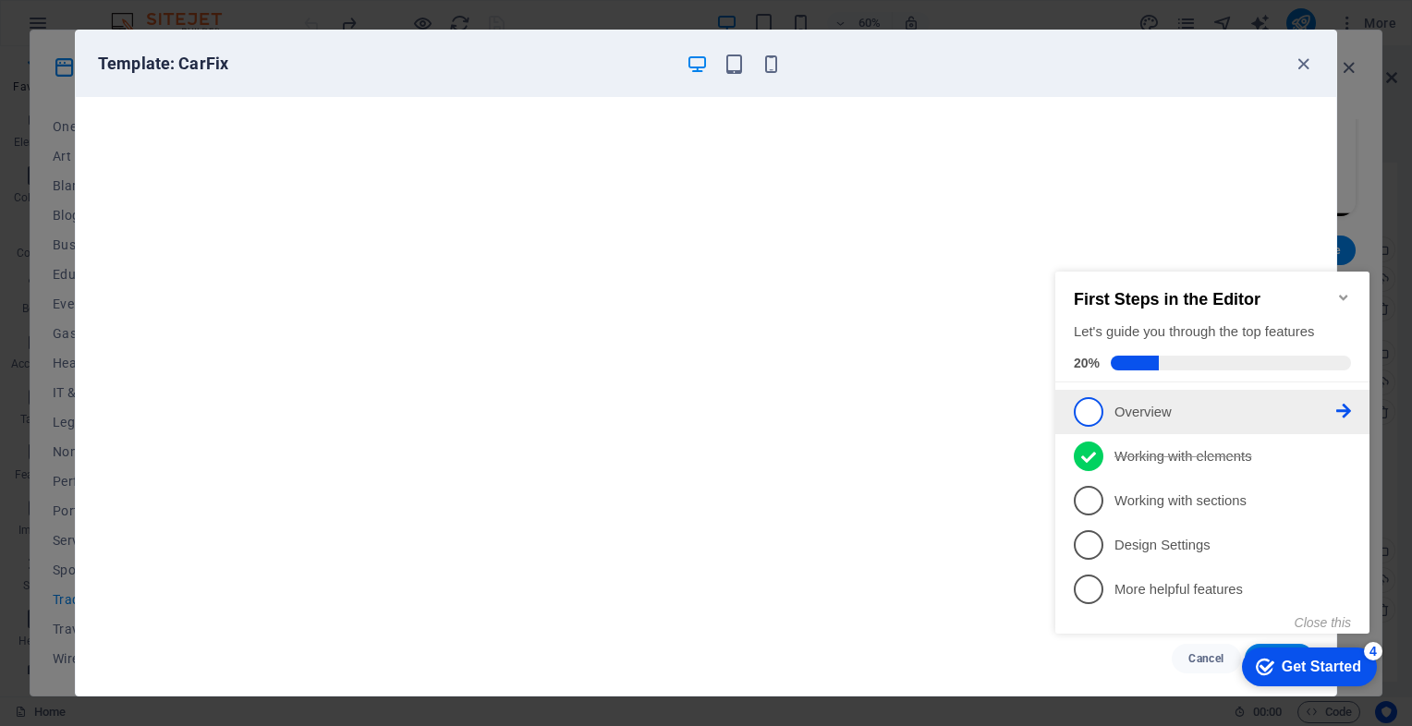
click at [1345, 404] on icon at bounding box center [1343, 411] width 15 height 15
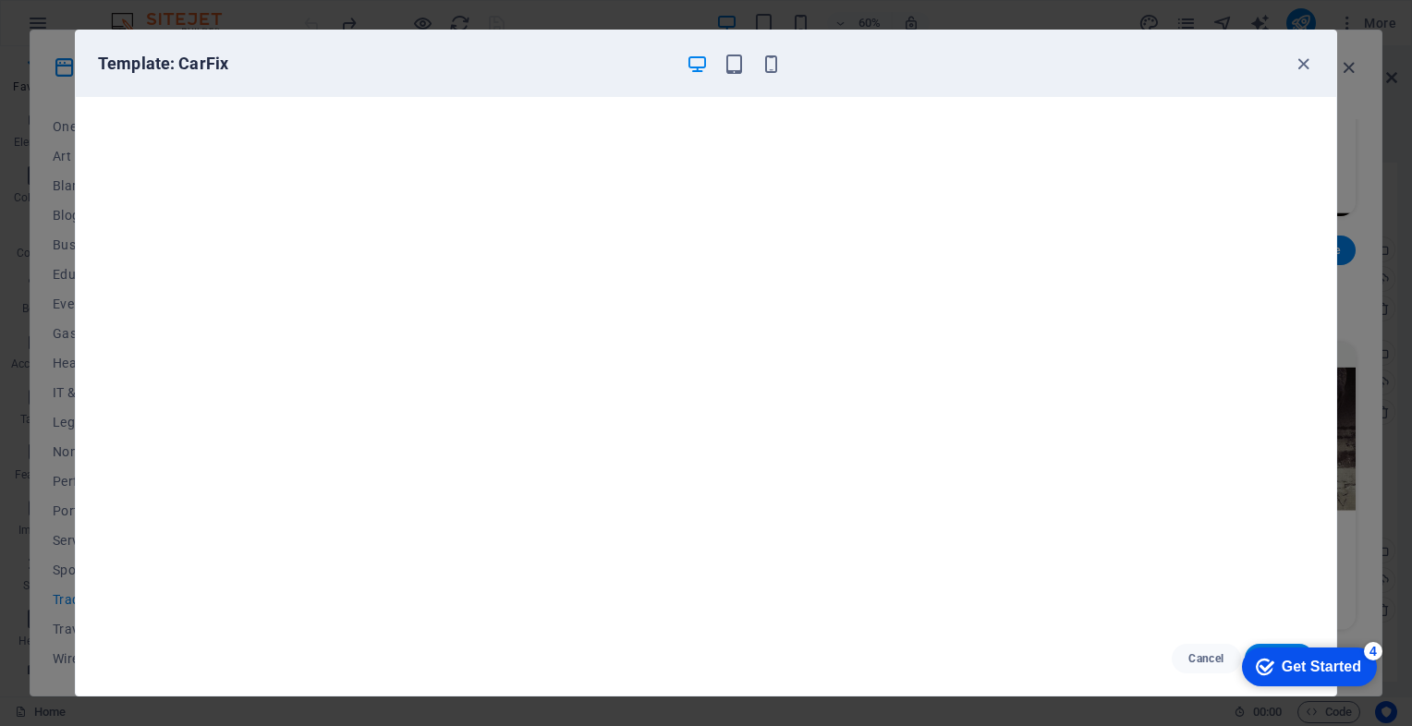
click at [1295, 664] on div "Get Started" at bounding box center [1321, 667] width 79 height 17
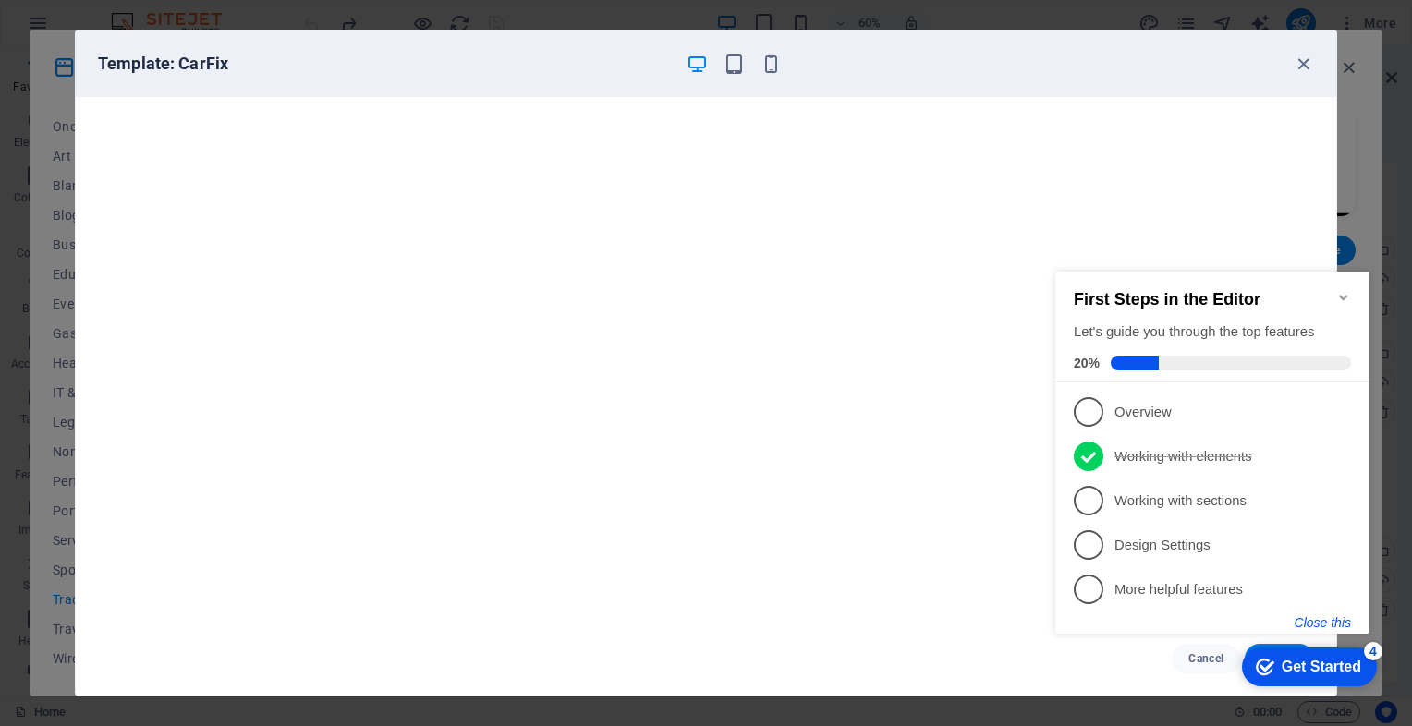
click at [1321, 617] on button "Close this" at bounding box center [1322, 622] width 56 height 15
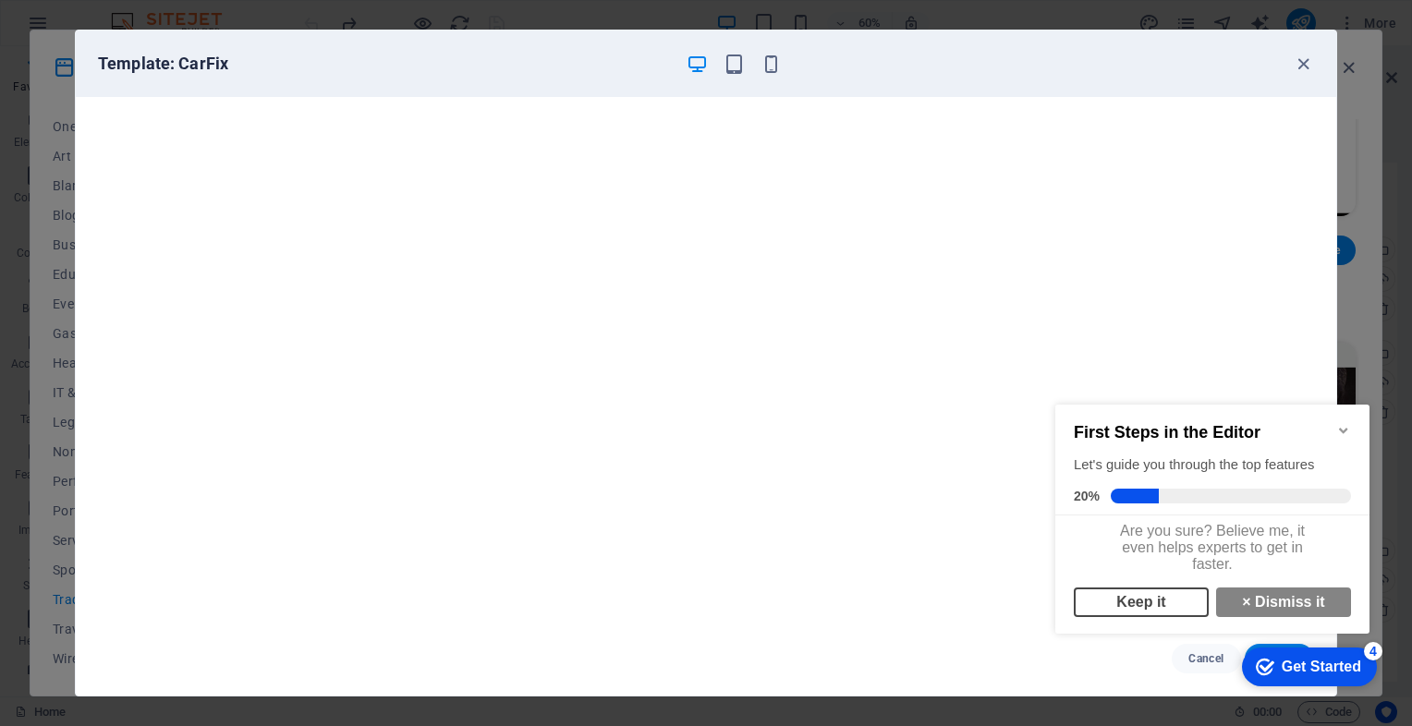
click at [1137, 614] on link "Keep it" at bounding box center [1141, 603] width 135 height 30
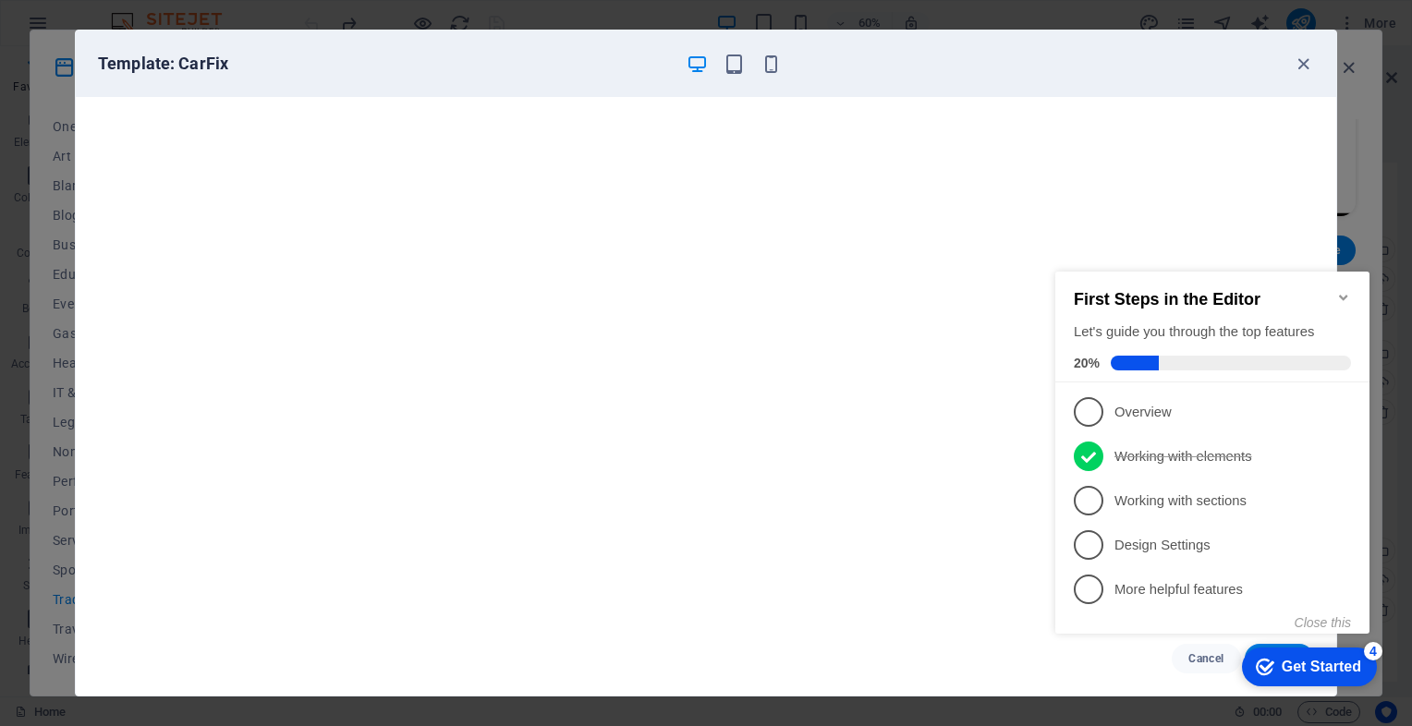
click at [1342, 290] on icon "Minimize checklist" at bounding box center [1343, 297] width 15 height 15
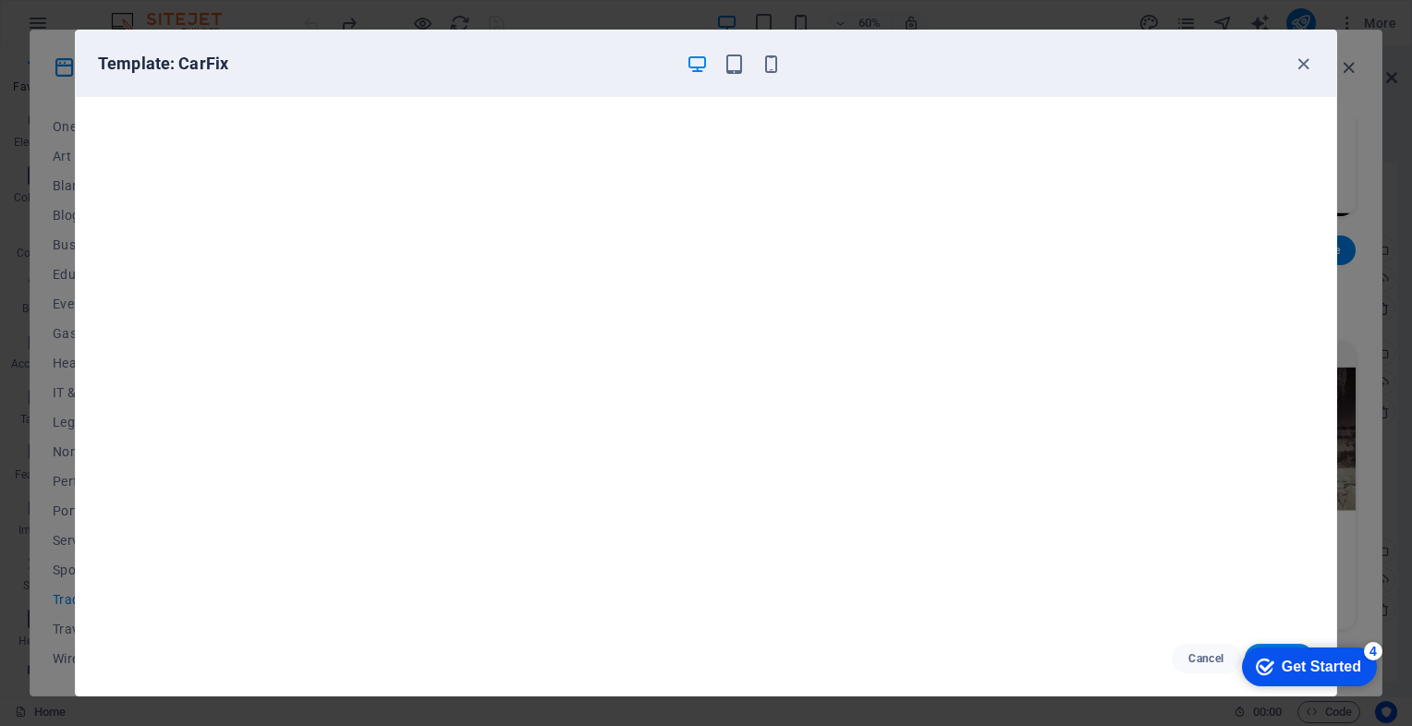
click div "checkmark Get Started 4 First Steps in the Editor Let's guide you through the t…"
click at [1290, 648] on div "checkmark Get Started 4" at bounding box center [1309, 667] width 135 height 39
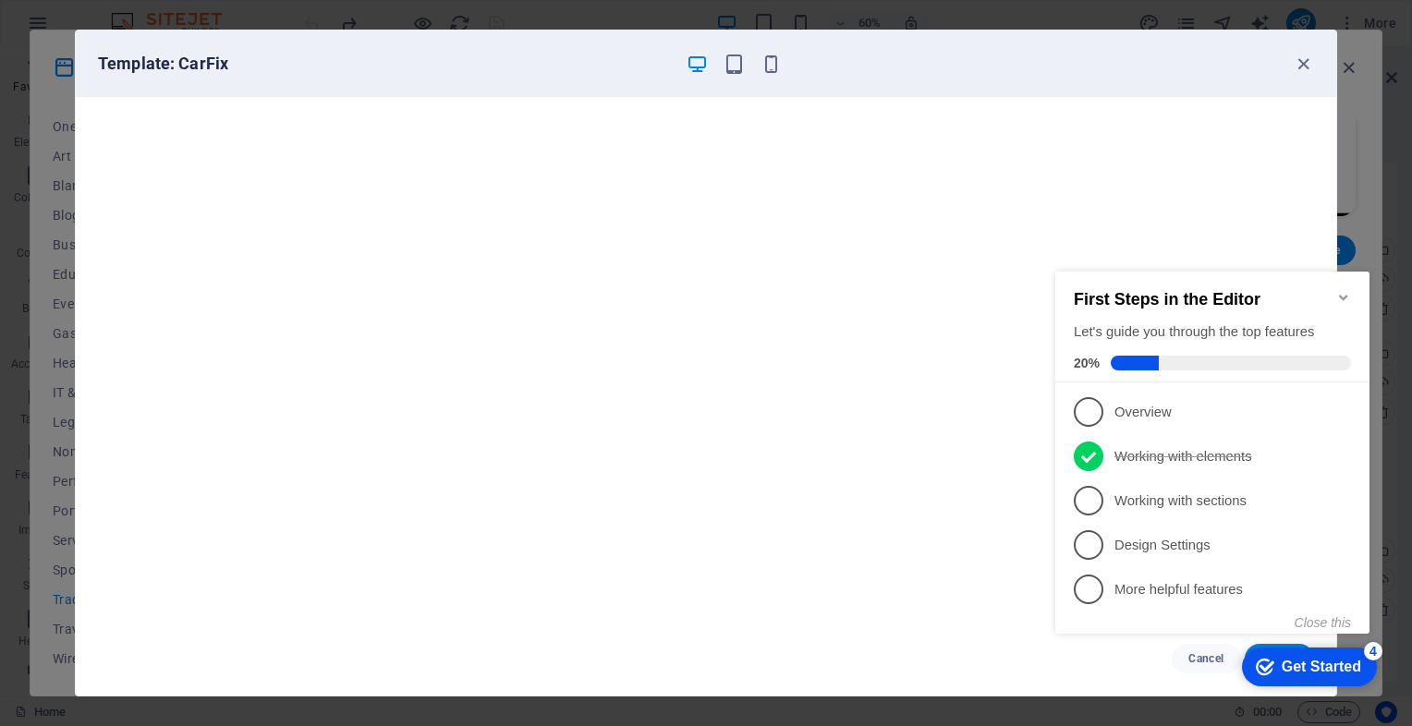
click div "checkmark Get Started 4 First Steps in the Editor Let's guide you through the t…"
click at [1345, 290] on icon "Minimize checklist" at bounding box center [1343, 297] width 15 height 15
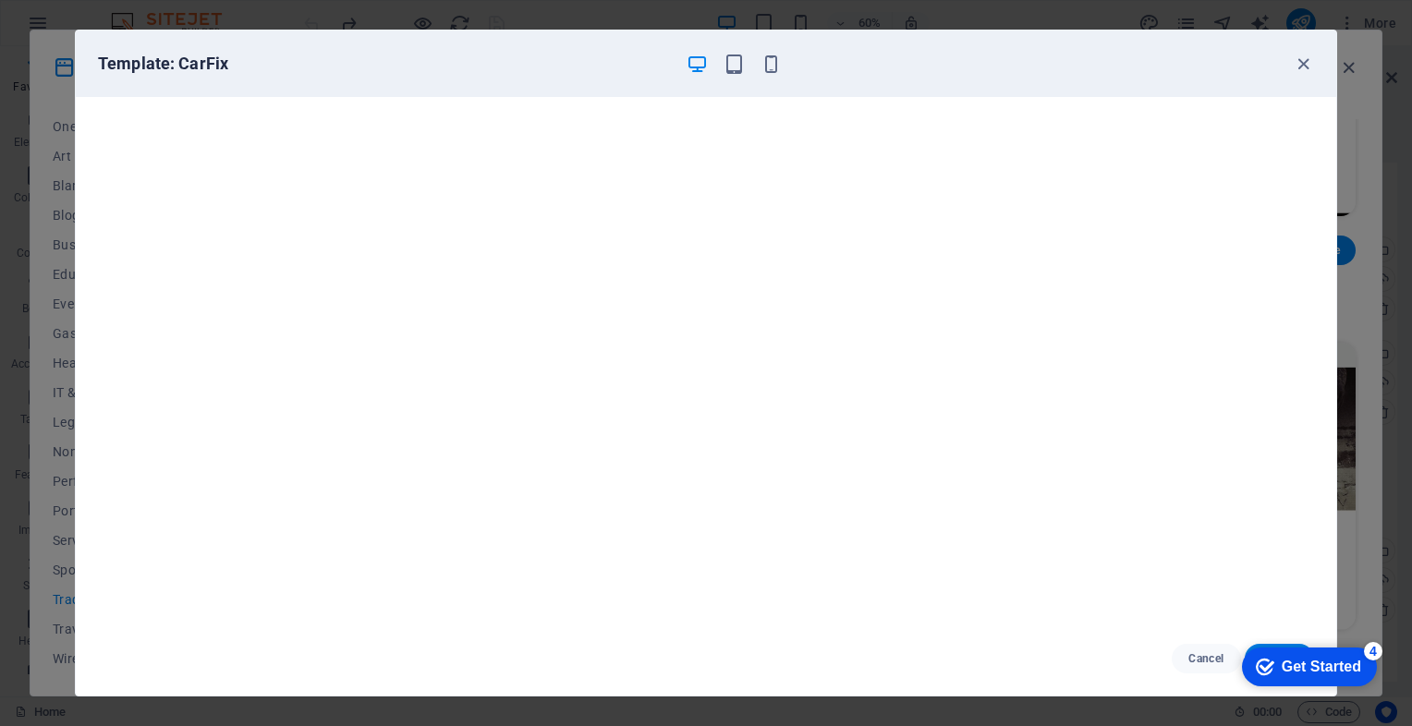
click at [1377, 687] on div "checkmark Get Started 4" at bounding box center [1309, 667] width 135 height 39
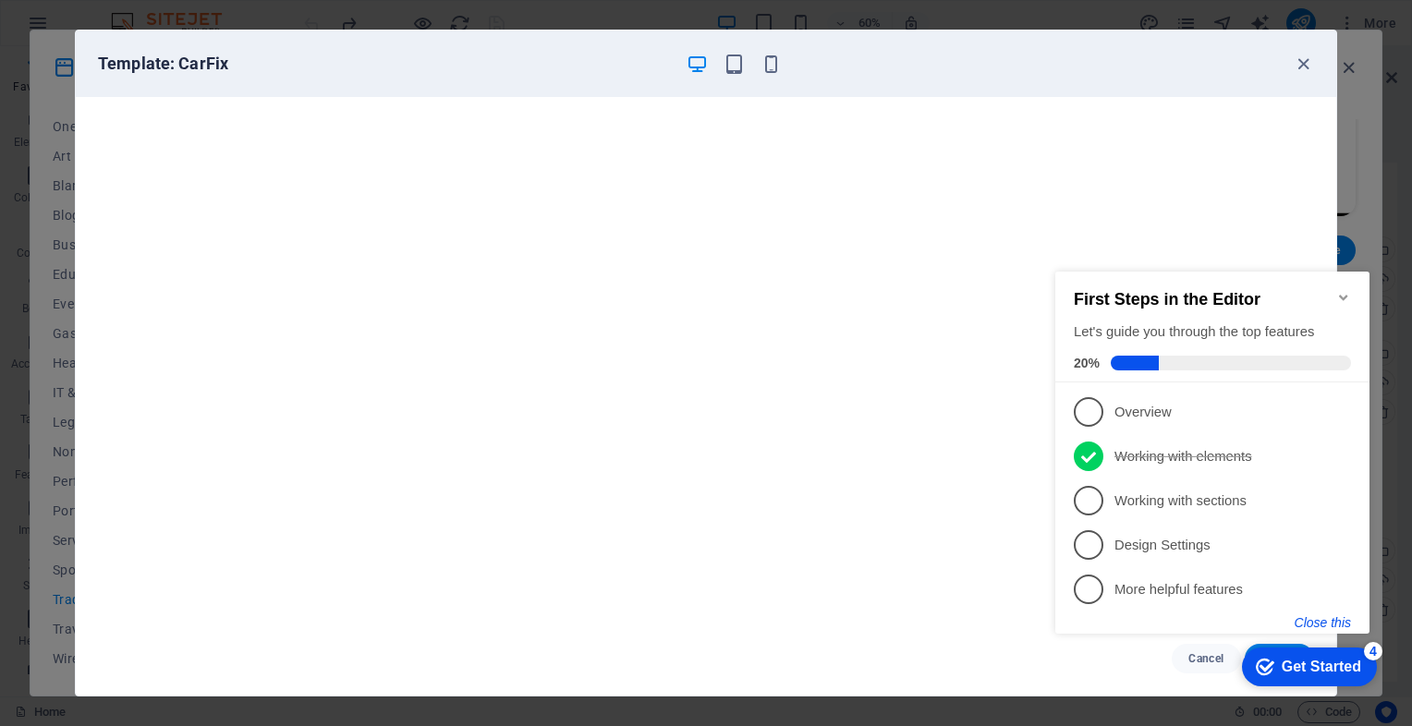
click at [1343, 626] on button "Close this" at bounding box center [1322, 622] width 56 height 15
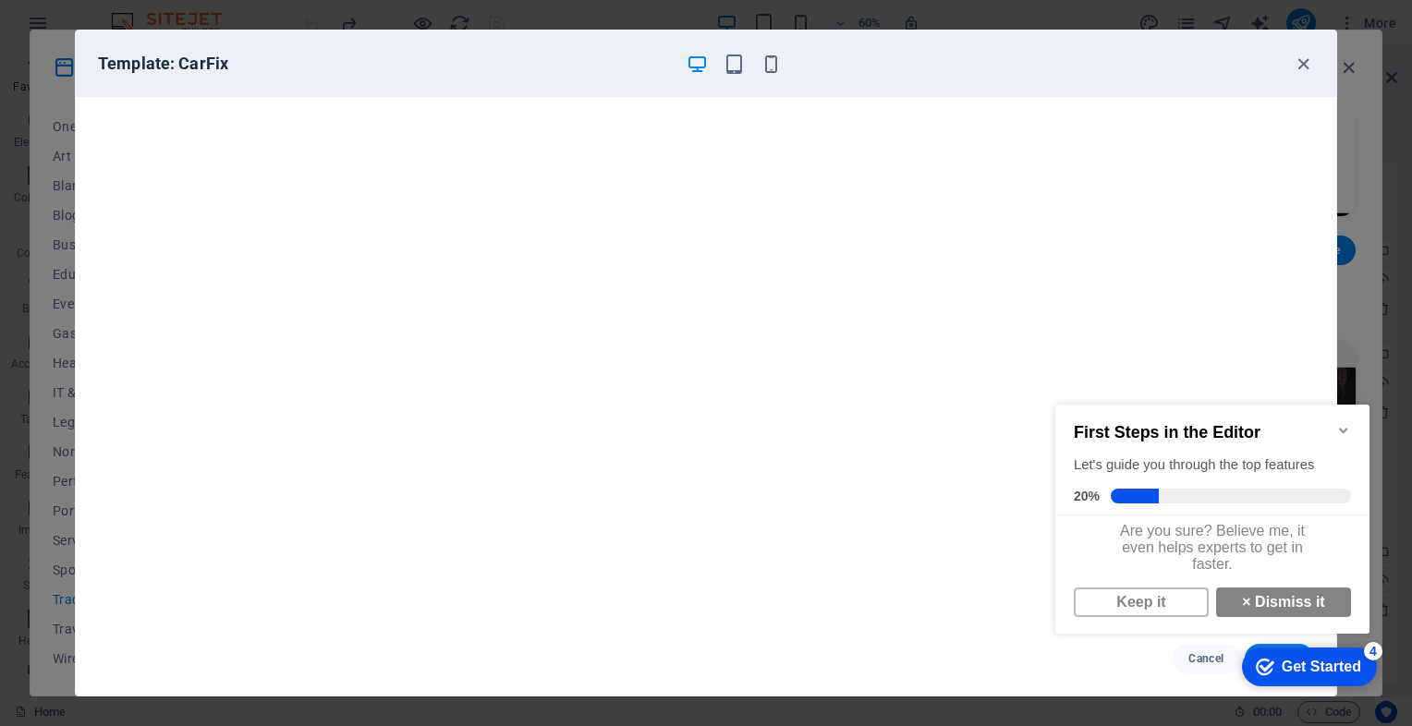
scroll to position [11, 0]
click at [1293, 611] on link "× Dismiss it" at bounding box center [1283, 603] width 135 height 30
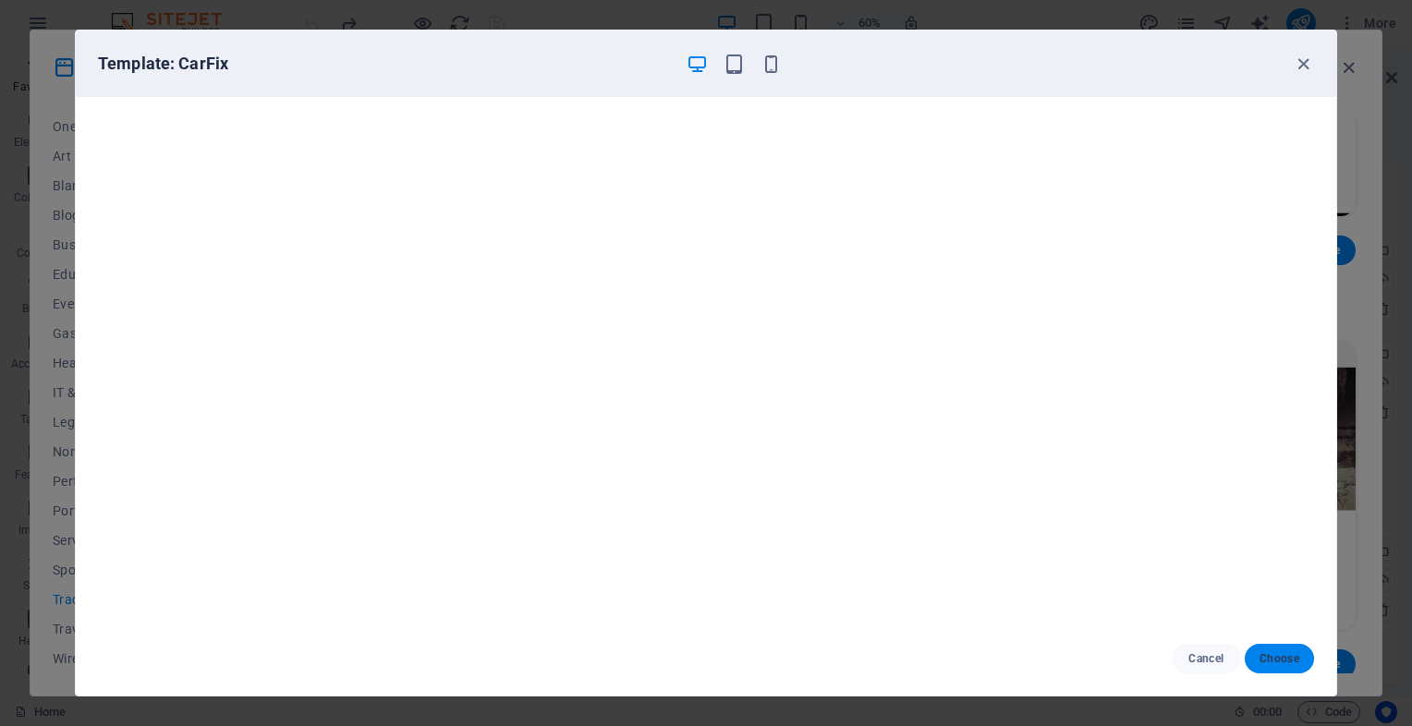
click at [1291, 661] on span "Choose" at bounding box center [1279, 658] width 40 height 15
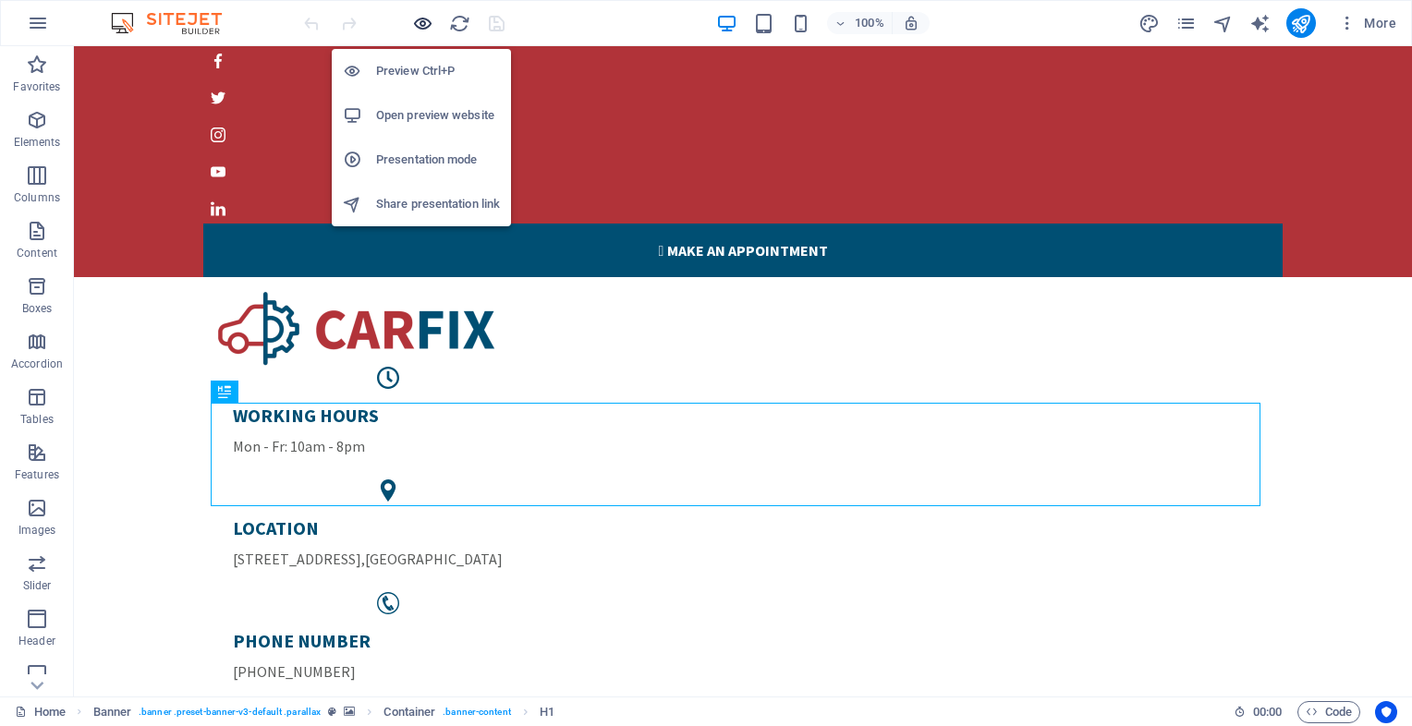
click at [421, 24] on icon "button" at bounding box center [422, 23] width 21 height 21
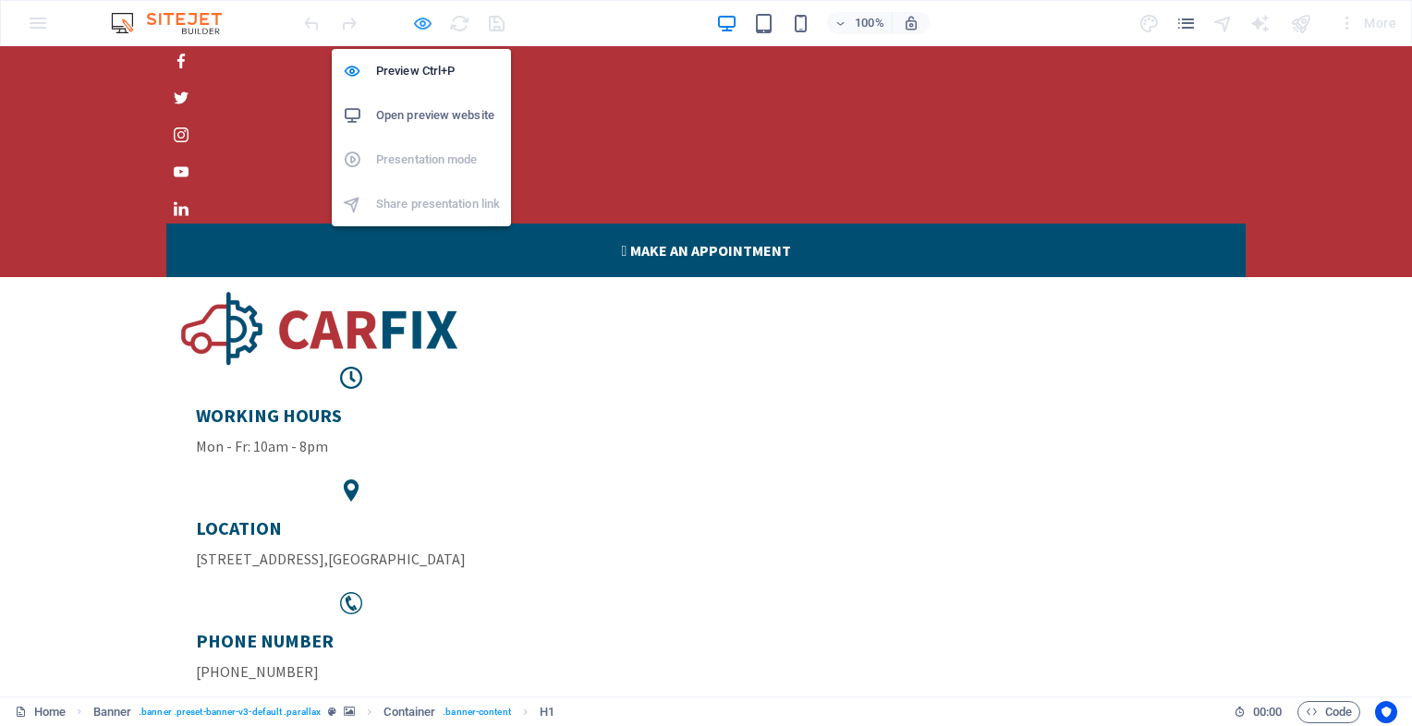
click at [419, 17] on icon "button" at bounding box center [422, 23] width 21 height 21
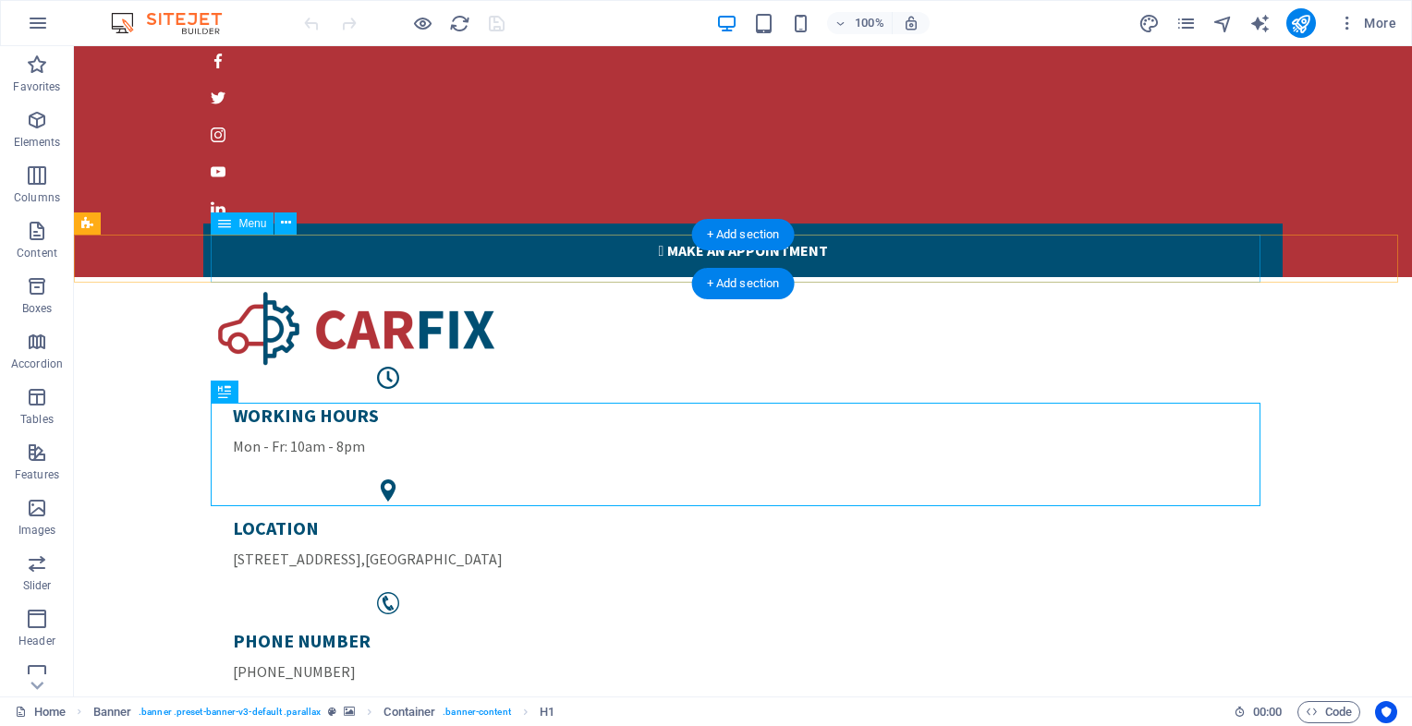
click at [243, 712] on nav "Home About us Our services Testimonials Gallery Contact" at bounding box center [743, 736] width 1050 height 49
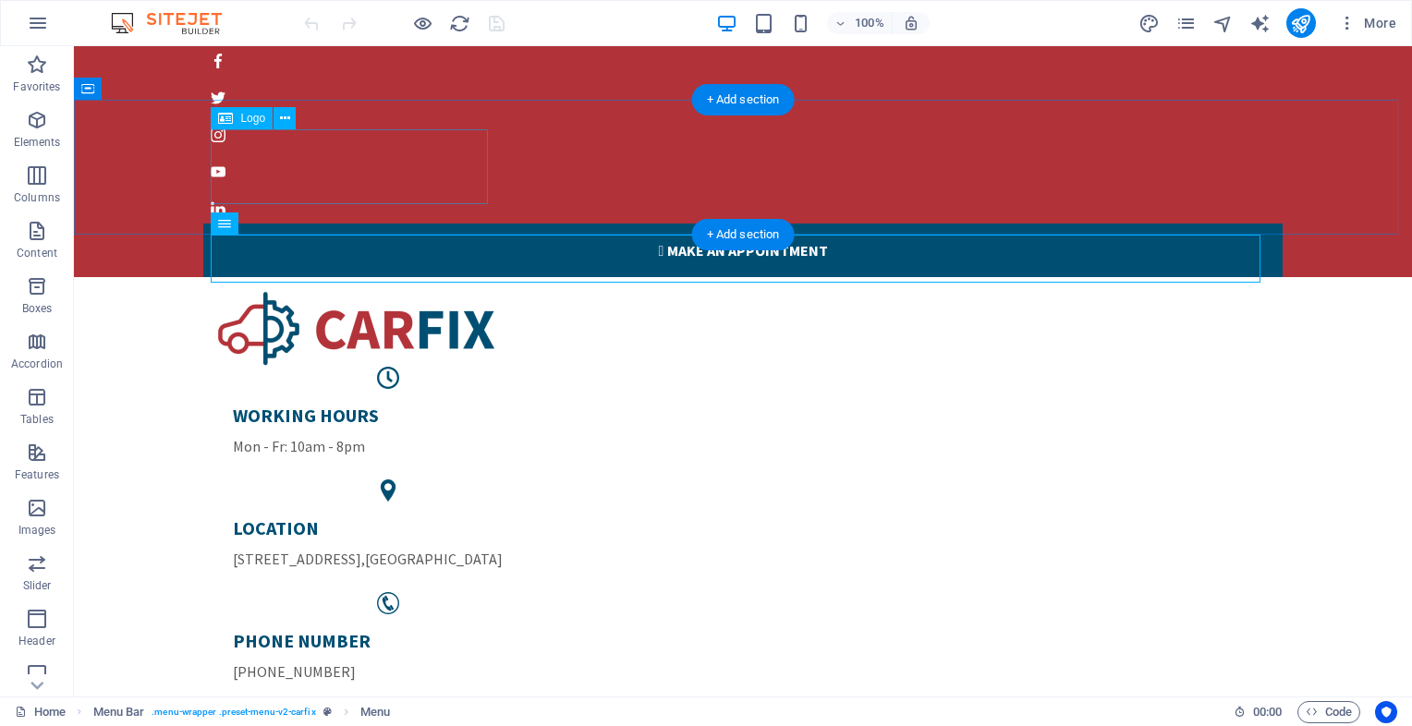
click at [362, 292] on div at bounding box center [743, 329] width 1050 height 75
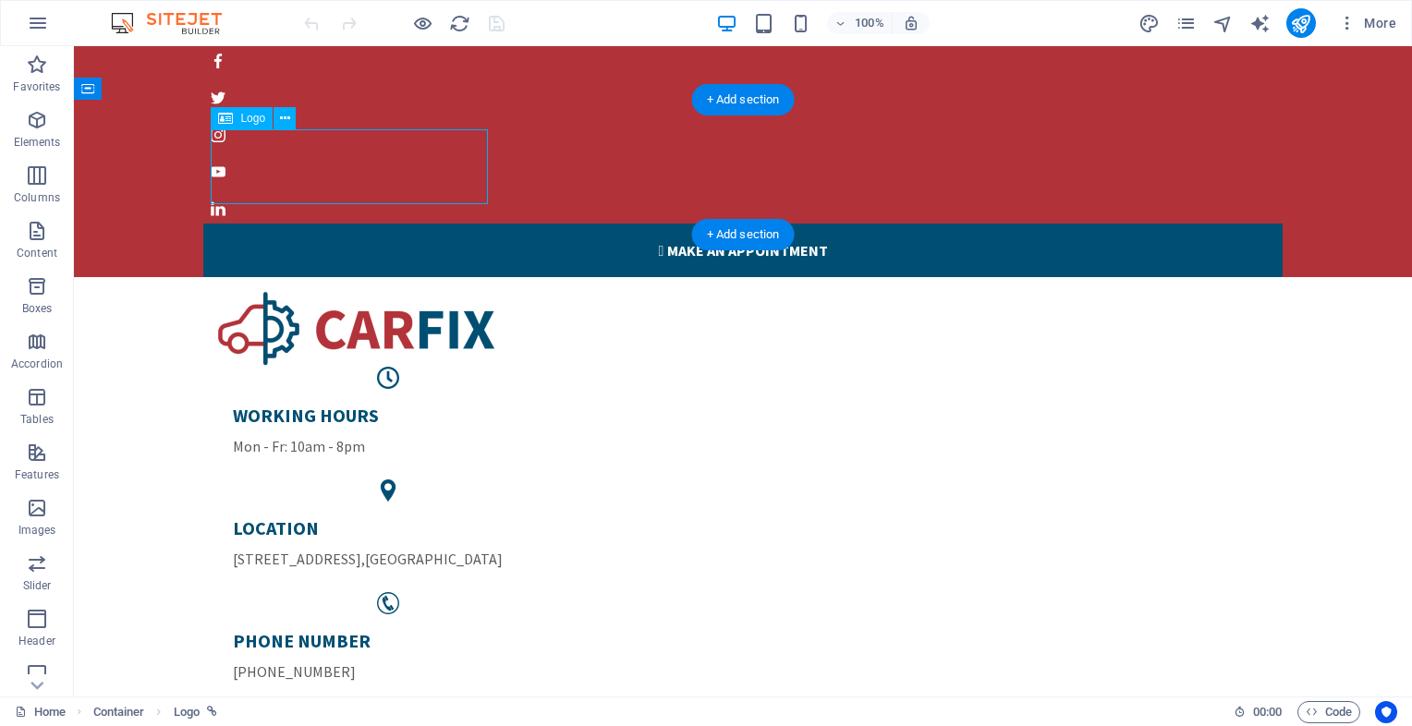
click at [362, 292] on div at bounding box center [743, 329] width 1050 height 75
select select "px"
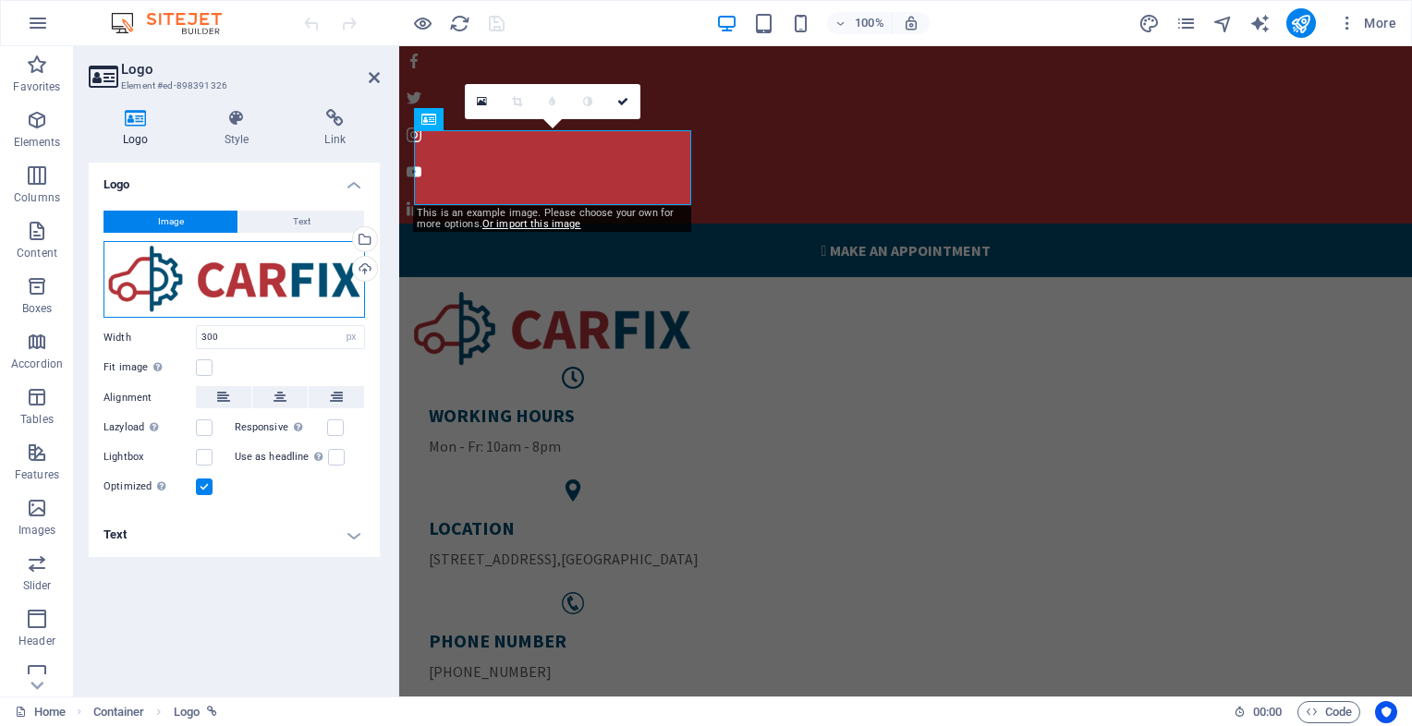
click at [177, 256] on div "Drag files here, click to choose files or select files from Files or our free s…" at bounding box center [233, 280] width 261 height 78
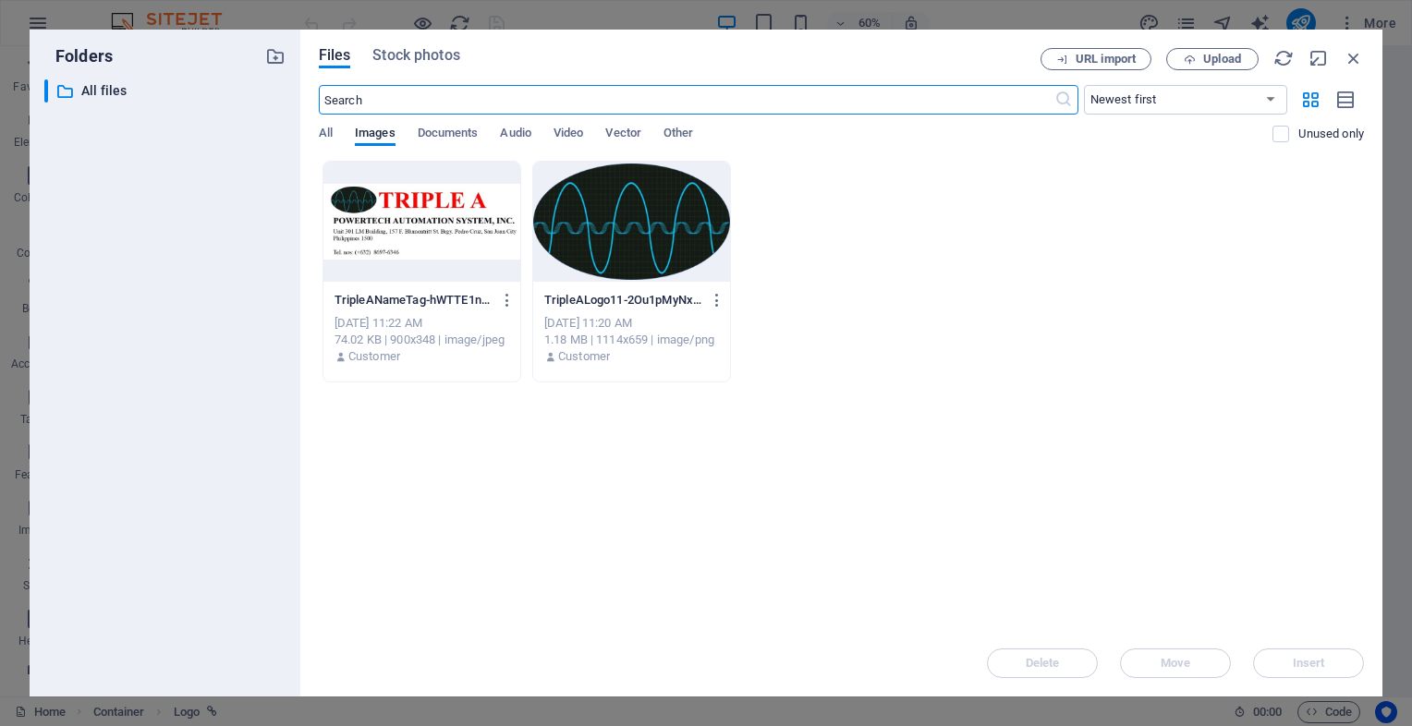
click at [678, 234] on div at bounding box center [631, 222] width 197 height 120
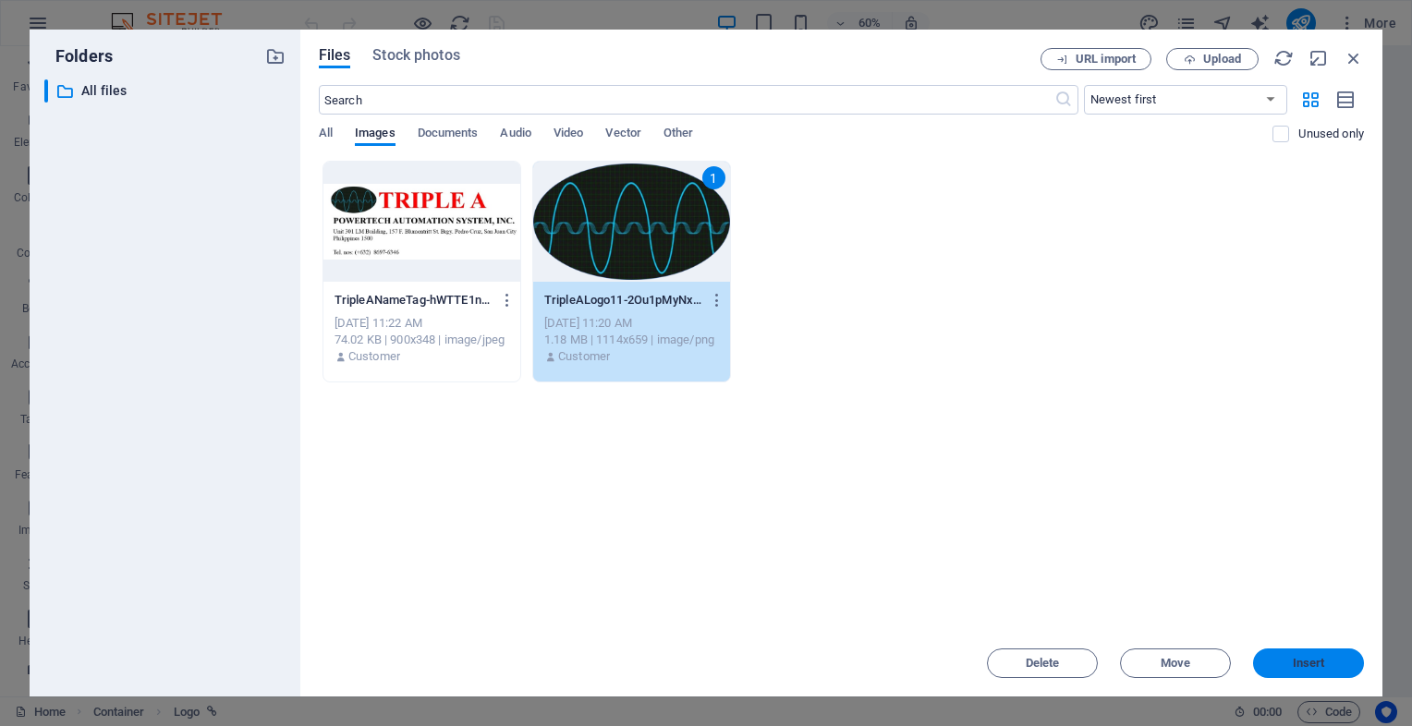
click at [1305, 666] on span "Insert" at bounding box center [1309, 663] width 32 height 11
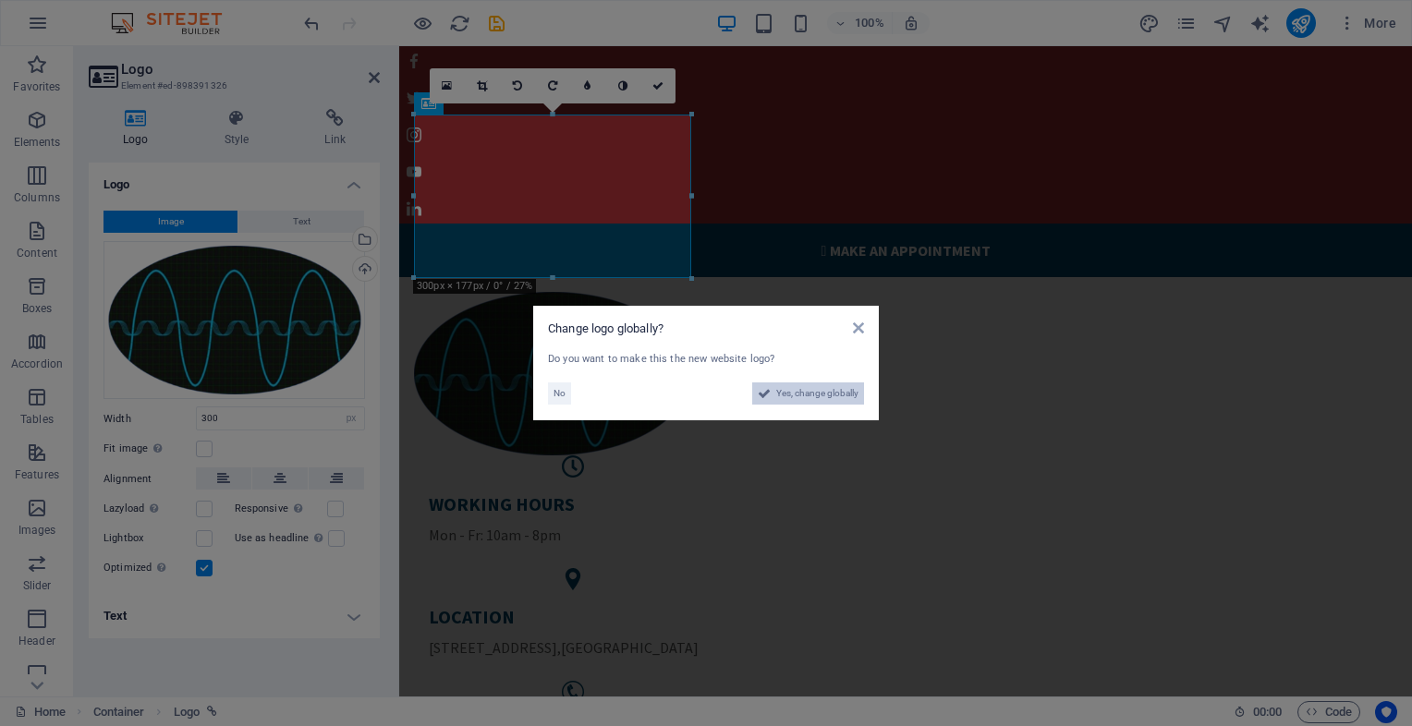
click at [798, 393] on span "Yes, change globally" at bounding box center [817, 394] width 82 height 22
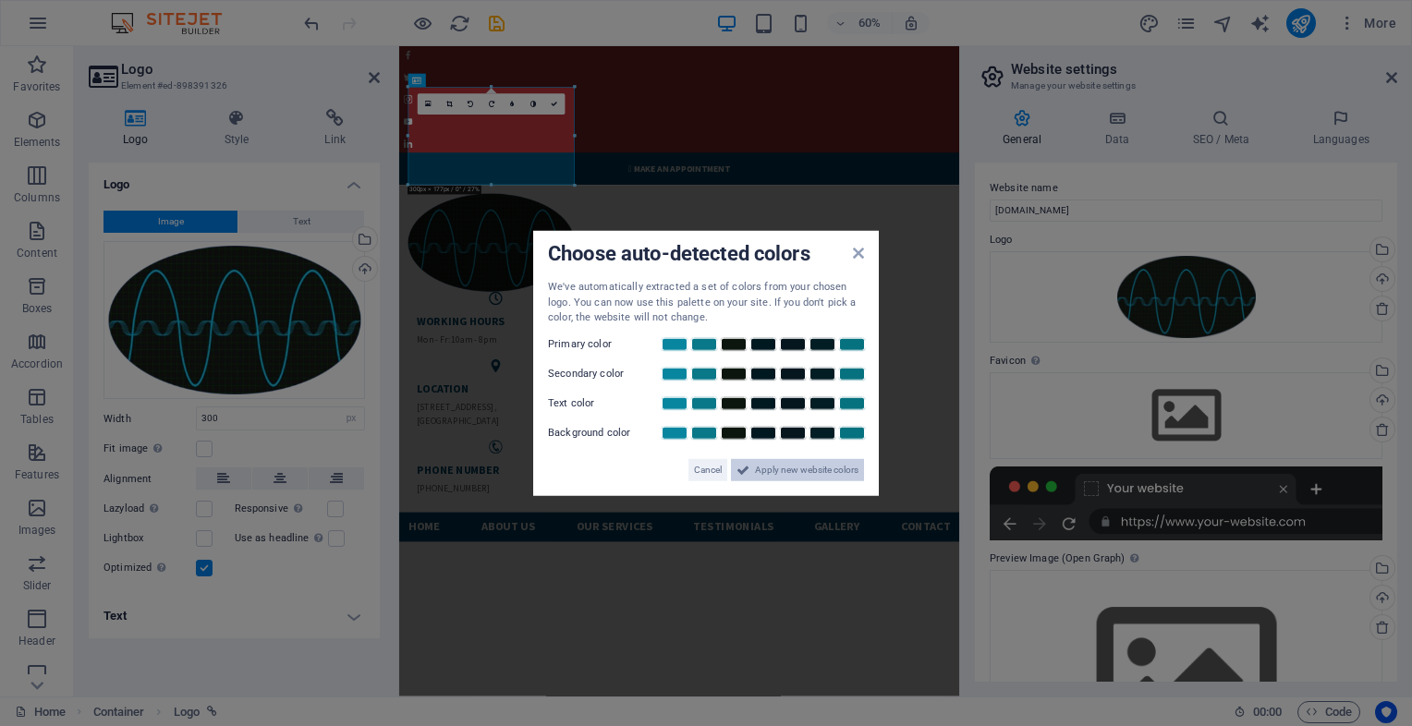
click at [818, 474] on span "Apply new website colors" at bounding box center [806, 469] width 103 height 22
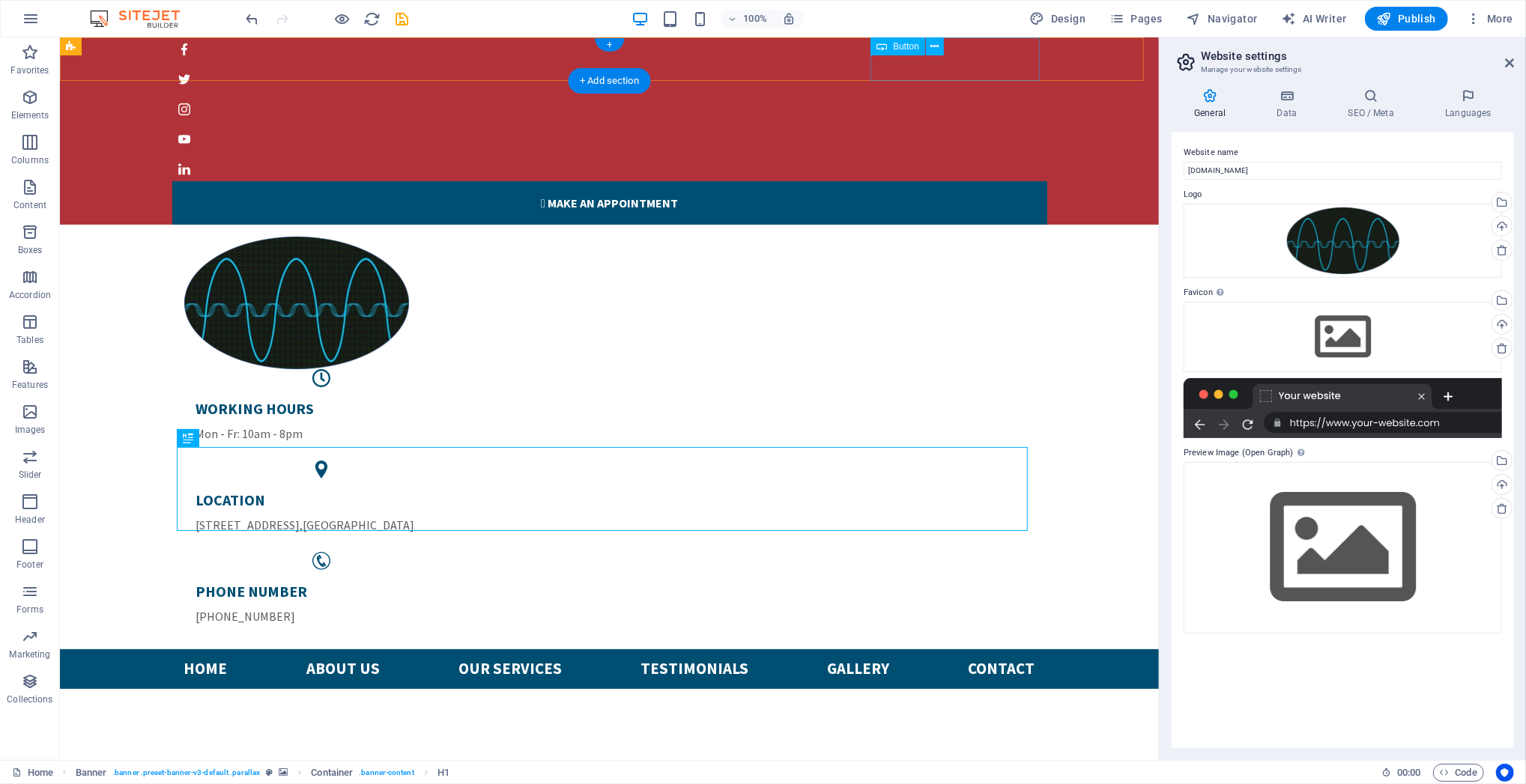
click at [969, 181] on div " Make an appointment" at bounding box center [609, 203] width 875 height 44
click at [705, 55] on div " Make an appointment" at bounding box center [608, 127] width 1099 height 193
select select "%"
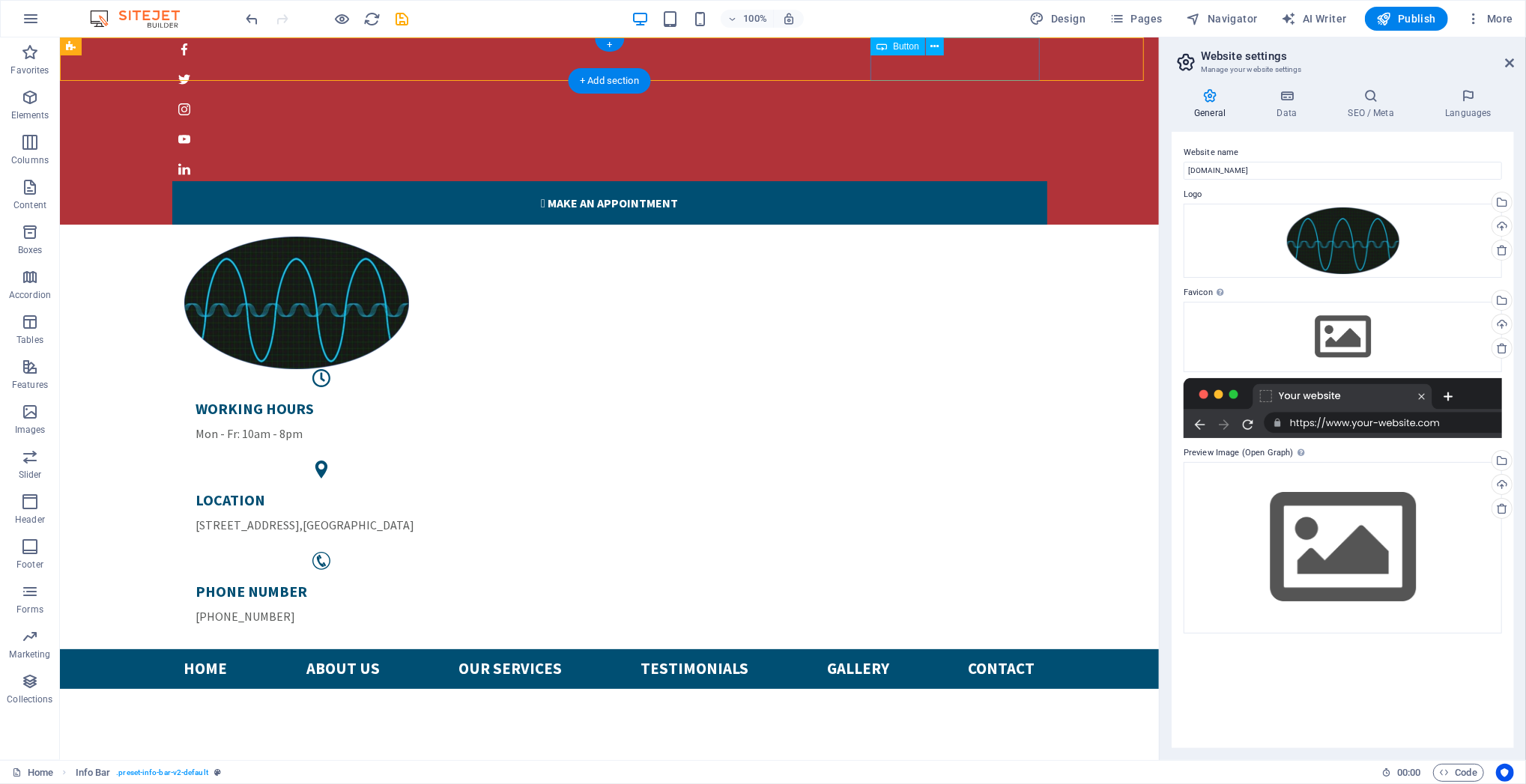
click at [968, 181] on div " Make an appointment" at bounding box center [609, 203] width 875 height 44
select select "%"
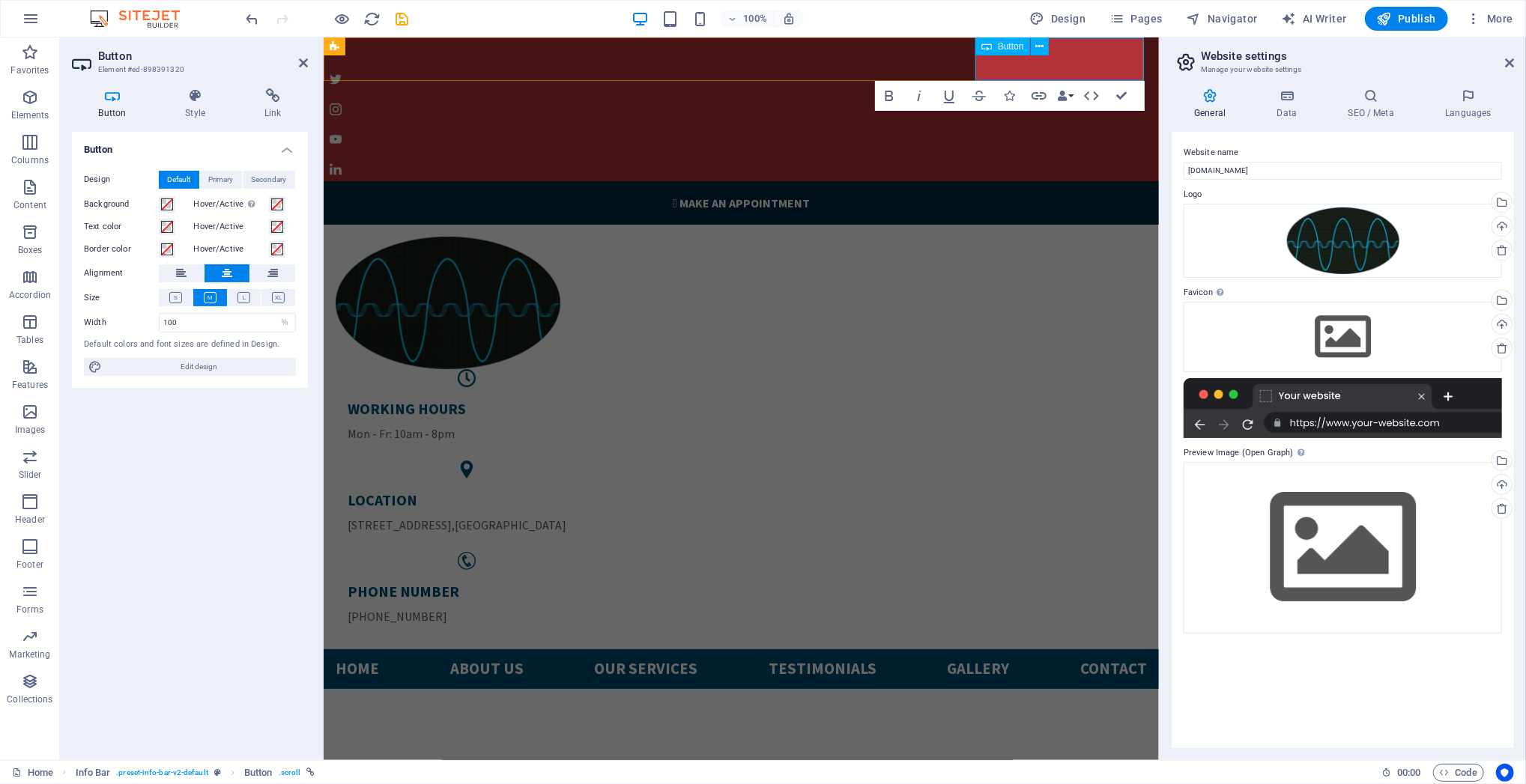
click at [1033, 181] on link " Make an appointment" at bounding box center [740, 203] width 835 height 44
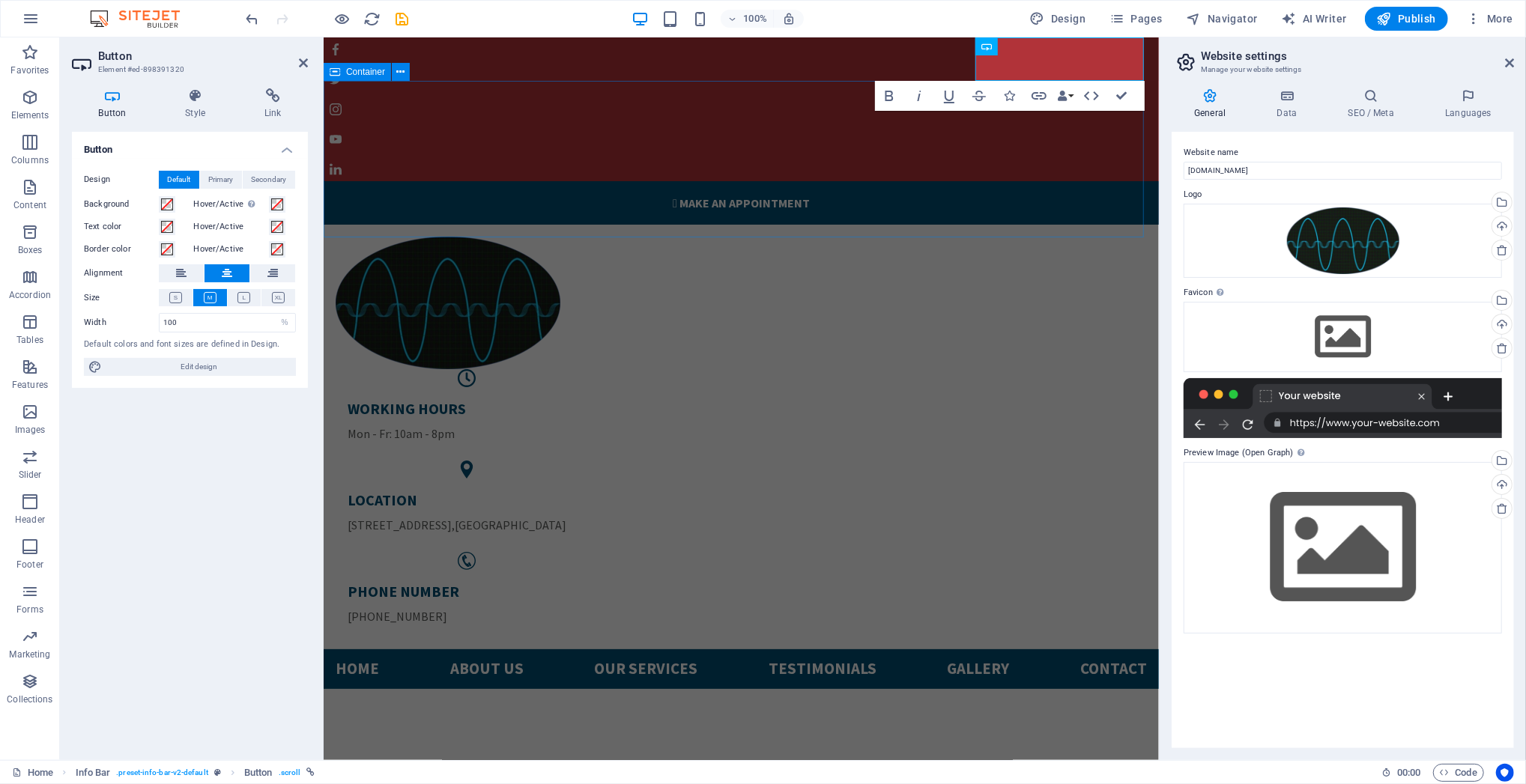
click at [946, 224] on div "WORKING HOURS Mon - Fr: 10am - 8pm LOCATION [STREET_ADDRESS] PHONE NUMBER [PHON…" at bounding box center [740, 436] width 835 height 425
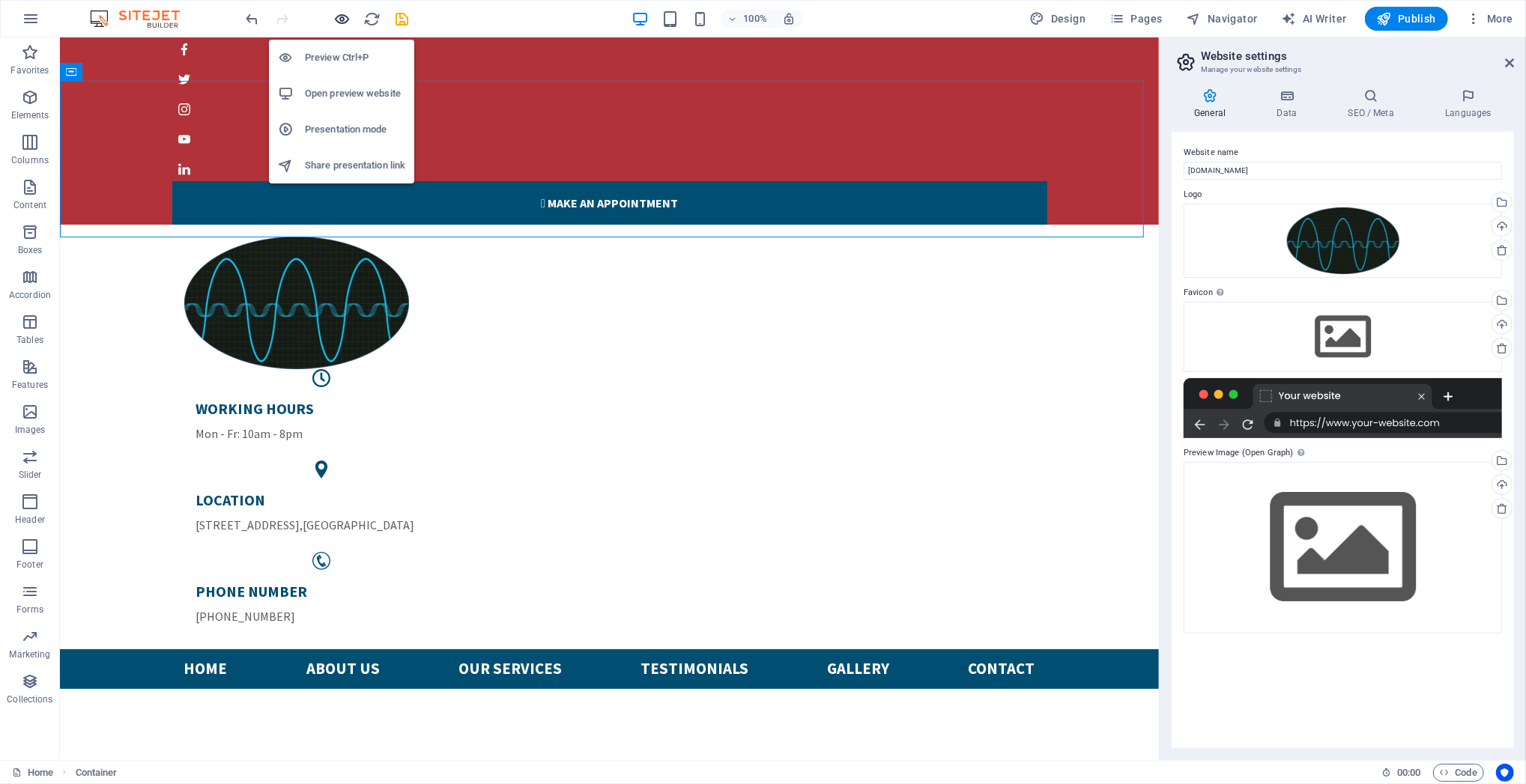
click at [336, 14] on icon "button" at bounding box center [342, 19] width 17 height 17
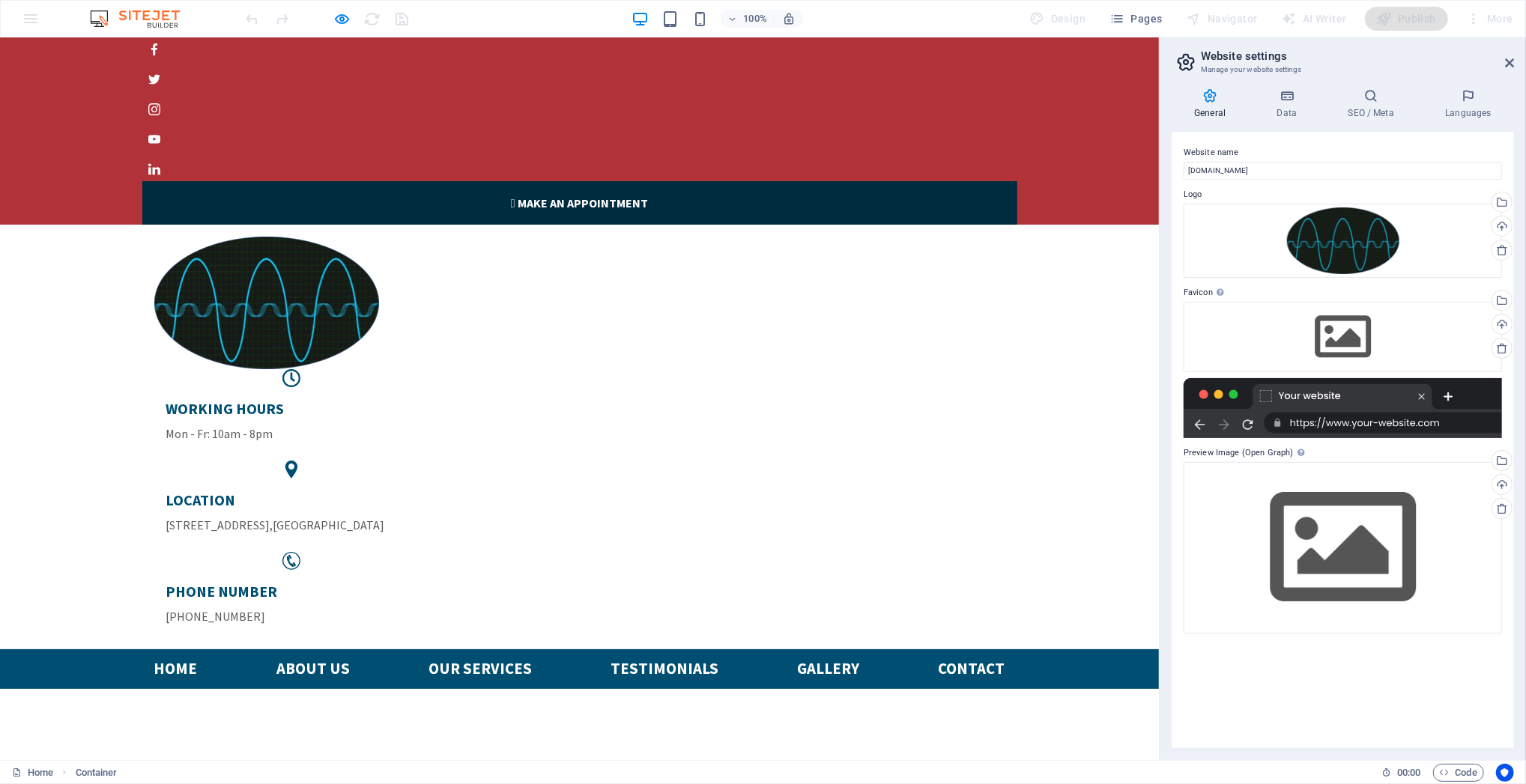
click at [894, 181] on link " Make an appointment" at bounding box center [580, 203] width 875 height 44
click at [911, 181] on link " Make an appointment" at bounding box center [580, 203] width 875 height 44
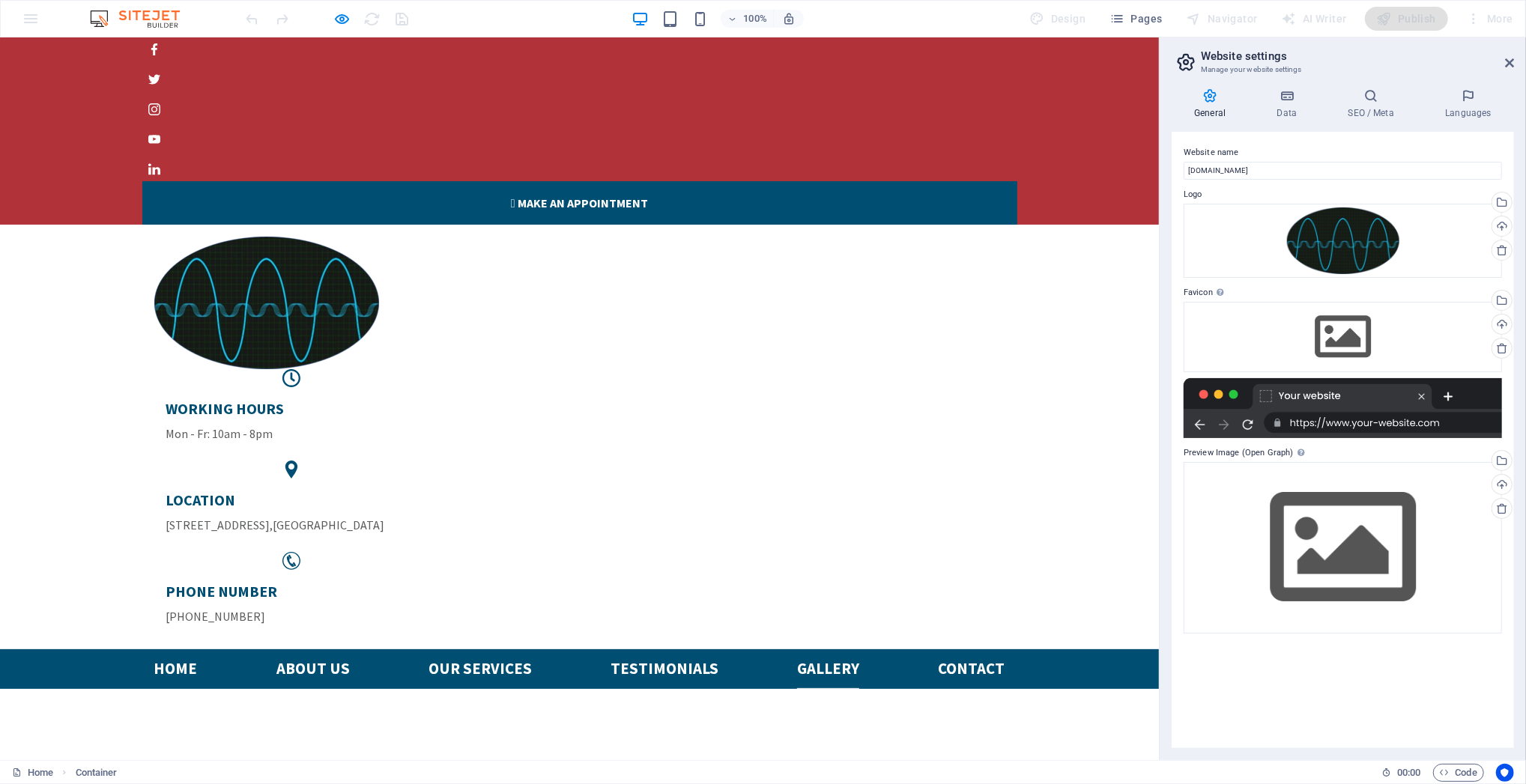
click at [835, 588] on link "Gallery" at bounding box center [828, 668] width 62 height 40
click at [447, 588] on link "Our services" at bounding box center [481, 668] width 104 height 40
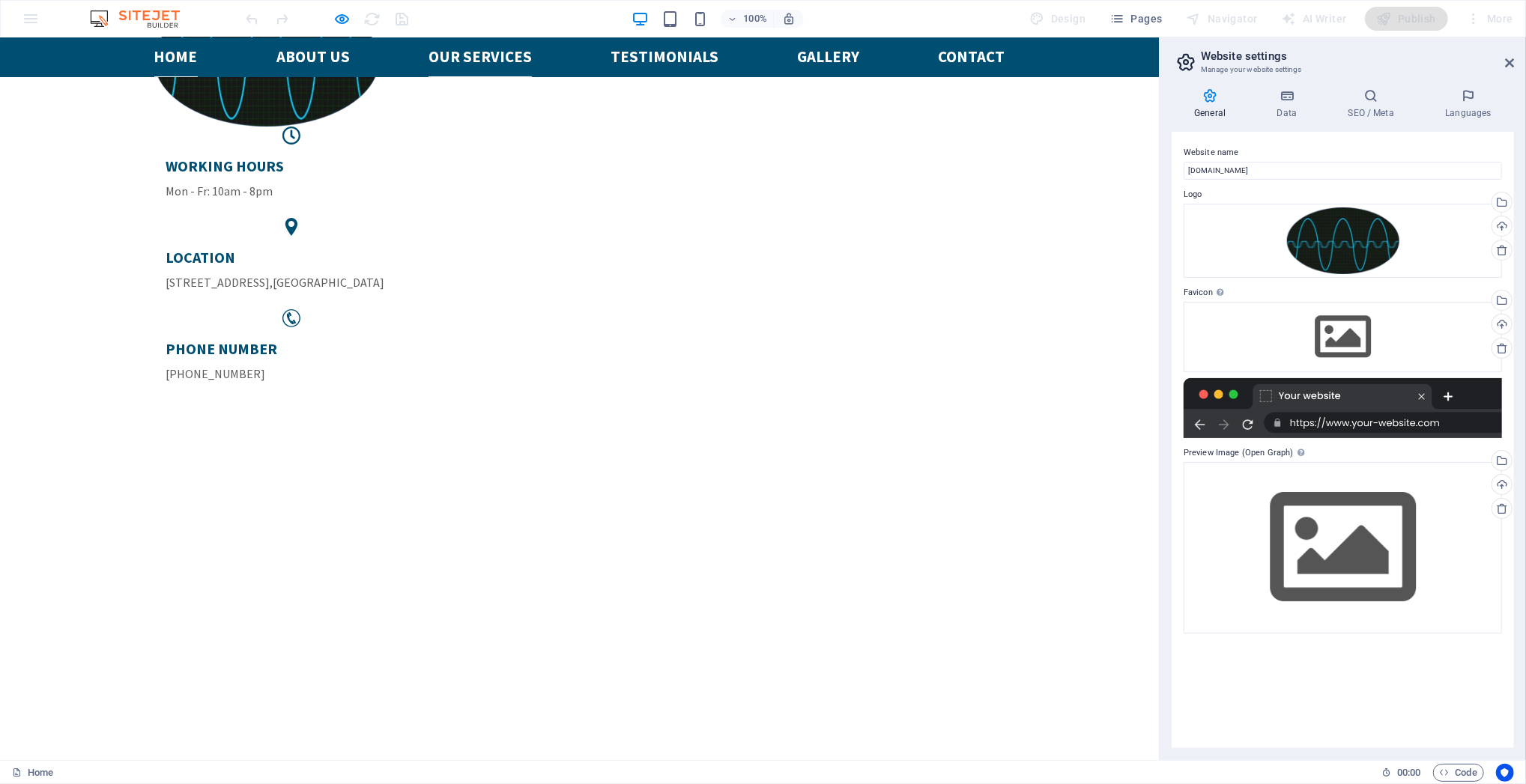
scroll to position [114, 0]
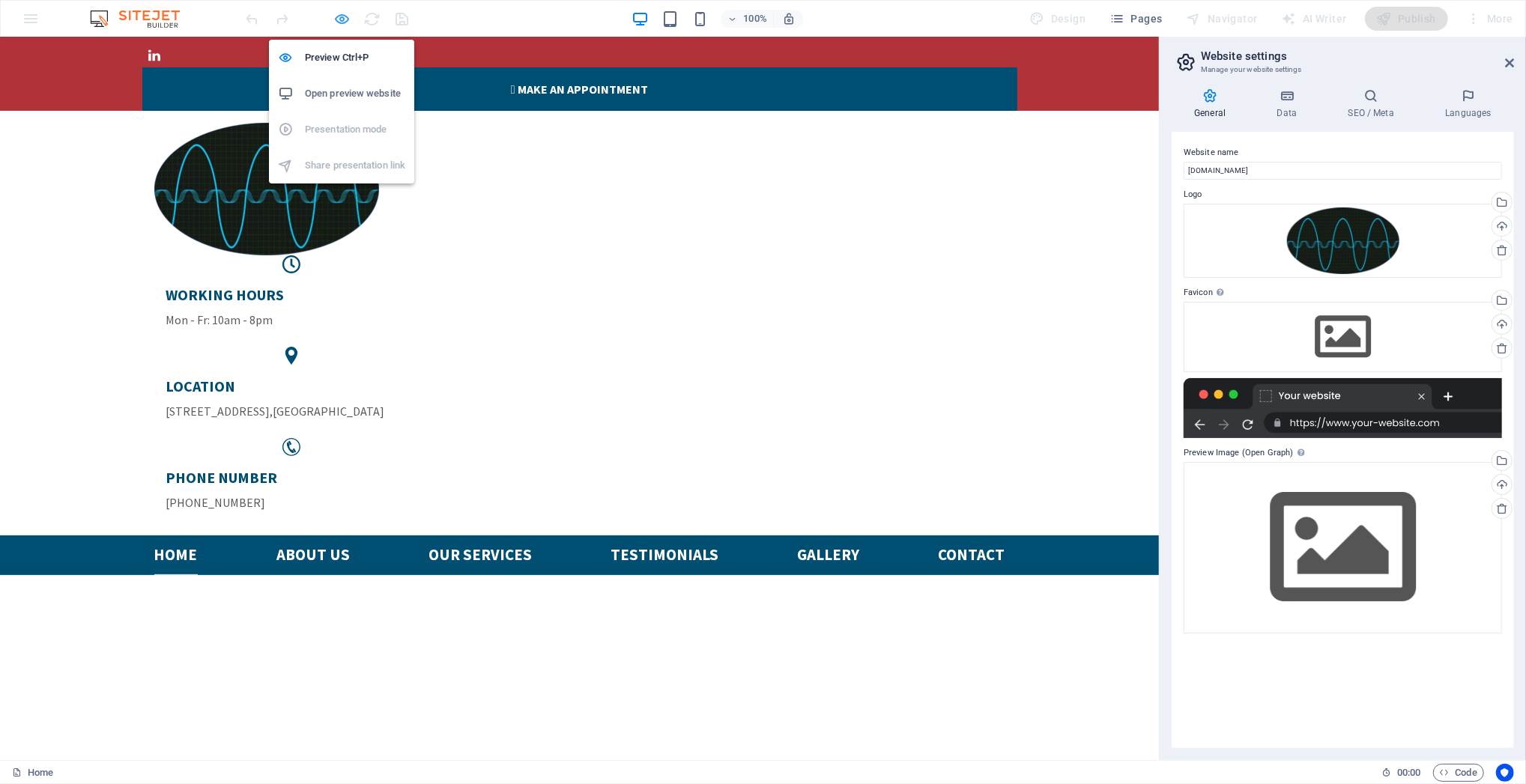
click at [341, 15] on icon "button" at bounding box center [342, 19] width 17 height 17
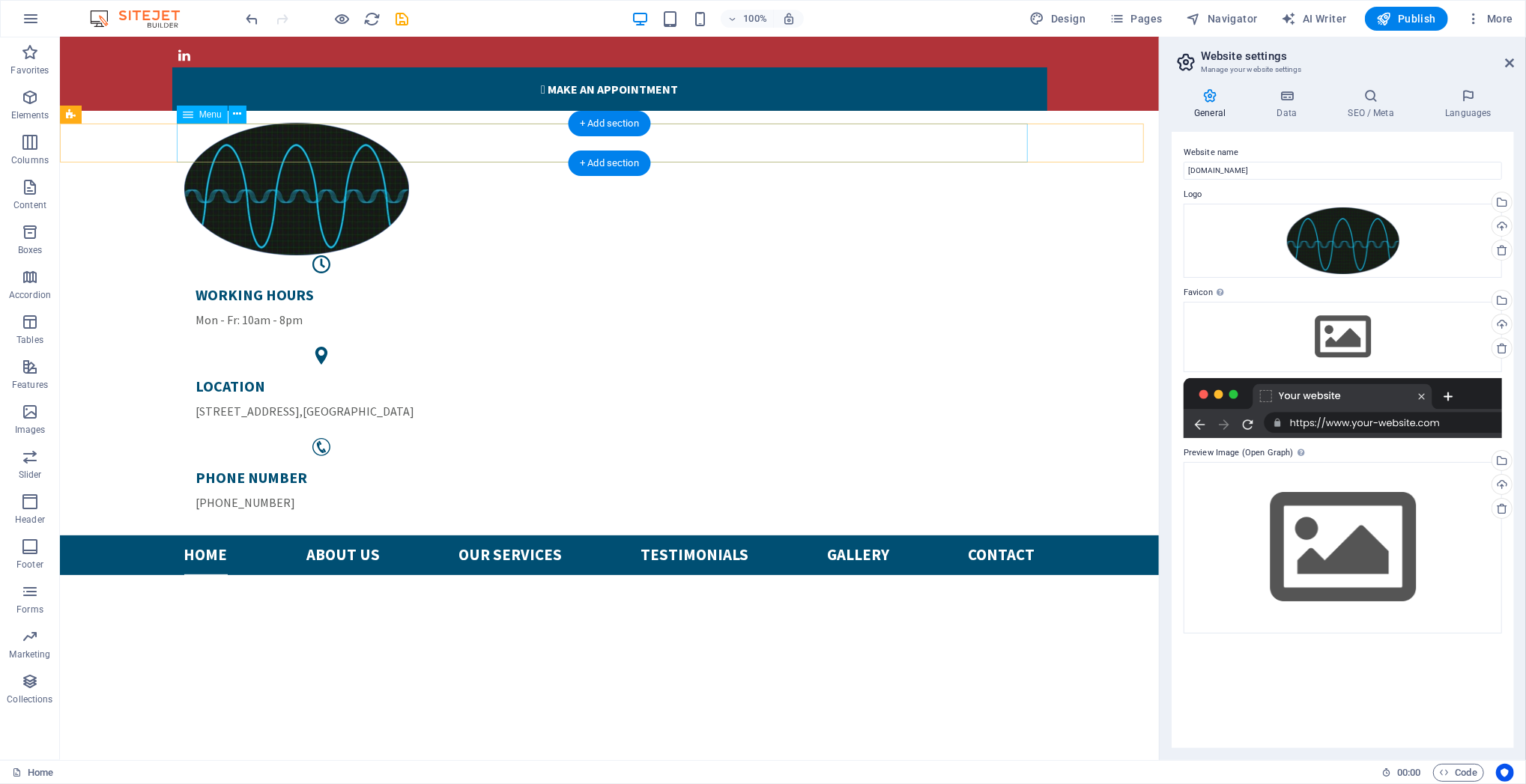
click at [498, 535] on nav "Home About us Our services Testimonials Gallery Contact" at bounding box center [609, 555] width 851 height 40
click at [493, 535] on nav "Home About us Our services Testimonials Gallery Contact" at bounding box center [609, 555] width 851 height 40
select select
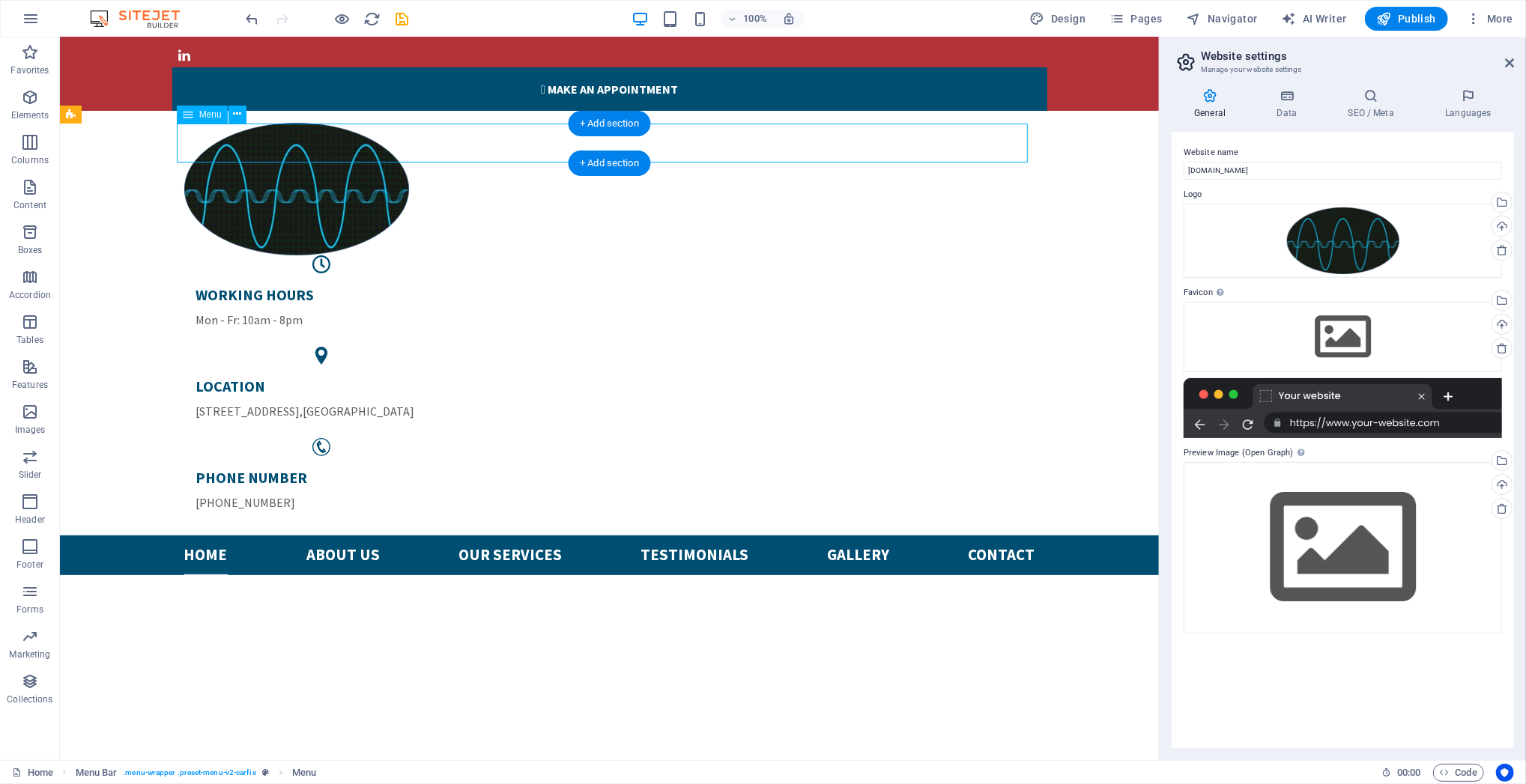
select select
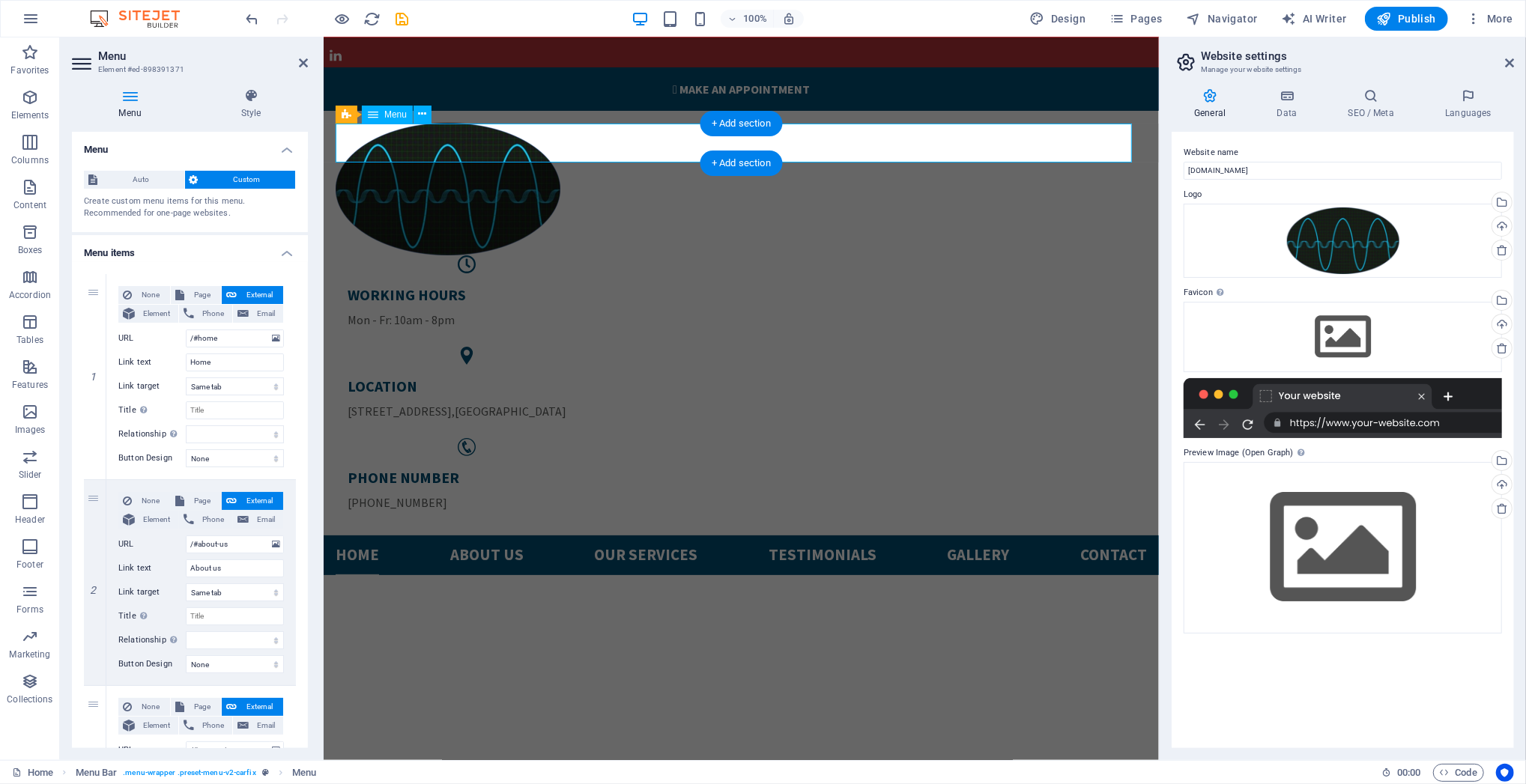
click at [641, 535] on nav "Home About us Our services Testimonials Gallery Contact" at bounding box center [740, 555] width 812 height 40
click at [595, 535] on nav "Home About us Our services Testimonials Gallery Contact" at bounding box center [740, 555] width 812 height 40
click at [591, 535] on nav "Home About us Our services Testimonials Gallery Contact" at bounding box center [740, 555] width 812 height 40
click at [784, 535] on nav "Home About us Our services Testimonials Gallery Contact" at bounding box center [740, 555] width 812 height 40
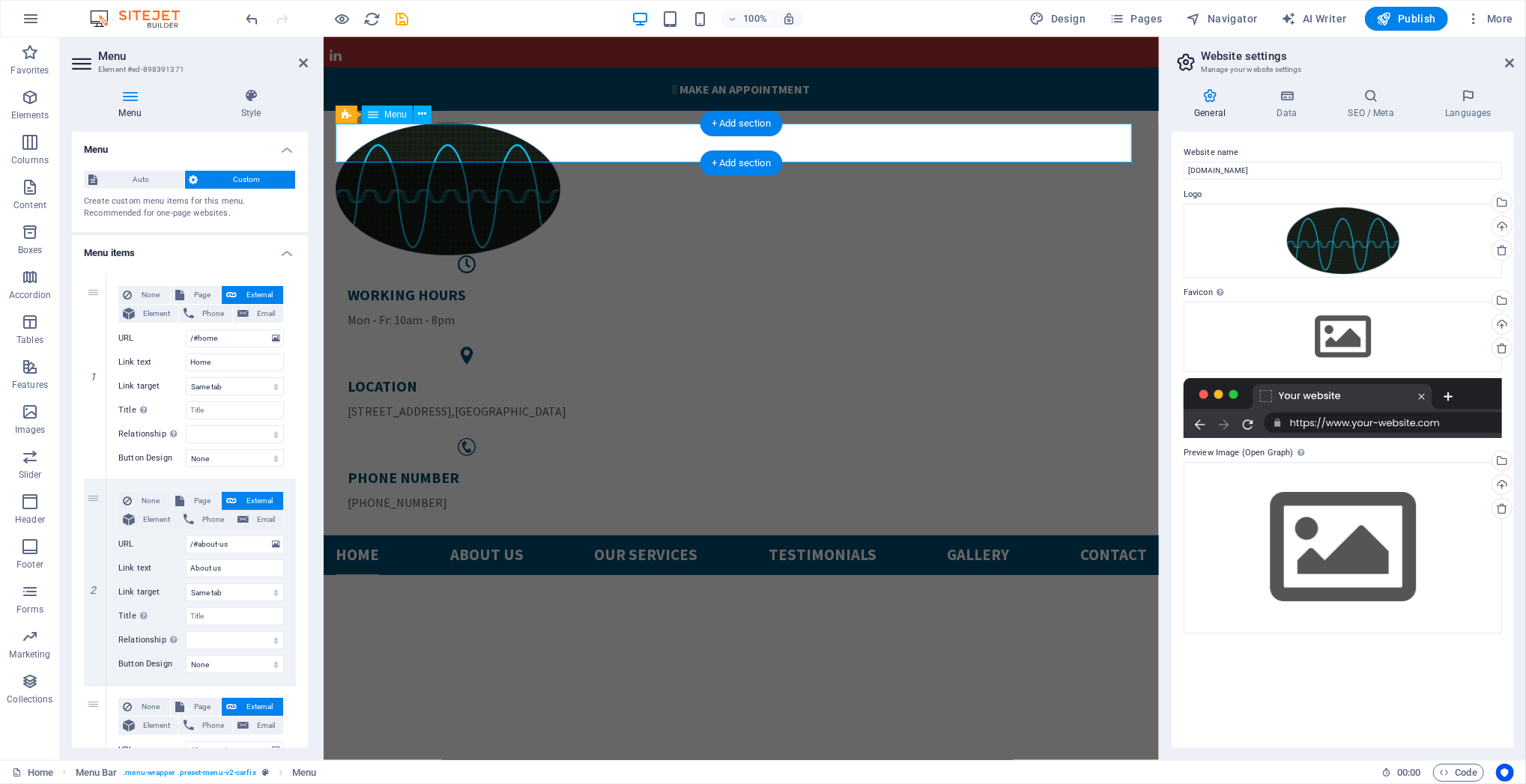
click at [784, 535] on nav "Home About us Our services Testimonials Gallery Contact" at bounding box center [740, 555] width 812 height 40
click at [808, 535] on nav "Home About us Our services Testimonials Gallery Contact" at bounding box center [740, 555] width 812 height 40
click at [812, 535] on nav "Home About us Our services Testimonials Gallery Contact" at bounding box center [740, 555] width 812 height 40
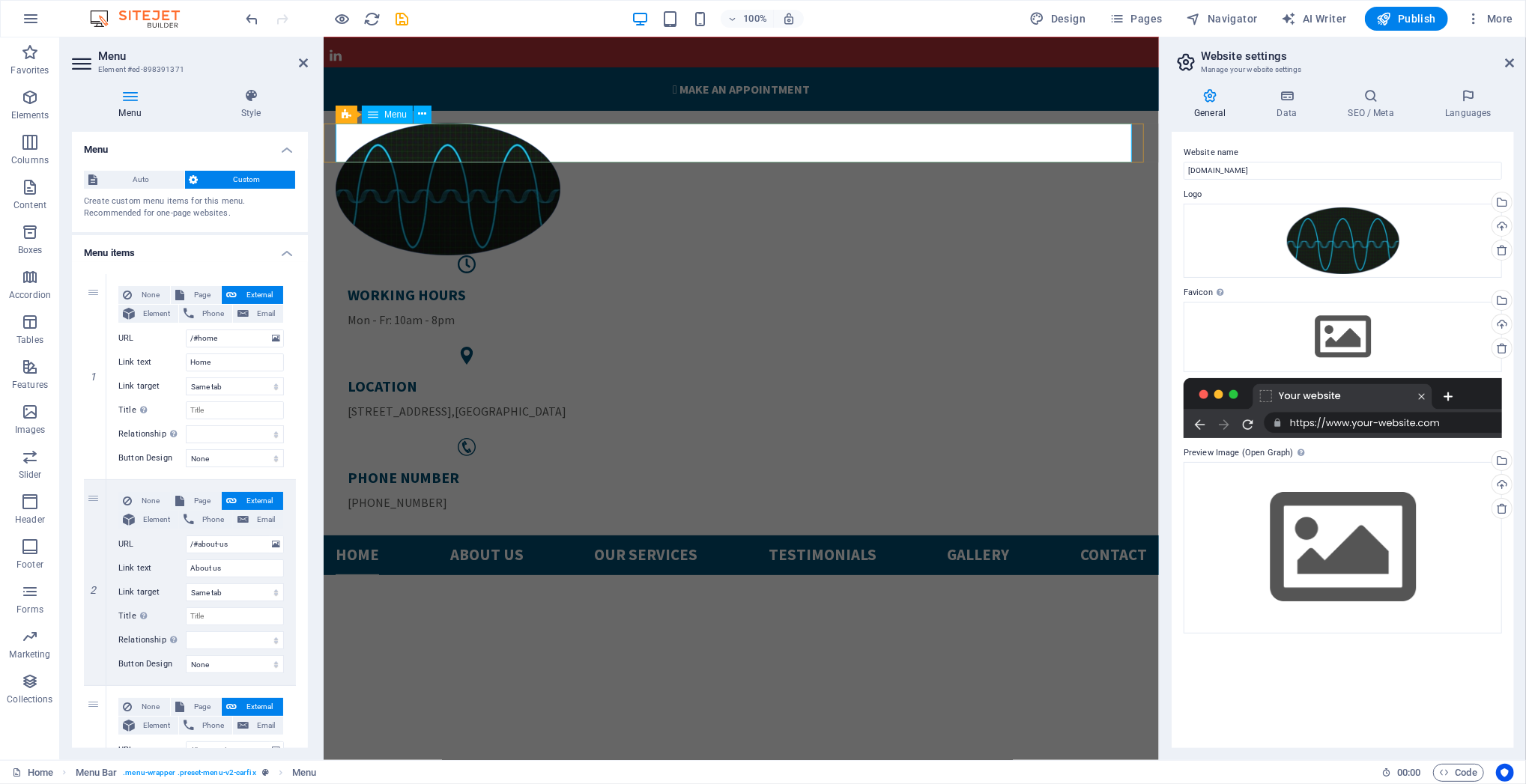
click at [812, 535] on nav "Home About us Our services Testimonials Gallery Contact" at bounding box center [740, 555] width 812 height 40
click at [821, 535] on nav "Home About us Our services Testimonials Gallery Contact" at bounding box center [740, 555] width 812 height 40
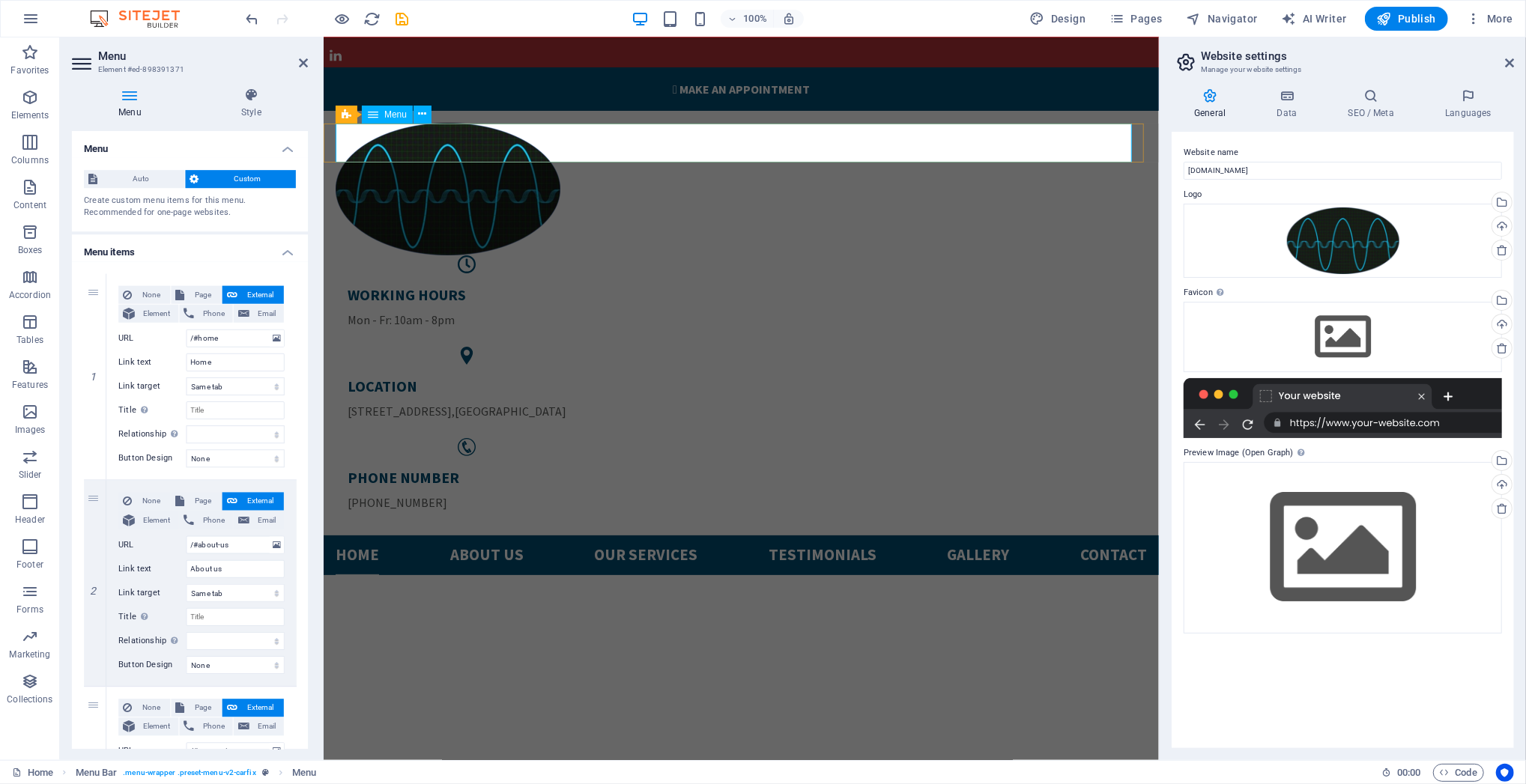
click at [821, 535] on nav "Home About us Our services Testimonials Gallery Contact" at bounding box center [740, 555] width 812 height 40
click at [424, 117] on icon at bounding box center [422, 114] width 8 height 15
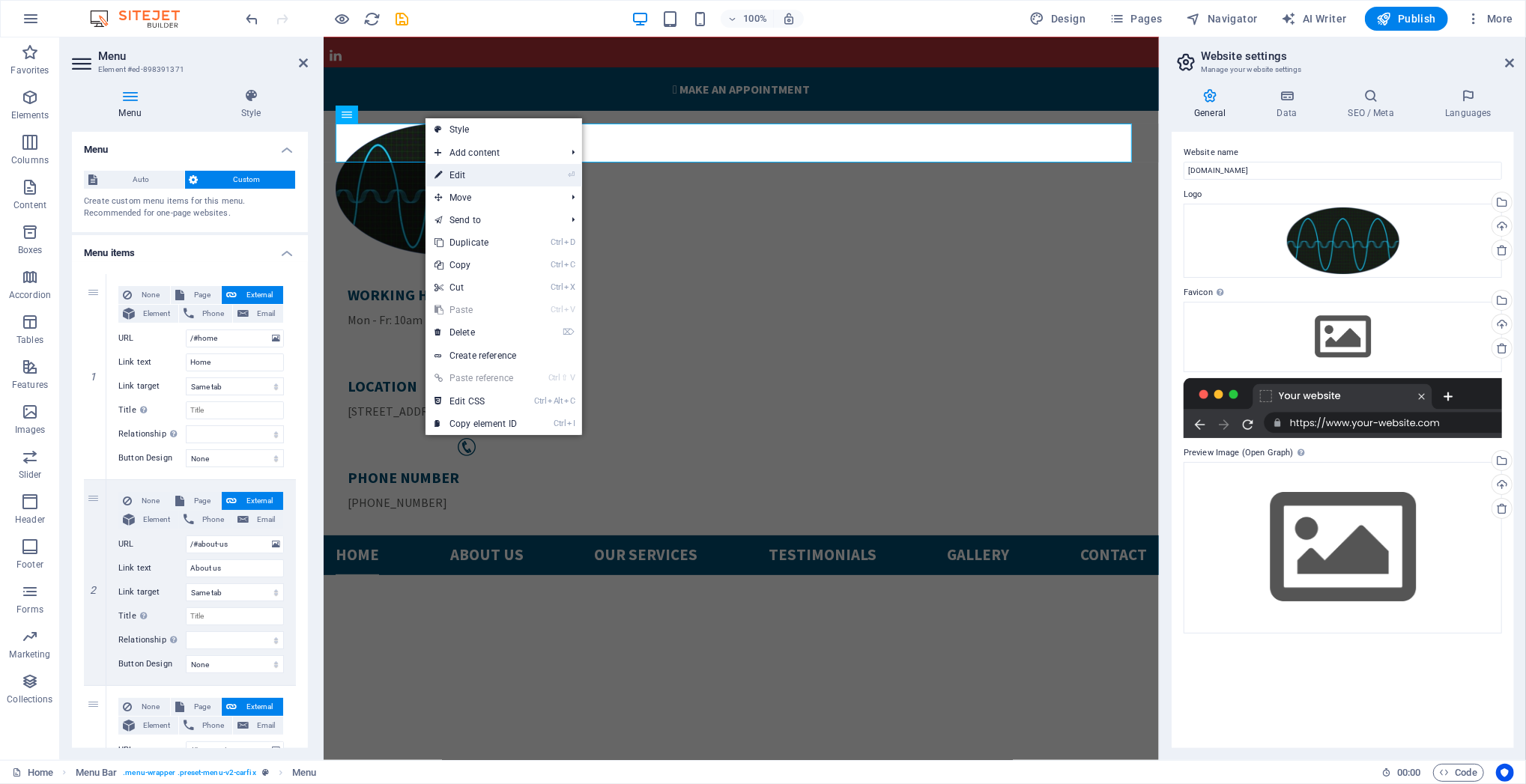
click at [458, 171] on link "⏎ Edit" at bounding box center [476, 175] width 101 height 23
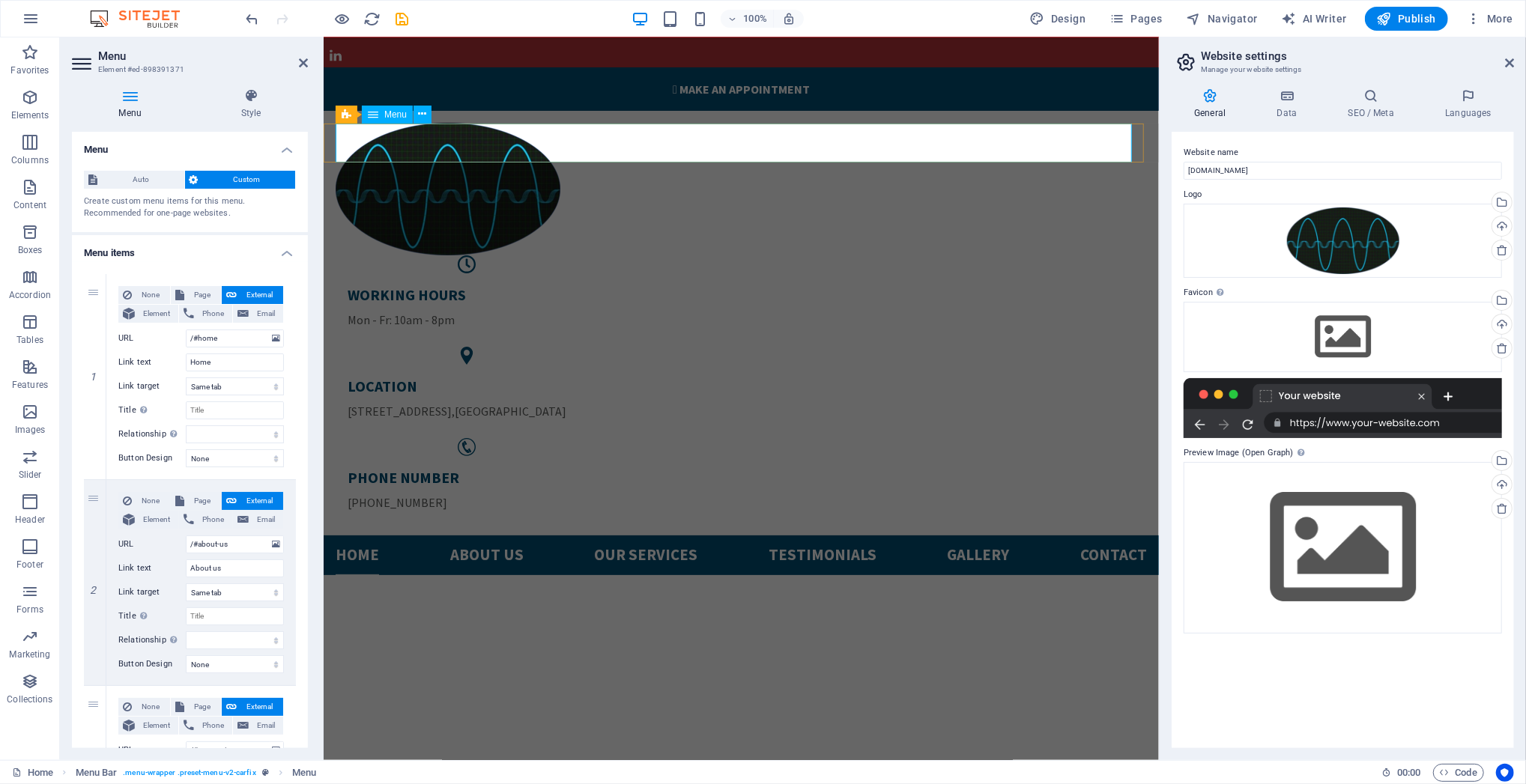
click at [478, 535] on nav "Home About us Our services Testimonials Gallery Contact" at bounding box center [740, 555] width 812 height 40
click at [351, 535] on nav "Home About us Our services Testimonials Gallery Contact" at bounding box center [740, 555] width 812 height 40
click at [350, 535] on nav "Home About us Our services Testimonials Gallery Contact" at bounding box center [740, 555] width 812 height 40
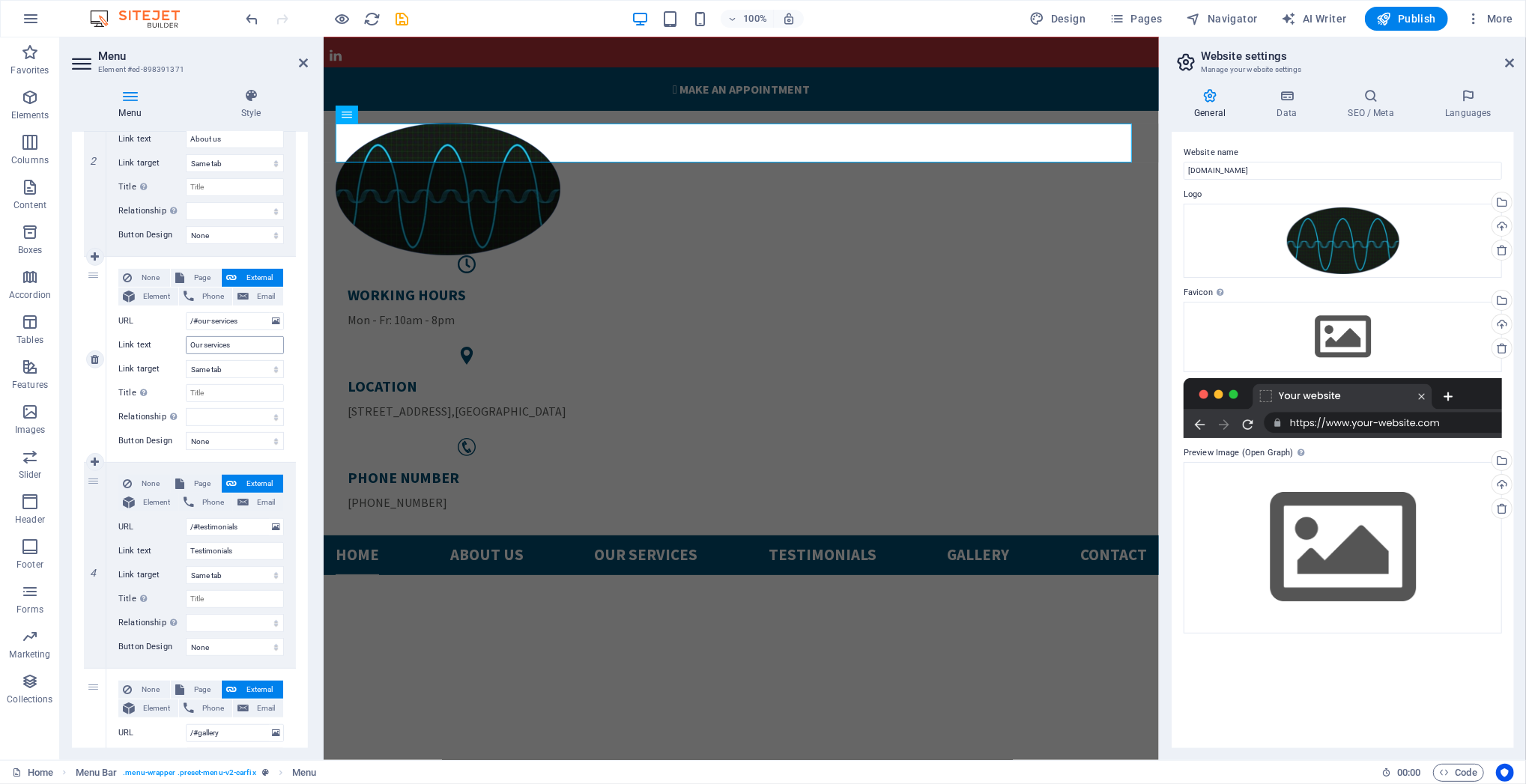
scroll to position [499, 0]
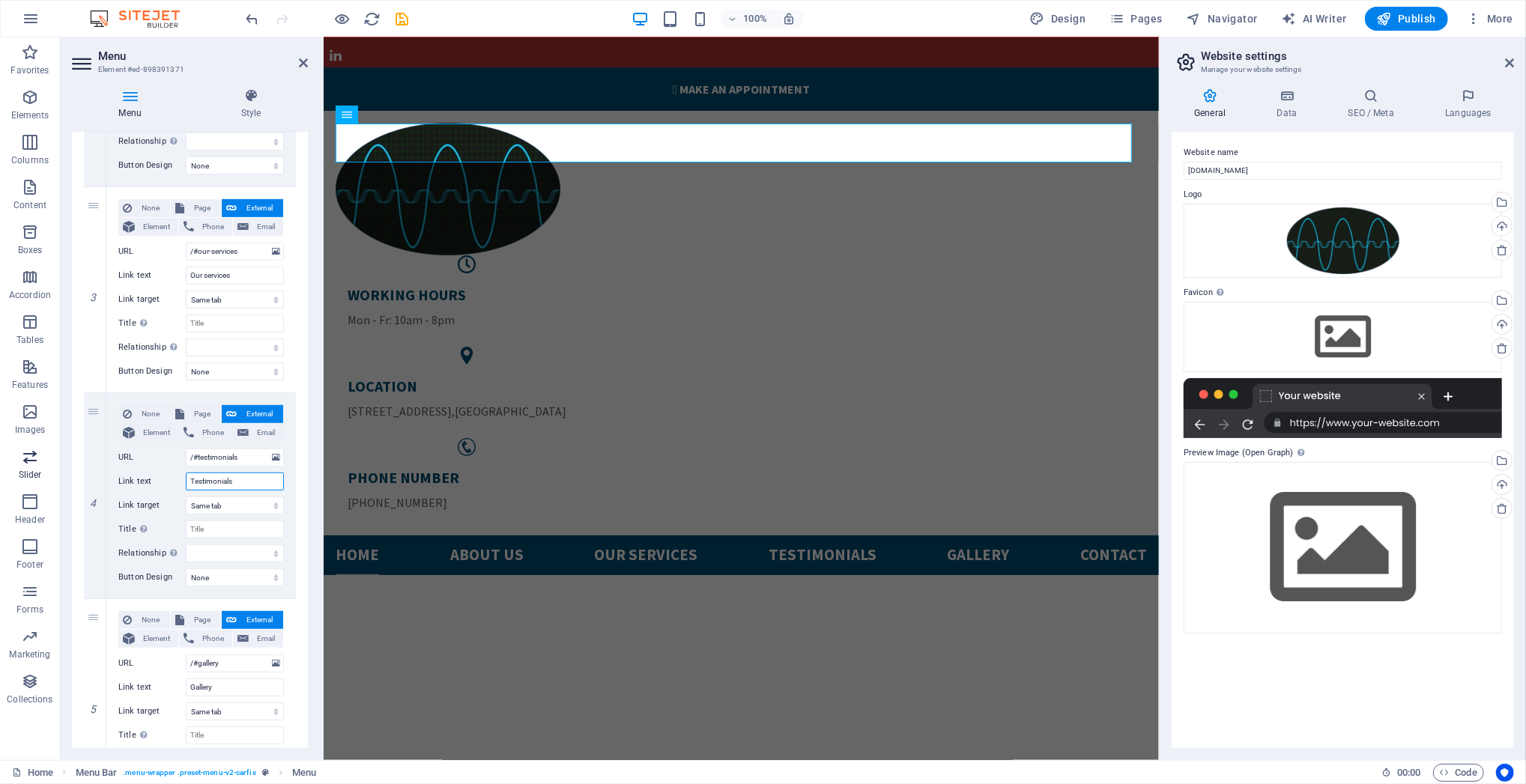
drag, startPoint x: 250, startPoint y: 481, endPoint x: 30, endPoint y: 479, distance: 220.0
click at [30, 479] on section "Favorites Elements Columns Content Boxes Accordion Tables Features Images Slide…" at bounding box center [579, 399] width 1159 height 723
type input "P"
select select
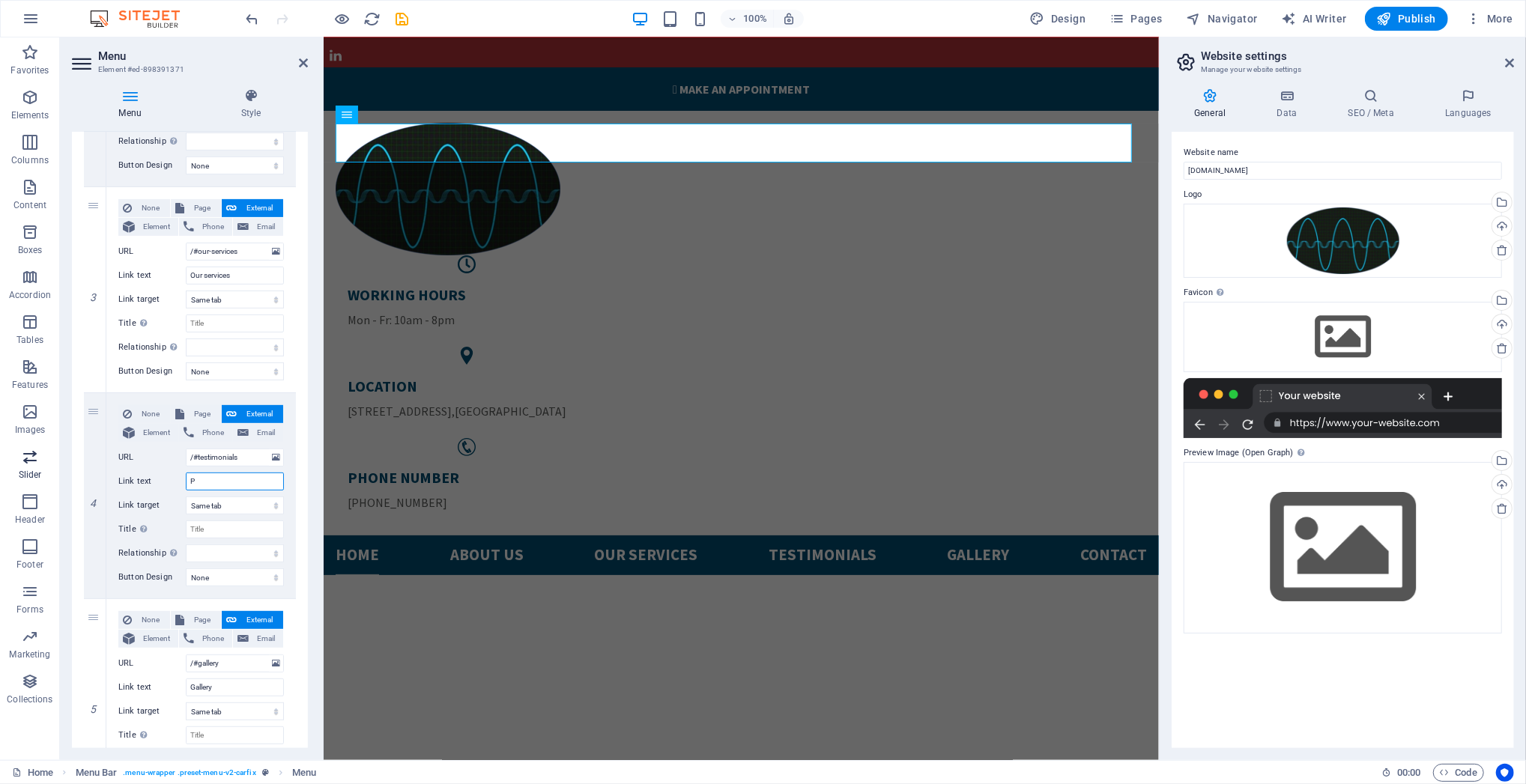
select select
type input "Product"
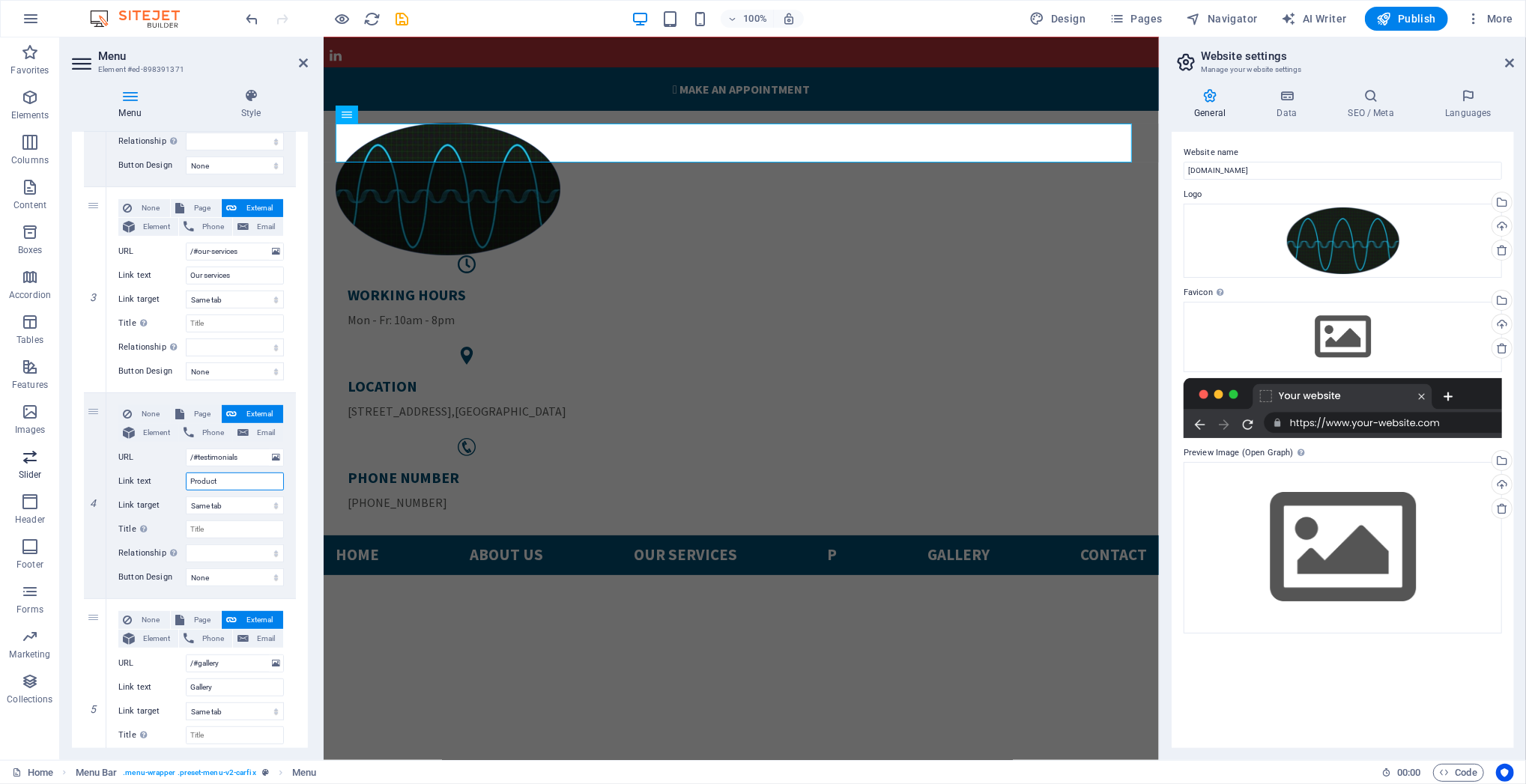
select select
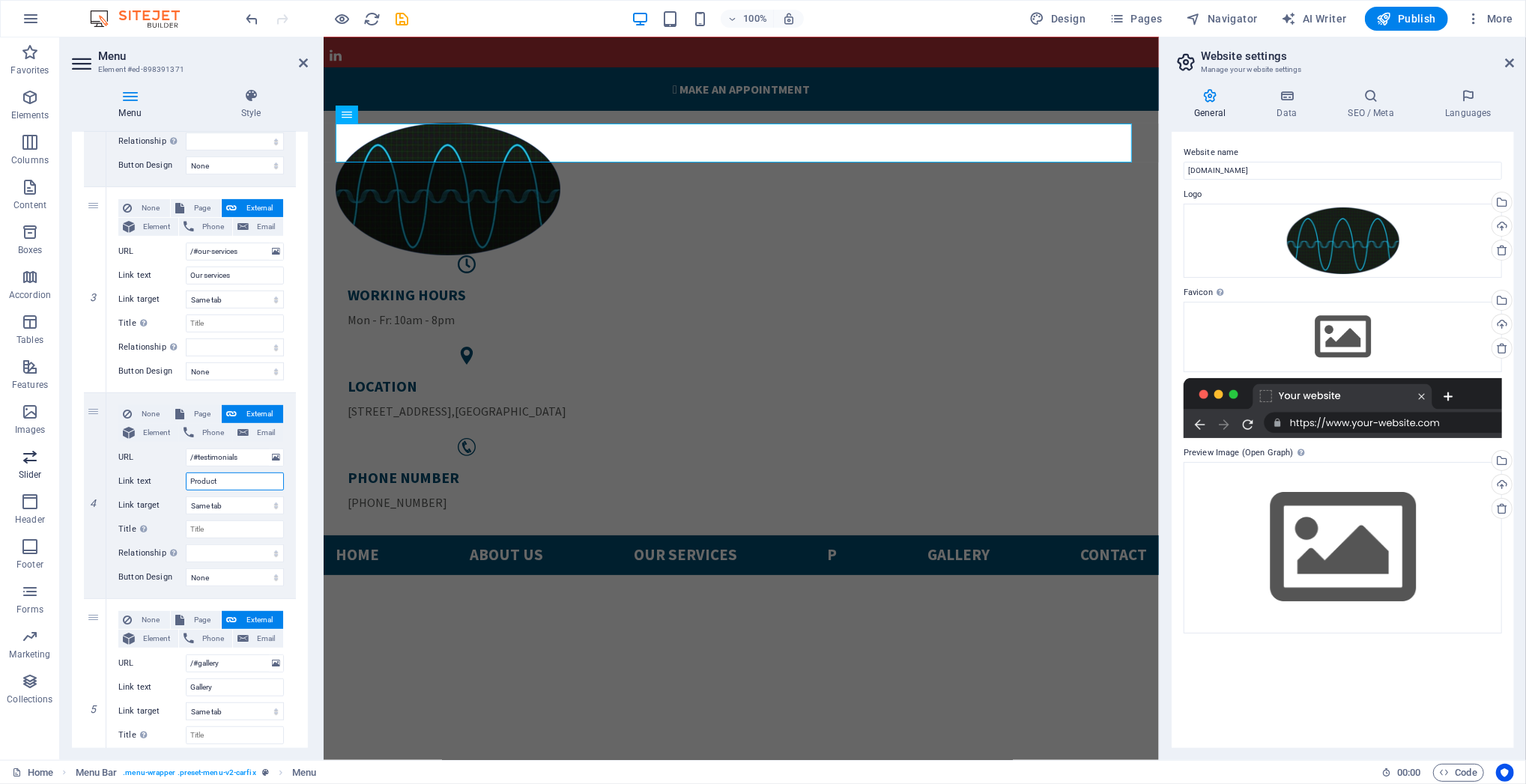
select select
type input "Products"
select select
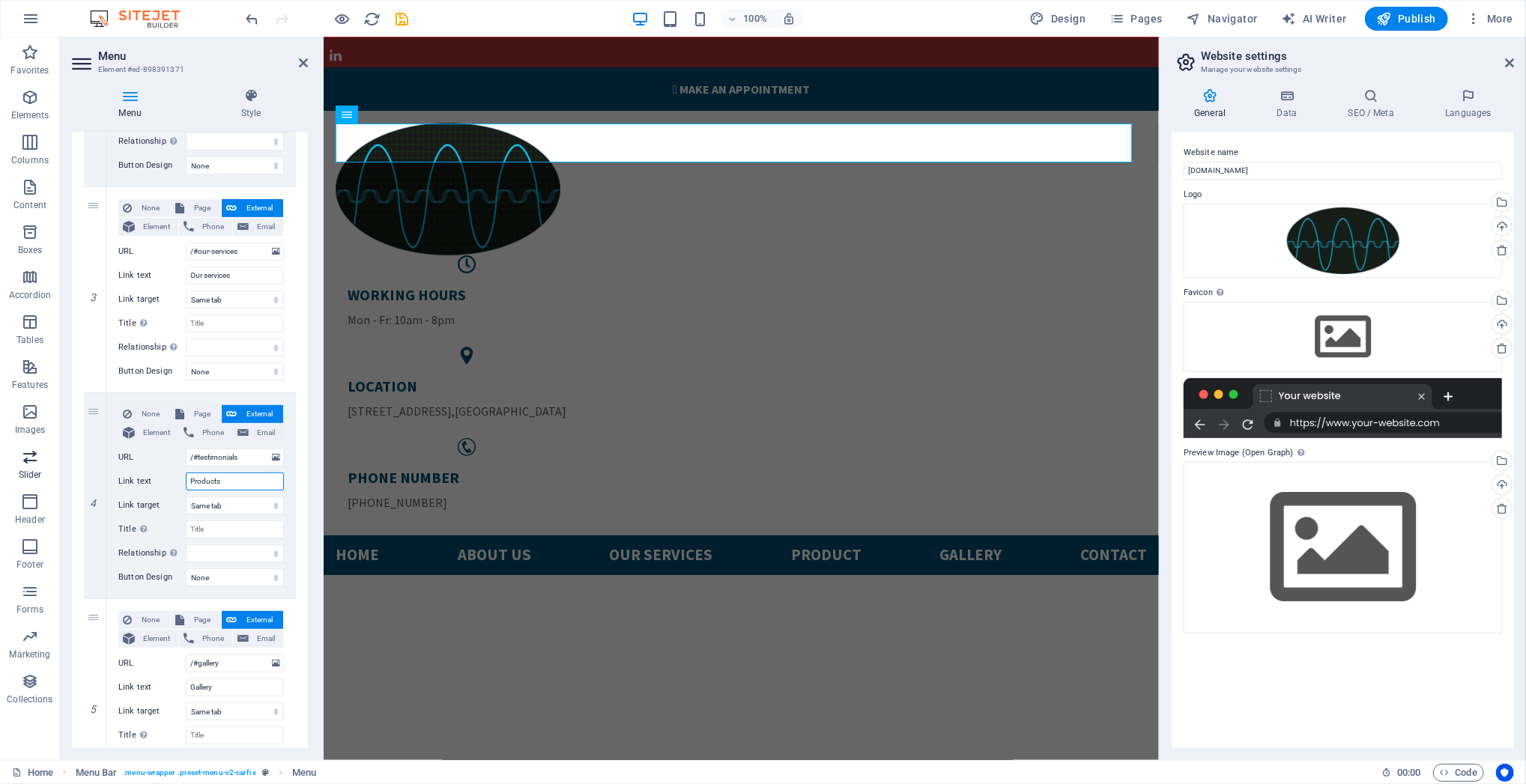
select select
type input "Products"
drag, startPoint x: 204, startPoint y: 278, endPoint x: 116, endPoint y: 272, distance: 88.2
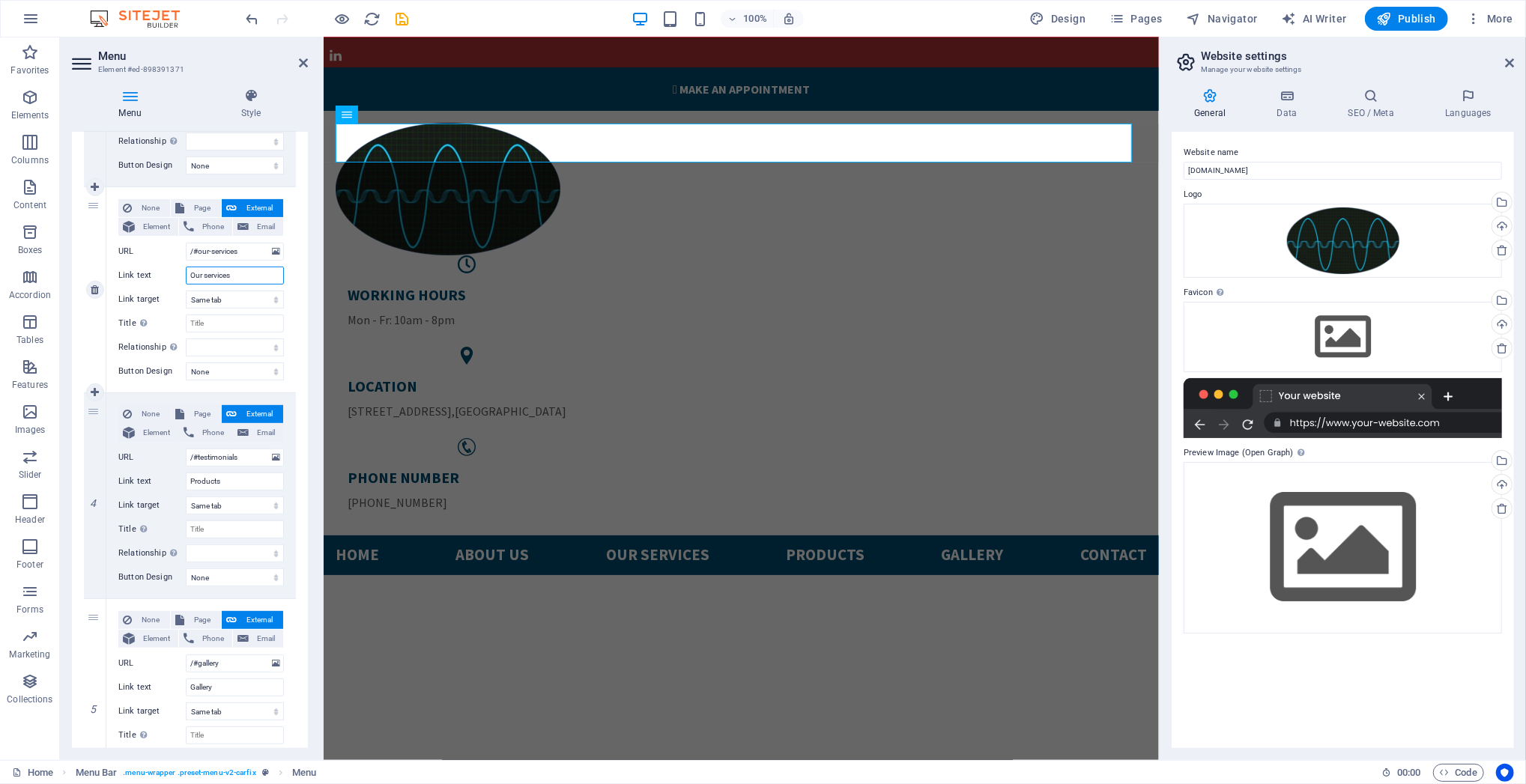
click at [116, 272] on div "None Page External Element Phone Email Page Home Subpage Legal Notice Privacy E…" at bounding box center [201, 289] width 190 height 205
type input "ervices"
select select
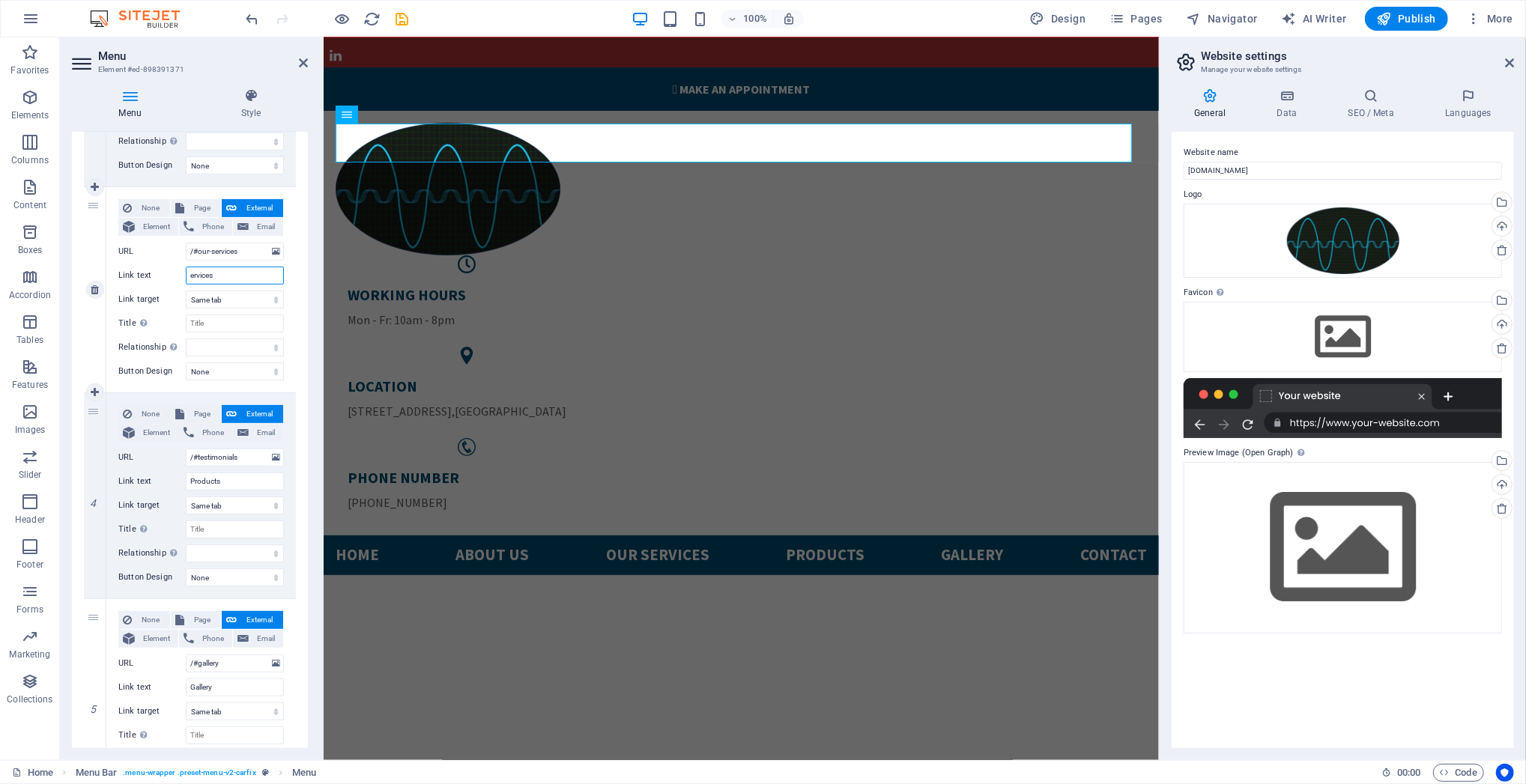
select select
type input "Services"
select select
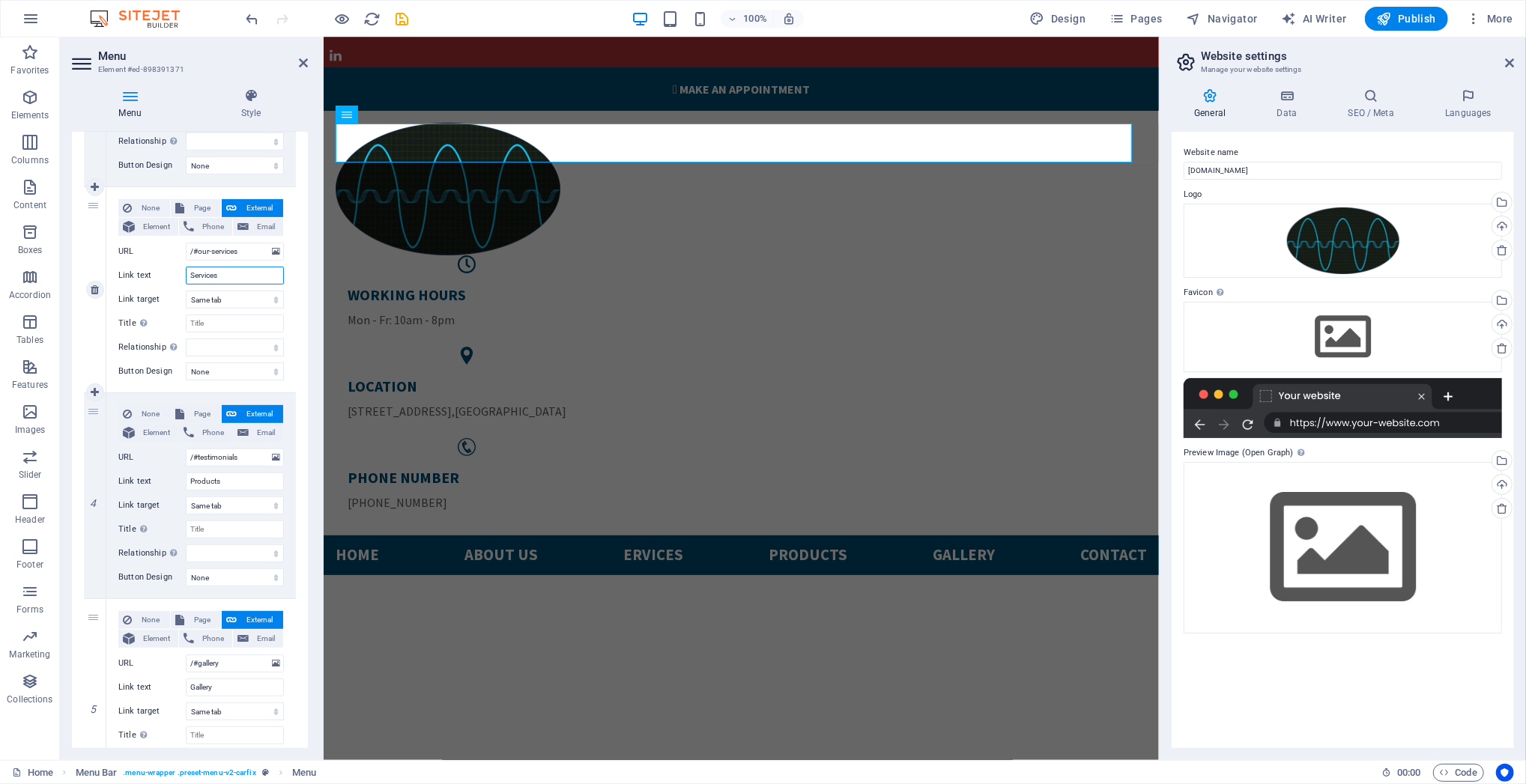
select select
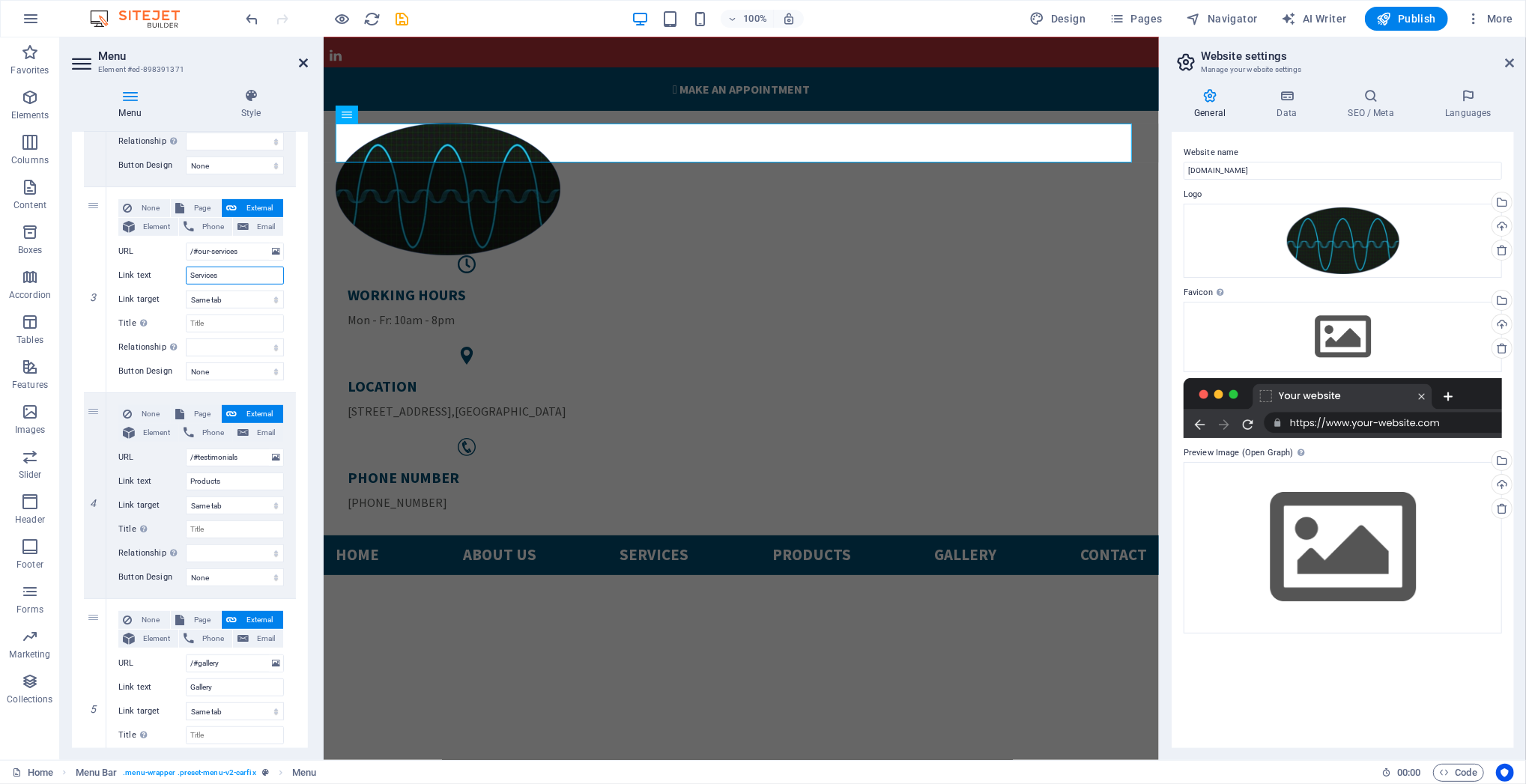
type input "Services"
click at [302, 64] on icon at bounding box center [303, 62] width 9 height 12
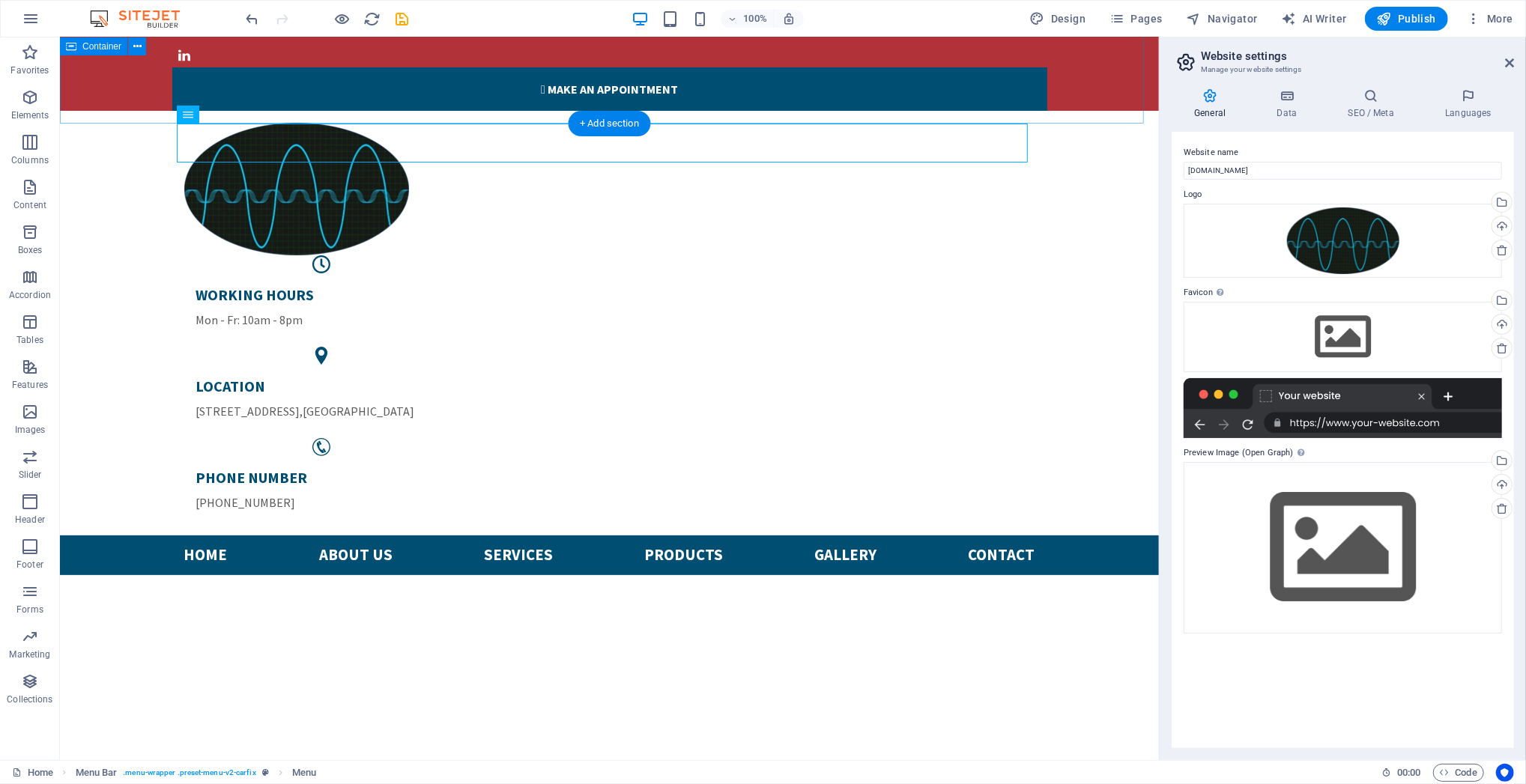
click at [847, 110] on div "WORKING HOURS Mon - Fr: 10am - 8pm LOCATION [STREET_ADDRESS] PHONE NUMBER [PHON…" at bounding box center [608, 323] width 1099 height 425
click at [988, 535] on nav "Home About us Services Products Gallery Contact" at bounding box center [609, 555] width 851 height 40
select select
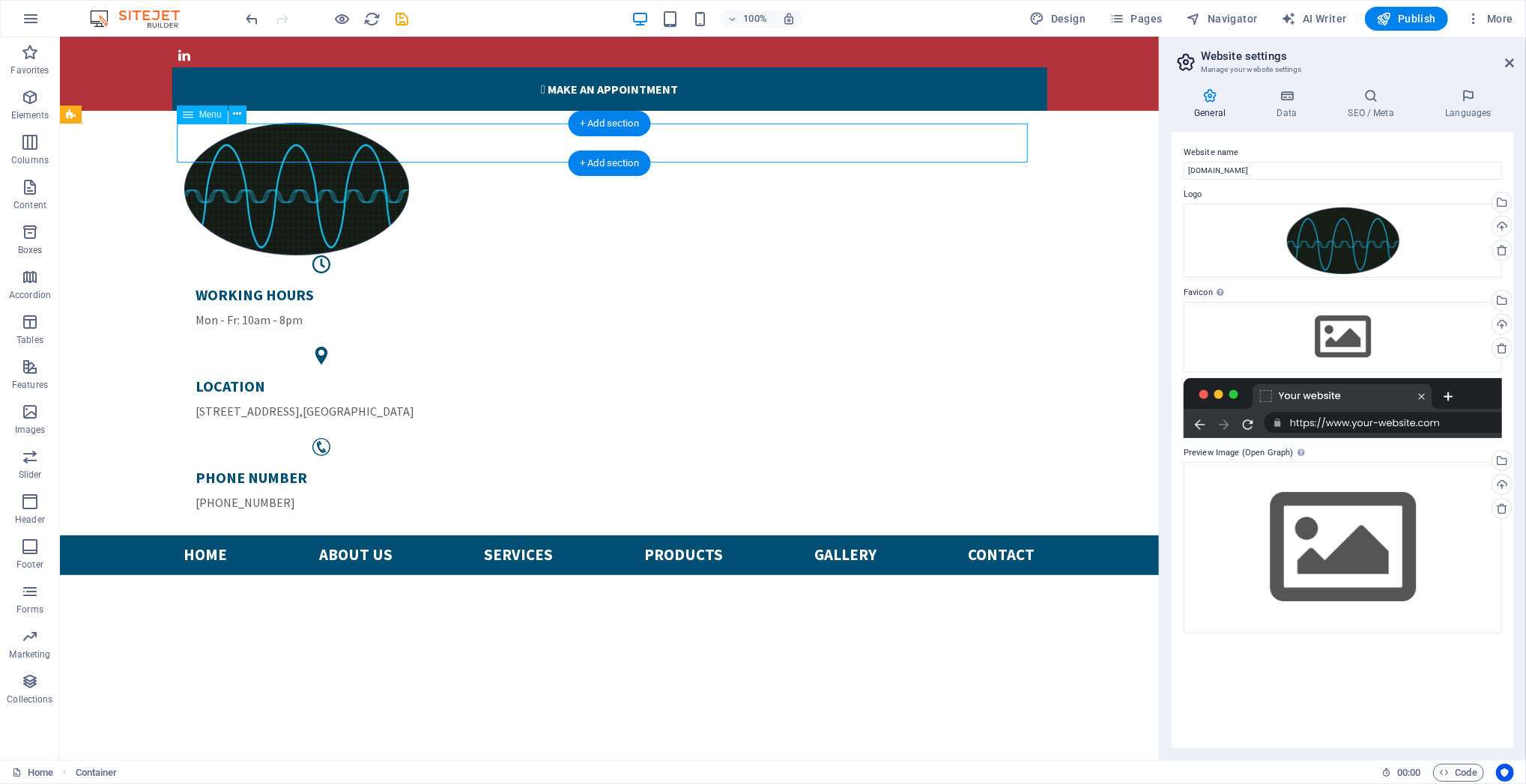
select select
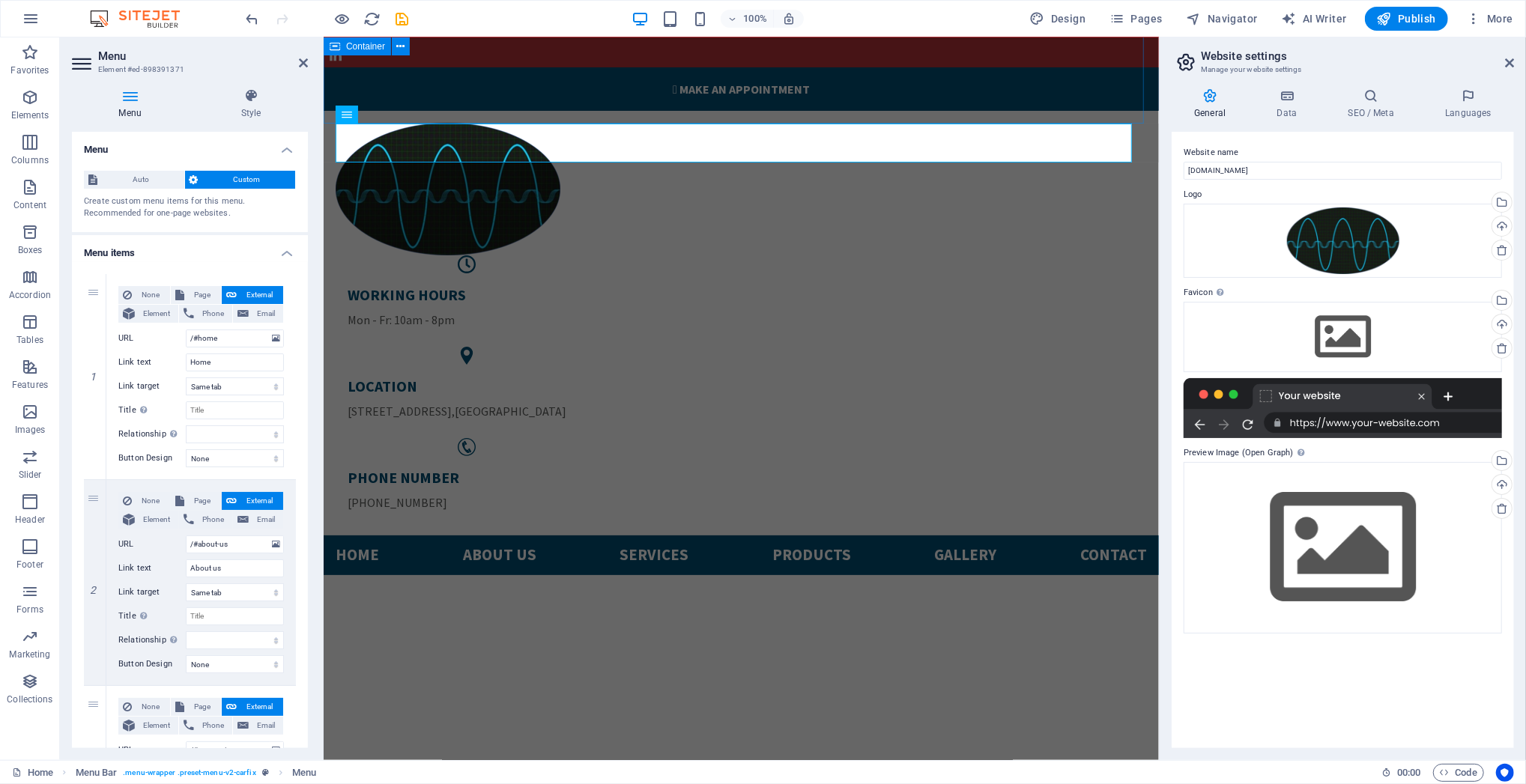
click at [955, 110] on div "WORKING HOURS Mon - Fr: 10am - 8pm LOCATION [STREET_ADDRESS] PHONE NUMBER [PHON…" at bounding box center [740, 323] width 835 height 425
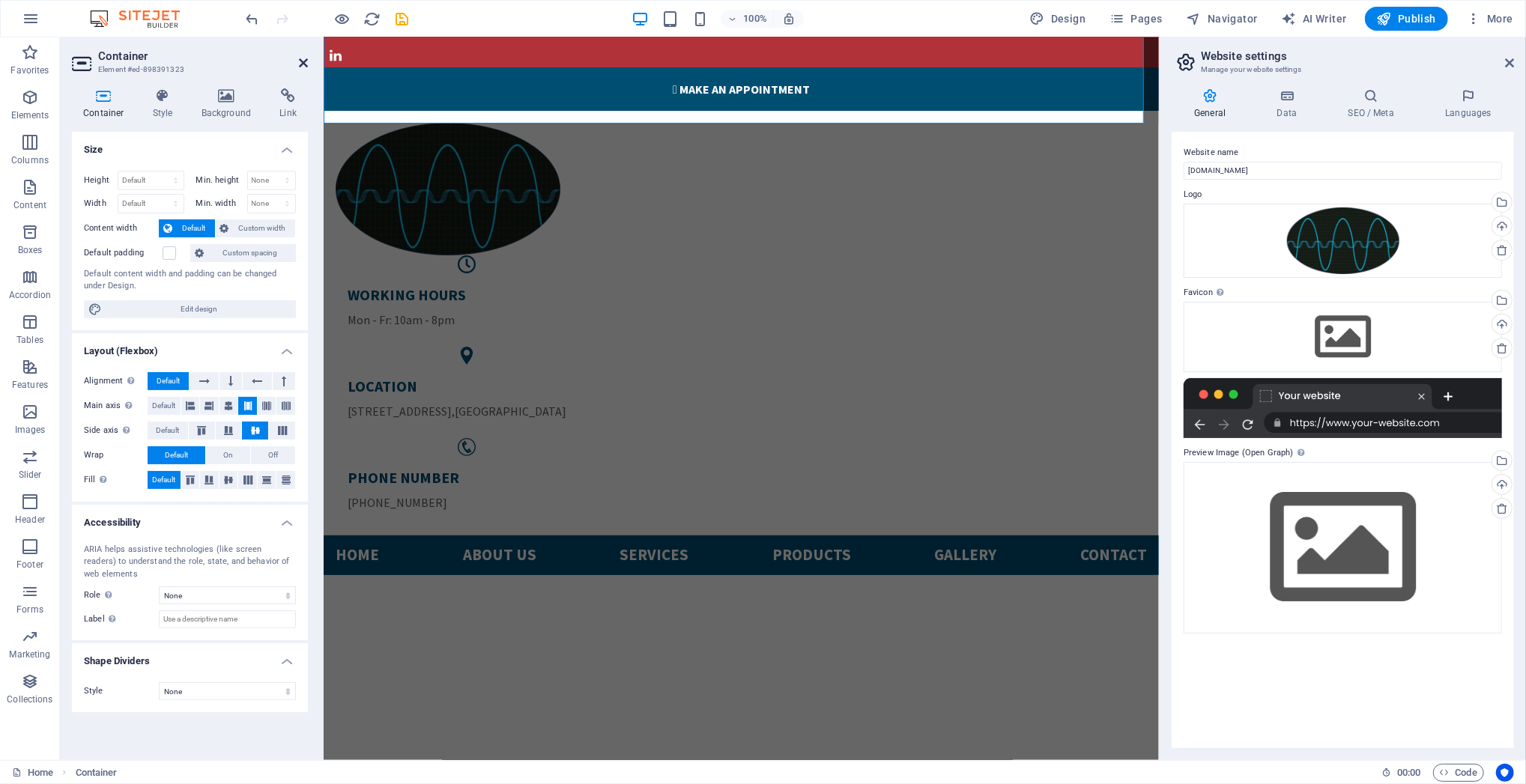
click at [299, 58] on icon at bounding box center [303, 62] width 9 height 12
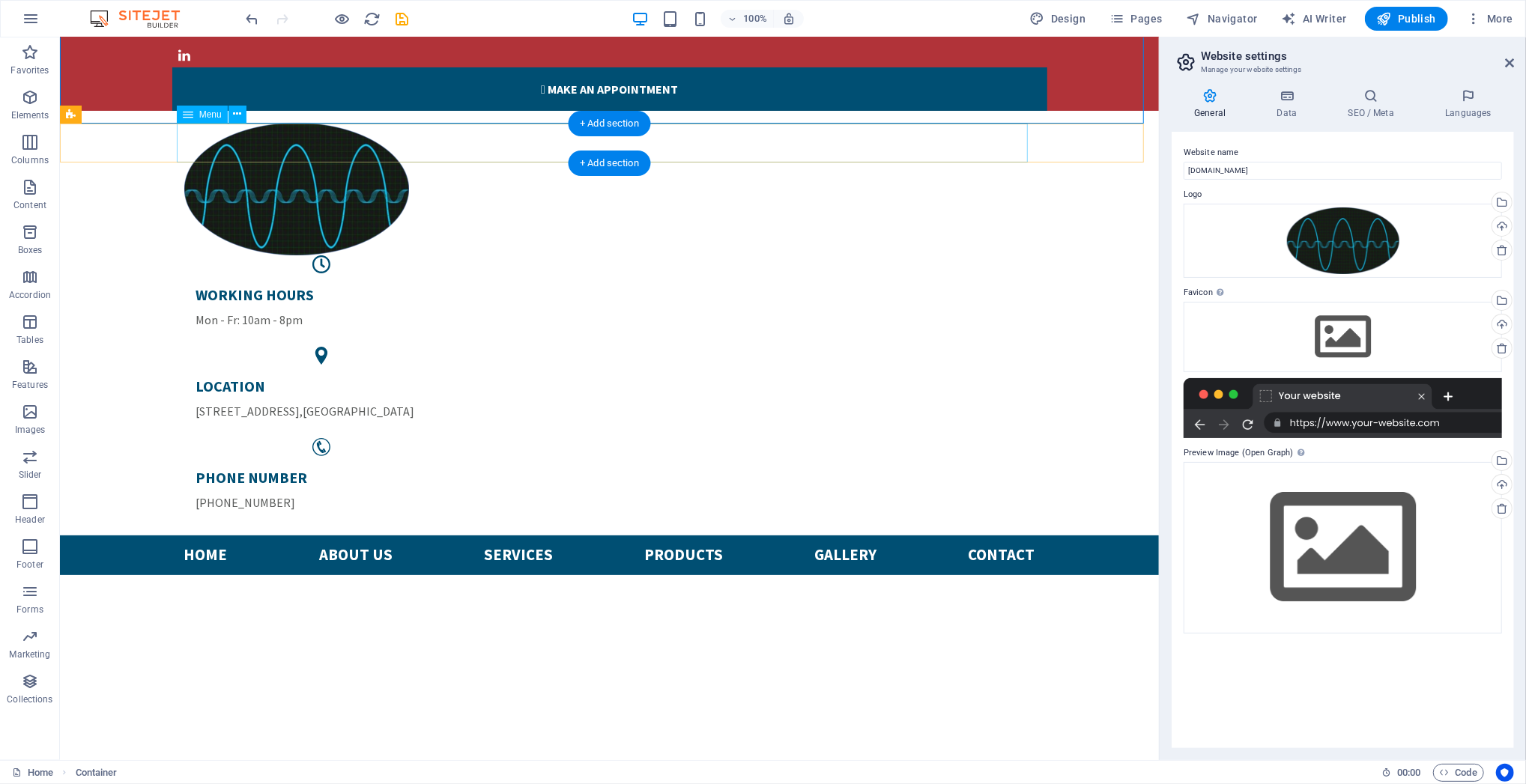
click at [673, 535] on nav "Home About us Services Products Gallery Contact" at bounding box center [609, 555] width 851 height 40
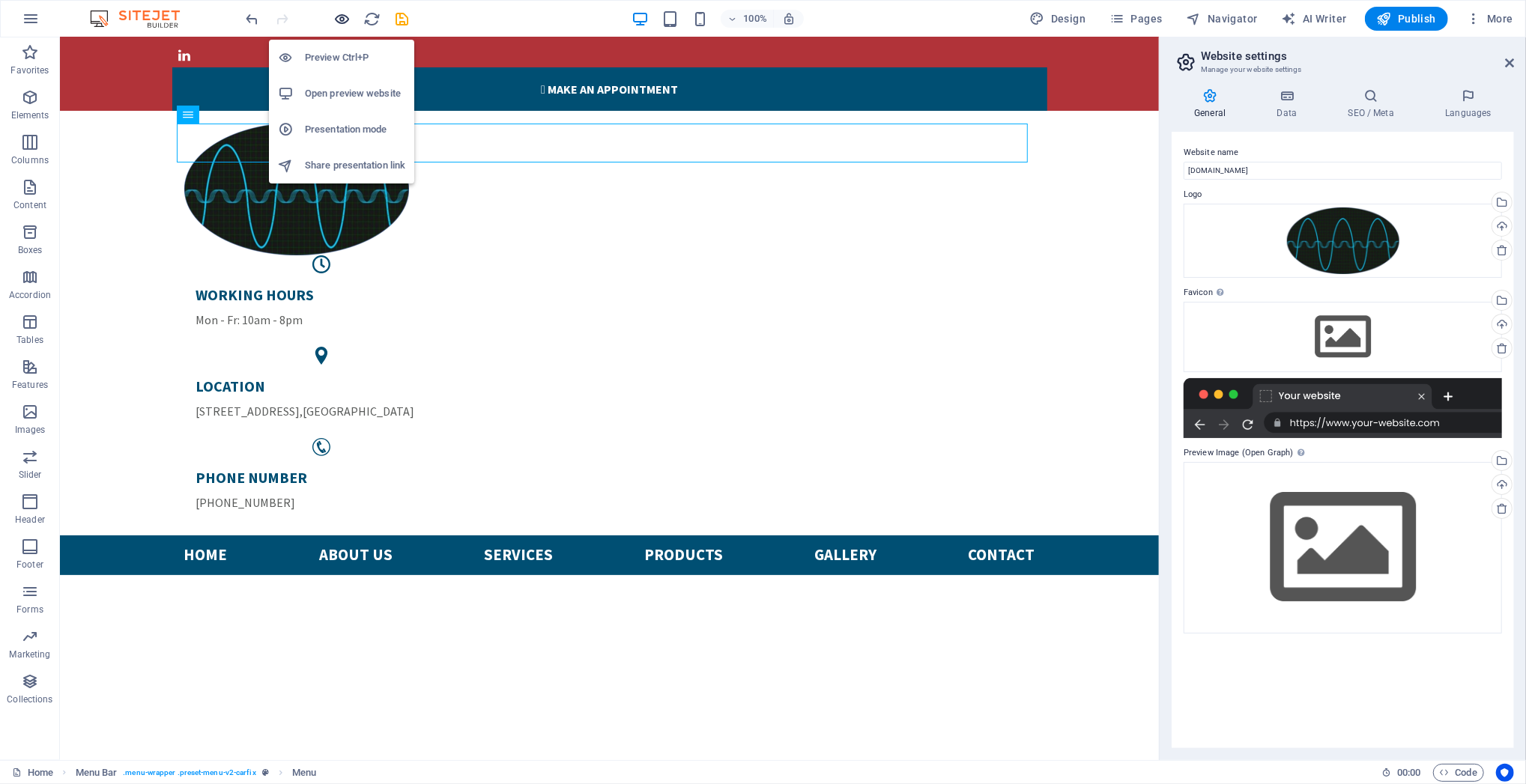
click at [339, 16] on icon "button" at bounding box center [342, 19] width 17 height 17
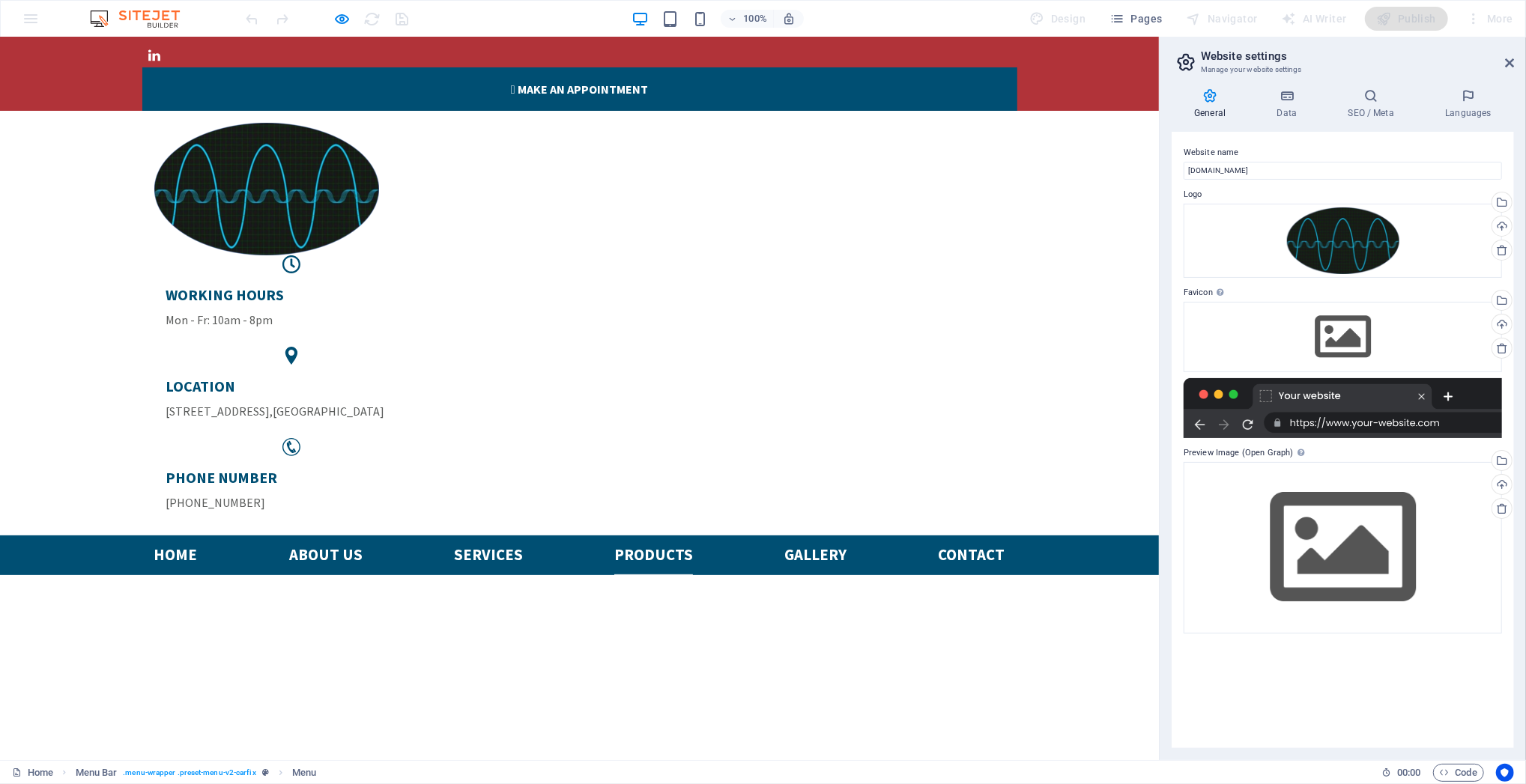
click at [638, 535] on link "Products" at bounding box center [654, 555] width 79 height 40
click at [640, 535] on link "Products" at bounding box center [654, 555] width 79 height 40
click at [488, 535] on link "Services" at bounding box center [488, 555] width 69 height 40
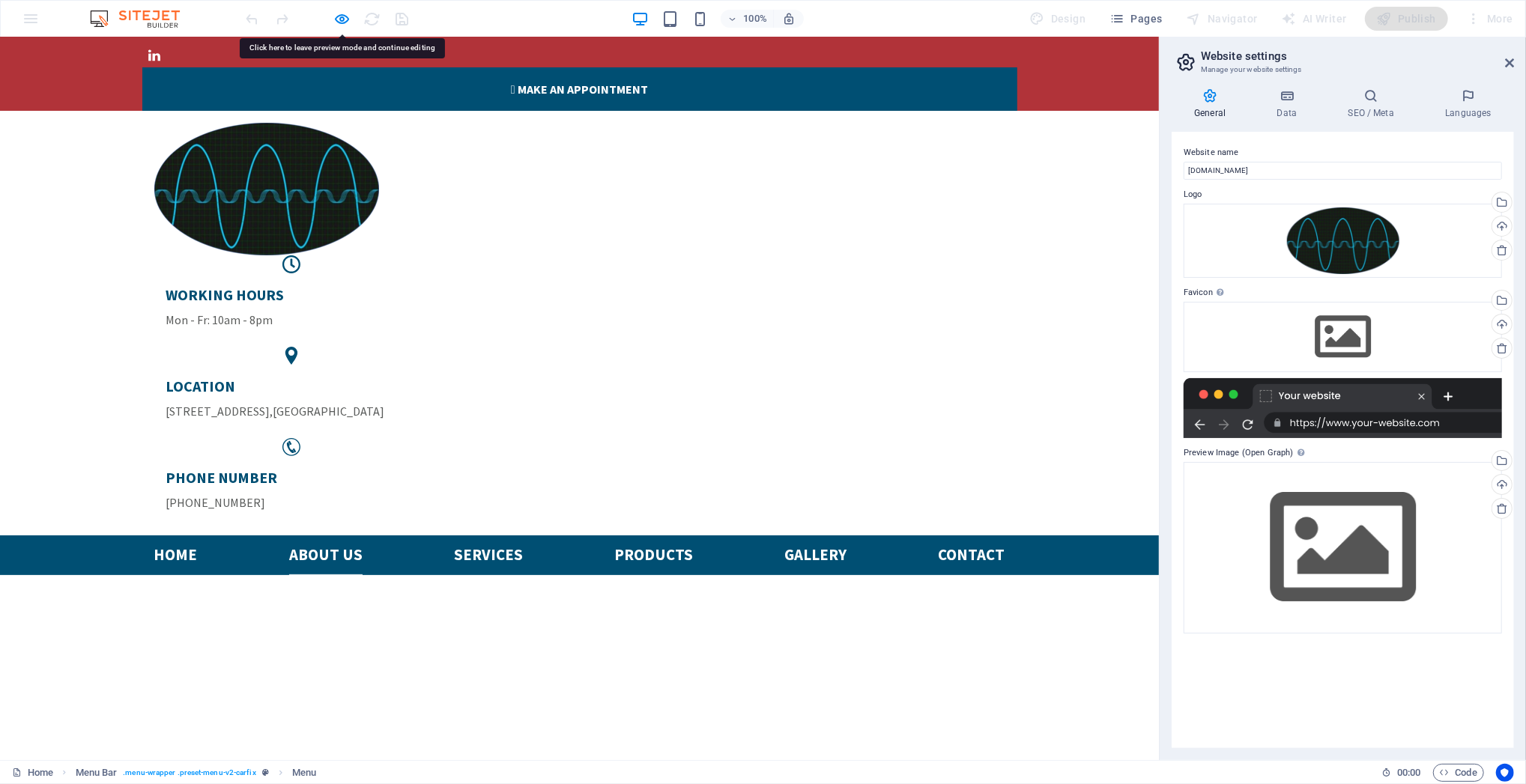
click at [315, 535] on link "About us" at bounding box center [326, 555] width 74 height 40
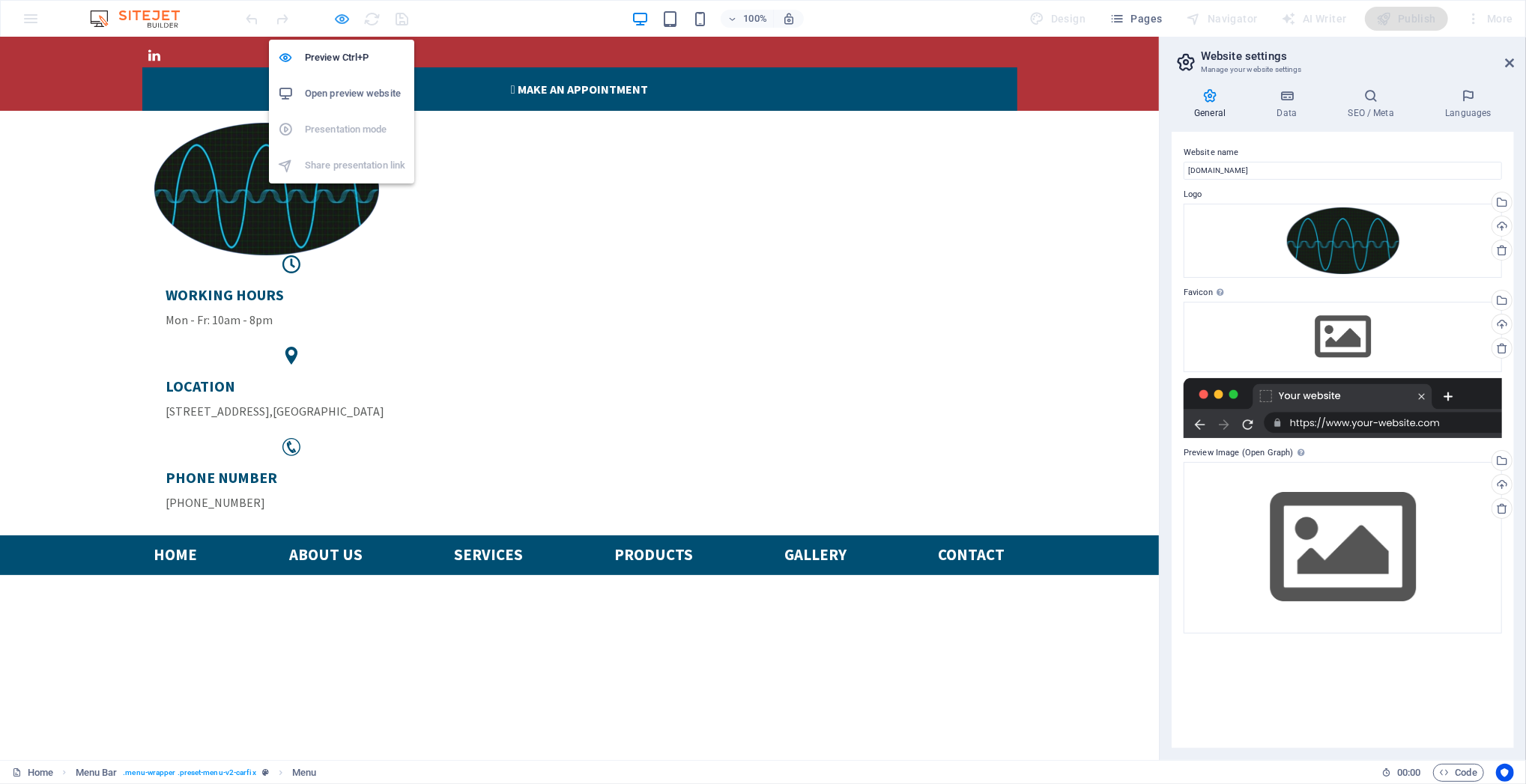
click at [342, 18] on icon "button" at bounding box center [342, 19] width 17 height 17
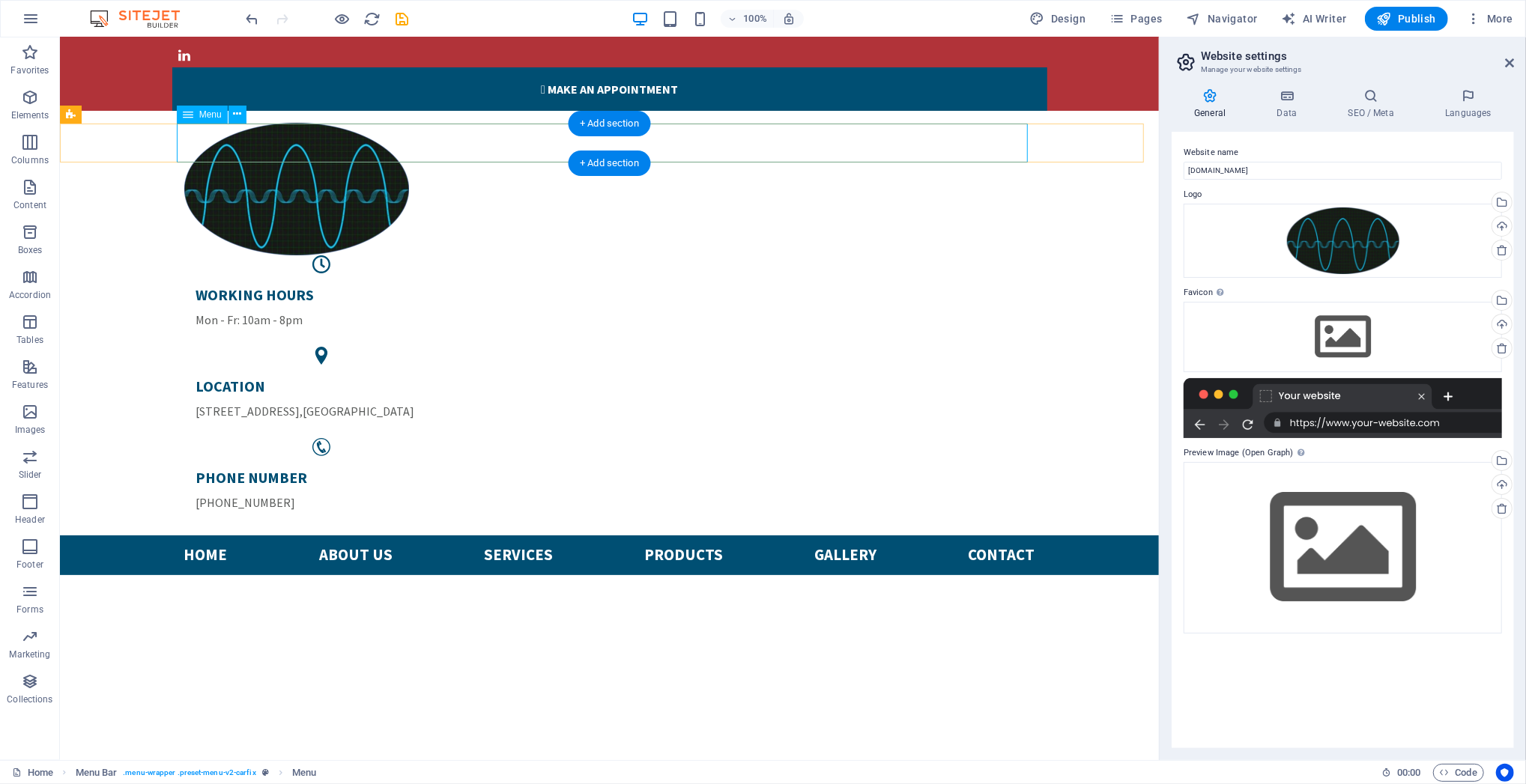
click at [348, 535] on nav "Home About us Services Products Gallery Contact" at bounding box center [609, 555] width 851 height 40
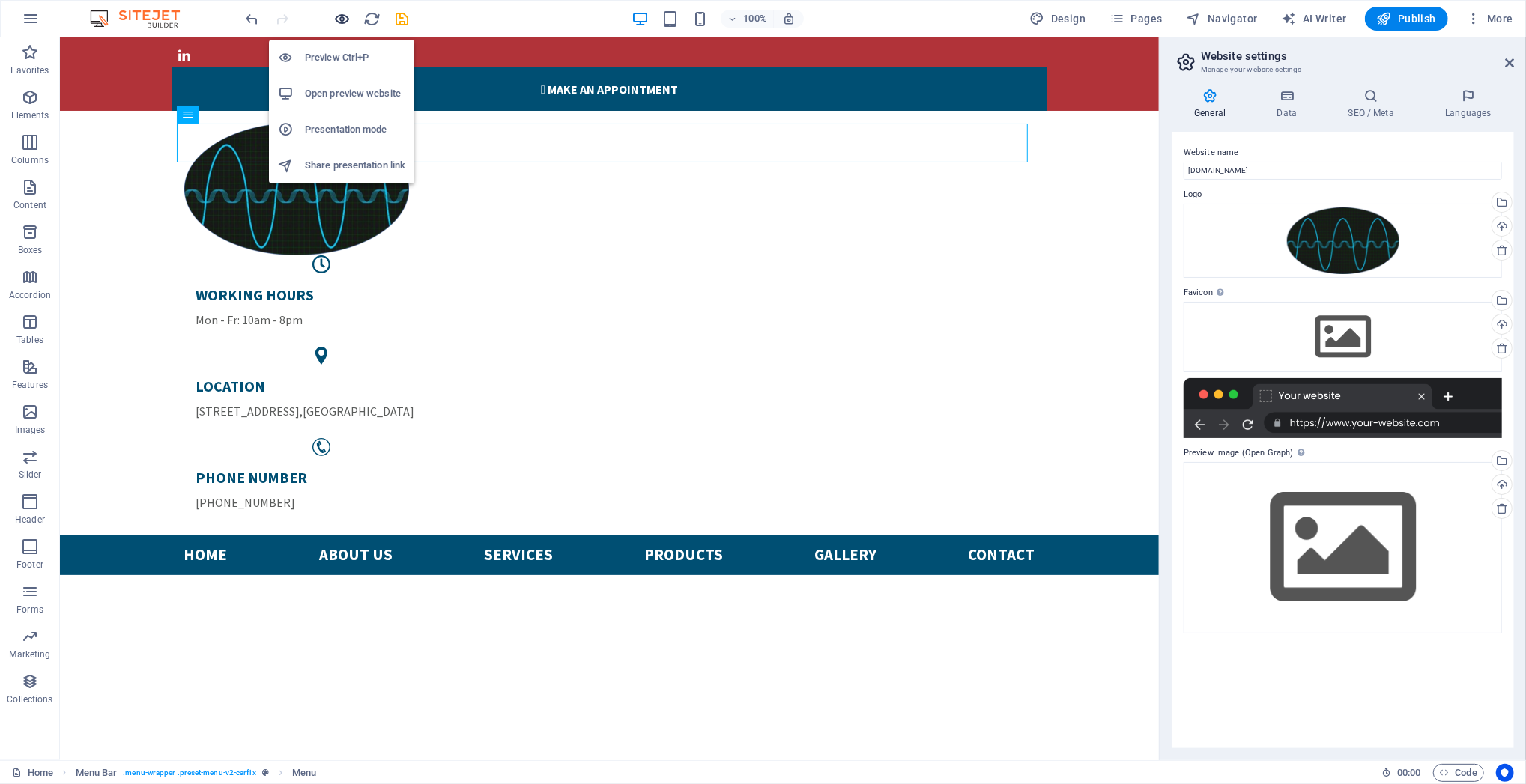
click at [341, 20] on icon "button" at bounding box center [342, 19] width 17 height 17
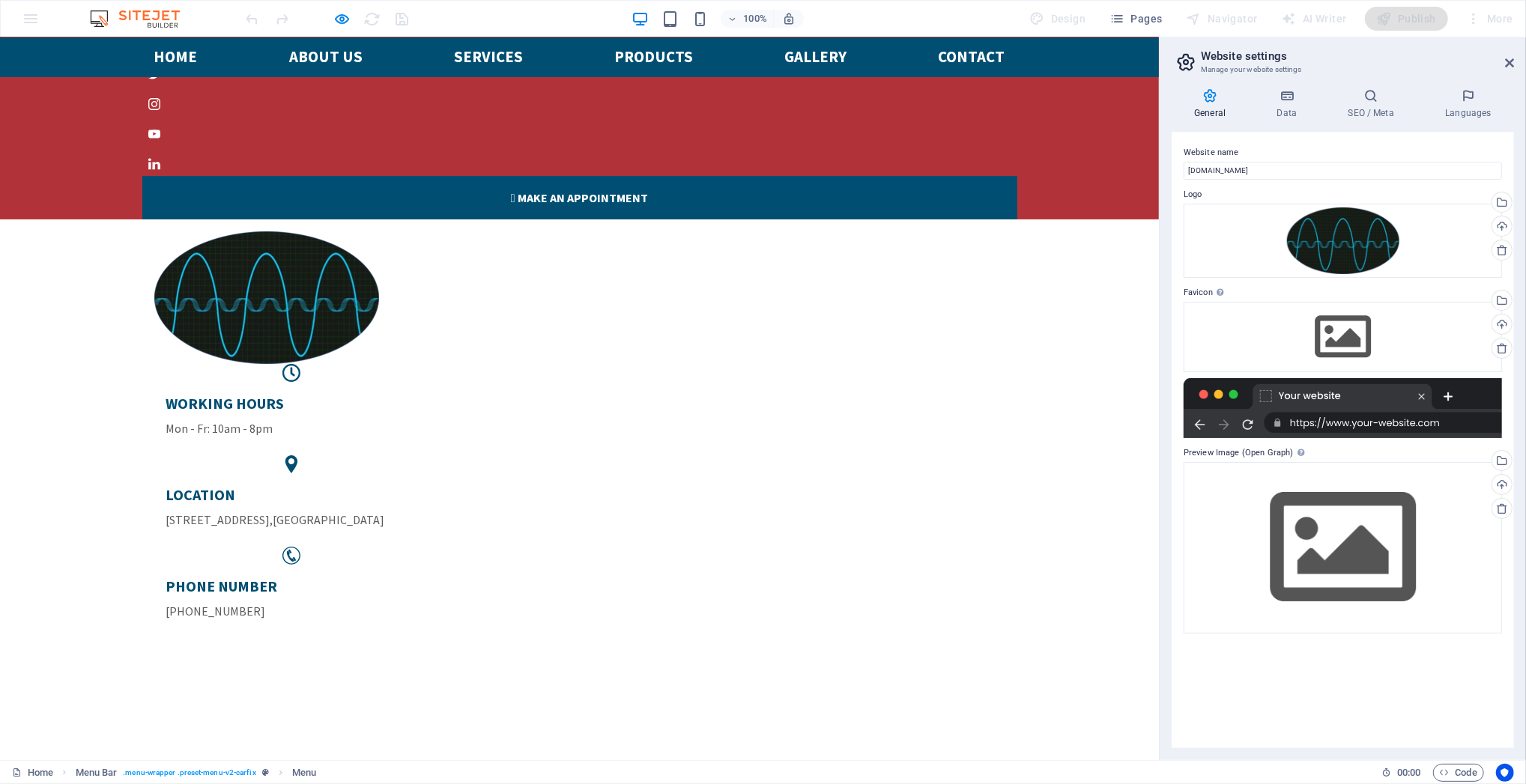
scroll to position [0, 0]
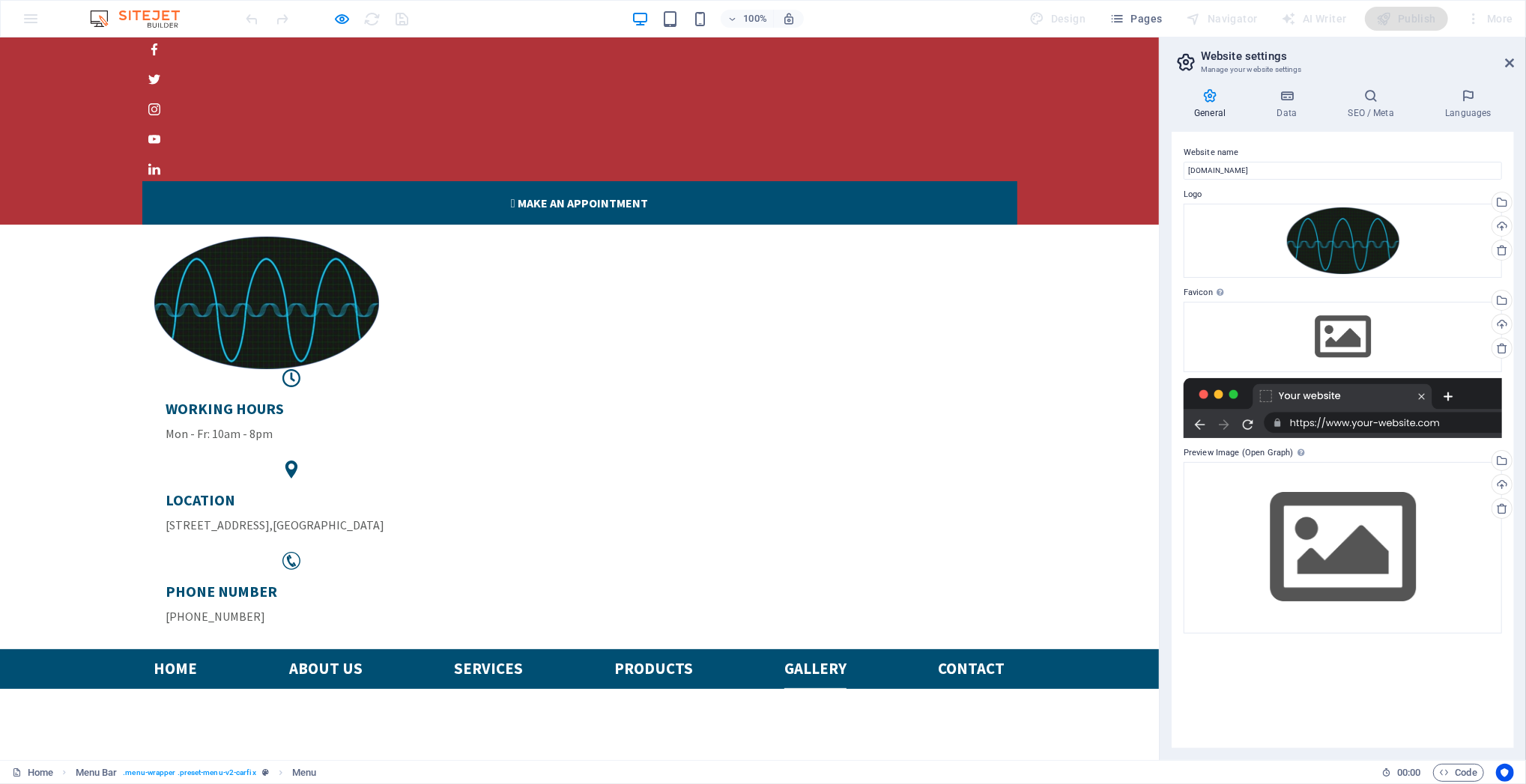
click at [808, 588] on link "Gallery" at bounding box center [815, 668] width 62 height 40
click at [638, 588] on link "Products" at bounding box center [654, 668] width 79 height 40
click at [817, 588] on link "Gallery" at bounding box center [815, 668] width 62 height 40
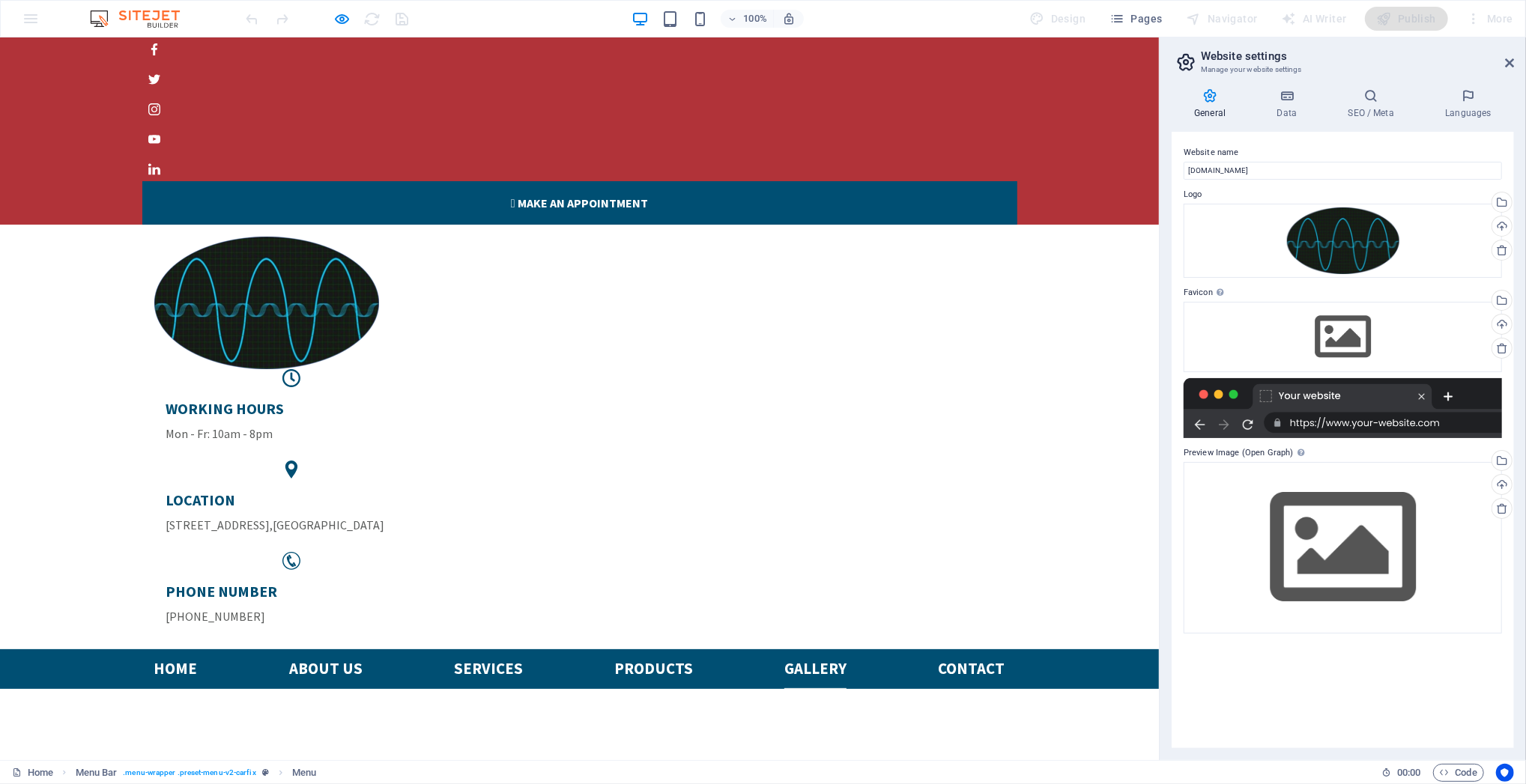
click at [817, 588] on link "Gallery" at bounding box center [815, 668] width 62 height 40
drag, startPoint x: 796, startPoint y: 296, endPoint x: 808, endPoint y: 293, distance: 12.4
click at [953, 588] on link "Contact" at bounding box center [971, 668] width 66 height 40
click at [319, 588] on link "About us" at bounding box center [326, 668] width 74 height 40
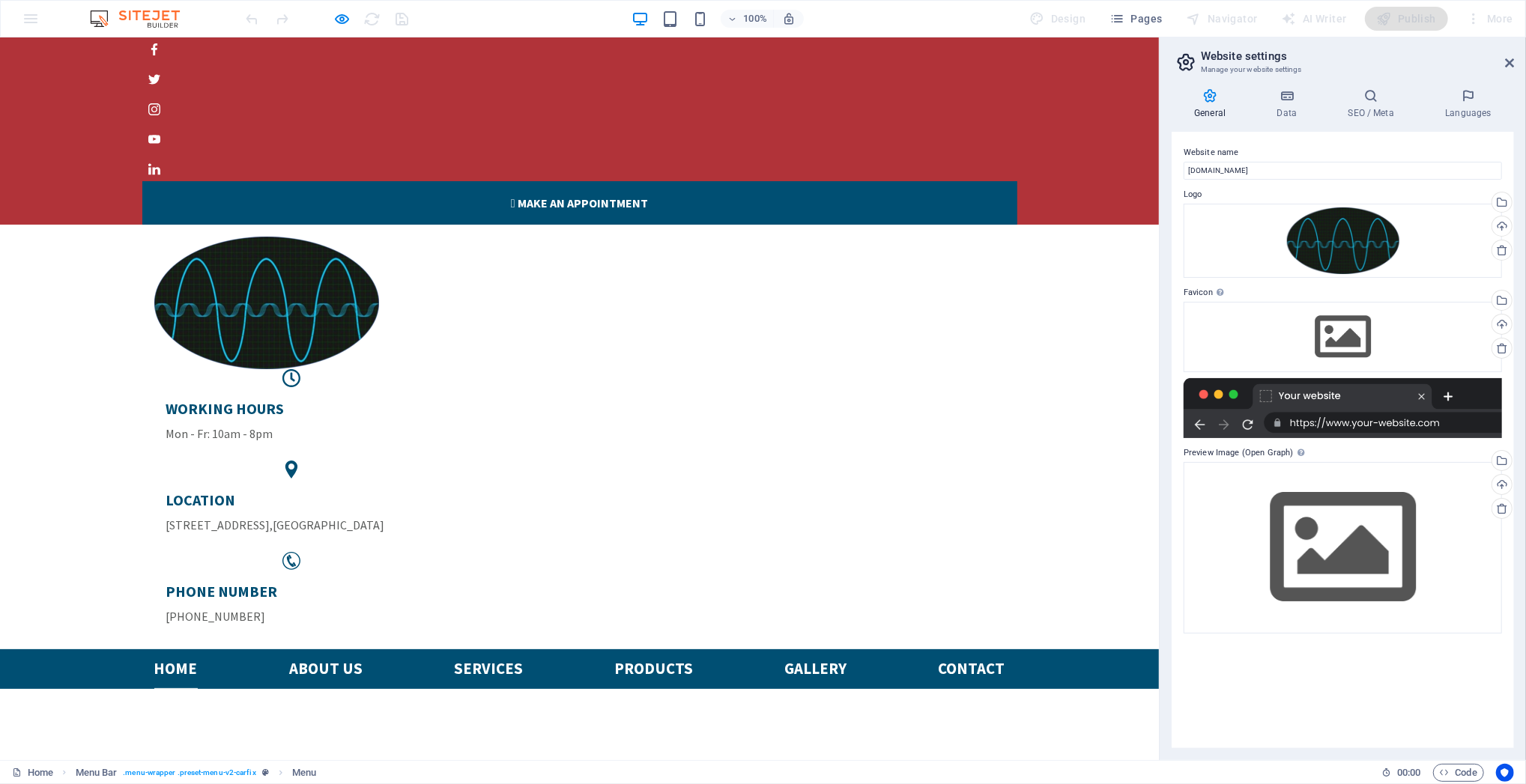
click at [172, 588] on link "Home" at bounding box center [176, 668] width 44 height 40
click at [171, 588] on link "Home" at bounding box center [176, 668] width 44 height 40
click at [619, 588] on link "Products" at bounding box center [654, 668] width 79 height 40
click at [795, 588] on link "Gallery" at bounding box center [815, 668] width 62 height 40
click at [328, 588] on link "About us" at bounding box center [326, 668] width 74 height 40
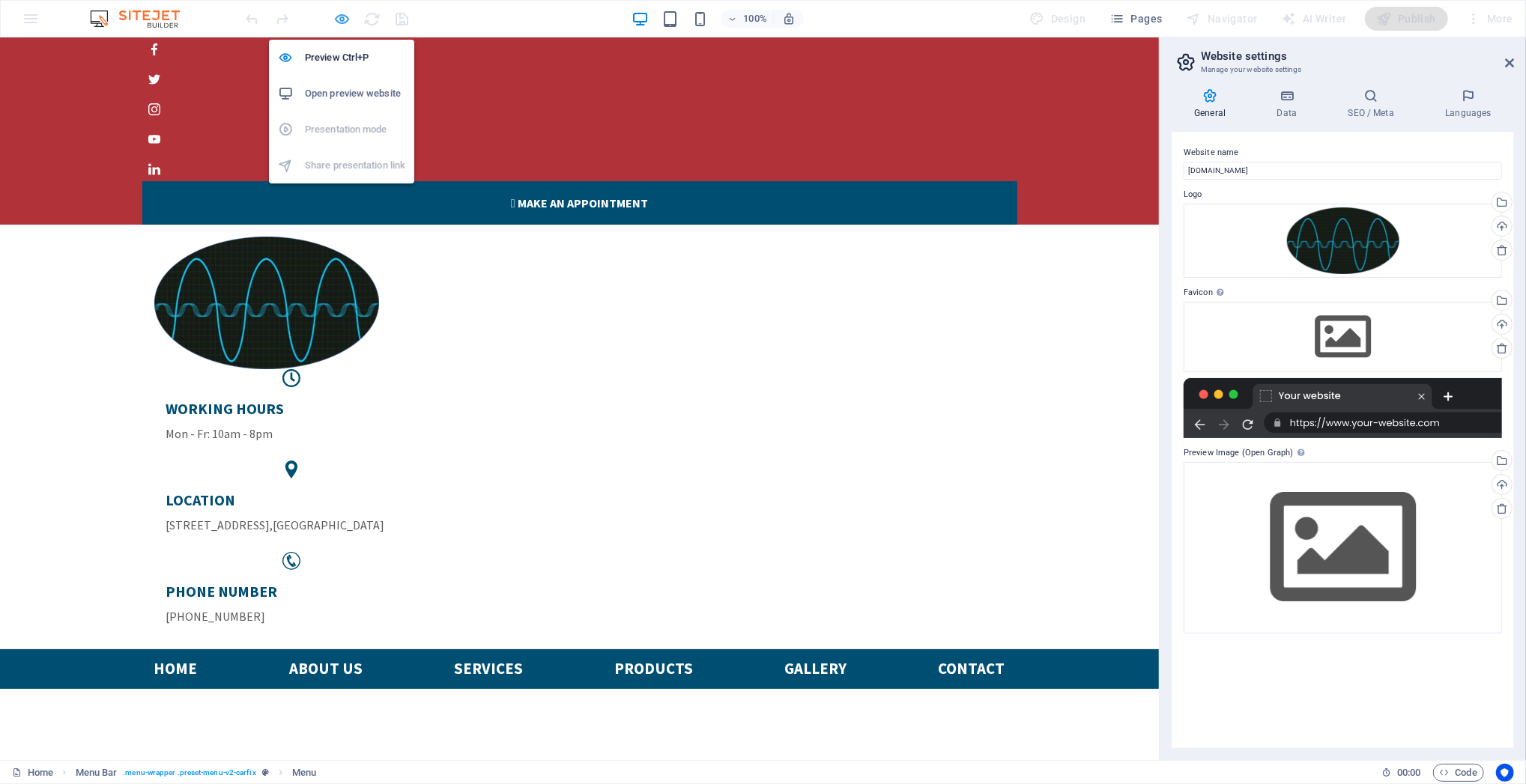
click at [348, 15] on icon "button" at bounding box center [342, 19] width 17 height 17
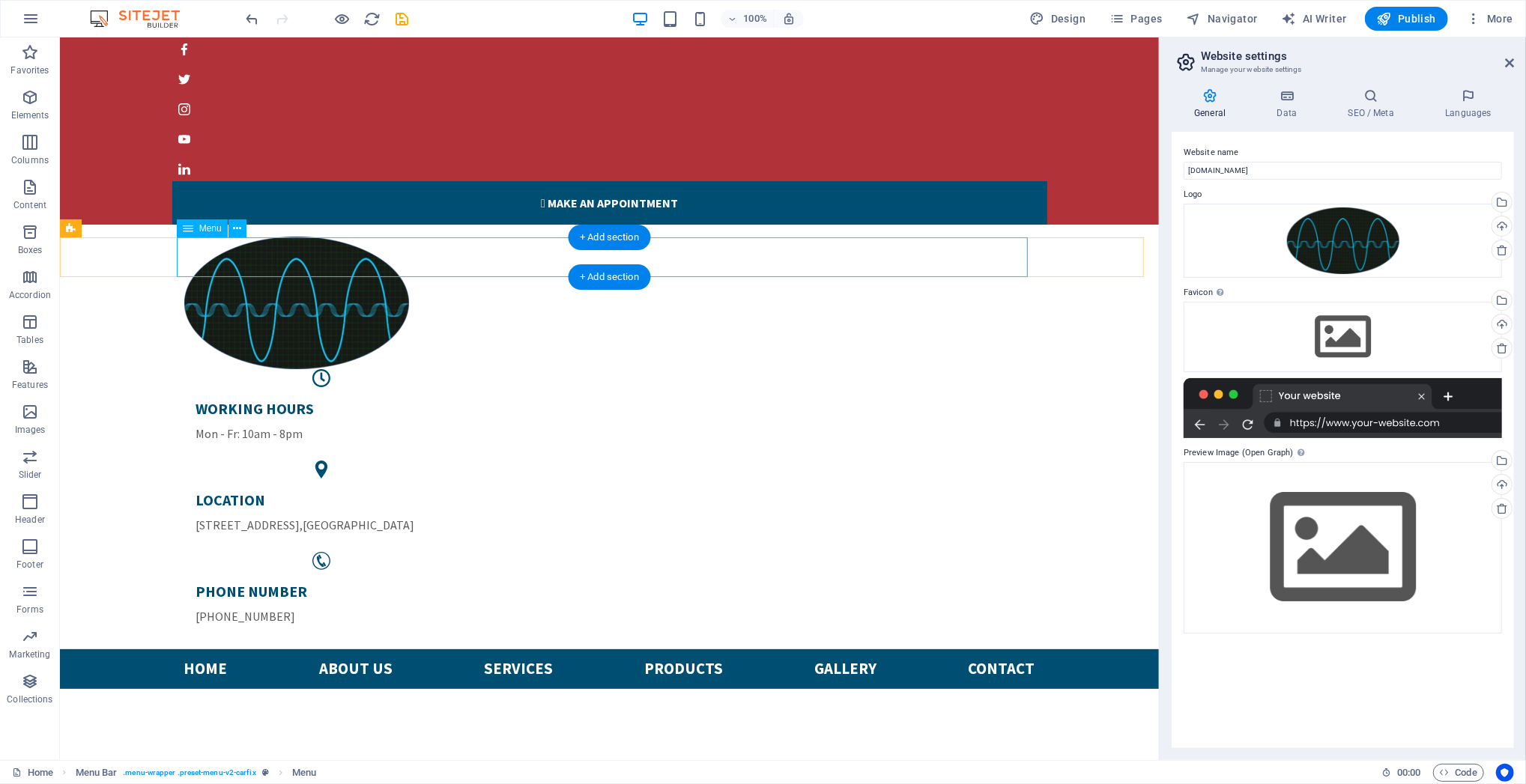
click at [666, 588] on nav "Home About us Services Products Gallery Contact" at bounding box center [609, 668] width 851 height 40
select select
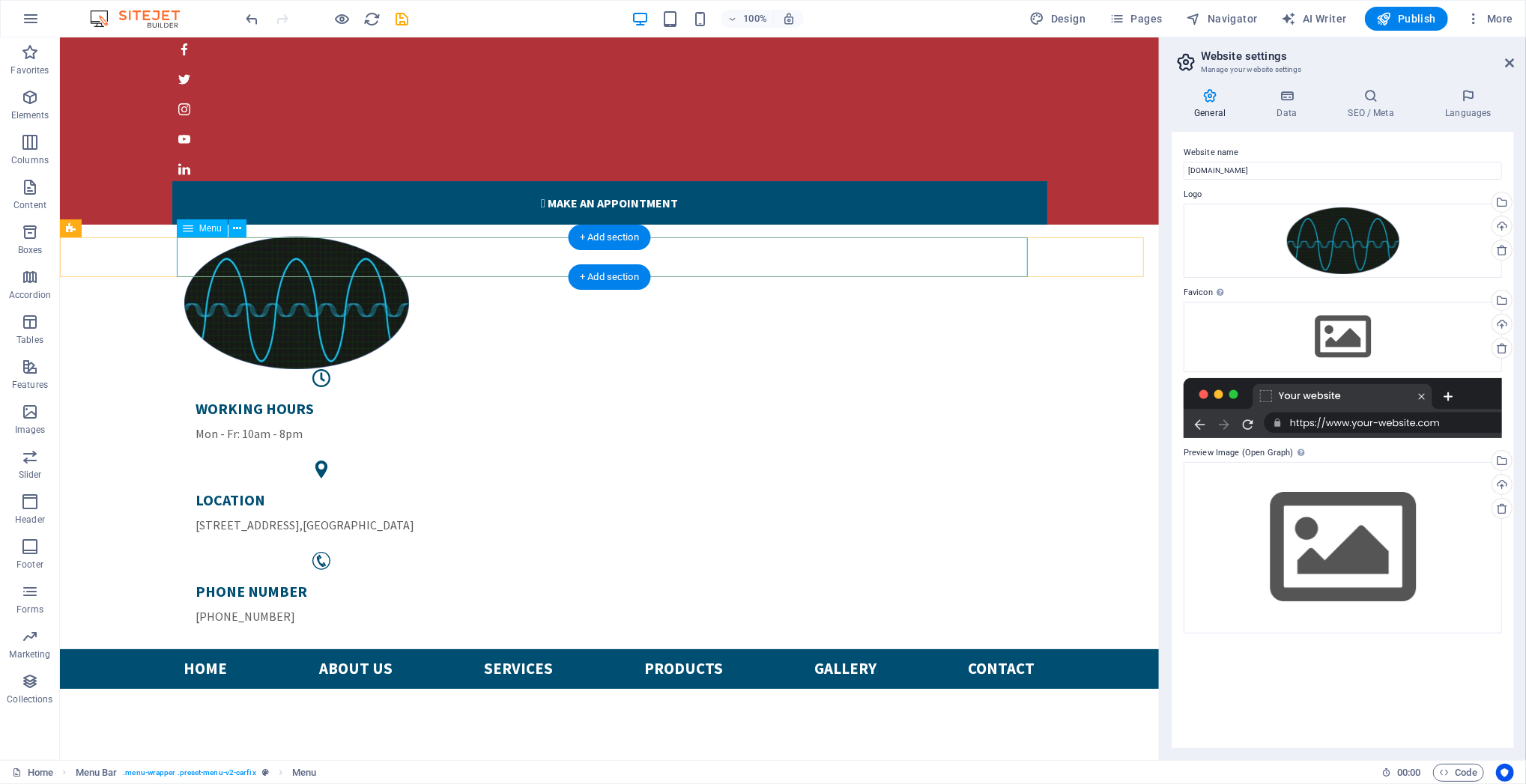
select select
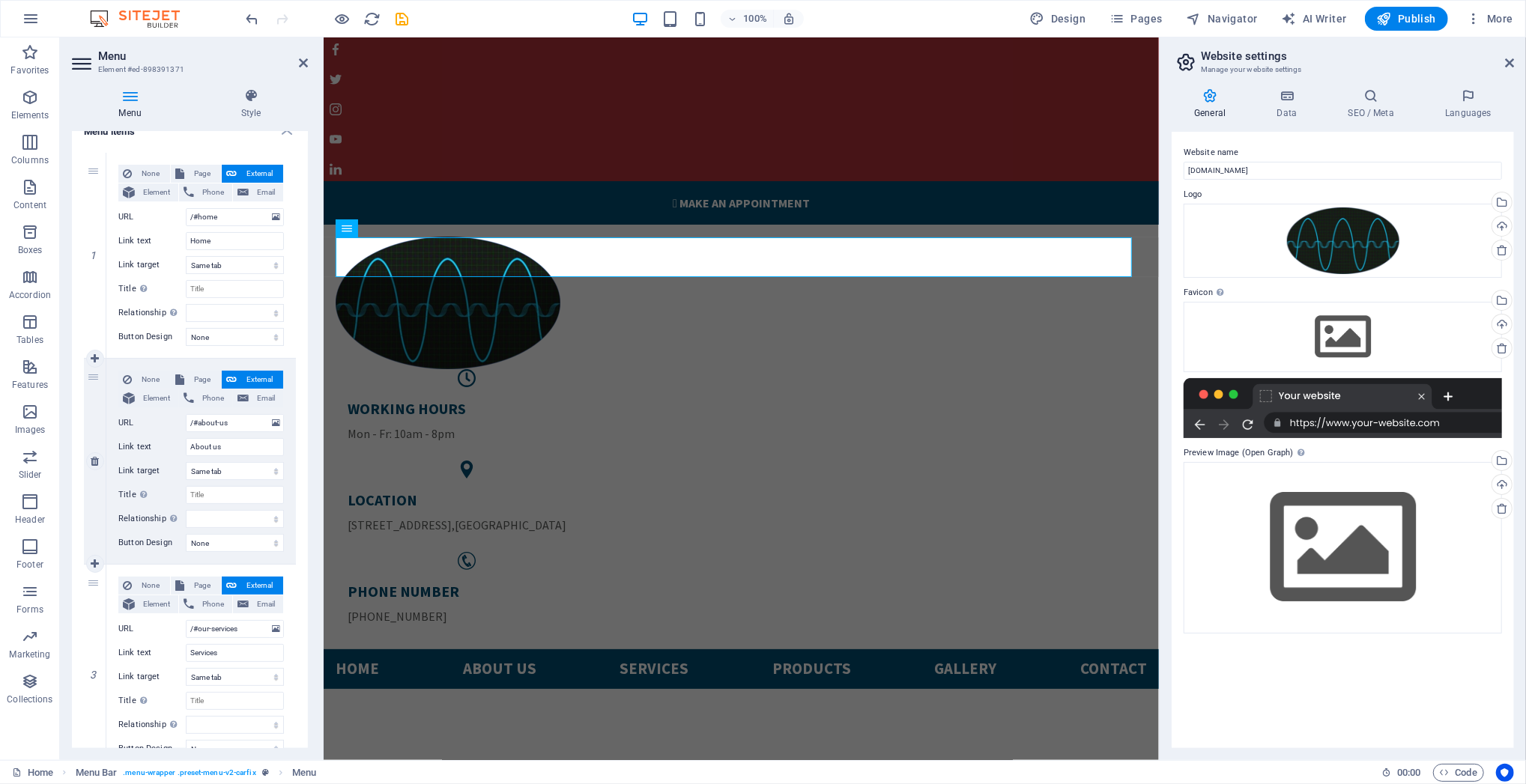
scroll to position [199, 0]
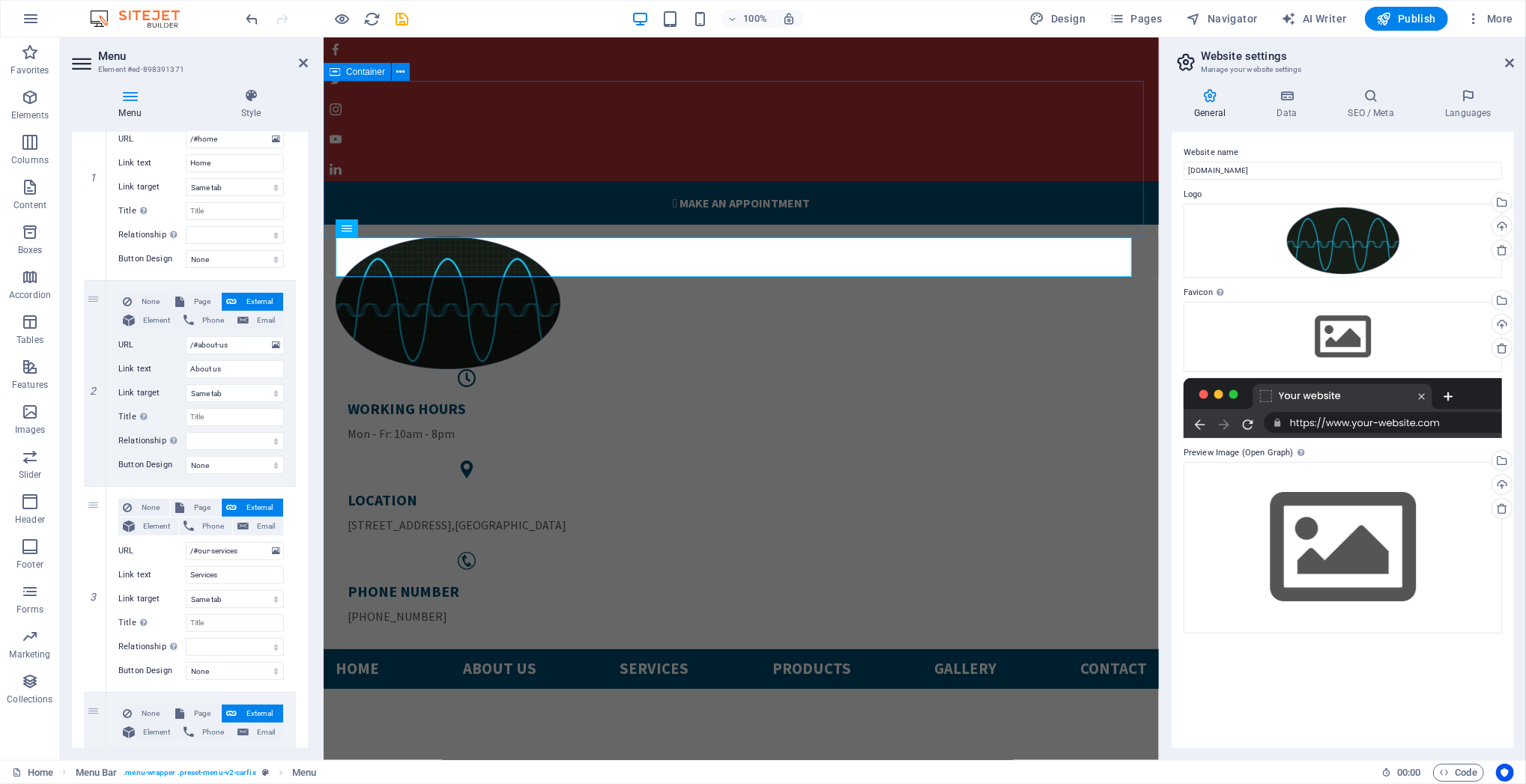
click at [602, 224] on div "WORKING HOURS Mon - Fr: 10am - 8pm LOCATION [STREET_ADDRESS] PHONE NUMBER [PHON…" at bounding box center [740, 436] width 835 height 425
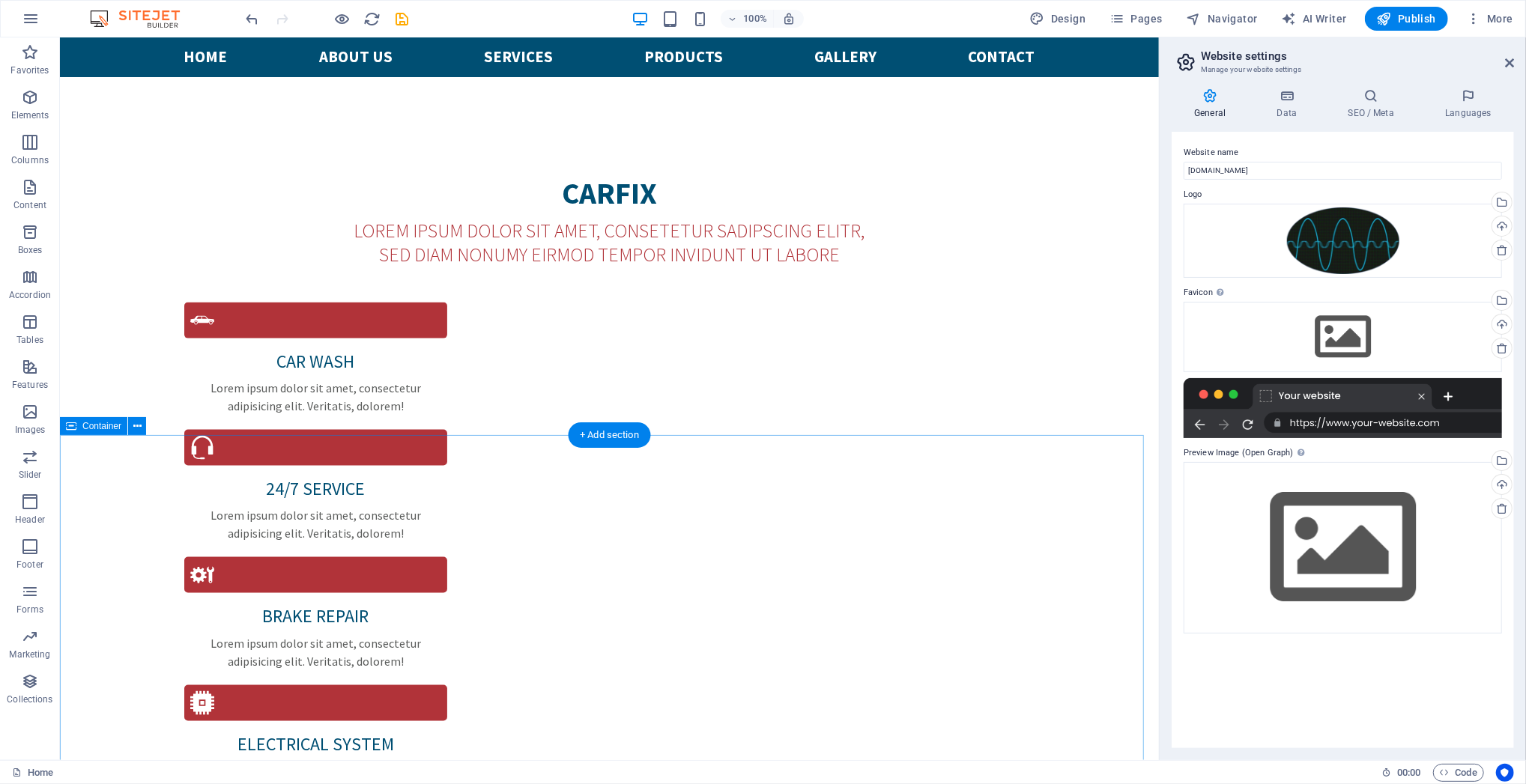
scroll to position [1498, 0]
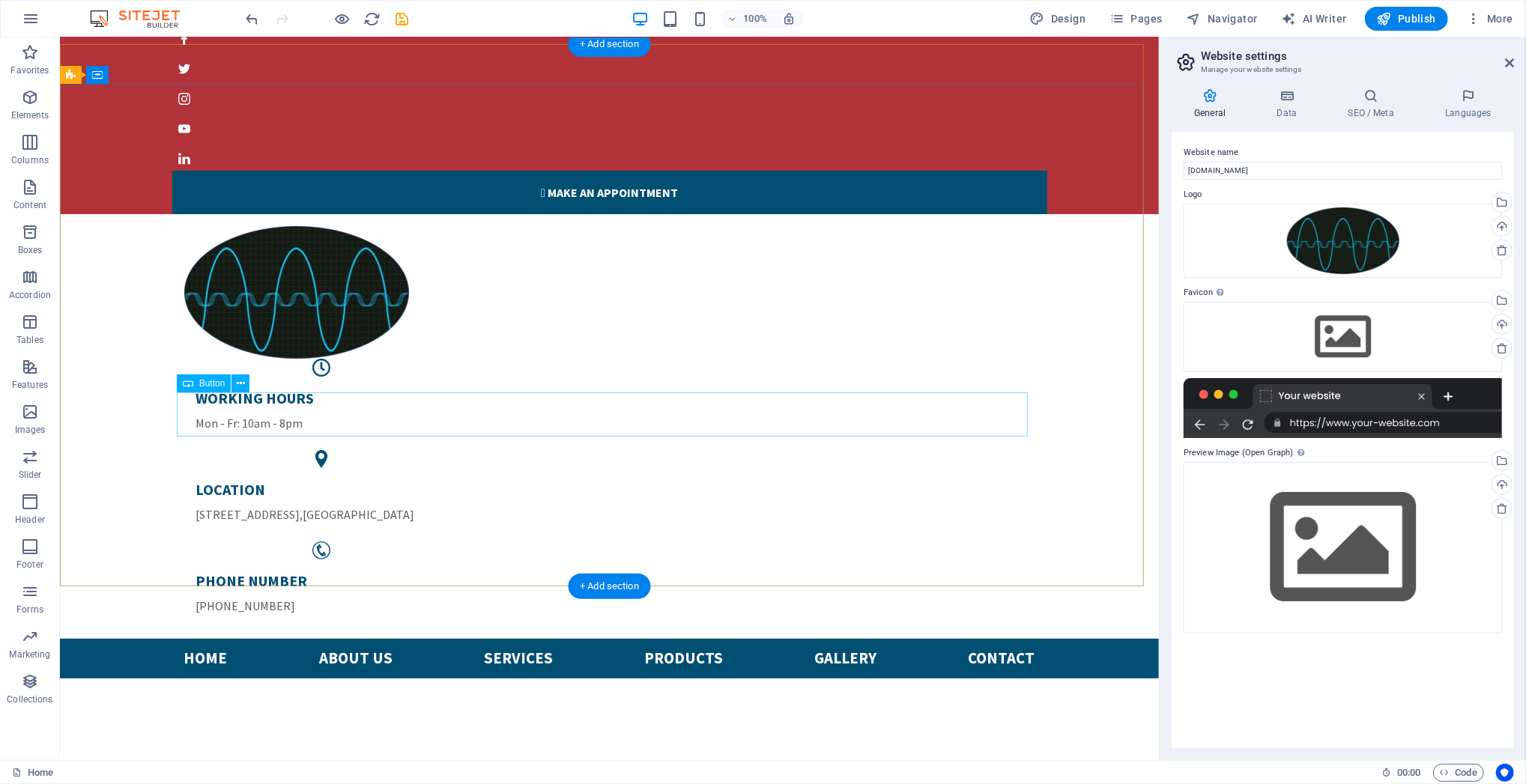
scroll to position [0, 0]
